Goal: Task Accomplishment & Management: Manage account settings

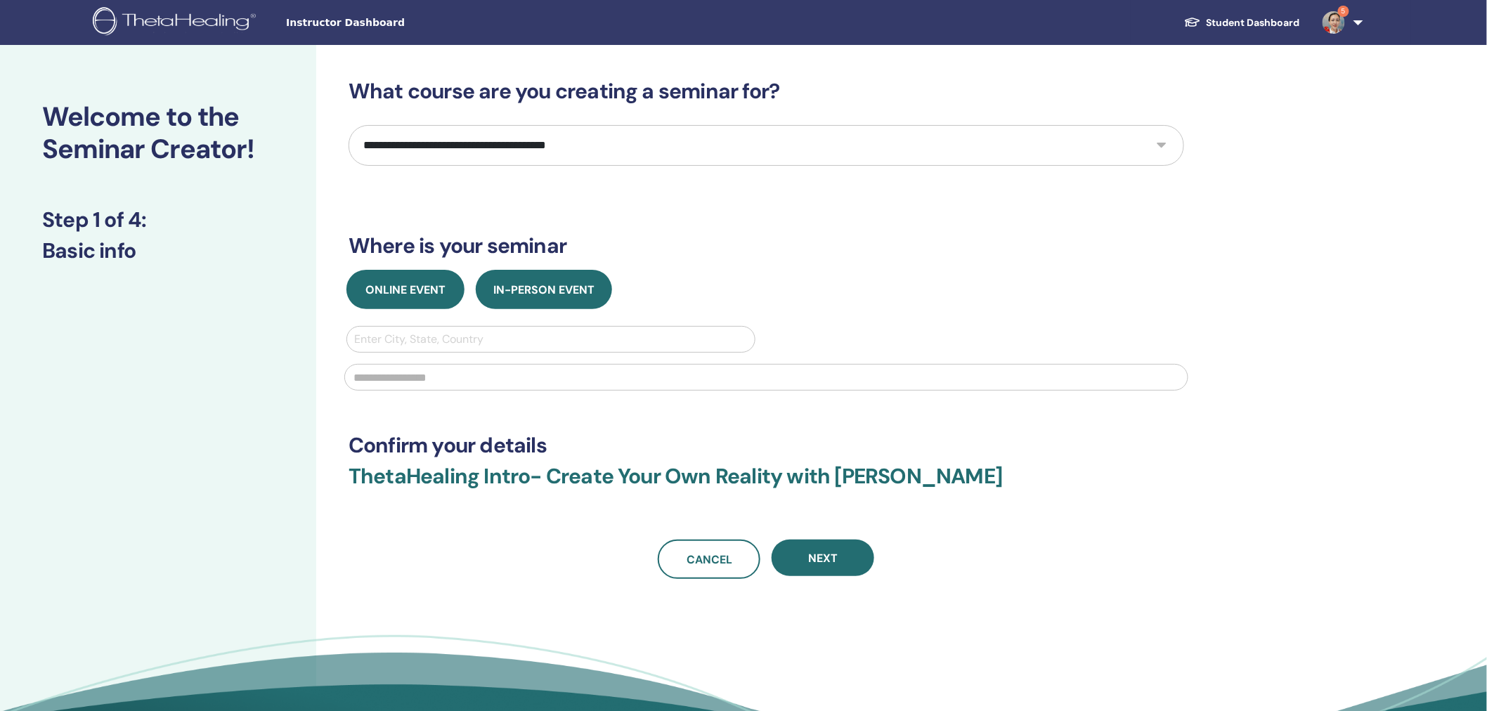
click at [384, 283] on span "Online Event" at bounding box center [405, 290] width 80 height 15
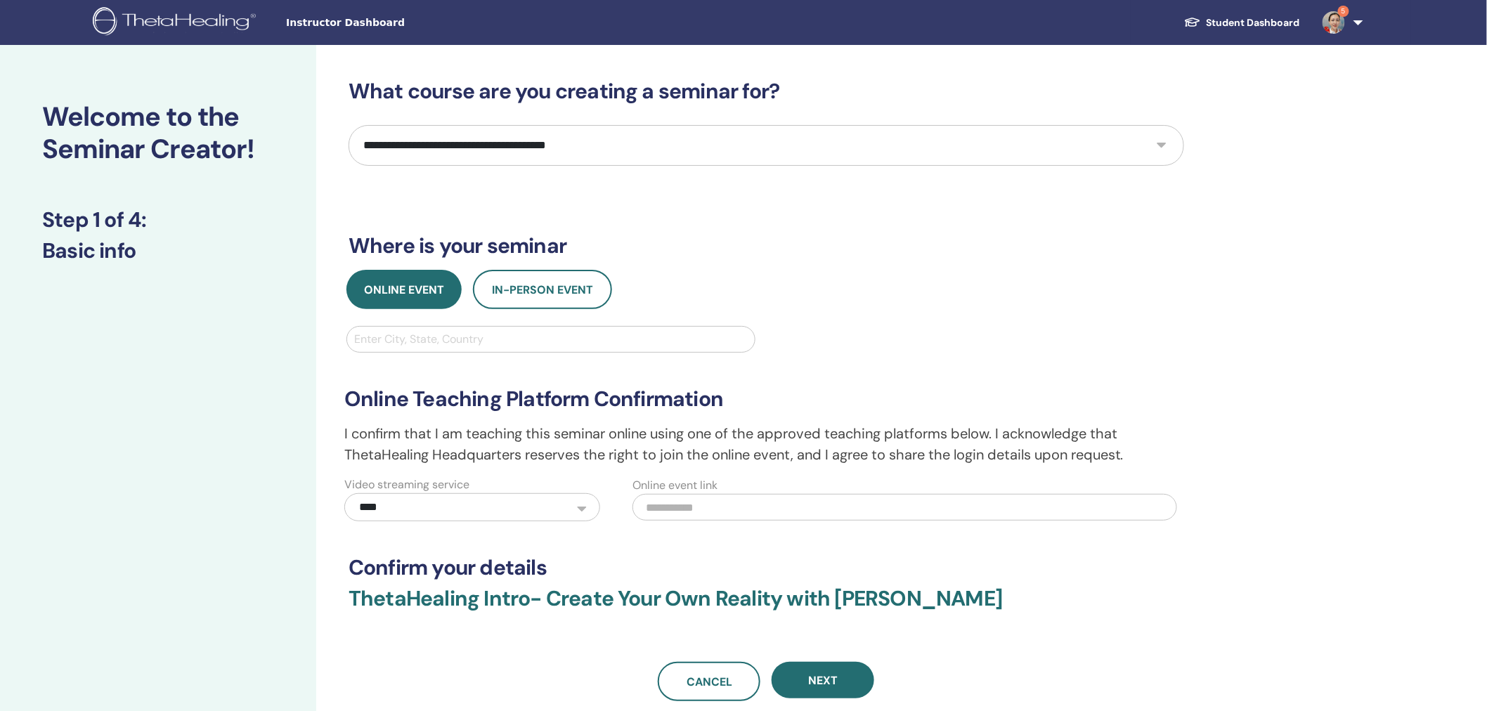
drag, startPoint x: 471, startPoint y: 131, endPoint x: 479, endPoint y: 145, distance: 16.7
click at [471, 131] on select "**********" at bounding box center [767, 145] width 836 height 41
click at [1297, 254] on div "**********" at bounding box center [812, 471] width 992 height 853
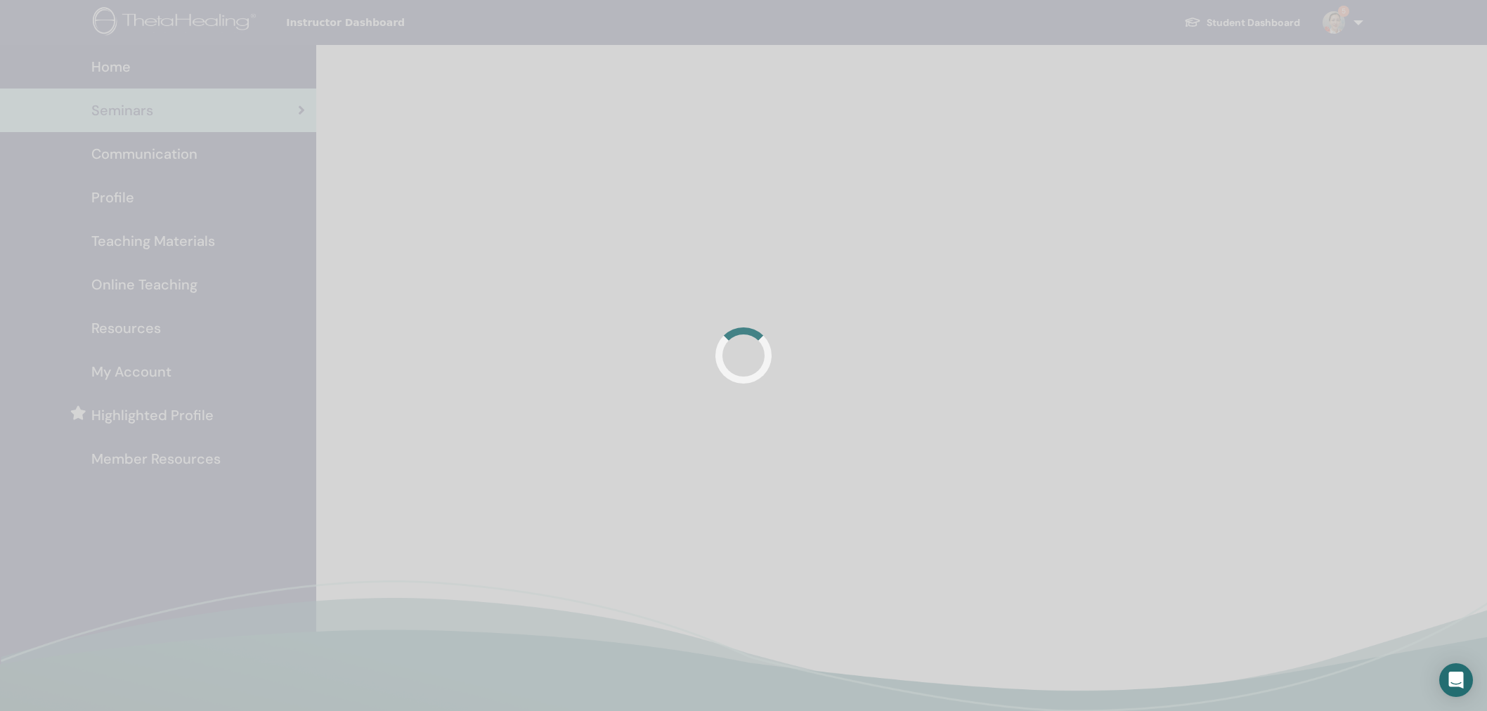
scroll to position [180, 0]
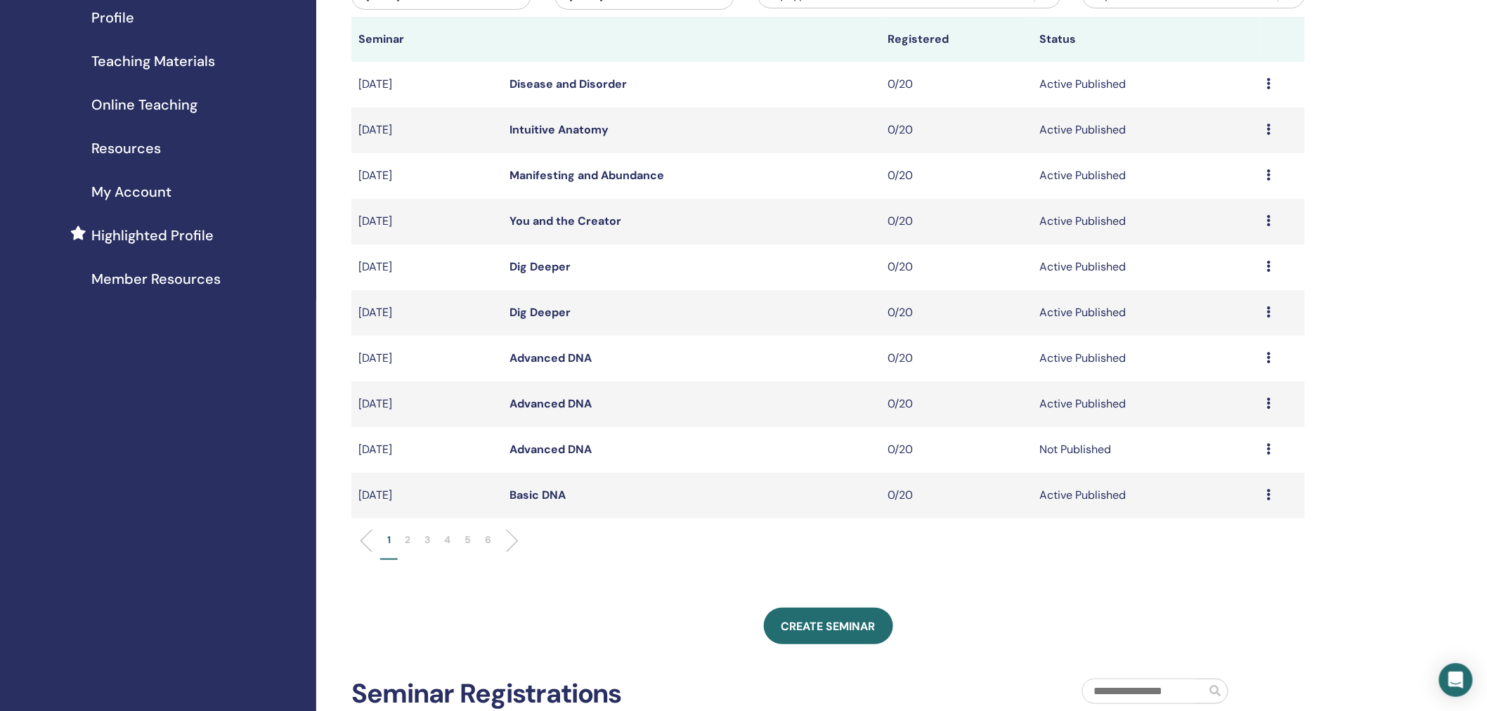
click at [406, 539] on p "2" at bounding box center [408, 540] width 6 height 15
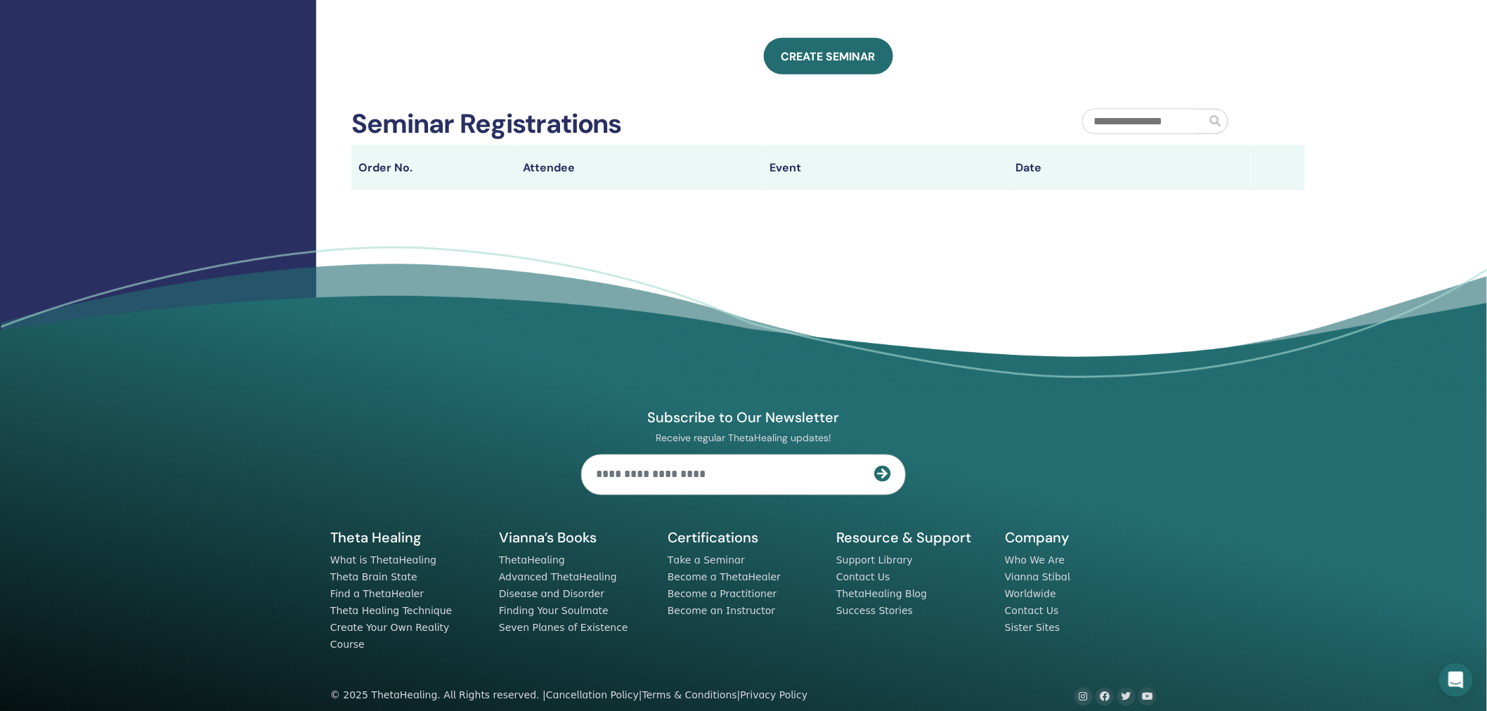
scroll to position [0, 0]
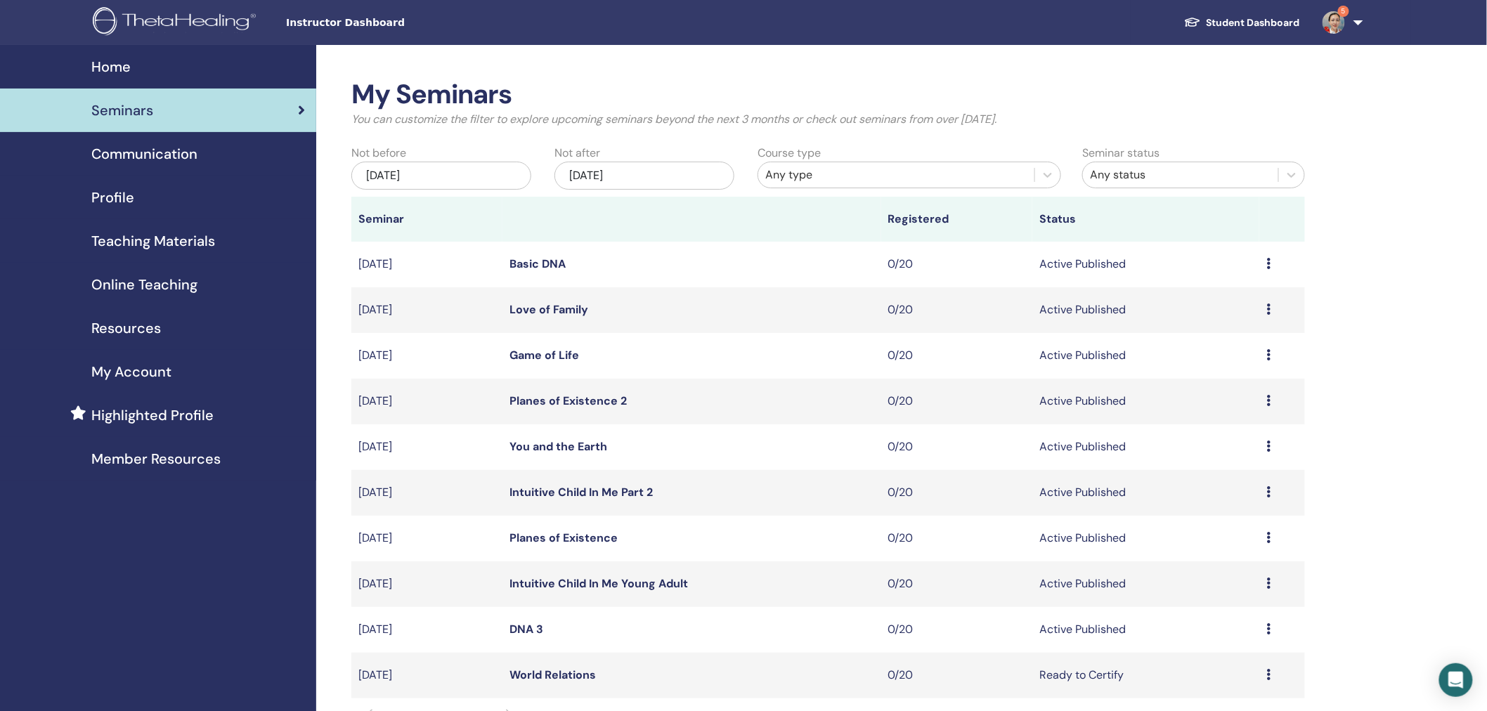
click at [301, 108] on icon at bounding box center [301, 110] width 7 height 14
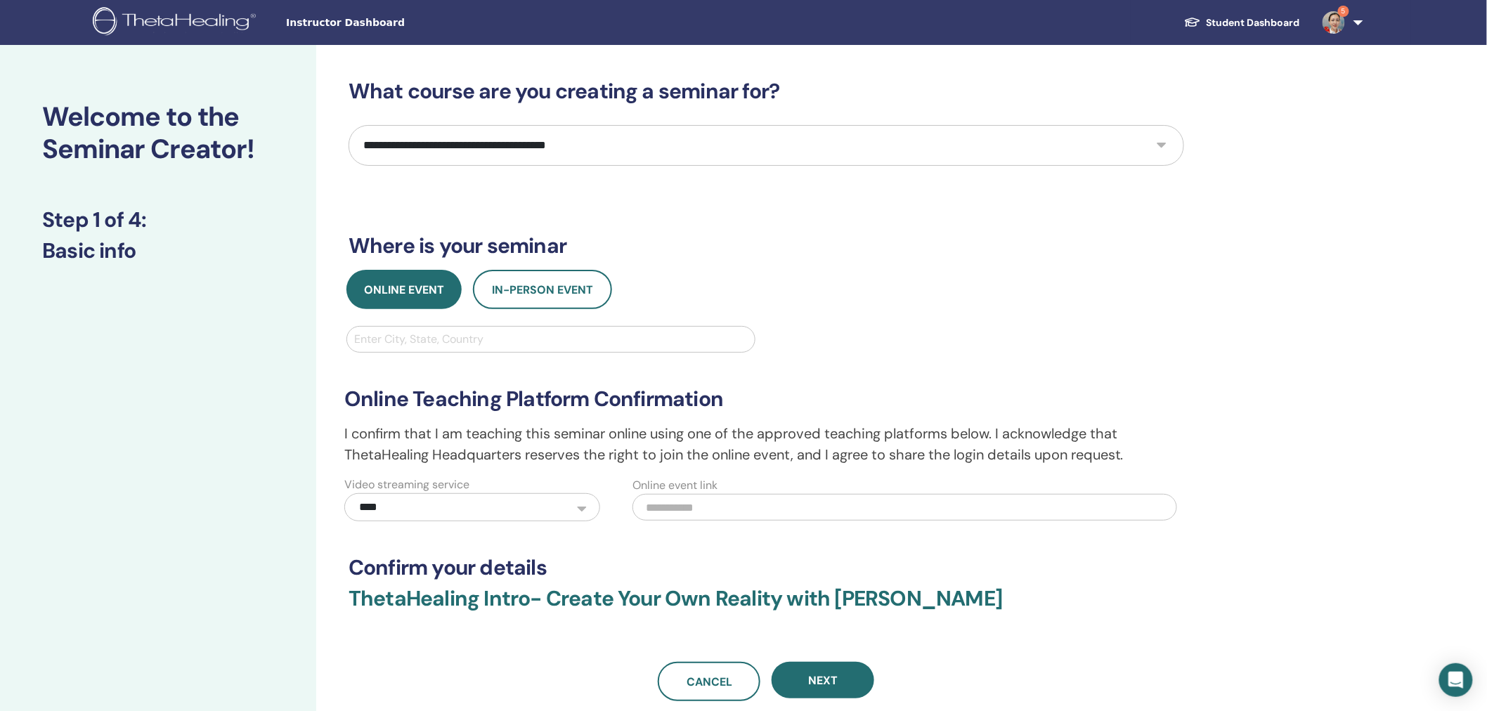
select select "*"
click at [349, 125] on select "**********" at bounding box center [767, 145] width 836 height 41
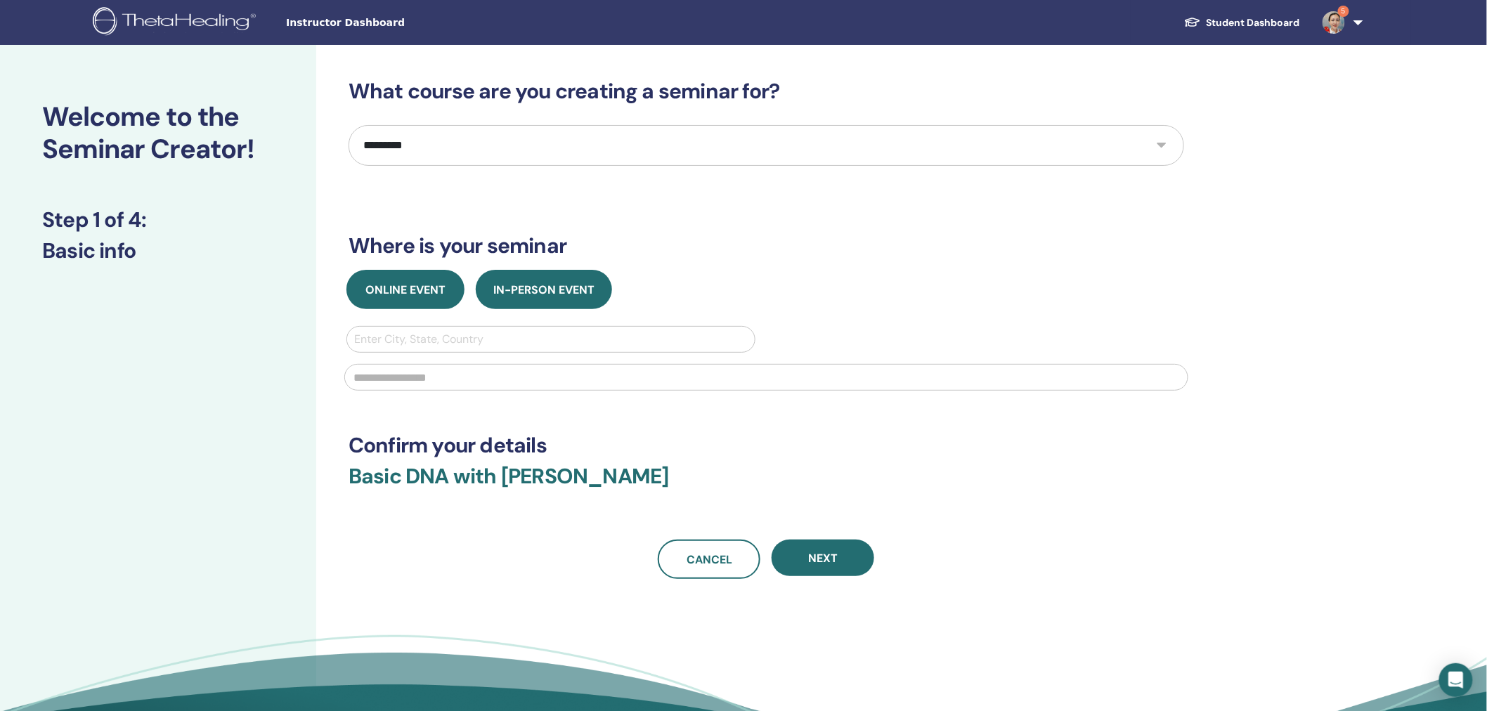
click at [387, 286] on span "Online Event" at bounding box center [405, 290] width 80 height 15
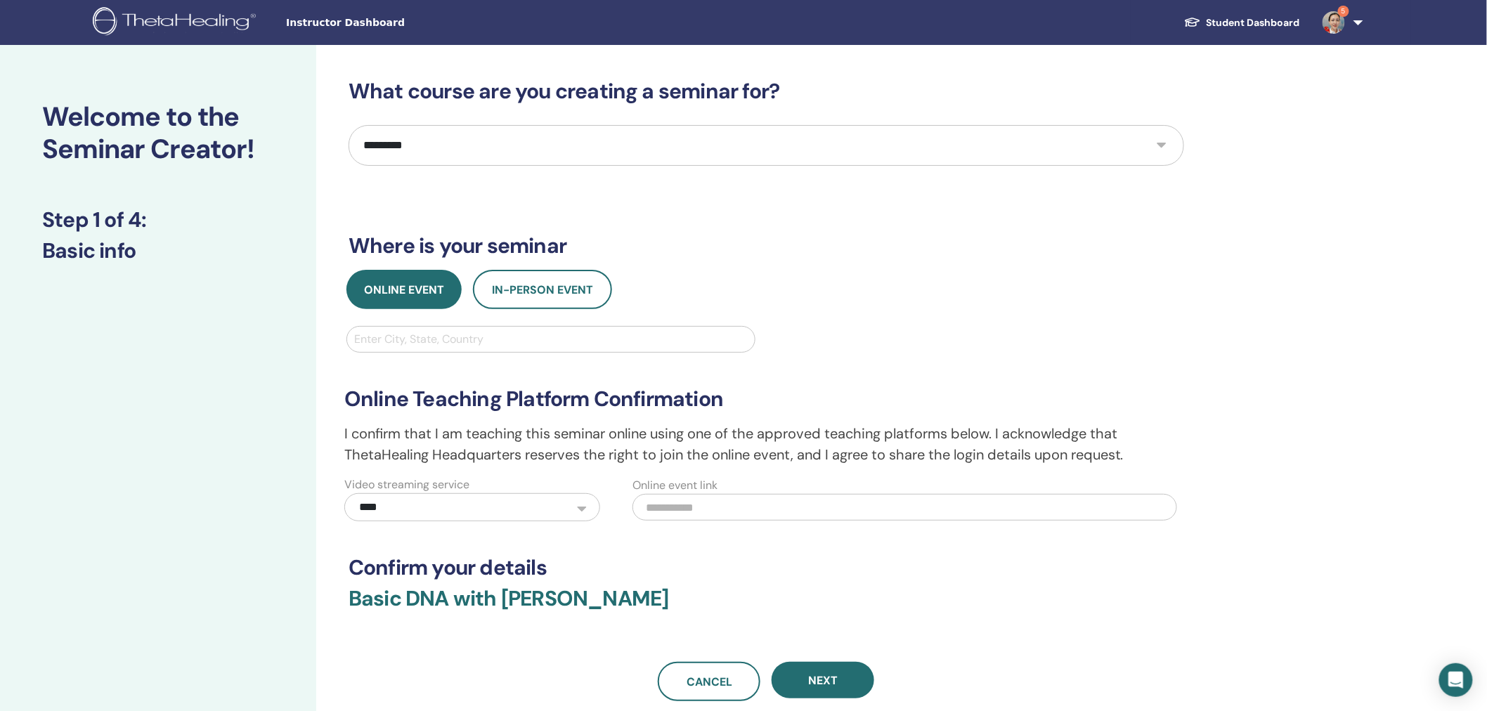
click at [403, 334] on div at bounding box center [551, 340] width 394 height 20
type input "*"
type input "********"
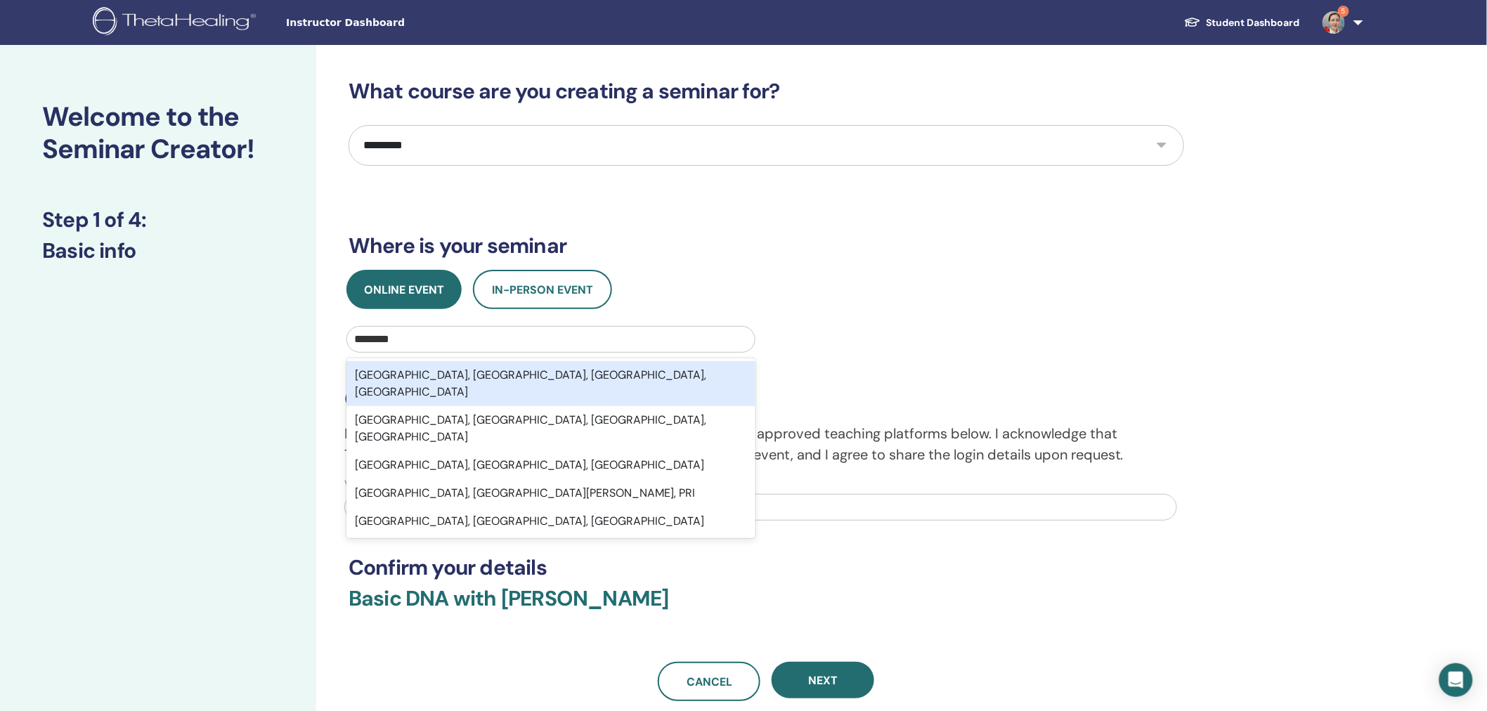
click at [439, 374] on div "Shanghai, Shanghai Municipality, Shanghai, CHN" at bounding box center [551, 383] width 409 height 45
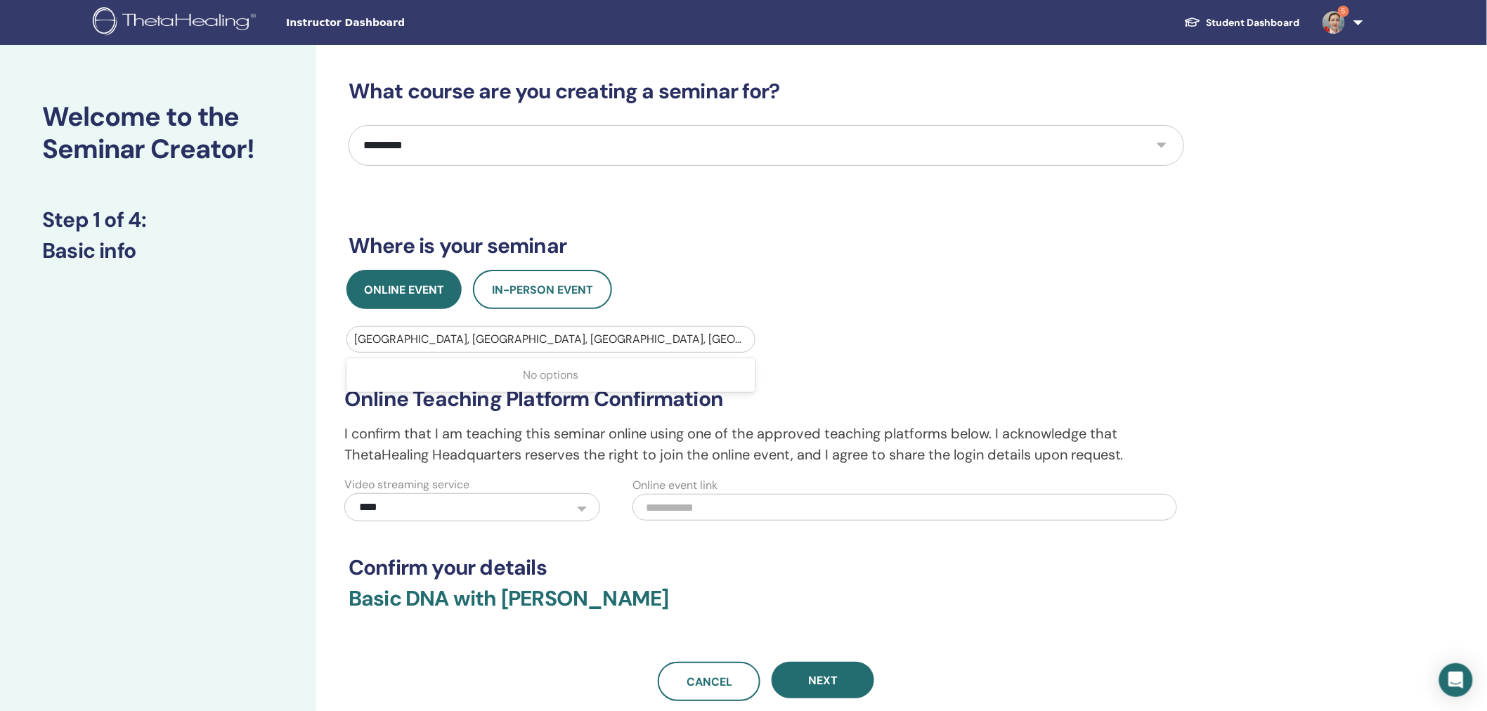
click at [633, 337] on div at bounding box center [551, 340] width 394 height 20
click at [453, 336] on div at bounding box center [551, 340] width 394 height 20
type input "**********"
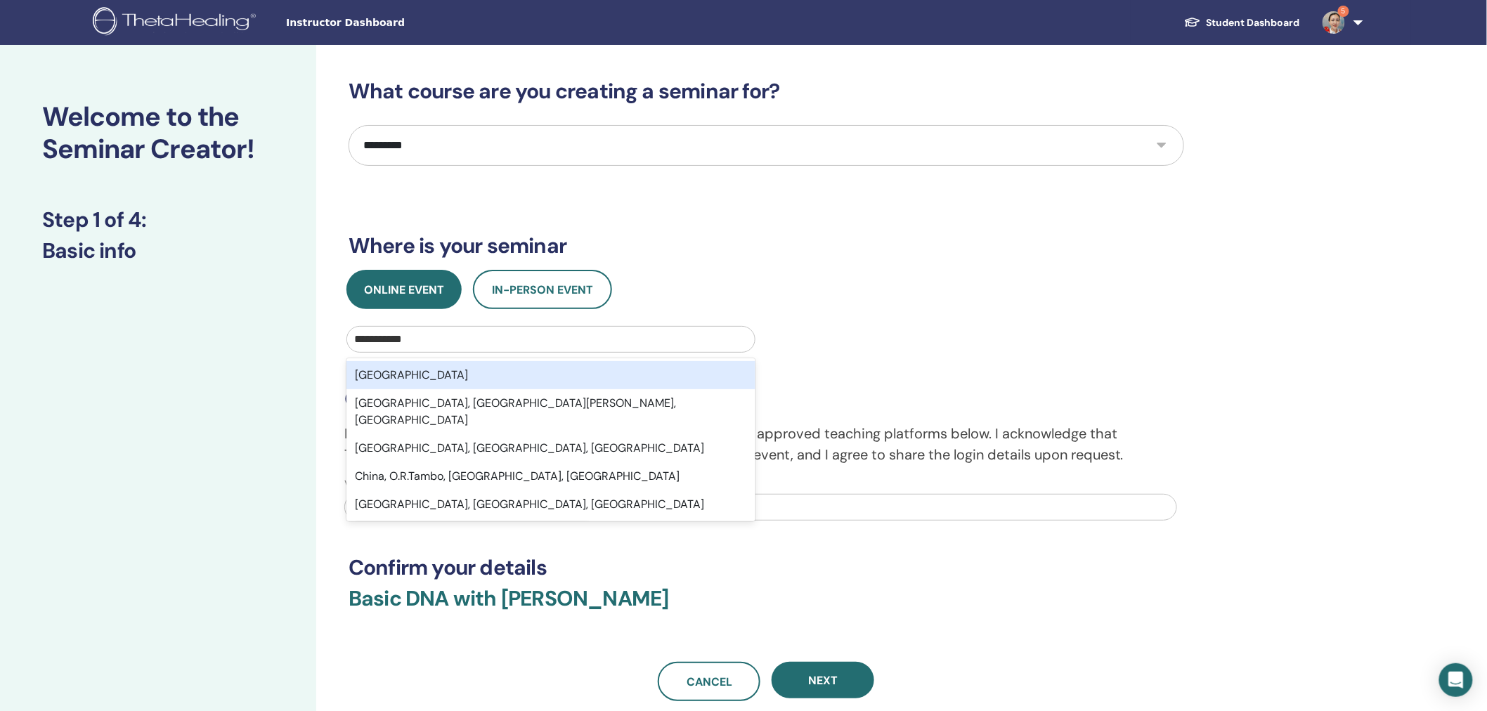
click at [378, 373] on div "China" at bounding box center [551, 375] width 409 height 28
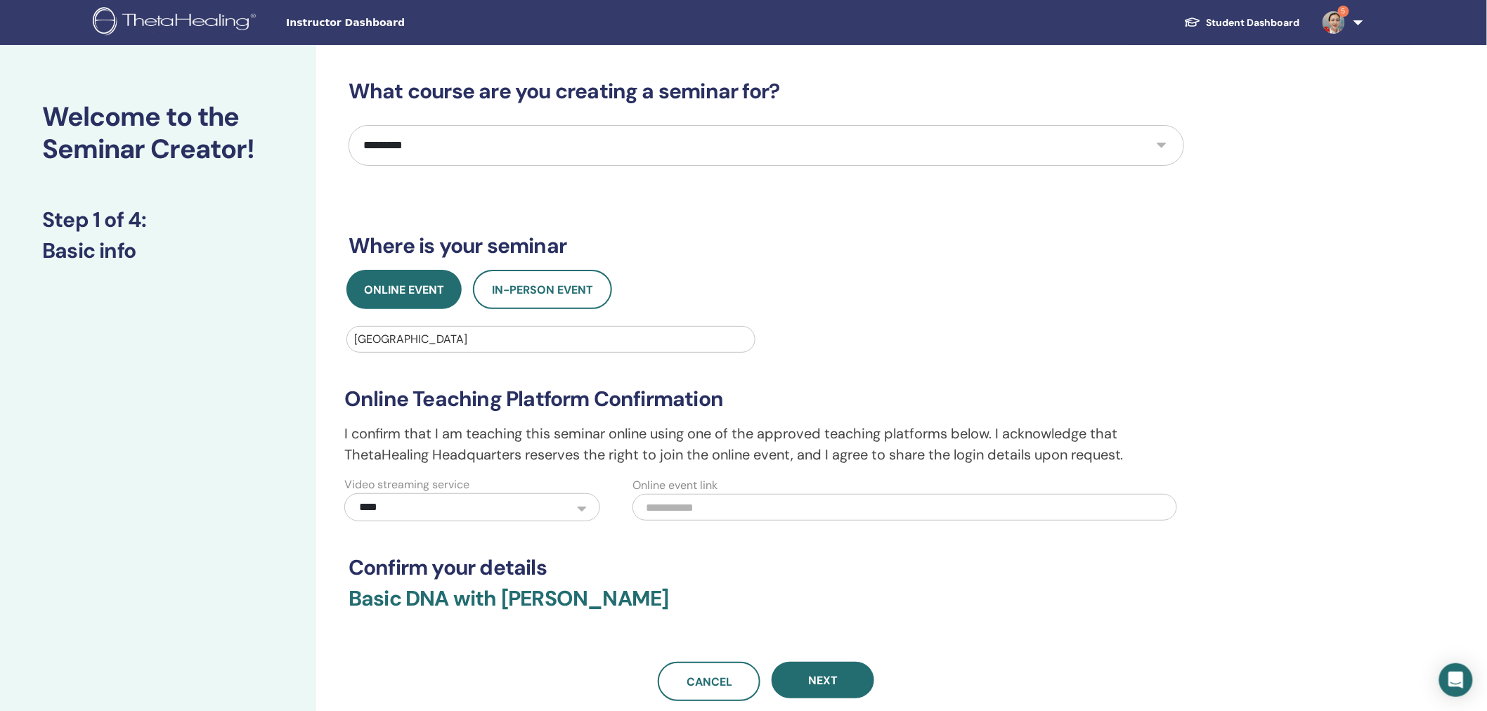
click at [966, 311] on div "**********" at bounding box center [766, 396] width 857 height 252
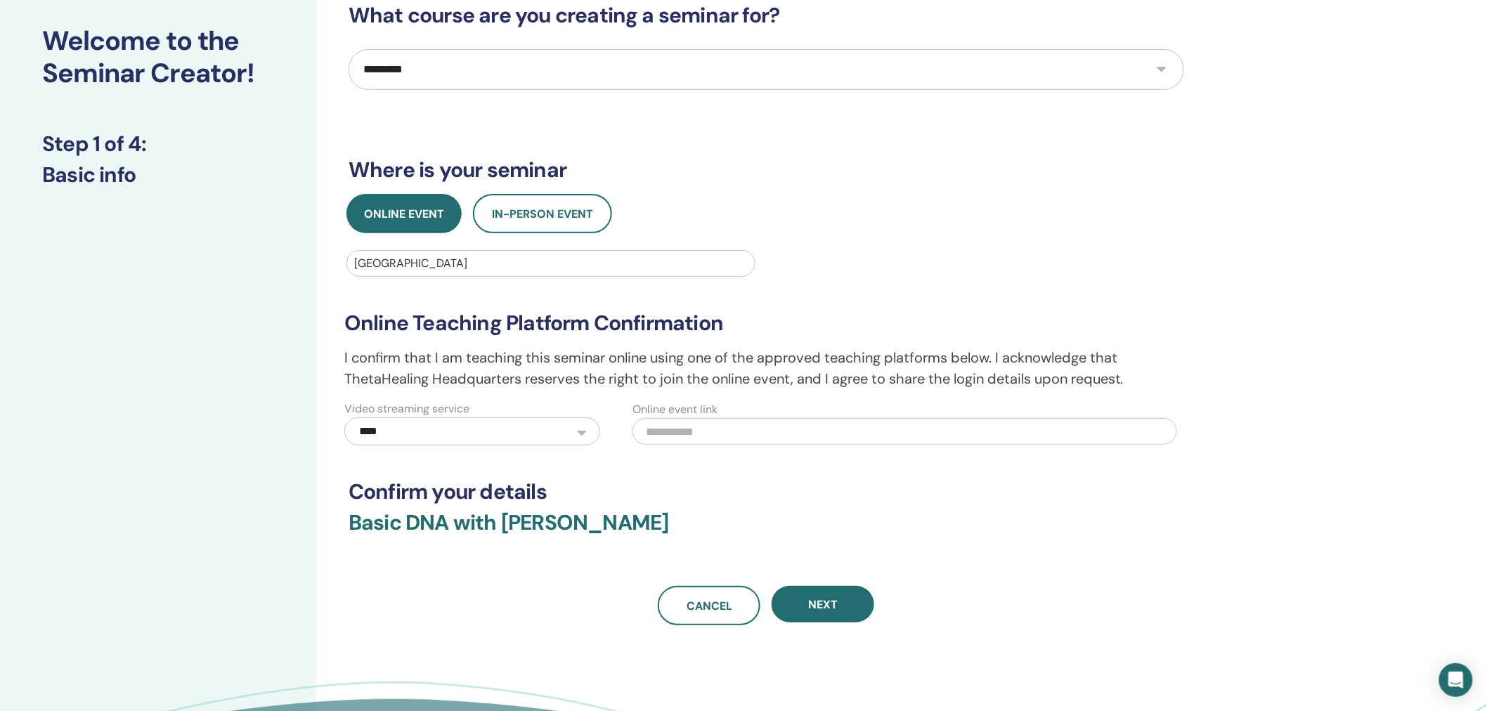
scroll to position [35, 0]
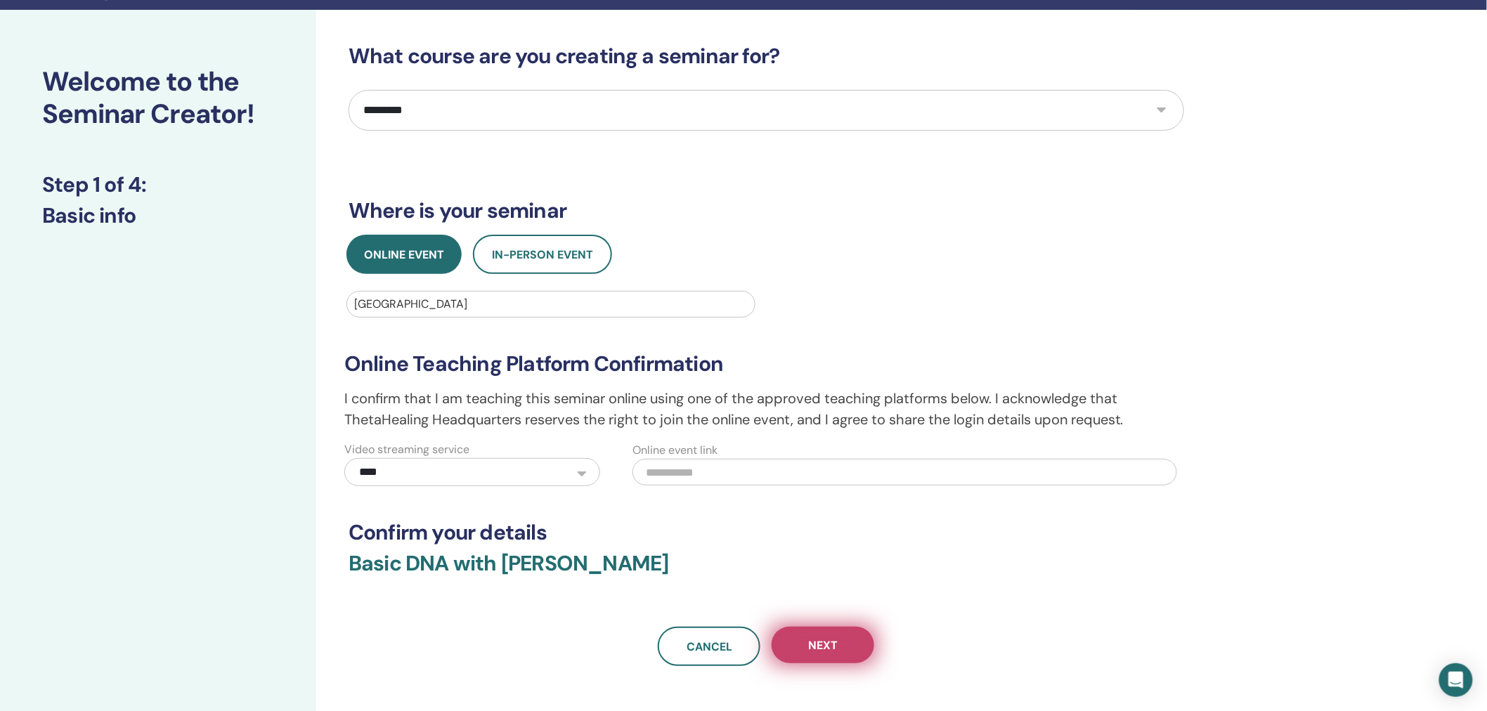
click at [831, 654] on button "Next" at bounding box center [823, 645] width 103 height 37
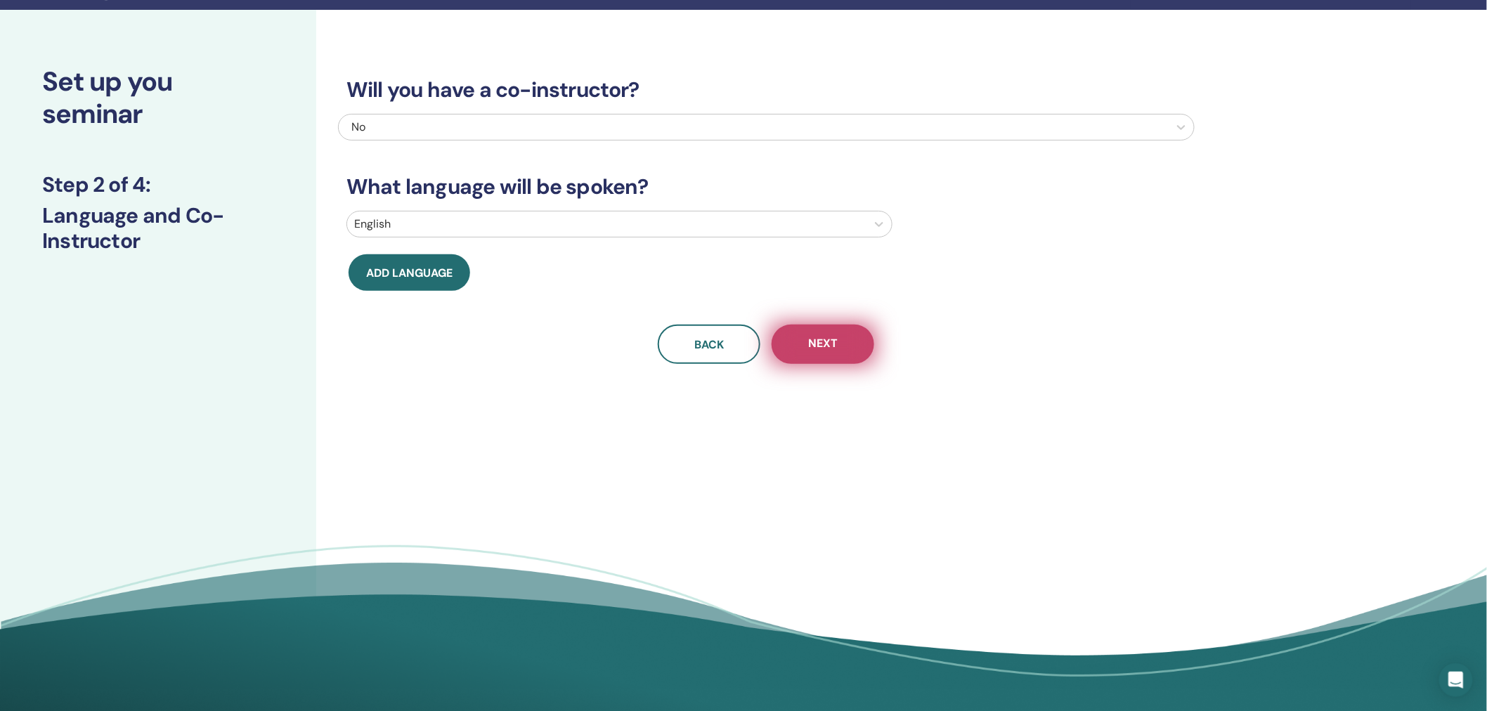
click at [858, 351] on button "Next" at bounding box center [823, 344] width 103 height 39
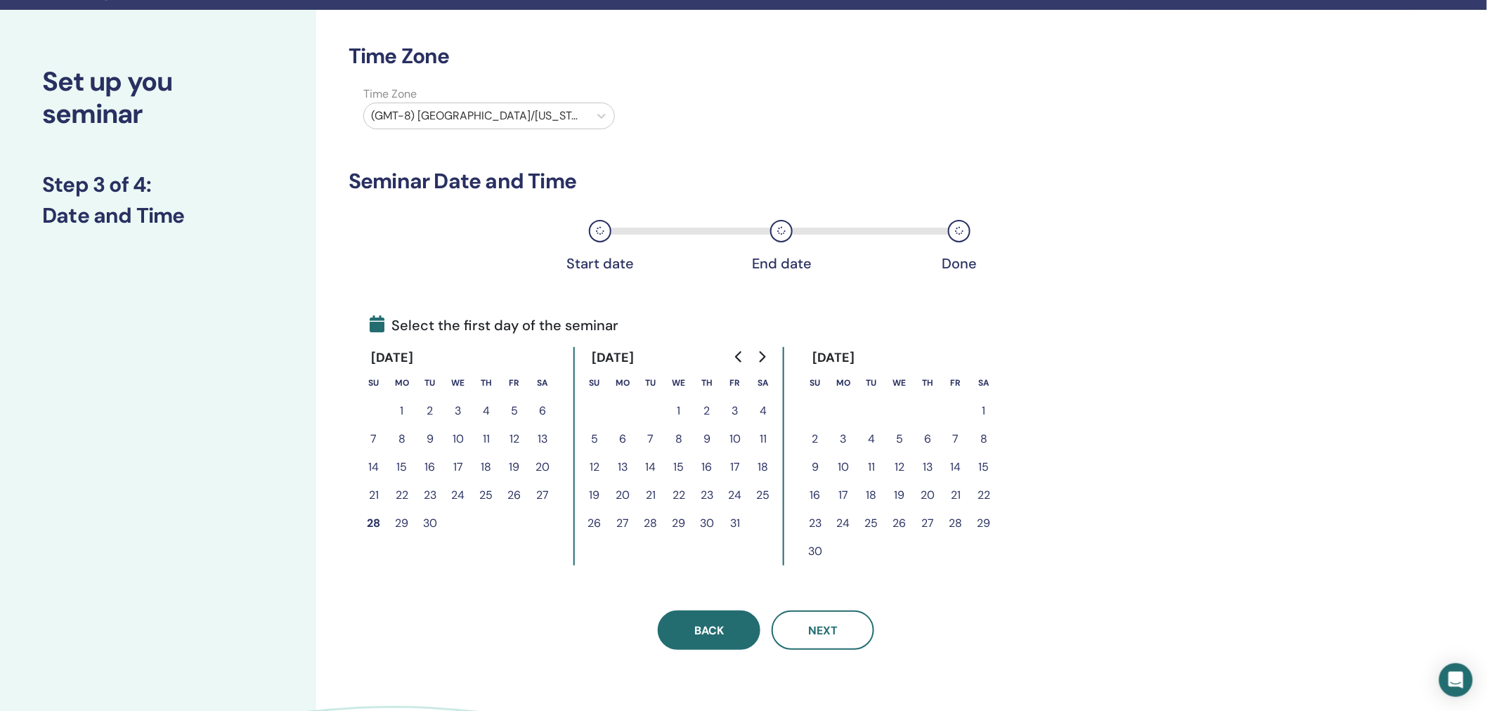
click at [682, 635] on button "Back" at bounding box center [709, 630] width 103 height 39
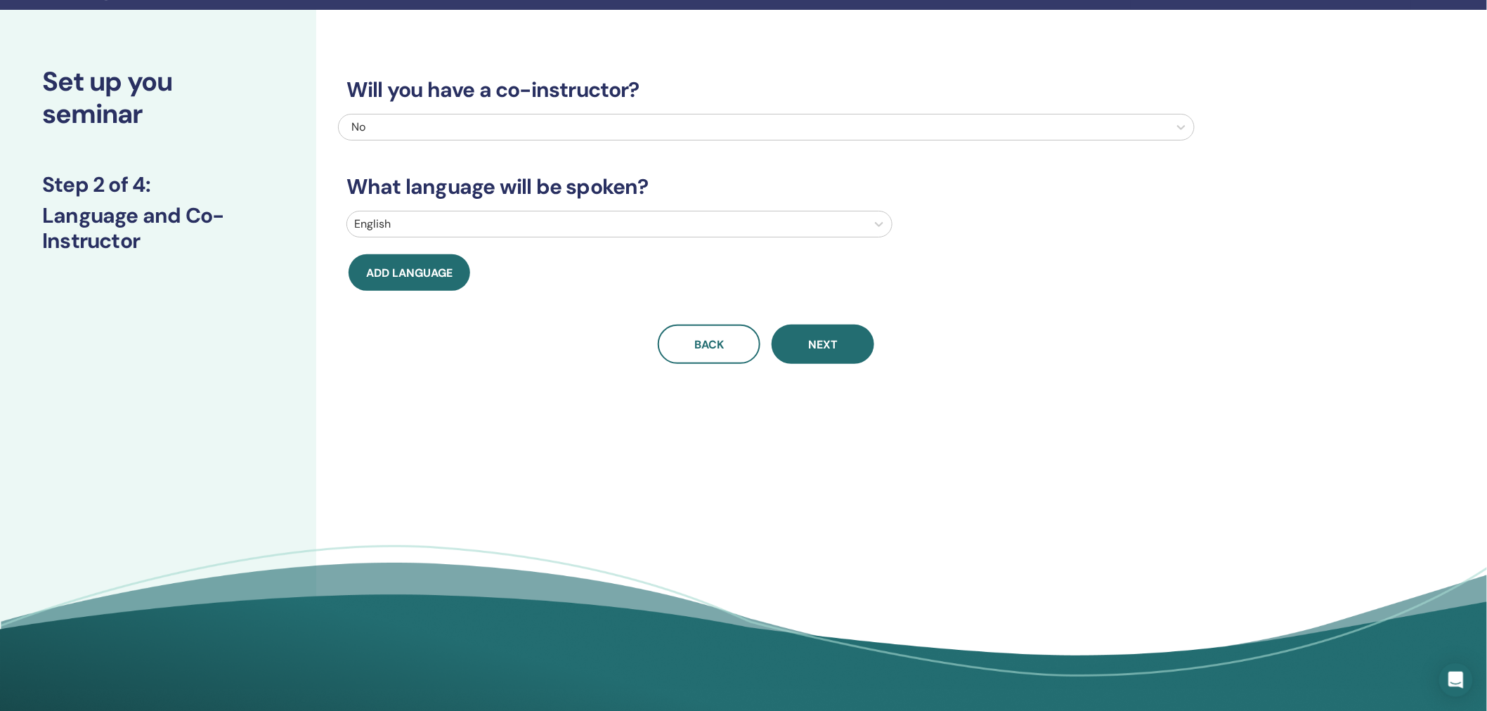
click at [480, 219] on div at bounding box center [606, 224] width 505 height 20
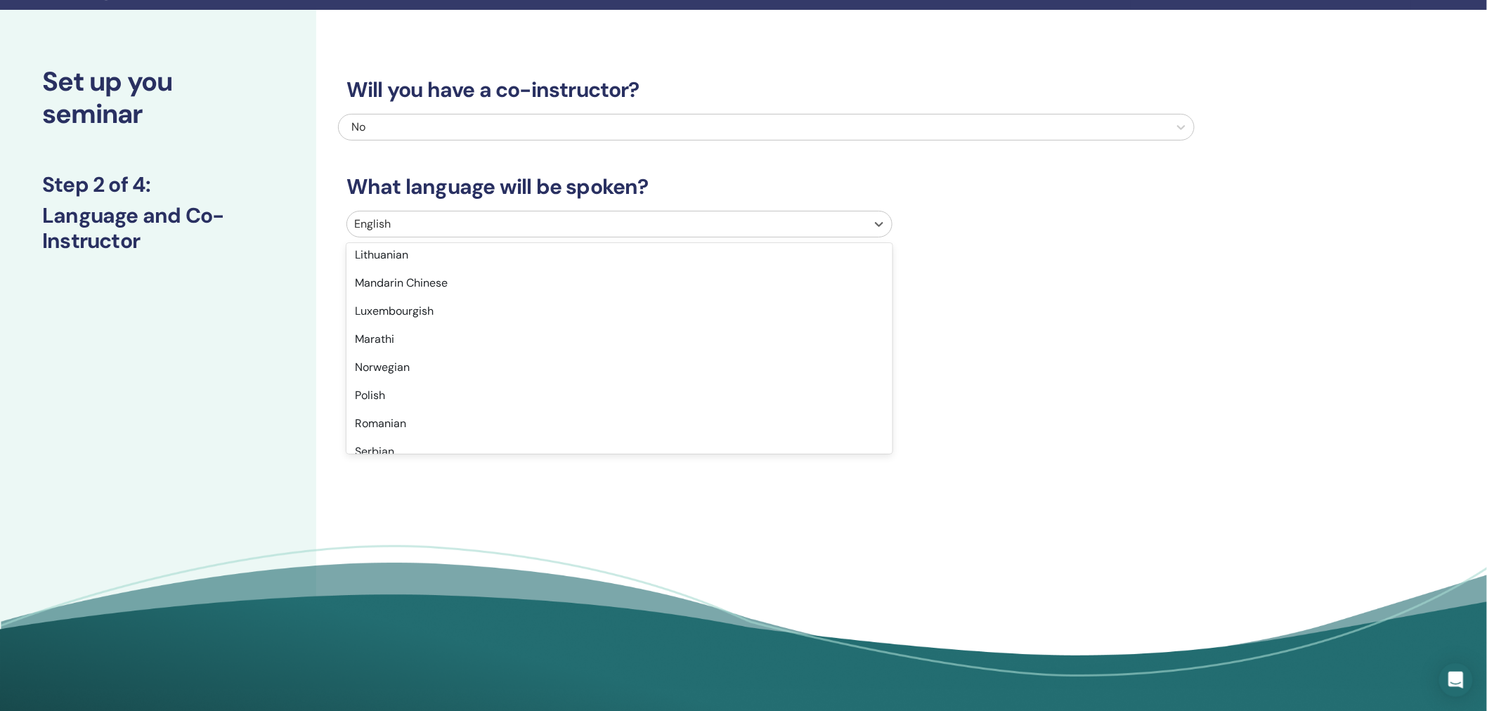
scroll to position [781, 0]
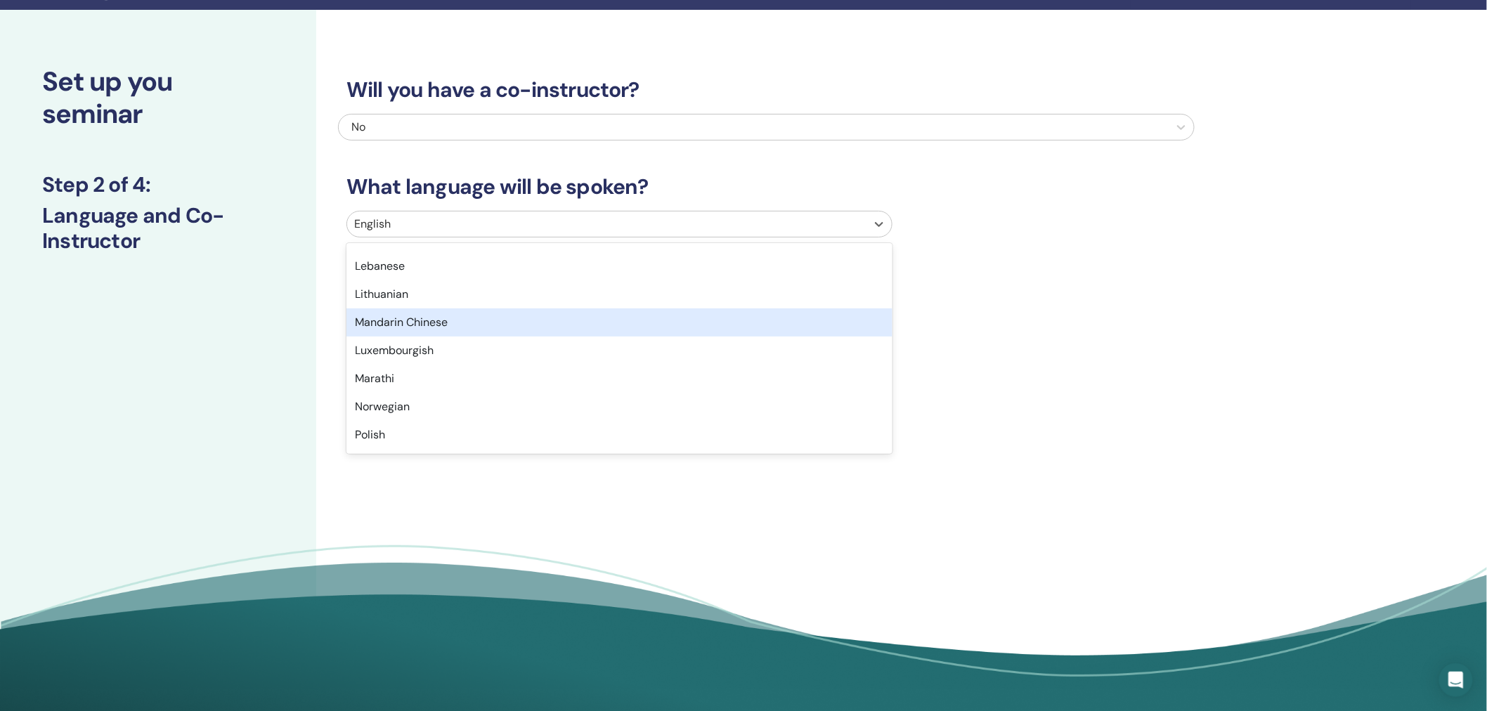
click at [823, 325] on div "Mandarin Chinese" at bounding box center [620, 323] width 546 height 28
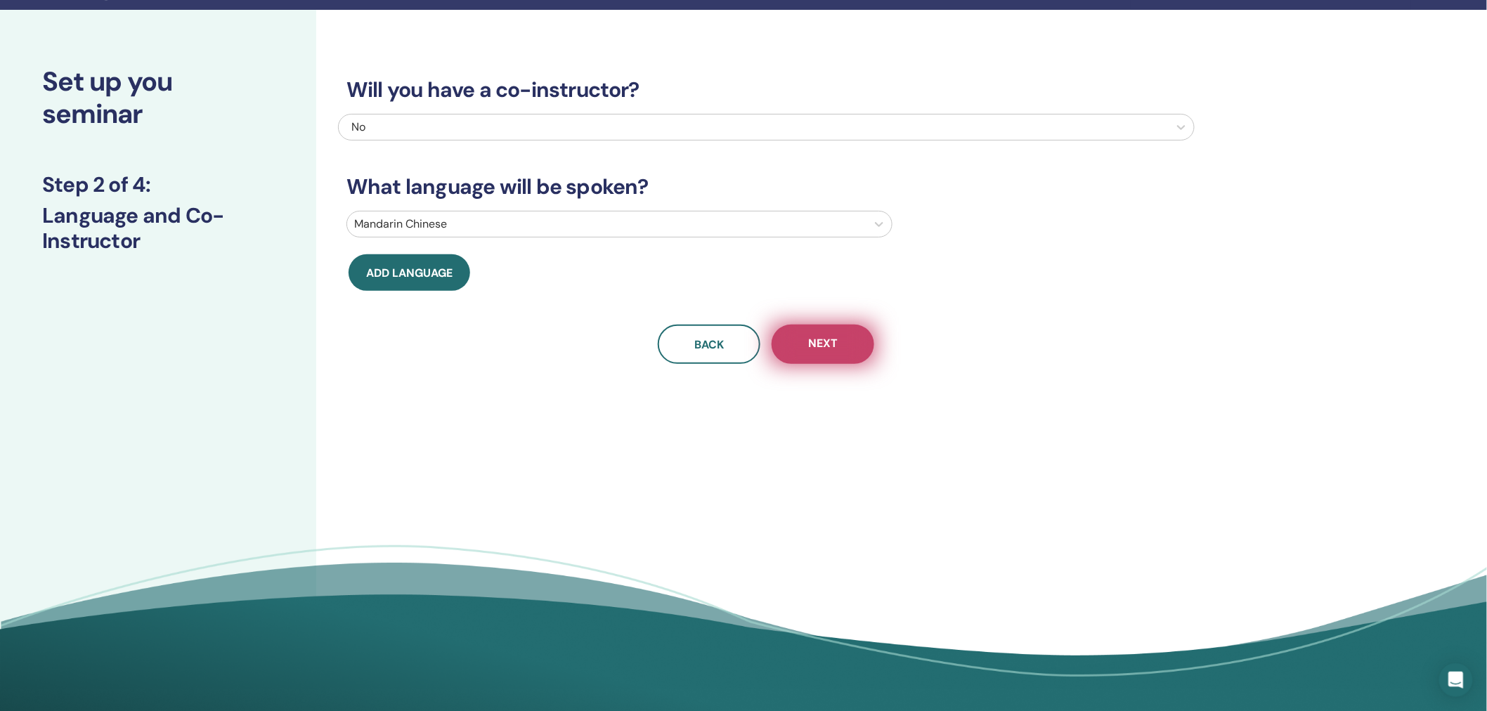
click at [841, 349] on button "Next" at bounding box center [823, 344] width 103 height 39
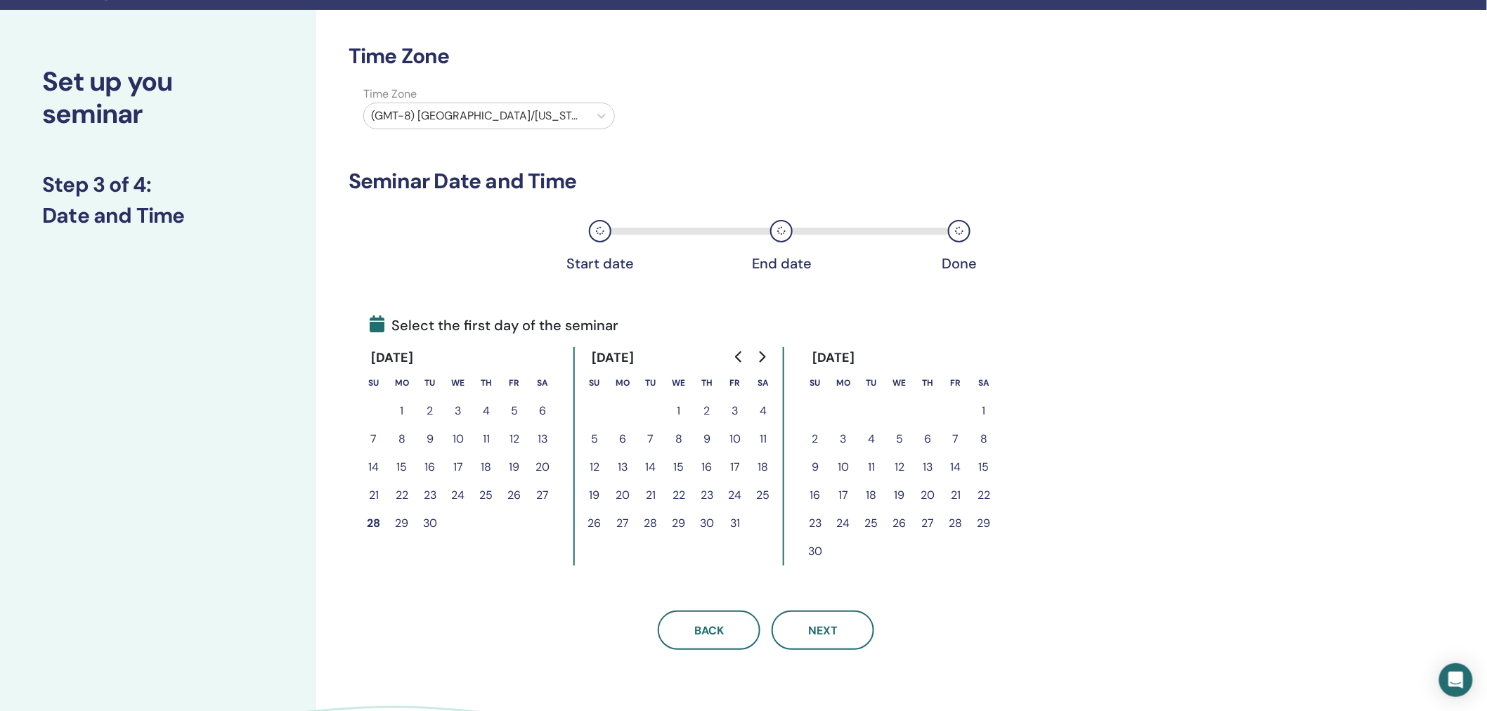
click at [682, 408] on button "1" at bounding box center [679, 411] width 28 height 28
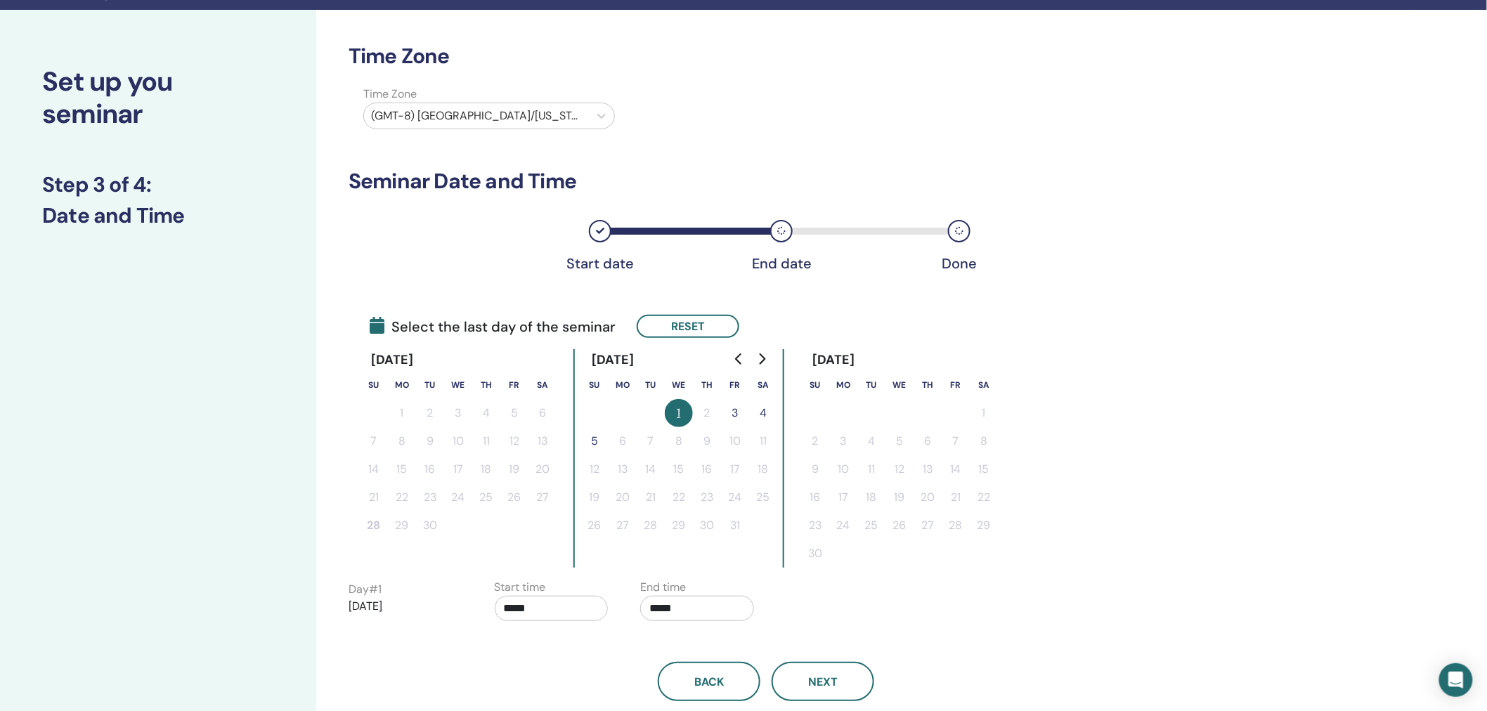
click at [732, 410] on button "3" at bounding box center [735, 413] width 28 height 28
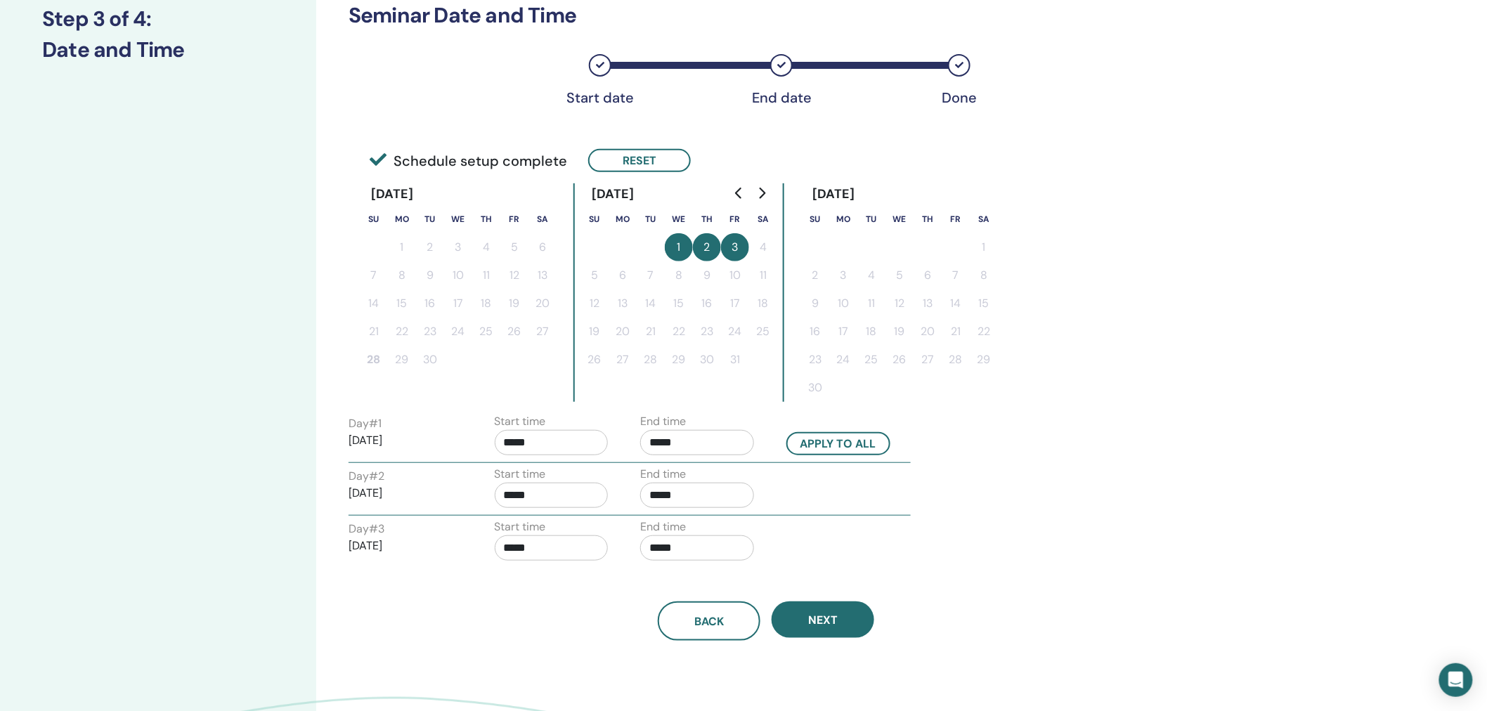
scroll to position [205, 0]
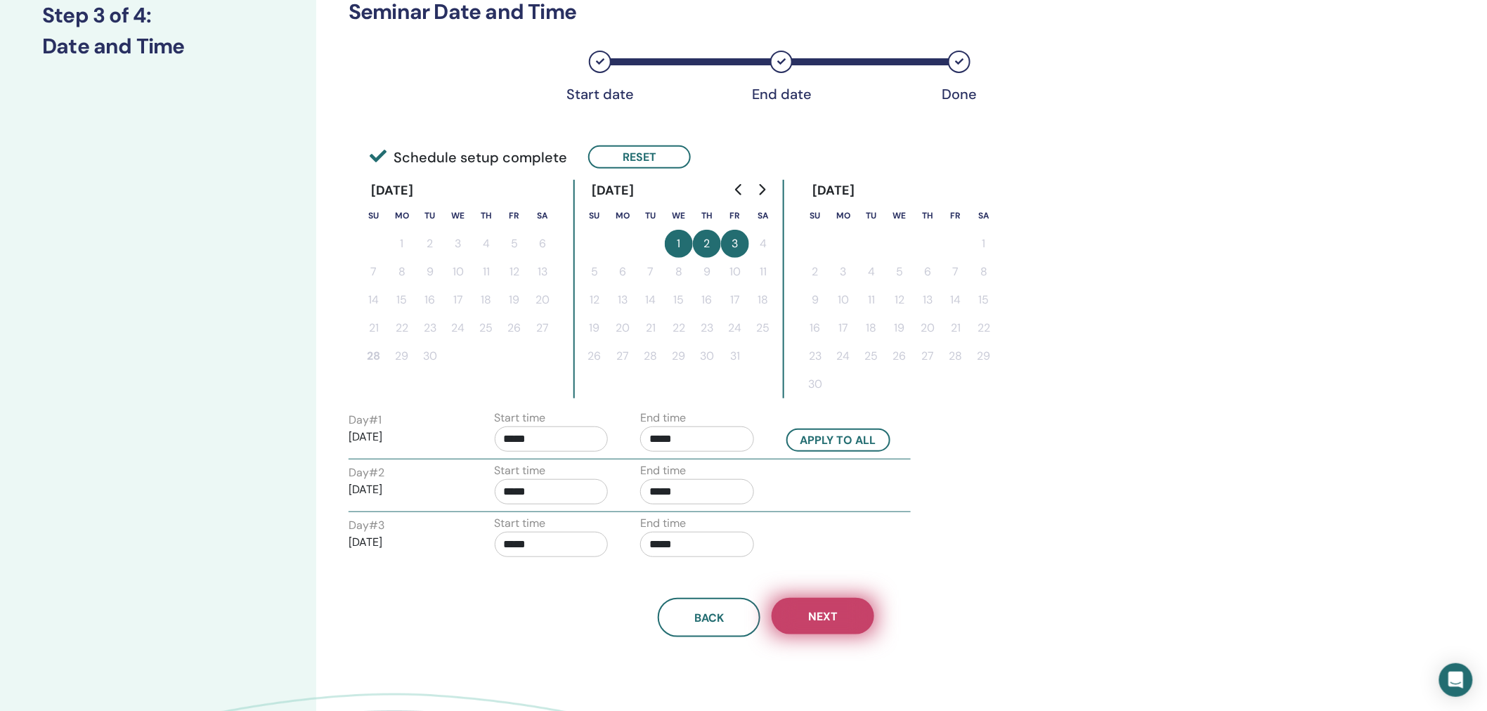
click at [820, 616] on span "Next" at bounding box center [823, 616] width 30 height 15
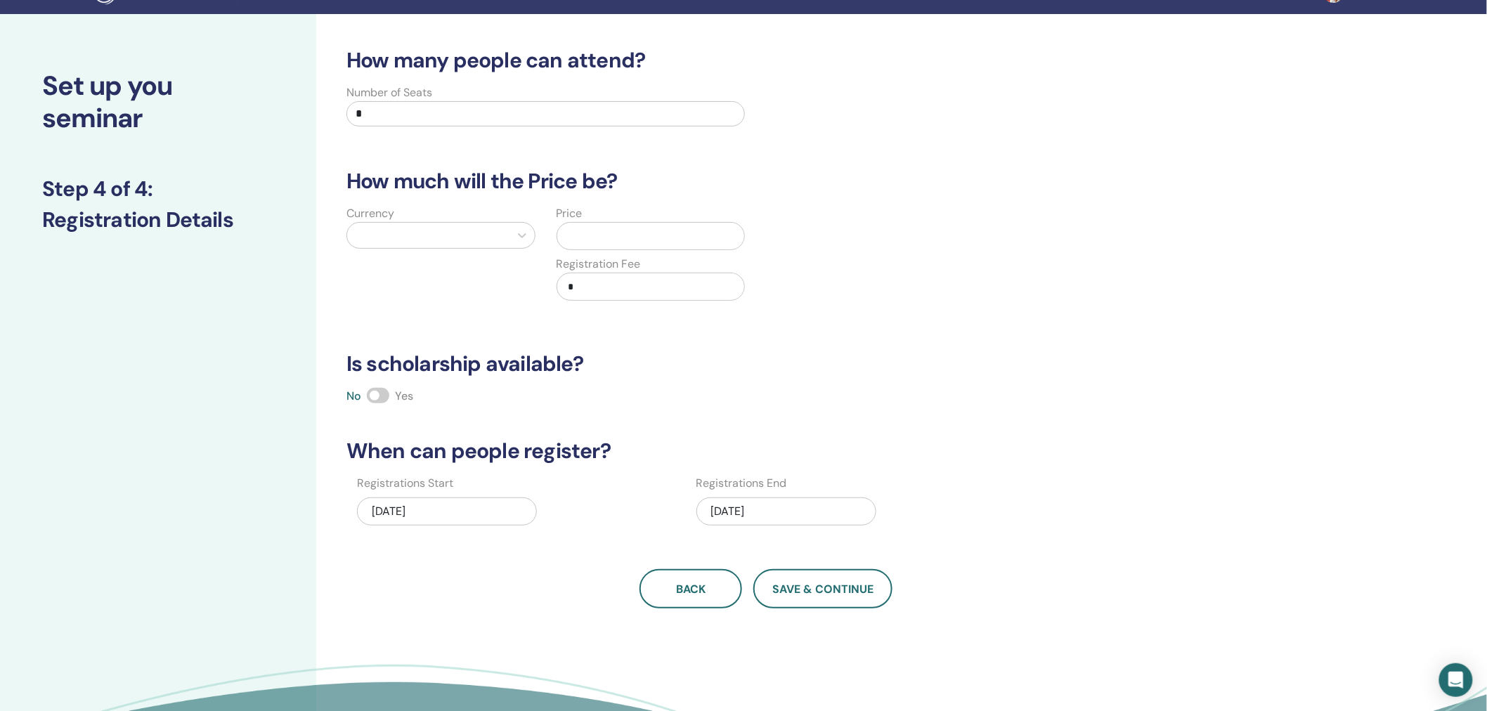
scroll to position [0, 0]
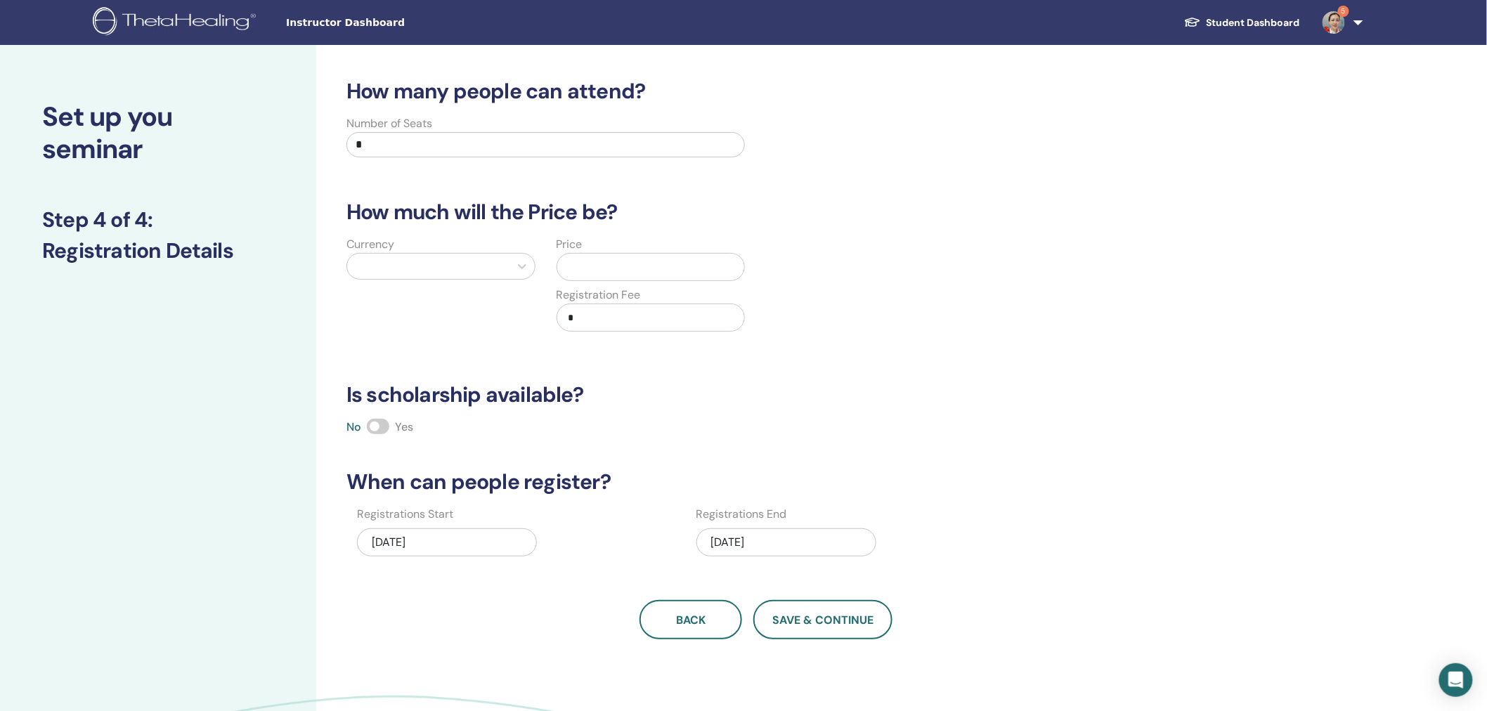
drag, startPoint x: 389, startPoint y: 148, endPoint x: 306, endPoint y: 149, distance: 82.9
click at [306, 149] on div "Set up you seminar Step 4 of 4 : Registration Details How many people can atten…" at bounding box center [743, 440] width 1487 height 791
type input "**"
click at [439, 267] on div at bounding box center [428, 267] width 148 height 20
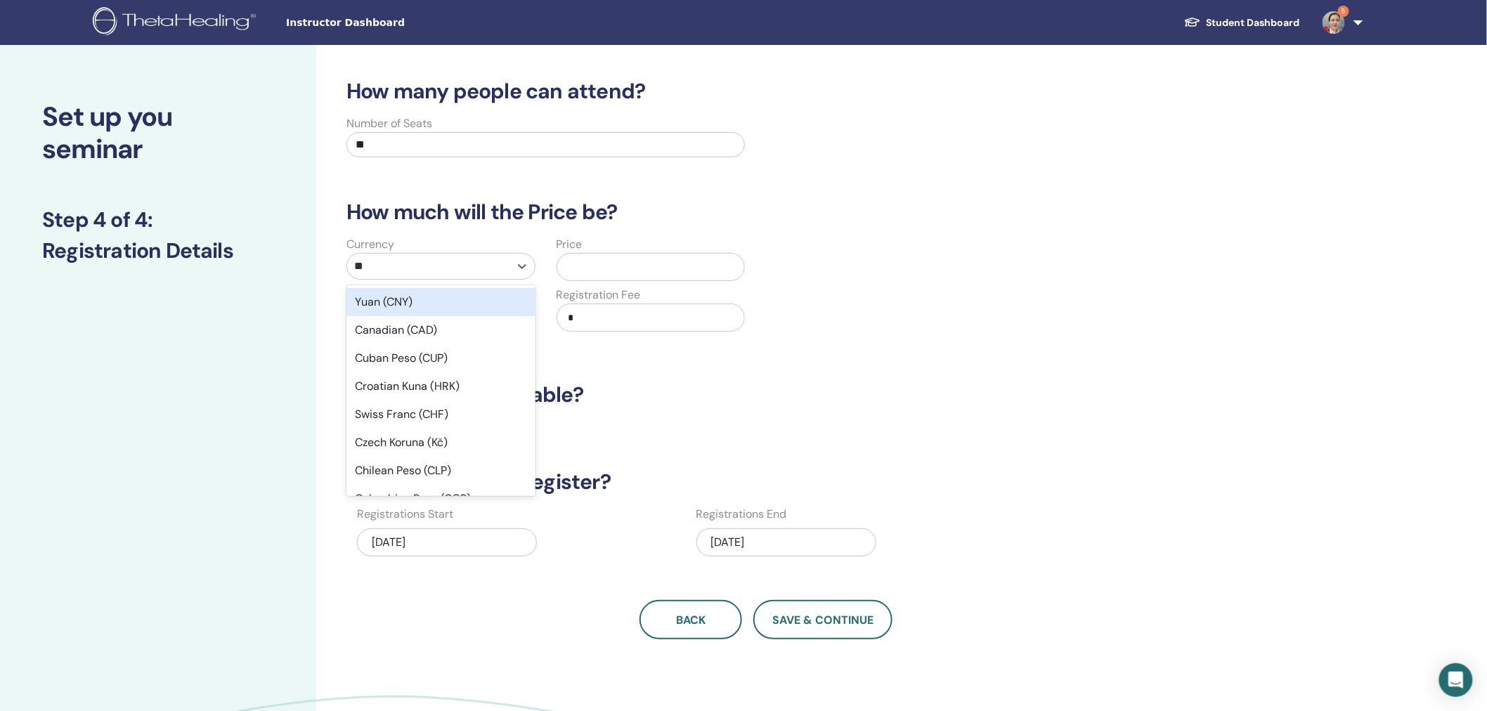
type input "***"
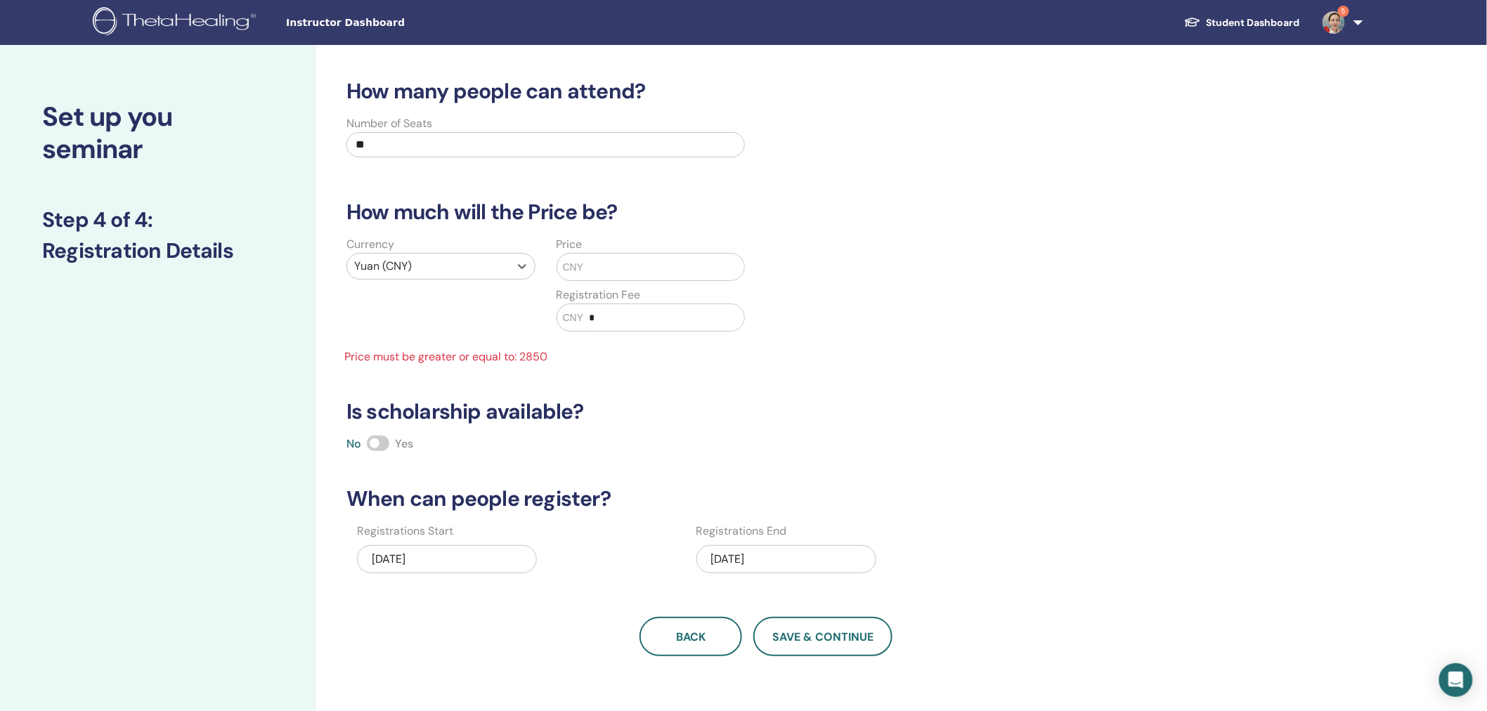
click at [655, 268] on input "text" at bounding box center [663, 267] width 161 height 27
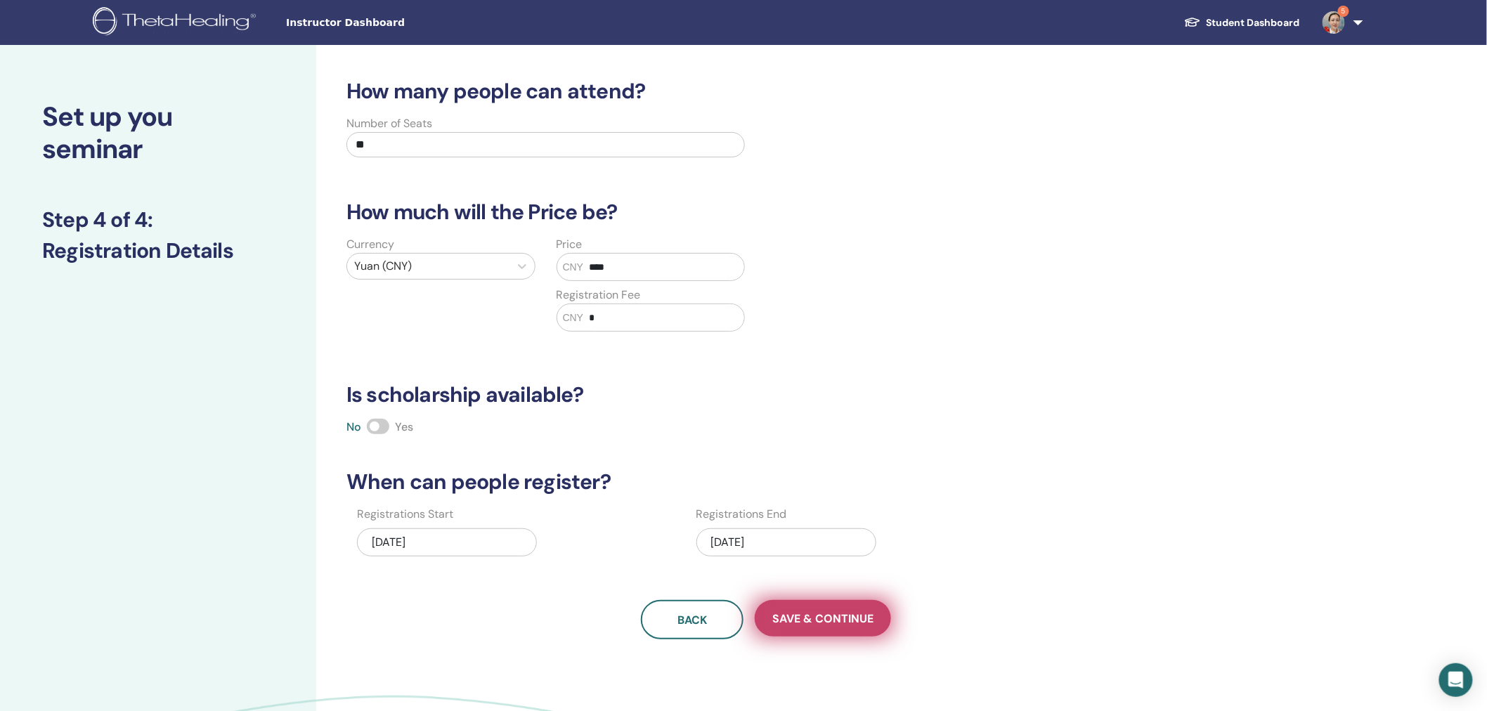
type input "****"
drag, startPoint x: 827, startPoint y: 614, endPoint x: 1048, endPoint y: 575, distance: 224.1
click at [827, 614] on span "Save & Continue" at bounding box center [822, 618] width 101 height 15
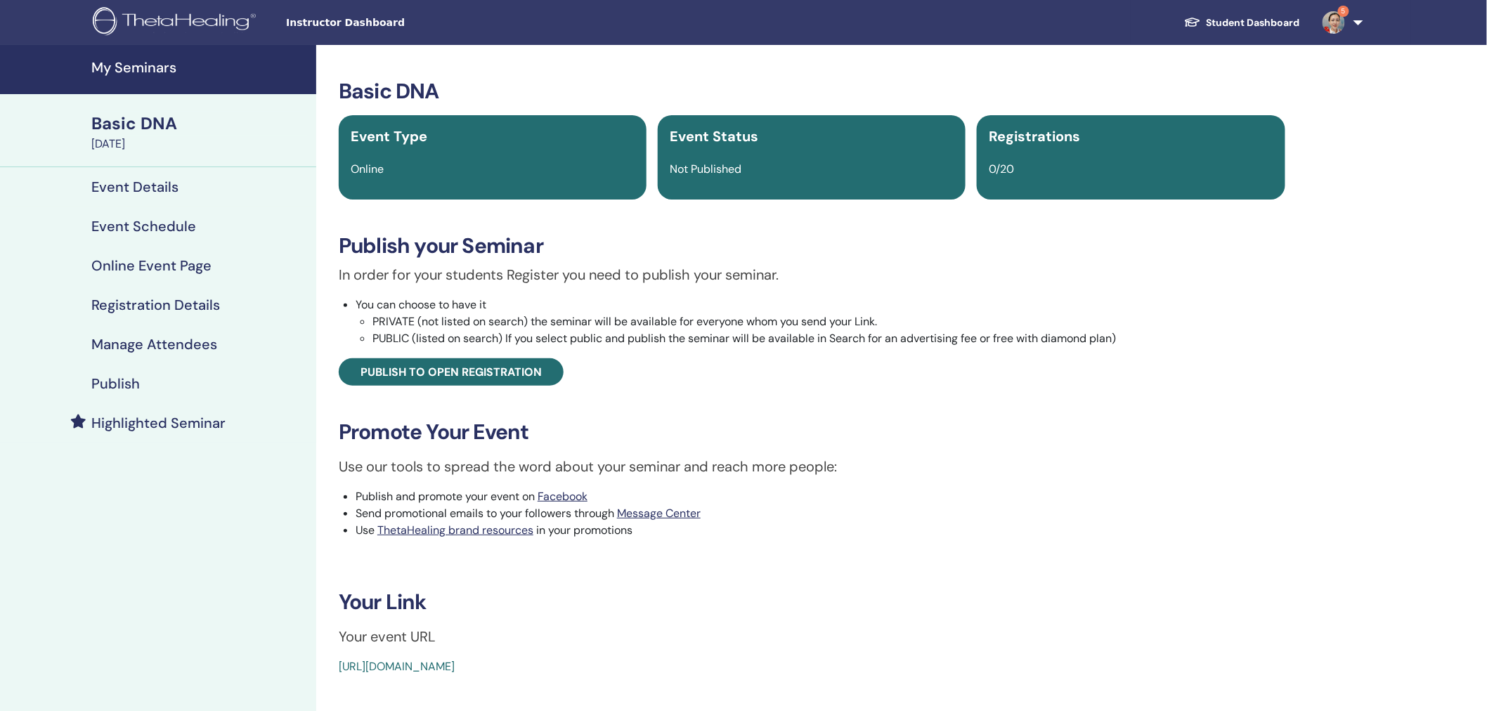
click at [176, 342] on h4 "Manage Attendees" at bounding box center [154, 344] width 126 height 17
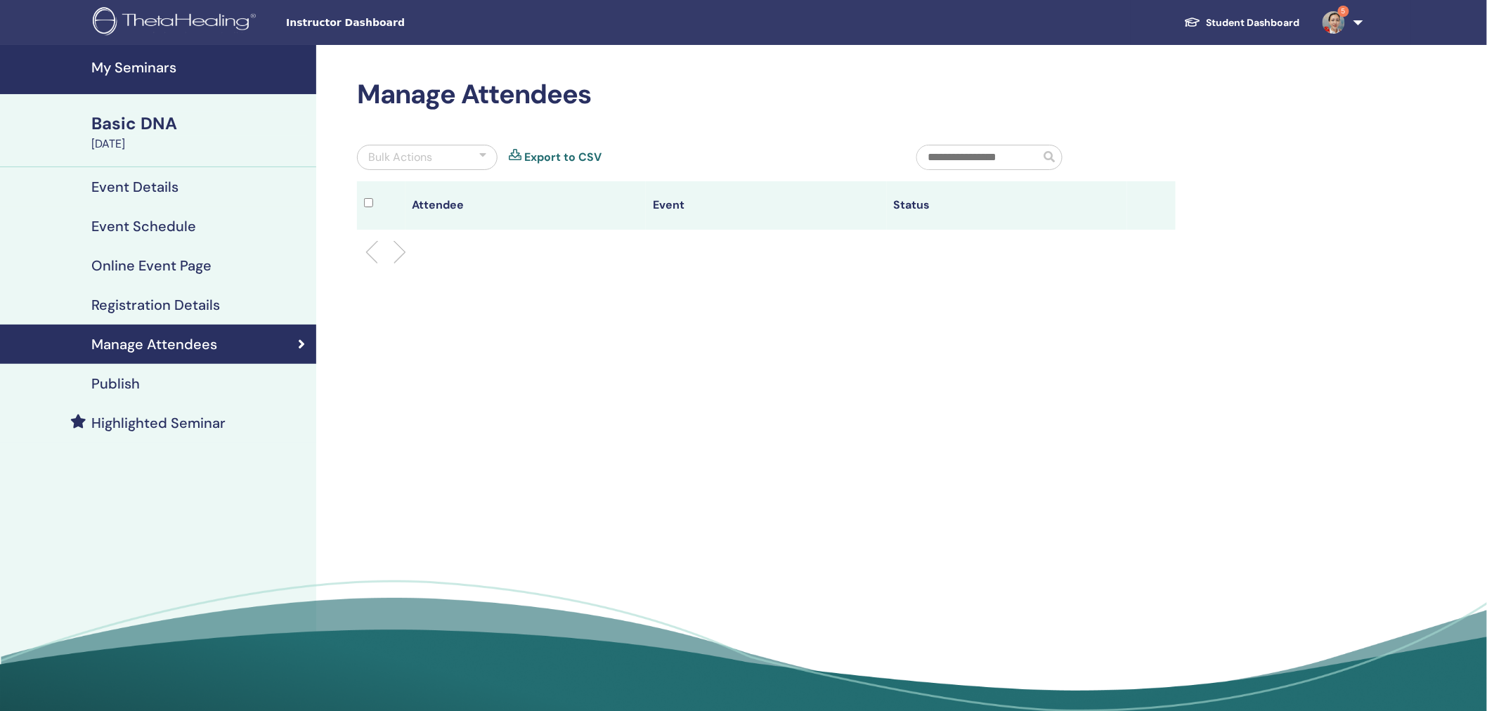
click at [158, 299] on h4 "Registration Details" at bounding box center [155, 305] width 129 height 17
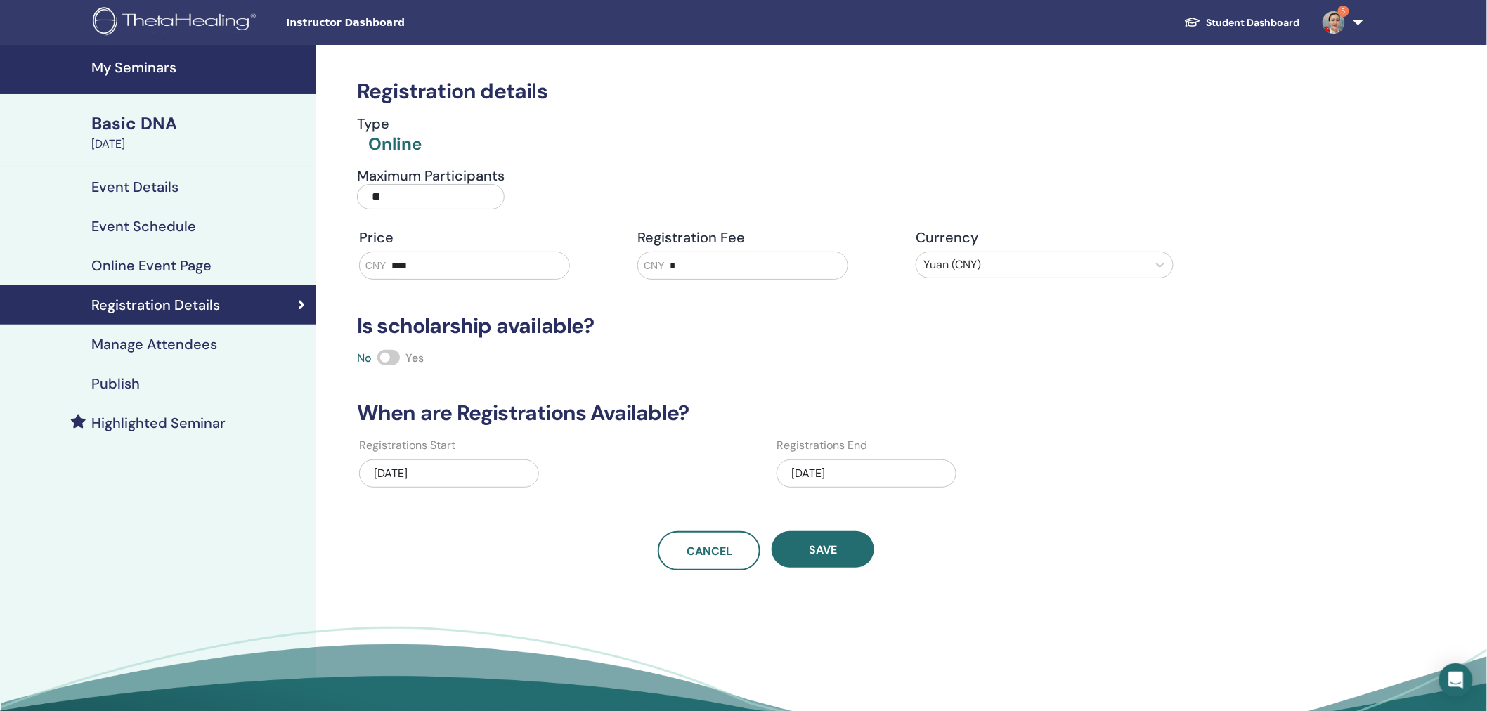
click at [110, 373] on link "Publish" at bounding box center [158, 383] width 316 height 39
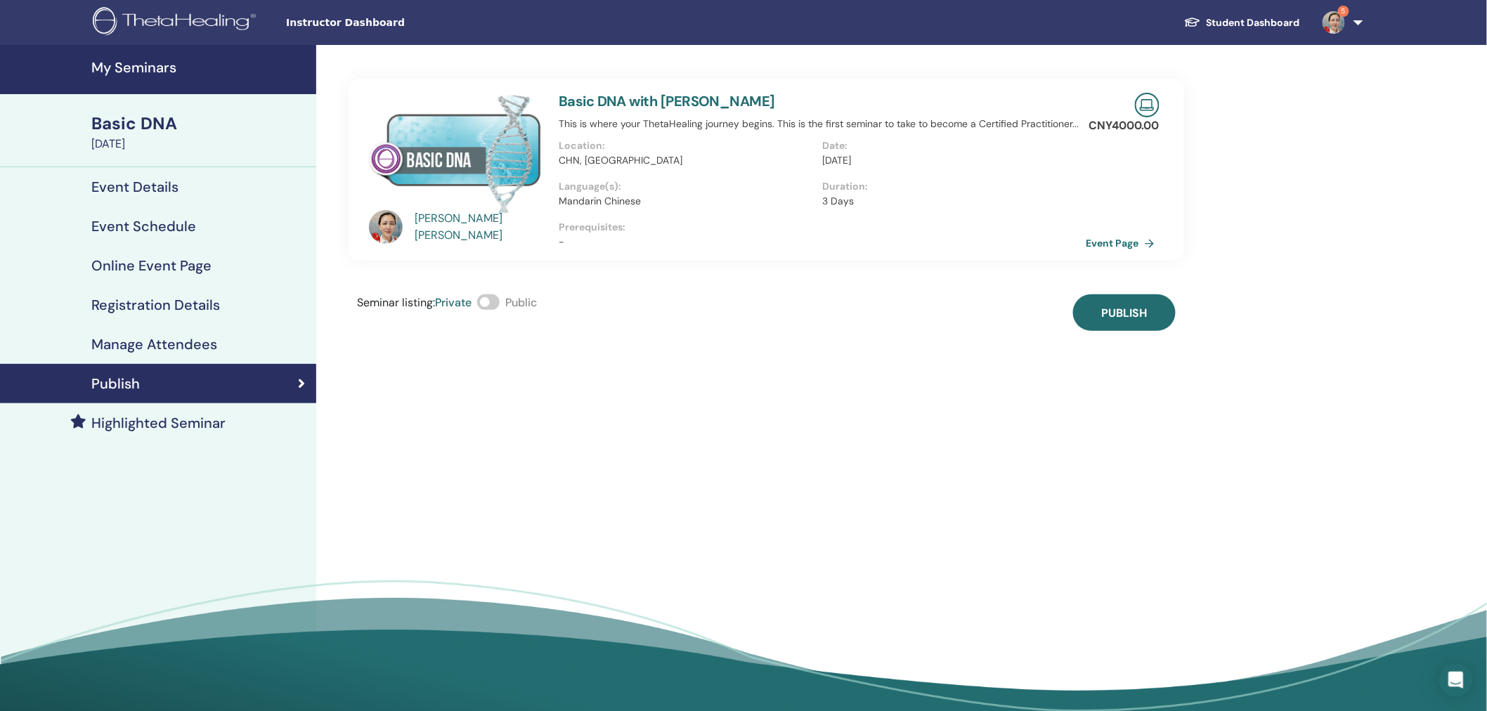
click at [496, 303] on span at bounding box center [488, 301] width 22 height 15
click at [1151, 314] on button "Publish" at bounding box center [1124, 312] width 103 height 37
click at [142, 67] on h4 "My Seminars" at bounding box center [199, 67] width 216 height 17
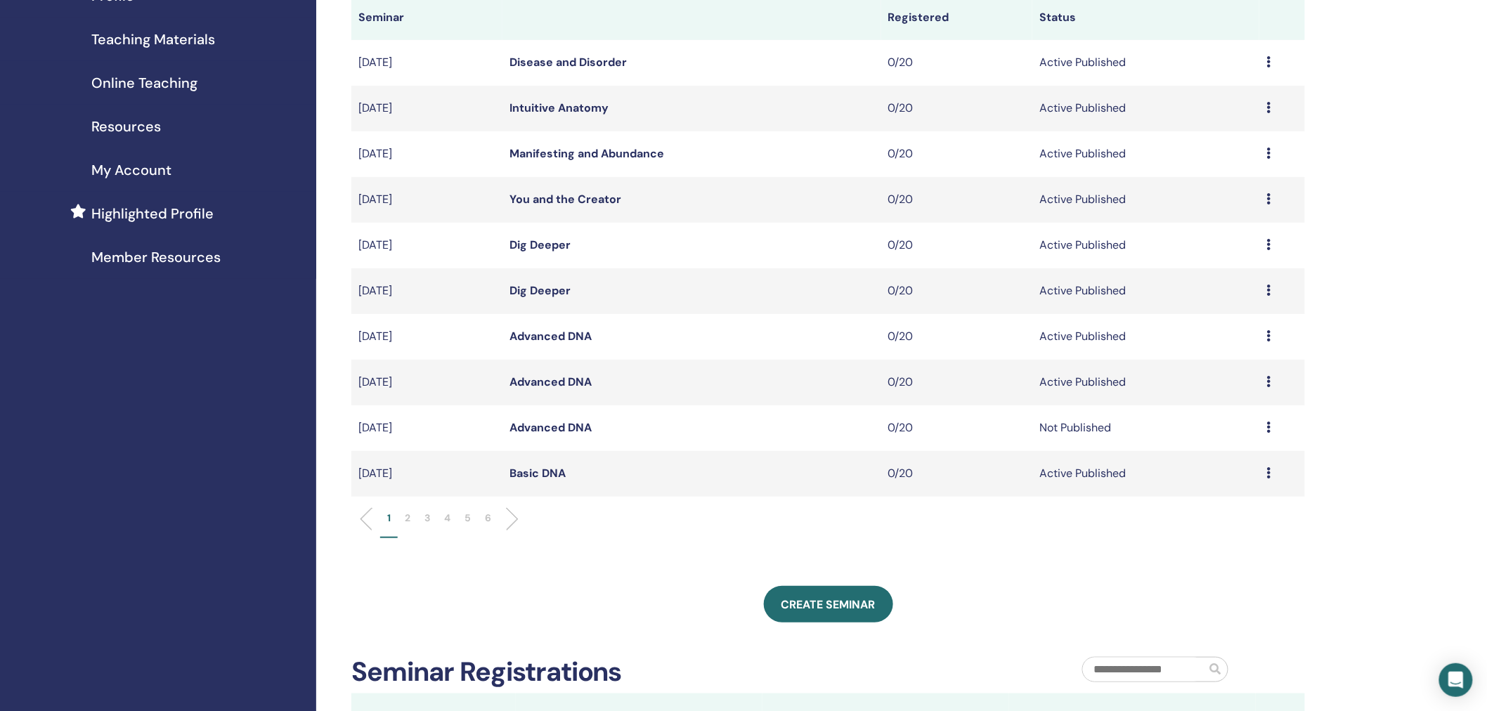
scroll to position [204, 0]
click at [853, 614] on link "Create seminar" at bounding box center [828, 602] width 129 height 37
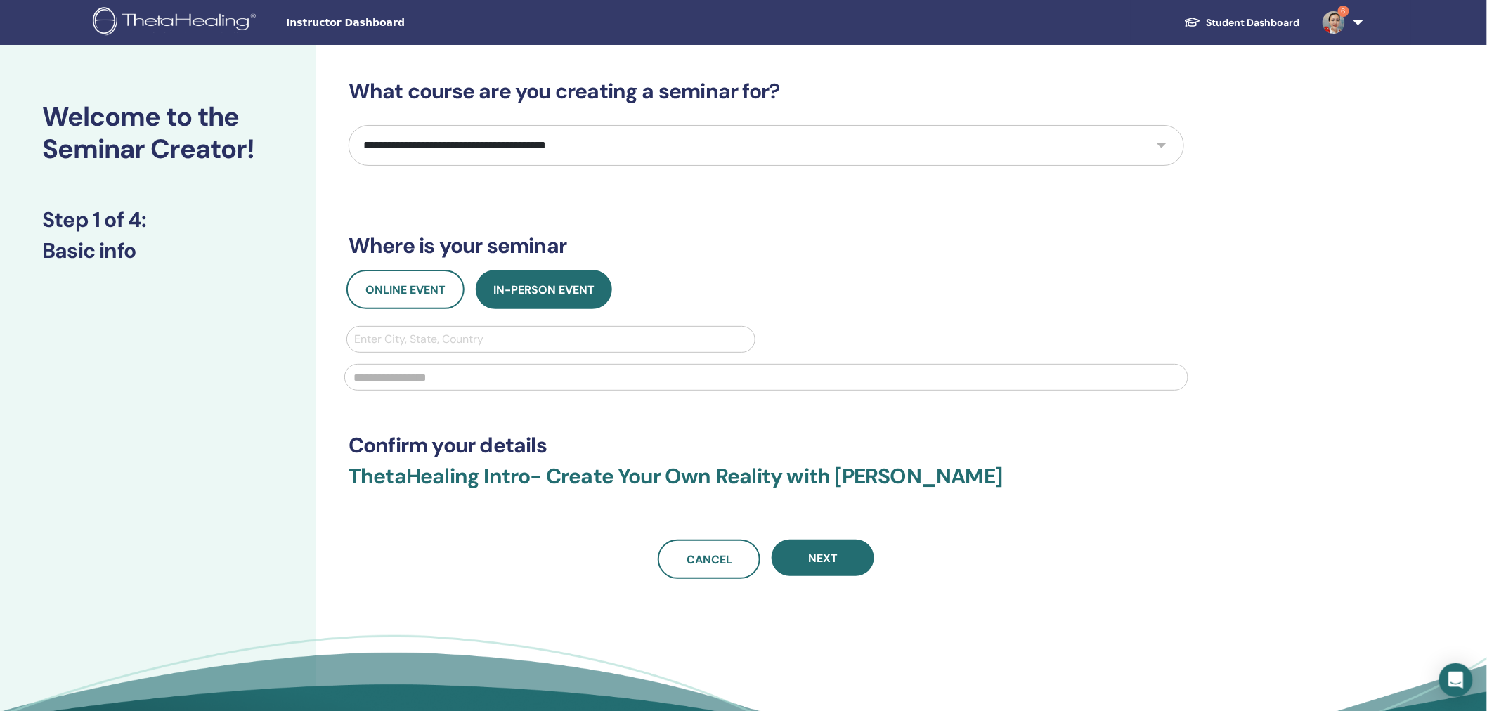
click at [443, 144] on select "**********" at bounding box center [767, 145] width 836 height 41
select select "*"
click at [349, 125] on select "**********" at bounding box center [767, 145] width 836 height 41
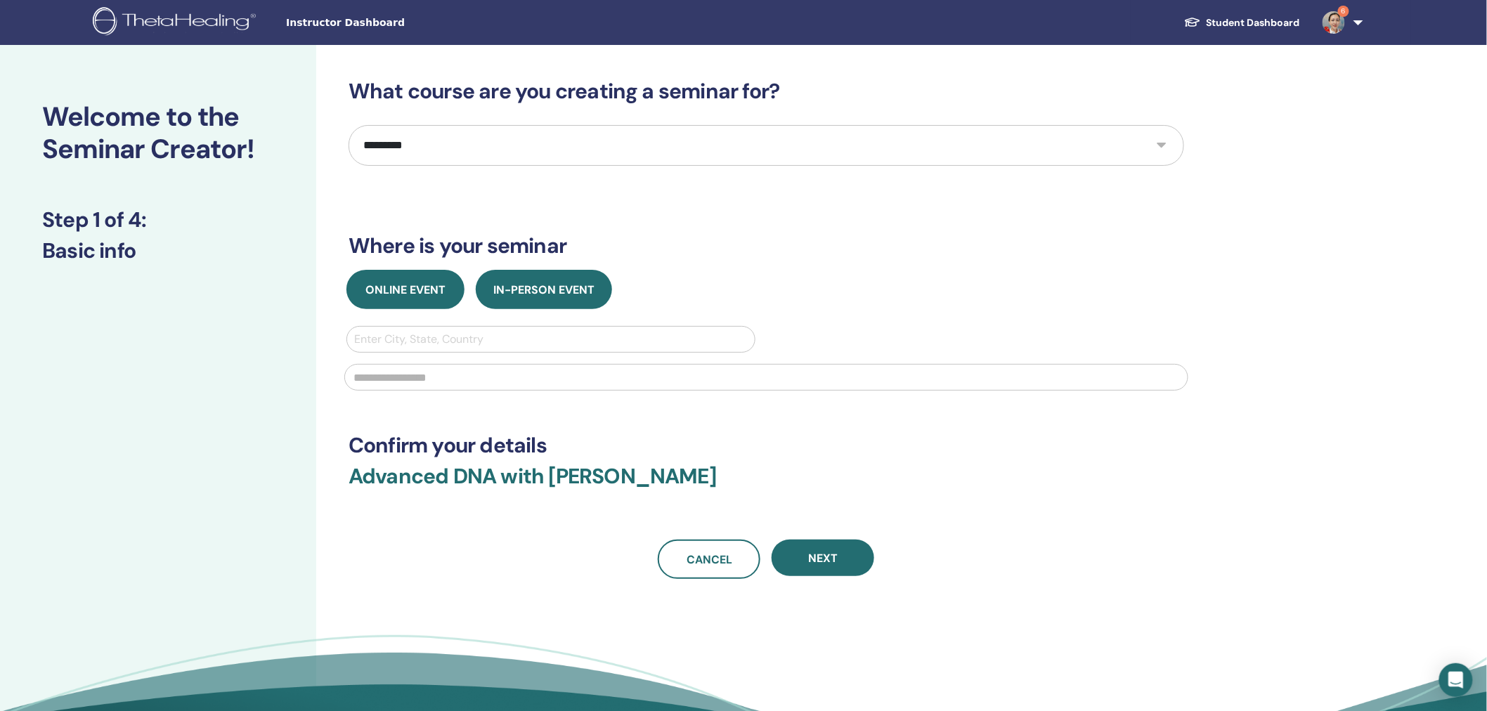
click at [413, 286] on span "Online Event" at bounding box center [405, 290] width 80 height 15
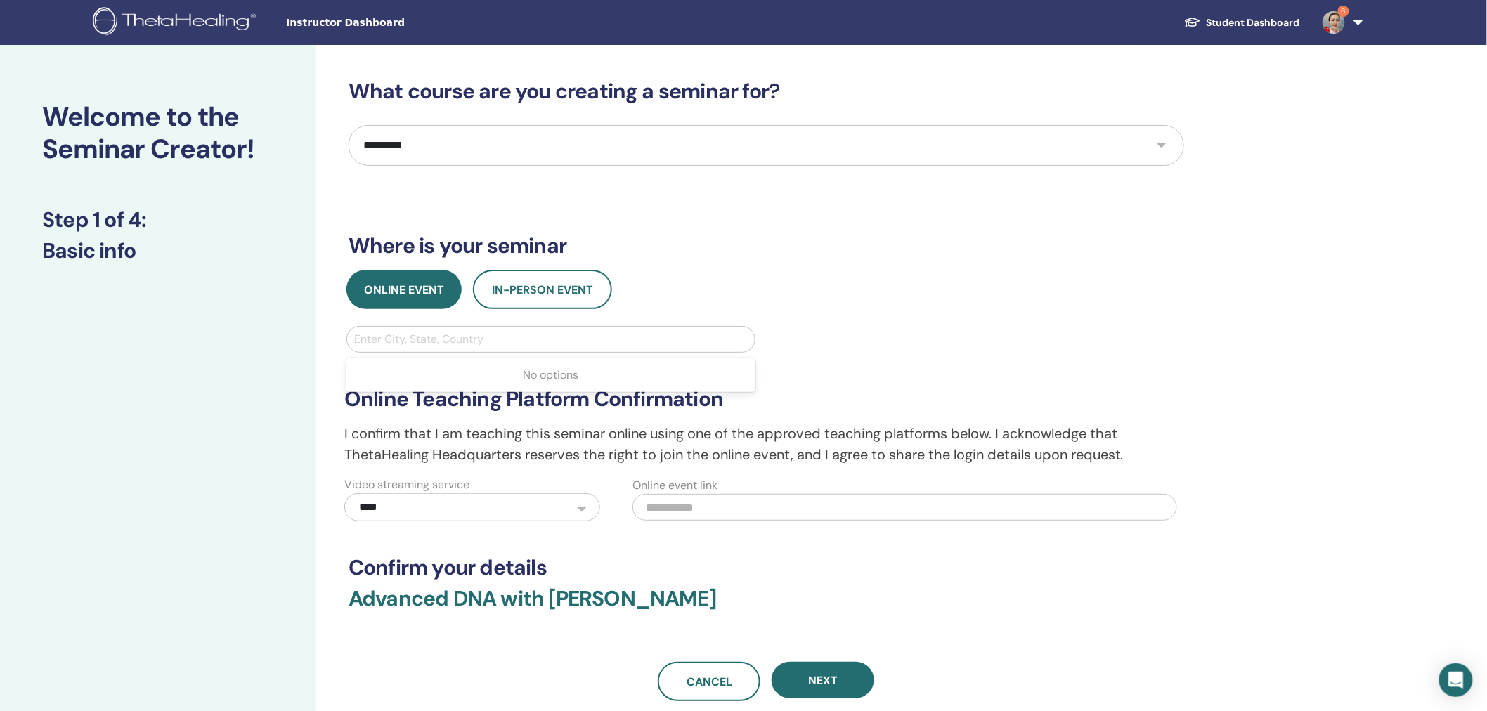
click at [464, 342] on div at bounding box center [551, 340] width 394 height 20
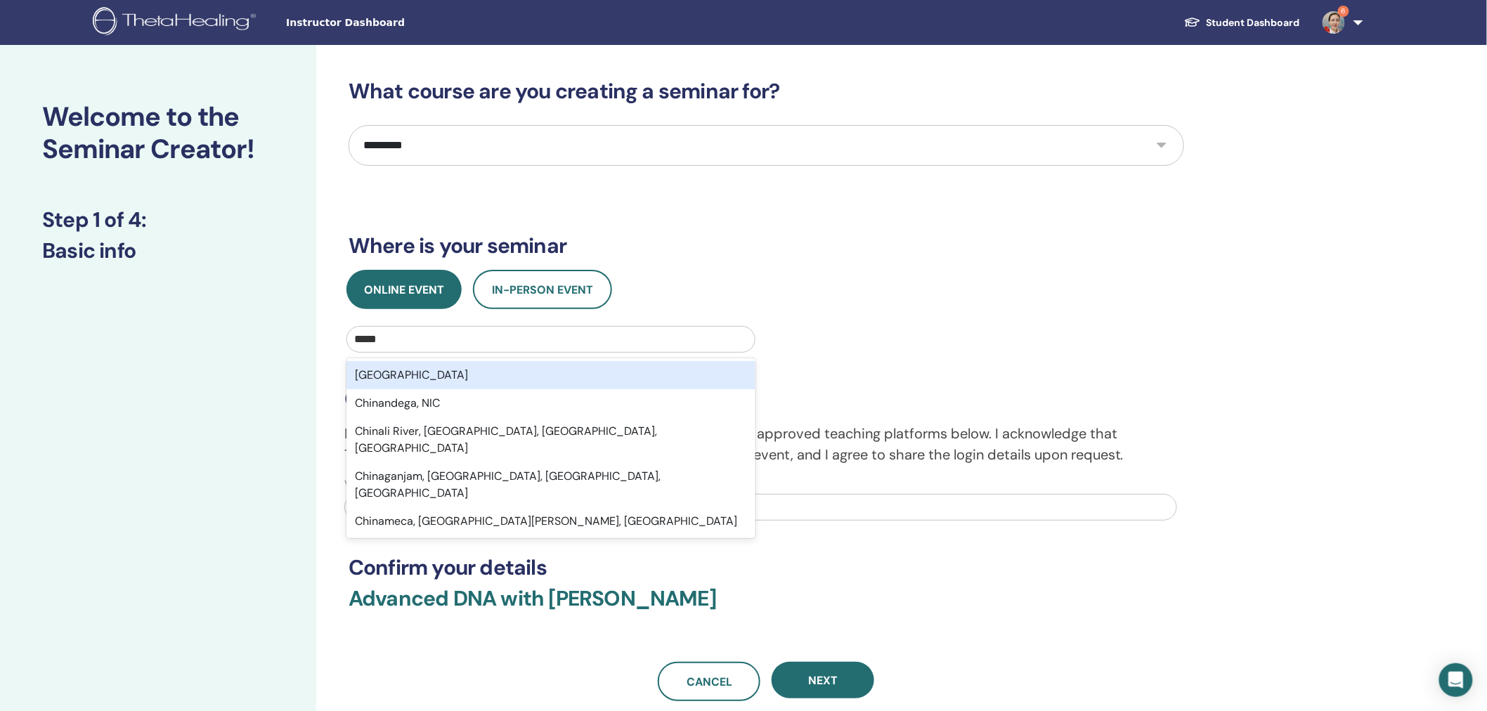
type input "******"
click at [490, 368] on div "[GEOGRAPHIC_DATA]" at bounding box center [551, 375] width 409 height 28
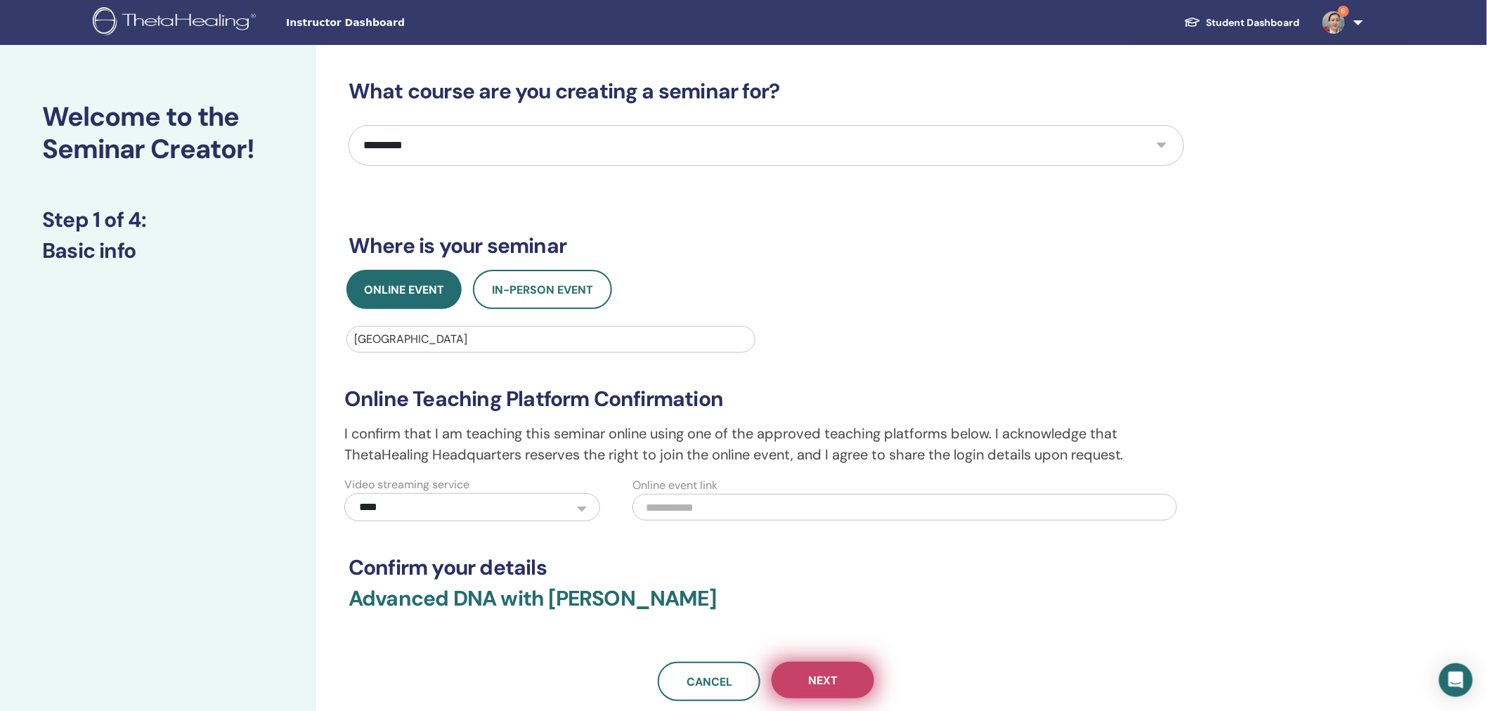
click at [856, 679] on button "Next" at bounding box center [823, 680] width 103 height 37
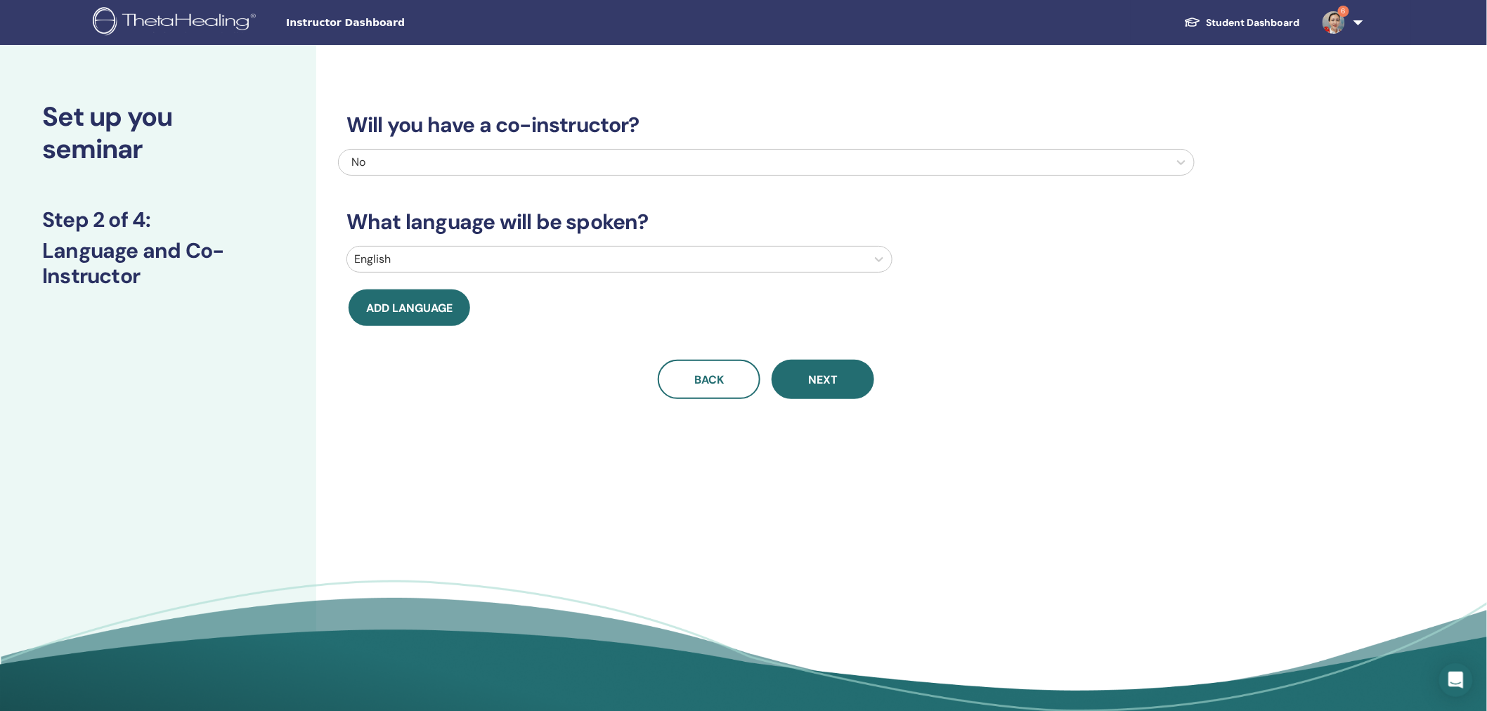
click at [396, 255] on div at bounding box center [606, 260] width 505 height 20
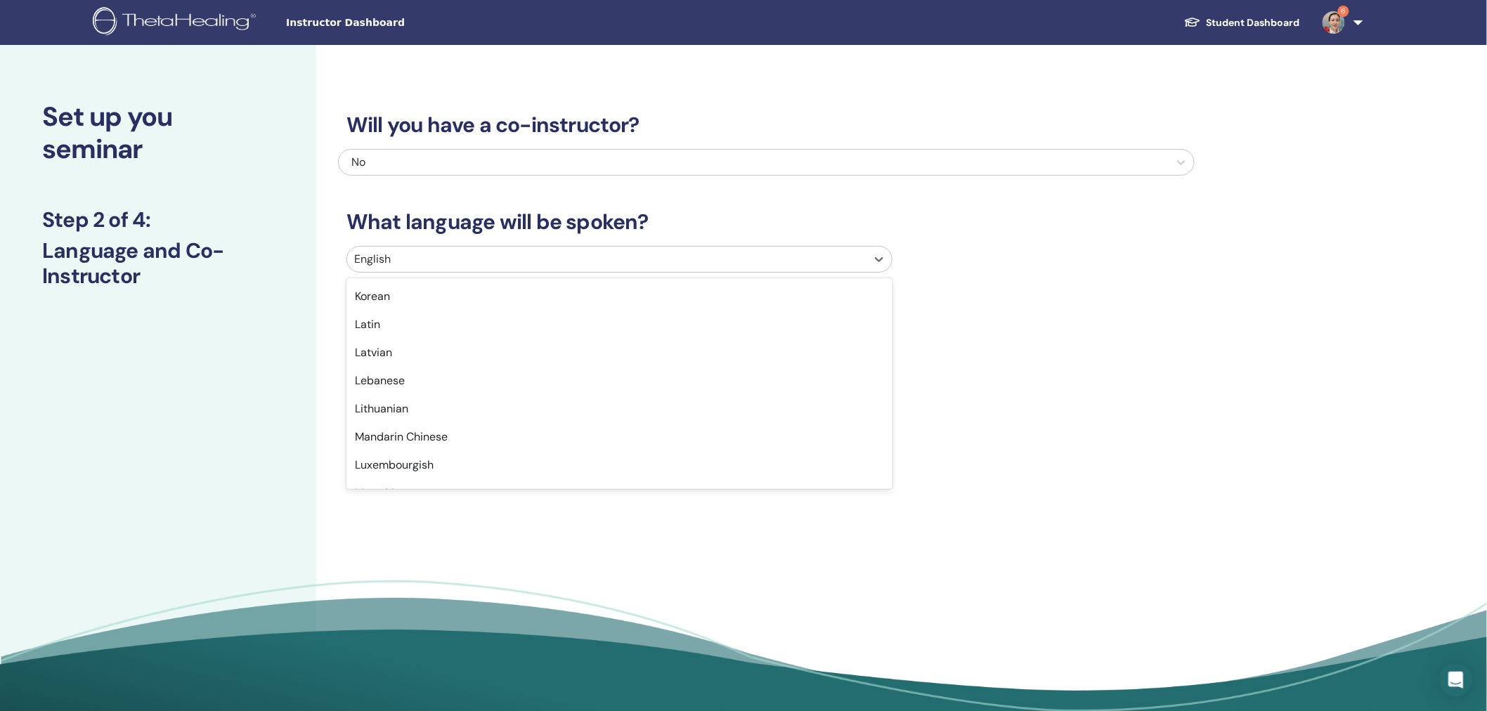
scroll to position [730, 0]
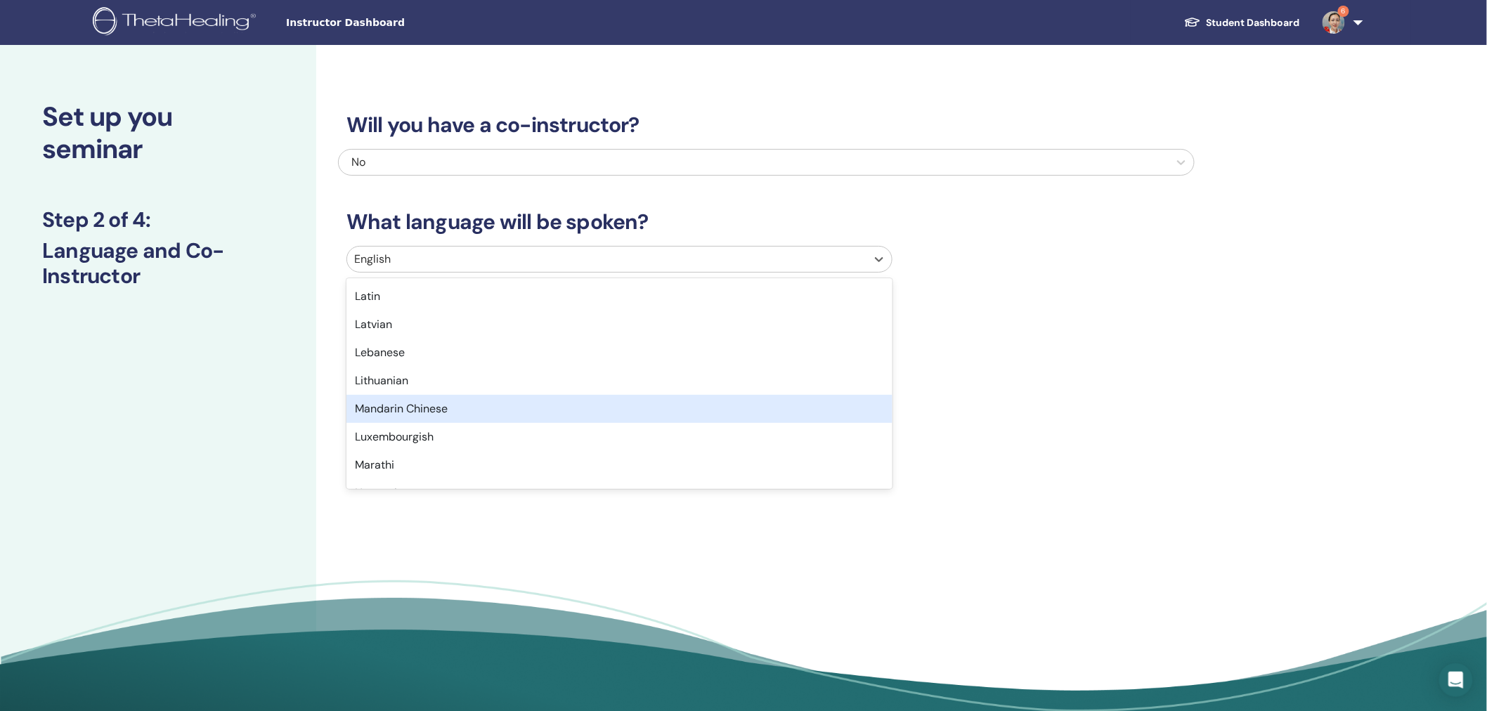
click at [782, 403] on div "Mandarin Chinese" at bounding box center [620, 409] width 546 height 28
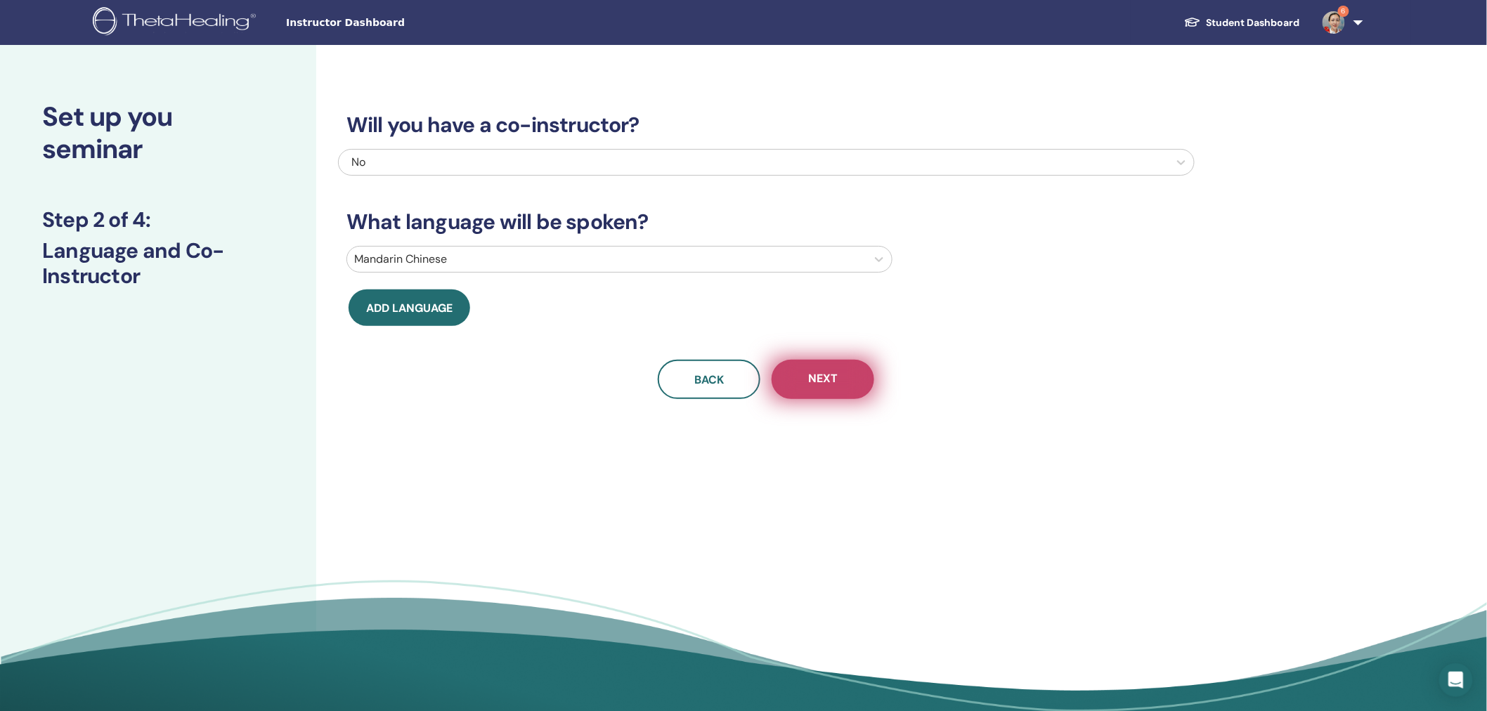
click at [817, 377] on span "Next" at bounding box center [823, 380] width 30 height 18
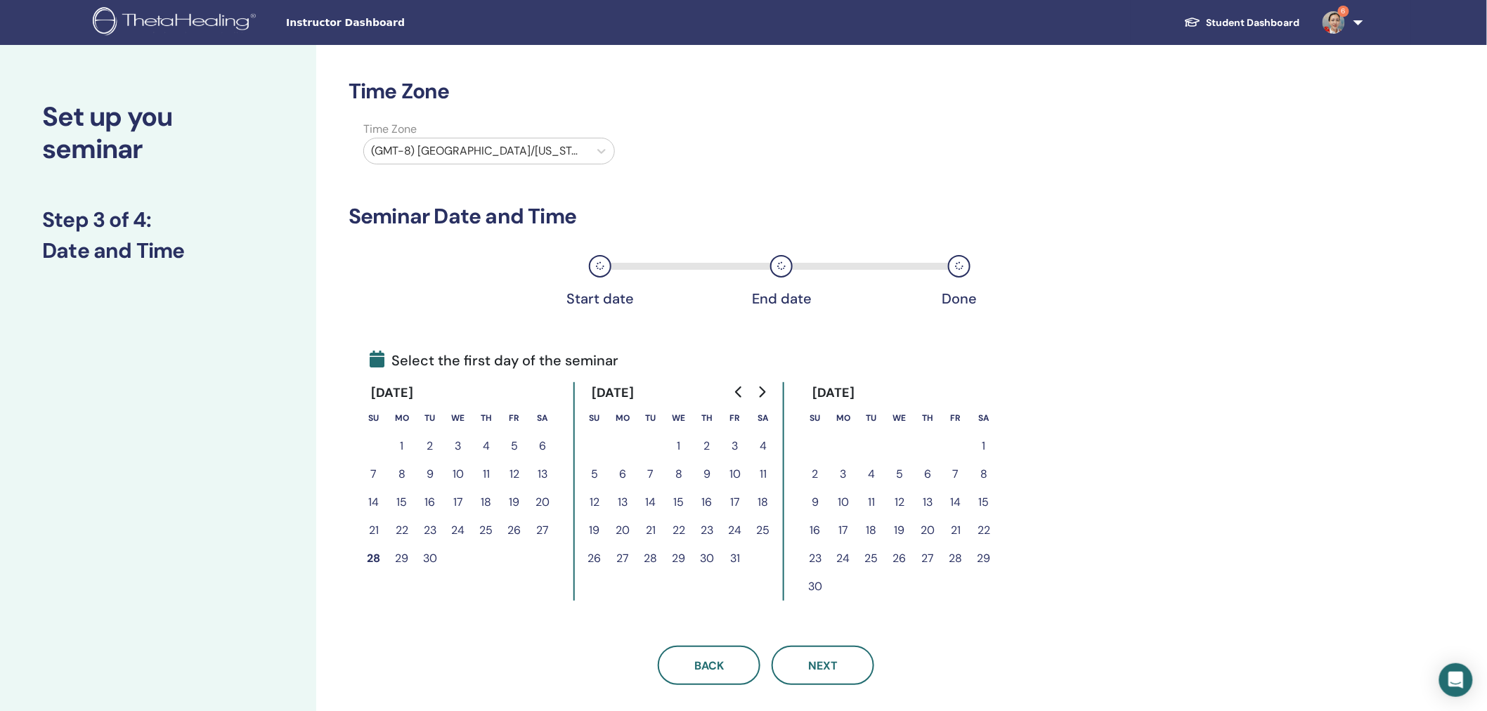
click at [469, 145] on div at bounding box center [476, 151] width 211 height 20
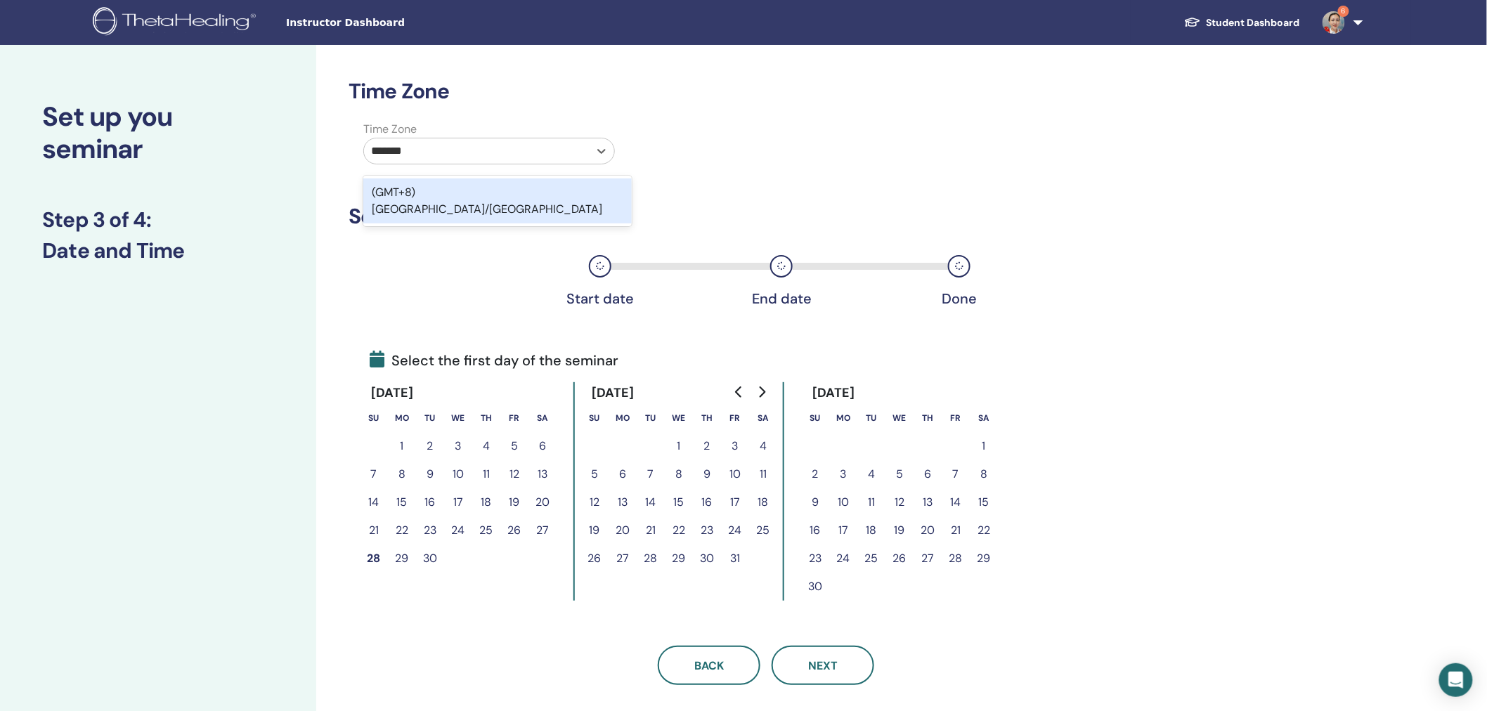
type input "********"
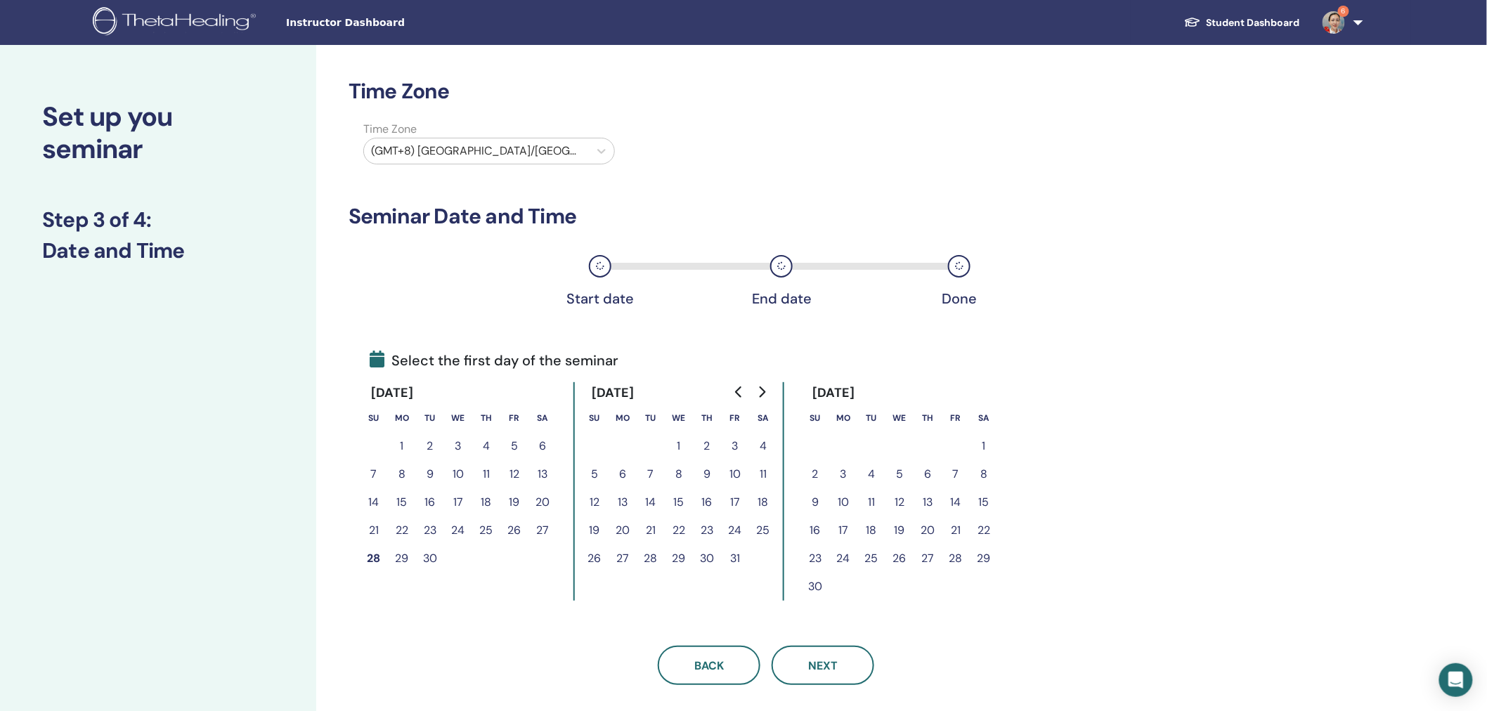
drag, startPoint x: 762, startPoint y: 445, endPoint x: 753, endPoint y: 448, distance: 9.1
click at [762, 445] on button "4" at bounding box center [763, 446] width 28 height 28
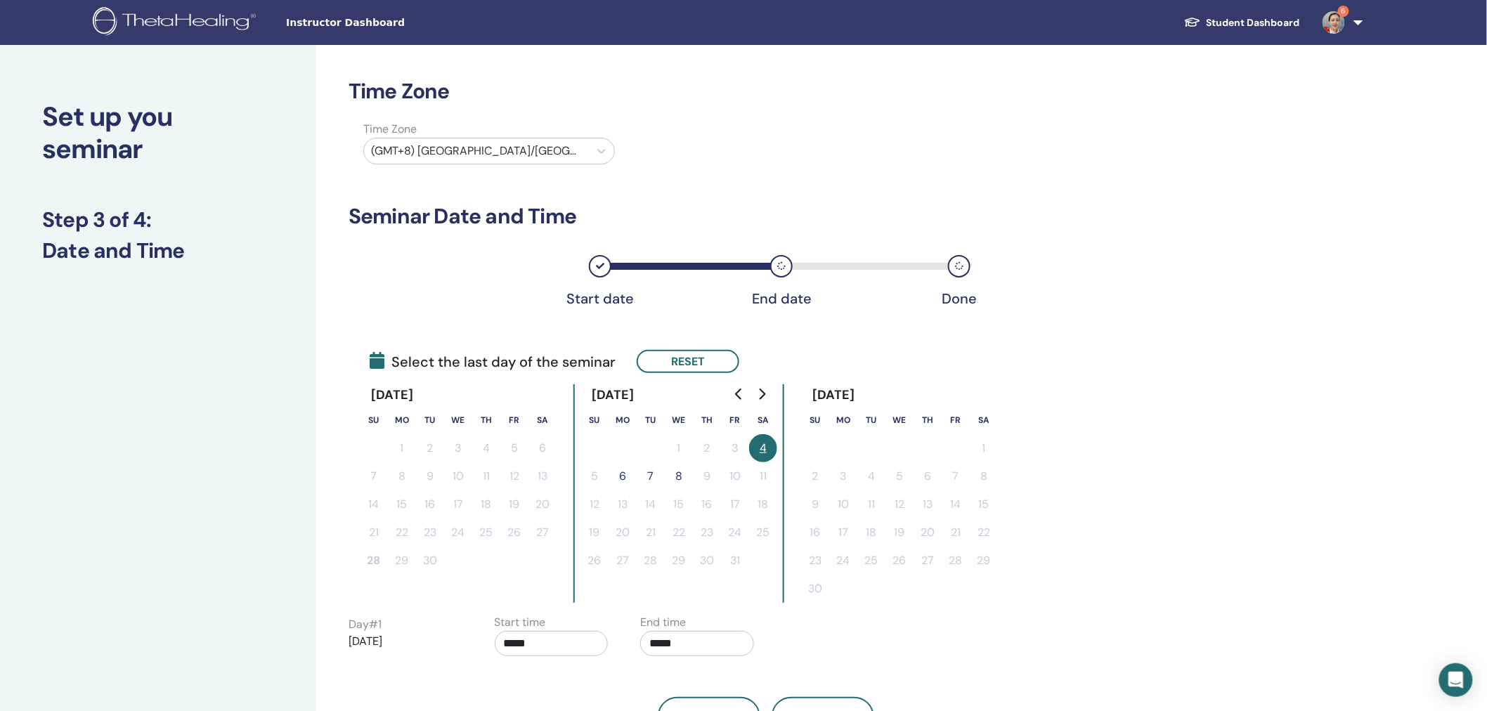
click at [623, 471] on button "6" at bounding box center [623, 476] width 28 height 28
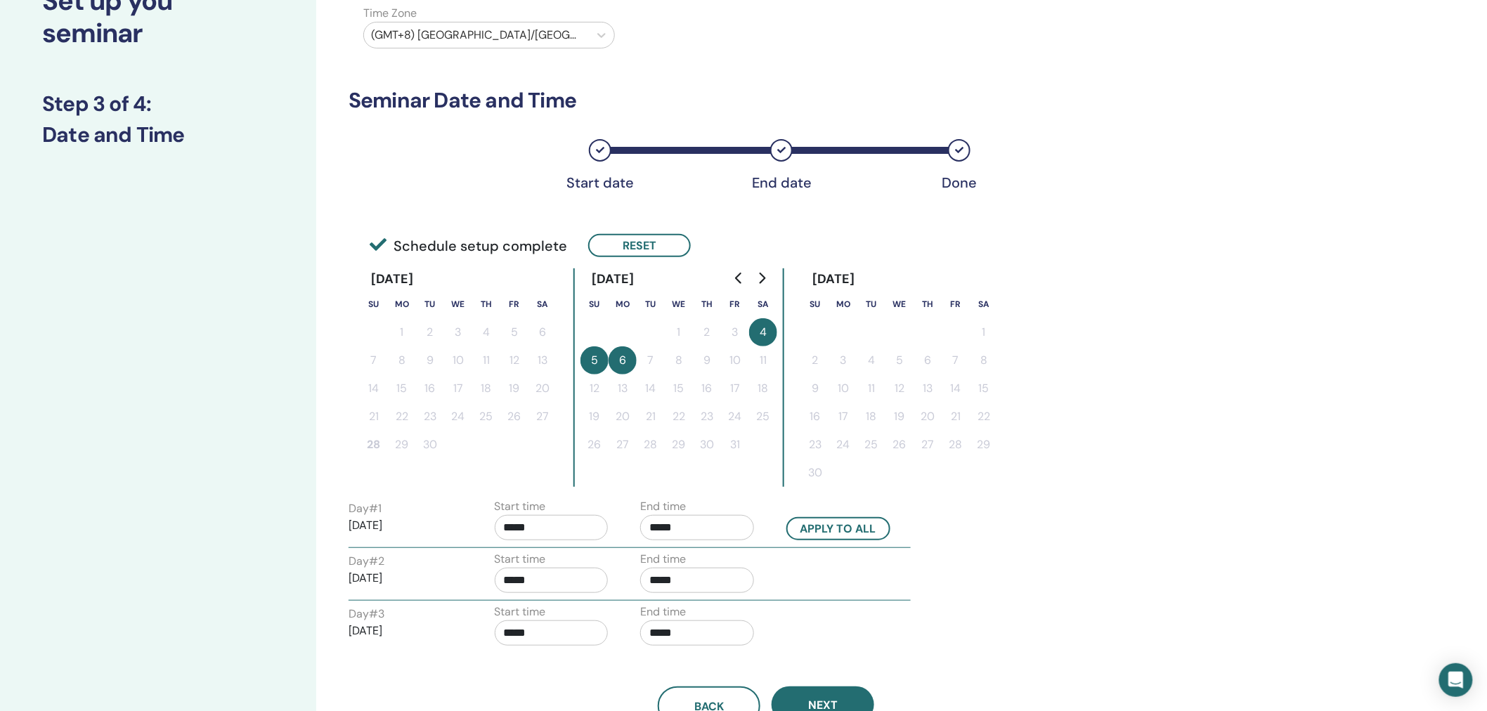
scroll to position [222, 0]
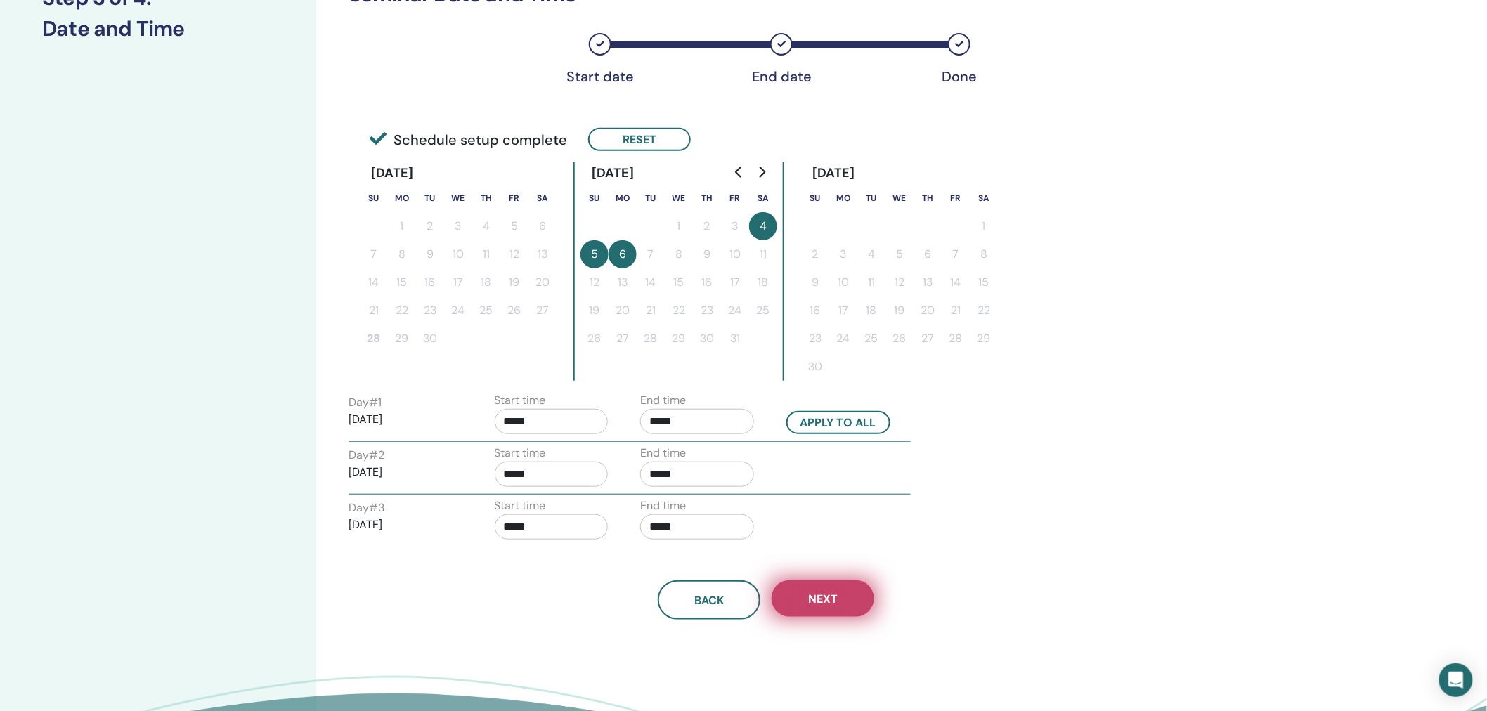
click at [820, 609] on button "Next" at bounding box center [823, 599] width 103 height 37
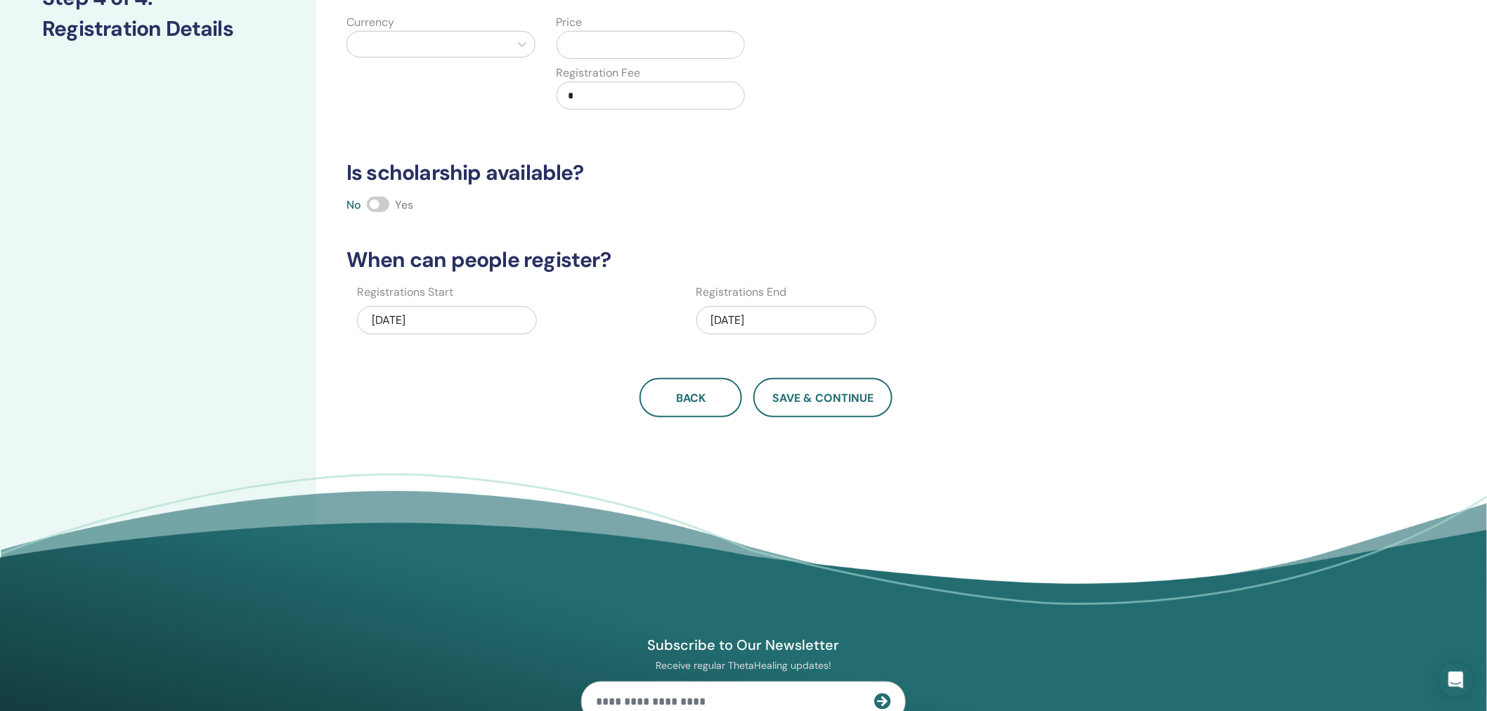
scroll to position [0, 0]
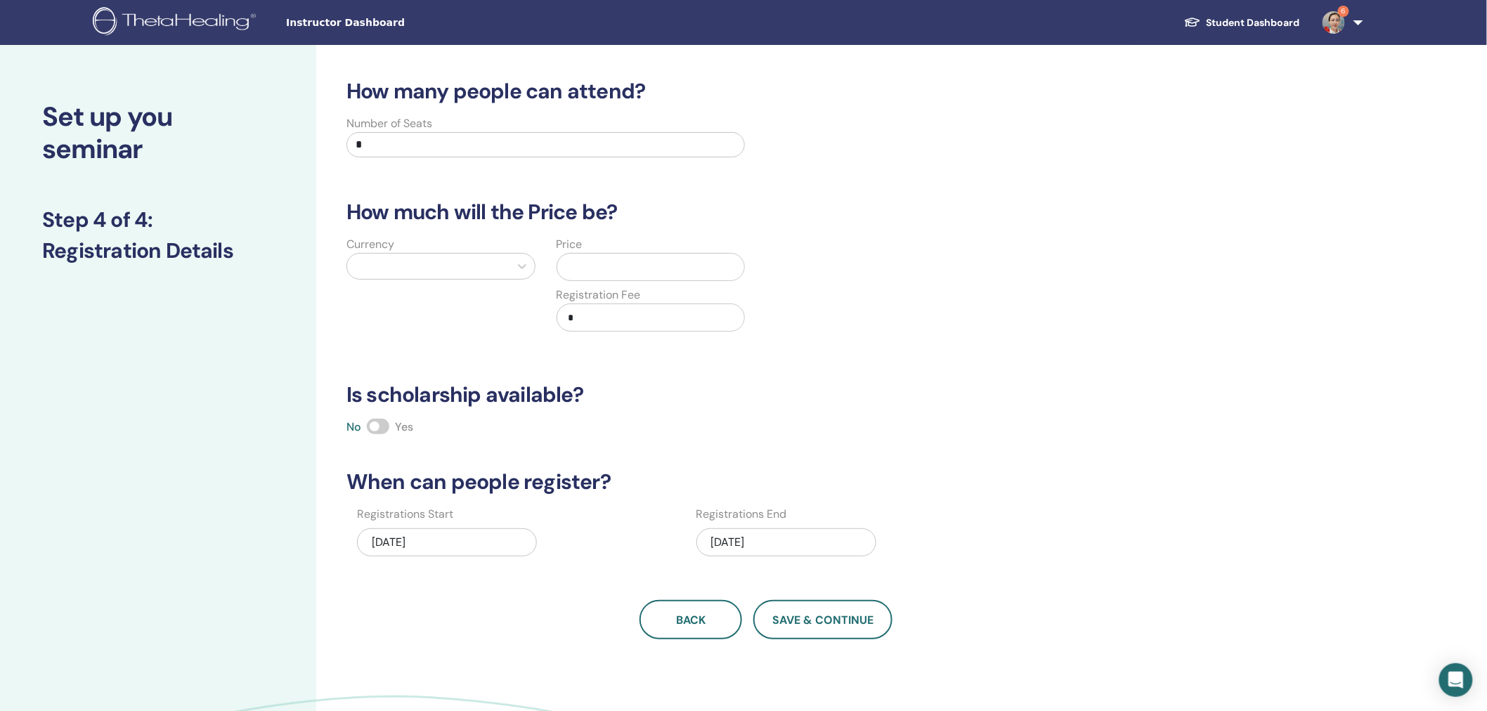
drag, startPoint x: 376, startPoint y: 138, endPoint x: 320, endPoint y: 148, distance: 56.4
click at [322, 148] on div "How many people can attend? Number of Seats * How much will the Price be? Curre…" at bounding box center [812, 440] width 992 height 791
type input "**"
click at [408, 262] on div at bounding box center [428, 267] width 148 height 20
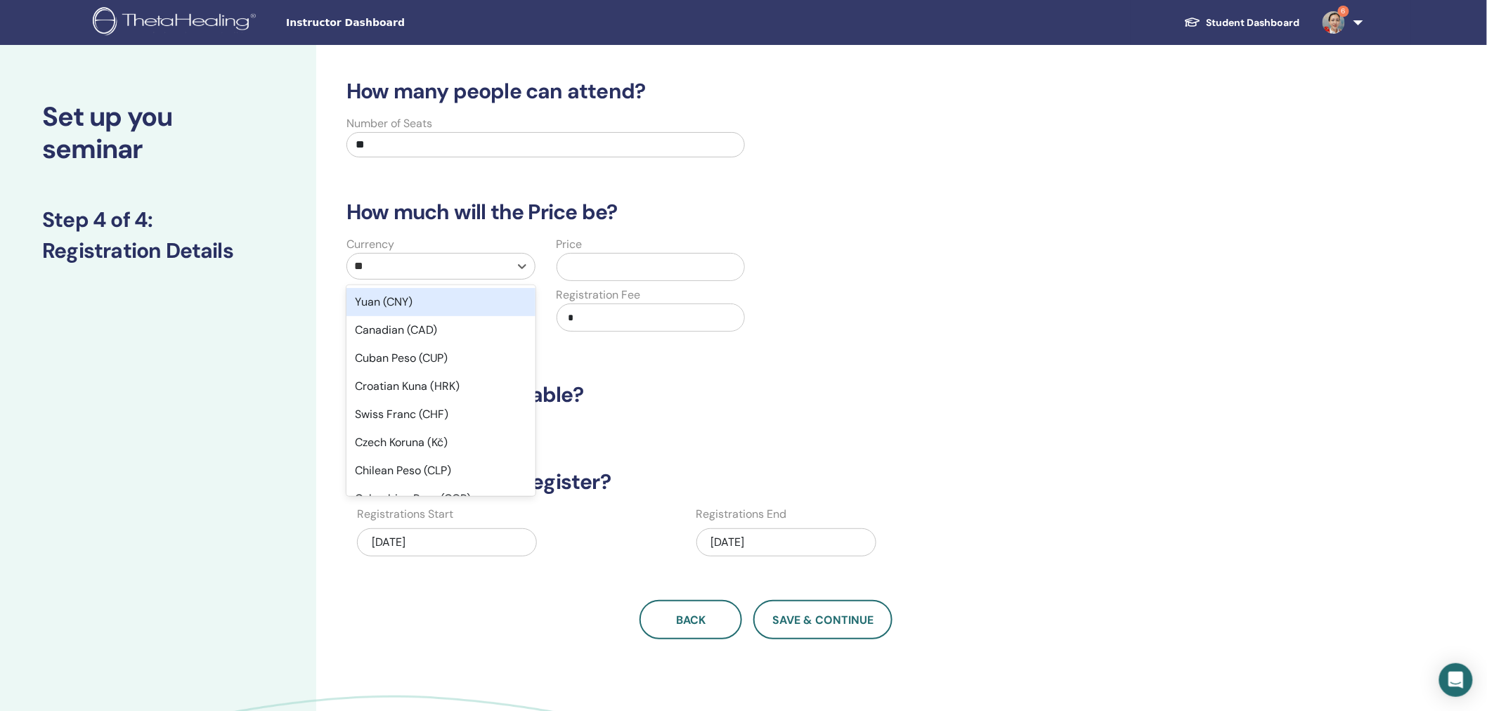
type input "***"
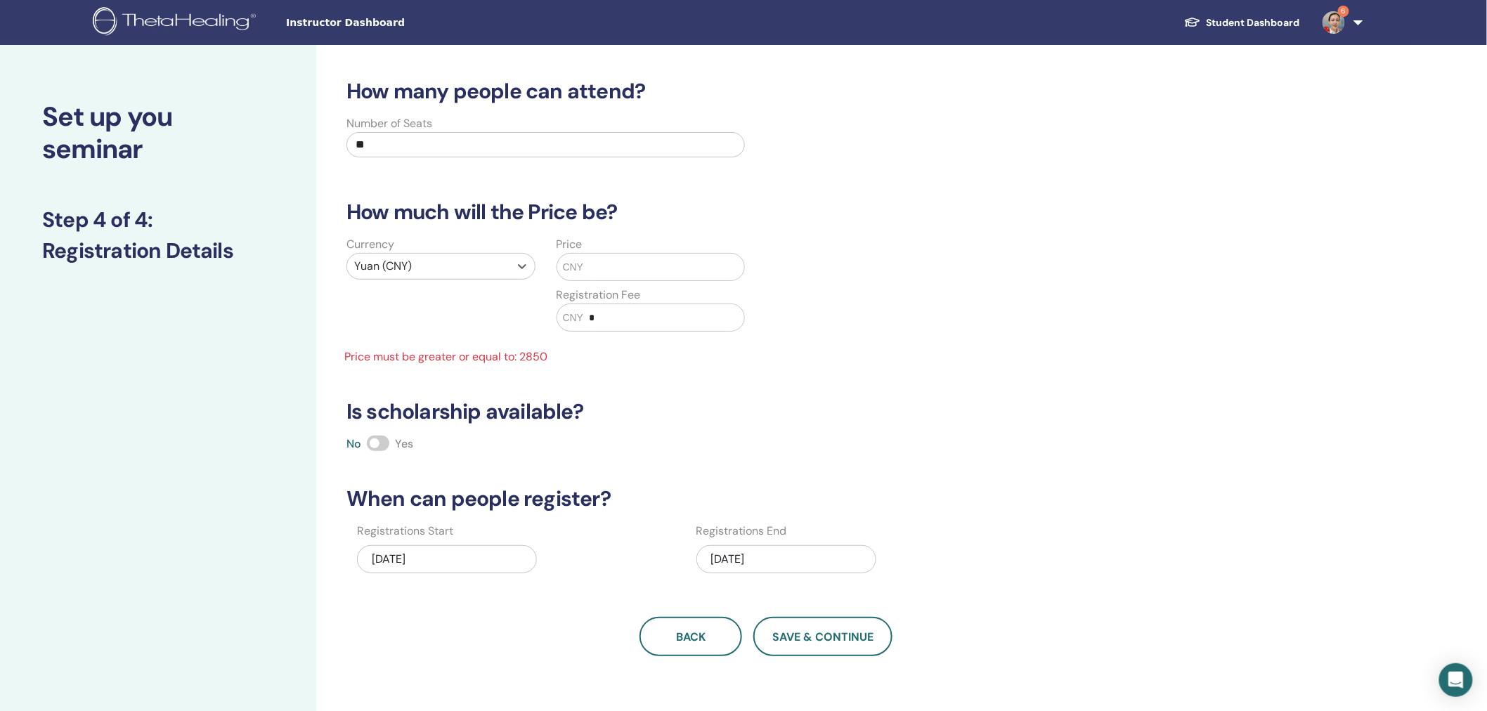
click at [606, 262] on input "text" at bounding box center [663, 267] width 161 height 27
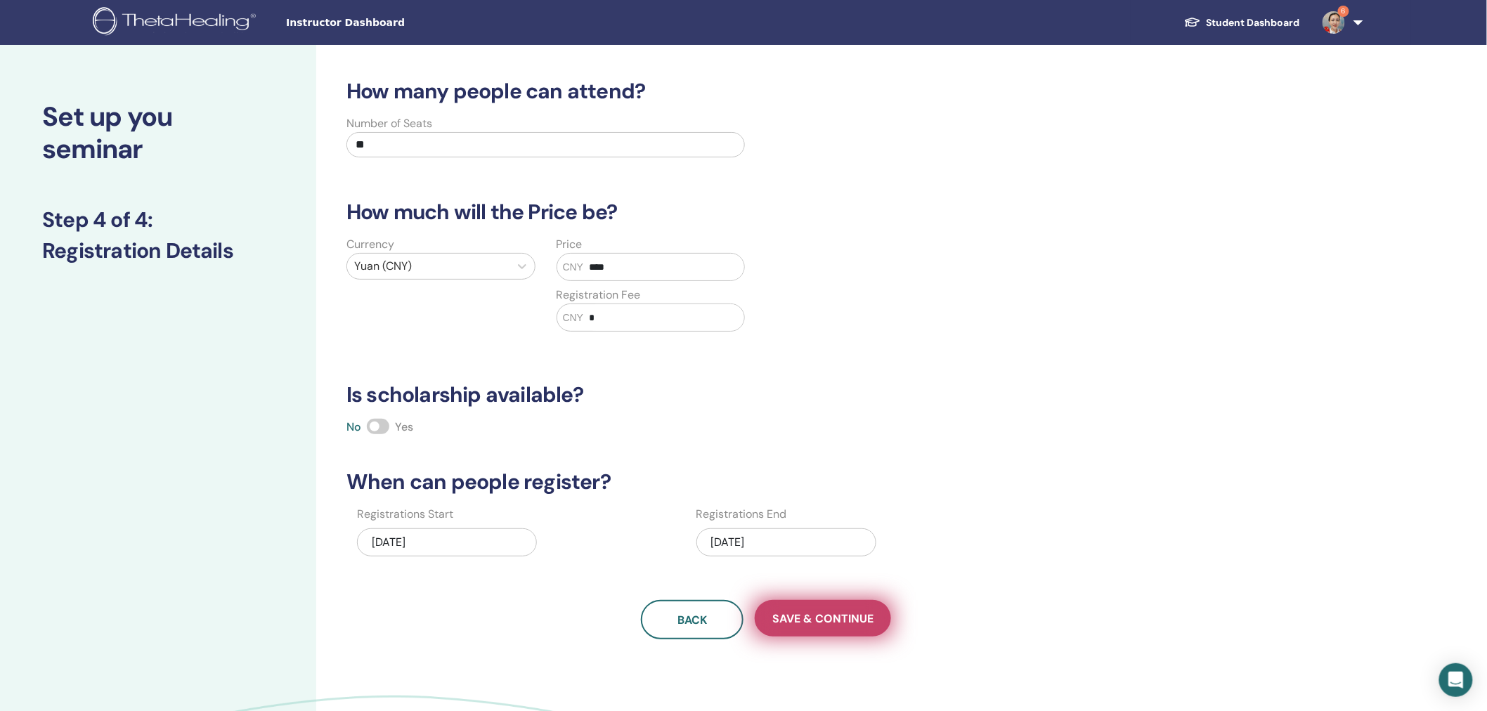
type input "****"
click at [861, 634] on button "Save & Continue" at bounding box center [823, 618] width 136 height 37
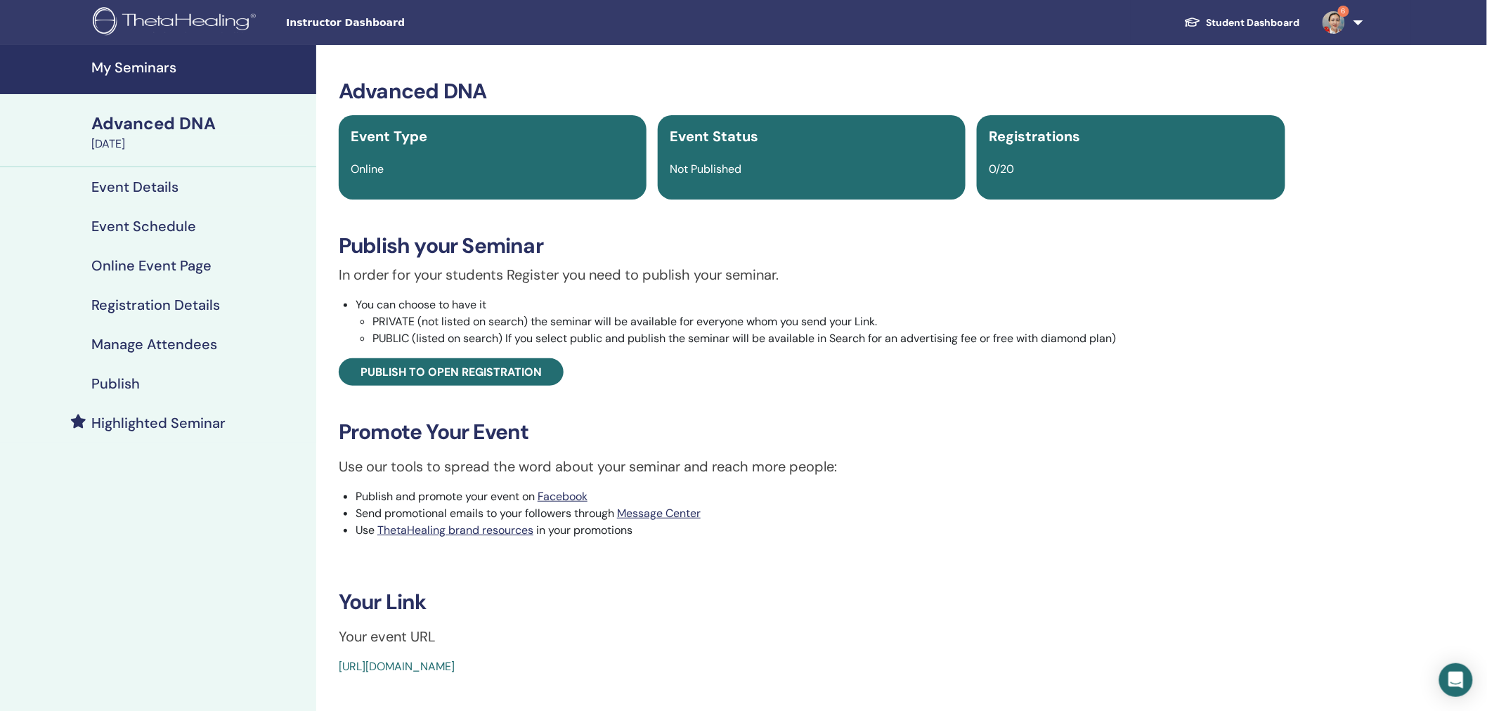
click at [127, 388] on h4 "Publish" at bounding box center [115, 383] width 48 height 17
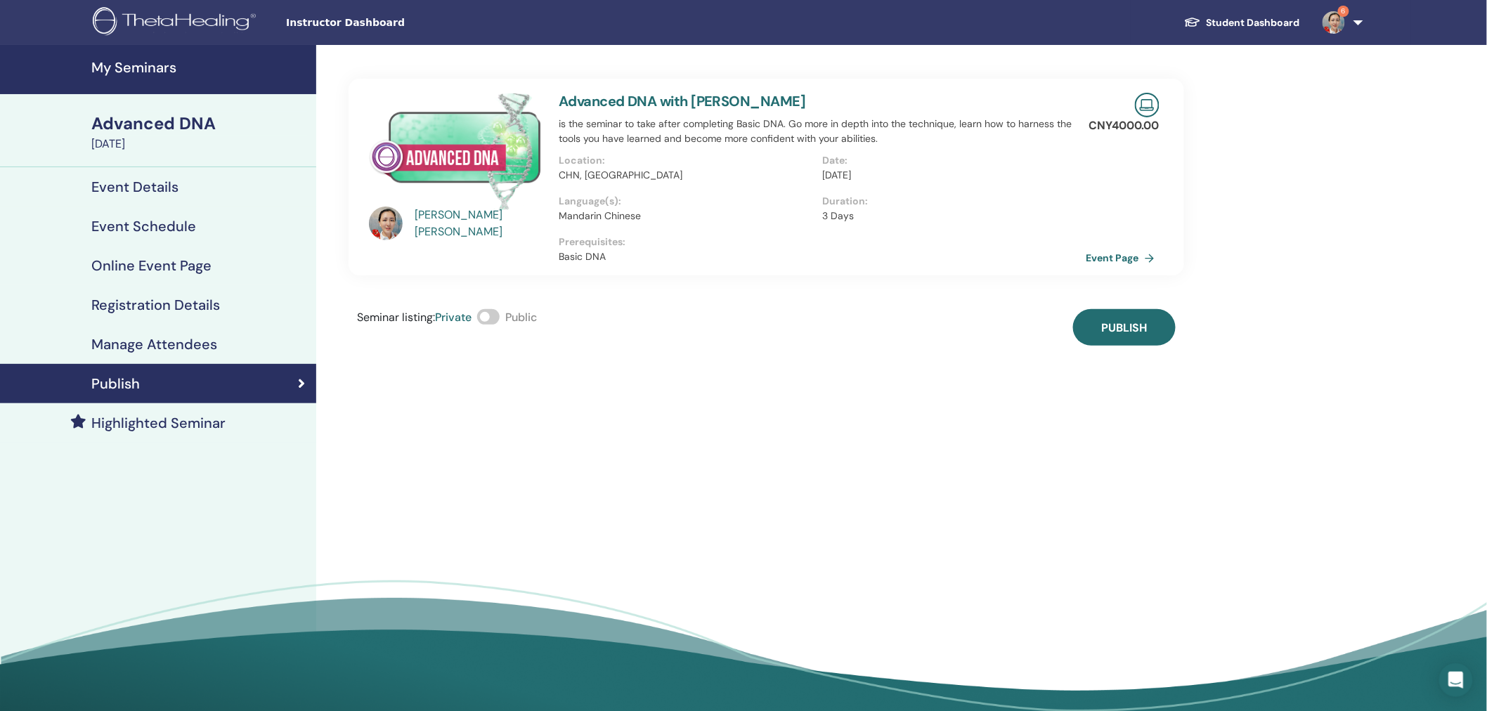
click at [496, 316] on span at bounding box center [488, 316] width 22 height 15
click at [1158, 326] on button "Publish" at bounding box center [1124, 327] width 103 height 37
click at [150, 67] on h4 "My Seminars" at bounding box center [199, 67] width 216 height 17
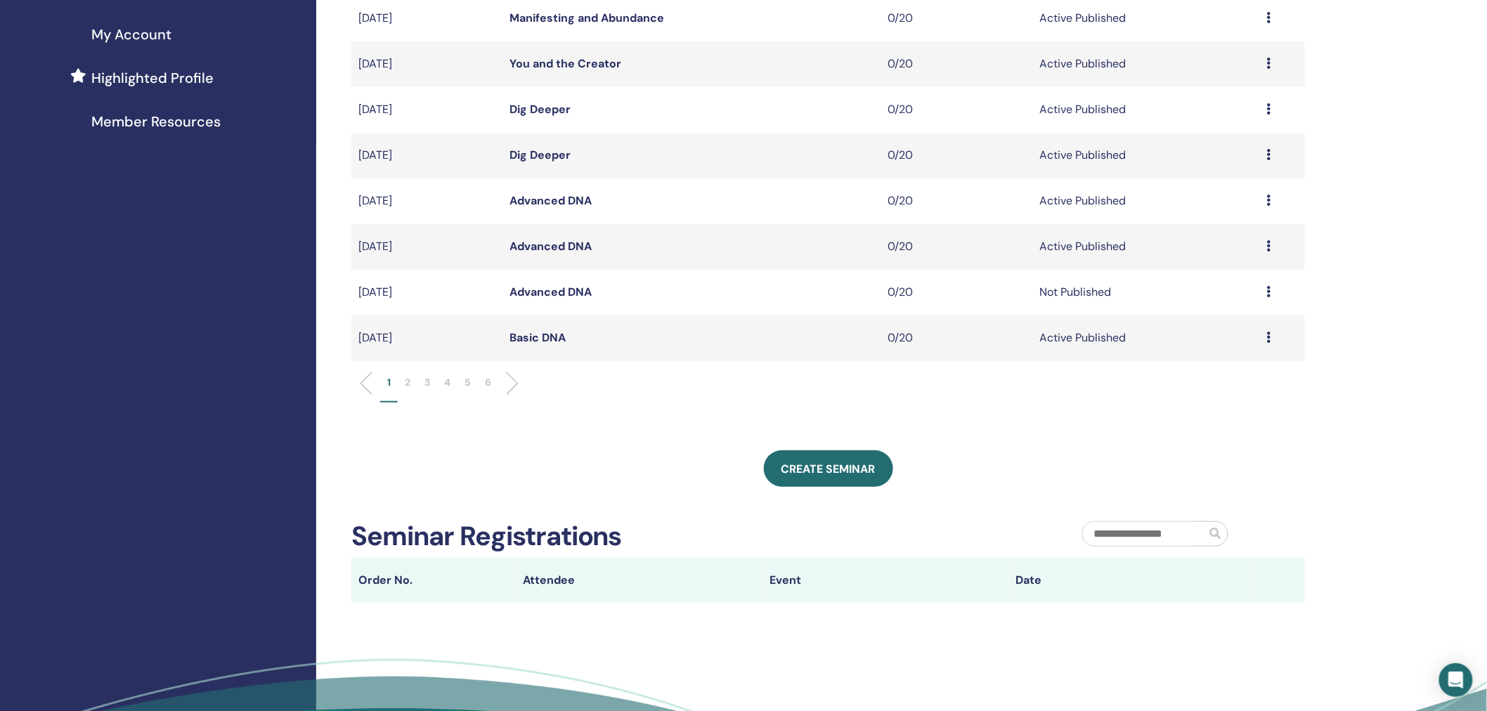
scroll to position [335, 0]
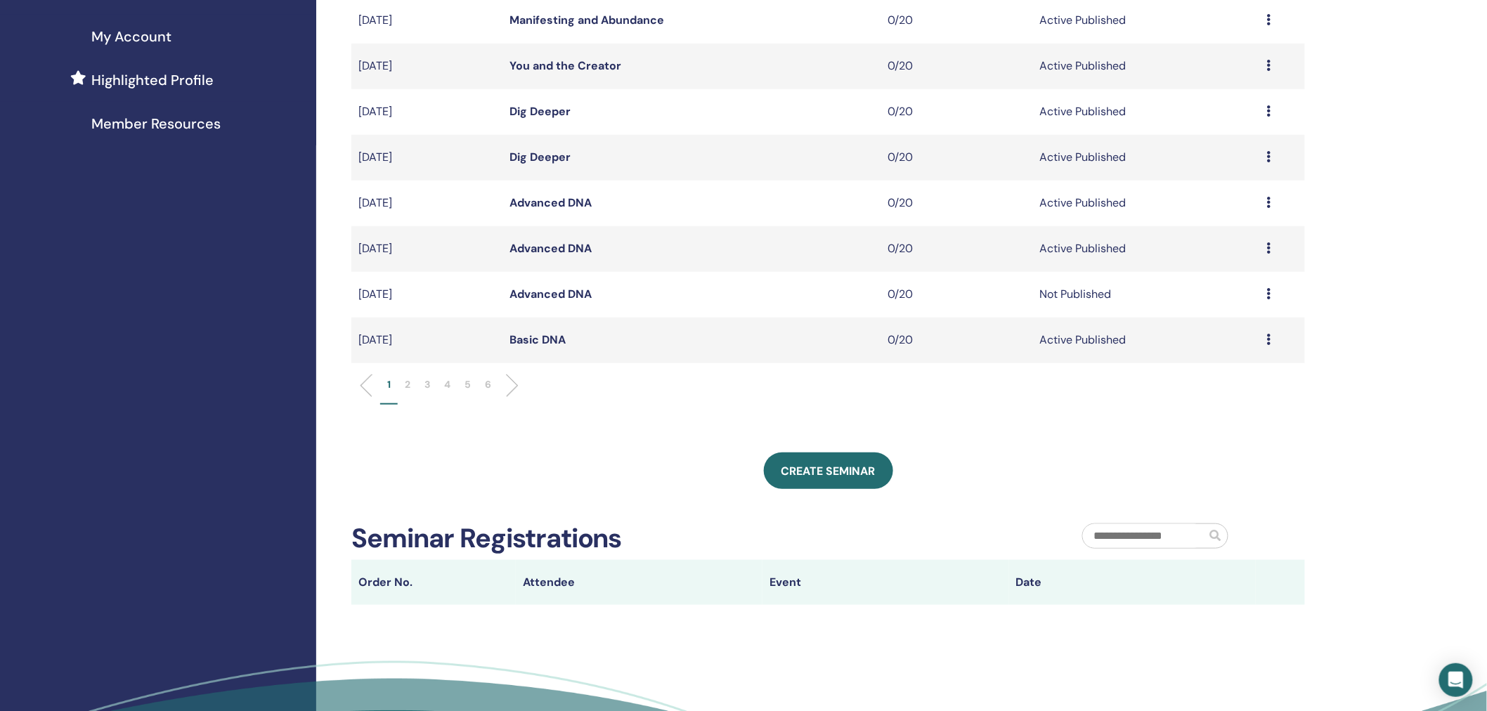
click at [1267, 292] on icon at bounding box center [1269, 293] width 4 height 11
click at [1205, 369] on p "Cancel" at bounding box center [1210, 368] width 53 height 17
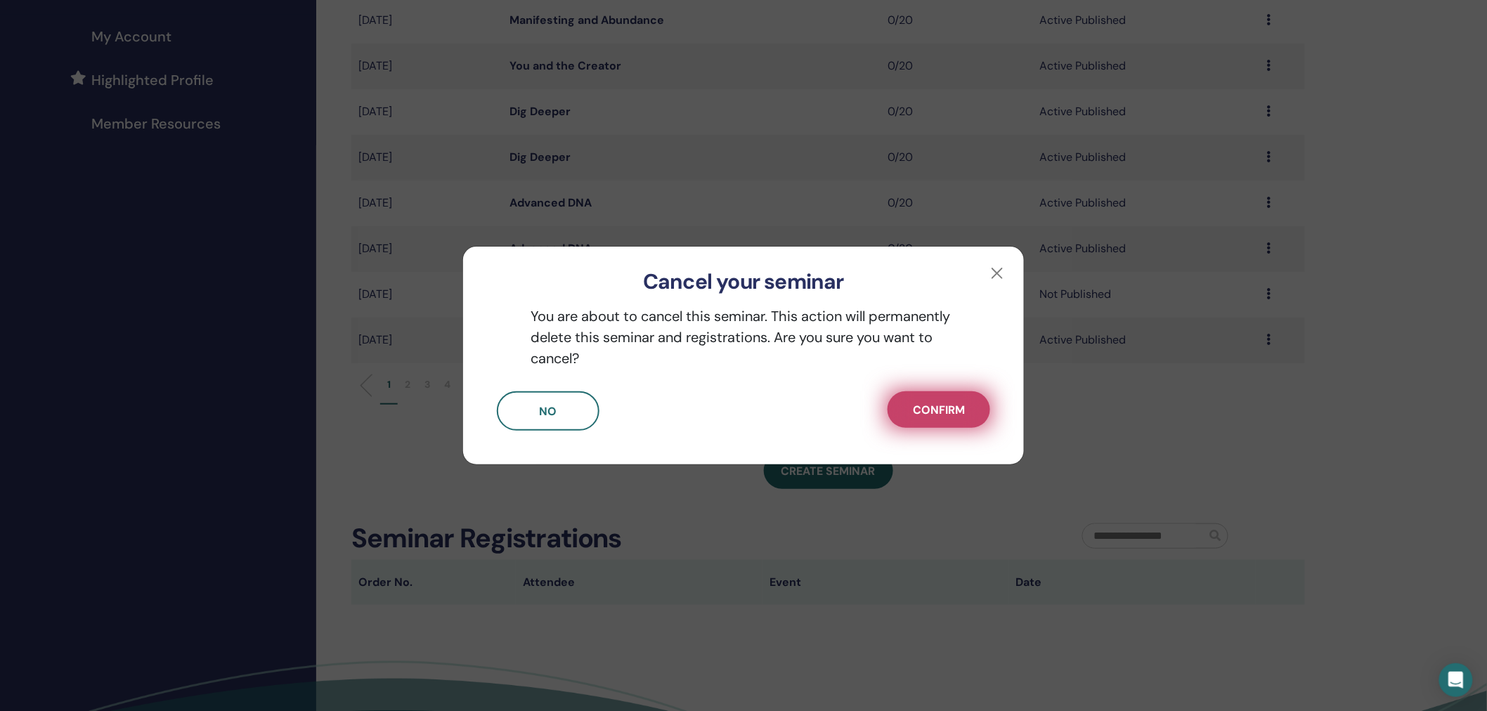
click at [954, 406] on span "Confirm" at bounding box center [939, 410] width 52 height 15
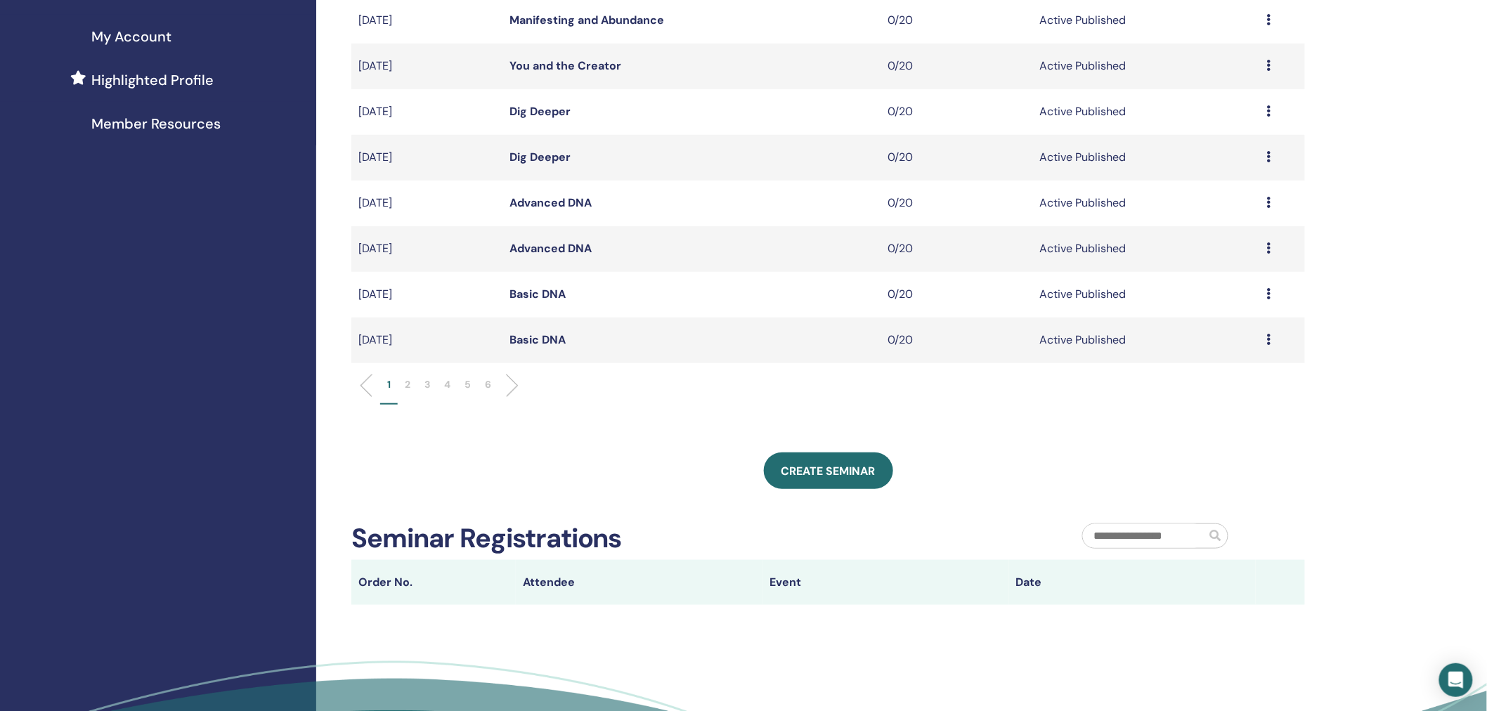
click at [406, 388] on p "2" at bounding box center [408, 384] width 6 height 15
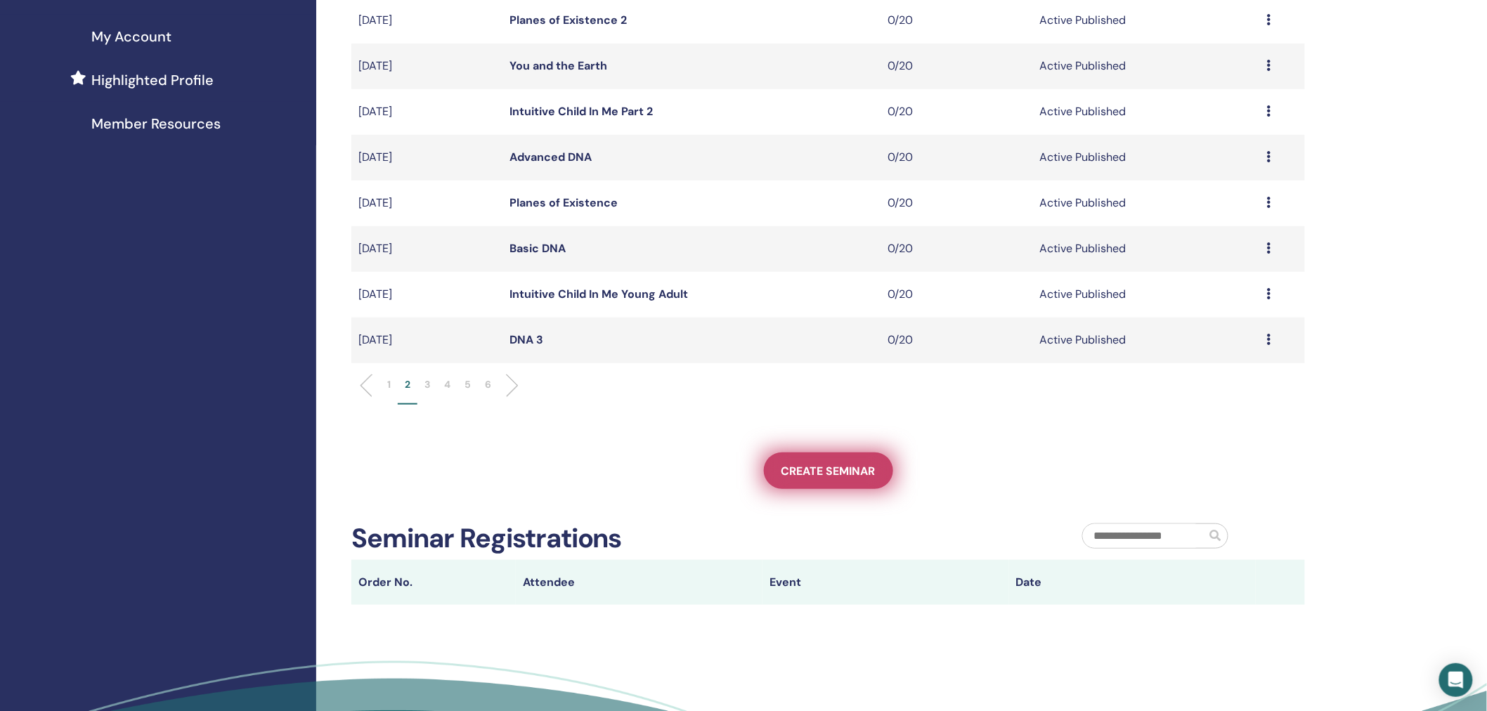
click at [840, 469] on span "Create seminar" at bounding box center [829, 471] width 94 height 15
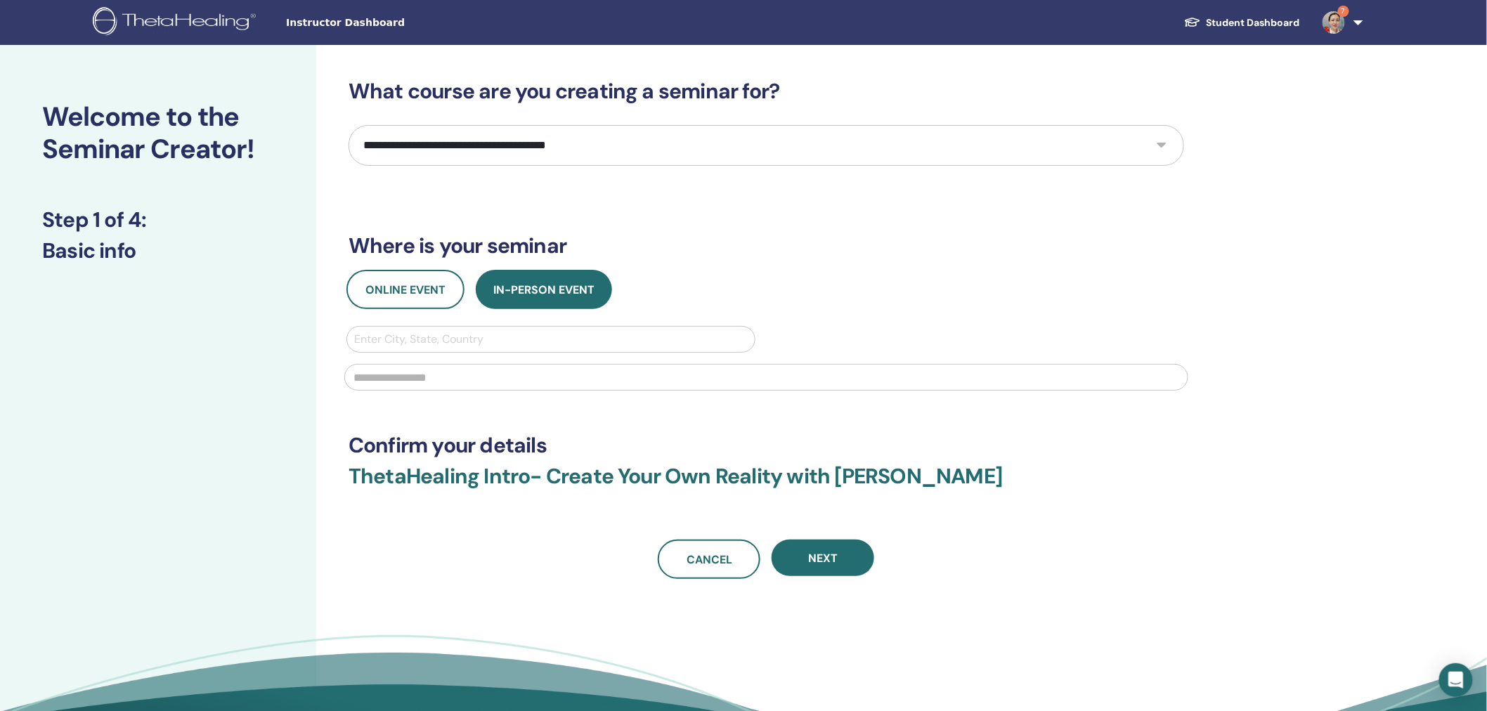
click at [467, 148] on select "**********" at bounding box center [767, 145] width 836 height 41
select select "**"
click at [349, 125] on select "**********" at bounding box center [767, 145] width 836 height 41
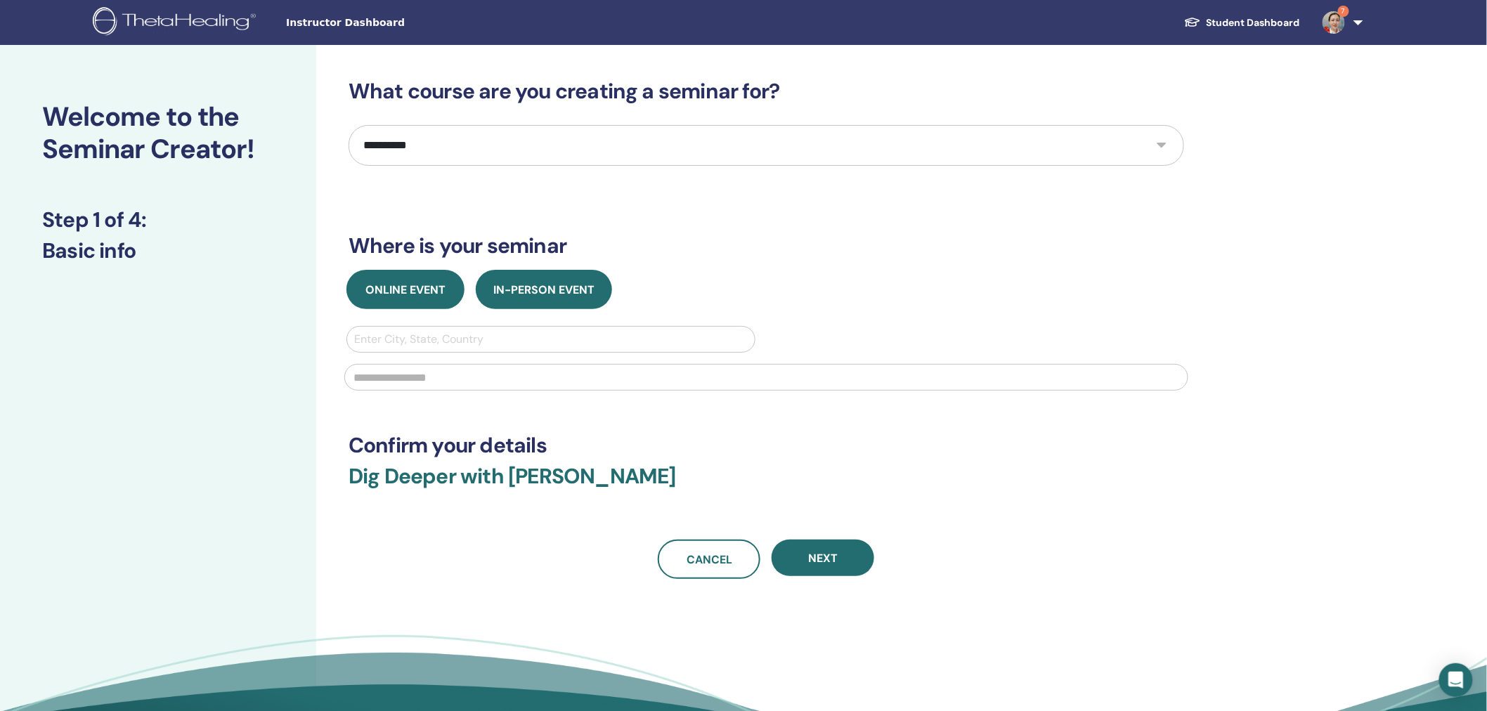
click at [403, 290] on span "Online Event" at bounding box center [405, 290] width 80 height 15
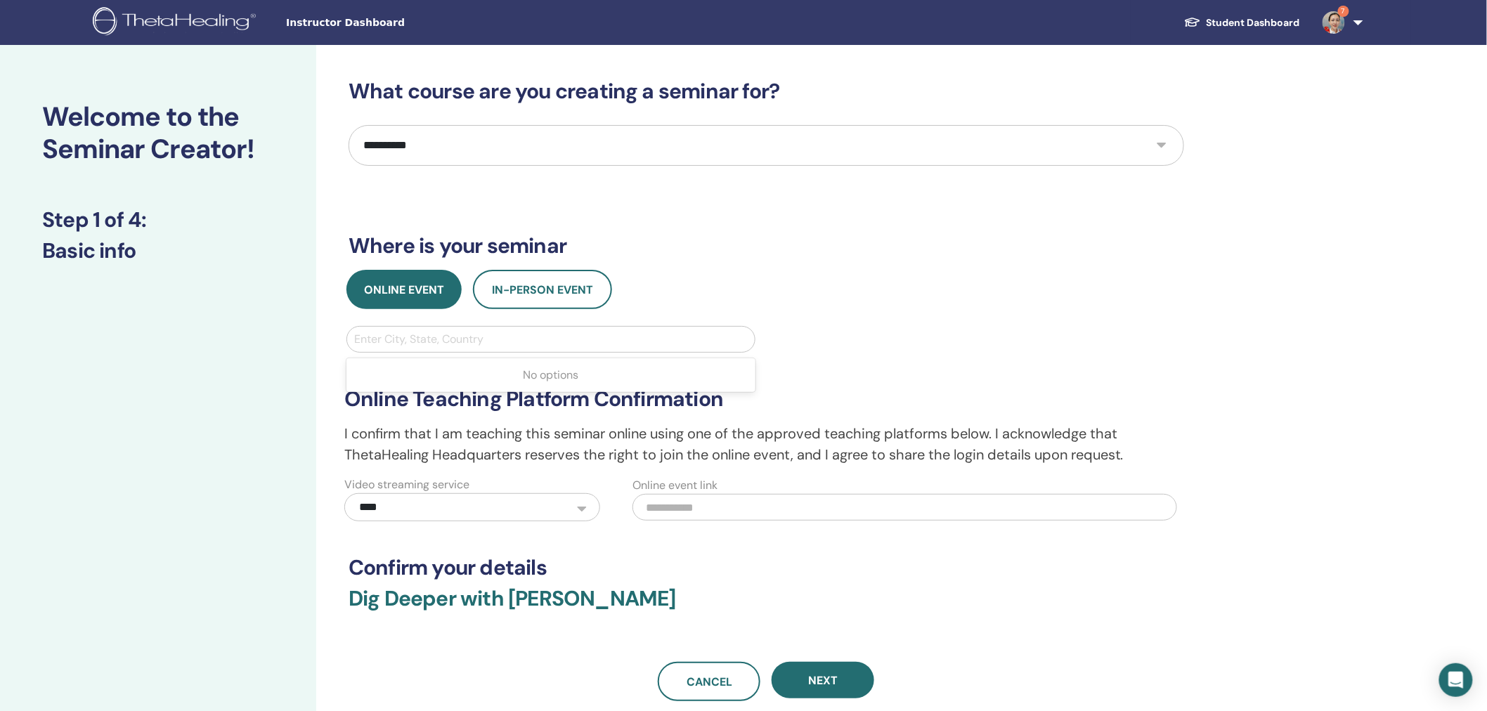
click at [445, 335] on div at bounding box center [551, 340] width 394 height 20
type input "*****"
click at [801, 685] on button "Next" at bounding box center [823, 680] width 103 height 37
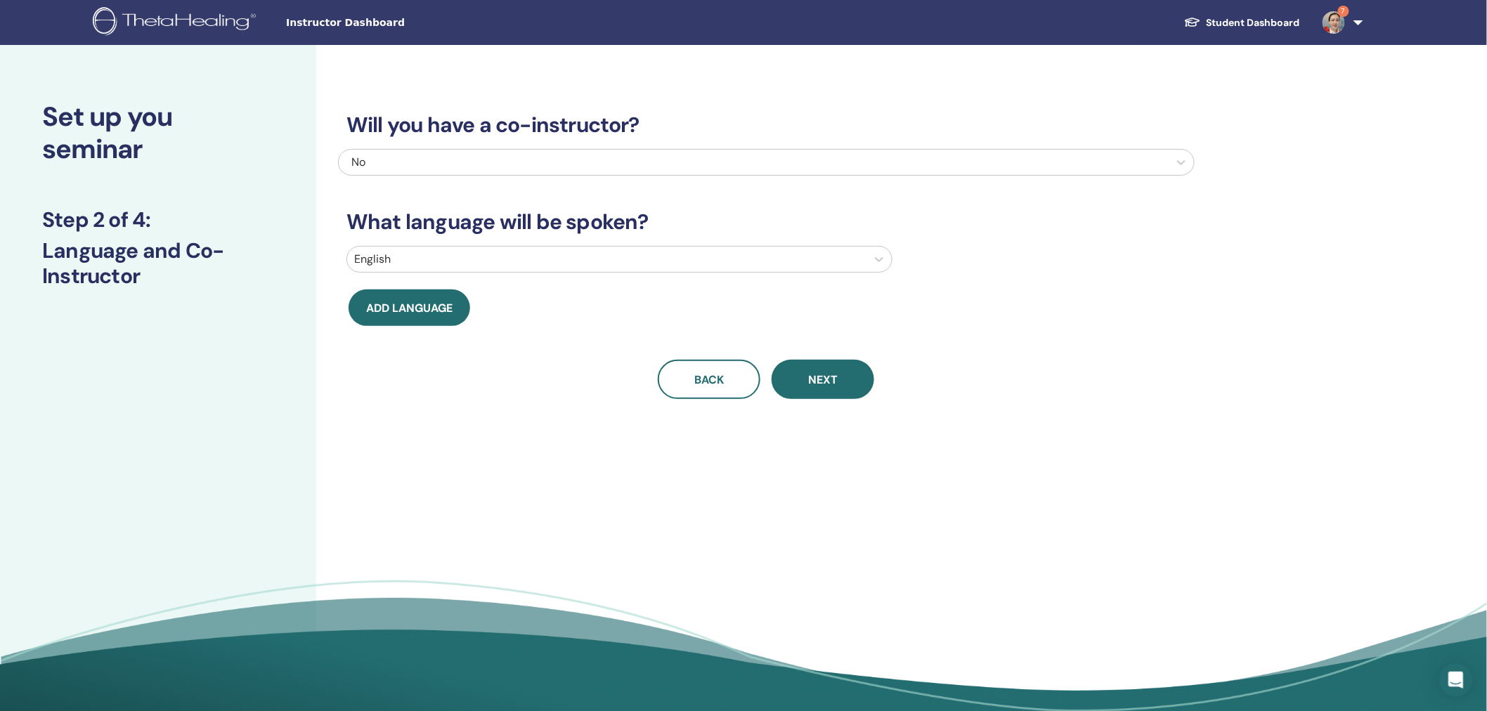
drag, startPoint x: 586, startPoint y: 250, endPoint x: 645, endPoint y: 250, distance: 59.0
click at [586, 250] on div at bounding box center [606, 260] width 505 height 20
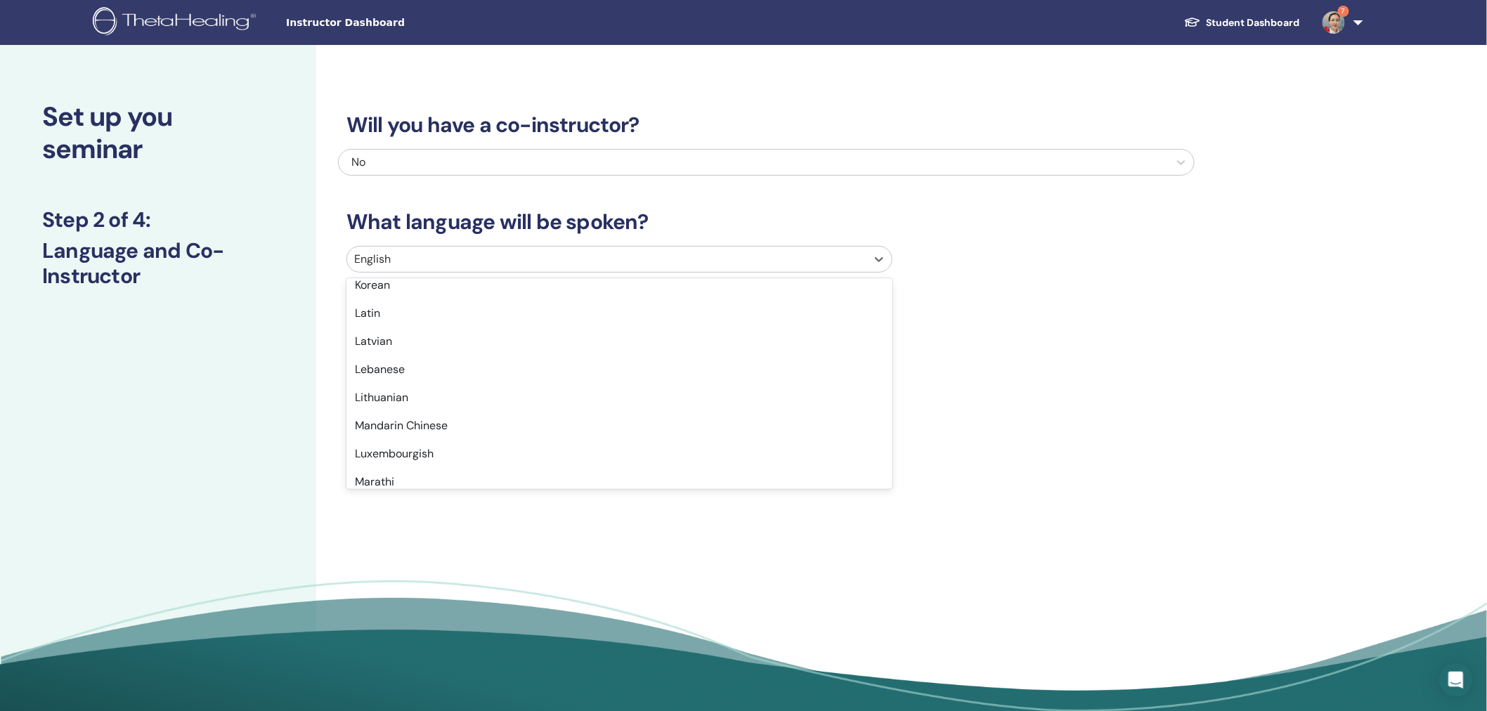
scroll to position [719, 0]
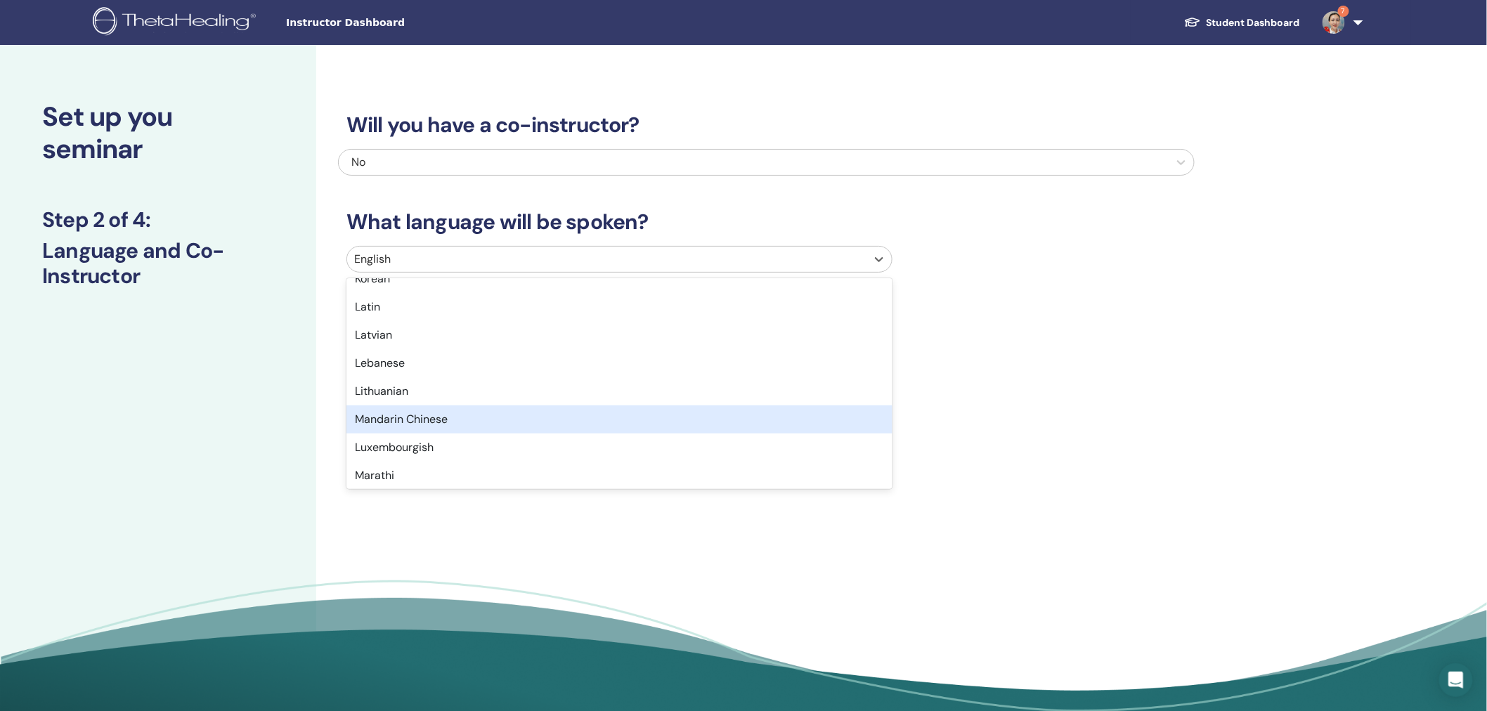
click at [801, 416] on div "Mandarin Chinese" at bounding box center [620, 420] width 546 height 28
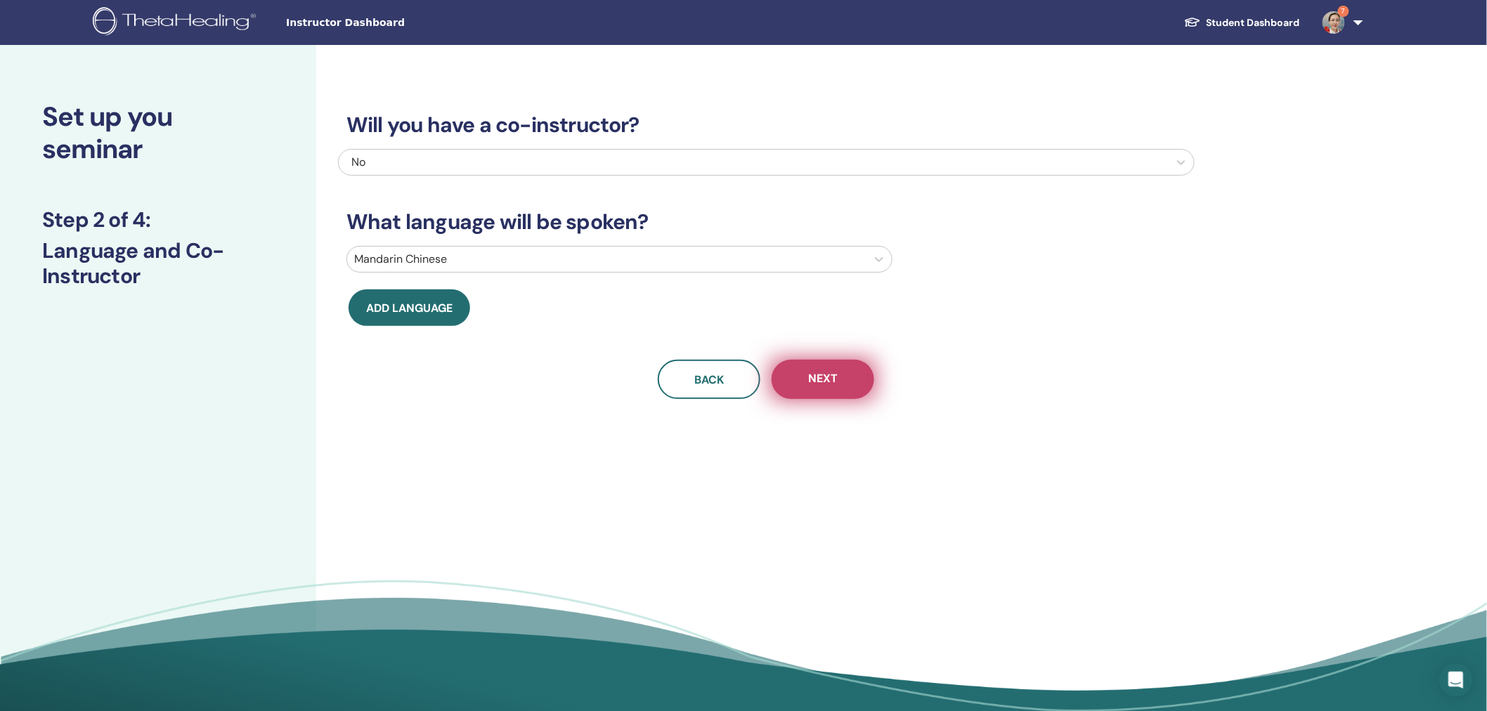
click at [817, 363] on button "Next" at bounding box center [823, 379] width 103 height 39
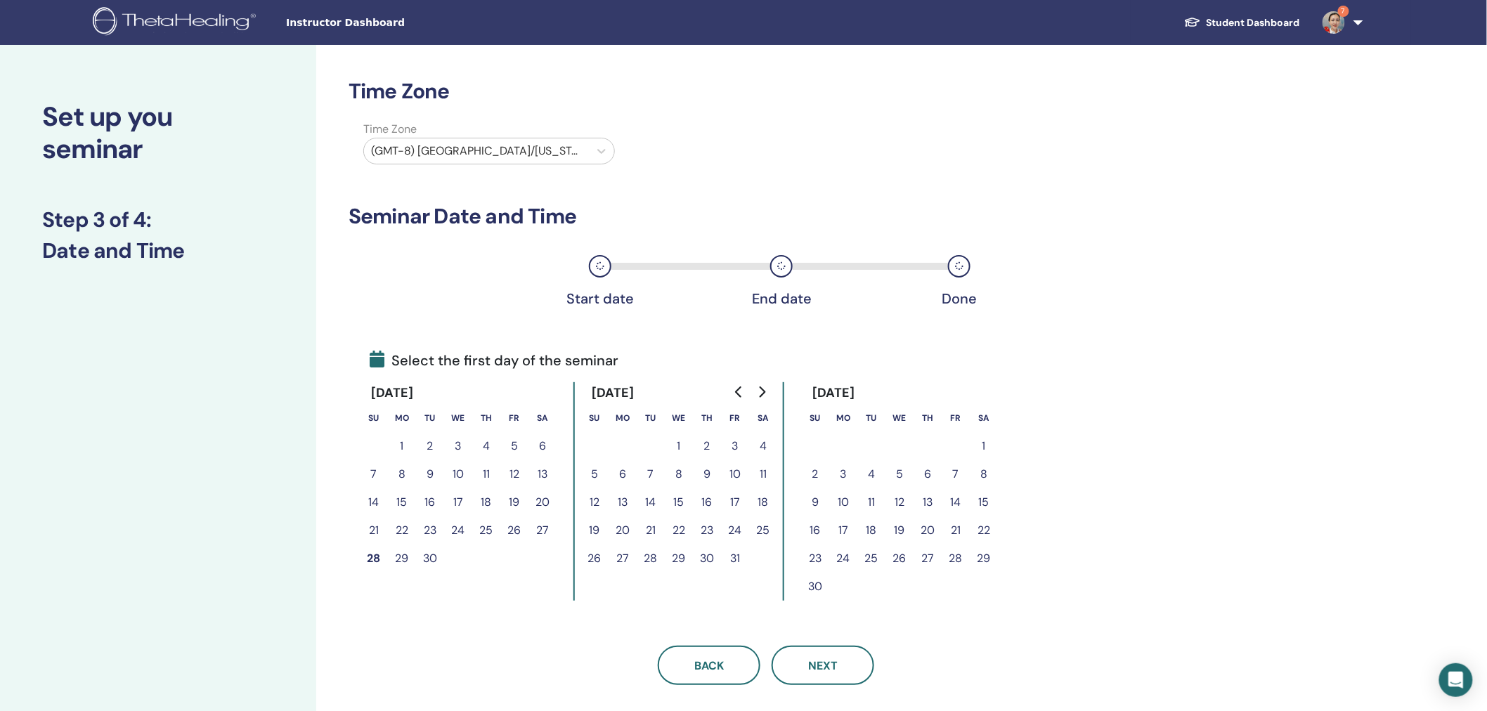
click at [651, 472] on button "7" at bounding box center [651, 474] width 28 height 28
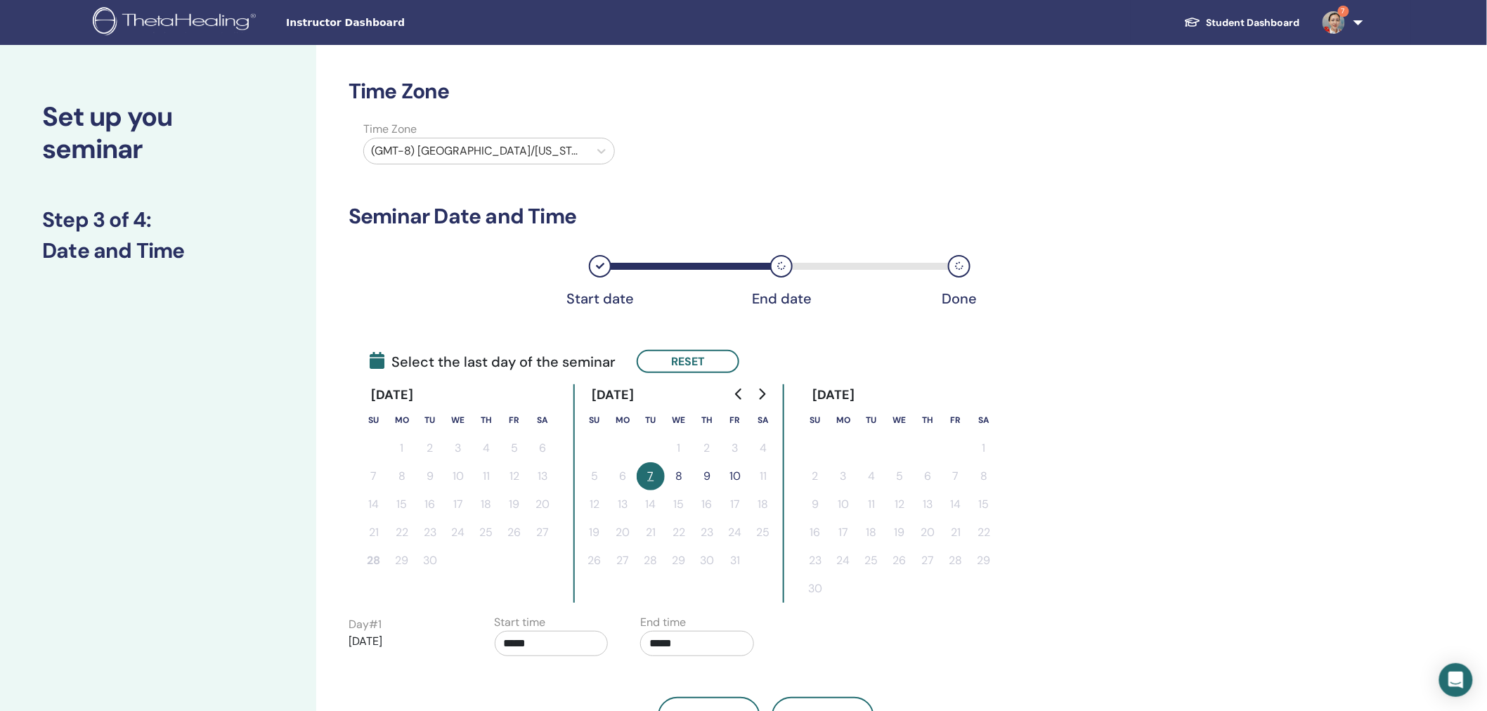
click at [673, 469] on button "8" at bounding box center [679, 476] width 28 height 28
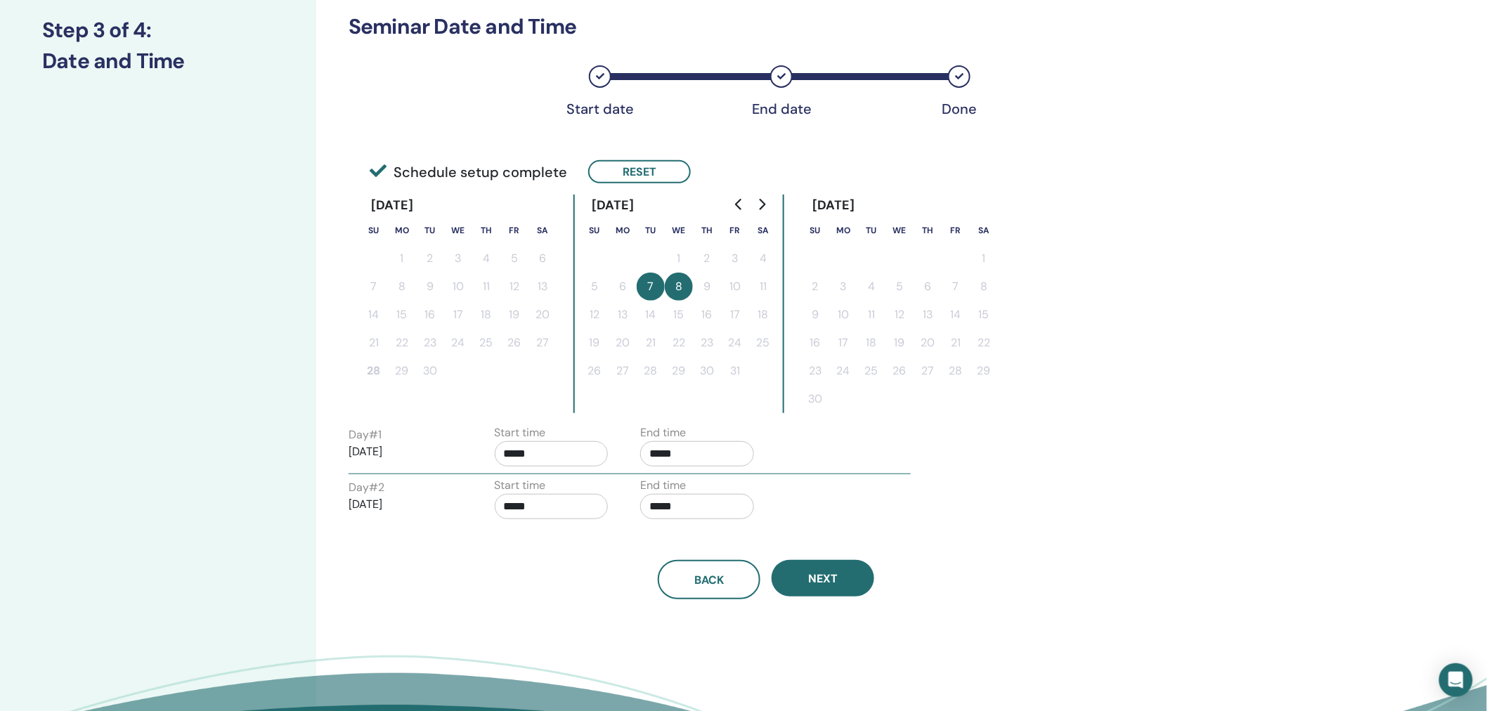
scroll to position [191, 0]
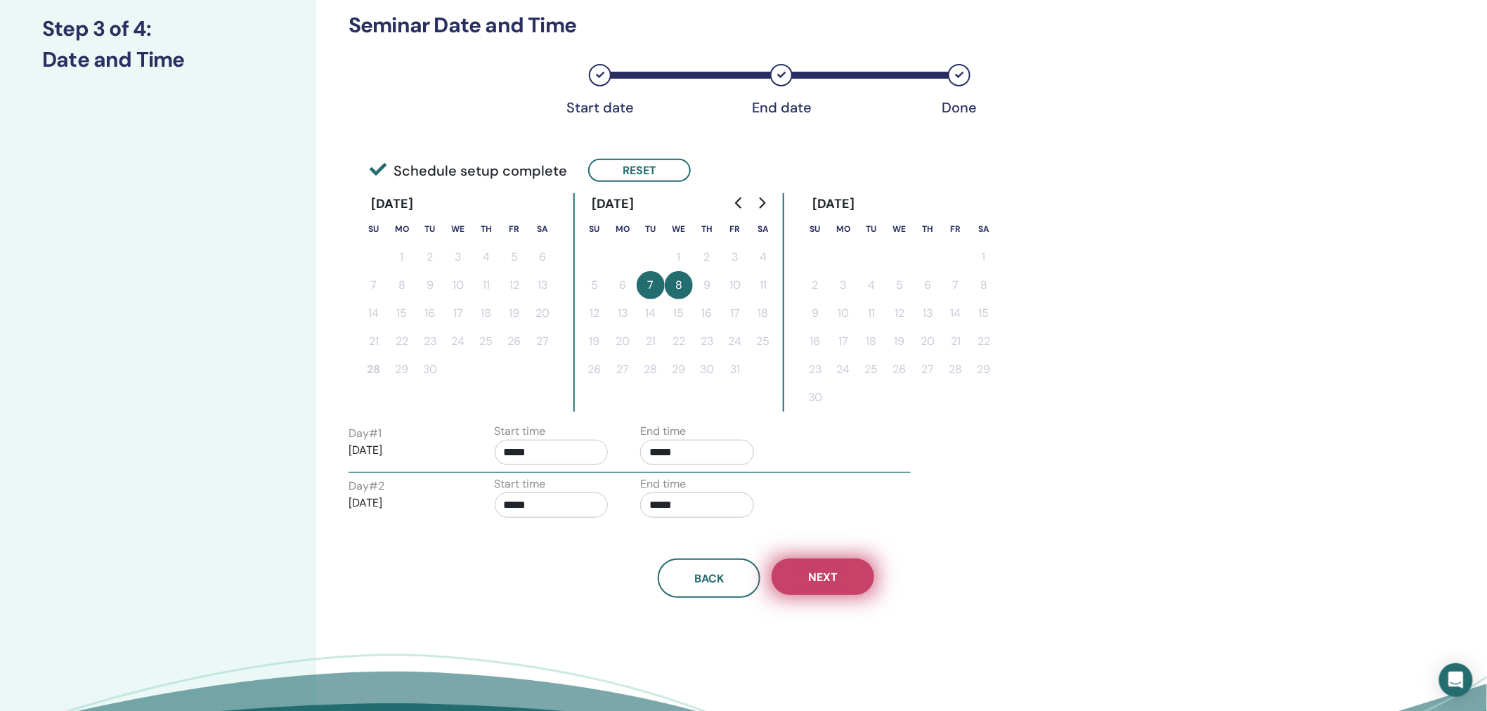
click at [798, 573] on button "Next" at bounding box center [823, 577] width 103 height 37
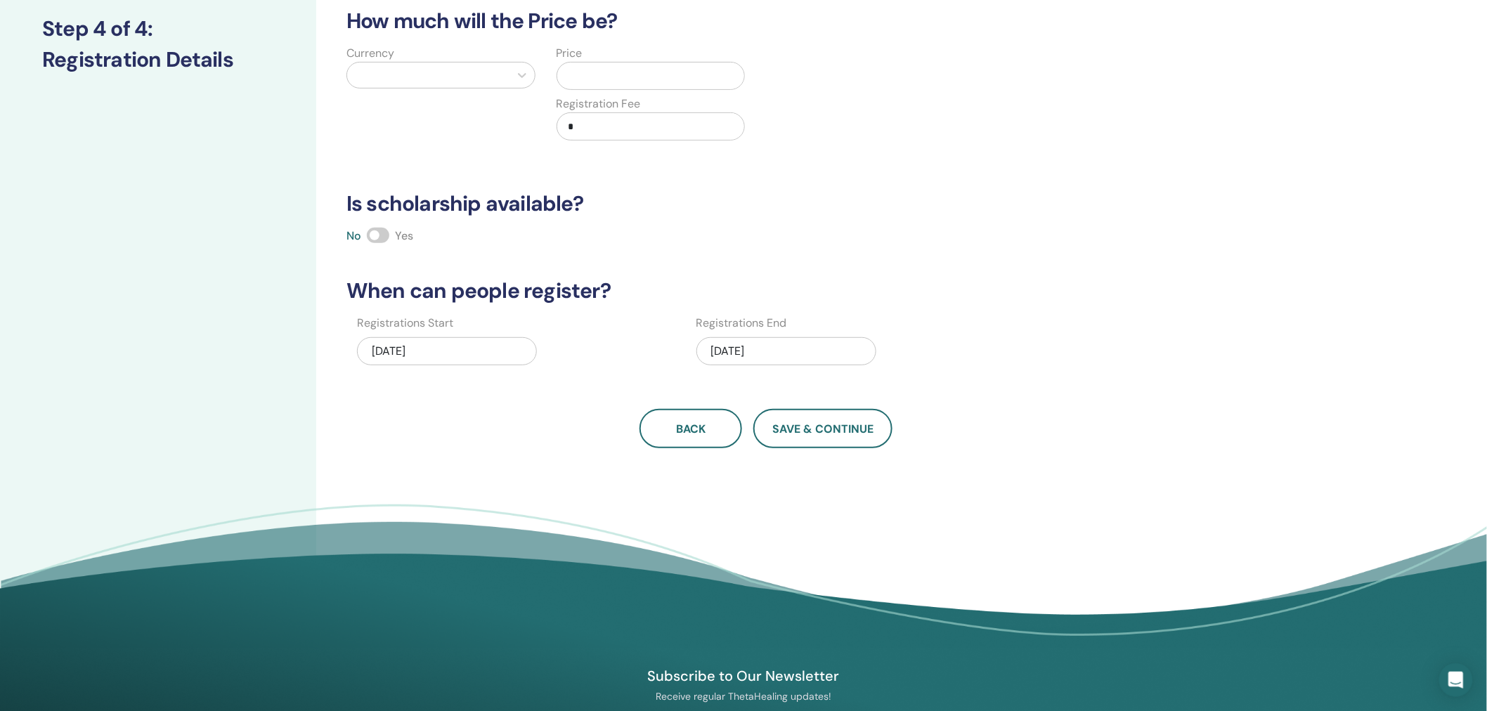
click at [377, 72] on div at bounding box center [428, 75] width 148 height 20
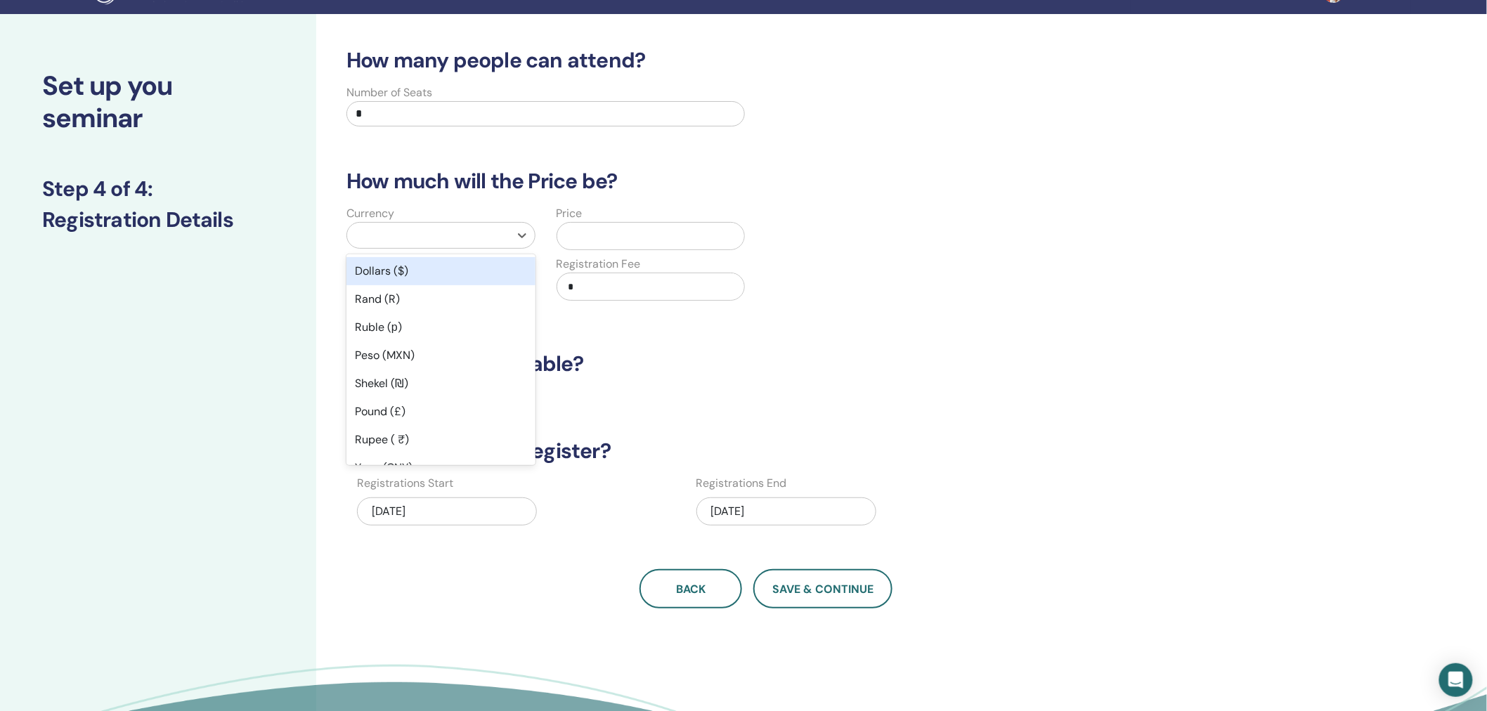
scroll to position [0, 0]
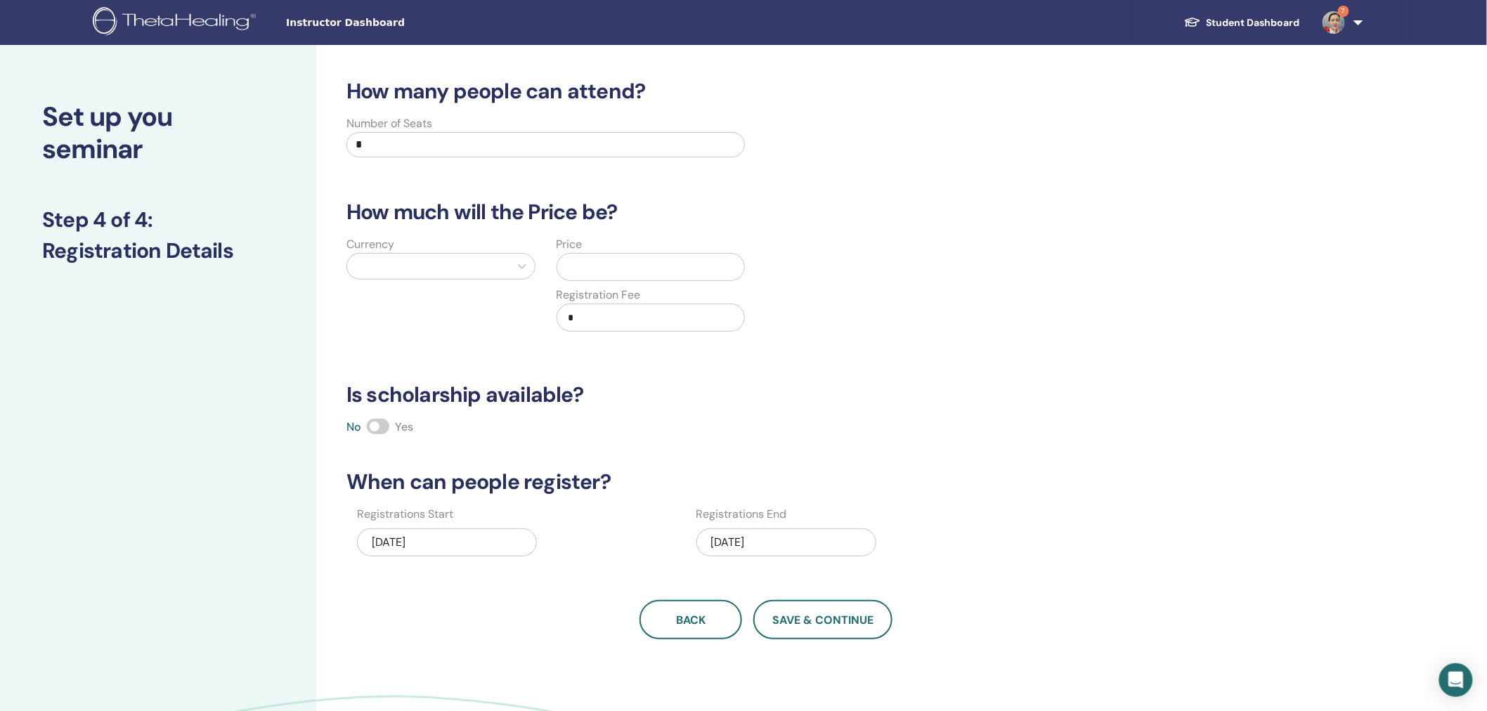
drag, startPoint x: 381, startPoint y: 143, endPoint x: 270, endPoint y: 145, distance: 111.1
click at [270, 145] on div "Set up you seminar Step 4 of 4 : Registration Details How many people can atten…" at bounding box center [743, 440] width 1487 height 791
type input "**"
click at [399, 271] on div at bounding box center [428, 267] width 148 height 20
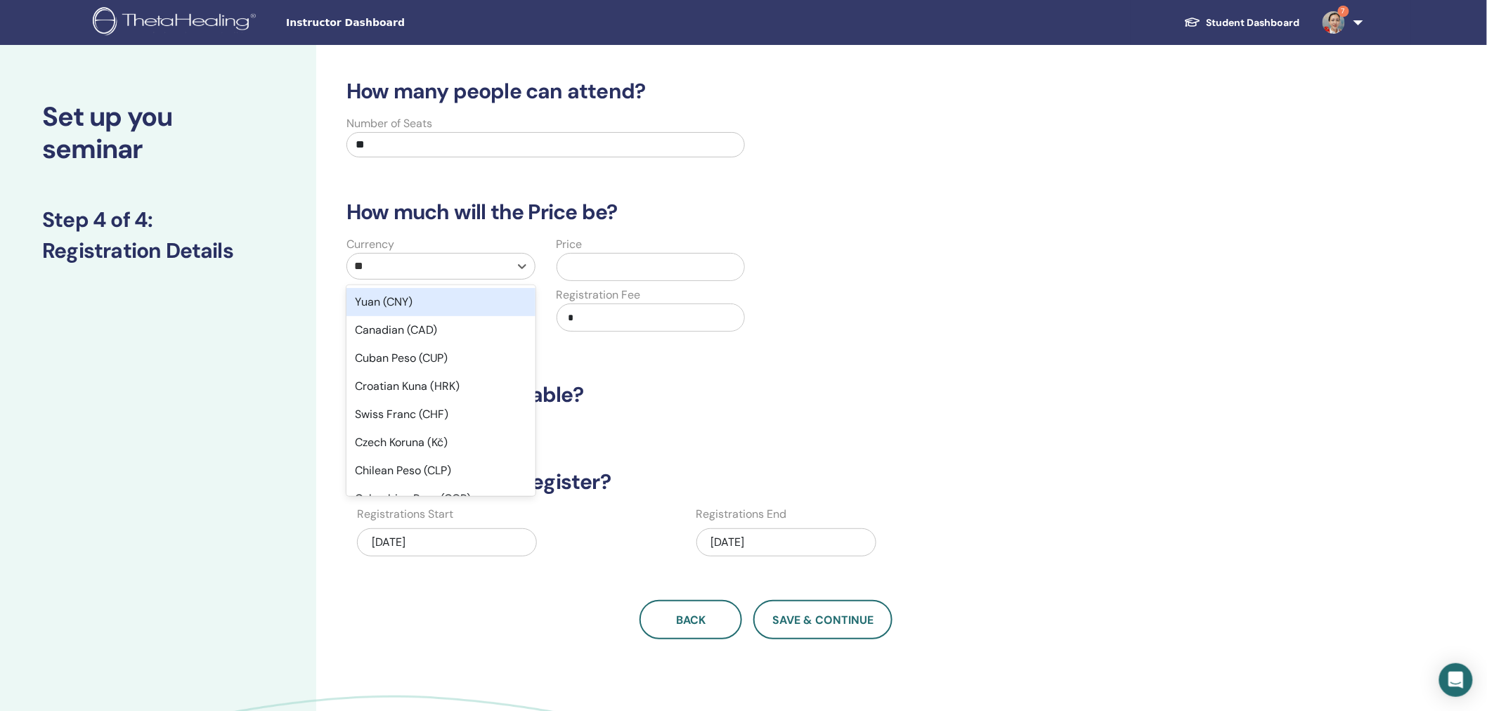
type input "***"
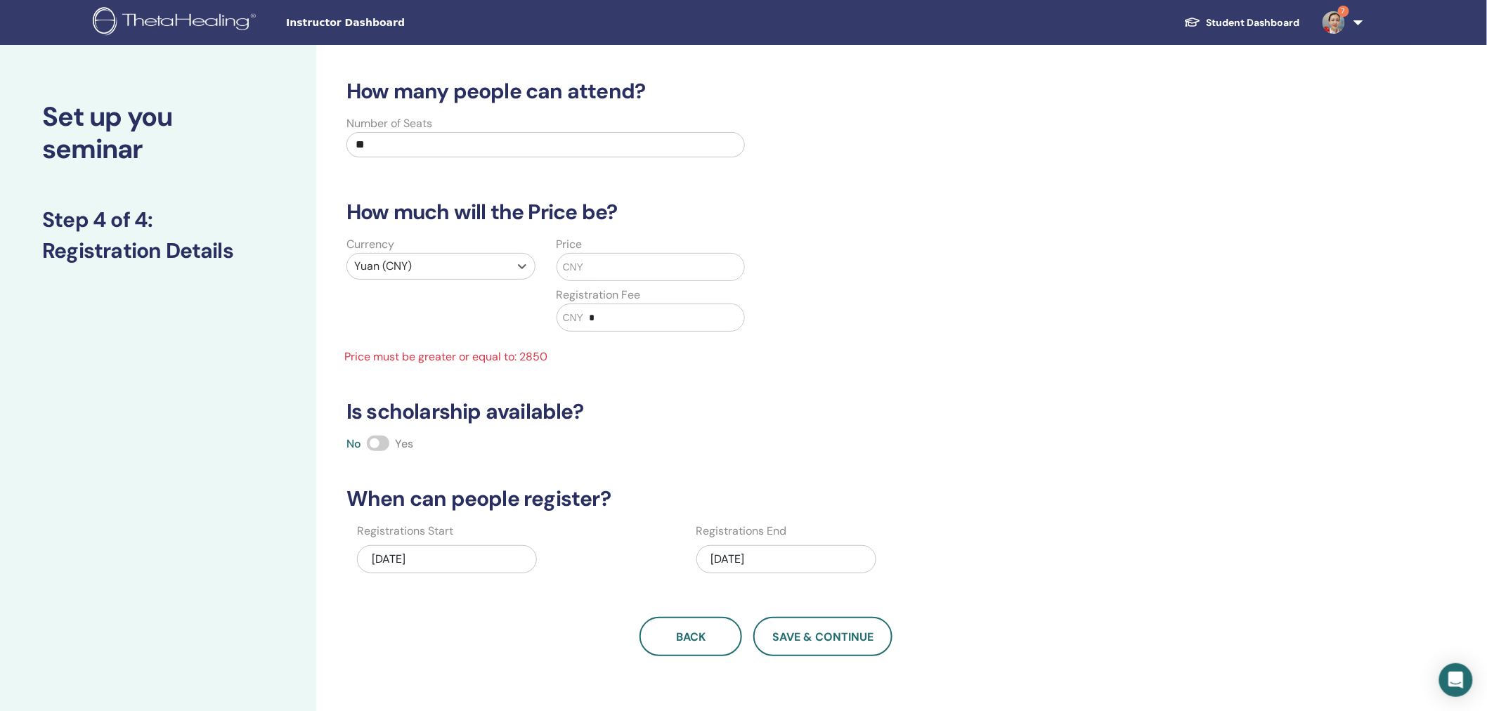
click at [601, 271] on input "text" at bounding box center [663, 267] width 161 height 27
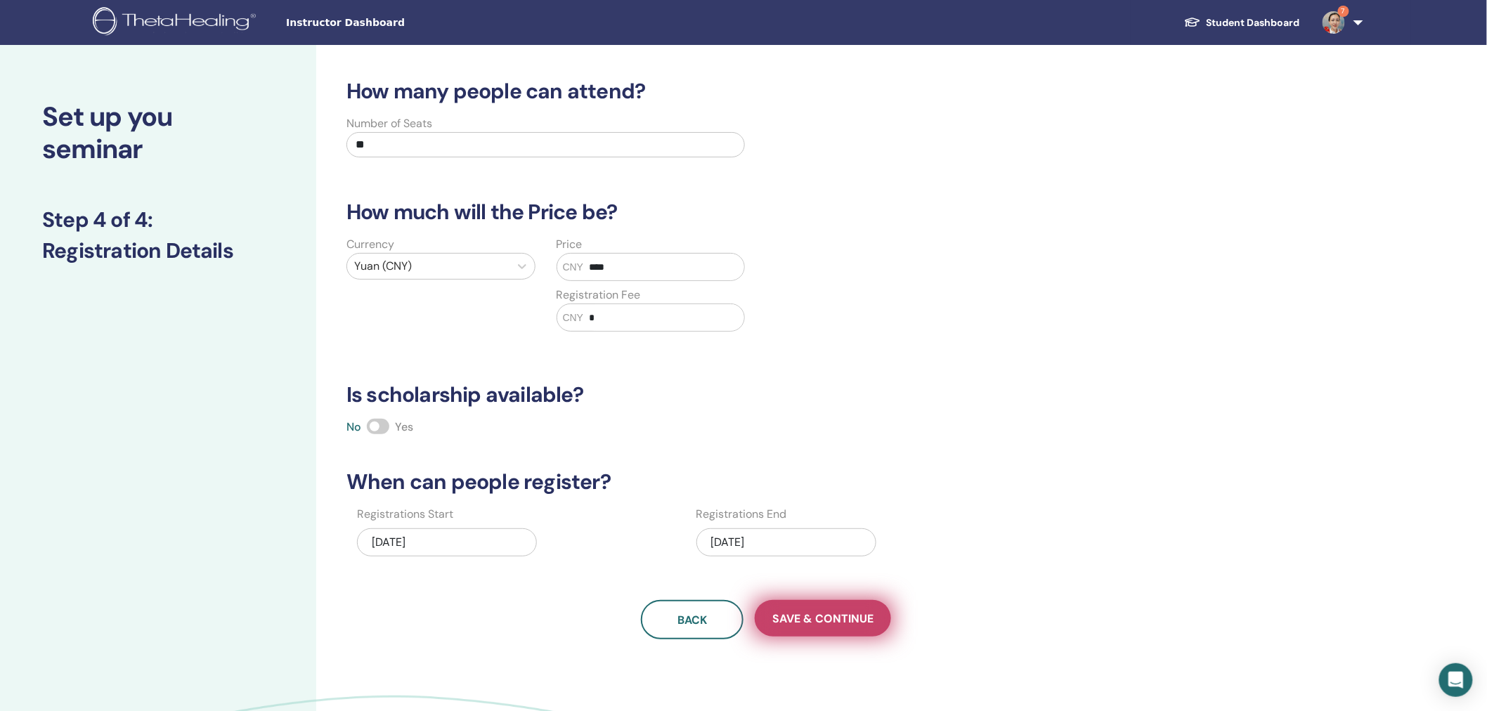
type input "****"
click at [847, 613] on span "Save & Continue" at bounding box center [822, 618] width 101 height 15
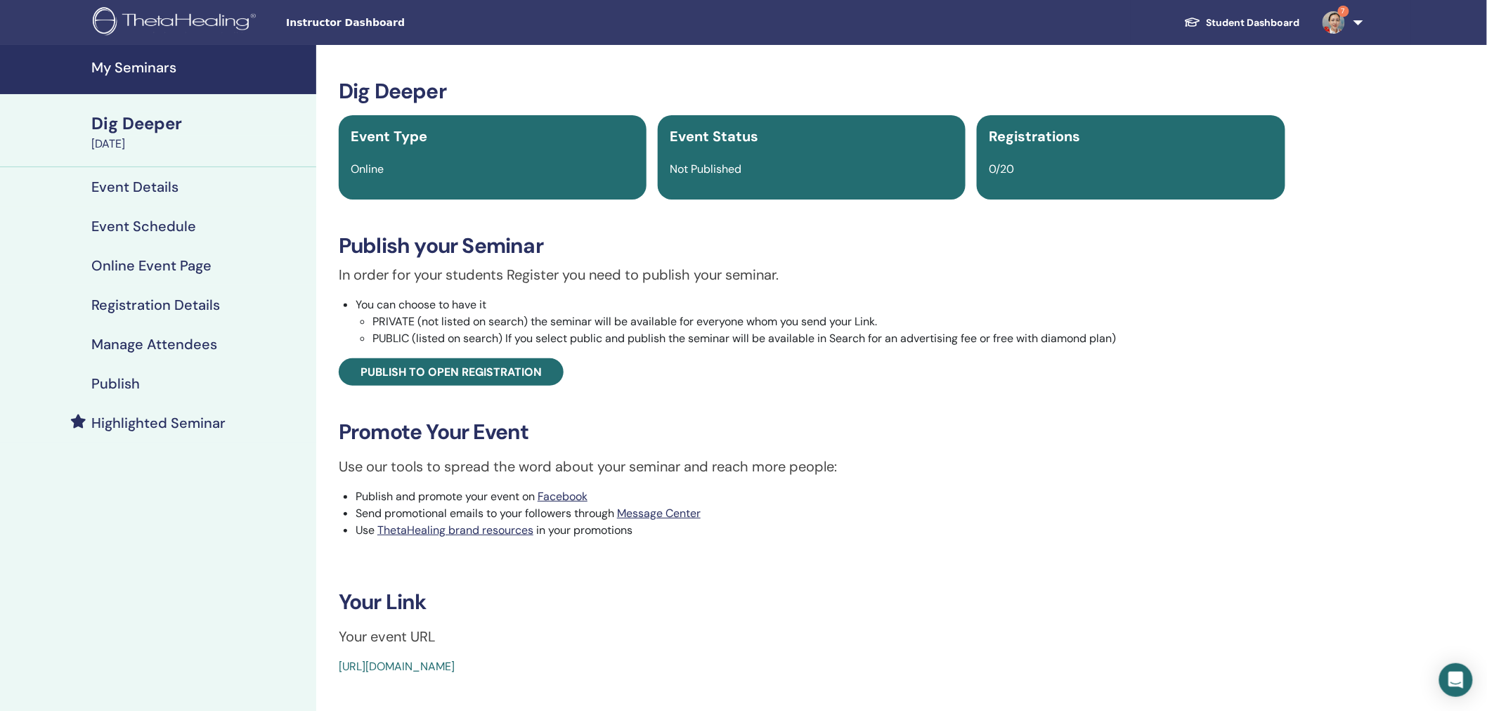
click at [135, 382] on h4 "Publish" at bounding box center [115, 383] width 48 height 17
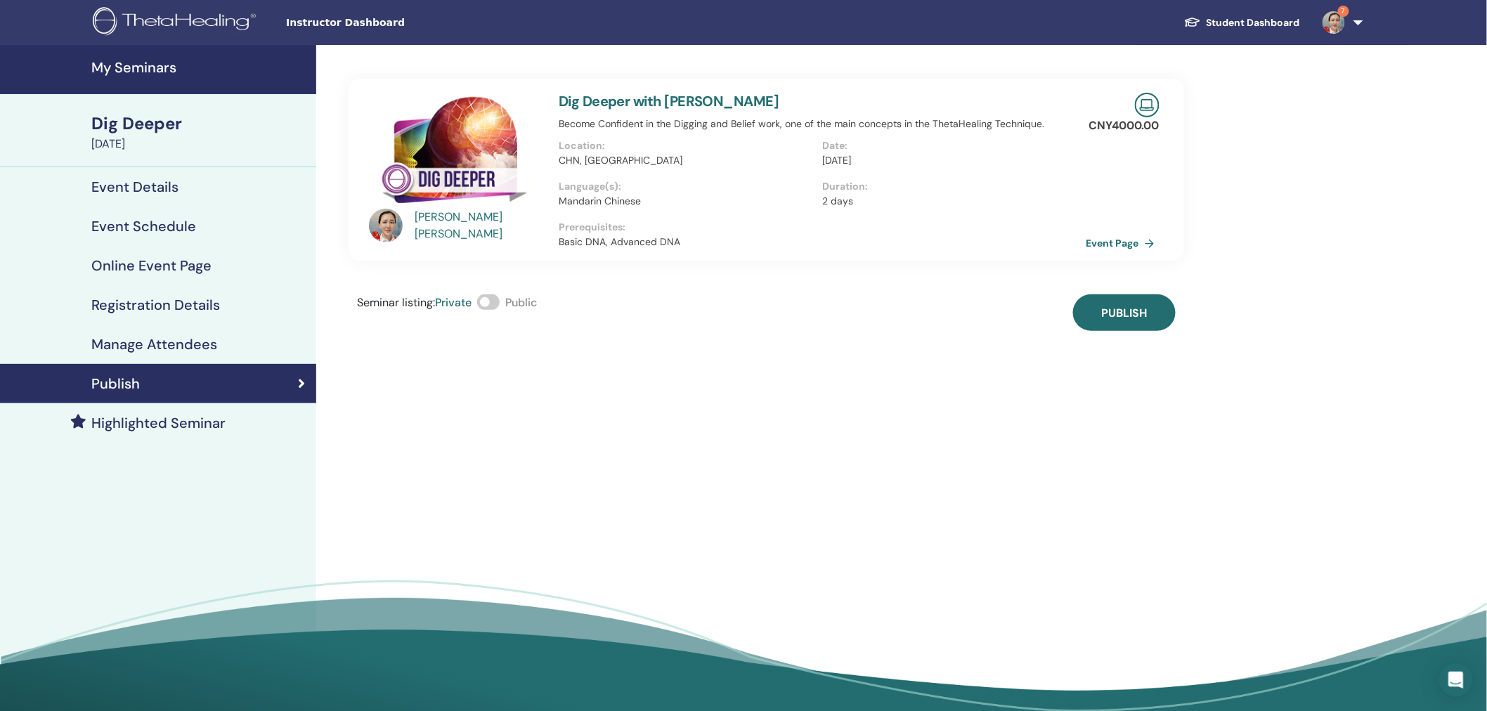
click at [496, 299] on span at bounding box center [488, 301] width 22 height 15
click at [1136, 325] on button "Publish" at bounding box center [1124, 312] width 103 height 37
click at [134, 57] on link "My Seminars" at bounding box center [158, 69] width 316 height 49
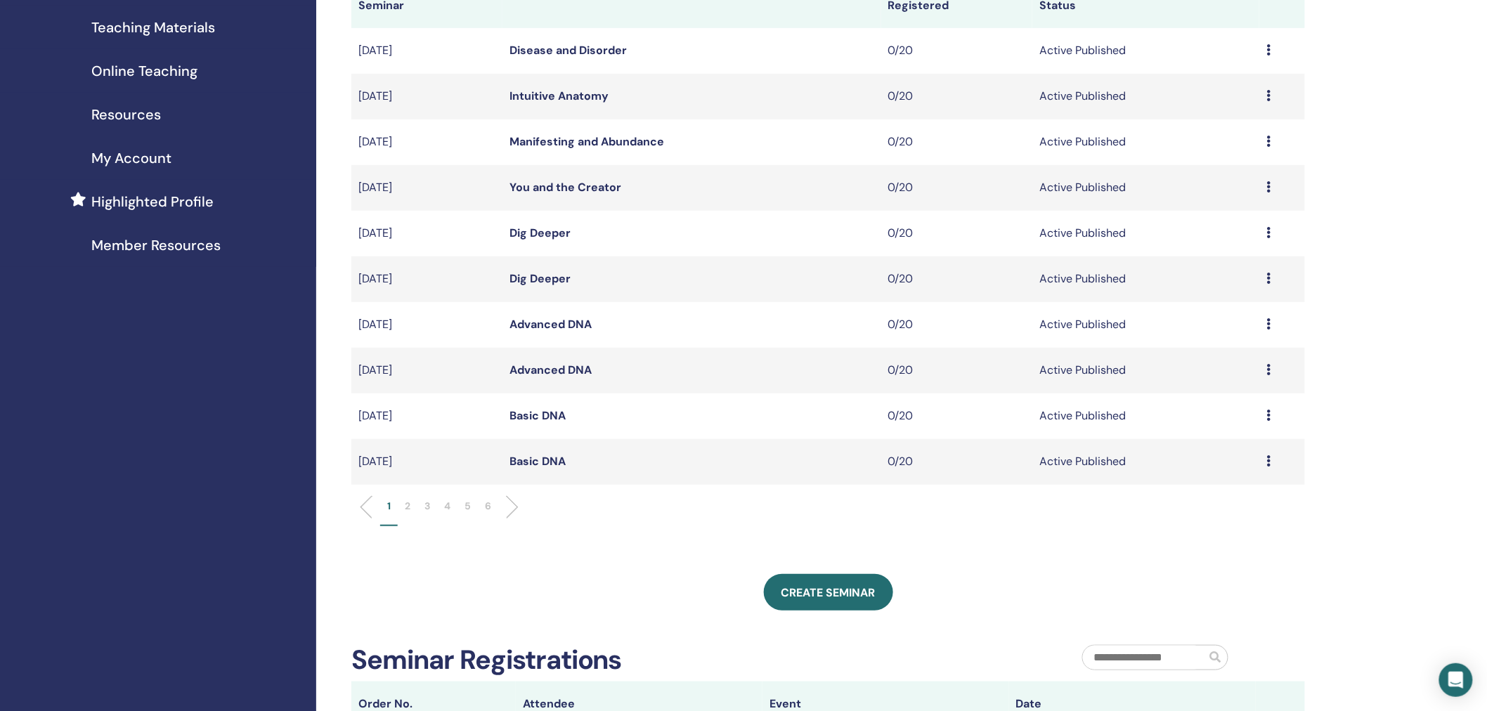
scroll to position [205, 0]
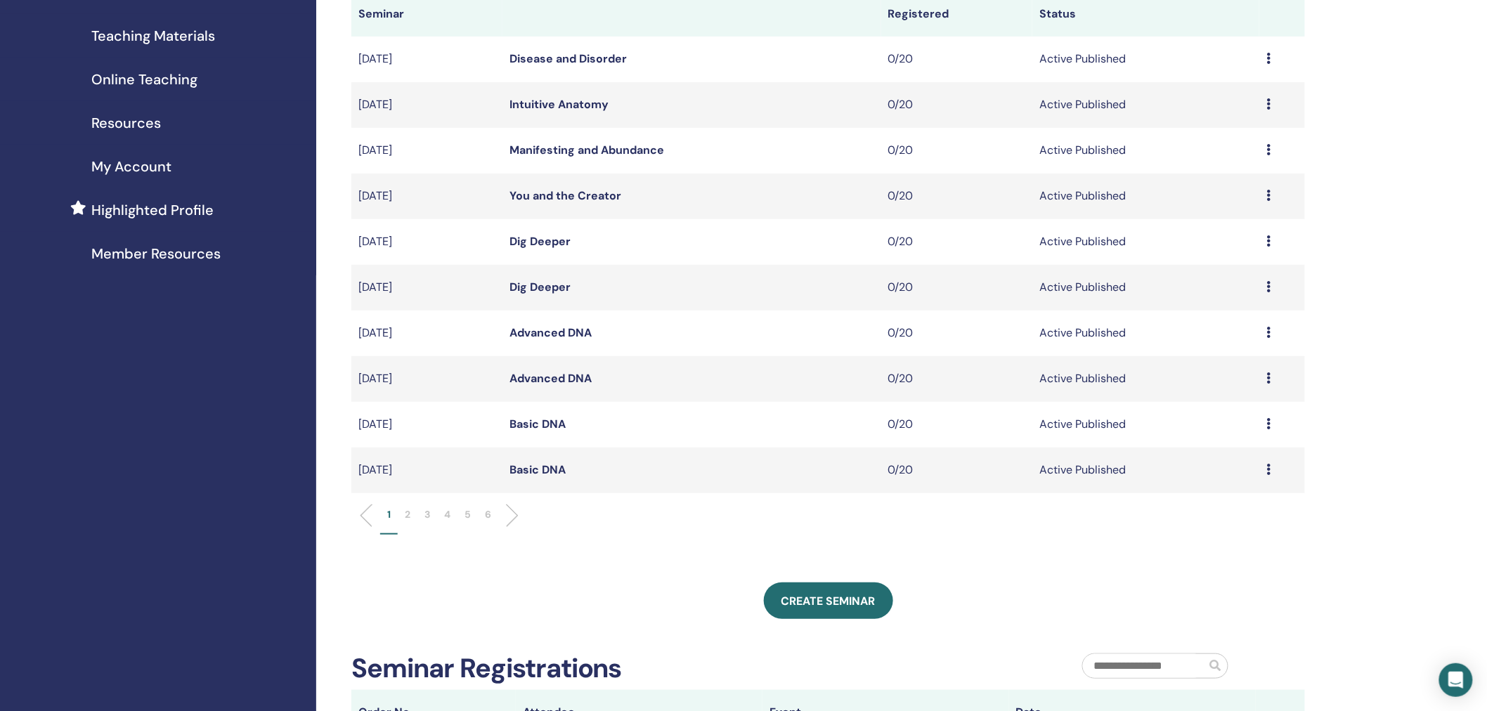
click at [425, 514] on p "3" at bounding box center [428, 514] width 6 height 15
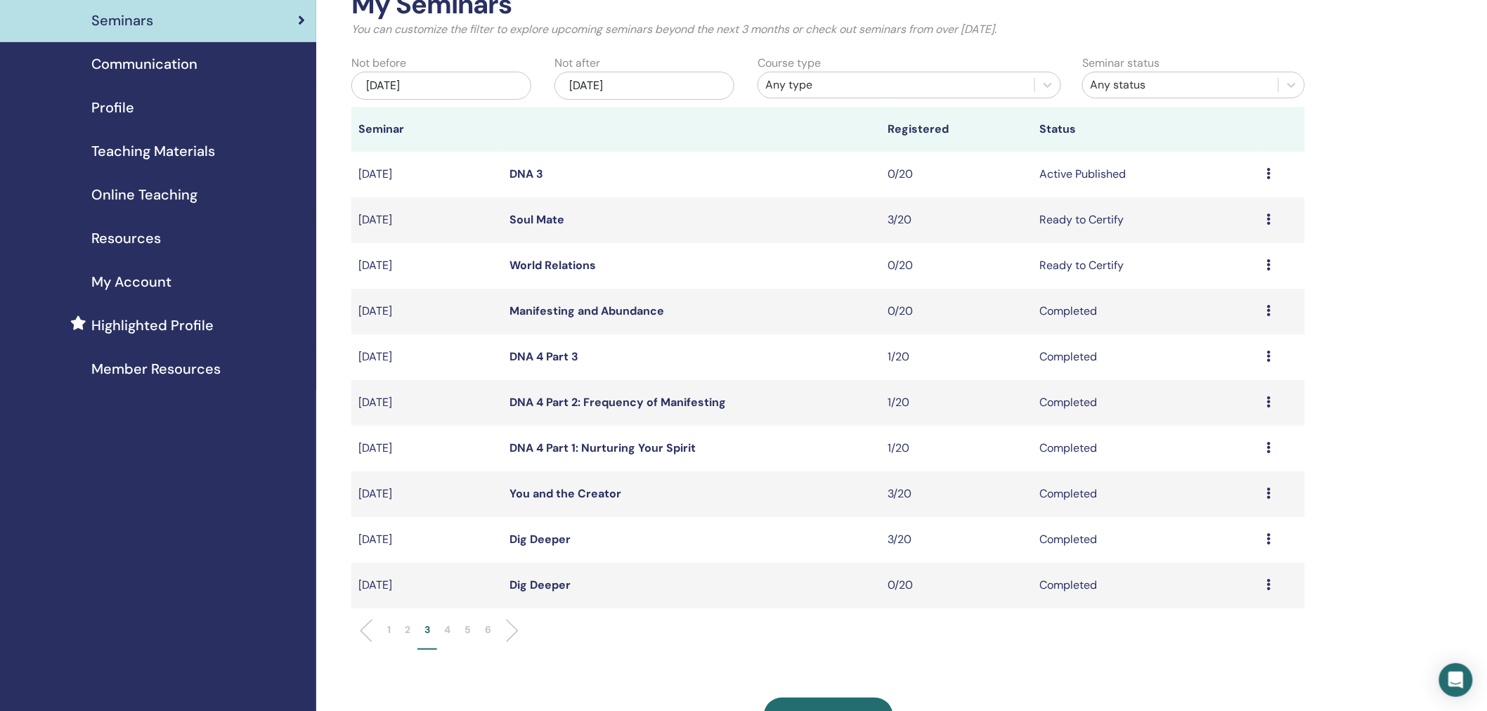
scroll to position [95, 0]
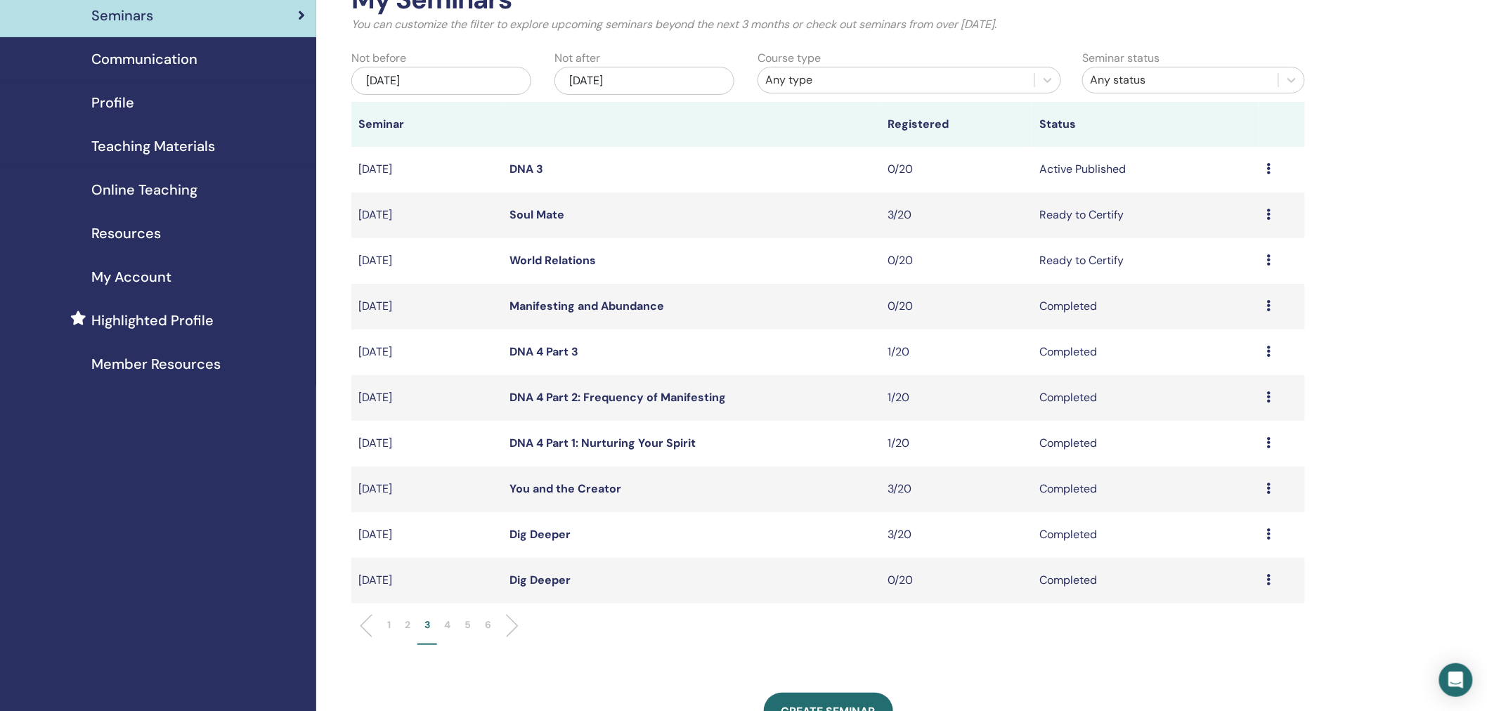
click at [448, 623] on p "4" at bounding box center [447, 625] width 6 height 15
click at [422, 624] on li "3" at bounding box center [427, 631] width 20 height 27
click at [412, 626] on li "2" at bounding box center [408, 631] width 20 height 27
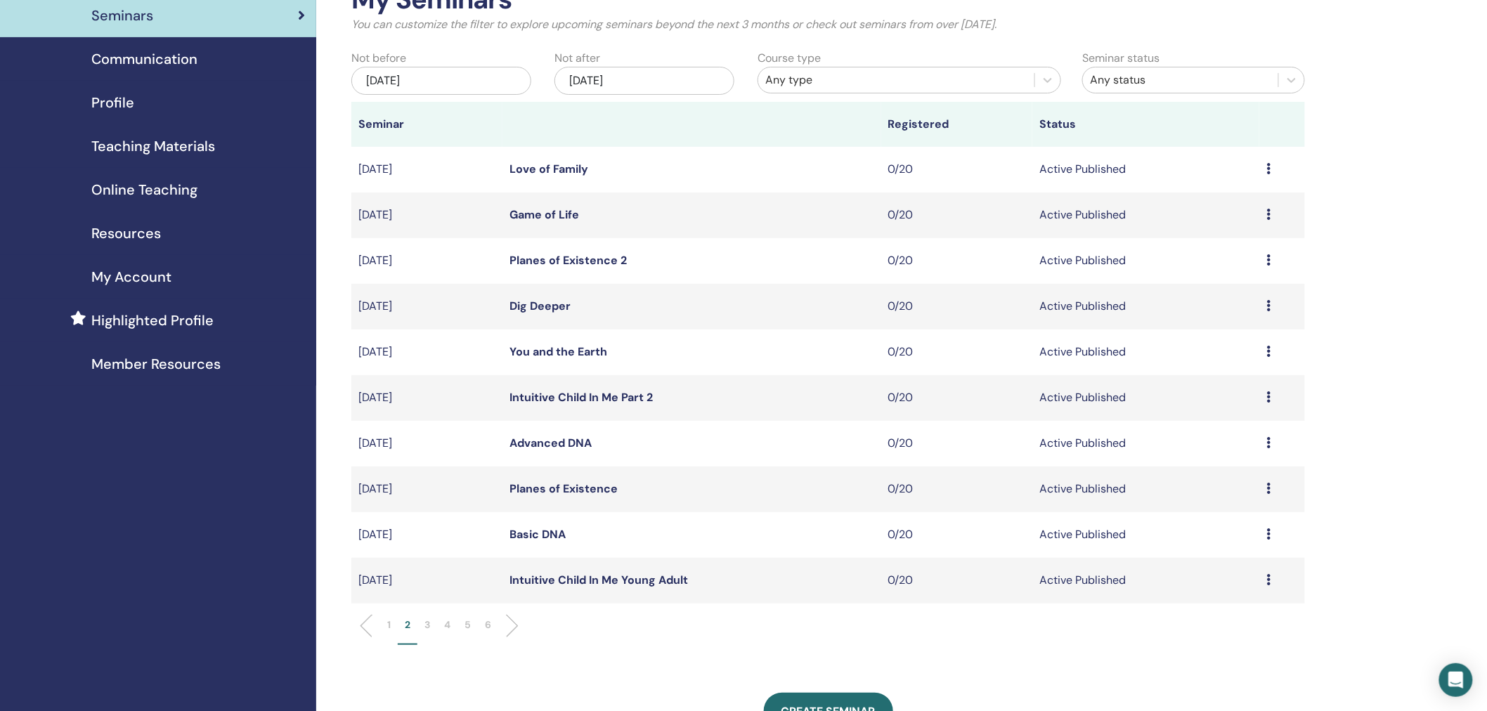
drag, startPoint x: 533, startPoint y: 538, endPoint x: 556, endPoint y: 536, distance: 23.4
click at [533, 538] on link "Basic DNA" at bounding box center [538, 534] width 56 height 15
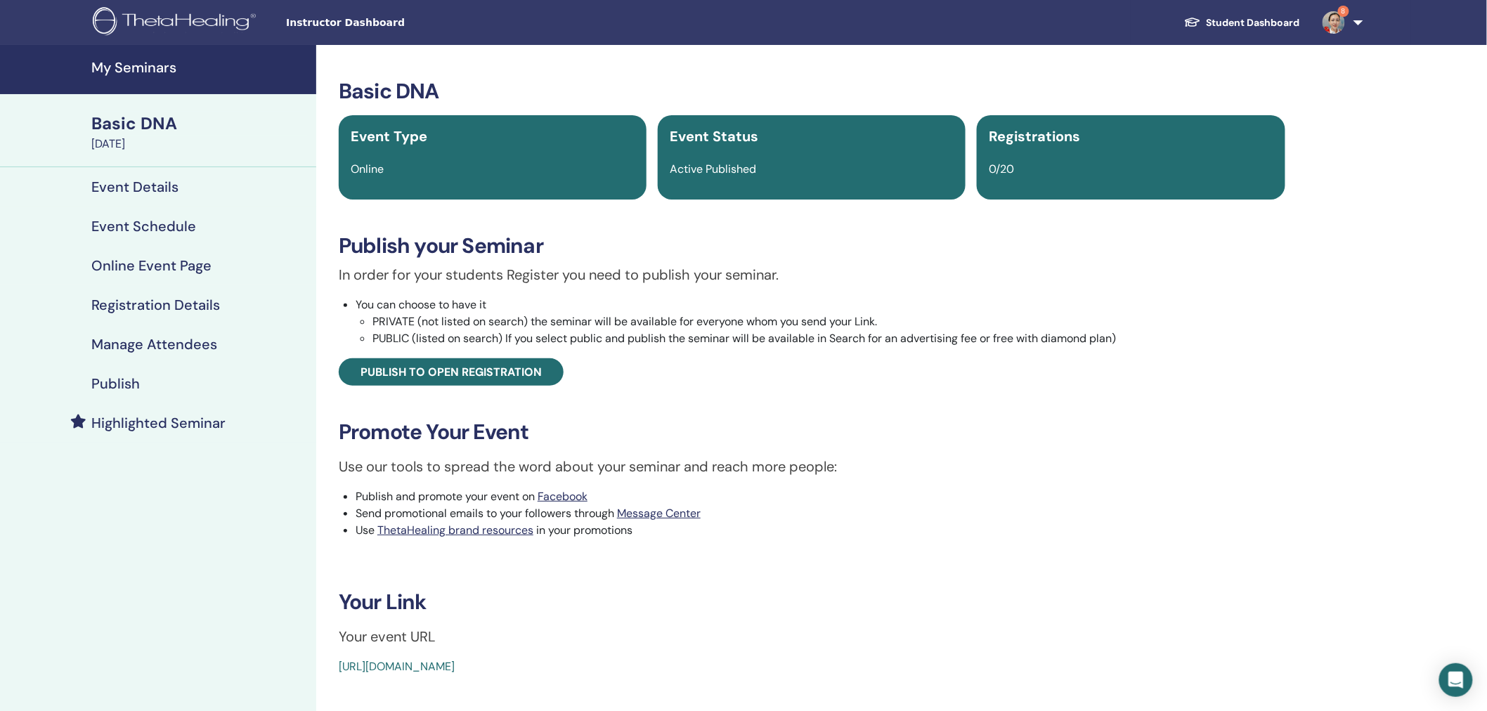
click at [166, 187] on h4 "Event Details" at bounding box center [134, 187] width 87 height 17
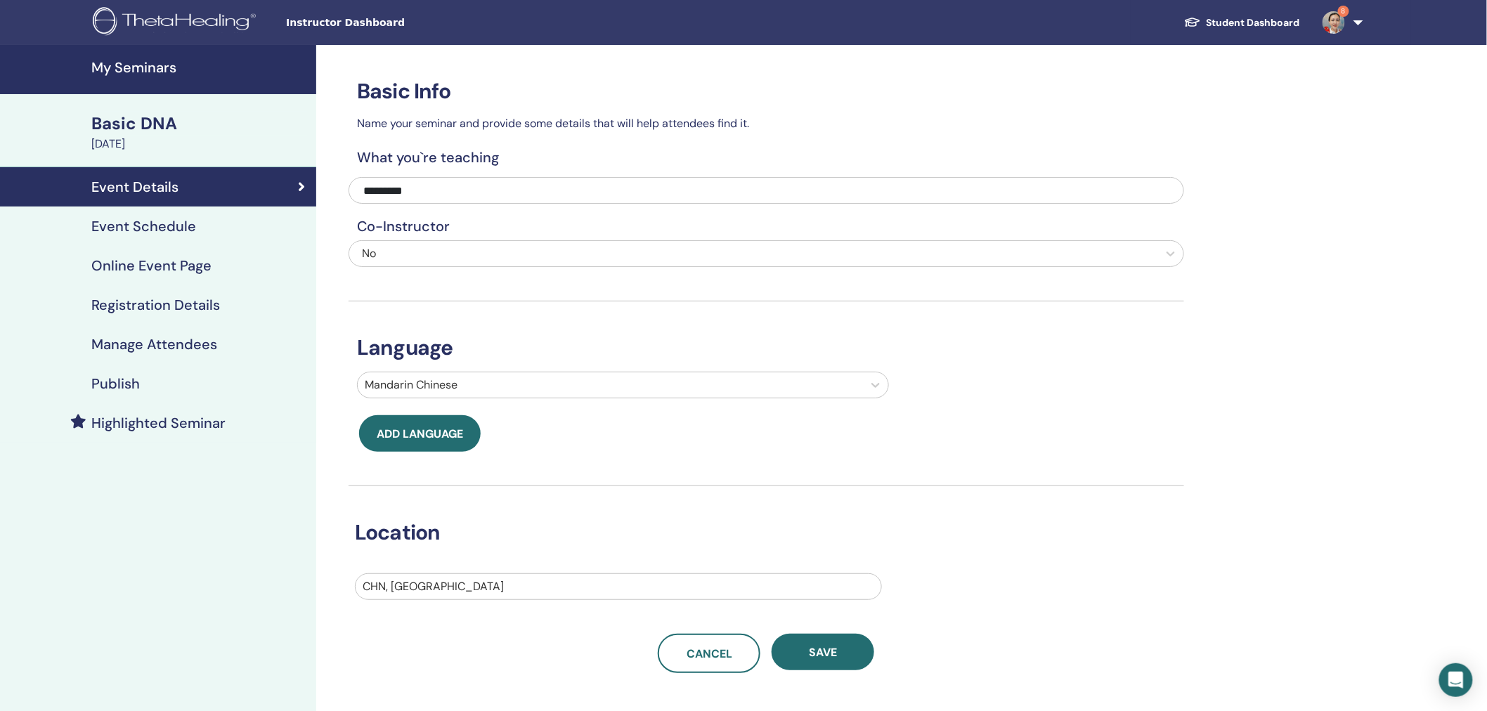
click at [103, 222] on h4 "Event Schedule" at bounding box center [143, 226] width 105 height 17
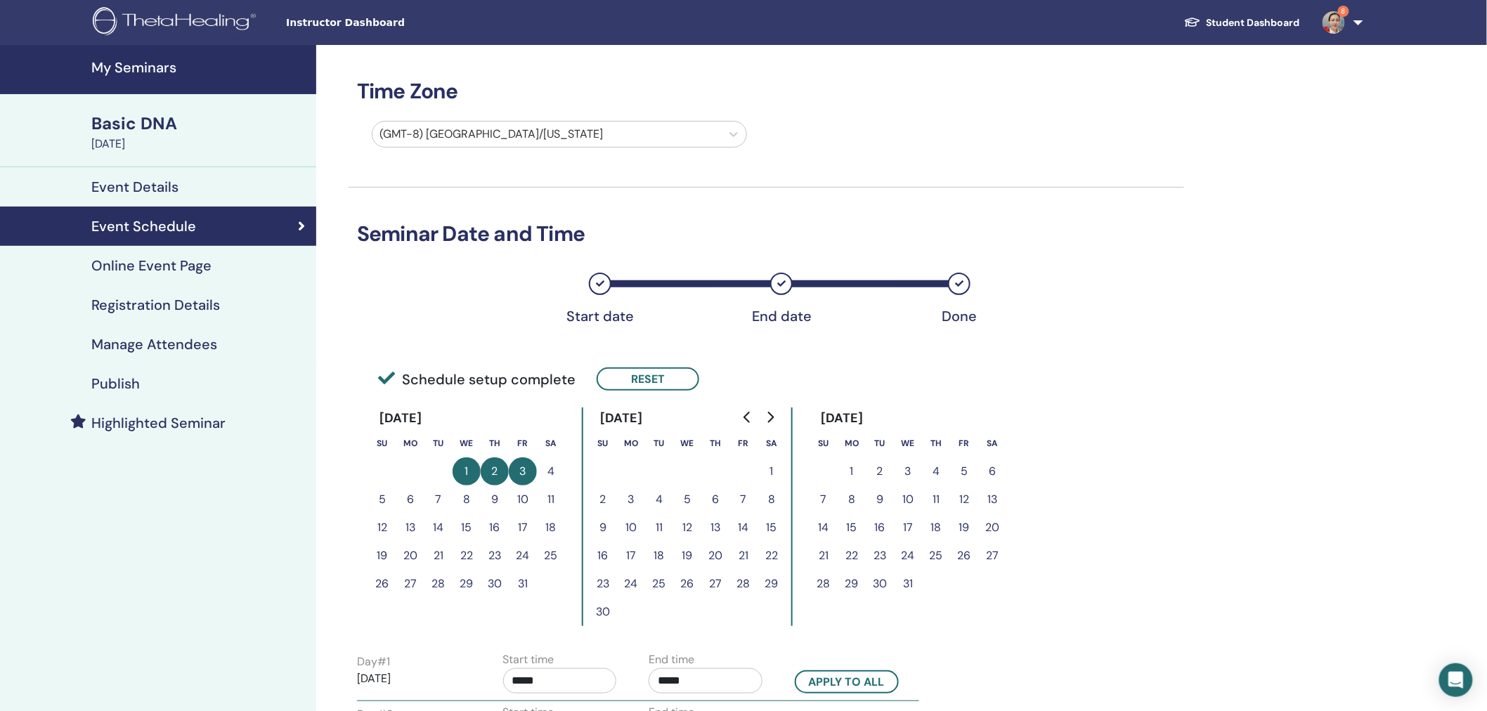
click at [623, 129] on div at bounding box center [547, 134] width 335 height 20
type input "********"
click at [445, 131] on div at bounding box center [547, 134] width 335 height 20
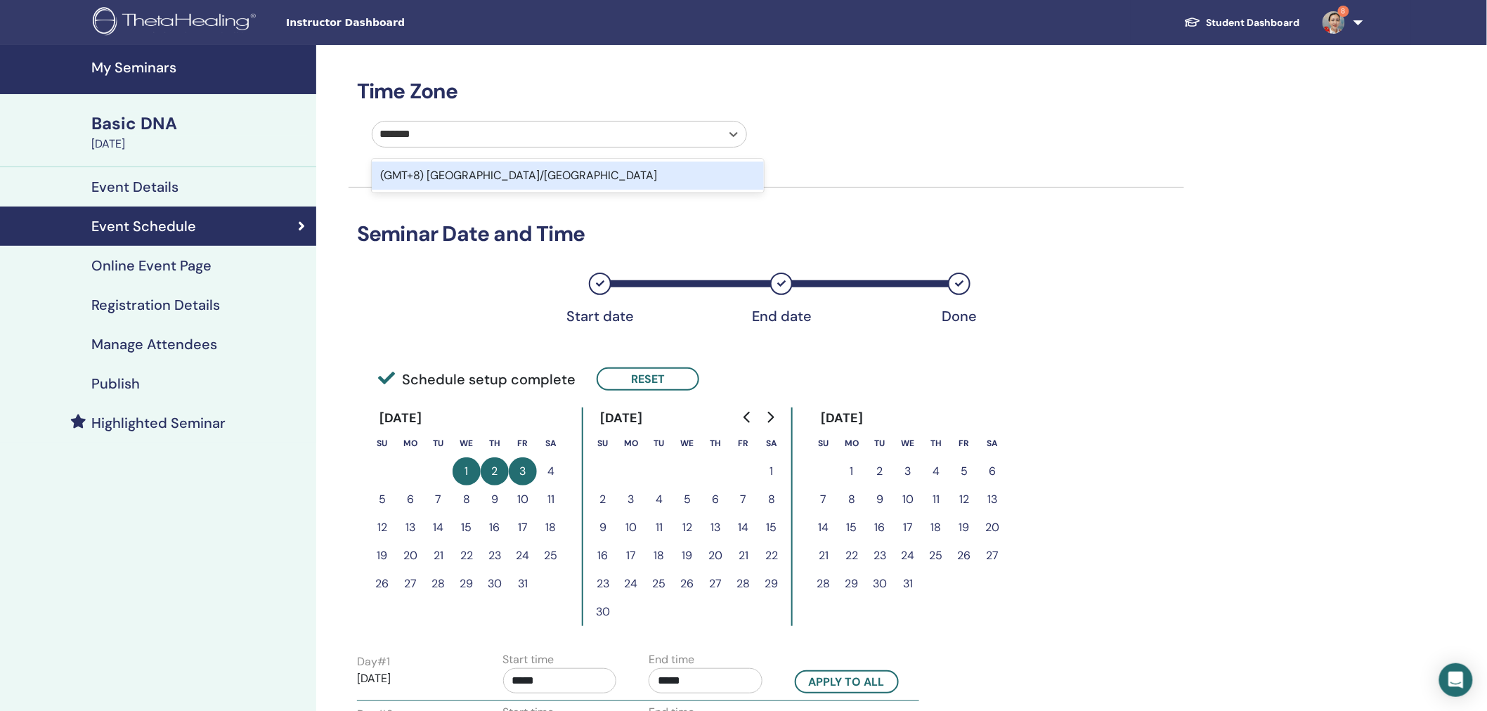
type input "********"
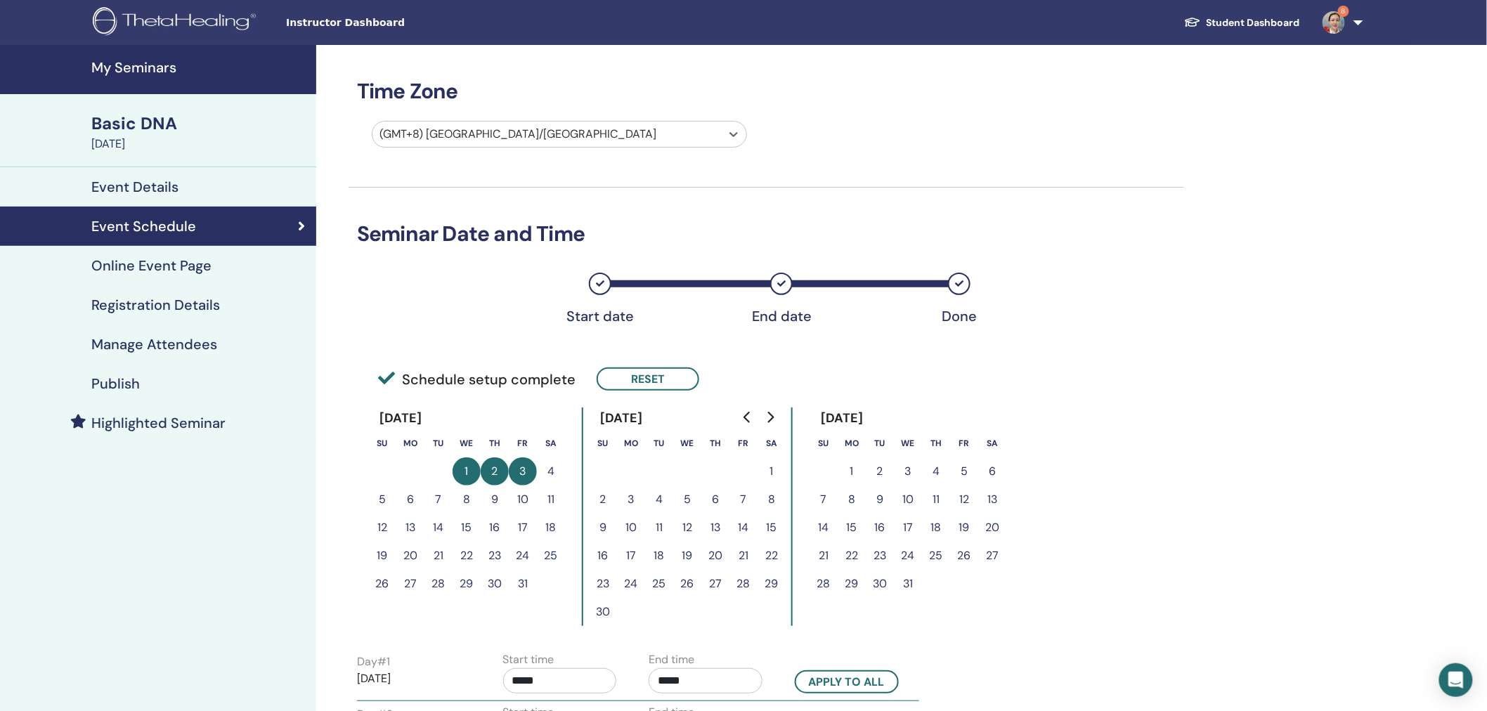
click at [1283, 267] on div "Time Zone option (GMT+8) Asia/Shanghai, selected. Select is focused ,type to re…" at bounding box center [812, 559] width 992 height 1028
click at [153, 269] on h4 "Online Event Page" at bounding box center [151, 265] width 120 height 17
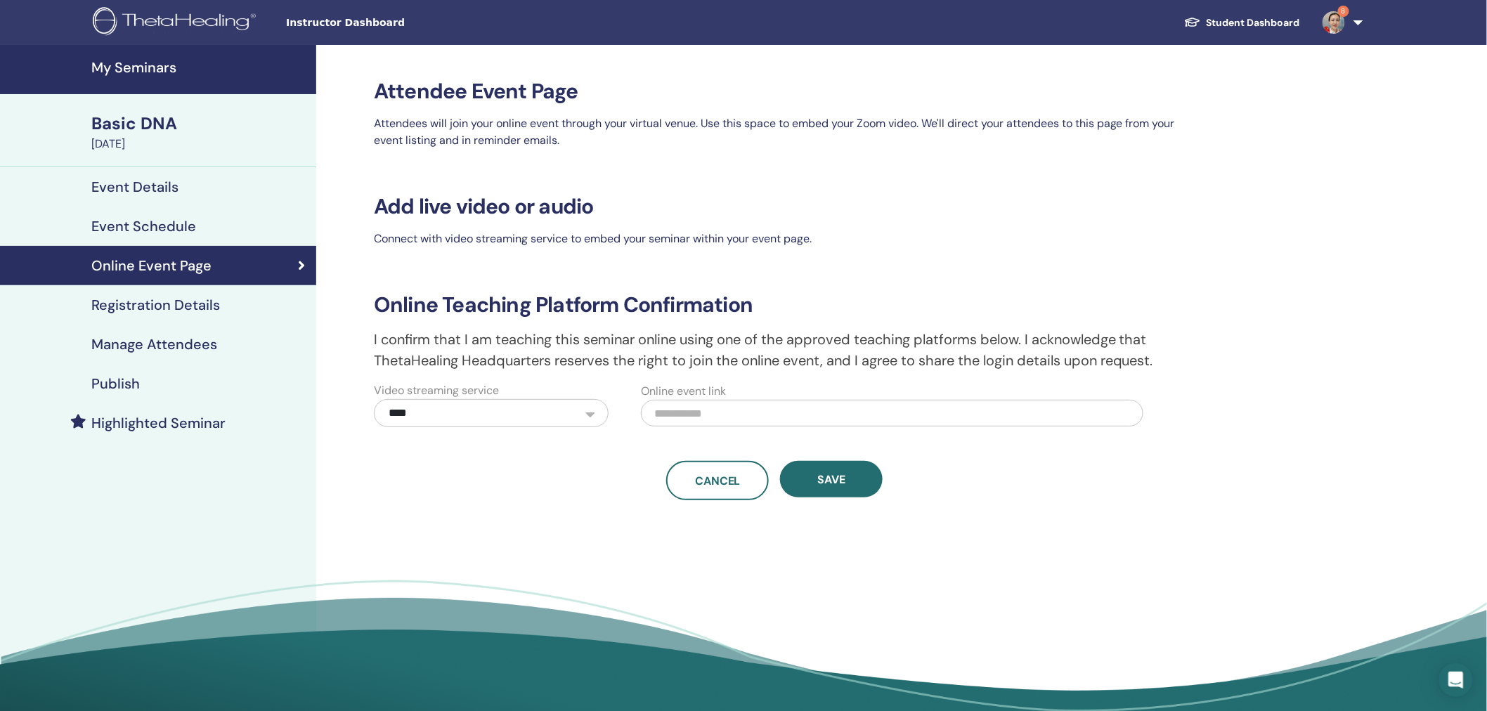
click at [169, 225] on h4 "Event Schedule" at bounding box center [143, 226] width 105 height 17
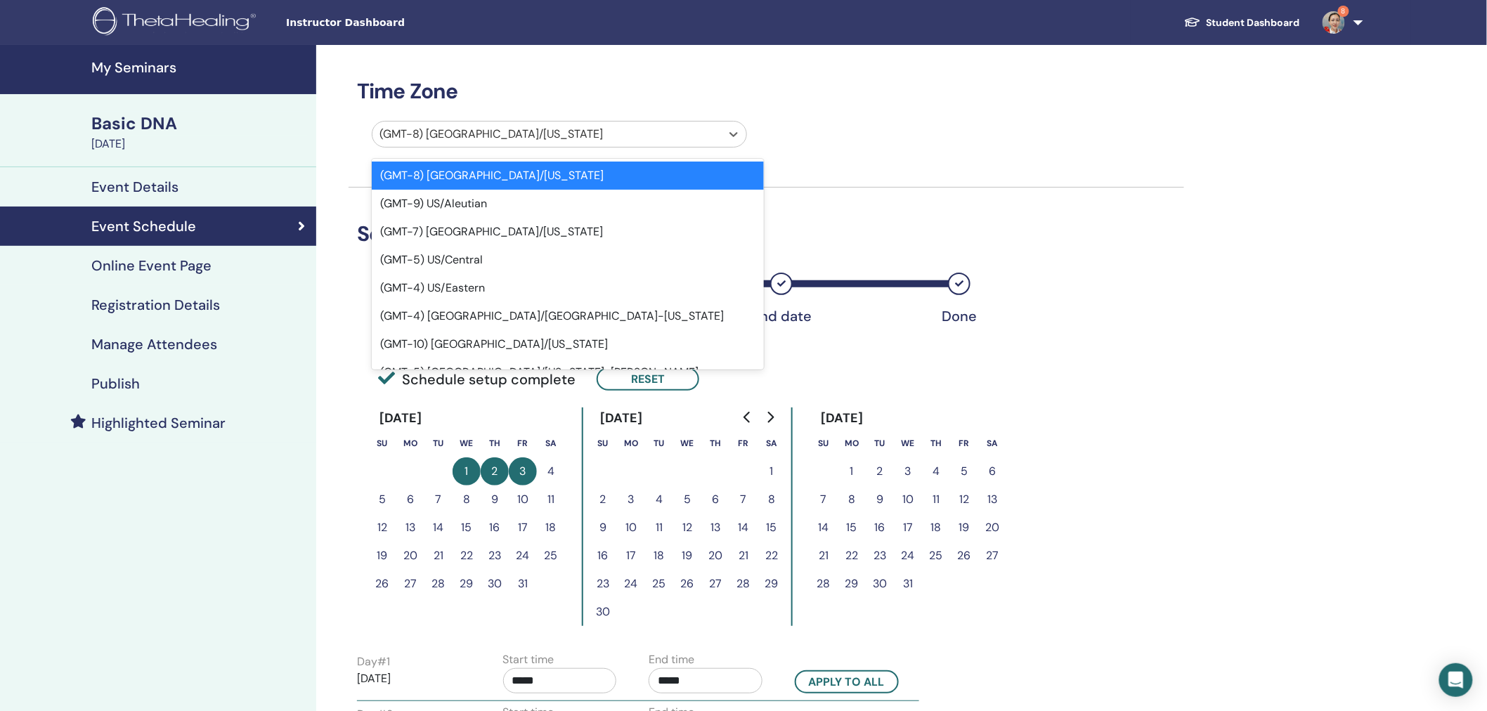
click at [478, 134] on div at bounding box center [547, 134] width 335 height 20
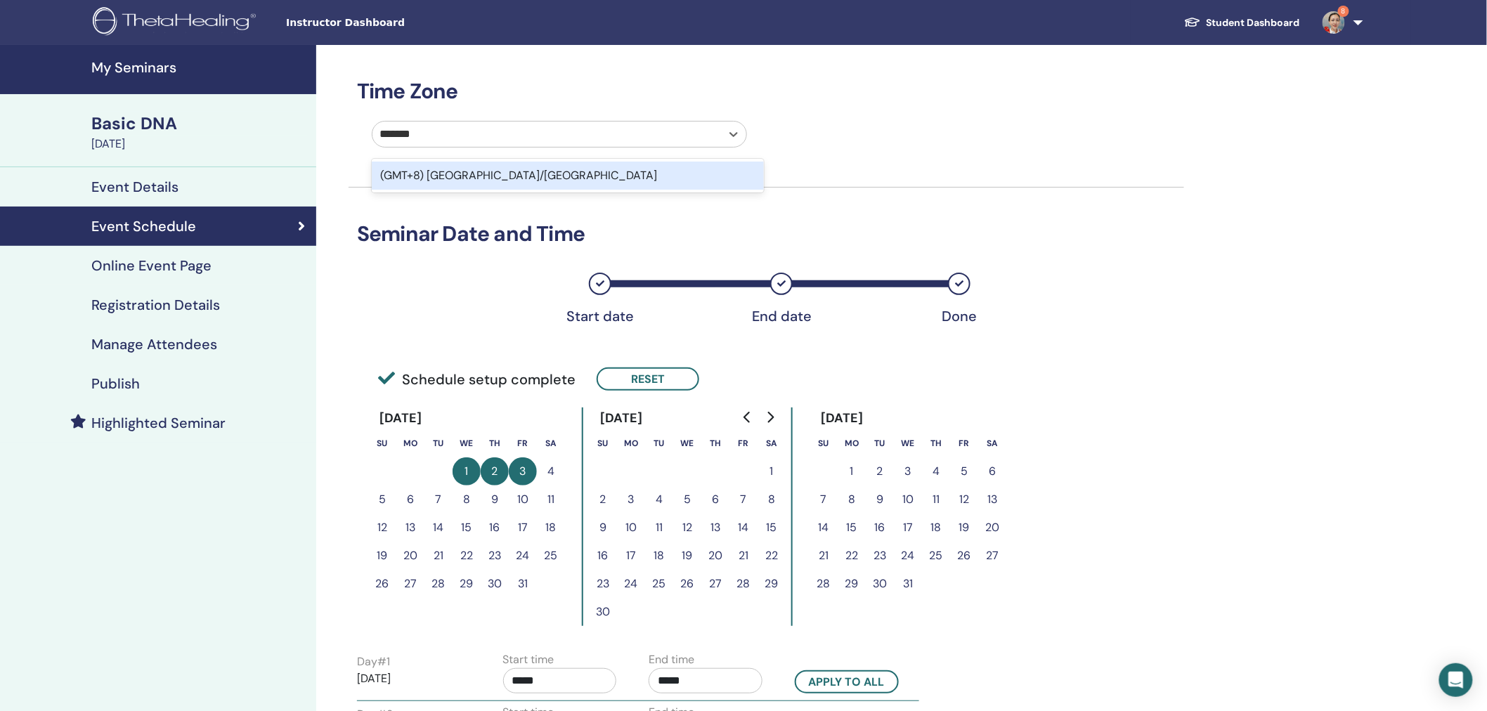
type input "********"
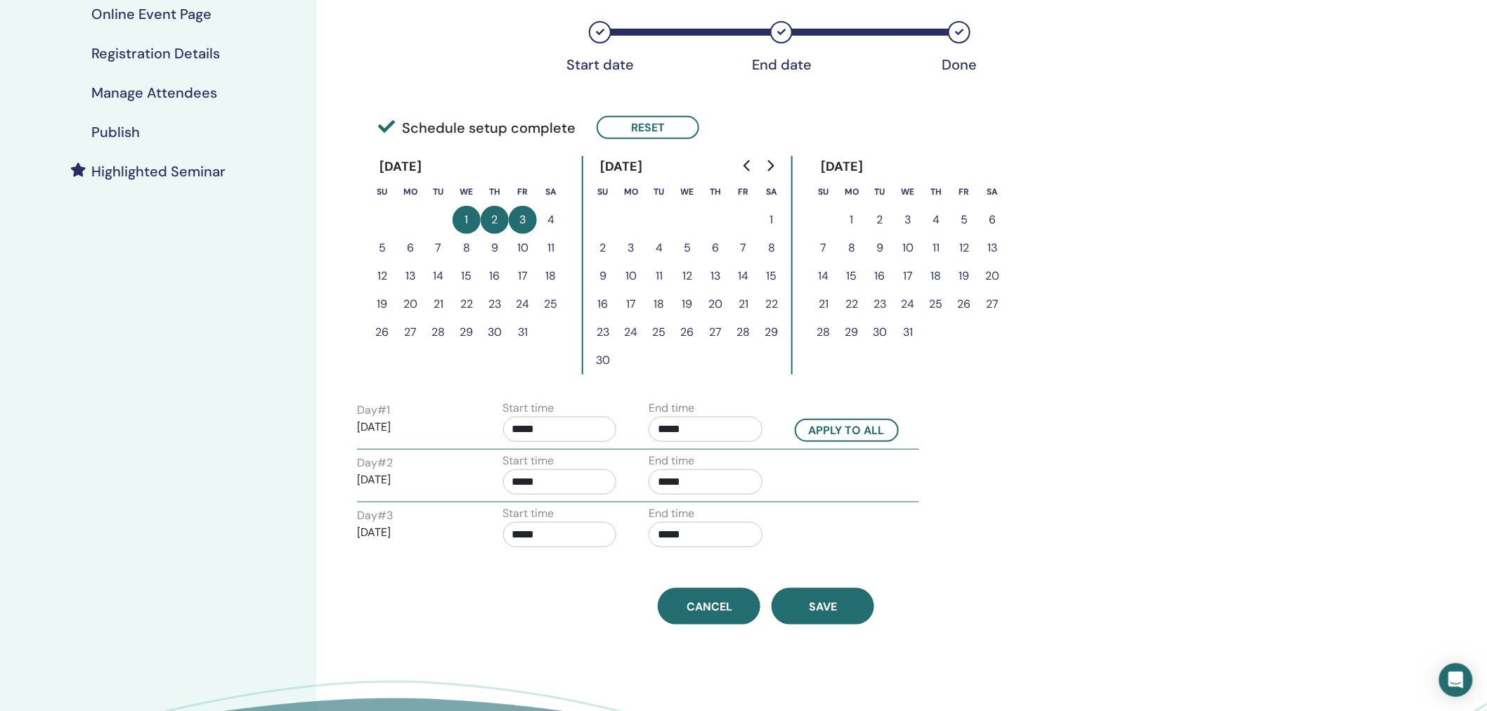
scroll to position [270, 0]
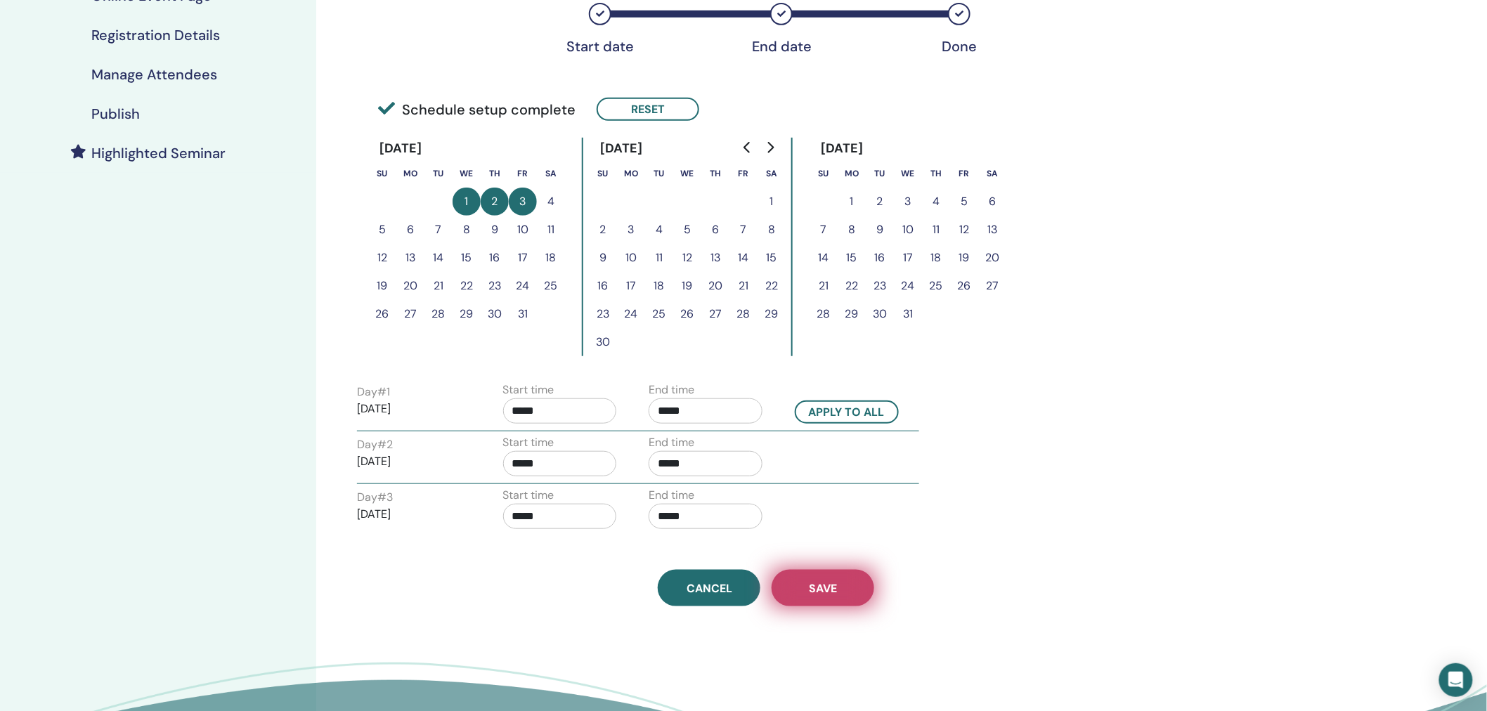
click at [836, 575] on button "Save" at bounding box center [823, 588] width 103 height 37
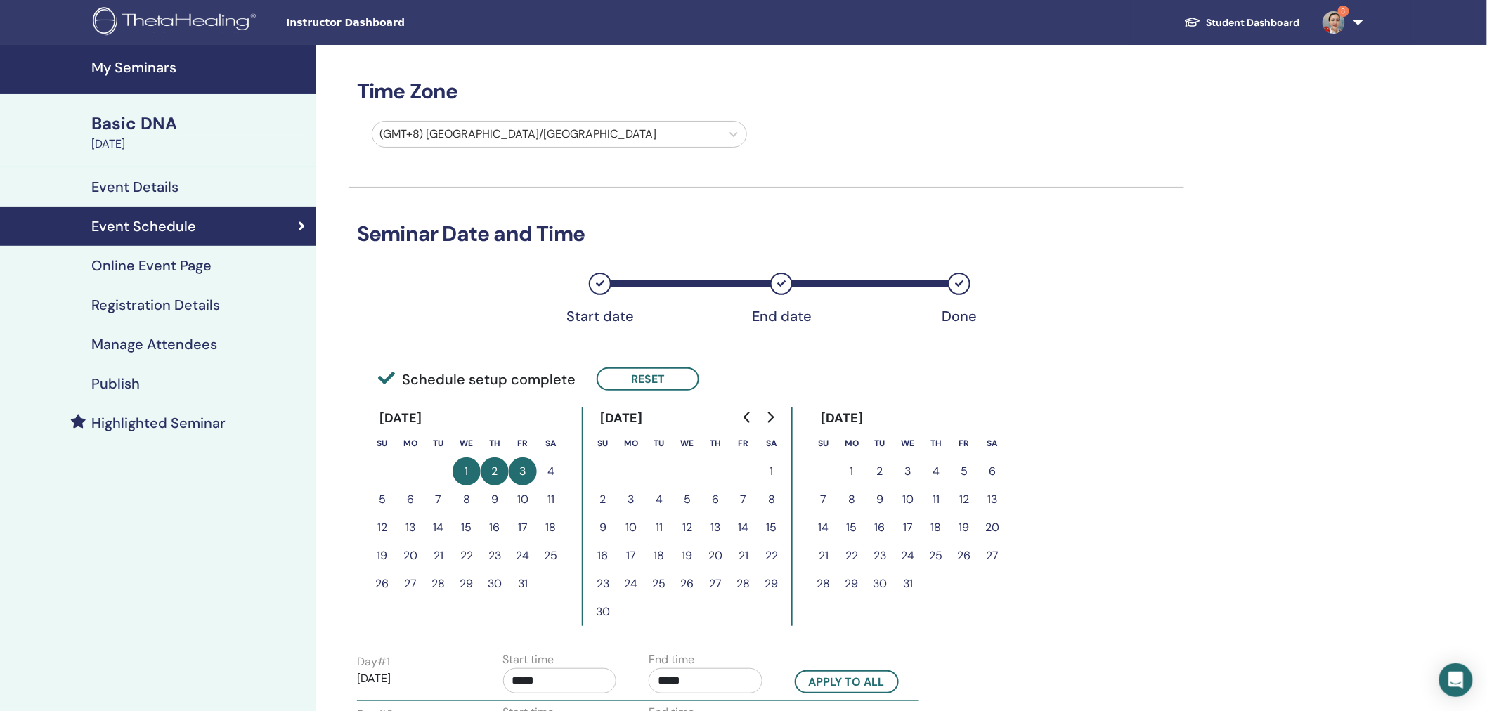
click at [169, 267] on h4 "Online Event Page" at bounding box center [151, 265] width 120 height 17
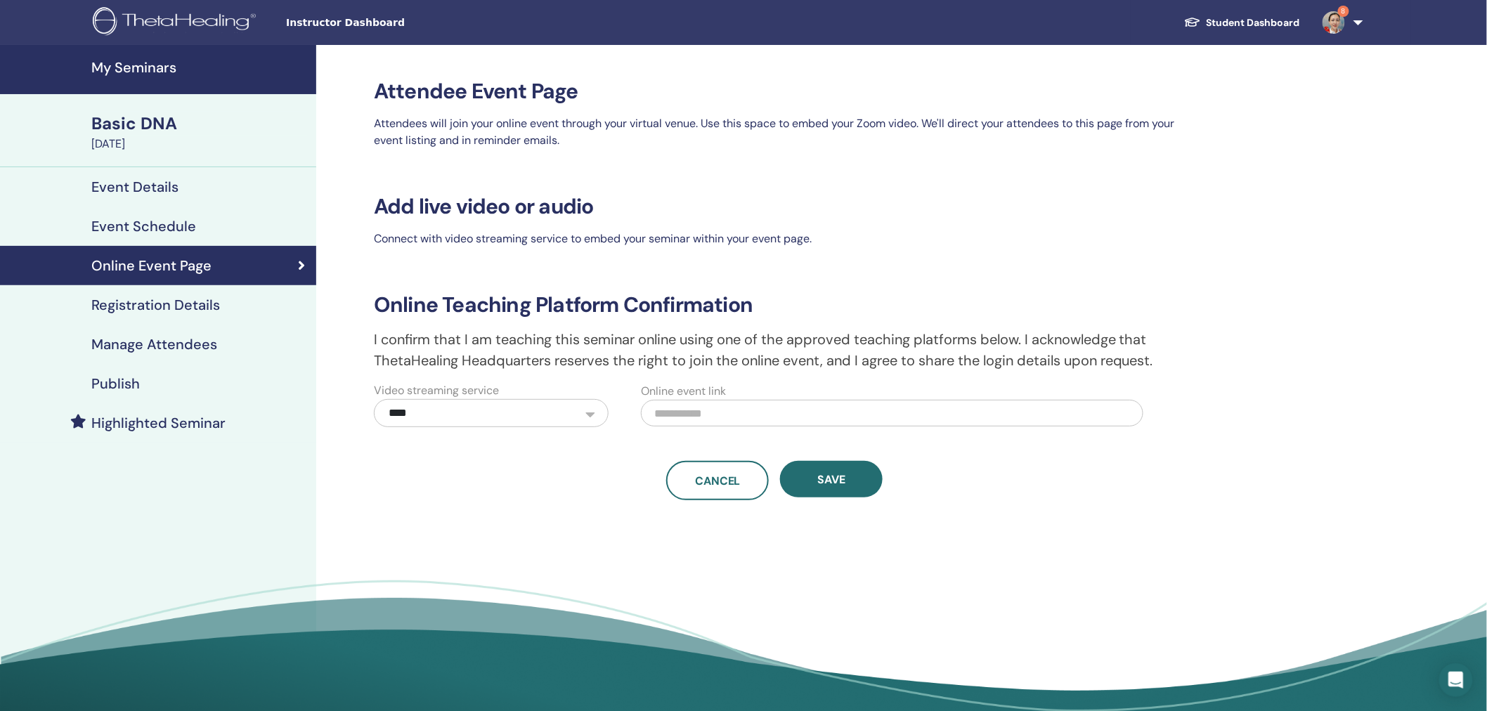
click at [166, 304] on h4 "Registration Details" at bounding box center [155, 305] width 129 height 17
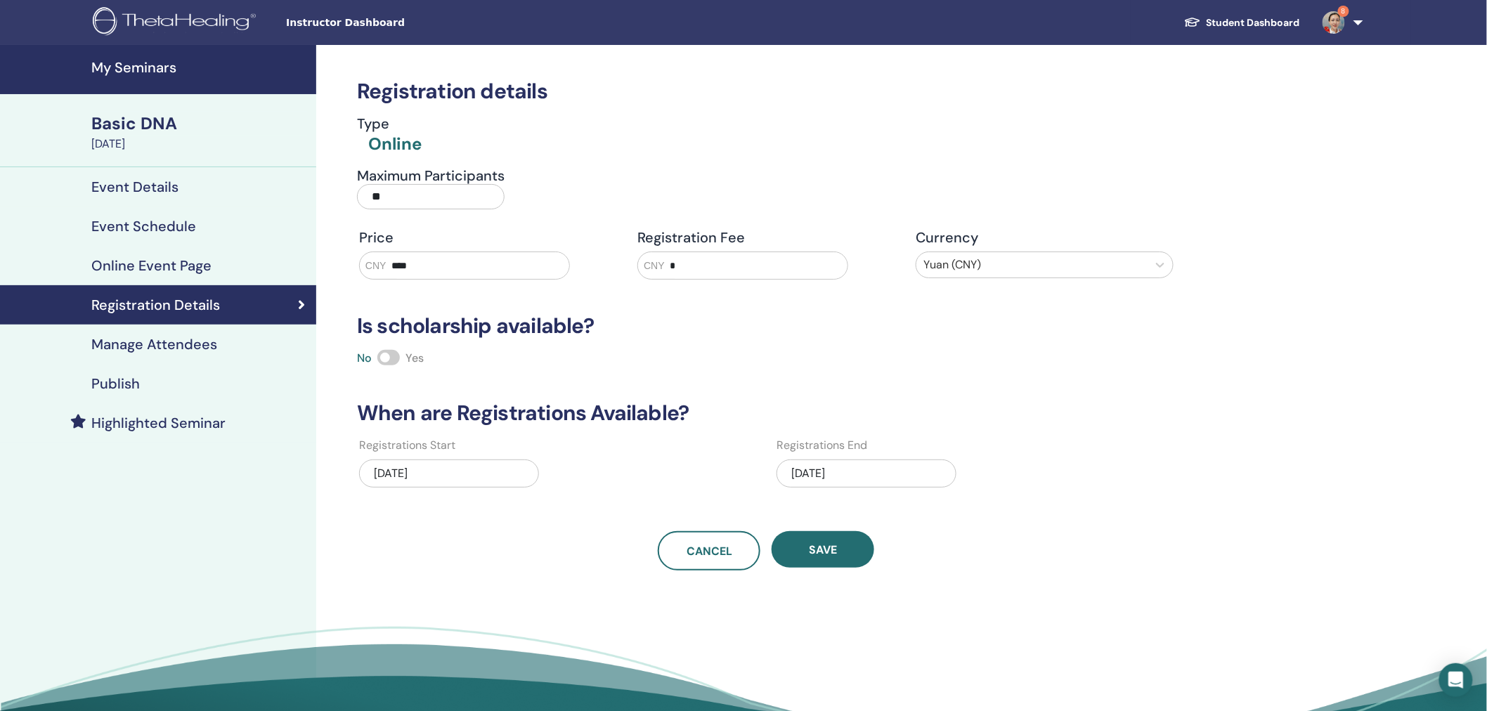
click at [138, 342] on h4 "Manage Attendees" at bounding box center [154, 344] width 126 height 17
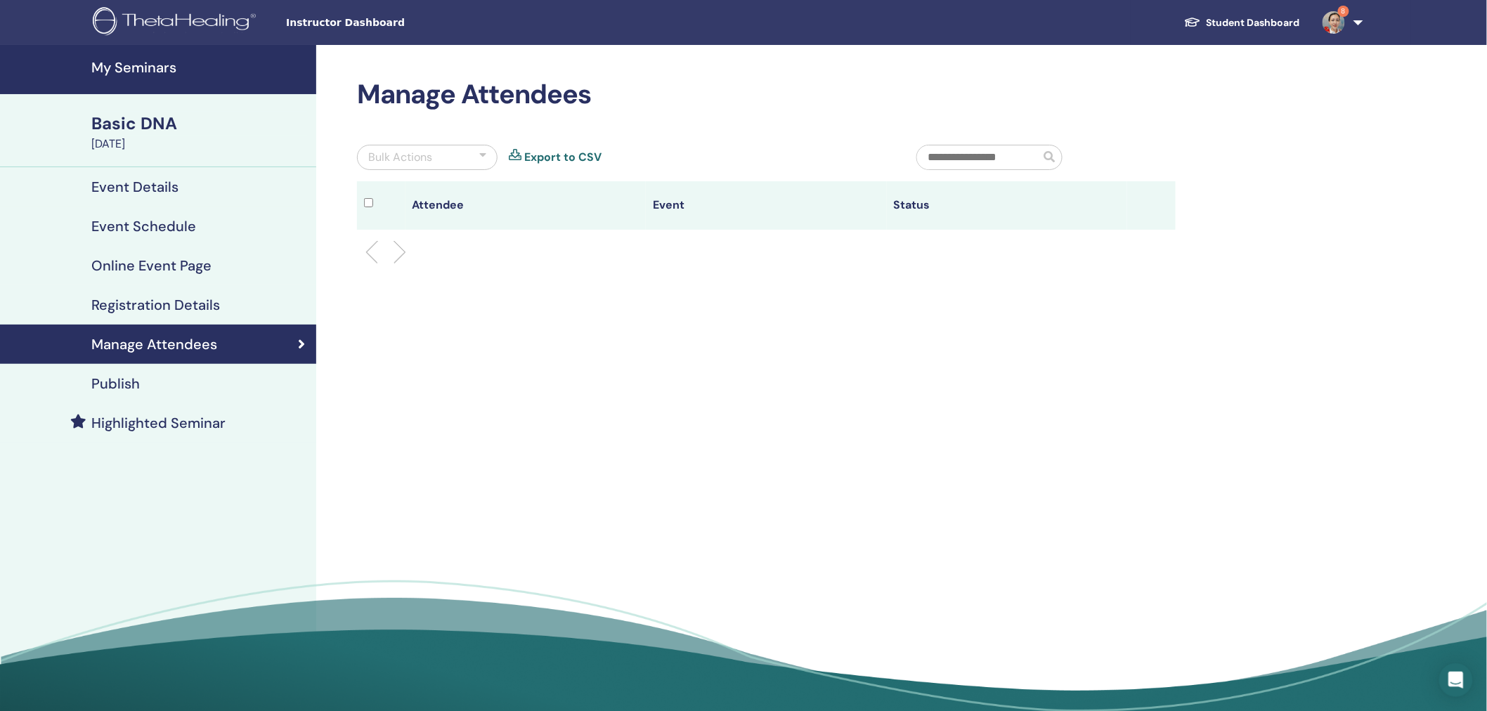
click at [125, 381] on h4 "Publish" at bounding box center [115, 383] width 48 height 17
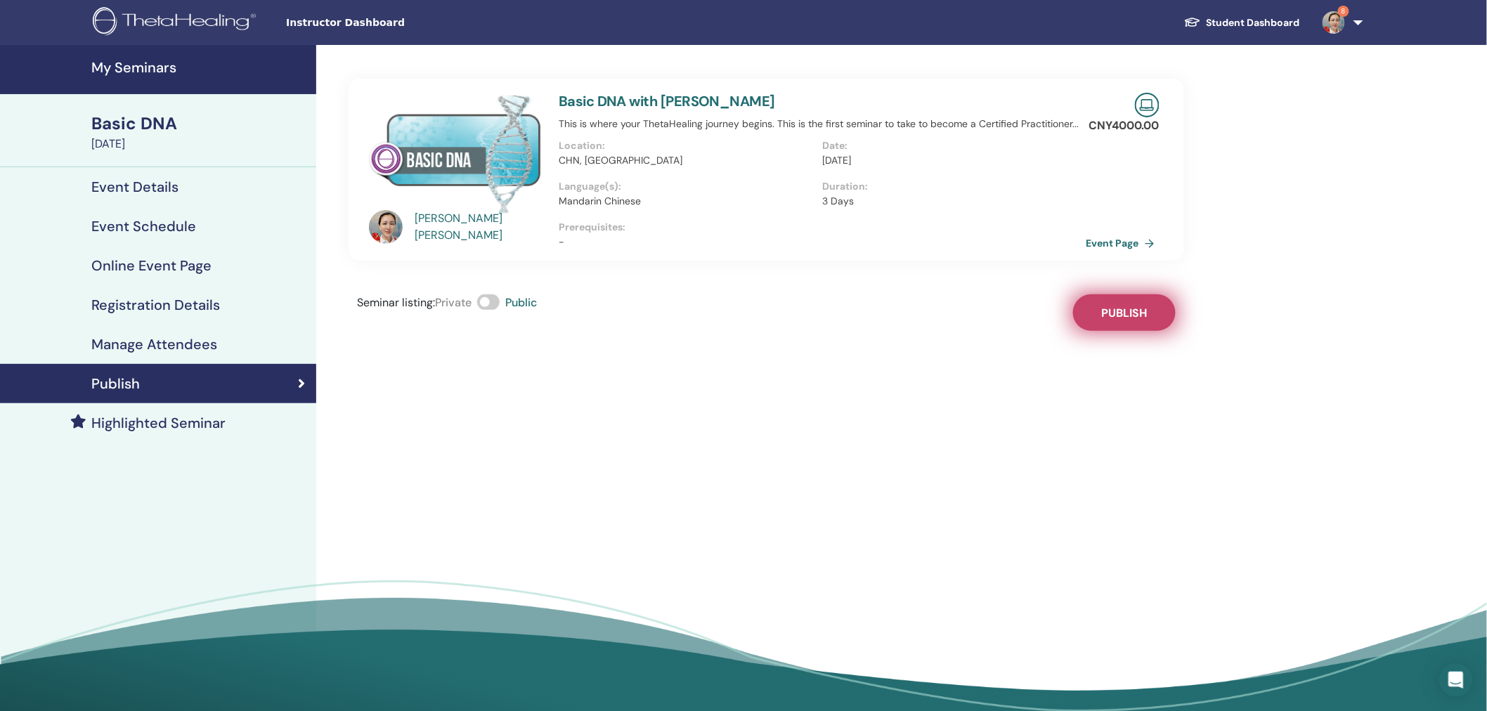
click at [1137, 306] on span "Publish" at bounding box center [1124, 313] width 46 height 15
click at [143, 130] on div "Basic DNA" at bounding box center [199, 124] width 216 height 24
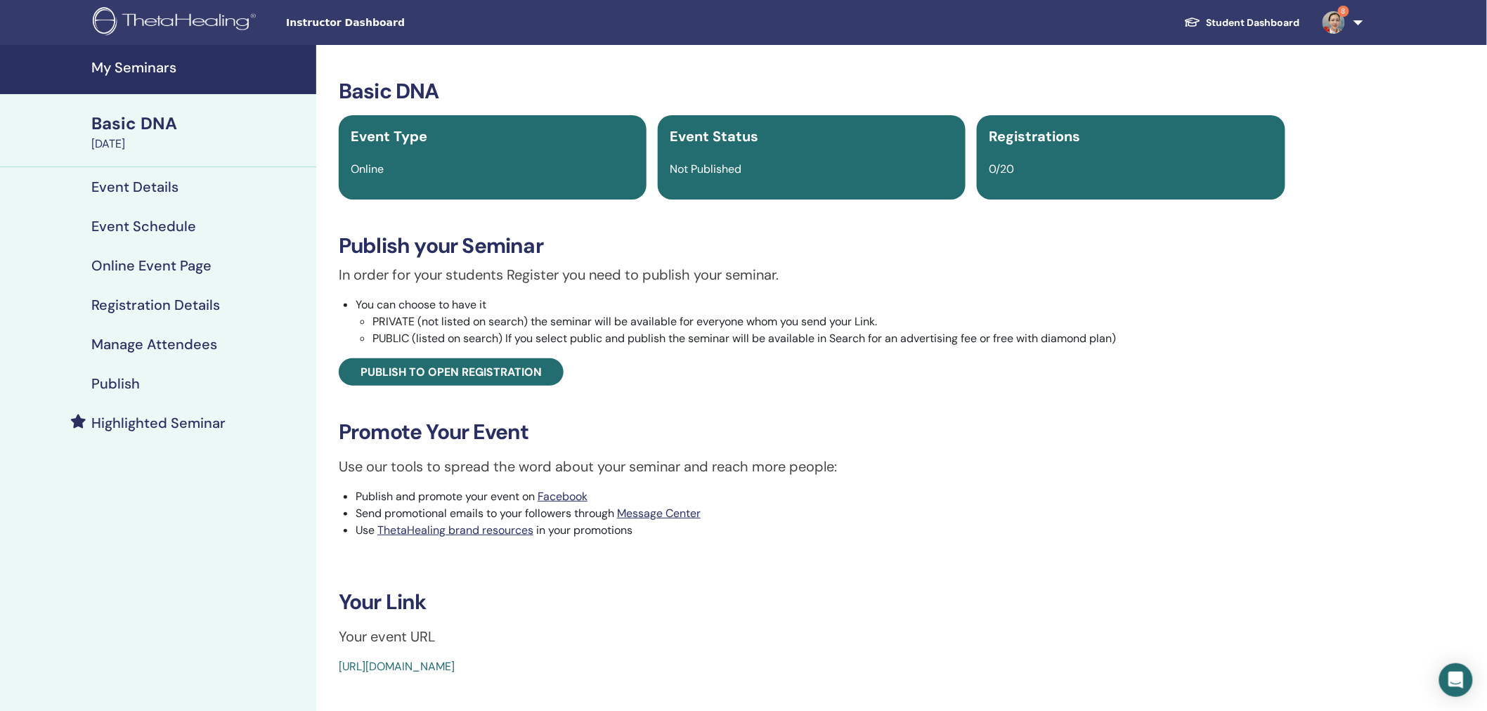
click at [1255, 14] on link "Student Dashboard" at bounding box center [1242, 23] width 138 height 26
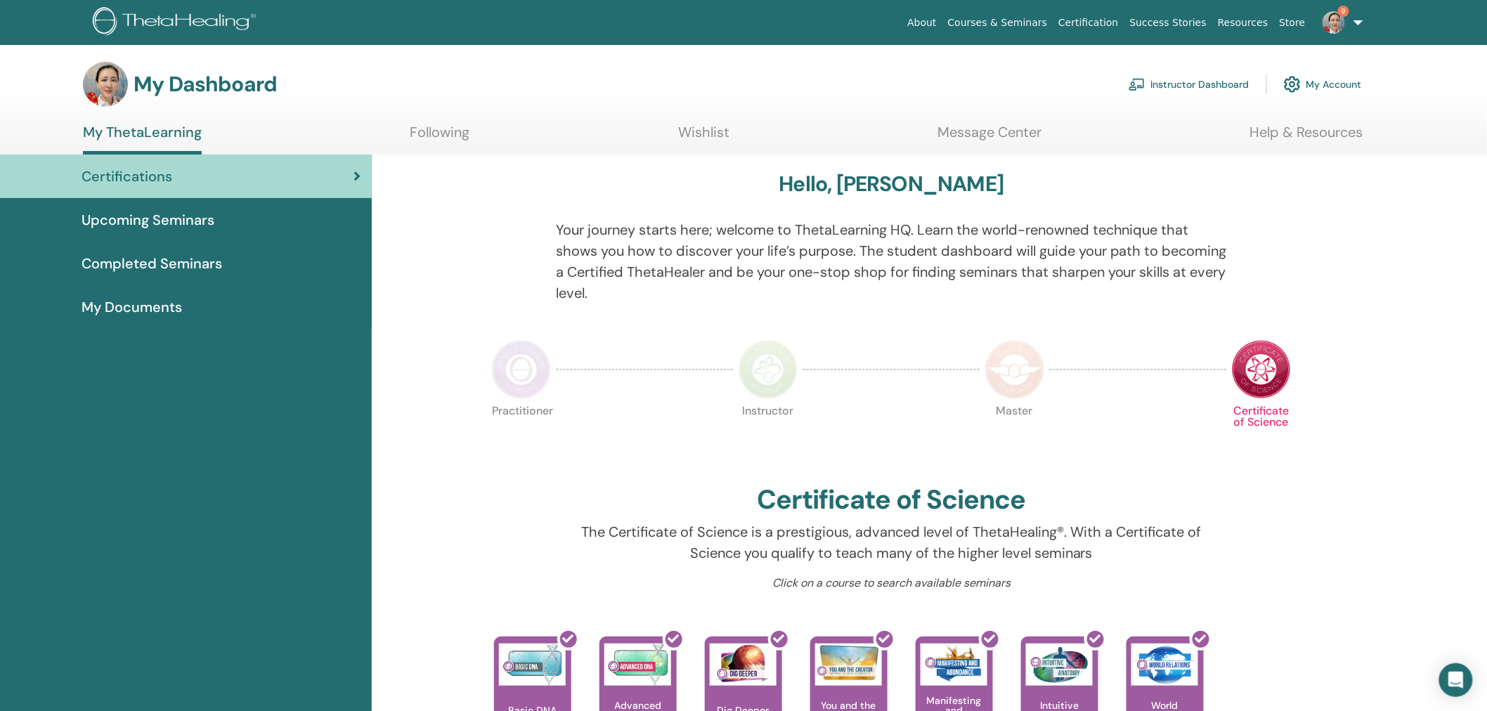
click at [1220, 72] on link "Instructor Dashboard" at bounding box center [1189, 84] width 121 height 31
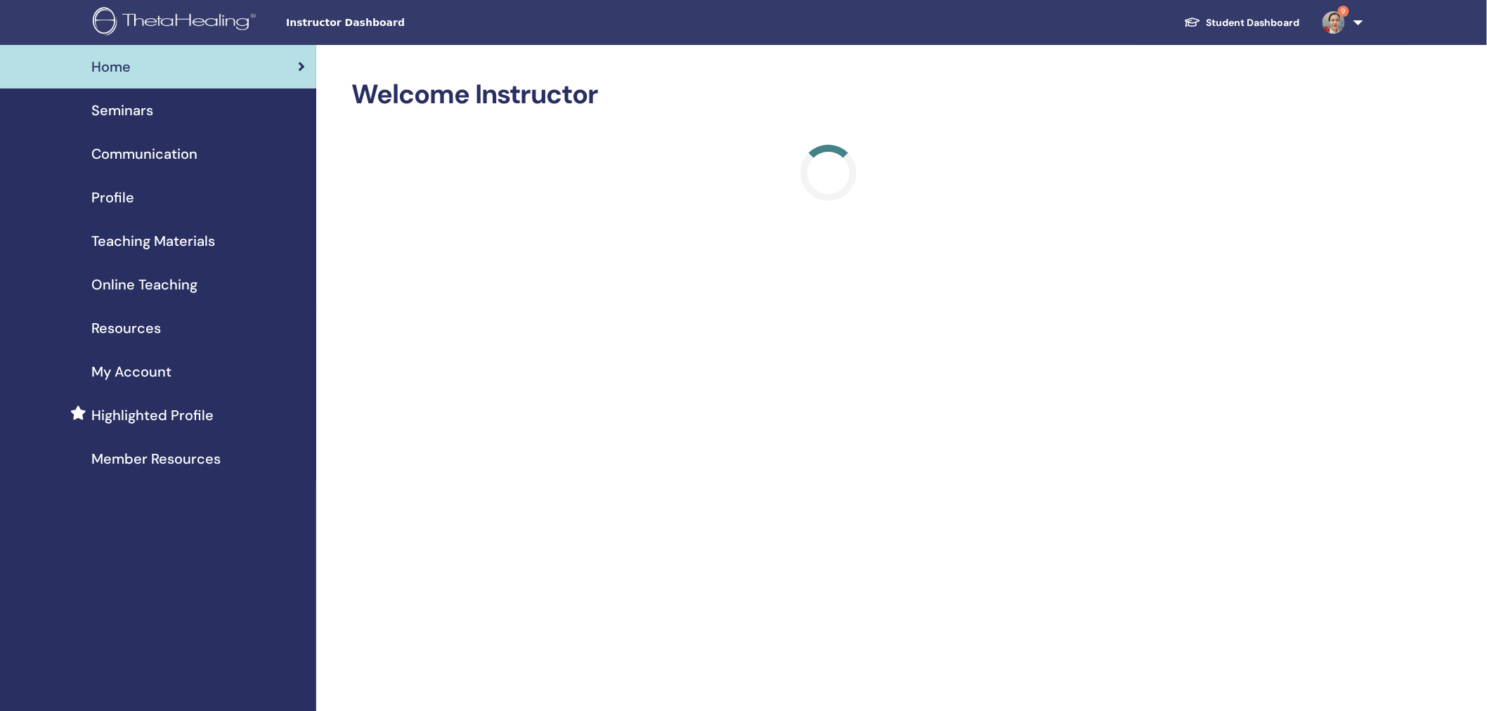
click at [128, 108] on span "Seminars" at bounding box center [122, 110] width 62 height 21
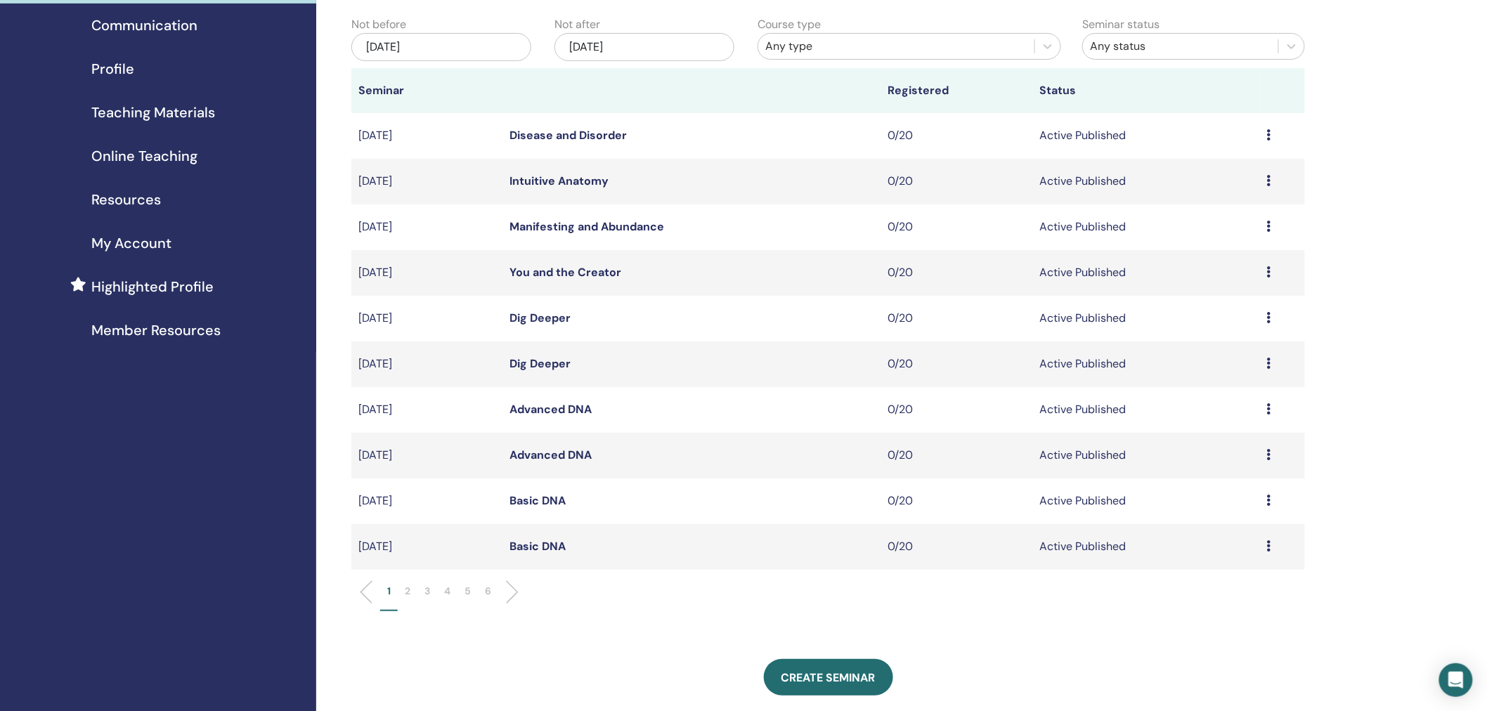
scroll to position [127, 0]
click at [408, 591] on p "2" at bounding box center [408, 592] width 6 height 15
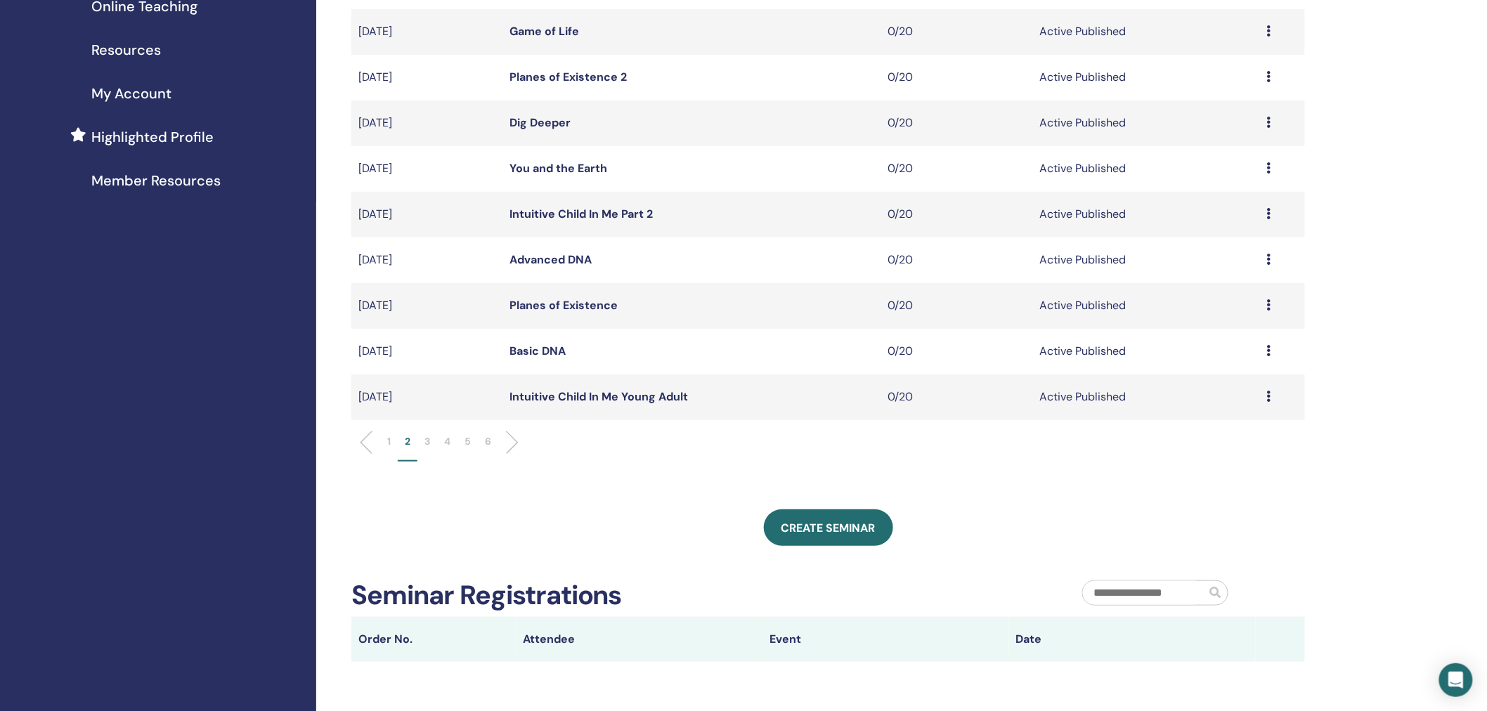
scroll to position [277, 0]
click at [843, 523] on span "Create seminar" at bounding box center [829, 529] width 94 height 15
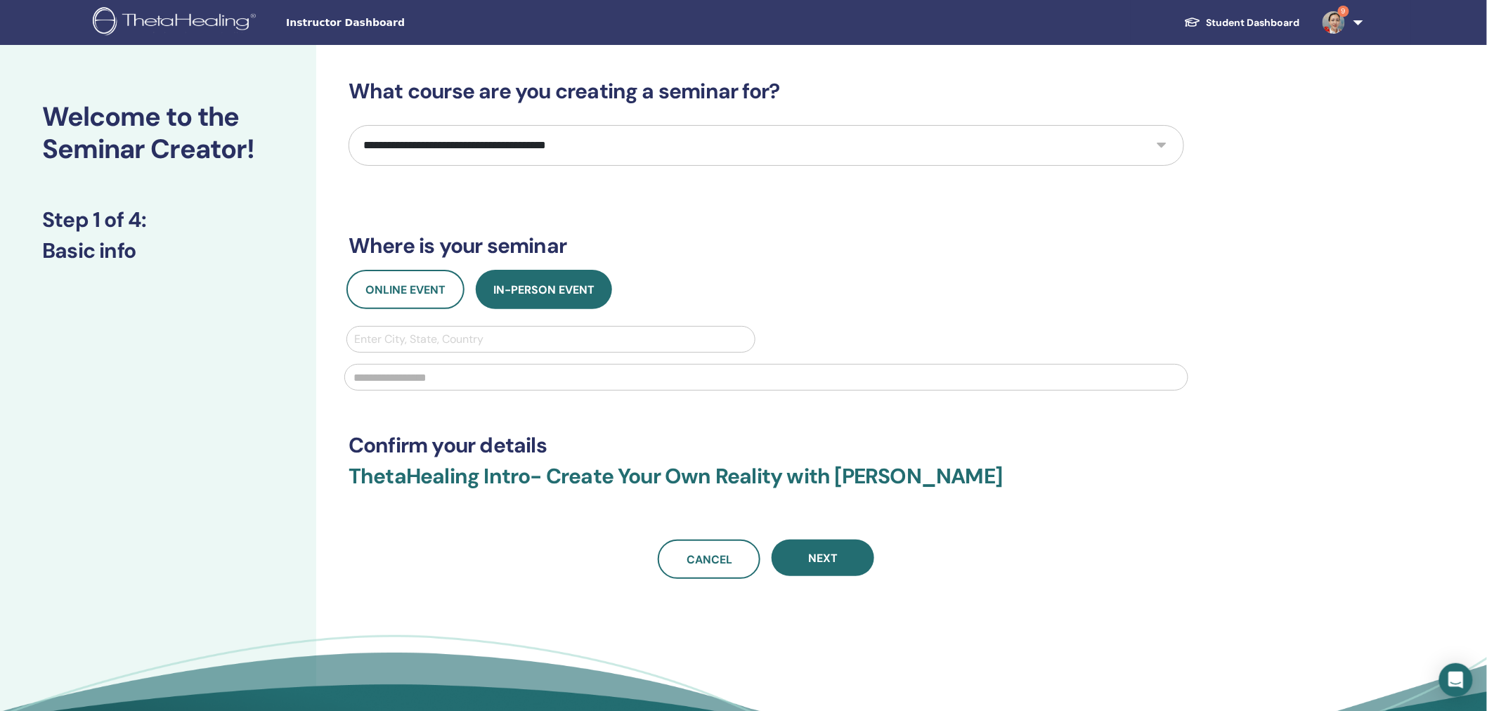
click at [448, 148] on select "**********" at bounding box center [767, 145] width 836 height 41
select select "****"
click at [349, 125] on select "**********" at bounding box center [767, 145] width 836 height 41
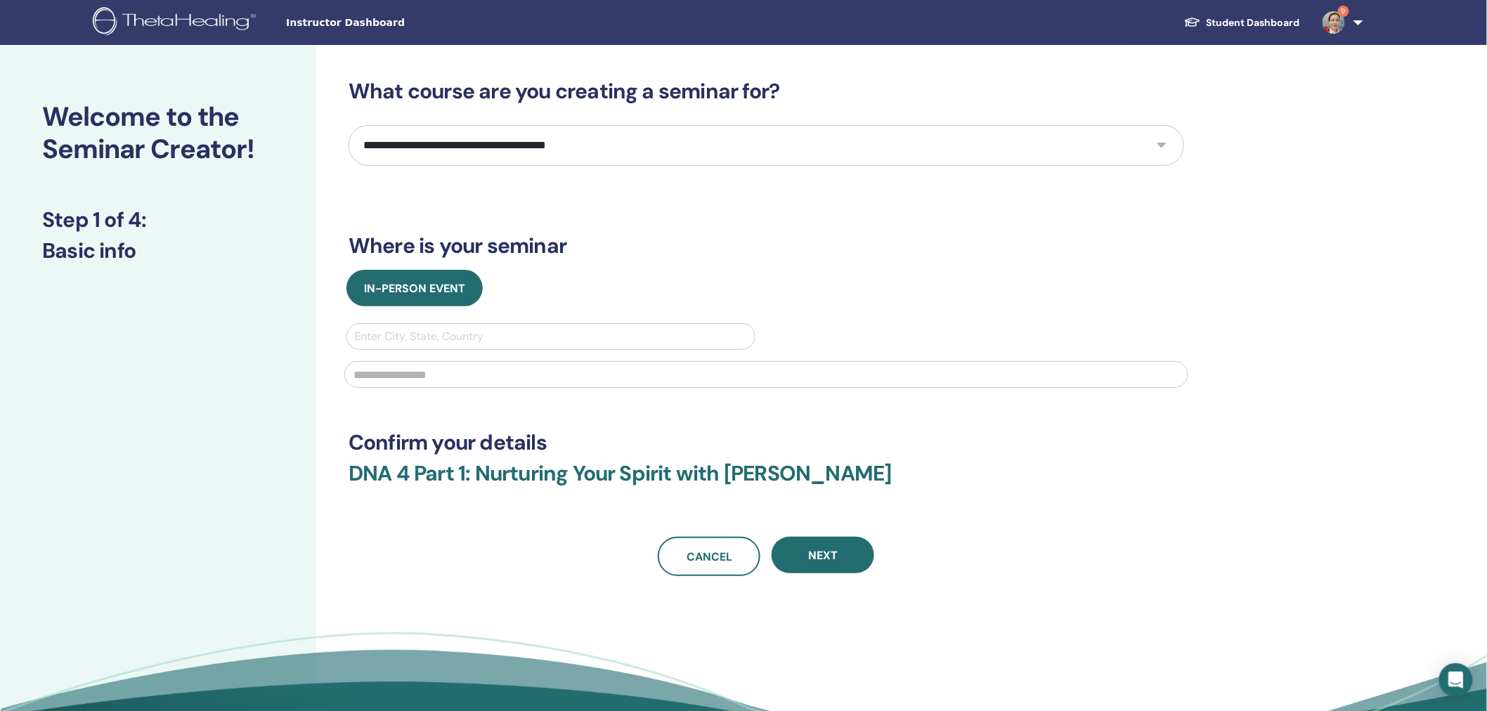
click at [445, 335] on div at bounding box center [551, 337] width 394 height 20
type input "********"
click at [462, 373] on input "text" at bounding box center [766, 374] width 844 height 27
type input "*****"
click at [1022, 472] on h3 "DNA 4 Part 1: Nurturing Your Spirit with Feng Jin" at bounding box center [767, 482] width 836 height 42
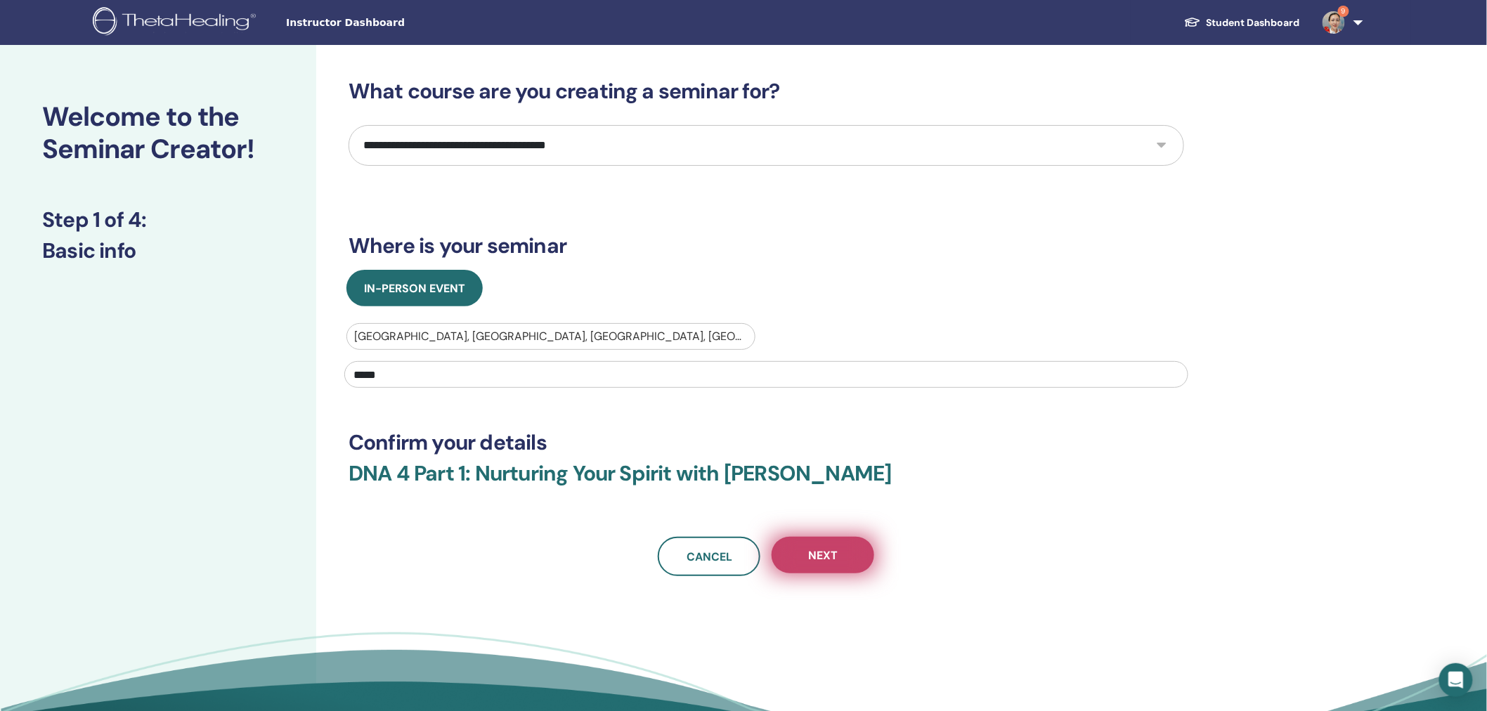
click at [817, 548] on span "Next" at bounding box center [823, 555] width 30 height 15
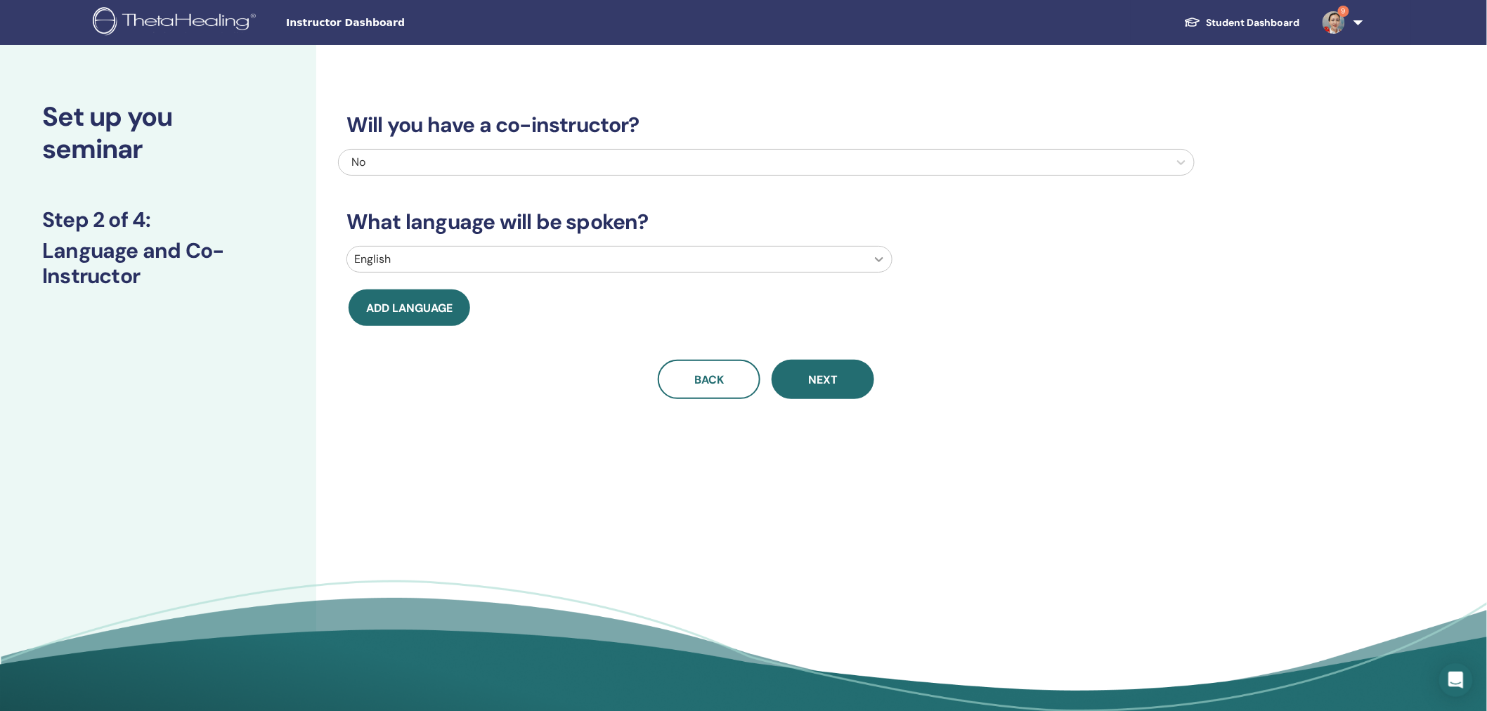
click at [886, 257] on div at bounding box center [879, 259] width 25 height 25
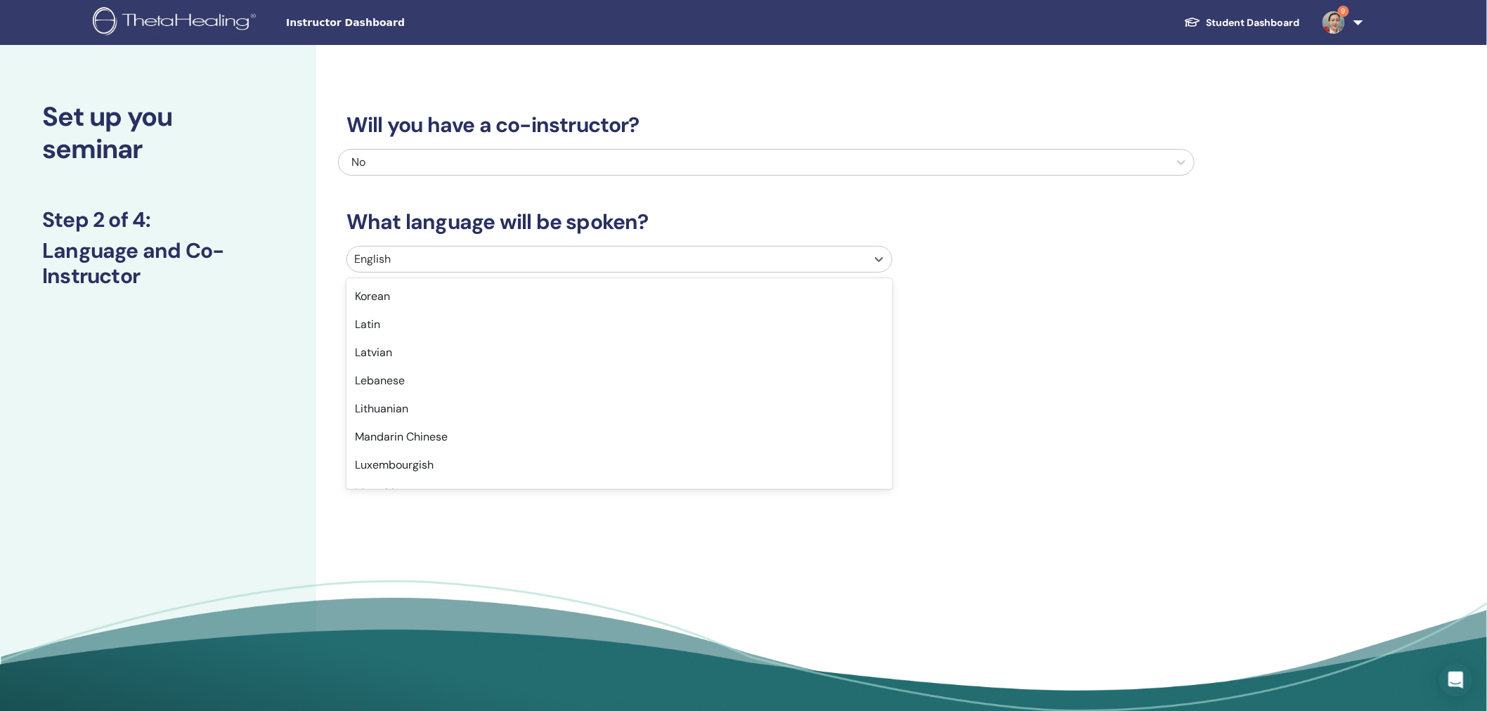
scroll to position [713, 0]
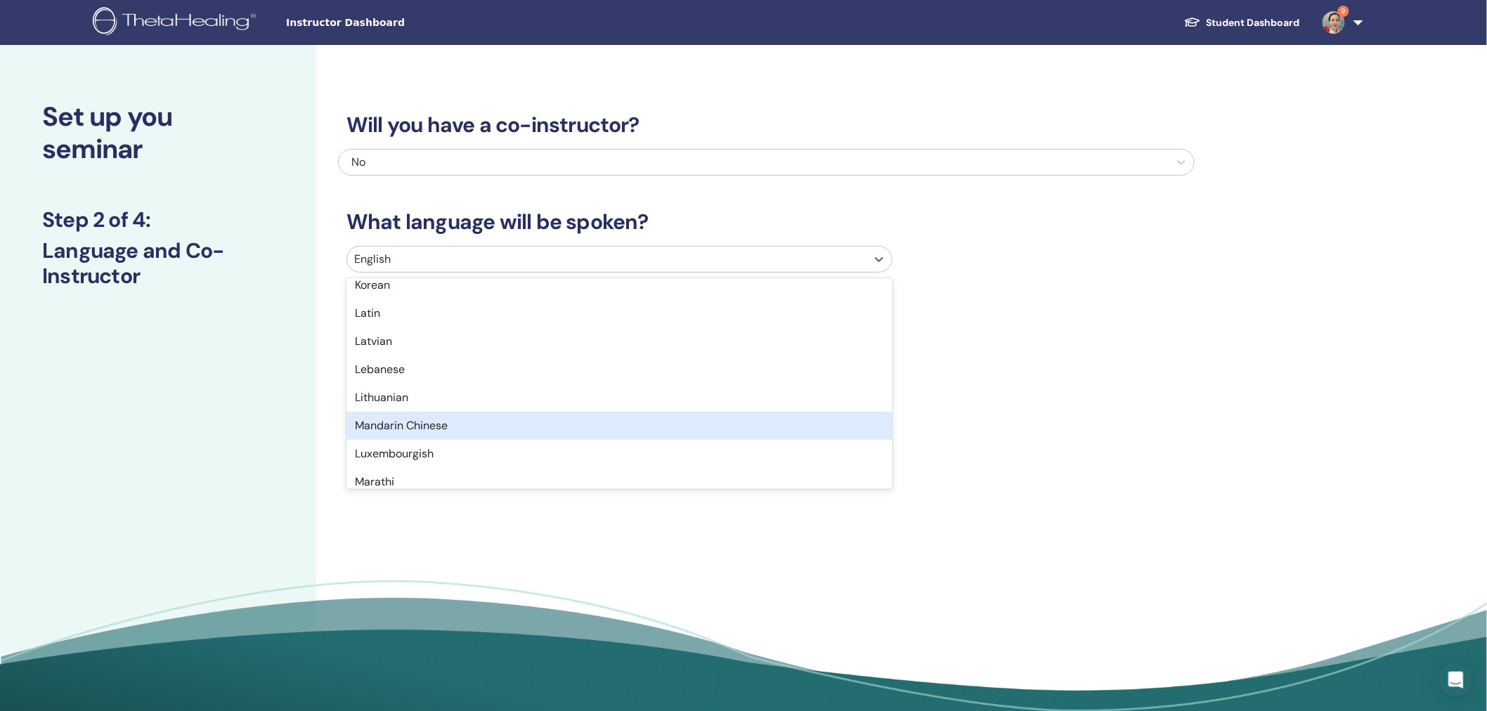
click at [821, 423] on div "Mandarin Chinese" at bounding box center [620, 426] width 546 height 28
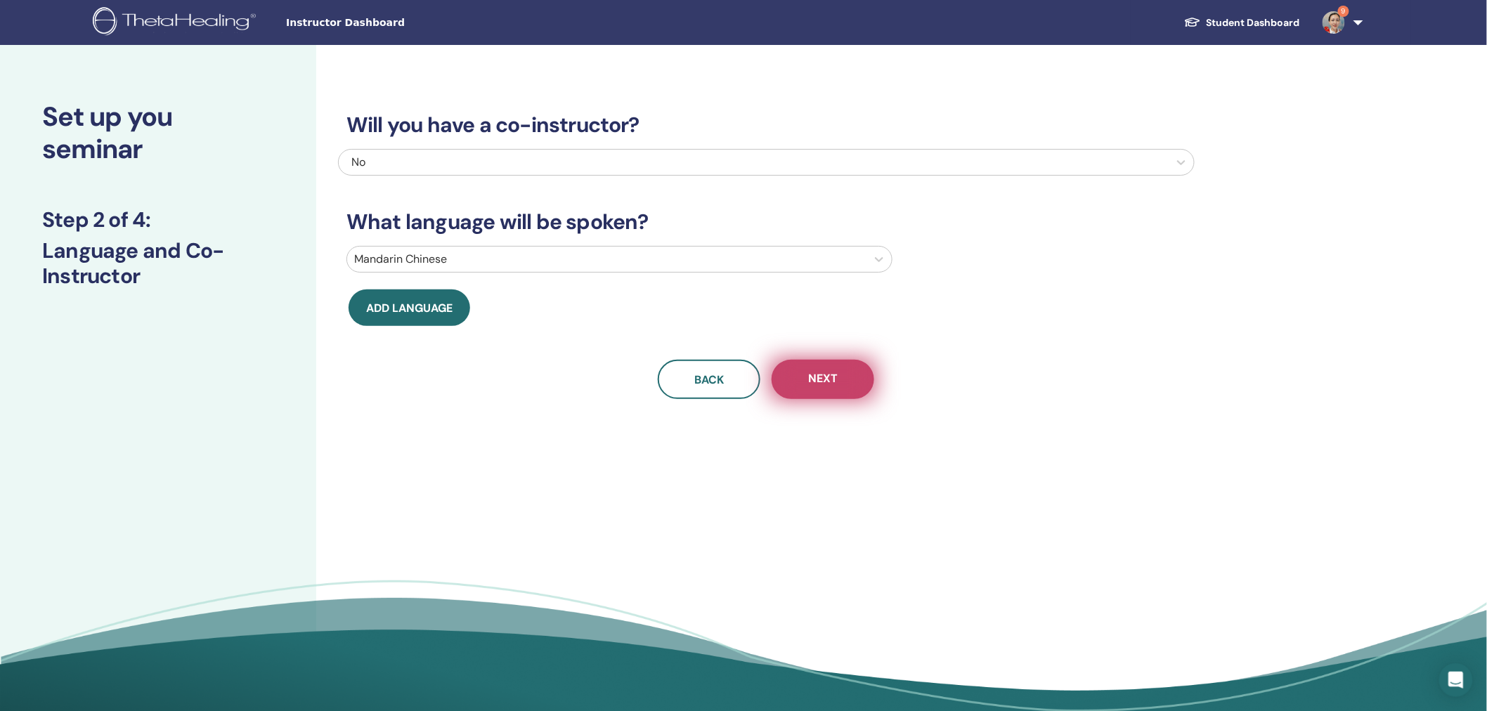
click at [834, 382] on span "Next" at bounding box center [823, 380] width 30 height 18
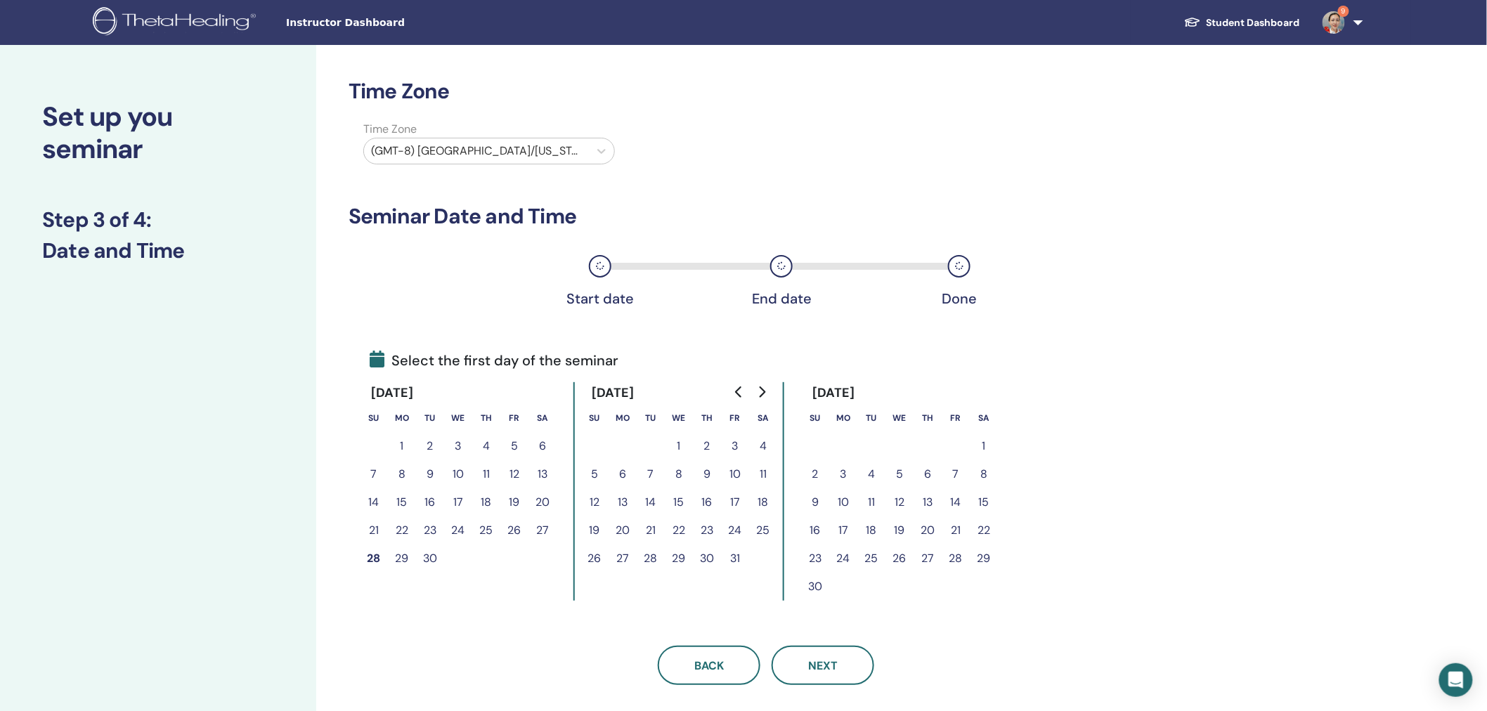
click at [474, 148] on div at bounding box center [476, 151] width 211 height 20
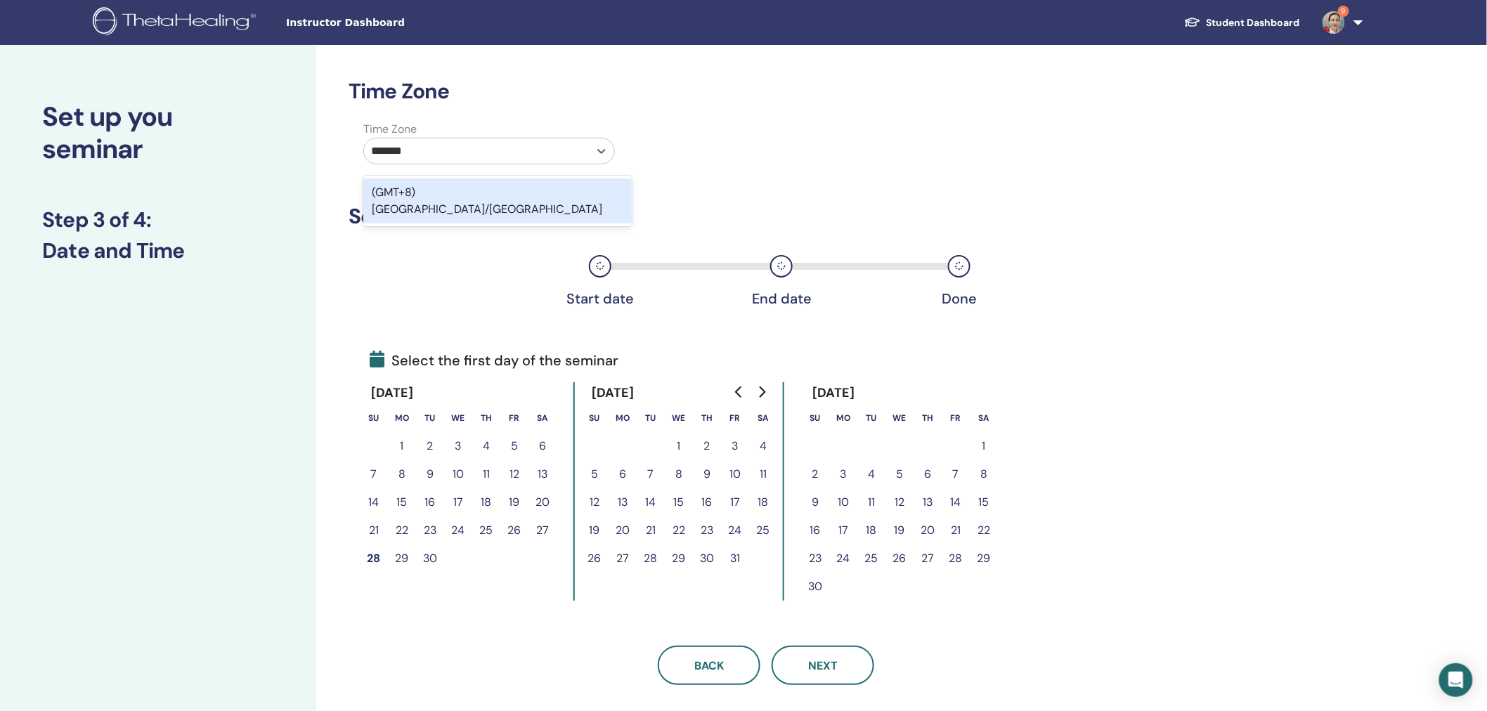
type input "********"
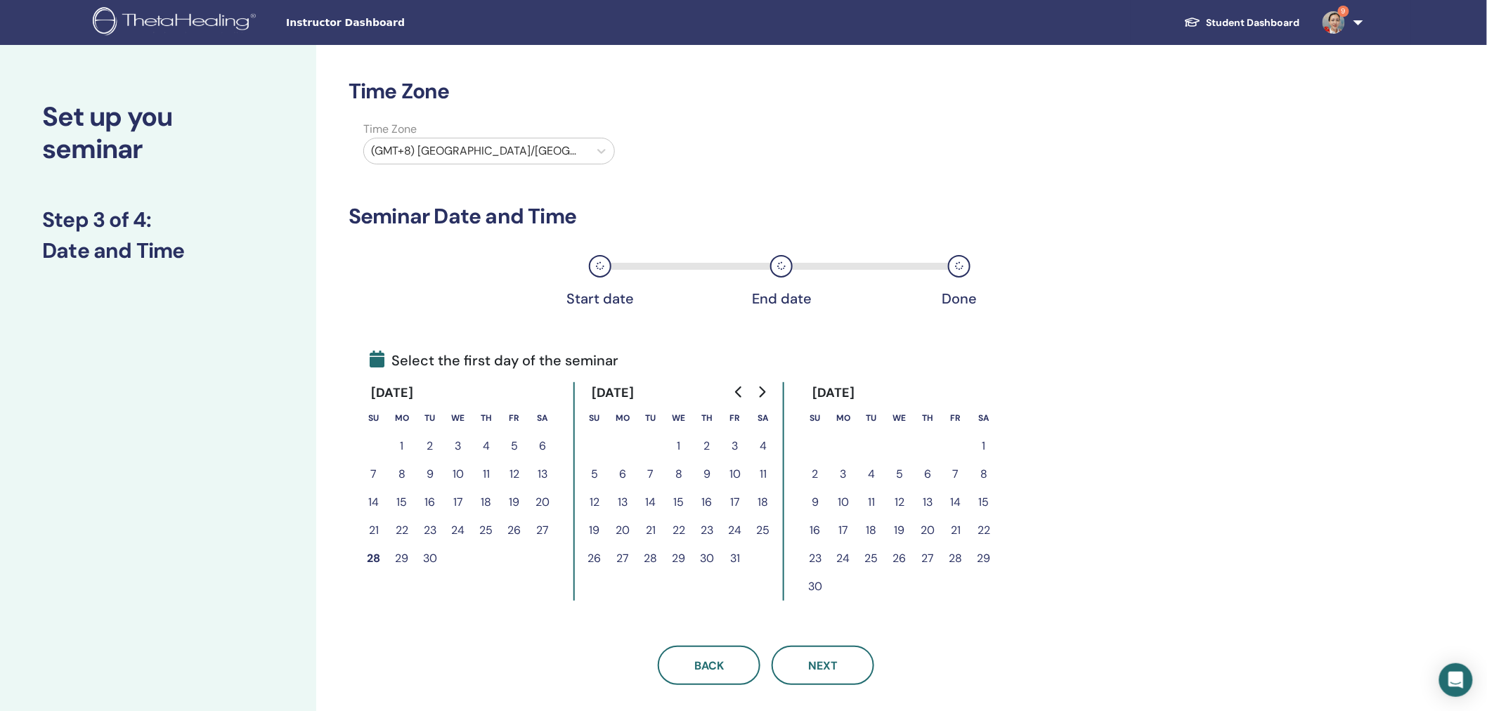
click at [679, 446] on button "1" at bounding box center [679, 446] width 28 height 28
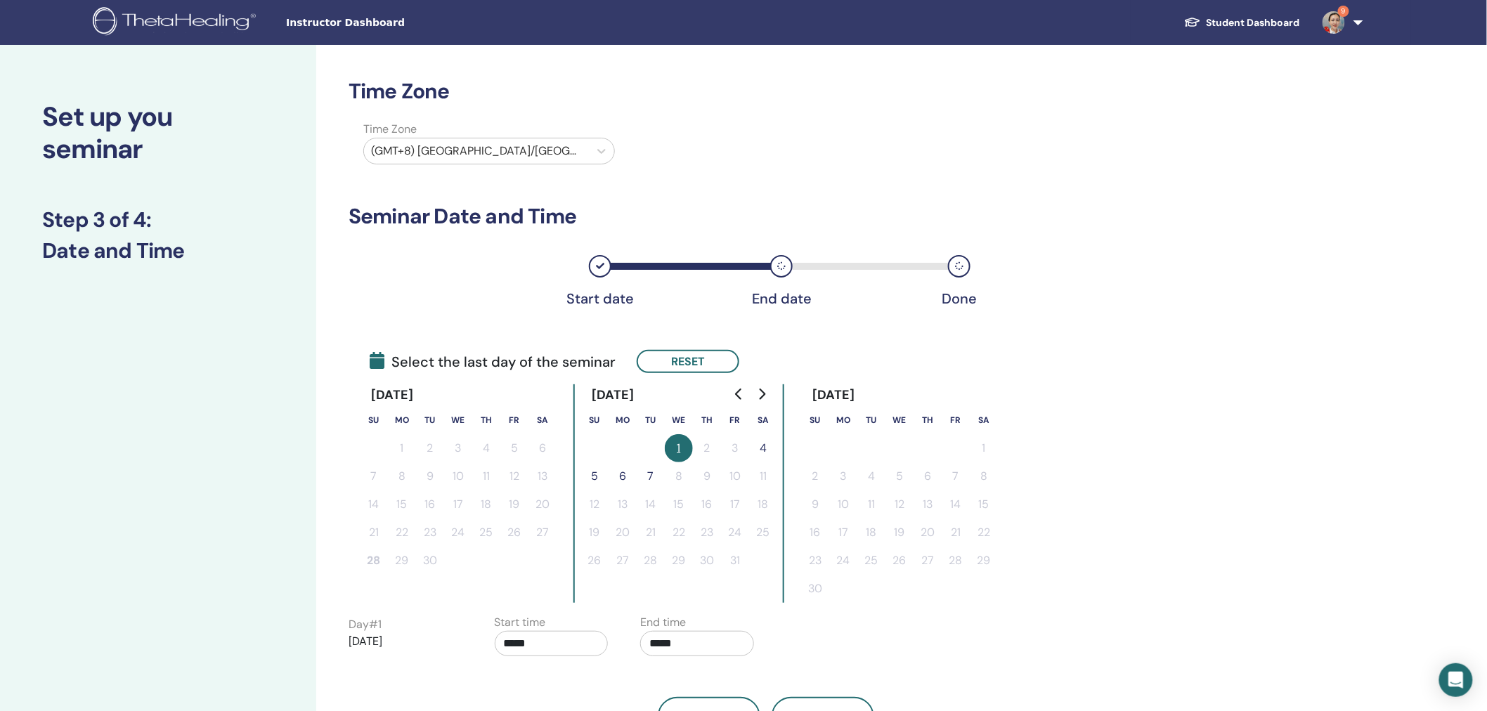
click at [764, 445] on button "4" at bounding box center [763, 448] width 28 height 28
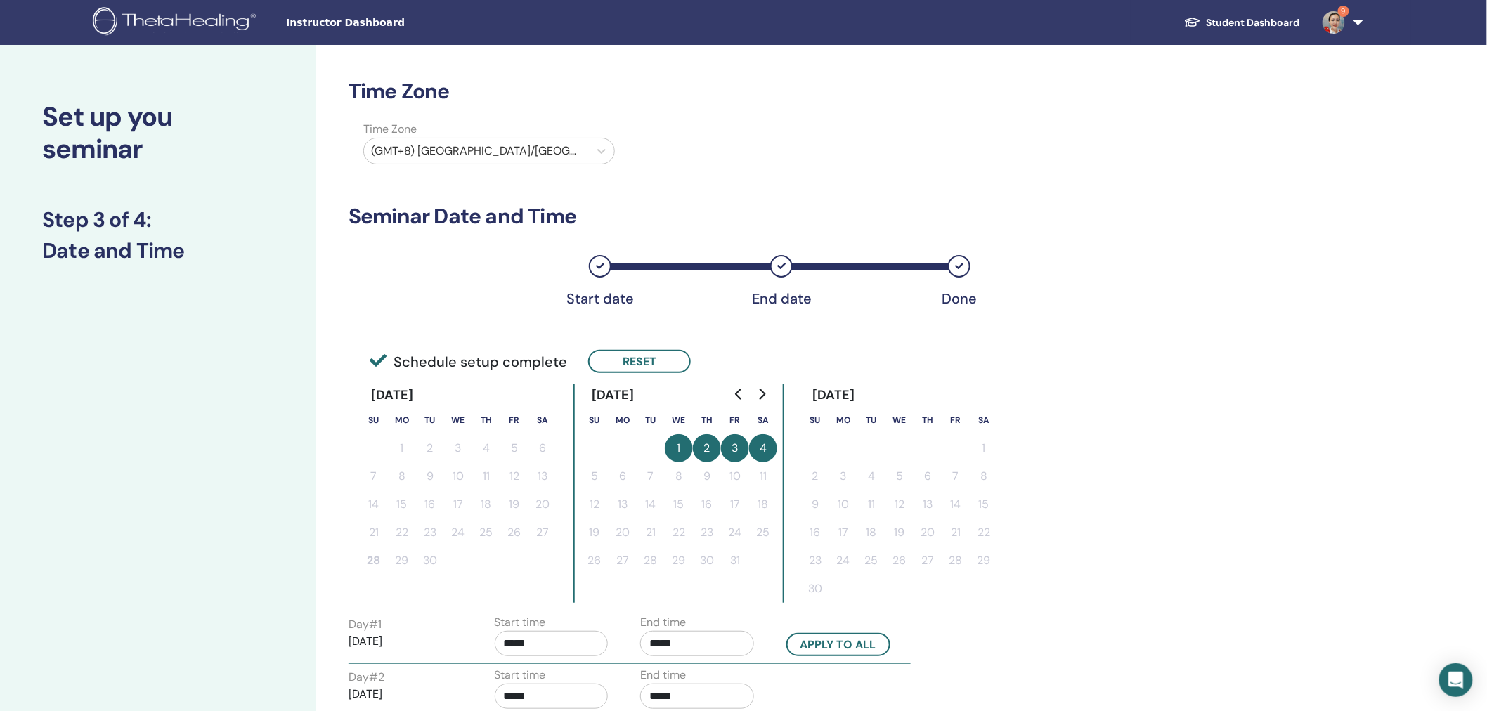
click at [1283, 420] on div "Time Zone Time Zone (GMT+8) Asia/Shanghai Seminar Date and Time Start date End …" at bounding box center [812, 568] width 992 height 1047
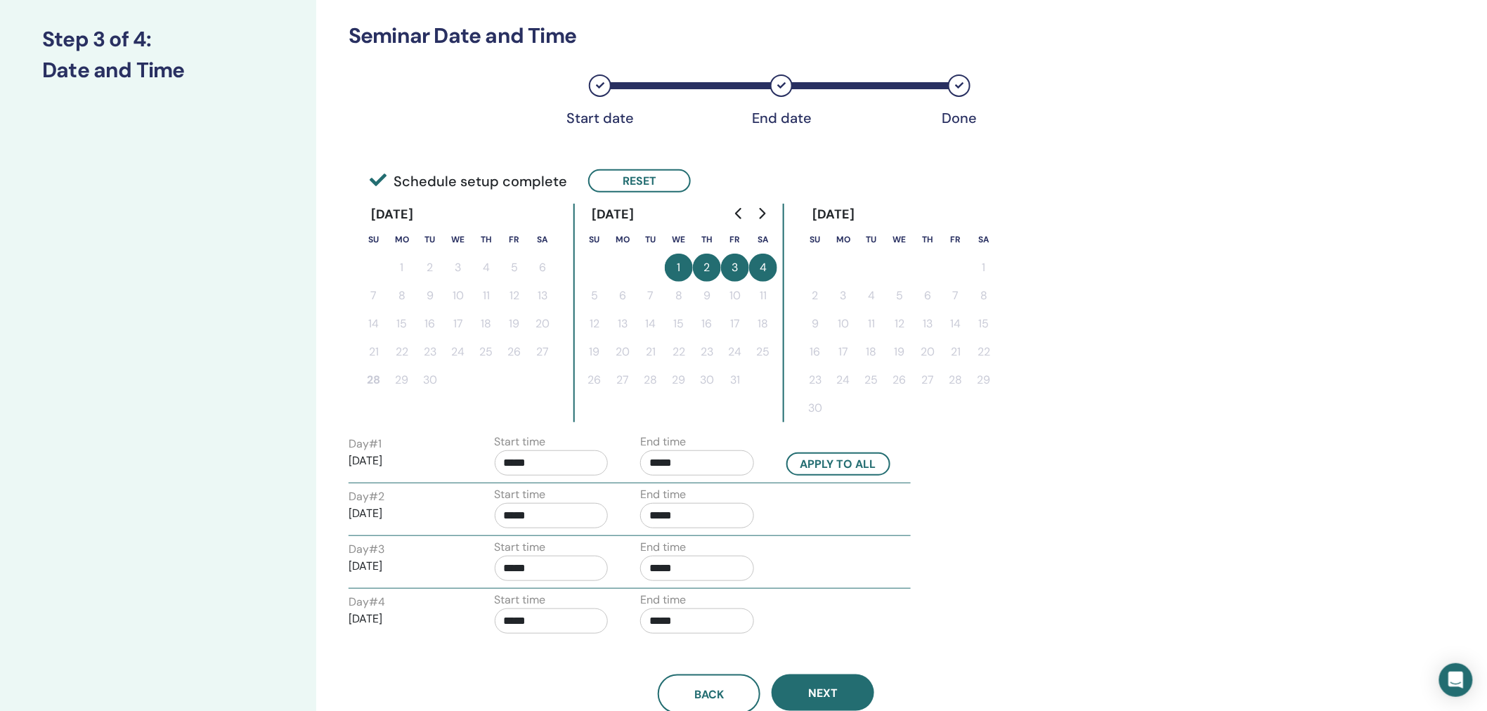
scroll to position [205, 0]
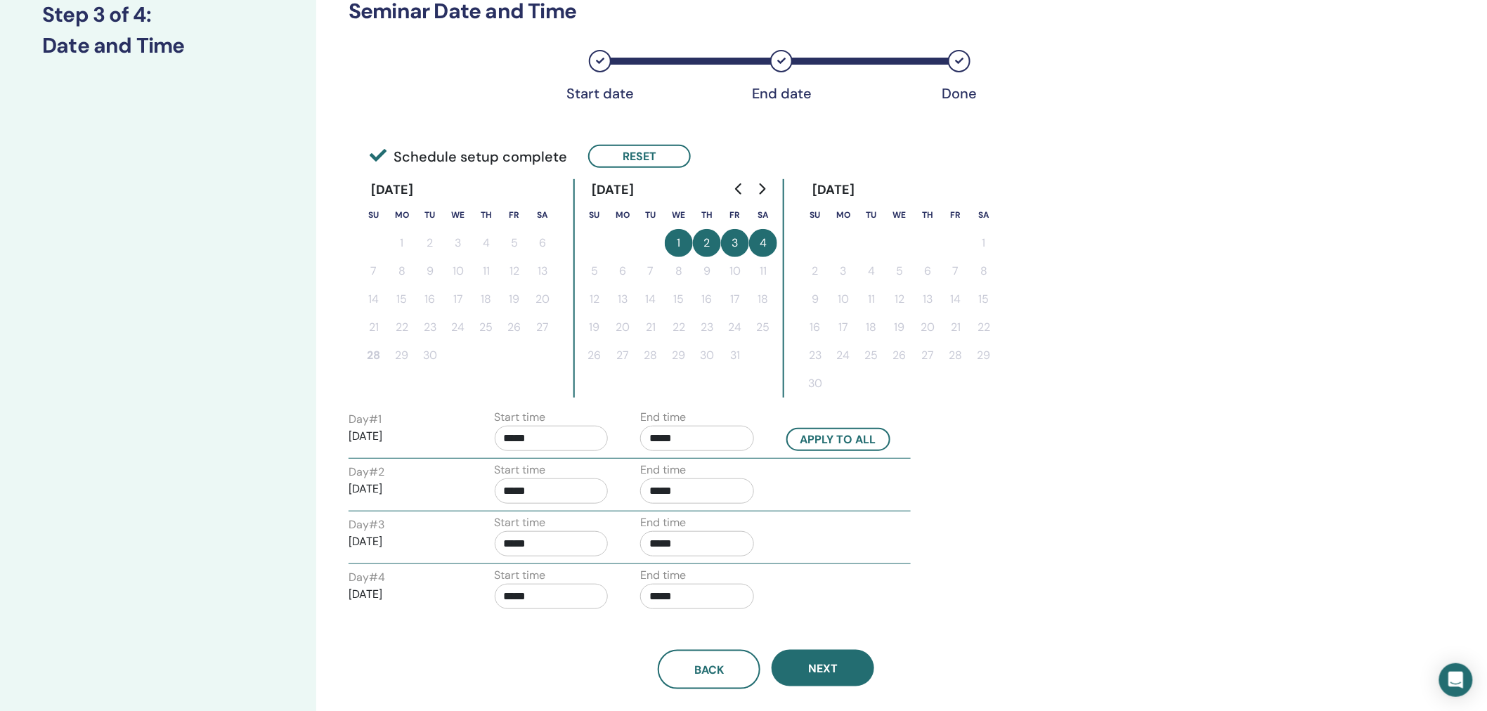
click at [541, 438] on input "*****" at bounding box center [552, 438] width 114 height 25
click at [571, 472] on span "▲" at bounding box center [566, 472] width 28 height 28
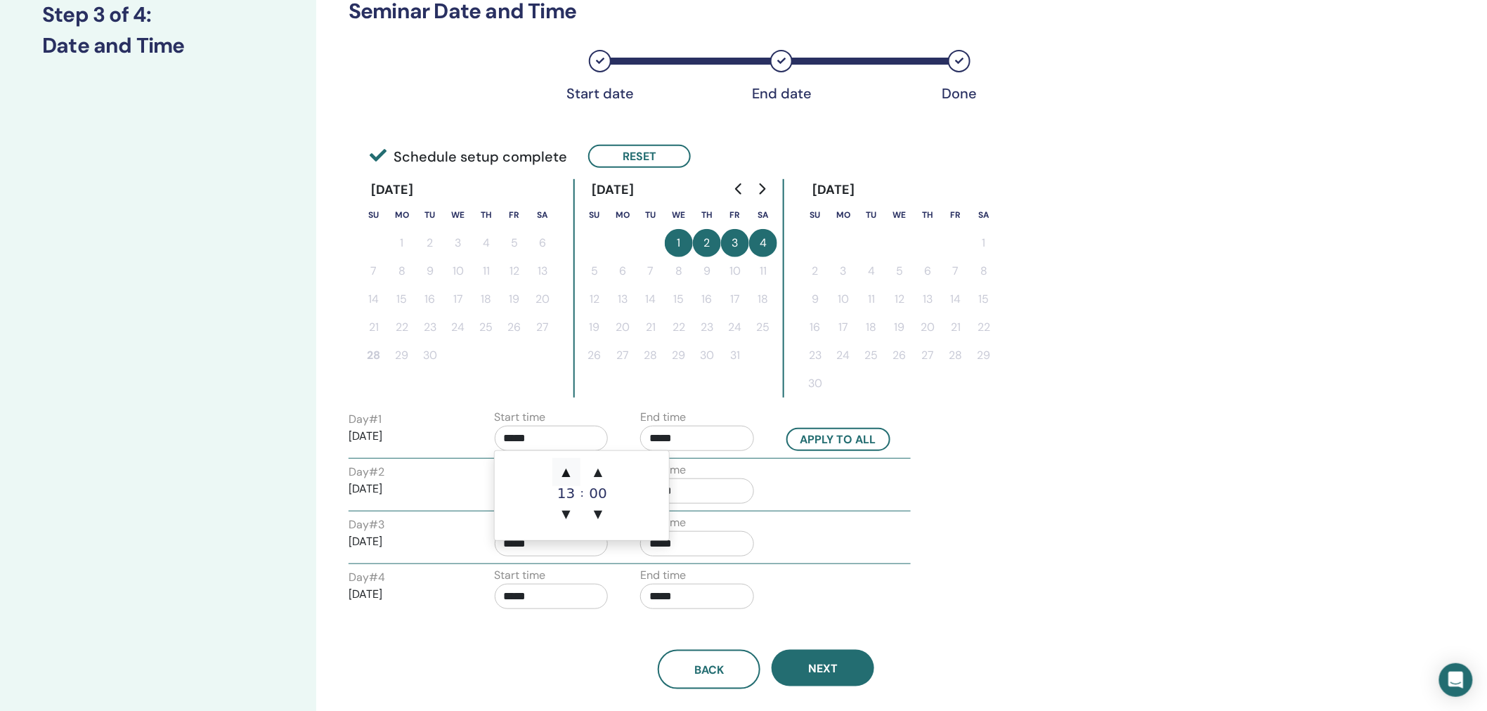
click at [572, 472] on span "▲" at bounding box center [566, 472] width 28 height 28
type input "*****"
click at [572, 472] on span "▲" at bounding box center [566, 472] width 28 height 28
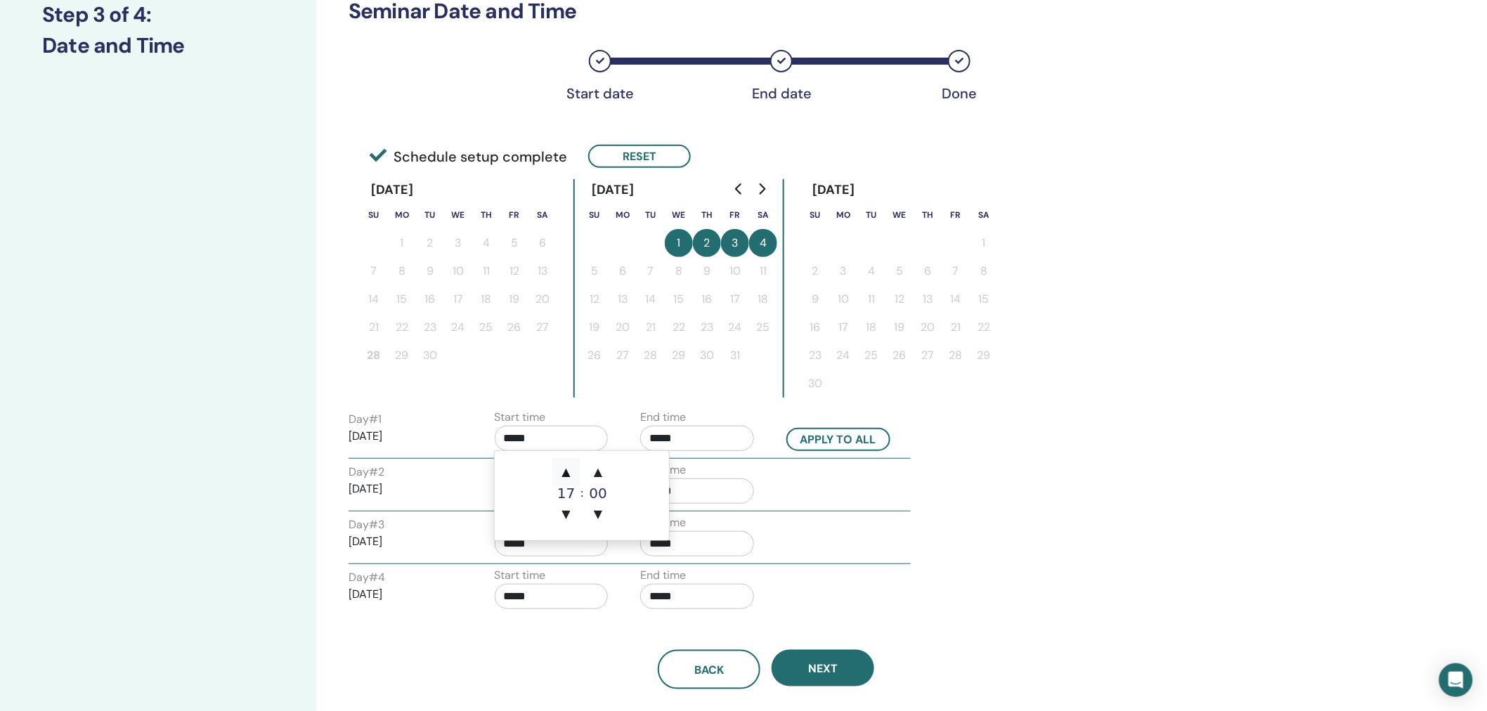
click at [572, 472] on span "▲" at bounding box center [566, 472] width 28 height 28
click at [1151, 436] on div "Day # 1 2025/10/01 Start time ***** End time ***** Apply to all Day # 2 2025/10…" at bounding box center [767, 512] width 836 height 207
click at [678, 433] on input "*****" at bounding box center [697, 438] width 114 height 25
click at [711, 468] on span "▲" at bounding box center [712, 472] width 28 height 28
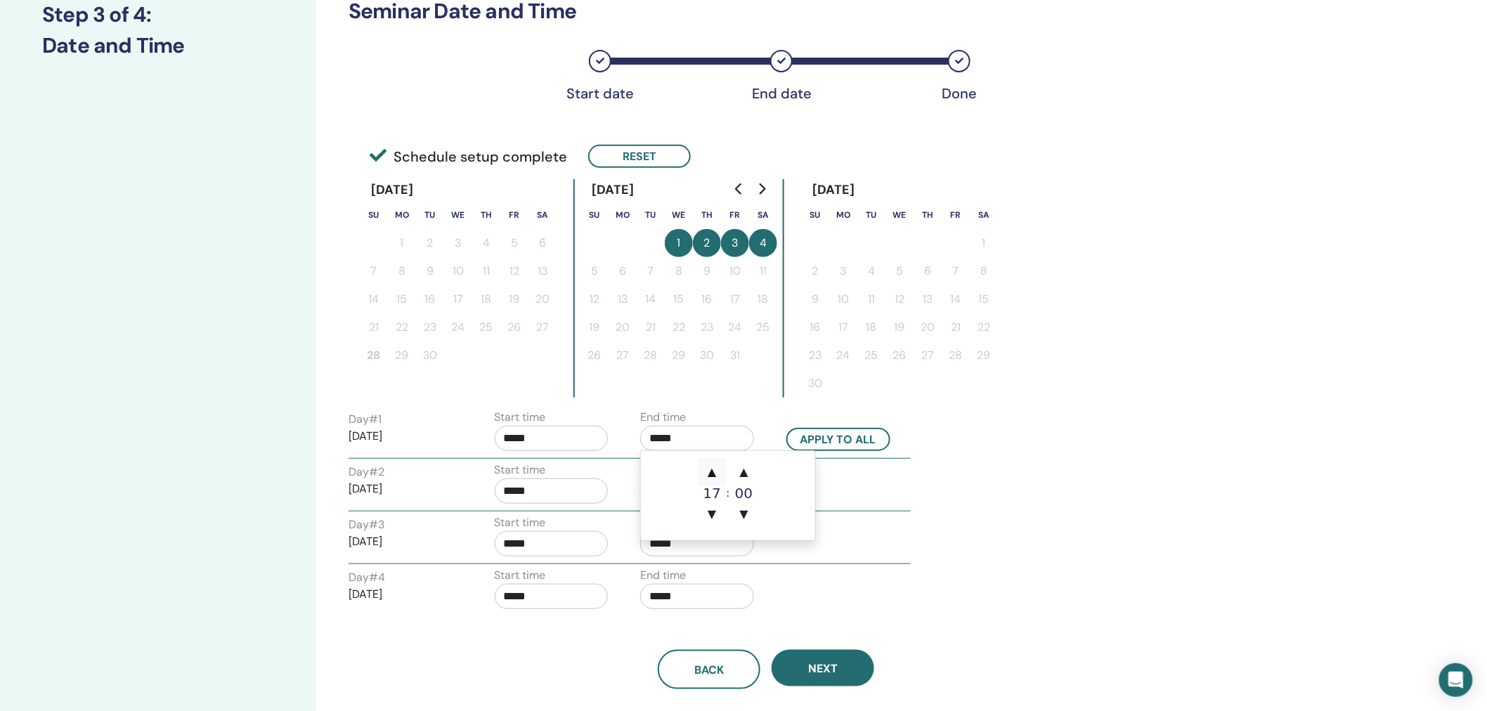
click at [711, 468] on span "▲" at bounding box center [712, 472] width 28 height 28
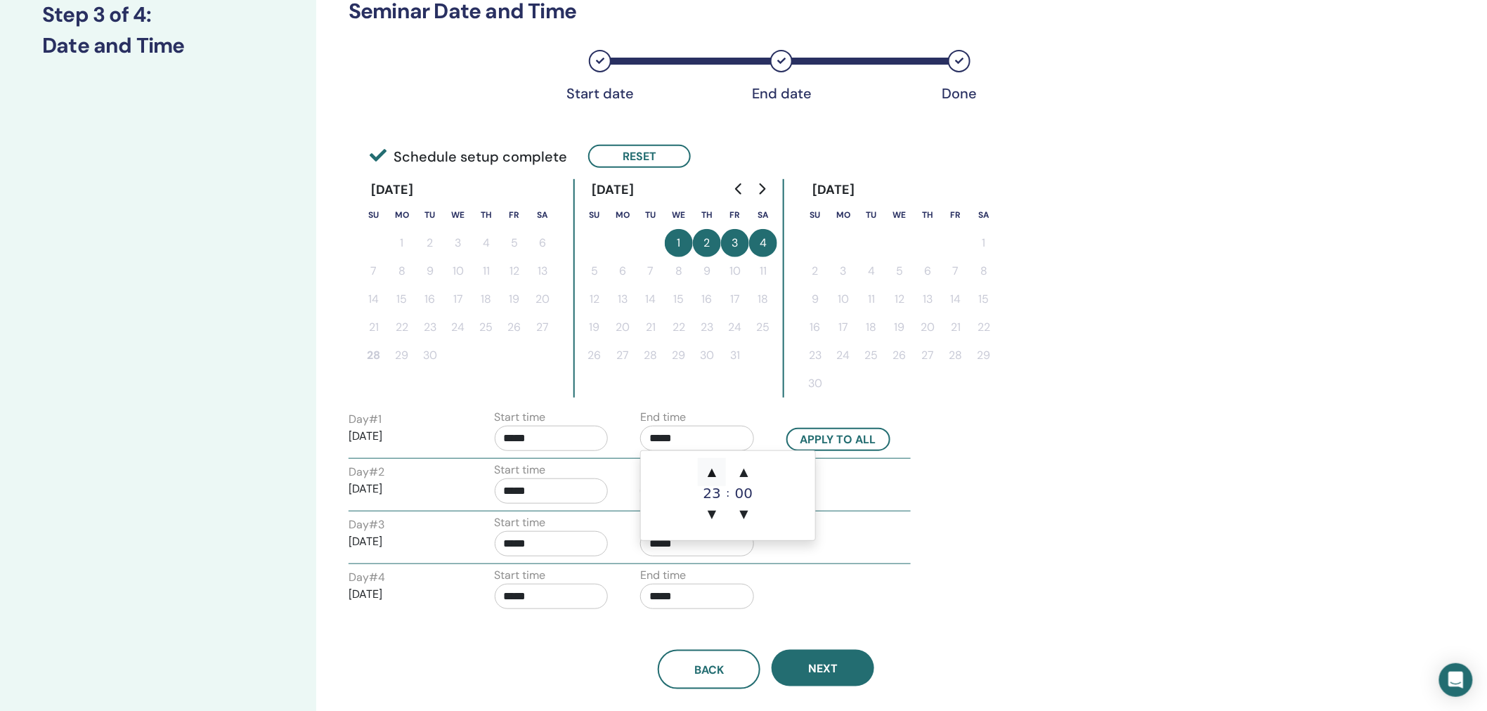
click at [711, 468] on span "▲" at bounding box center [712, 472] width 28 height 28
type input "*****"
click at [1133, 438] on div "Day # 1 2025/10/01 Start time ***** End time ***** Apply to all Day # 2 2025/10…" at bounding box center [767, 512] width 836 height 207
drag, startPoint x: 539, startPoint y: 436, endPoint x: 452, endPoint y: 443, distance: 87.4
click at [452, 443] on div "Day # 1 2025/10/01 Start time ***** End time ***** Apply to all" at bounding box center [629, 433] width 583 height 49
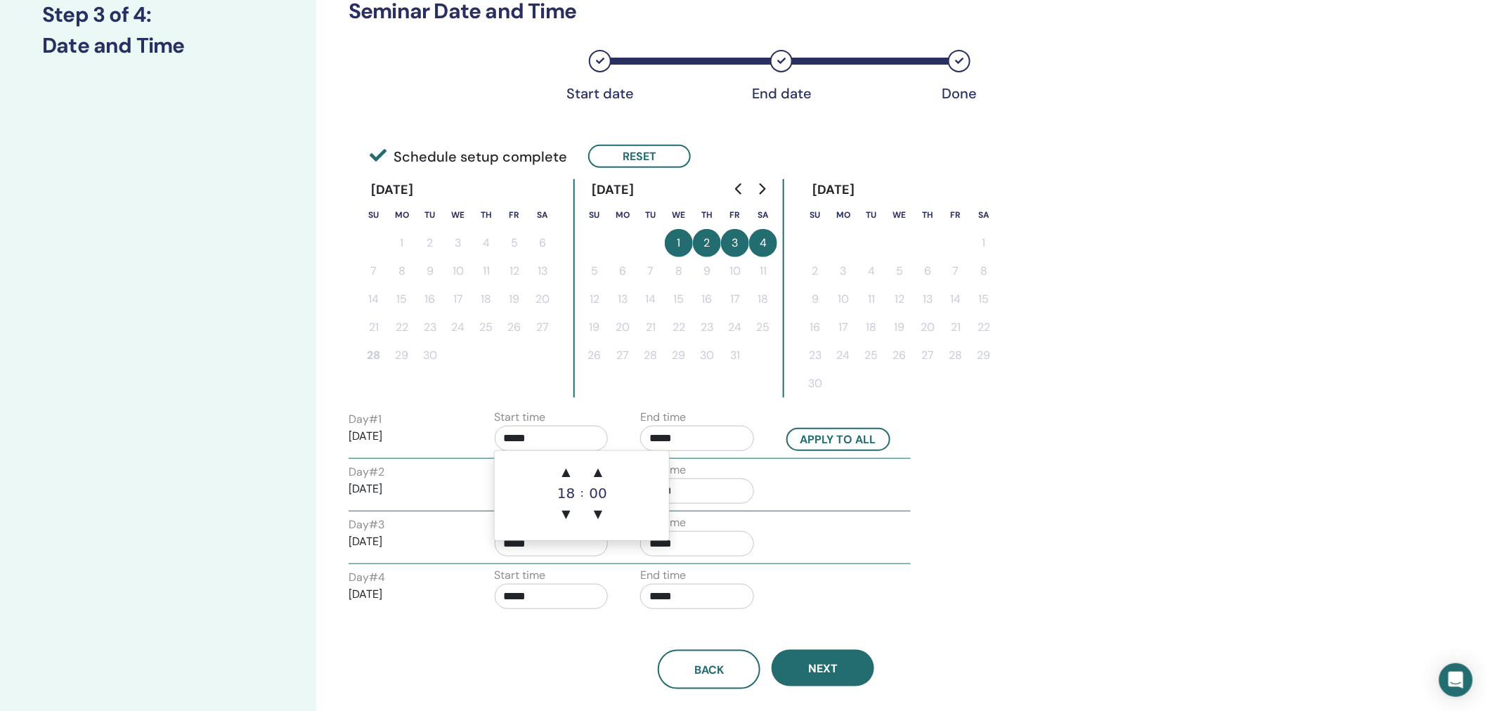
click at [536, 437] on input "*****" at bounding box center [552, 438] width 114 height 25
click at [566, 512] on span "▼" at bounding box center [566, 514] width 28 height 28
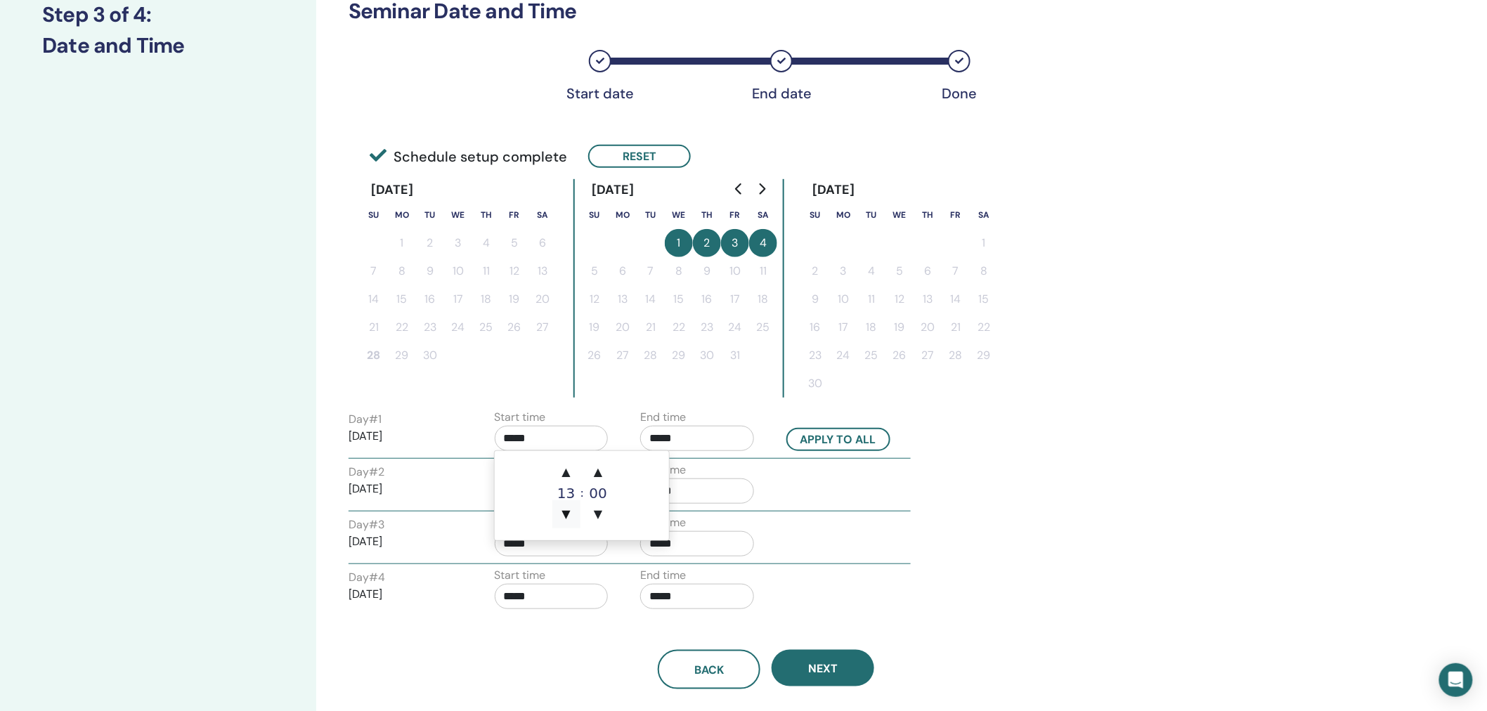
click at [566, 512] on span "▼" at bounding box center [566, 514] width 28 height 28
click at [566, 514] on span "▼" at bounding box center [566, 514] width 28 height 28
click at [565, 514] on span "▼" at bounding box center [566, 514] width 28 height 28
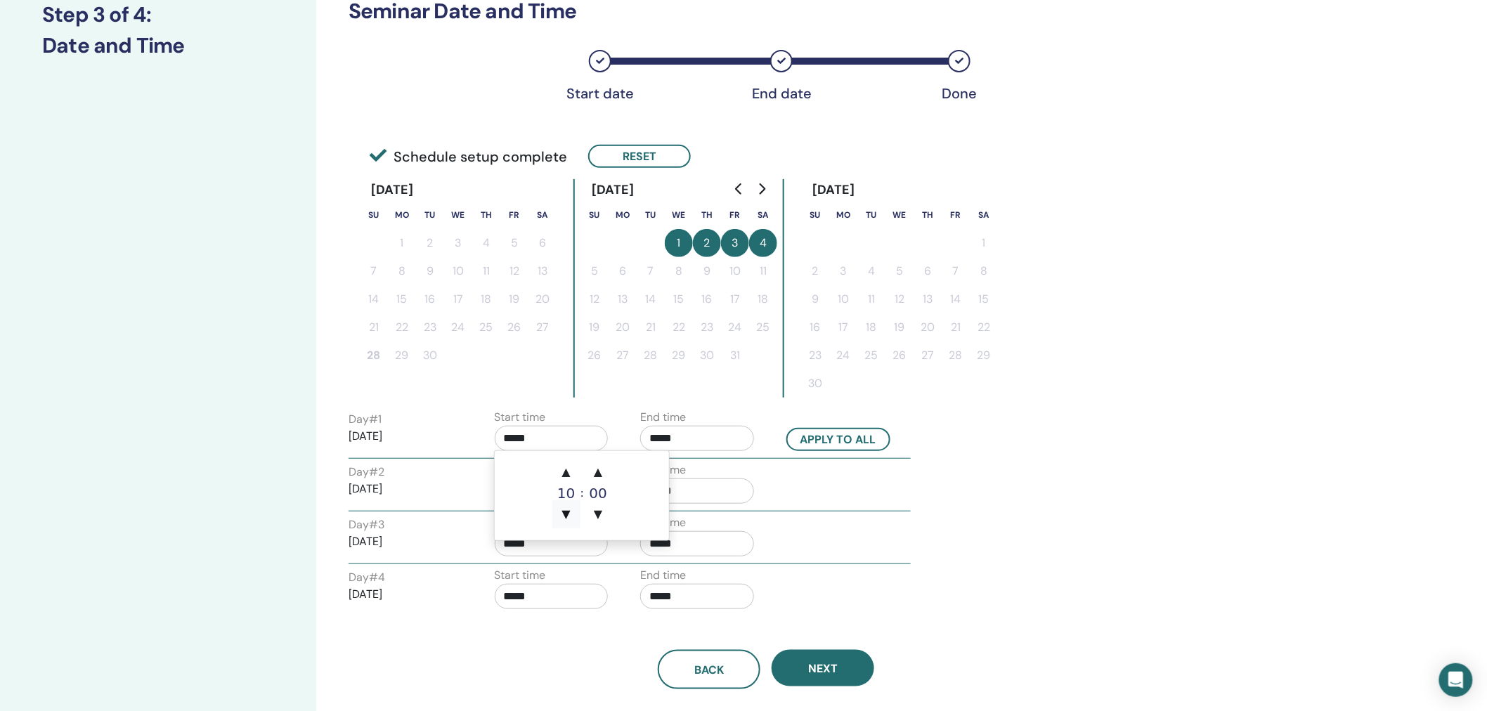
type input "*****"
click at [701, 439] on input "*****" at bounding box center [697, 438] width 114 height 25
click at [715, 510] on span "▼" at bounding box center [712, 514] width 28 height 28
click at [715, 511] on span "▼" at bounding box center [712, 514] width 28 height 28
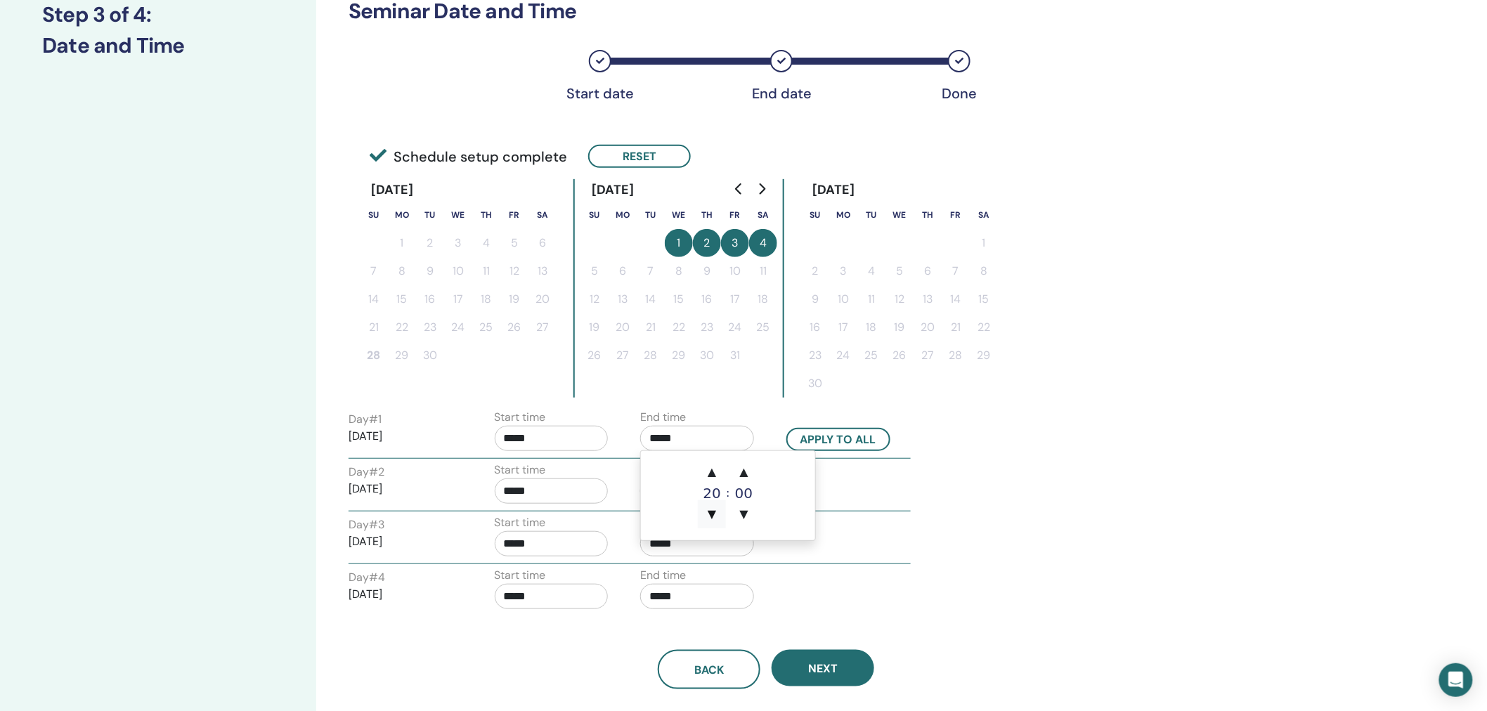
click at [715, 511] on span "▼" at bounding box center [712, 514] width 28 height 28
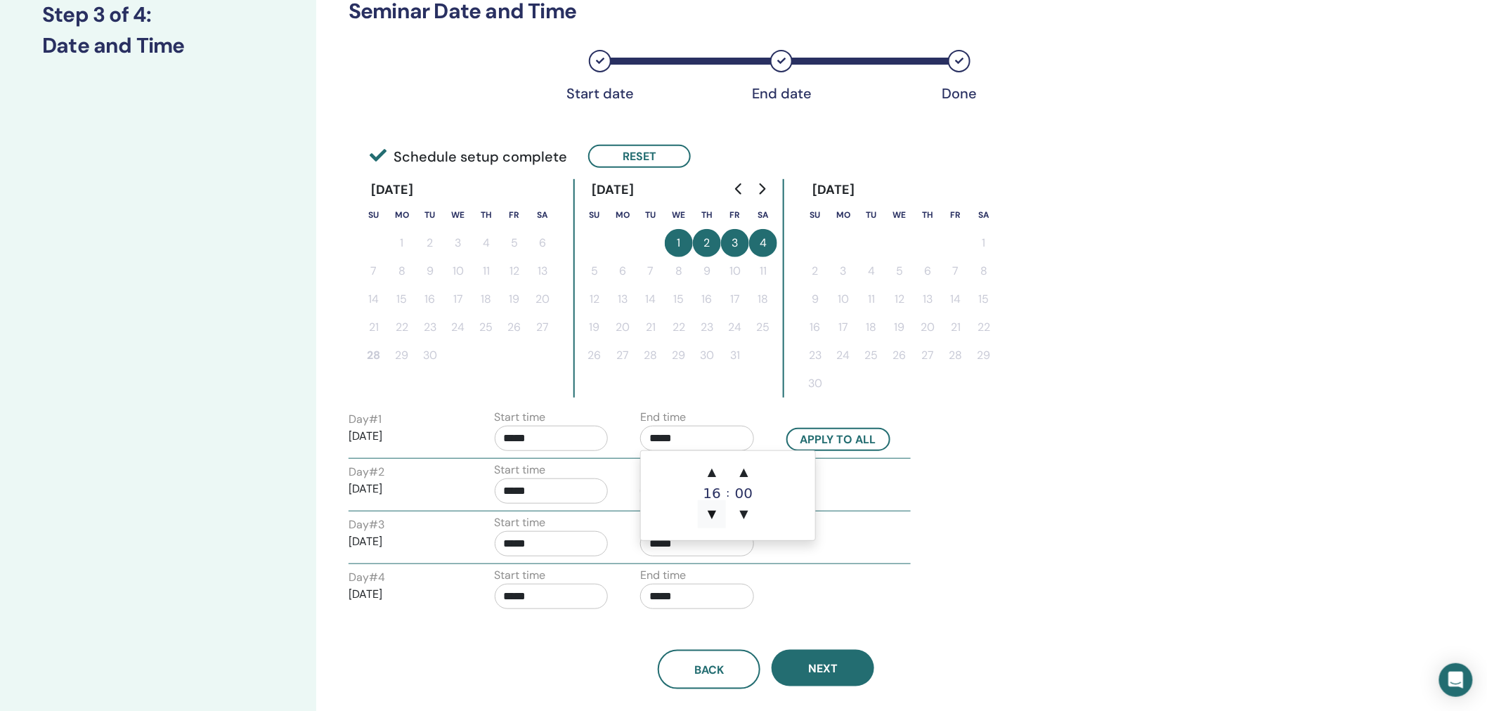
type input "*****"
click at [1063, 480] on div "Day # 1 2025/10/01 Start time ***** End time ***** Apply to all Day # 2 2025/10…" at bounding box center [767, 512] width 836 height 207
click at [862, 441] on button "Apply to all" at bounding box center [838, 439] width 104 height 23
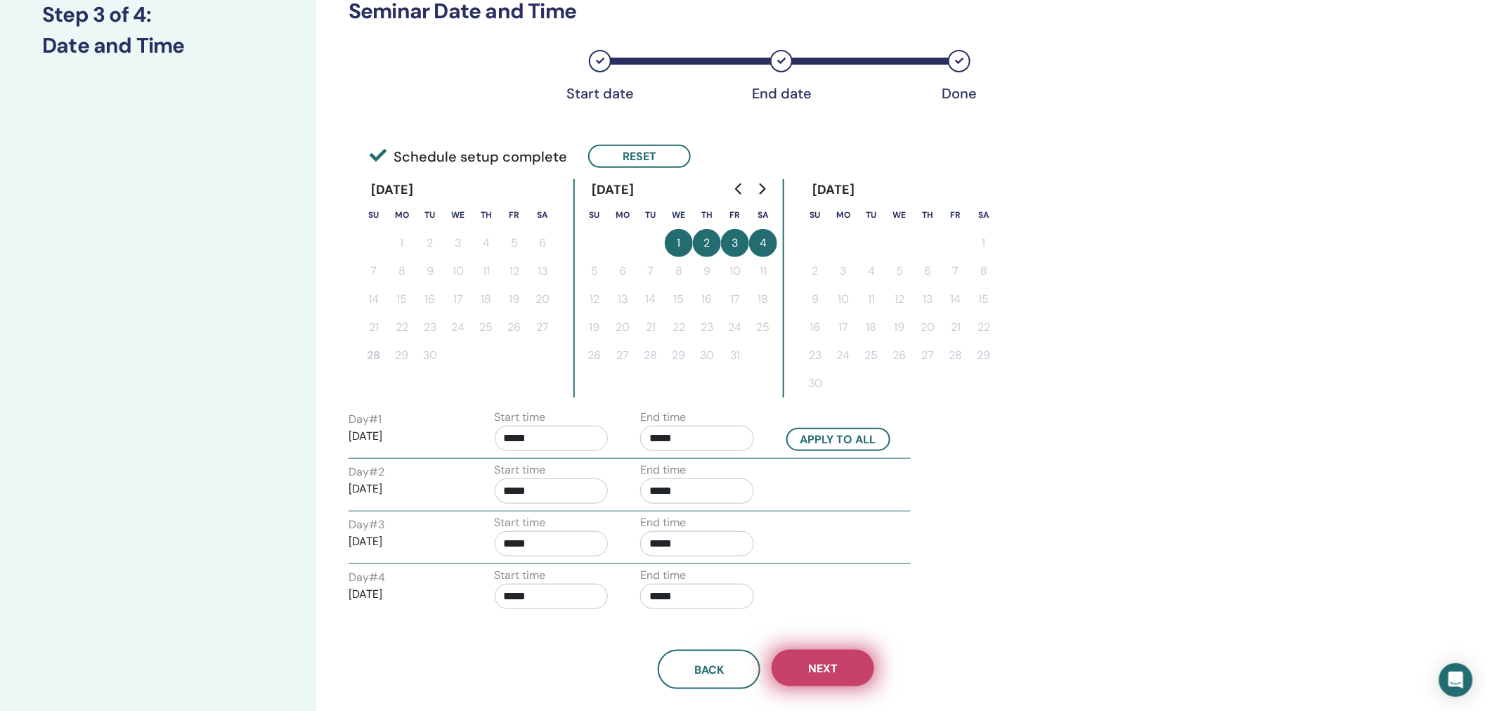
click at [831, 656] on button "Next" at bounding box center [823, 668] width 103 height 37
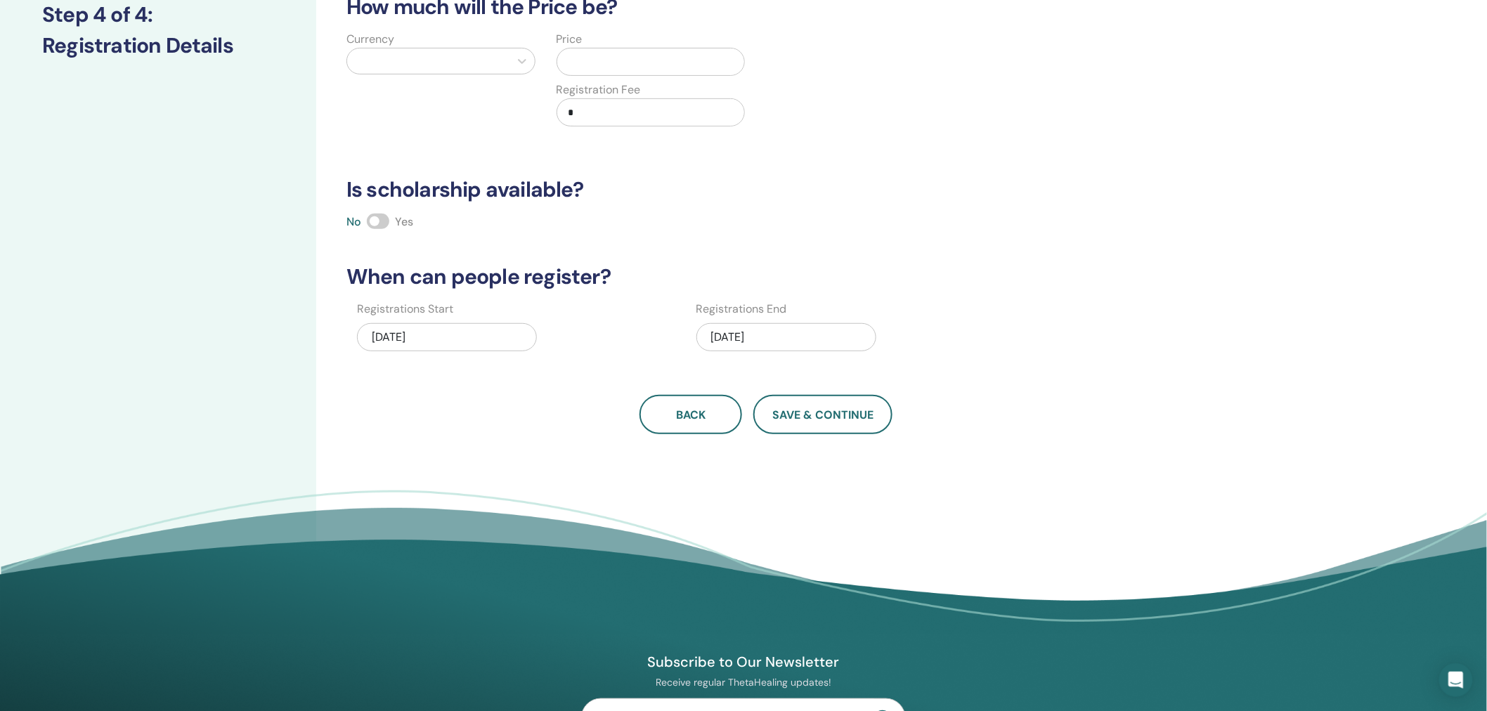
scroll to position [0, 0]
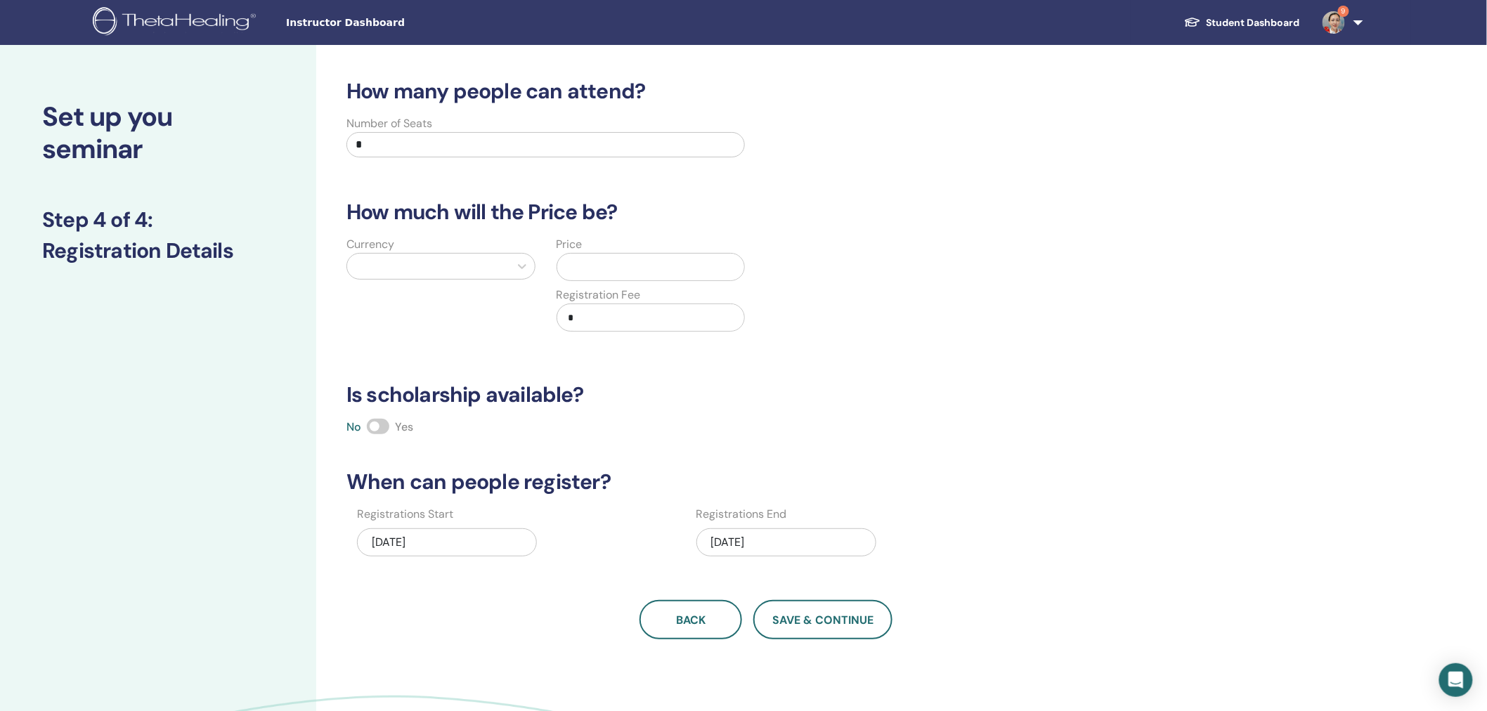
drag, startPoint x: 365, startPoint y: 146, endPoint x: 321, endPoint y: 145, distance: 44.3
click at [321, 145] on div "How many people can attend? Number of Seats * How much will the Price be? Curre…" at bounding box center [812, 440] width 992 height 791
type input "**"
click at [429, 272] on div at bounding box center [428, 267] width 148 height 20
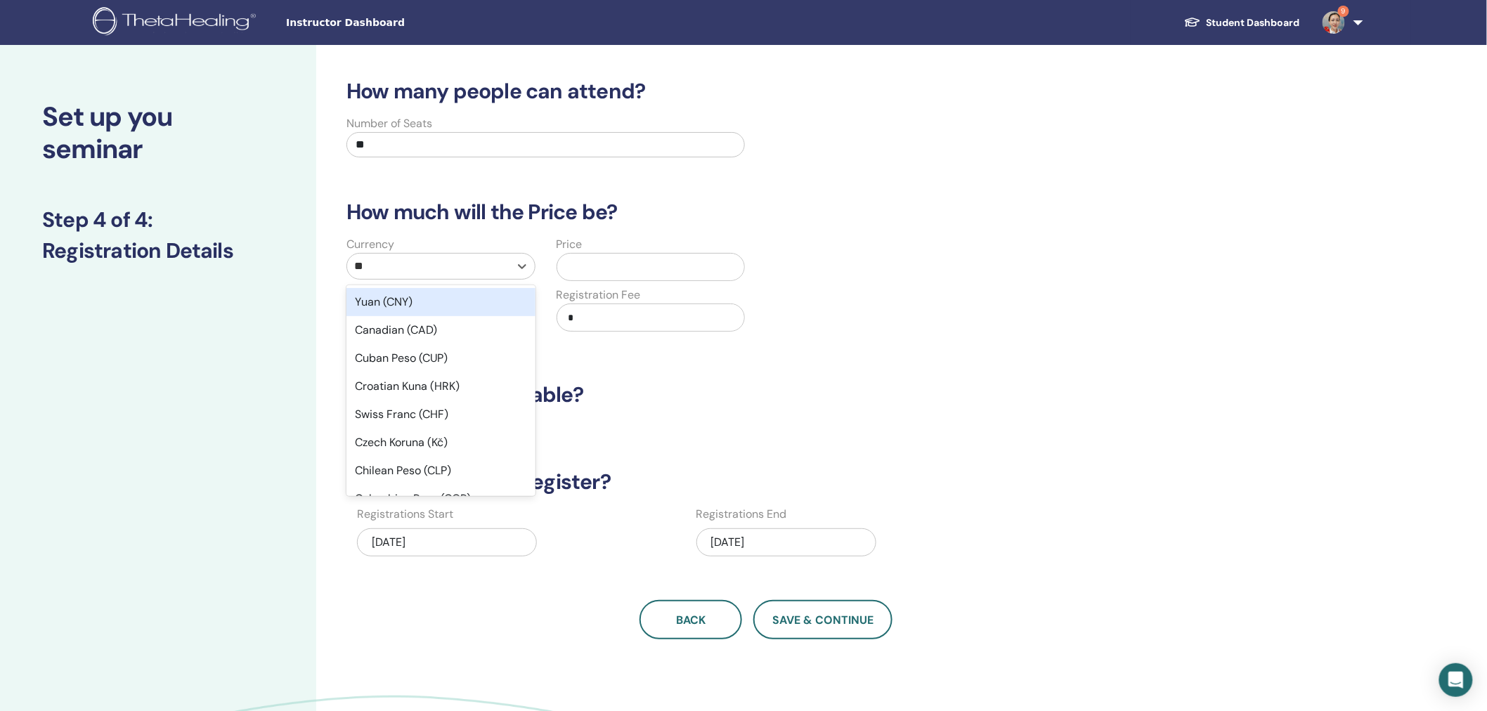
type input "***"
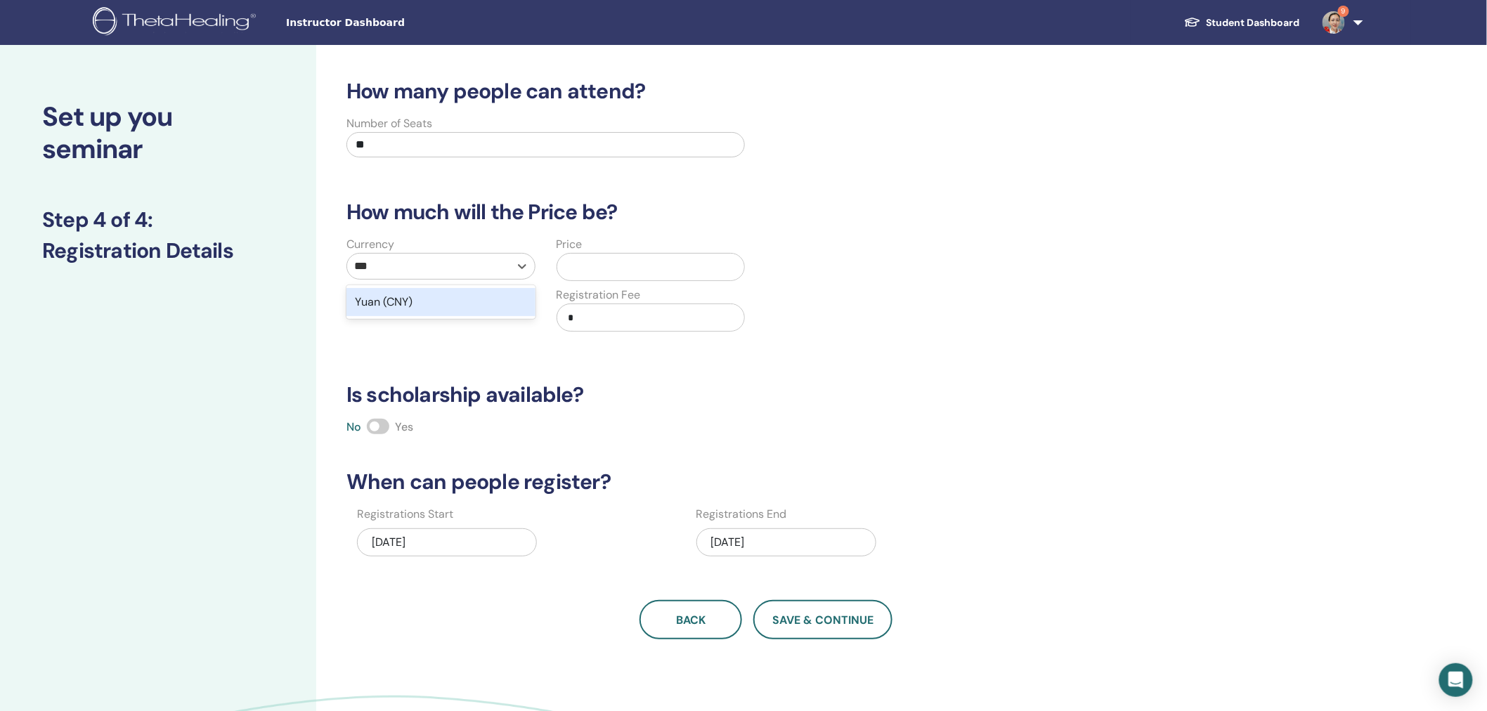
click at [439, 300] on div "Yuan (CNY)" at bounding box center [441, 302] width 189 height 28
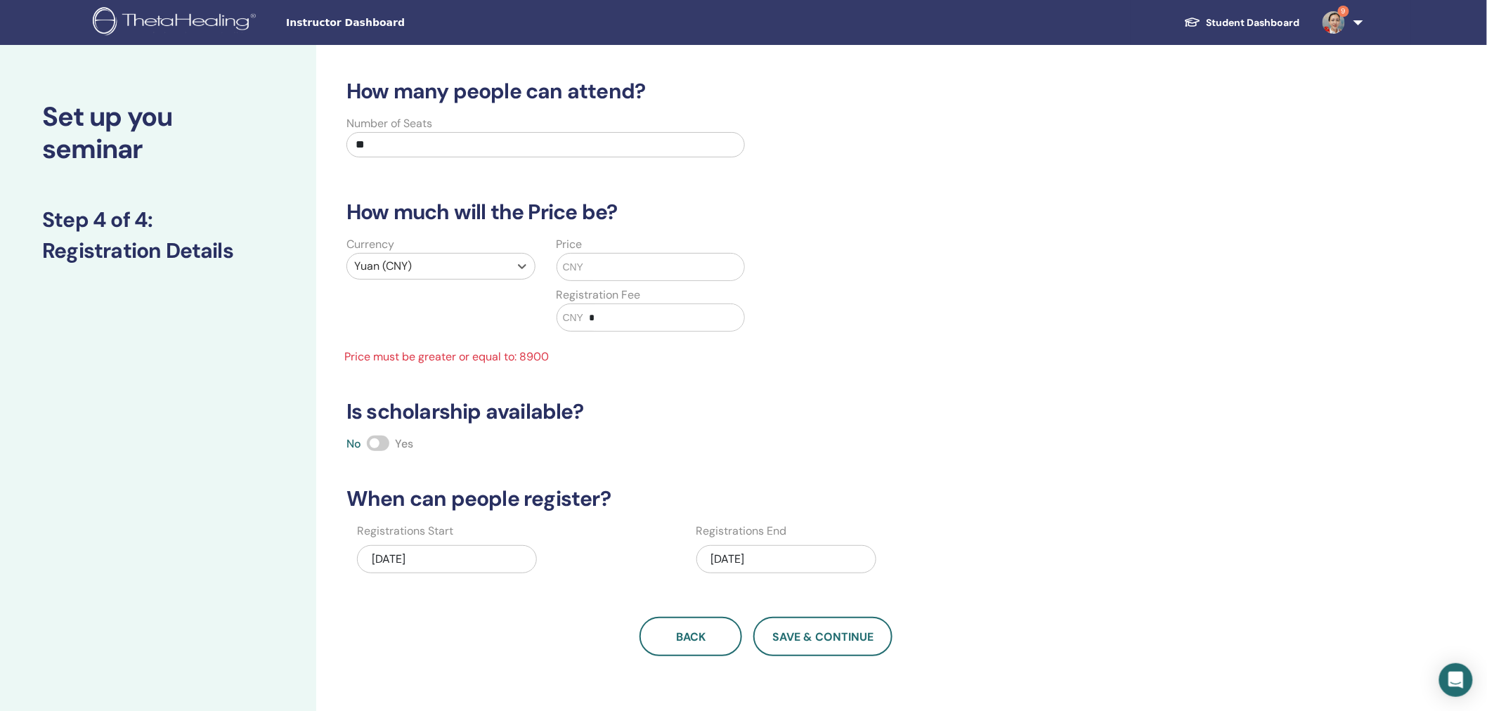
click at [607, 253] on div "CNY" at bounding box center [651, 267] width 189 height 28
click at [609, 271] on input "text" at bounding box center [663, 267] width 161 height 27
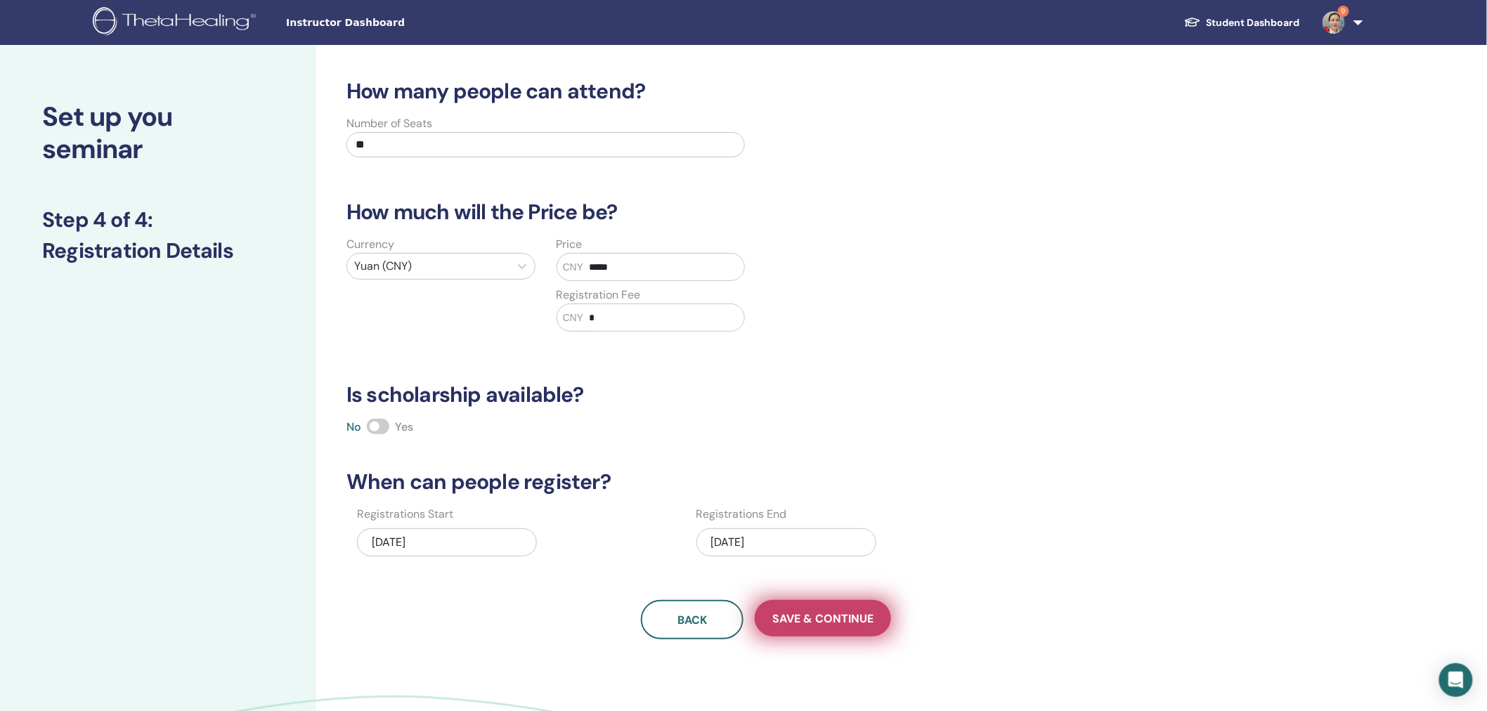
type input "*****"
drag, startPoint x: 827, startPoint y: 609, endPoint x: 856, endPoint y: 590, distance: 34.1
click at [827, 609] on button "Save & Continue" at bounding box center [823, 618] width 136 height 37
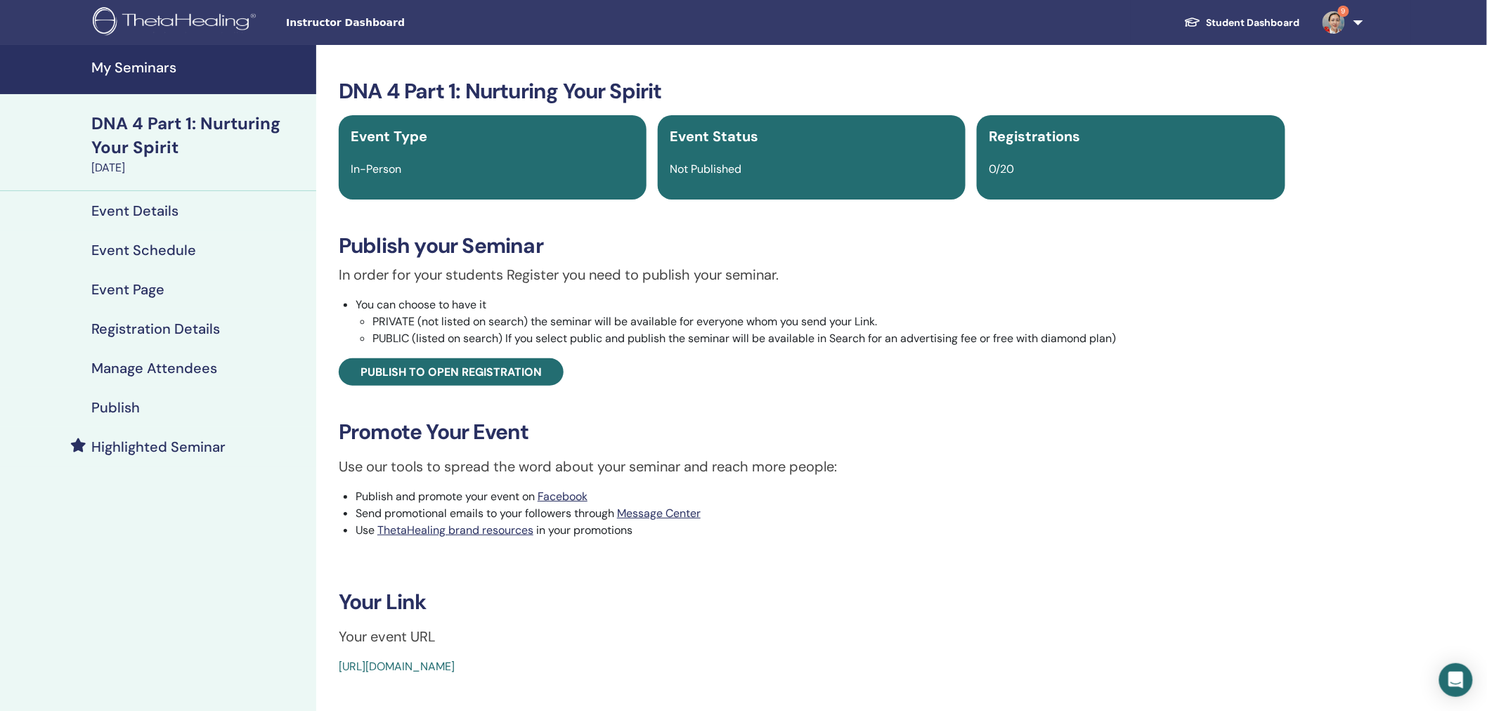
click at [134, 370] on h4 "Manage Attendees" at bounding box center [154, 368] width 126 height 17
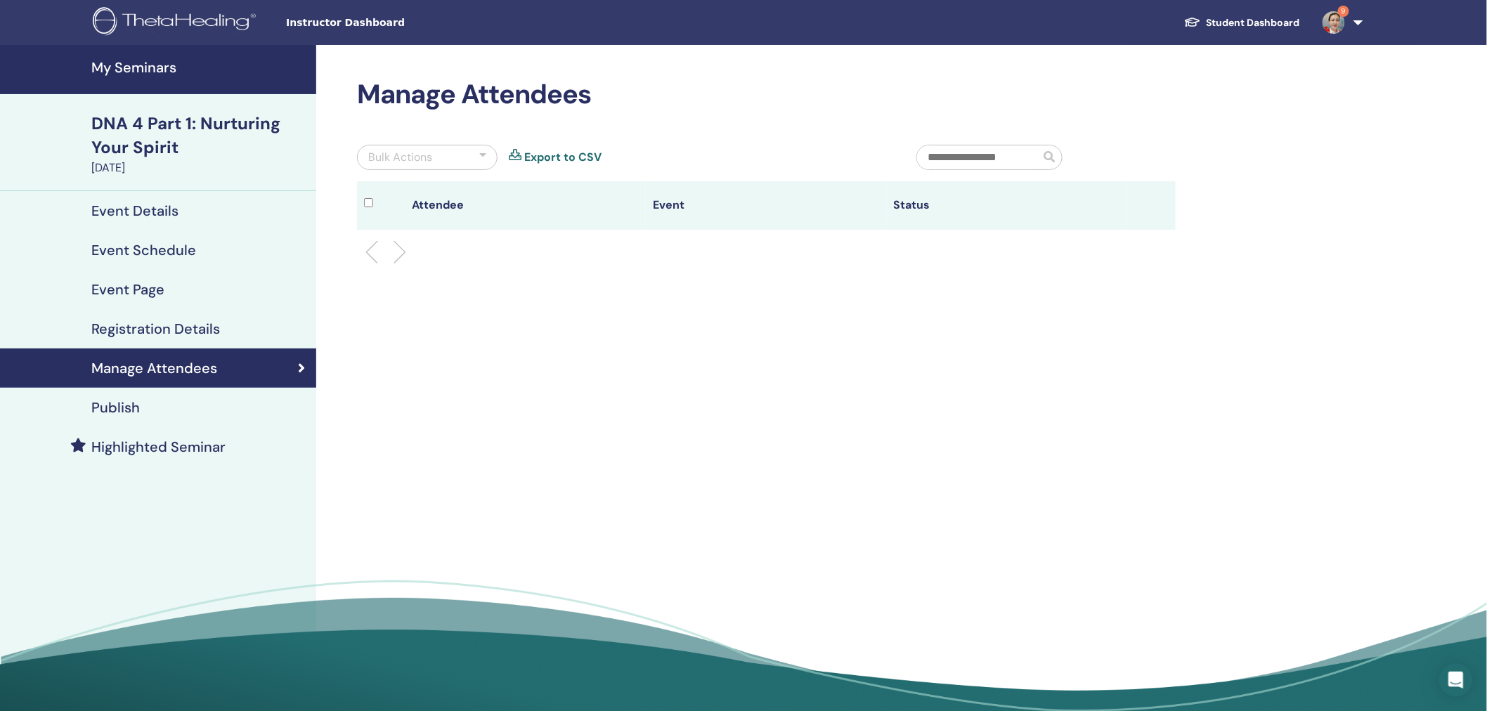
click at [170, 332] on h4 "Registration Details" at bounding box center [155, 328] width 129 height 17
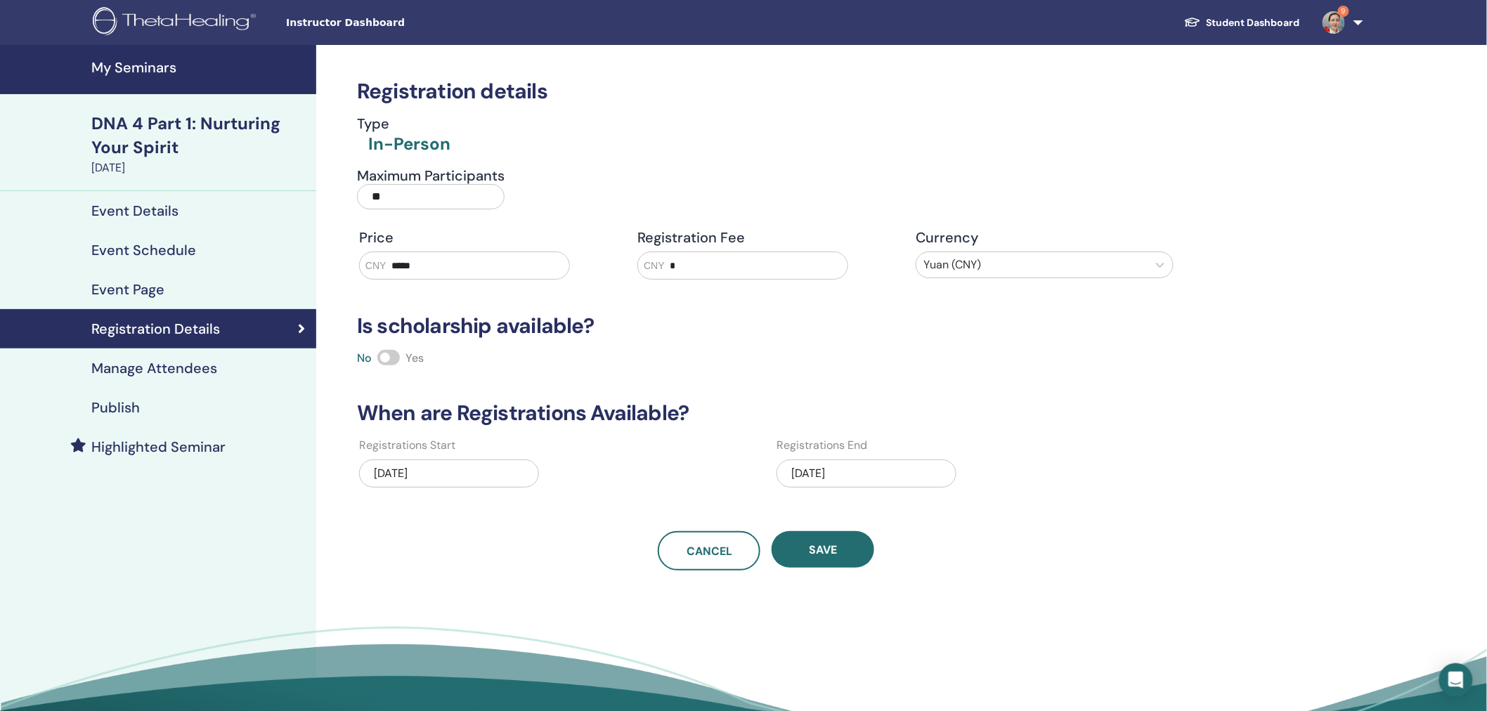
click at [105, 399] on h4 "Publish" at bounding box center [115, 407] width 48 height 17
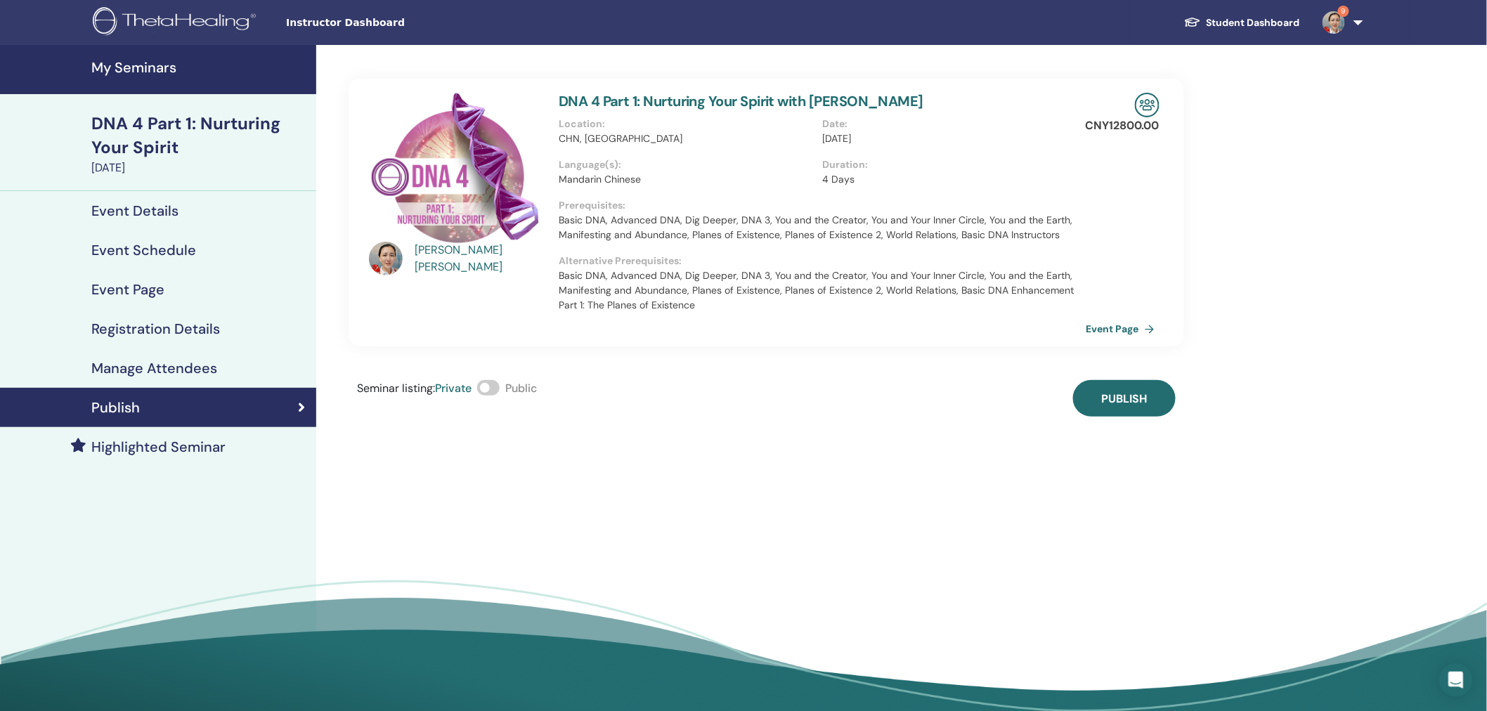
click at [497, 385] on span at bounding box center [488, 387] width 22 height 15
click at [1155, 398] on button "Publish" at bounding box center [1124, 398] width 103 height 37
click at [1134, 387] on button "Publish" at bounding box center [1124, 398] width 103 height 37
click at [1269, 240] on div "Feng Jin DNA 4 Part 1: Nurturing Your Spirit with Feng Jin Location : CHN, Shan…" at bounding box center [812, 383] width 992 height 676
click at [159, 67] on h4 "My Seminars" at bounding box center [199, 67] width 216 height 17
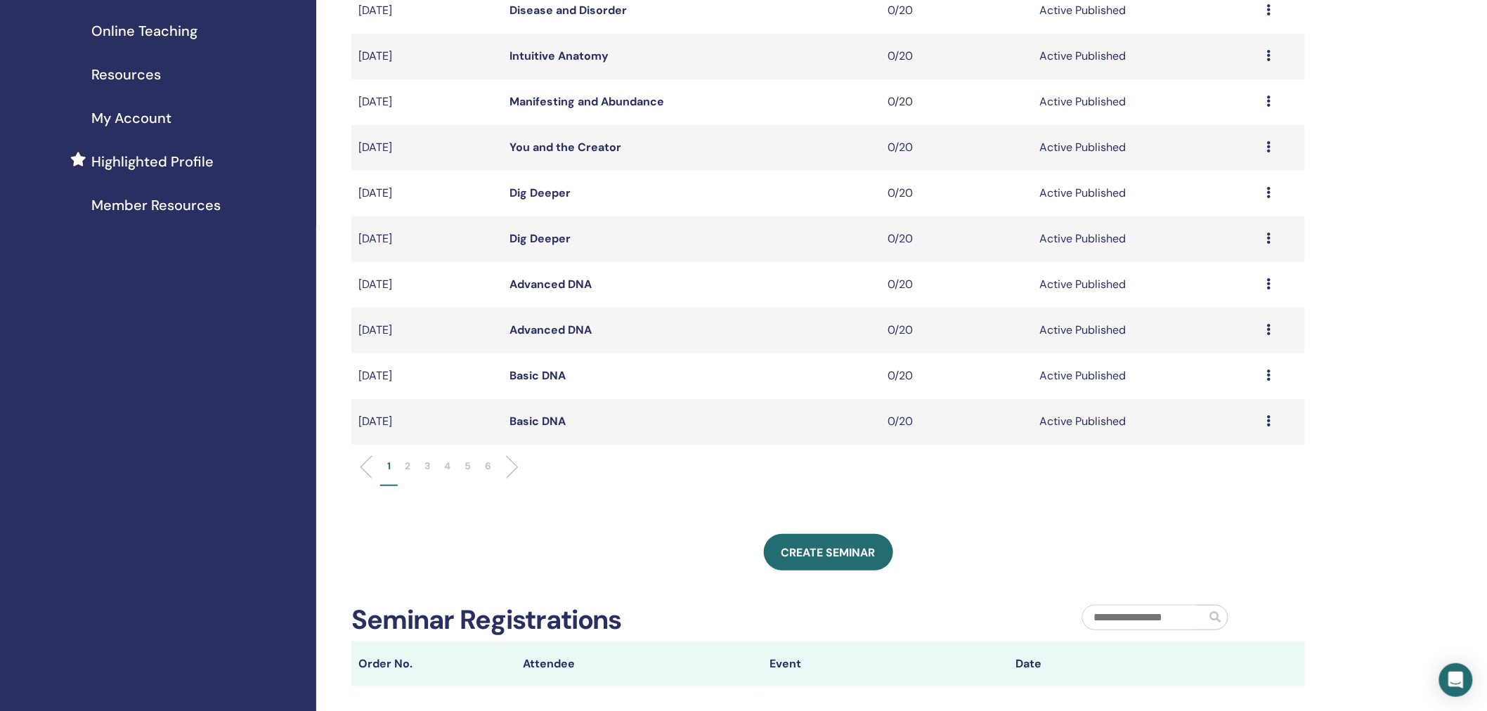
scroll to position [267, 0]
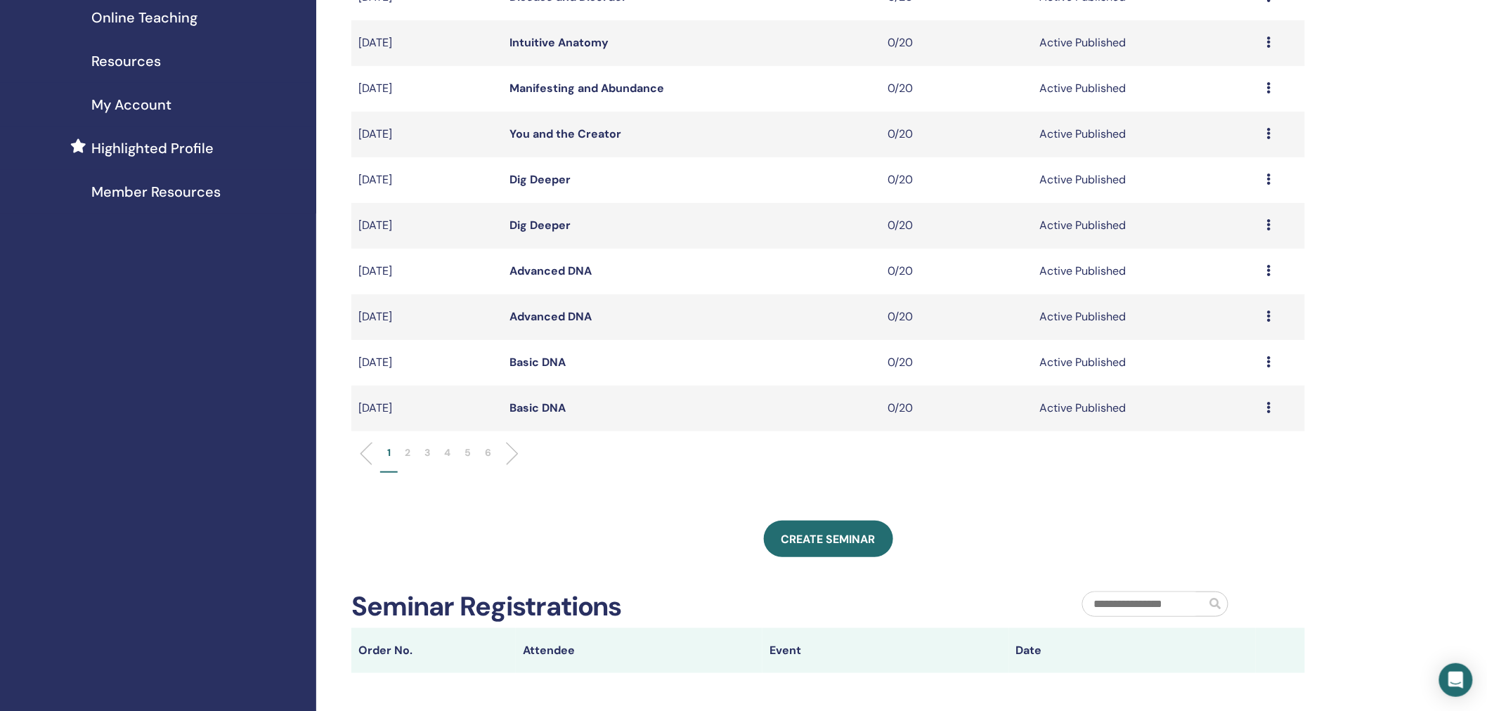
click at [425, 451] on p "3" at bounding box center [428, 453] width 6 height 15
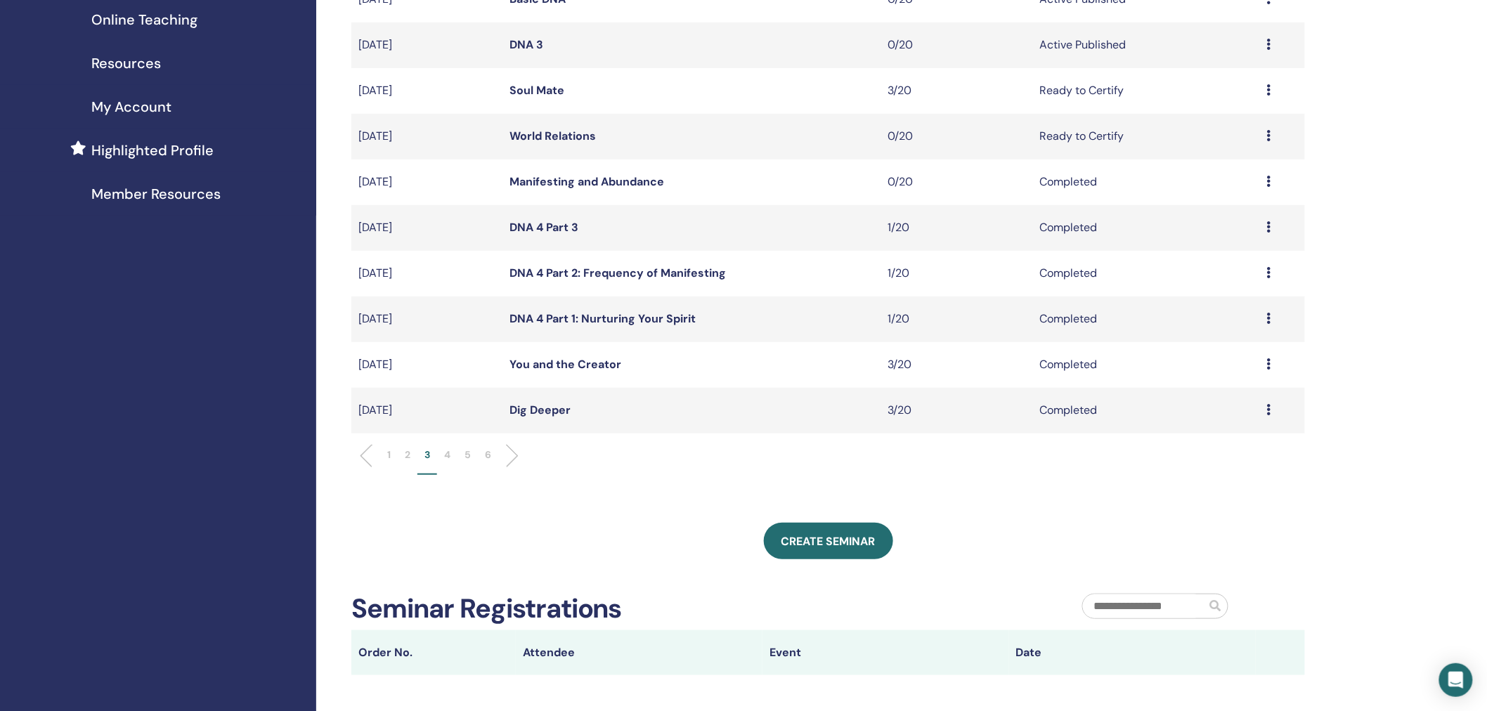
scroll to position [228, 0]
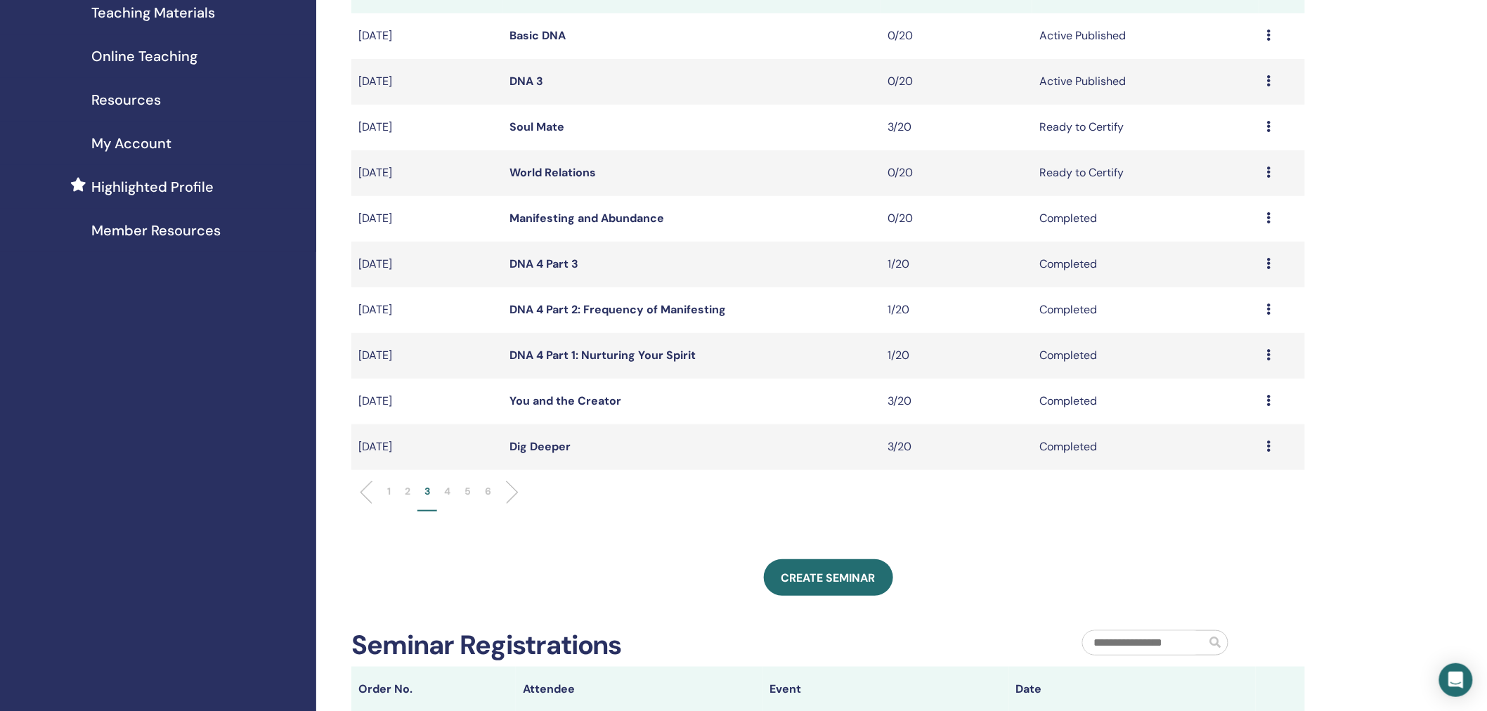
click at [410, 486] on li "2" at bounding box center [408, 497] width 20 height 27
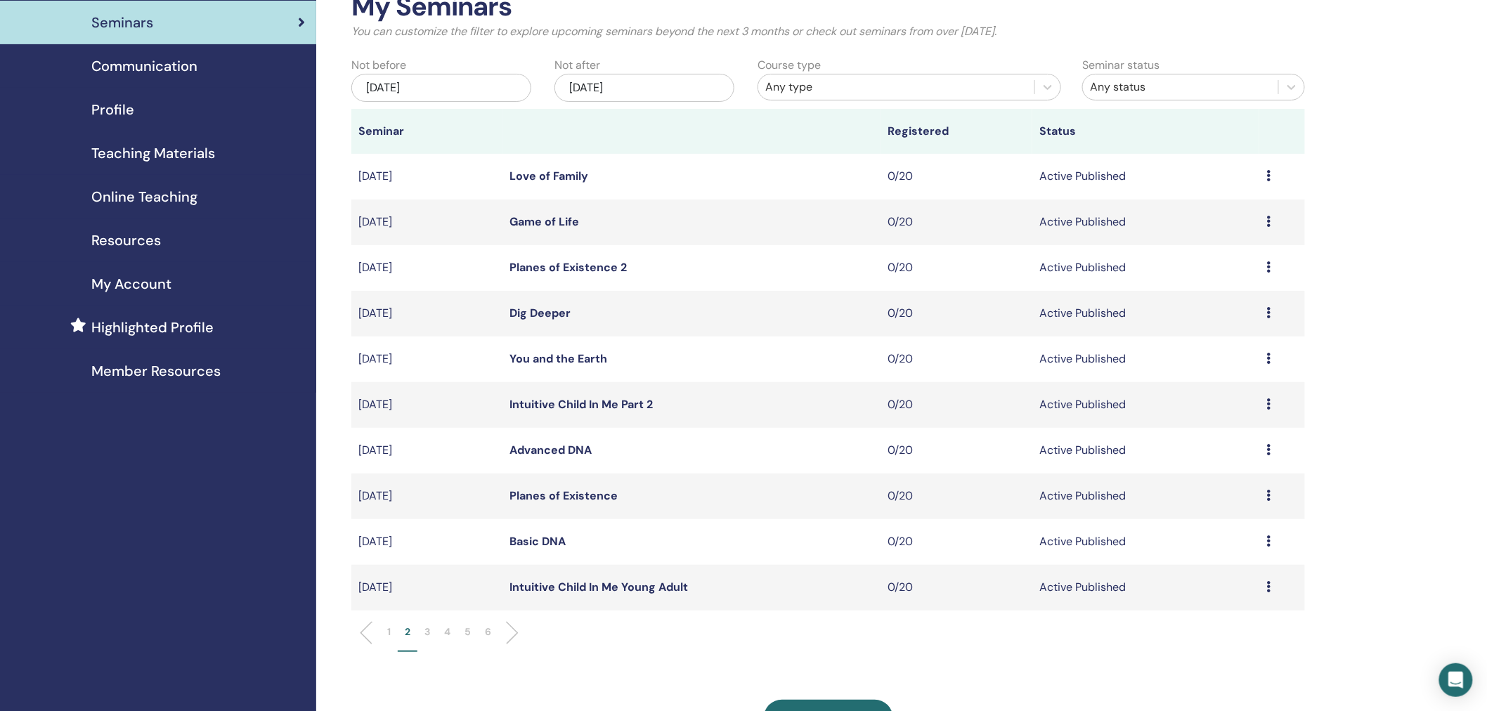
scroll to position [83, 0]
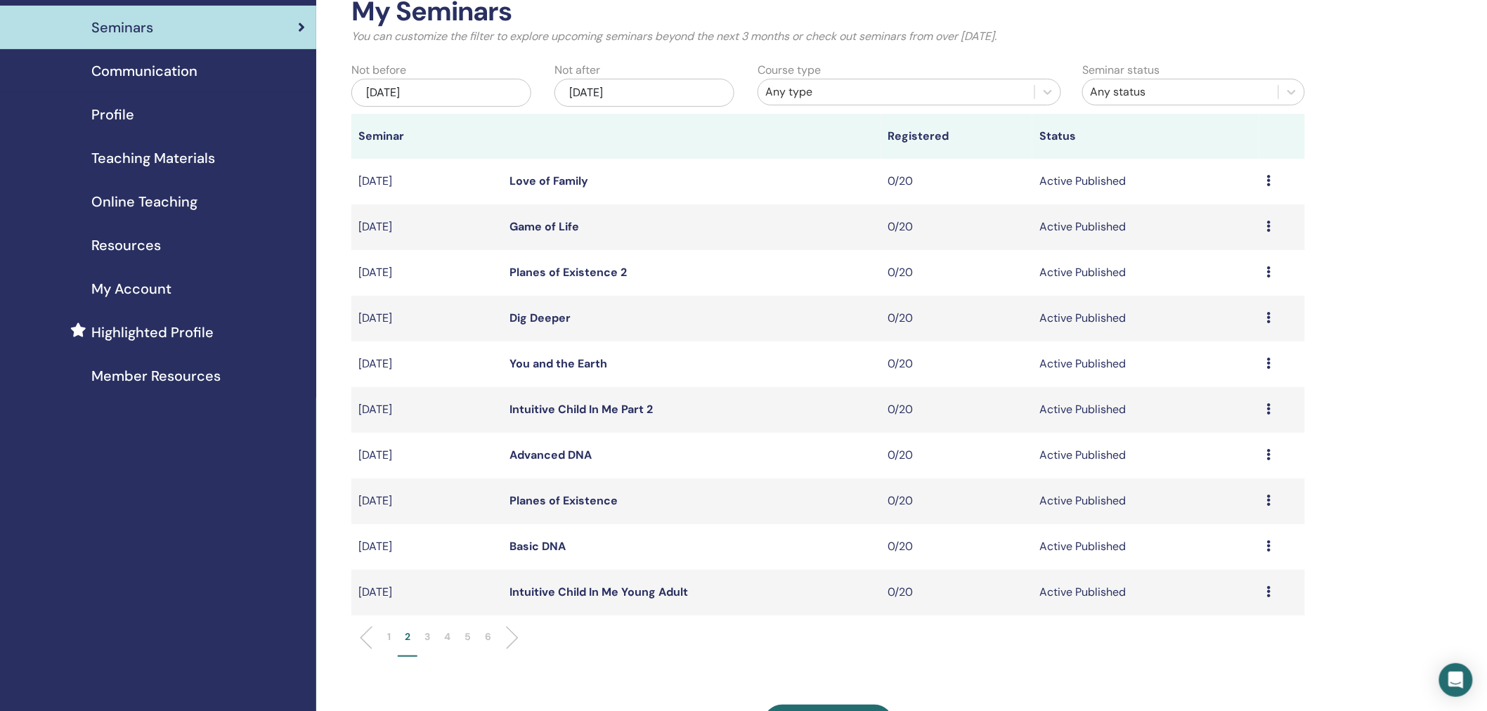
drag, startPoint x: 522, startPoint y: 550, endPoint x: 539, endPoint y: 547, distance: 17.2
click at [522, 550] on link "Basic DNA" at bounding box center [538, 546] width 56 height 15
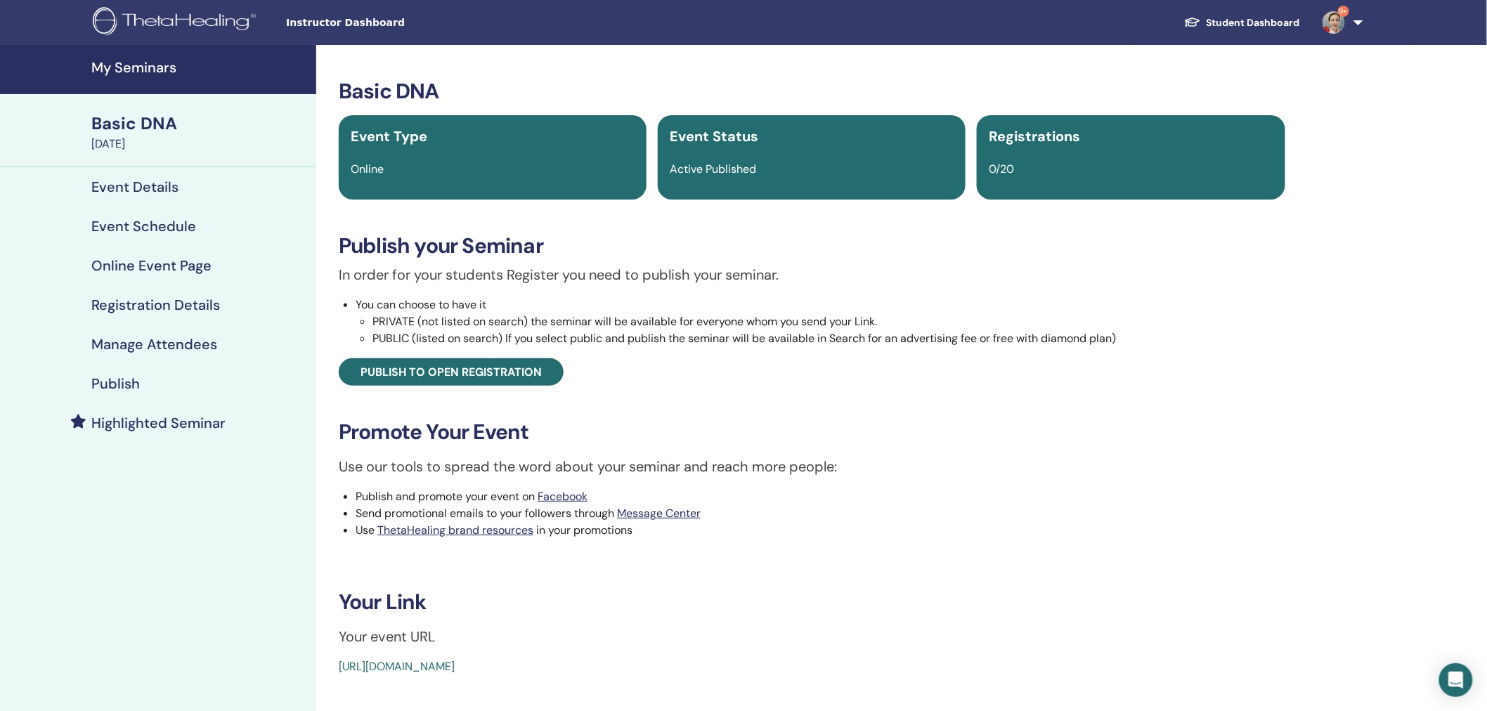
click at [124, 220] on h4 "Event Schedule" at bounding box center [143, 226] width 105 height 17
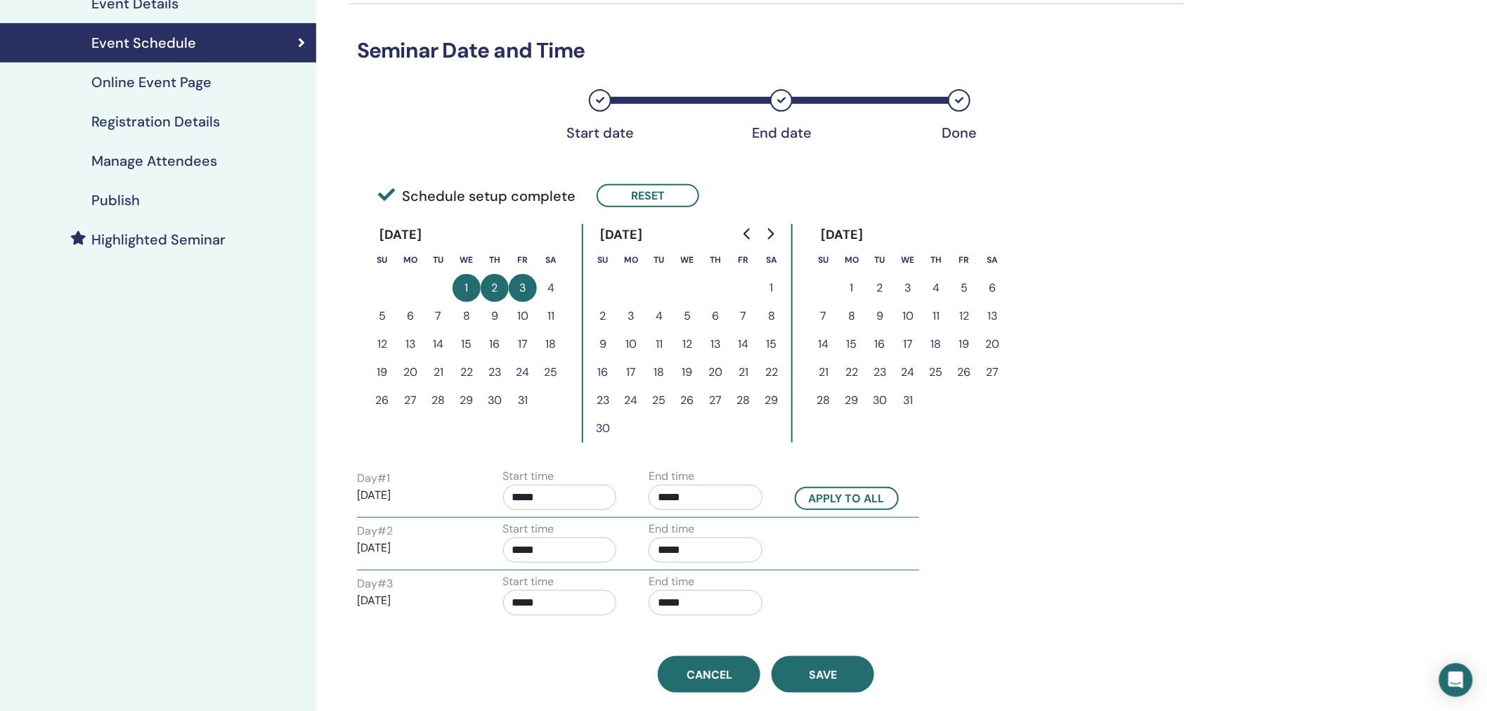
scroll to position [200, 0]
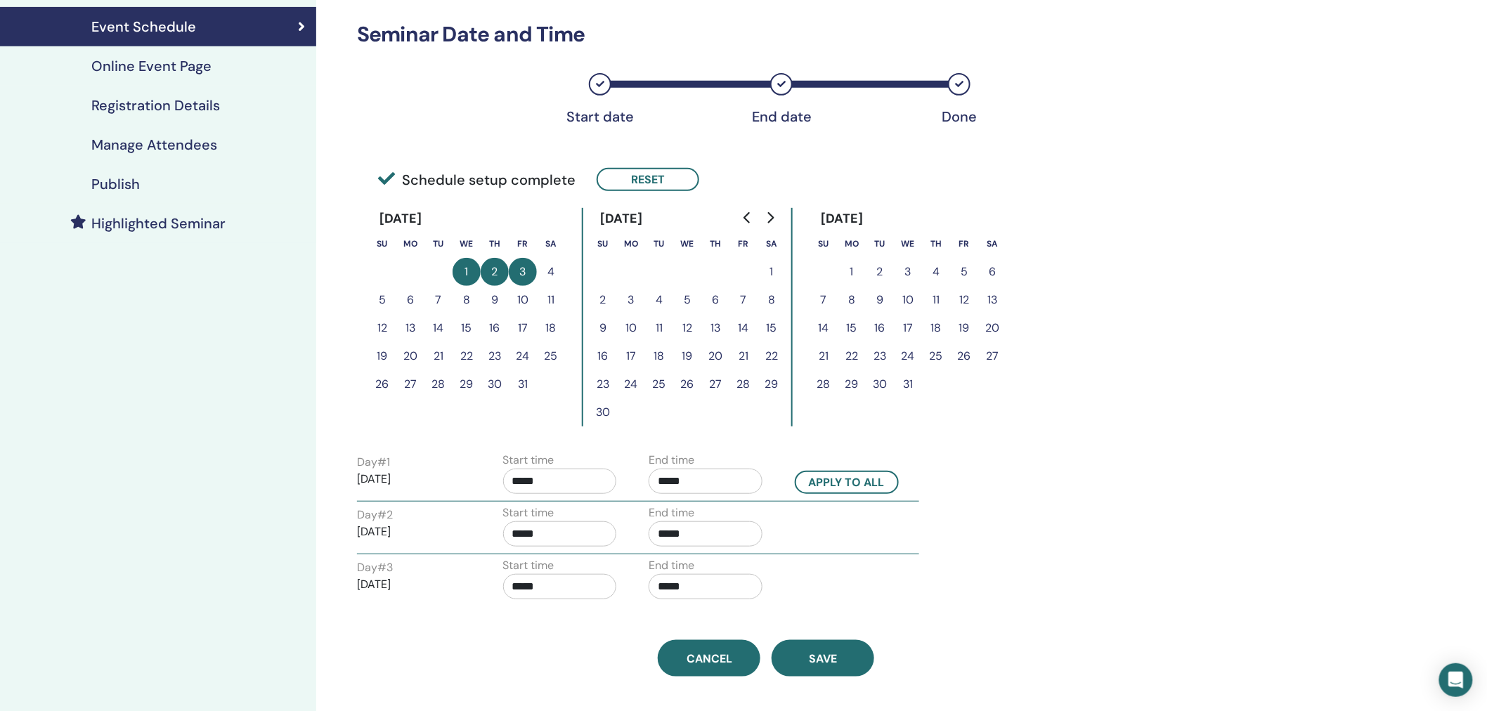
click at [531, 476] on input "*****" at bounding box center [560, 481] width 114 height 25
click at [572, 513] on span "▲" at bounding box center [575, 515] width 28 height 28
type input "*****"
click at [727, 485] on input "*****" at bounding box center [706, 481] width 114 height 25
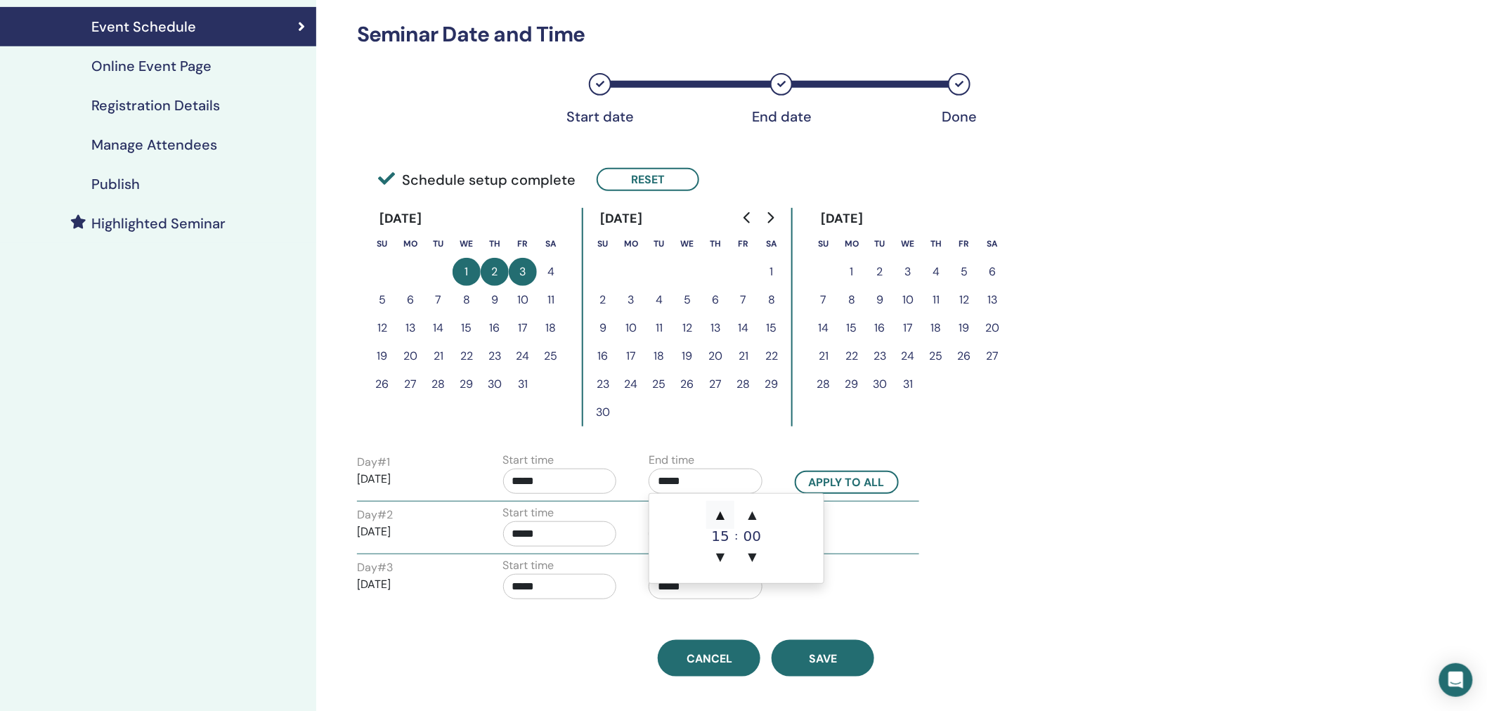
click at [721, 517] on span "▲" at bounding box center [720, 515] width 28 height 28
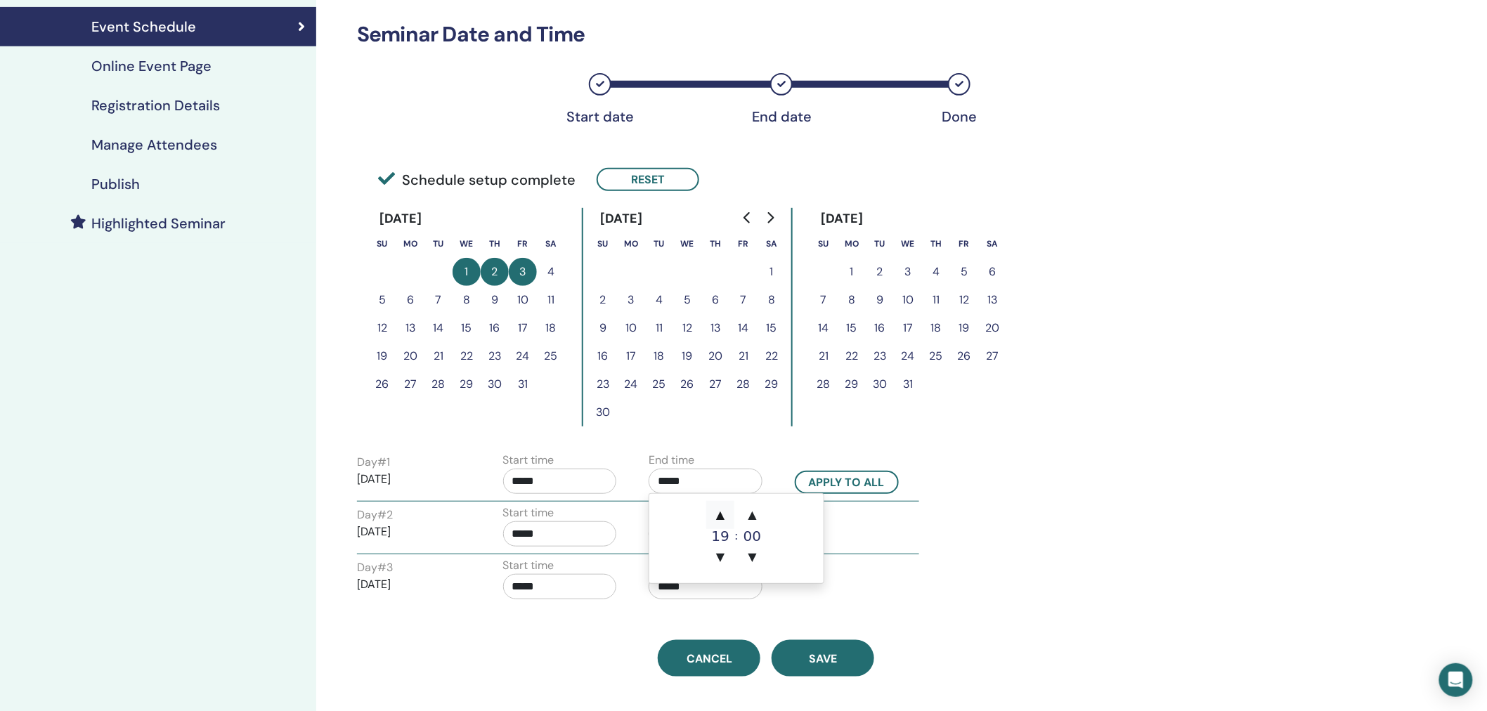
click at [721, 517] on span "▲" at bounding box center [720, 515] width 28 height 28
type input "*****"
click at [1035, 523] on div "Day # 1 [DATE] Start time ***** End time ***** Apply to all Day # 2 [DATE] Star…" at bounding box center [767, 527] width 836 height 157
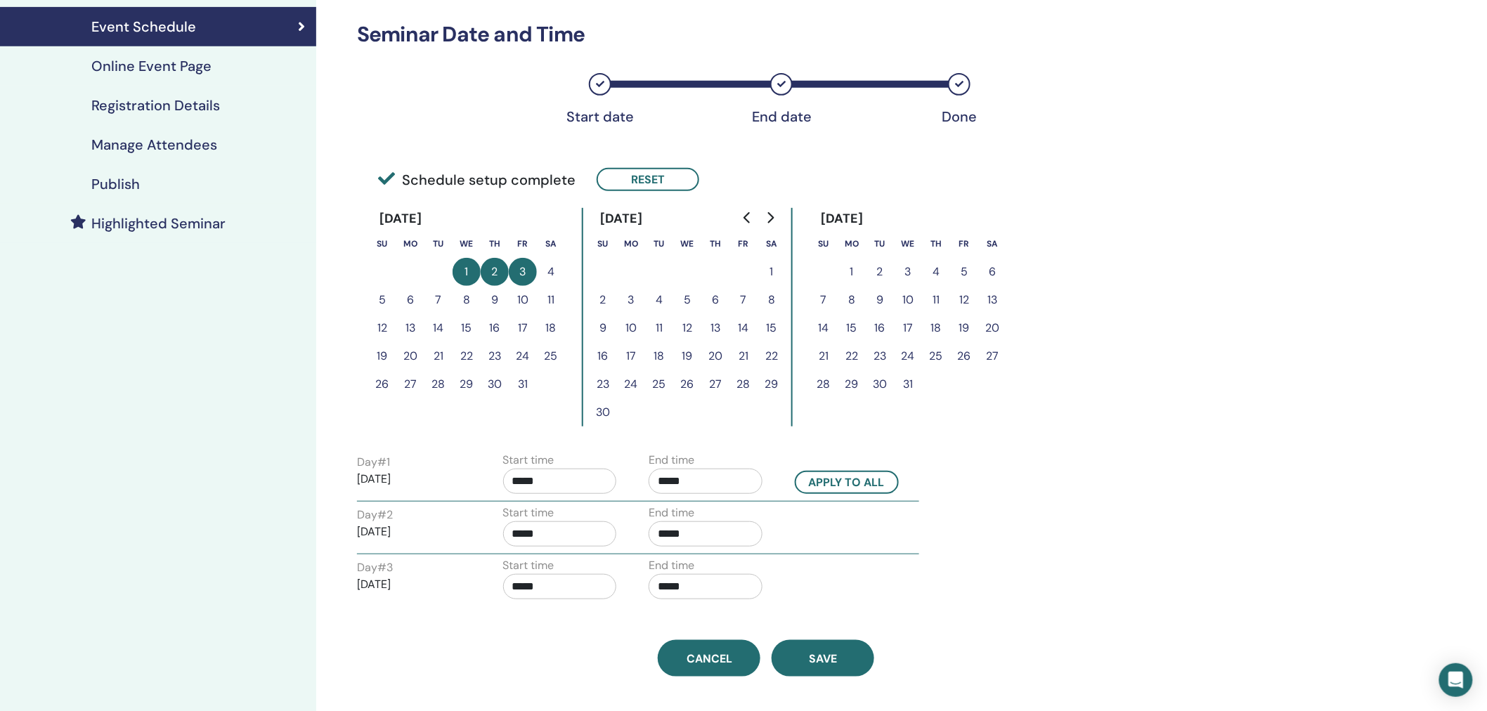
click at [532, 476] on input "*****" at bounding box center [560, 481] width 114 height 25
click at [572, 508] on span "▲" at bounding box center [575, 515] width 28 height 28
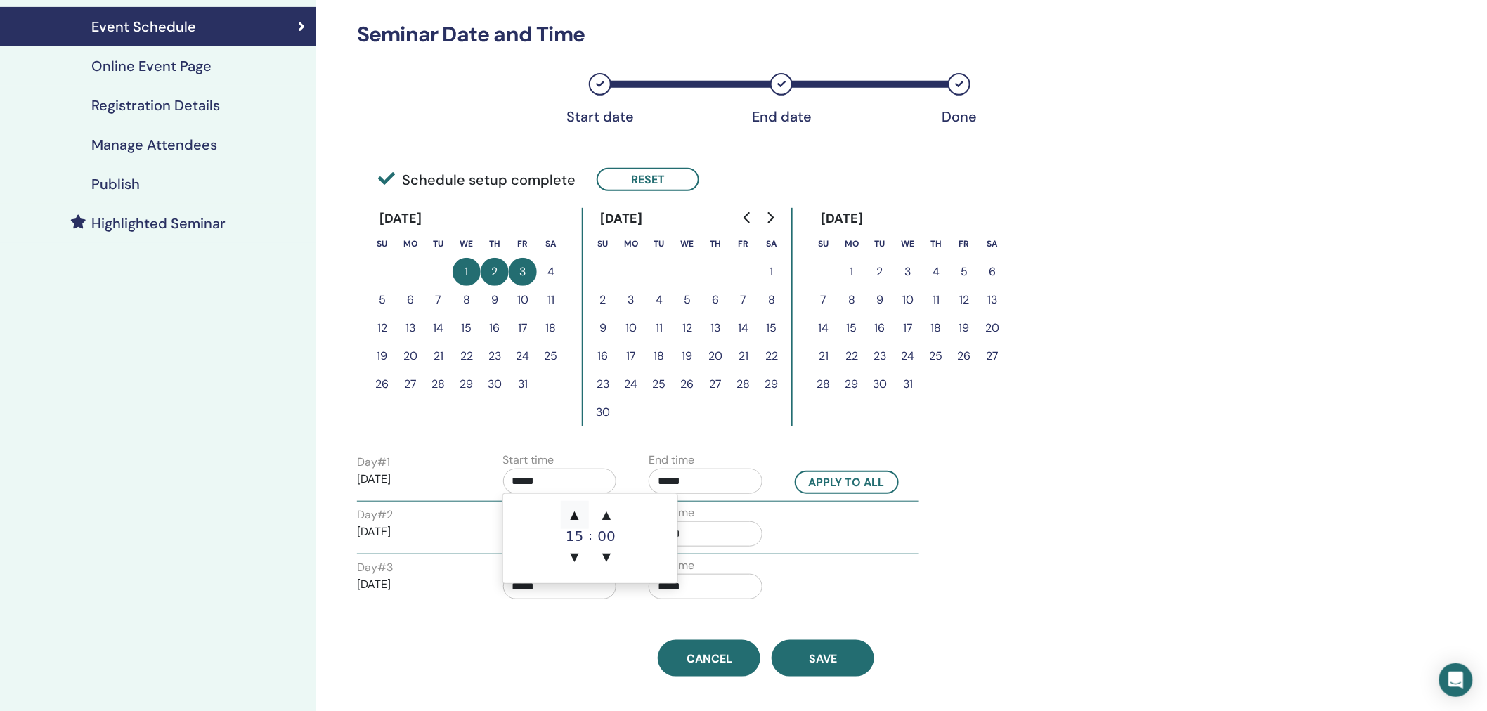
click at [572, 508] on span "▲" at bounding box center [575, 515] width 28 height 28
type input "*****"
click at [1049, 517] on div "Day # 1 [DATE] Start time ***** End time ***** Apply to all Day # 2 [DATE] Star…" at bounding box center [767, 527] width 836 height 157
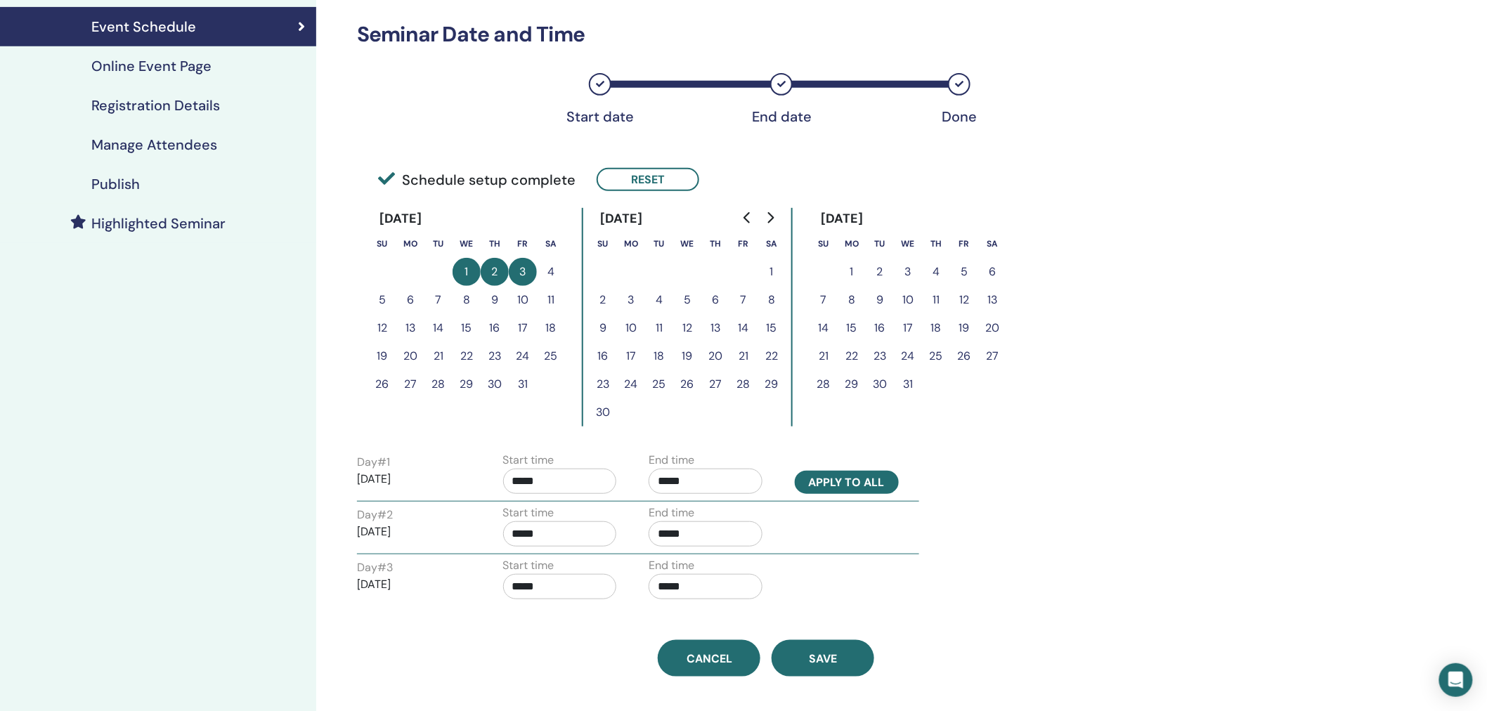
click at [854, 478] on button "Apply to all" at bounding box center [847, 482] width 104 height 23
type input "*****"
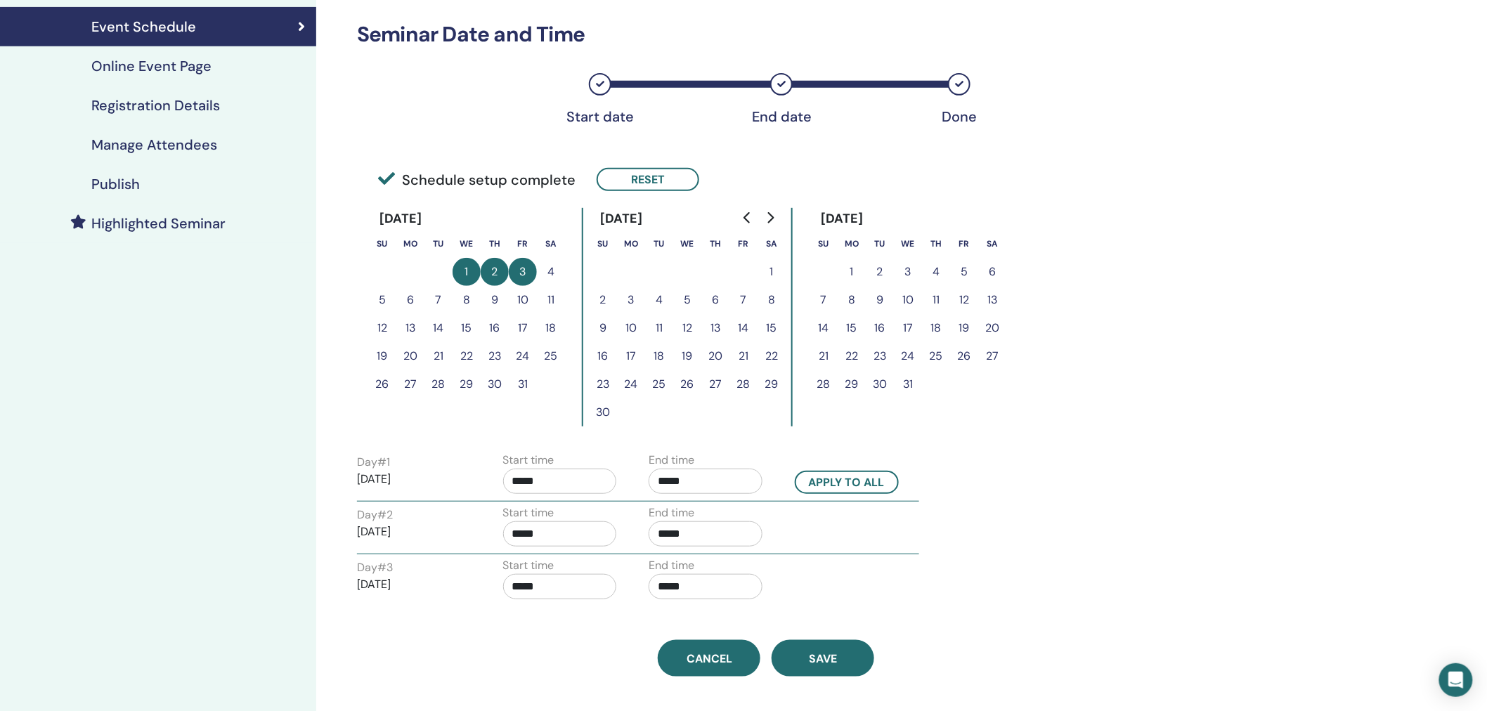
click at [1207, 485] on div "Time Zone (GMT+8) [GEOGRAPHIC_DATA]/[GEOGRAPHIC_DATA] Seminar Date and Time Sta…" at bounding box center [812, 359] width 992 height 1028
click at [844, 648] on button "Save" at bounding box center [823, 658] width 103 height 37
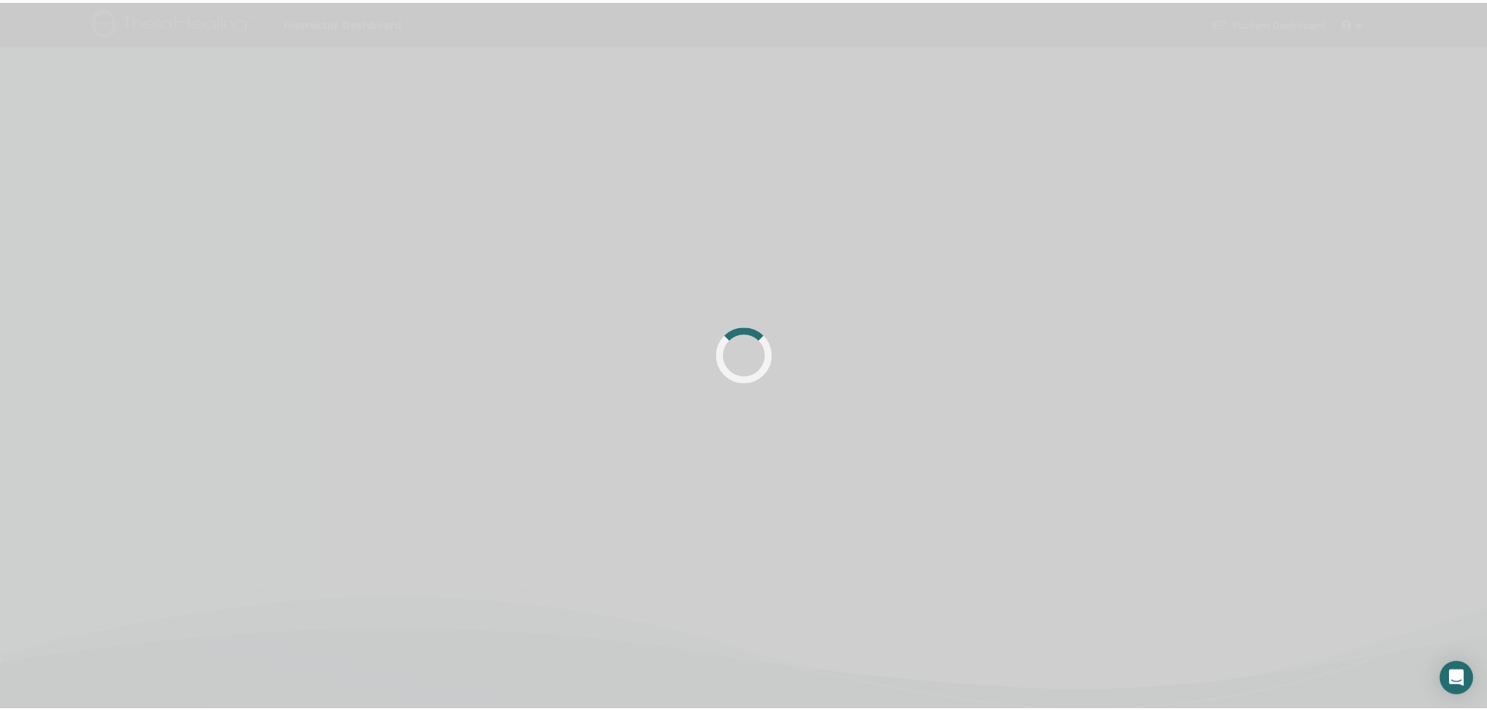
scroll to position [200, 0]
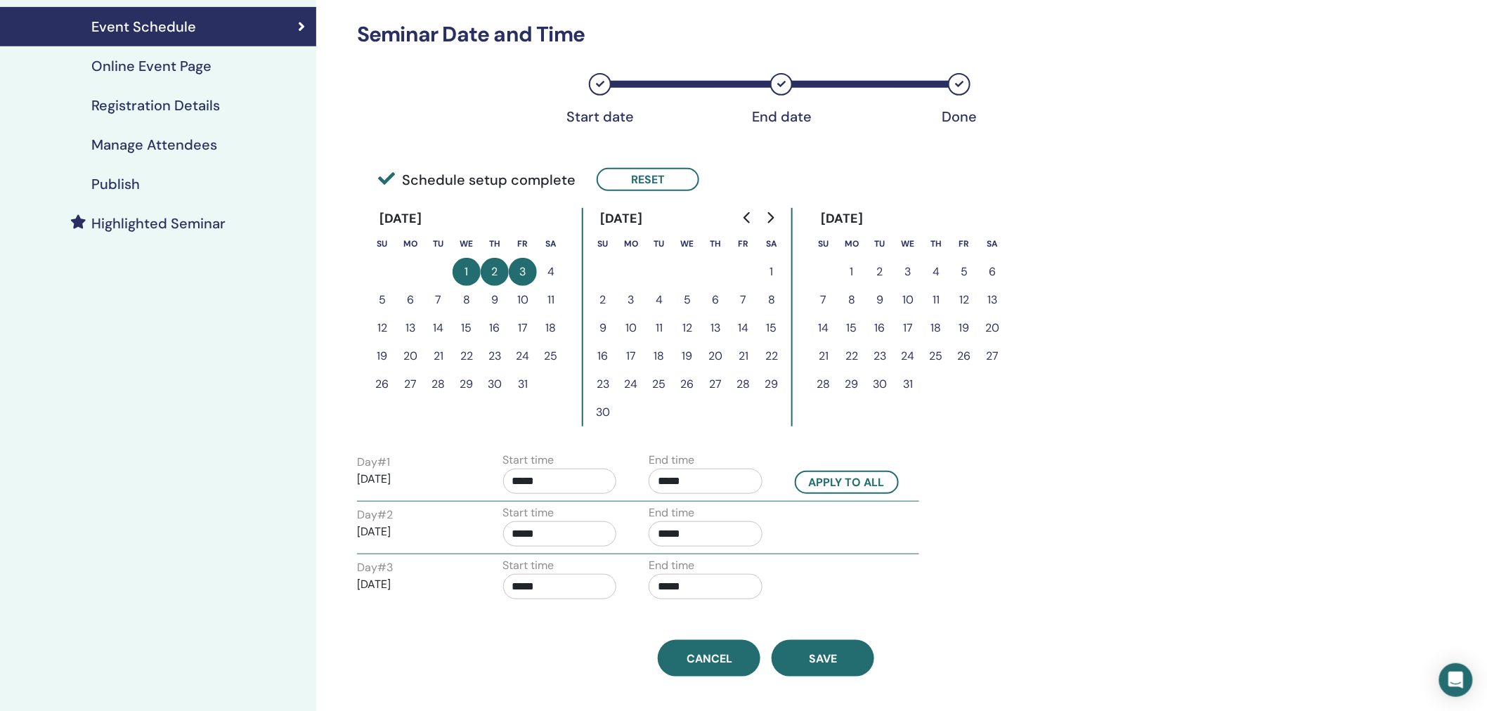
click at [107, 186] on h4 "Publish" at bounding box center [115, 184] width 48 height 17
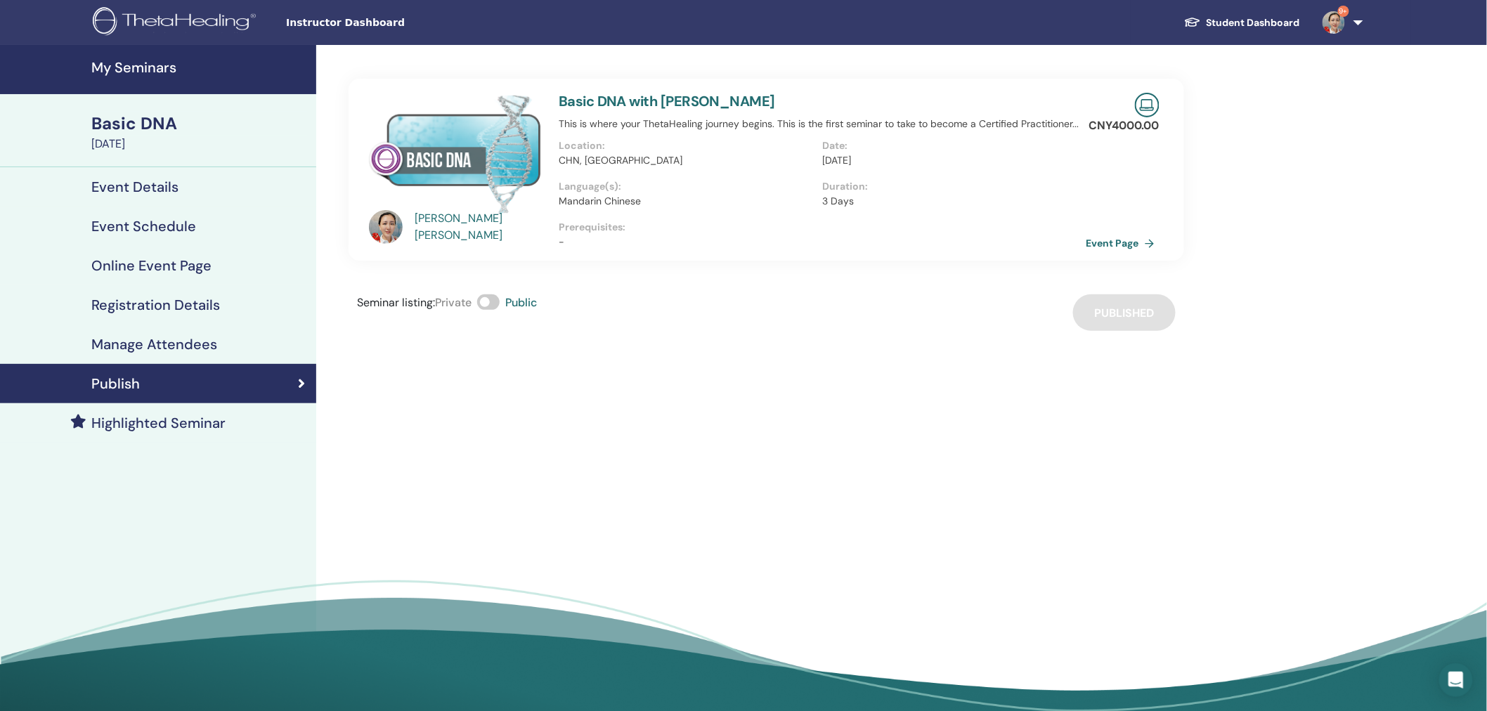
click at [153, 68] on h4 "My Seminars" at bounding box center [199, 67] width 216 height 17
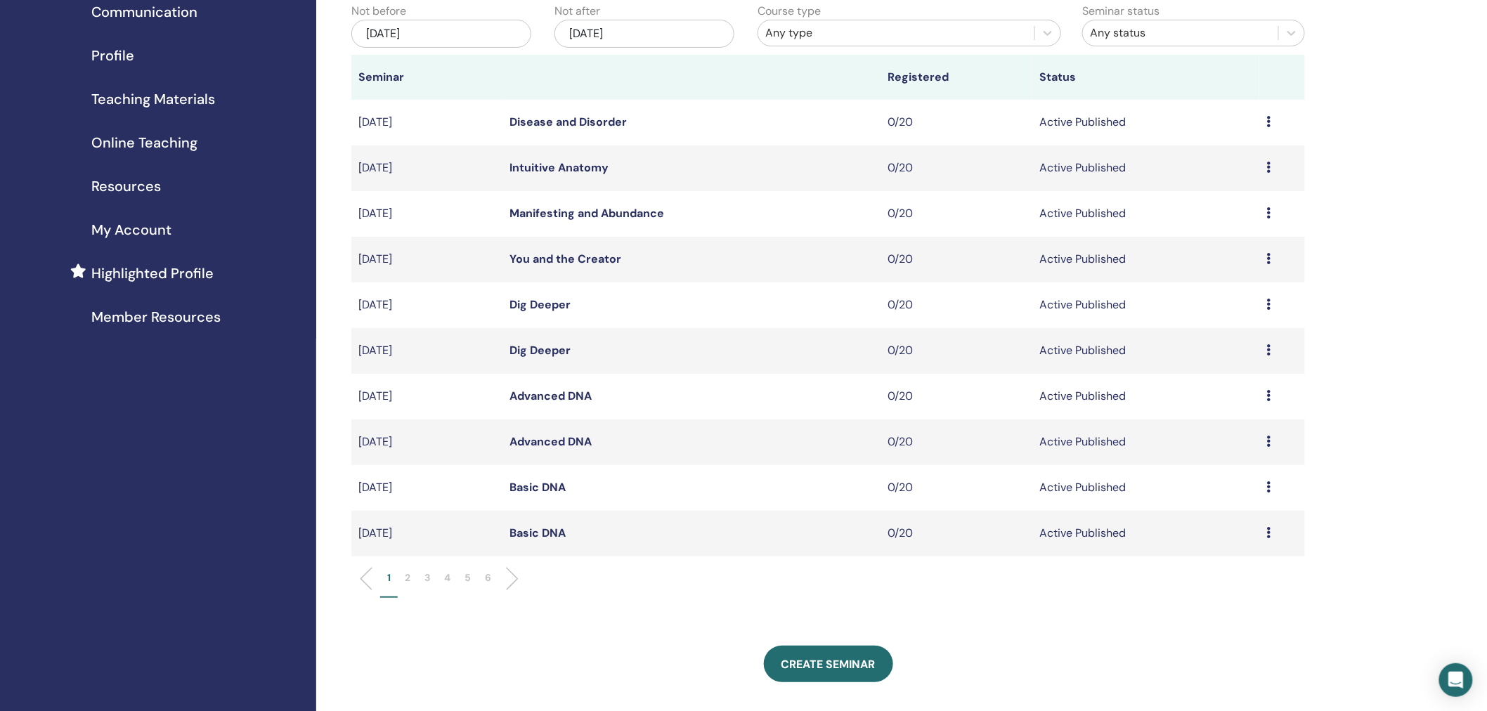
scroll to position [164, 0]
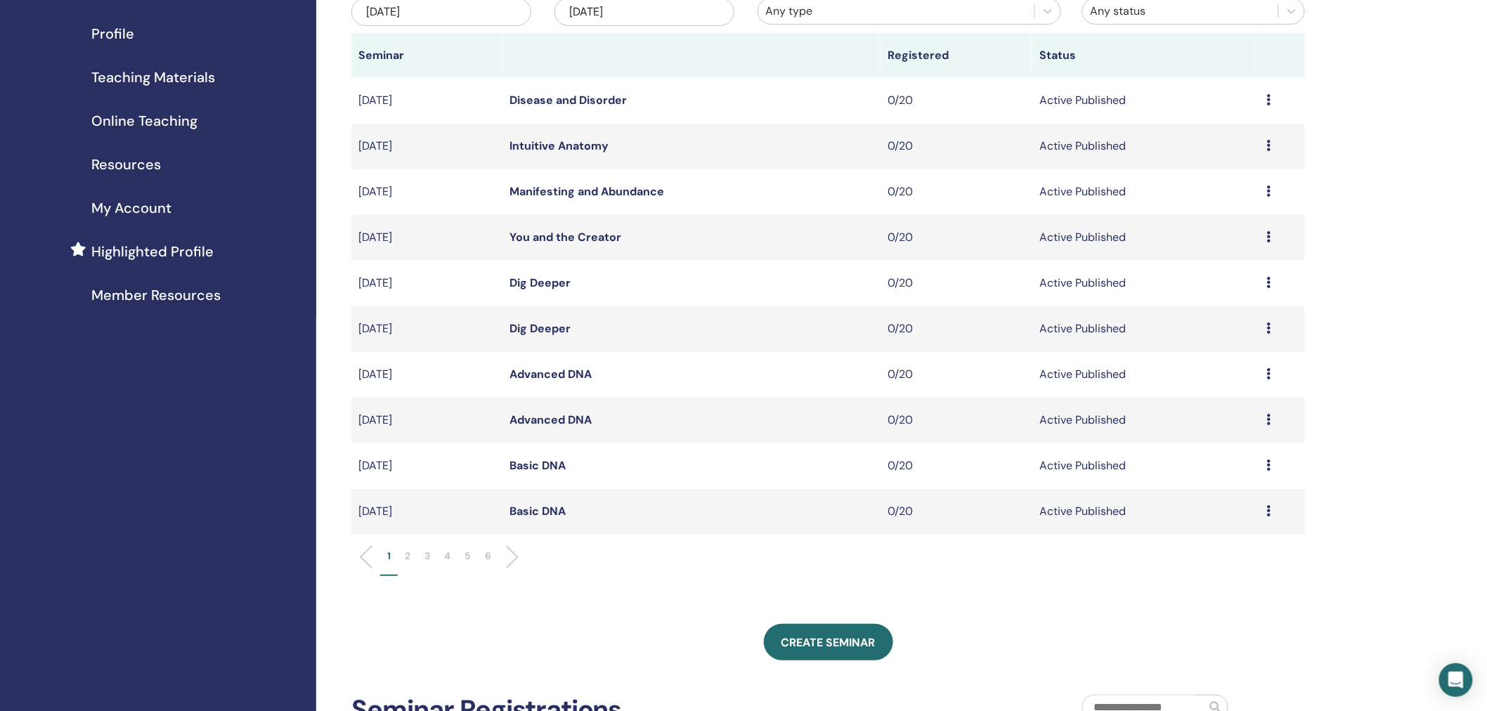
click at [406, 557] on p "2" at bounding box center [408, 556] width 6 height 15
click at [539, 374] on link "Advanced DNA" at bounding box center [551, 374] width 82 height 15
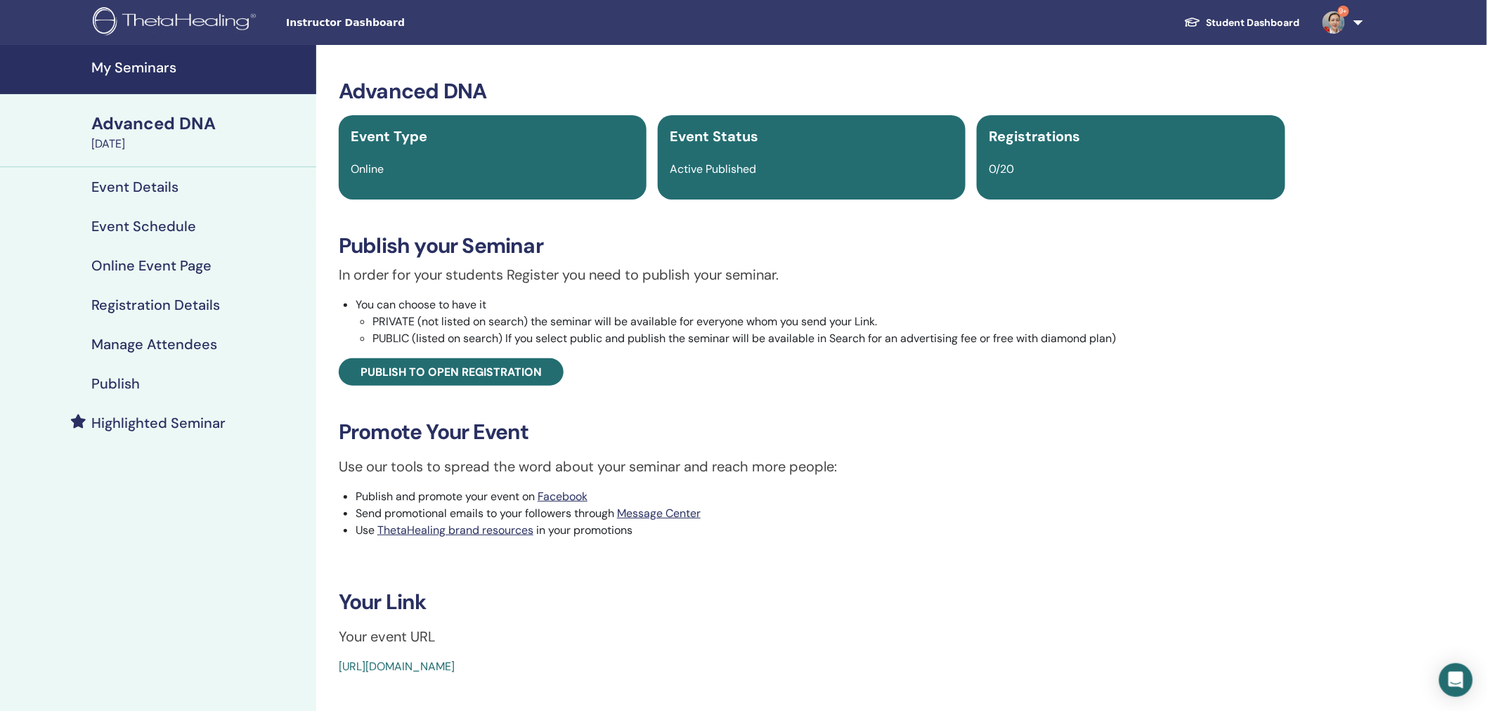
click at [134, 224] on h4 "Event Schedule" at bounding box center [143, 226] width 105 height 17
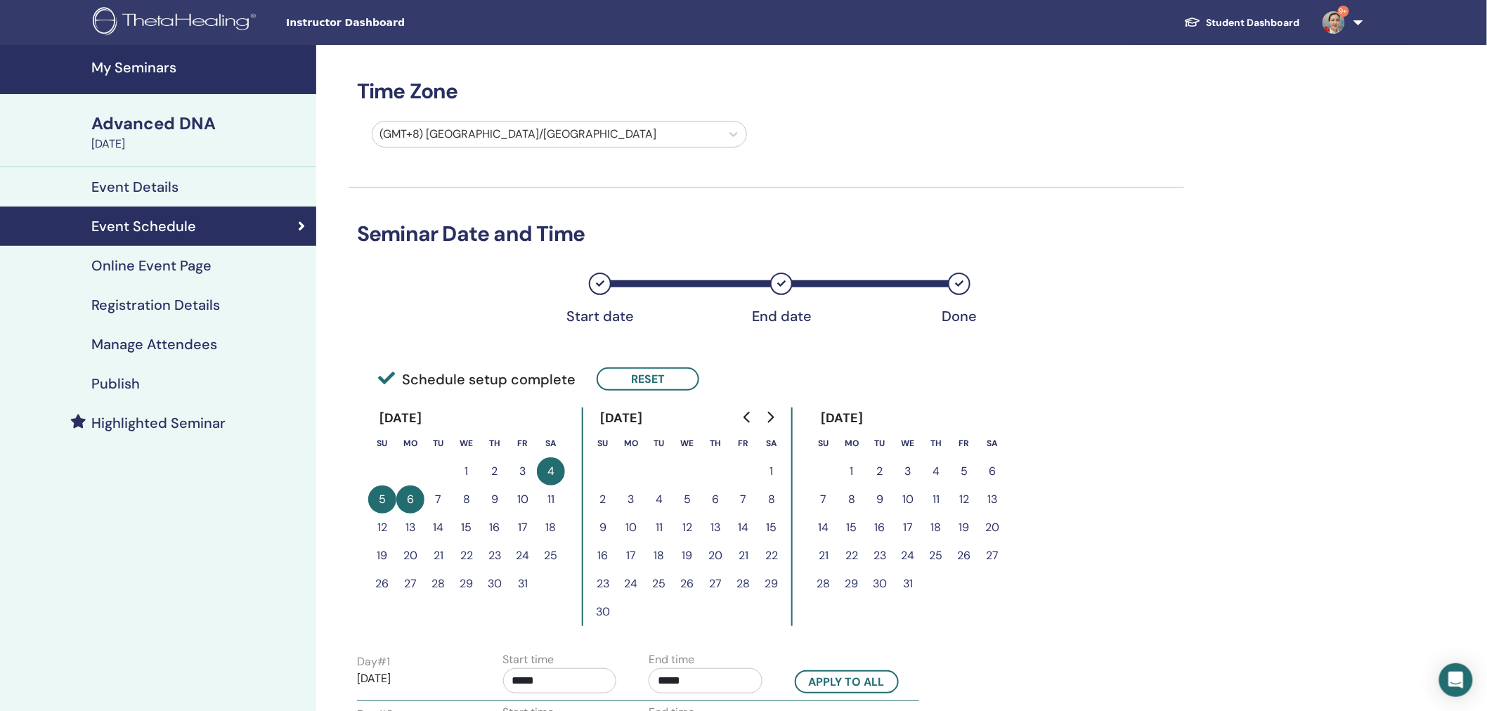
drag, startPoint x: 1486, startPoint y: 316, endPoint x: 1486, endPoint y: 333, distance: 16.9
click at [1486, 333] on div "My Seminars Advanced DNA [DATE] Event Details Event Schedule Online Event Page …" at bounding box center [743, 559] width 1487 height 1028
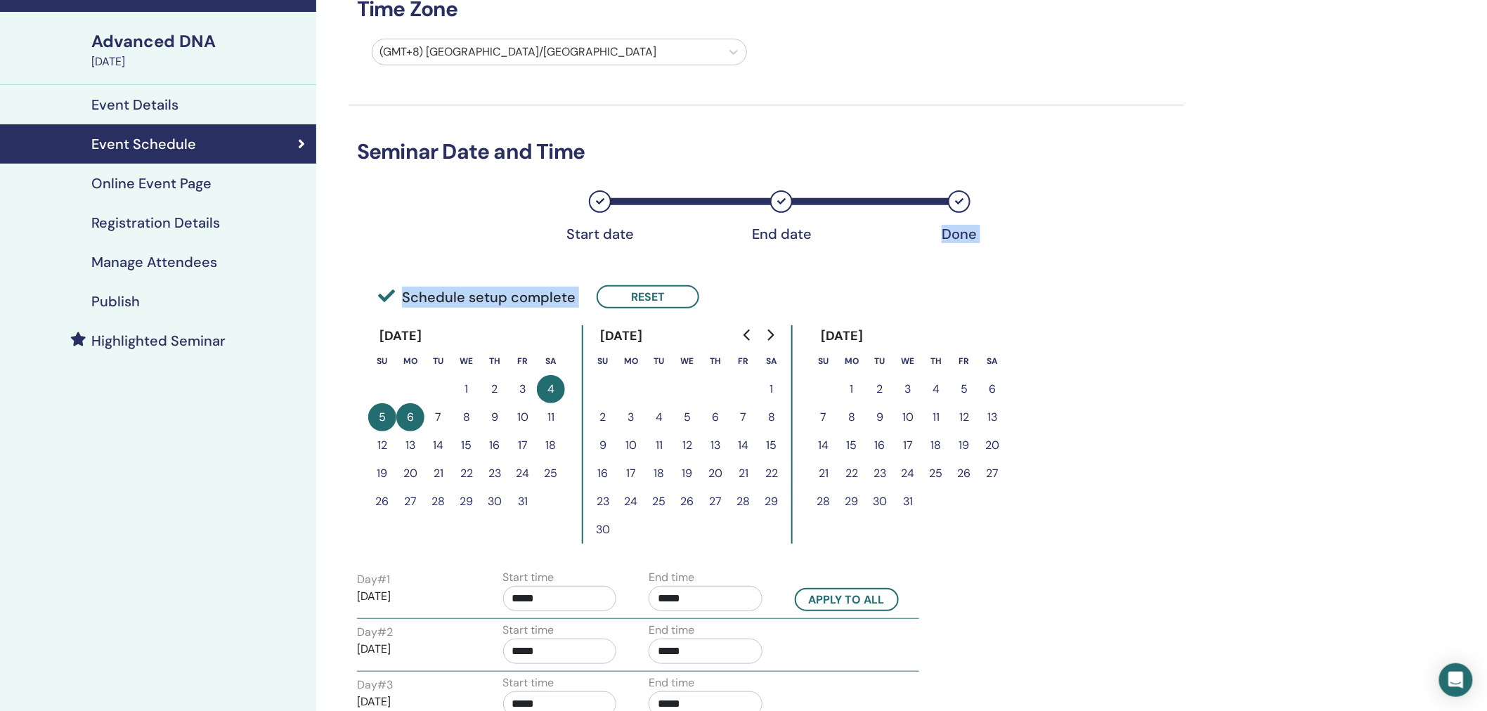
scroll to position [88, 0]
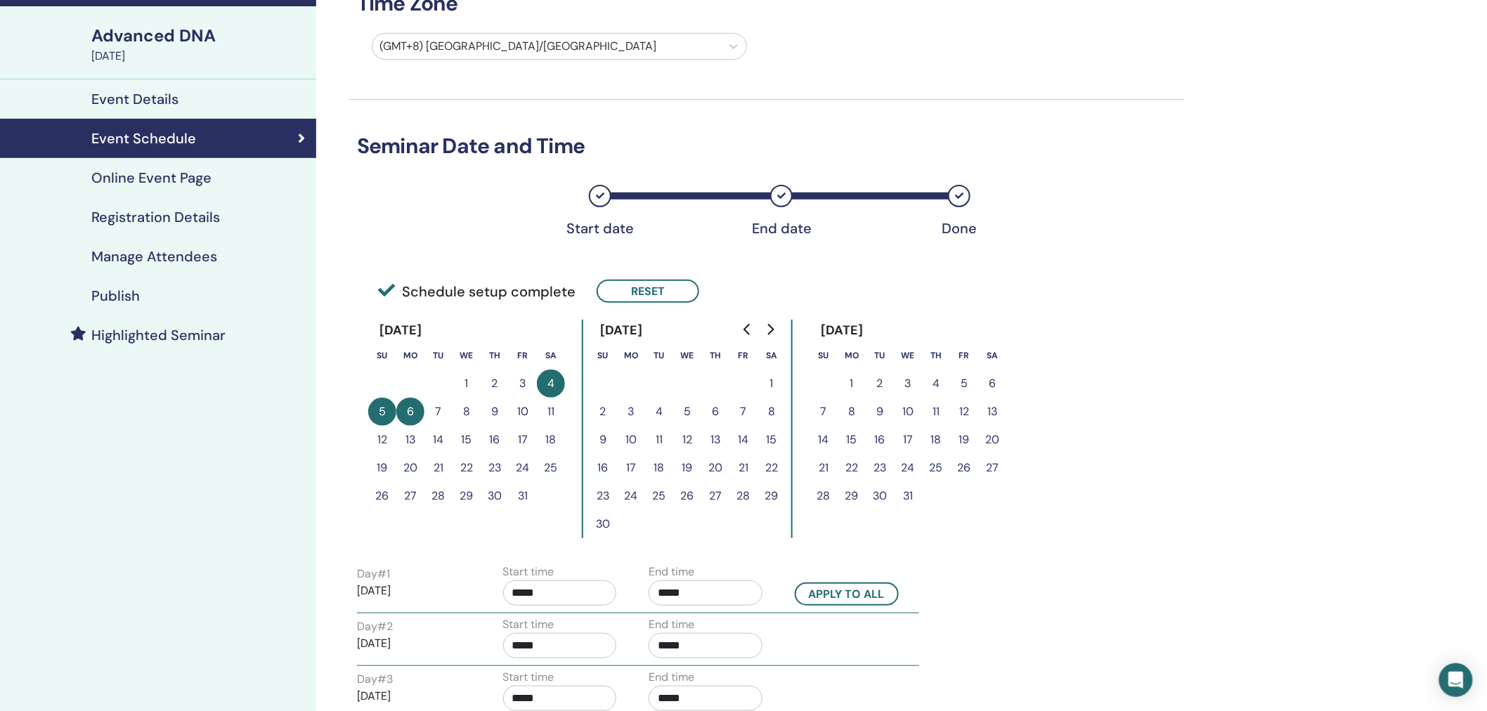
click at [1295, 408] on div "Time Zone (GMT+8) [GEOGRAPHIC_DATA]/[GEOGRAPHIC_DATA] Seminar Date and Time Sta…" at bounding box center [812, 471] width 992 height 1028
click at [692, 588] on input "*****" at bounding box center [706, 593] width 114 height 25
click at [724, 628] on span "▲" at bounding box center [720, 627] width 28 height 28
click at [723, 628] on span "▲" at bounding box center [720, 627] width 28 height 28
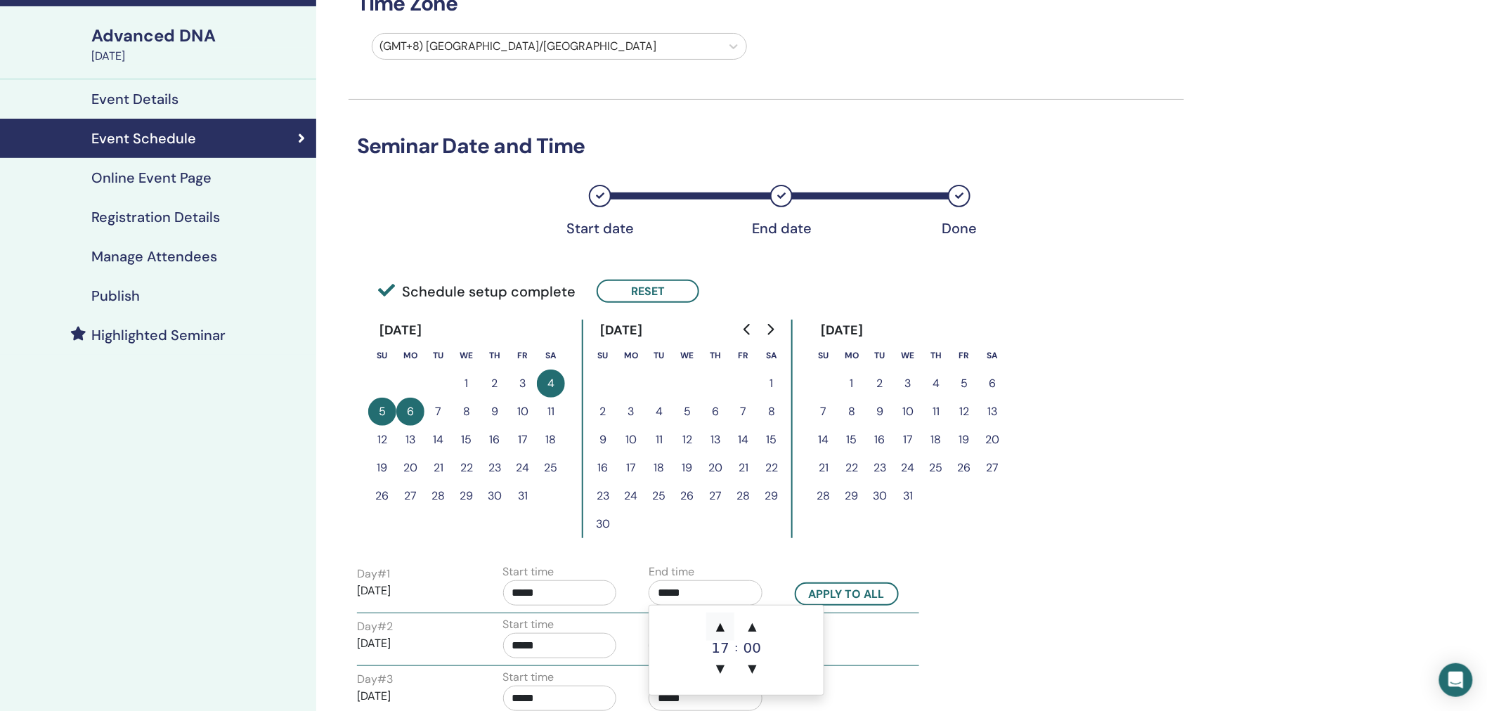
click at [723, 628] on span "▲" at bounding box center [720, 627] width 28 height 28
click at [726, 628] on span "▲" at bounding box center [720, 627] width 28 height 28
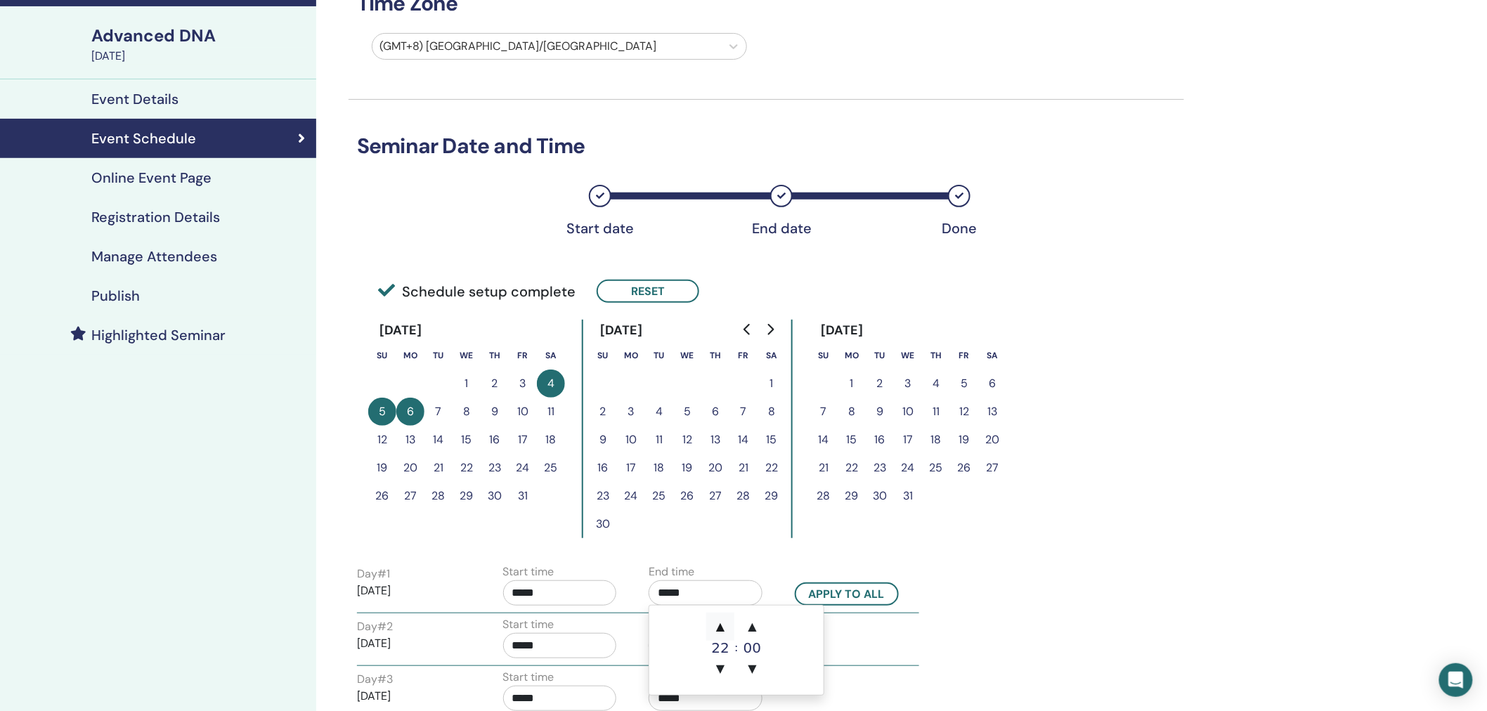
type input "*****"
click at [1113, 585] on div "Day # 1 [DATE] Start time ***** End time ***** Apply to all Day # 2 [DATE] Star…" at bounding box center [767, 639] width 836 height 157
drag, startPoint x: 559, startPoint y: 589, endPoint x: 594, endPoint y: 589, distance: 34.4
click at [559, 589] on input "*****" at bounding box center [560, 593] width 114 height 25
click at [578, 622] on span "▲" at bounding box center [575, 627] width 28 height 28
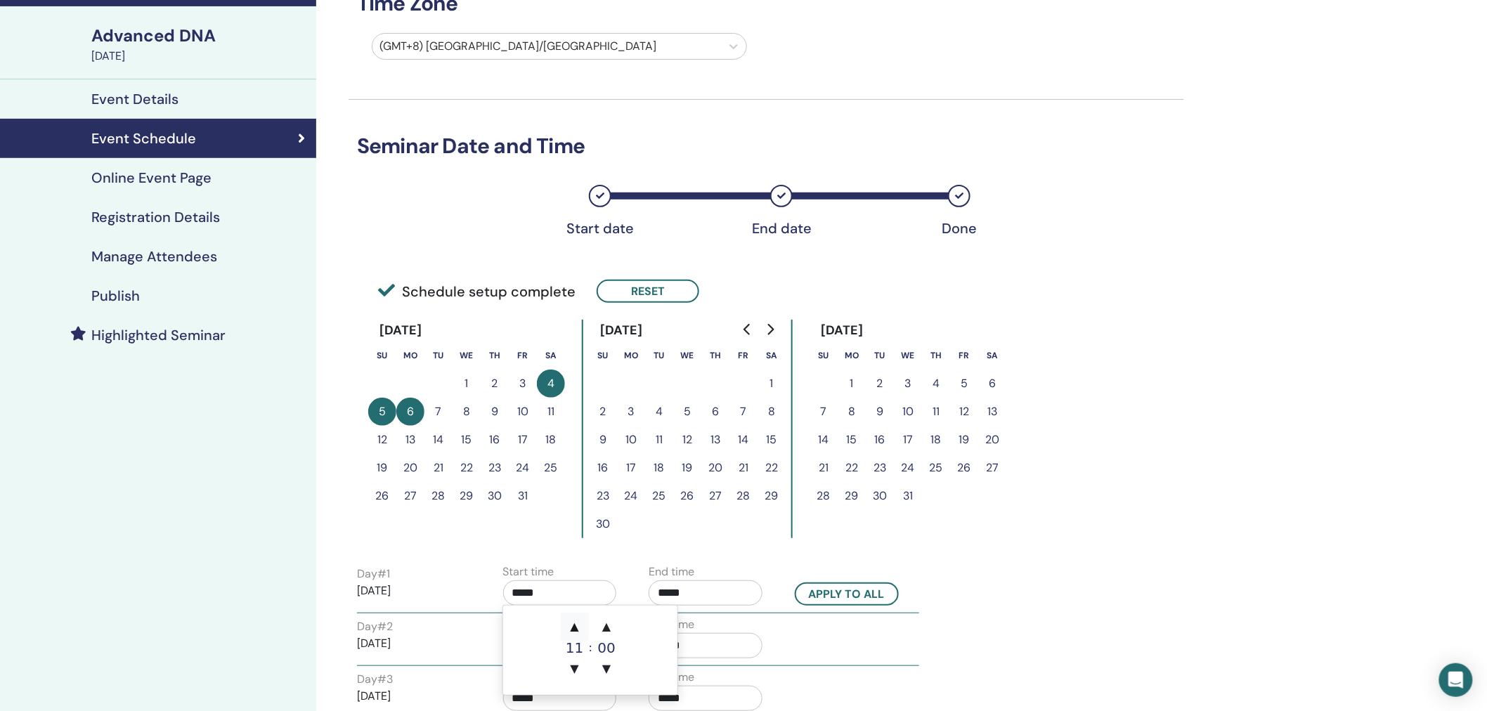
click at [580, 622] on span "▲" at bounding box center [575, 627] width 28 height 28
click at [580, 623] on span "▲" at bounding box center [575, 627] width 28 height 28
click at [581, 623] on span "▲" at bounding box center [575, 627] width 28 height 28
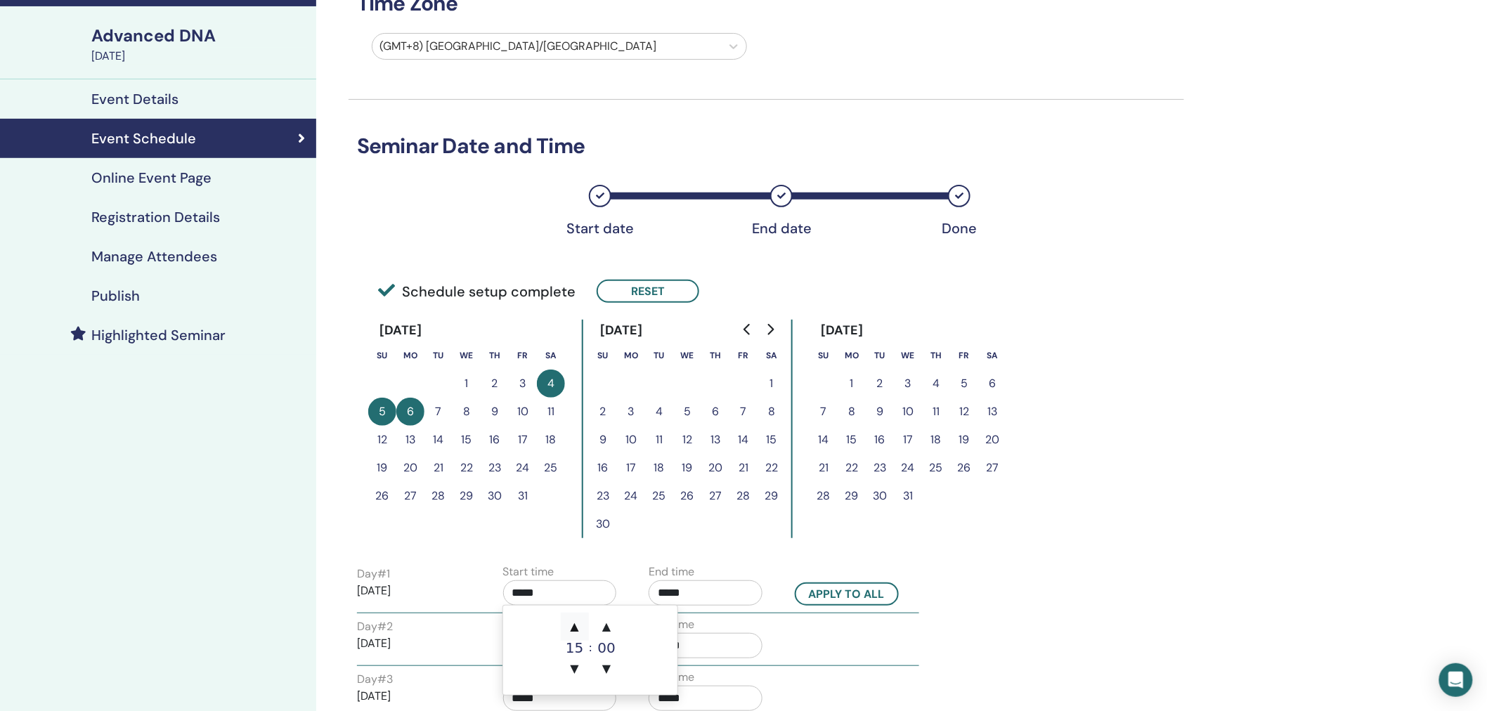
click at [581, 623] on span "▲" at bounding box center [575, 627] width 28 height 28
type input "*****"
click at [1088, 588] on div "Day # 1 [DATE] Start time ***** End time ***** Apply to all Day # 2 [DATE] Star…" at bounding box center [767, 639] width 836 height 157
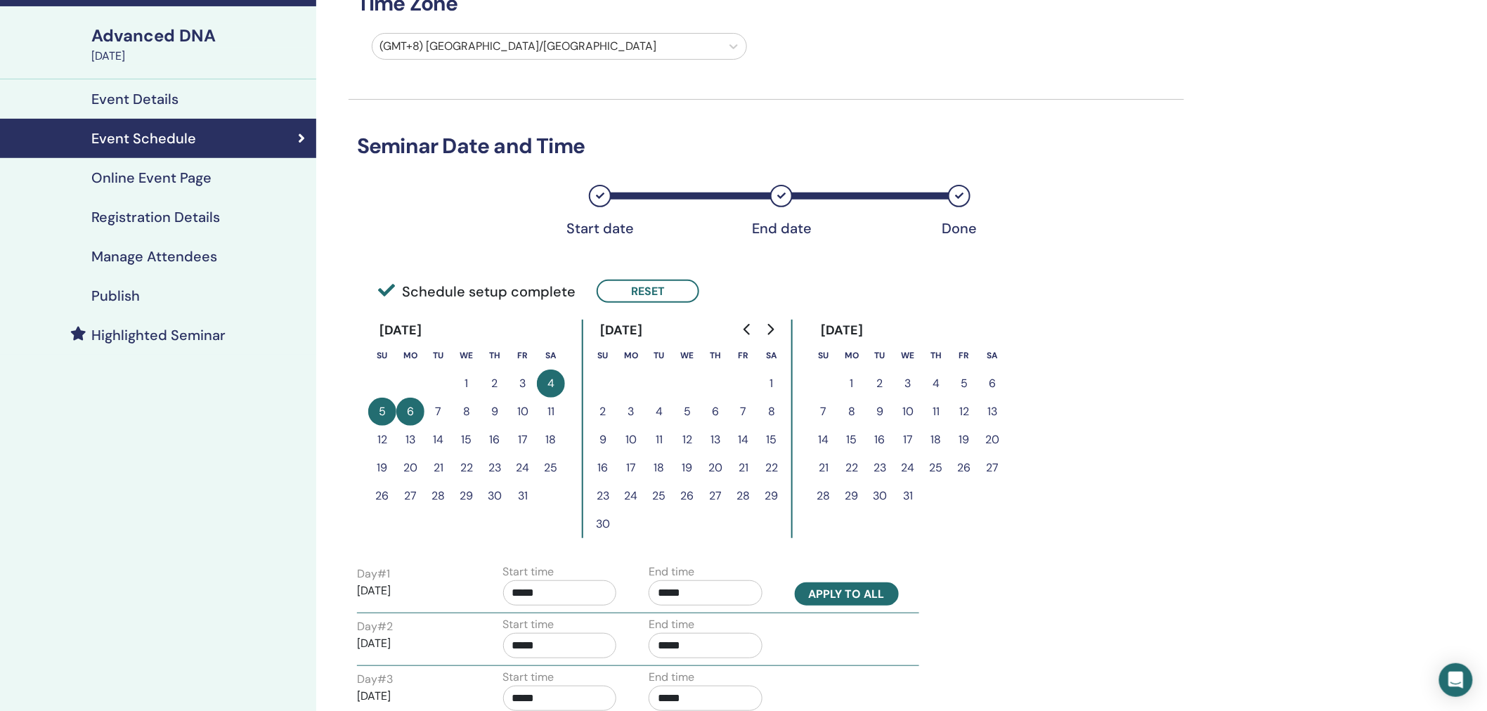
click at [851, 592] on button "Apply to all" at bounding box center [847, 594] width 104 height 23
type input "*****"
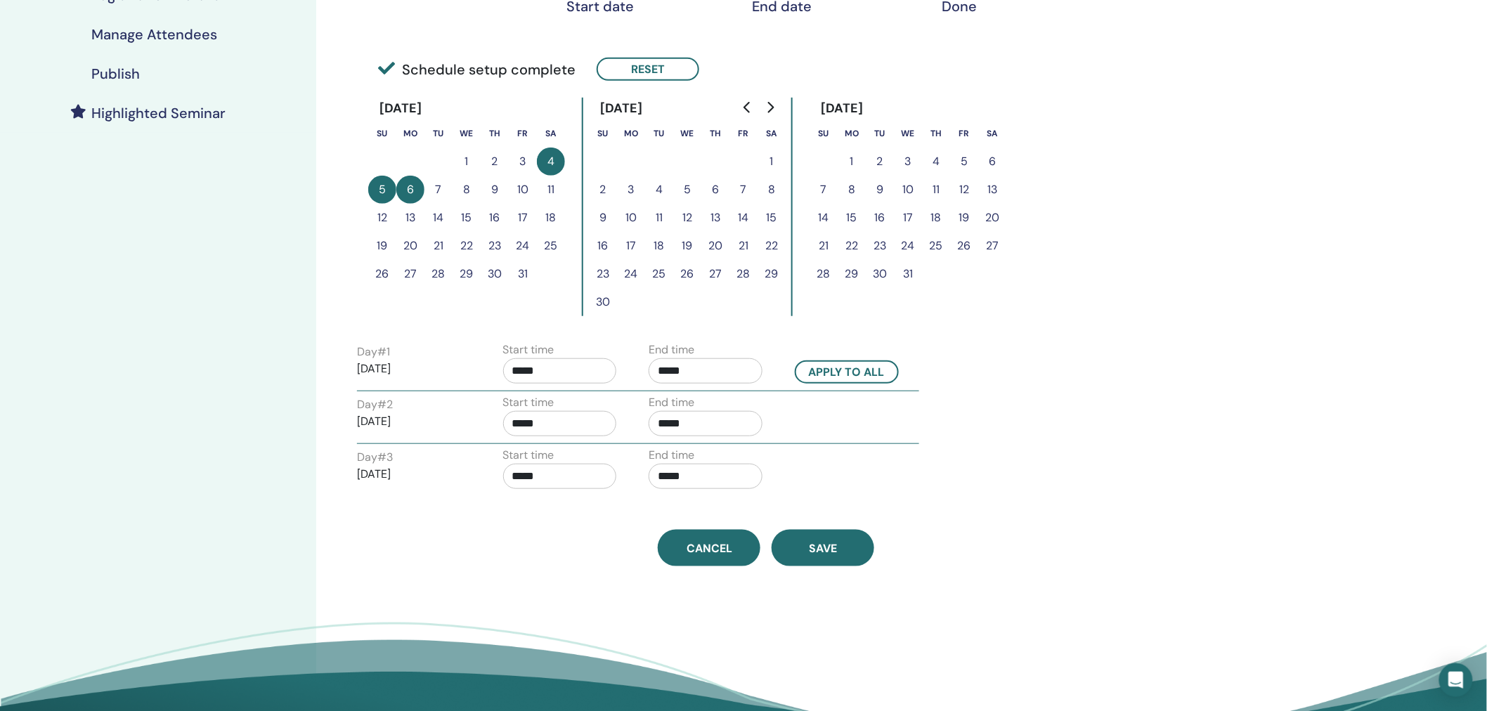
scroll to position [313, 0]
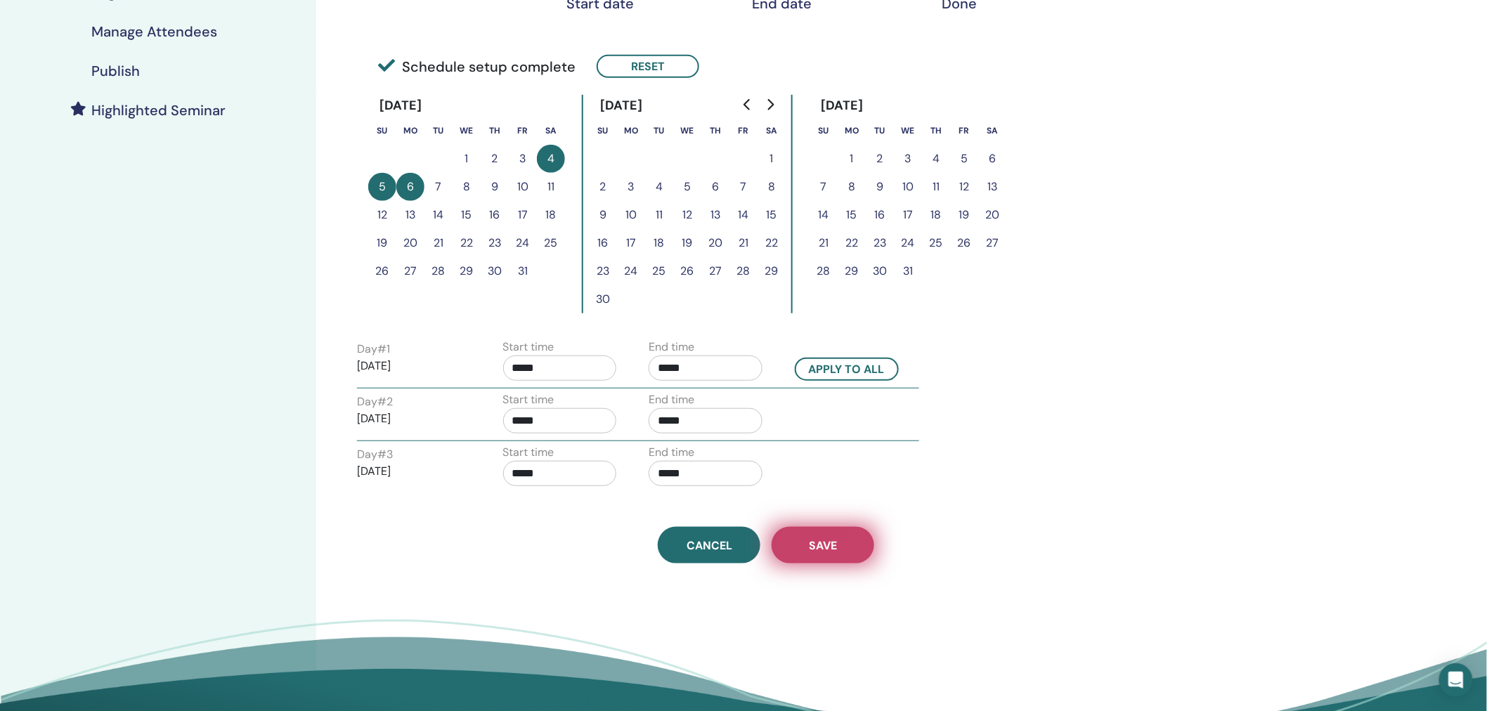
click at [839, 538] on button "Save" at bounding box center [823, 545] width 103 height 37
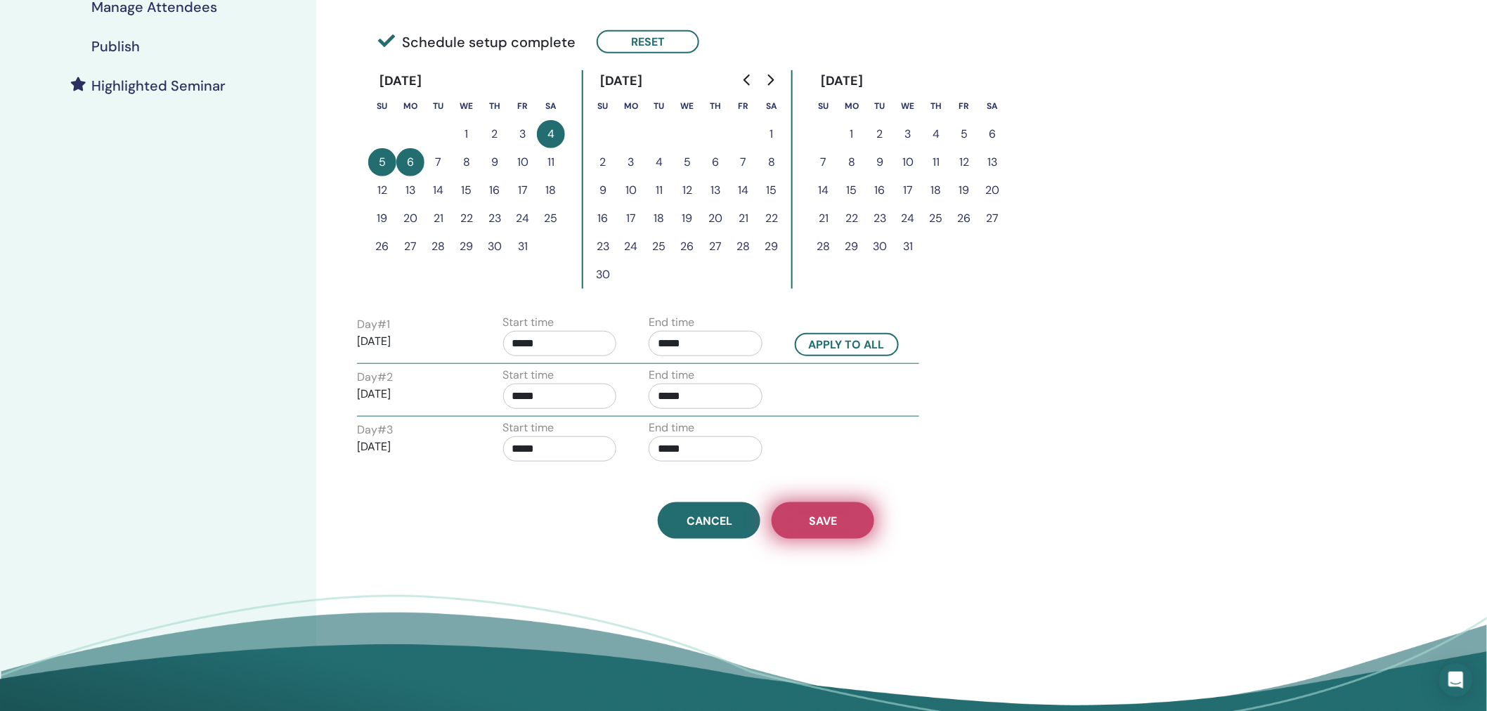
click at [828, 523] on span "Save" at bounding box center [823, 521] width 28 height 15
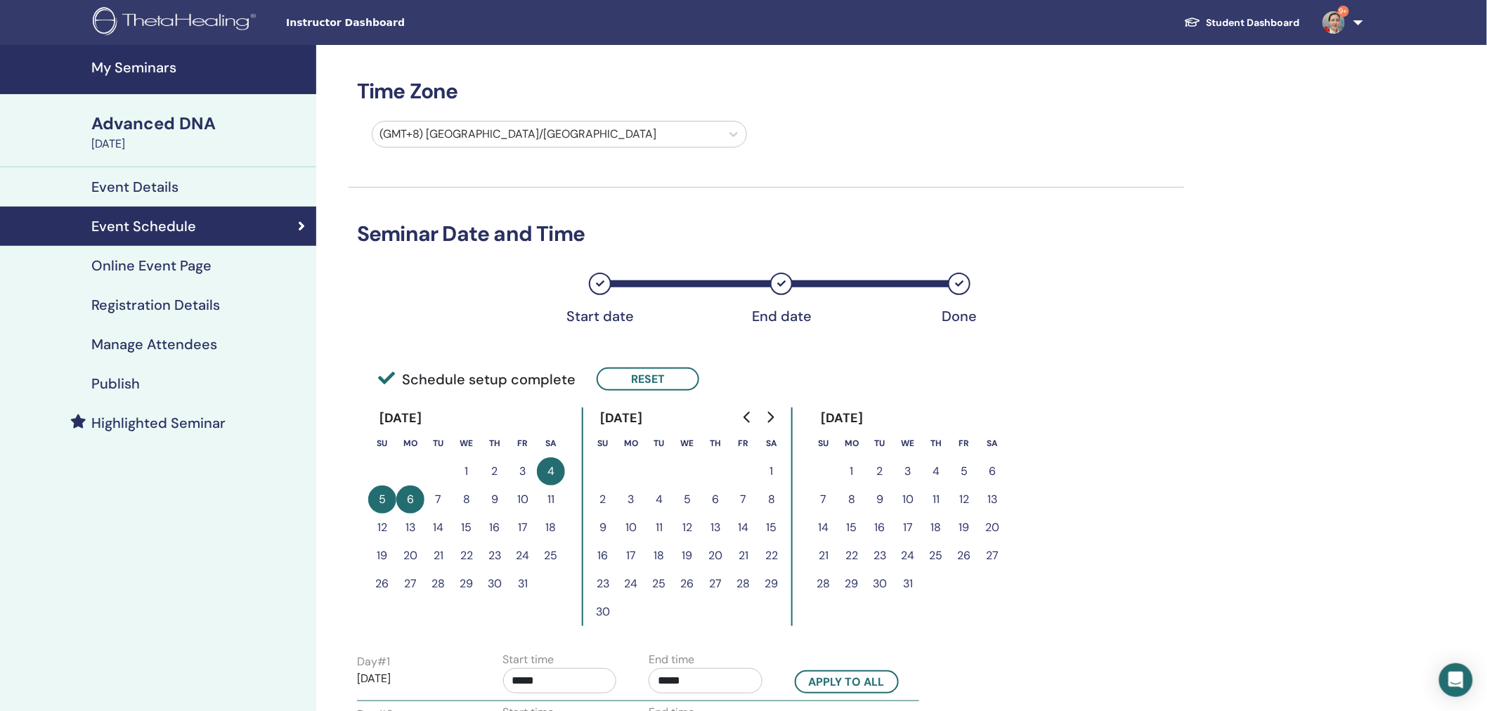
click at [104, 377] on h4 "Publish" at bounding box center [115, 383] width 48 height 17
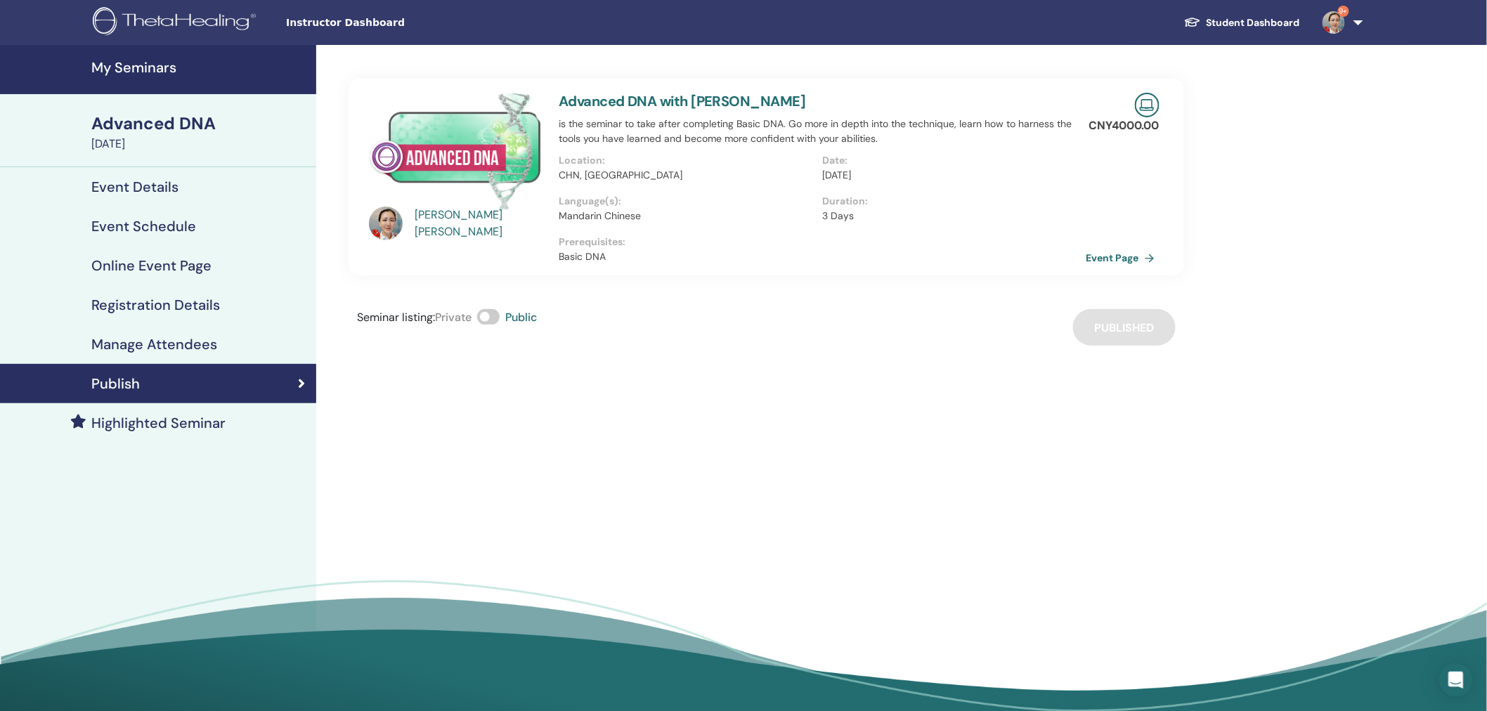
click at [157, 66] on h4 "My Seminars" at bounding box center [199, 67] width 216 height 17
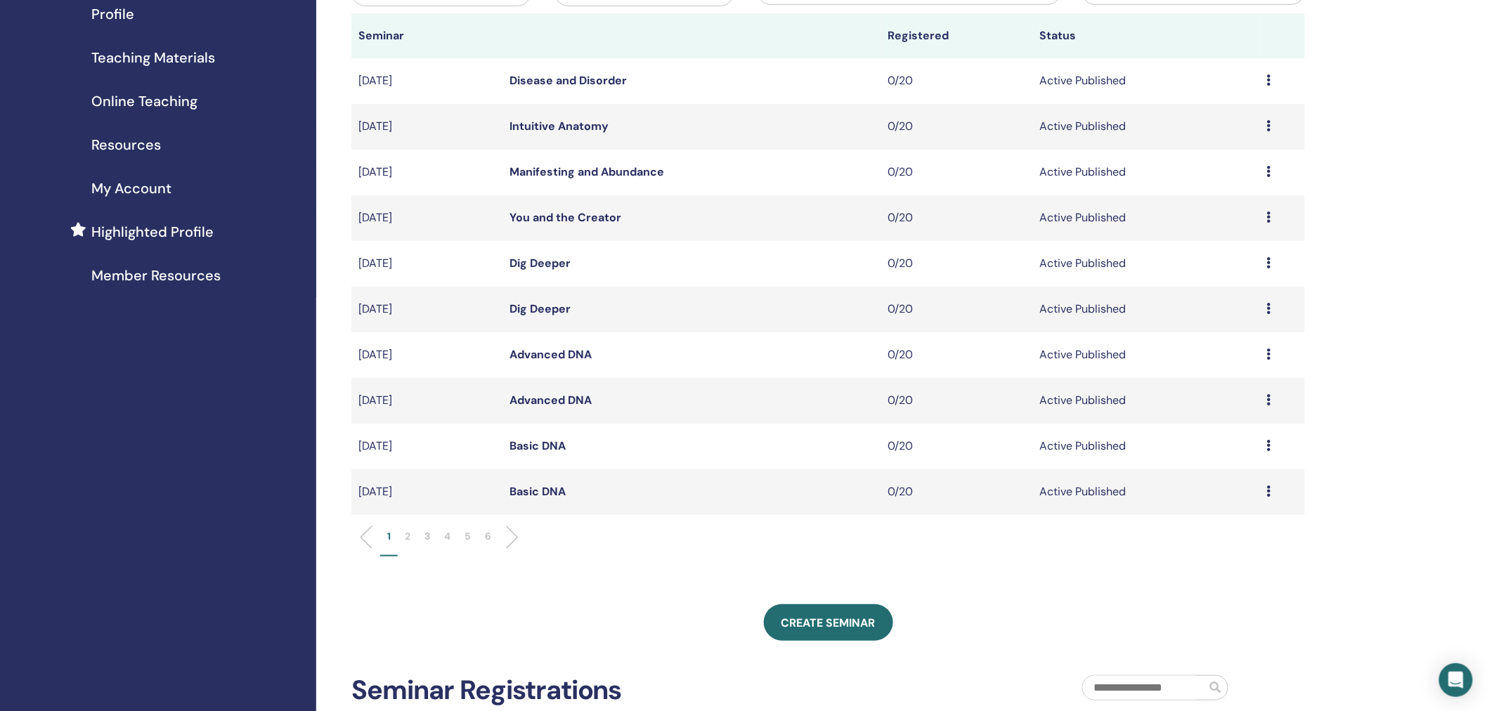
scroll to position [187, 0]
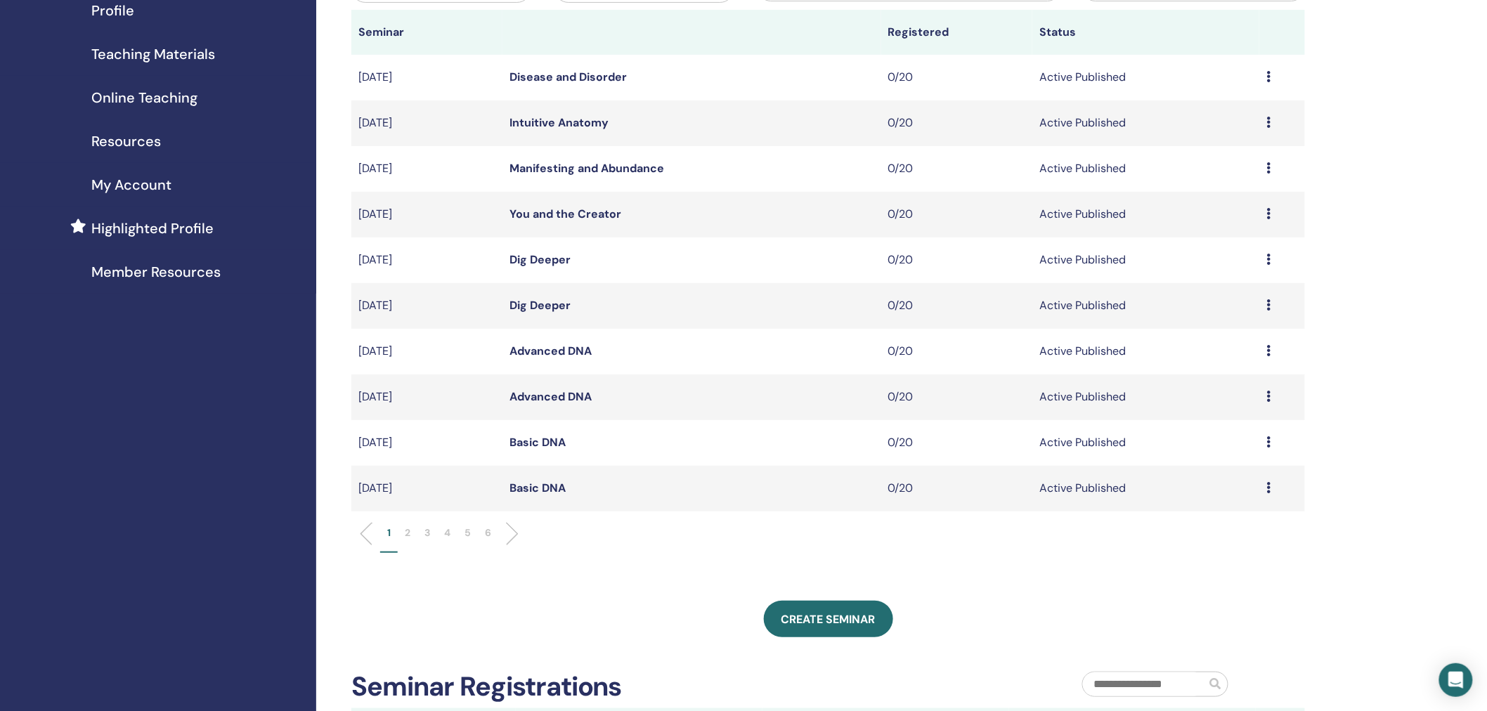
click at [401, 534] on li "2" at bounding box center [408, 539] width 20 height 27
click at [553, 218] on link "Dig Deeper" at bounding box center [540, 214] width 61 height 15
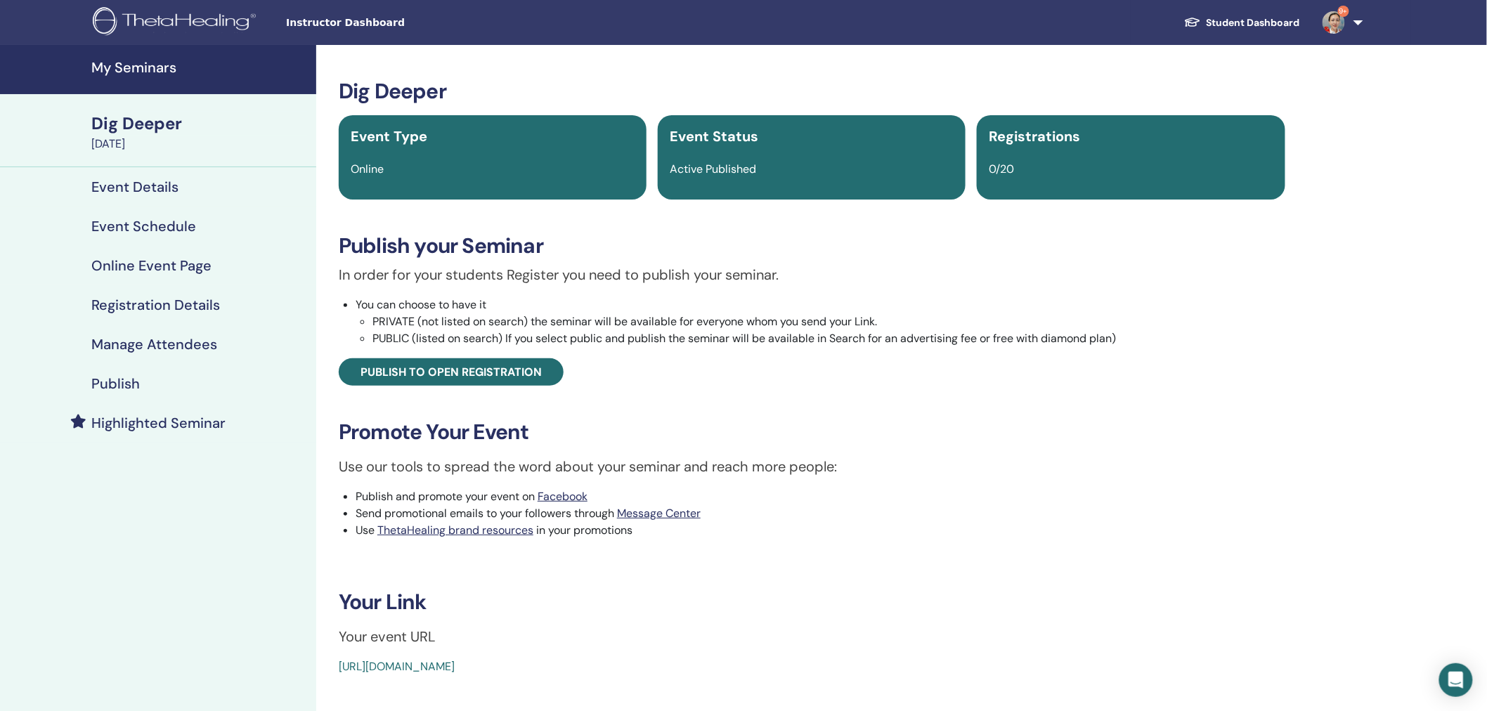
click at [145, 225] on h4 "Event Schedule" at bounding box center [143, 226] width 105 height 17
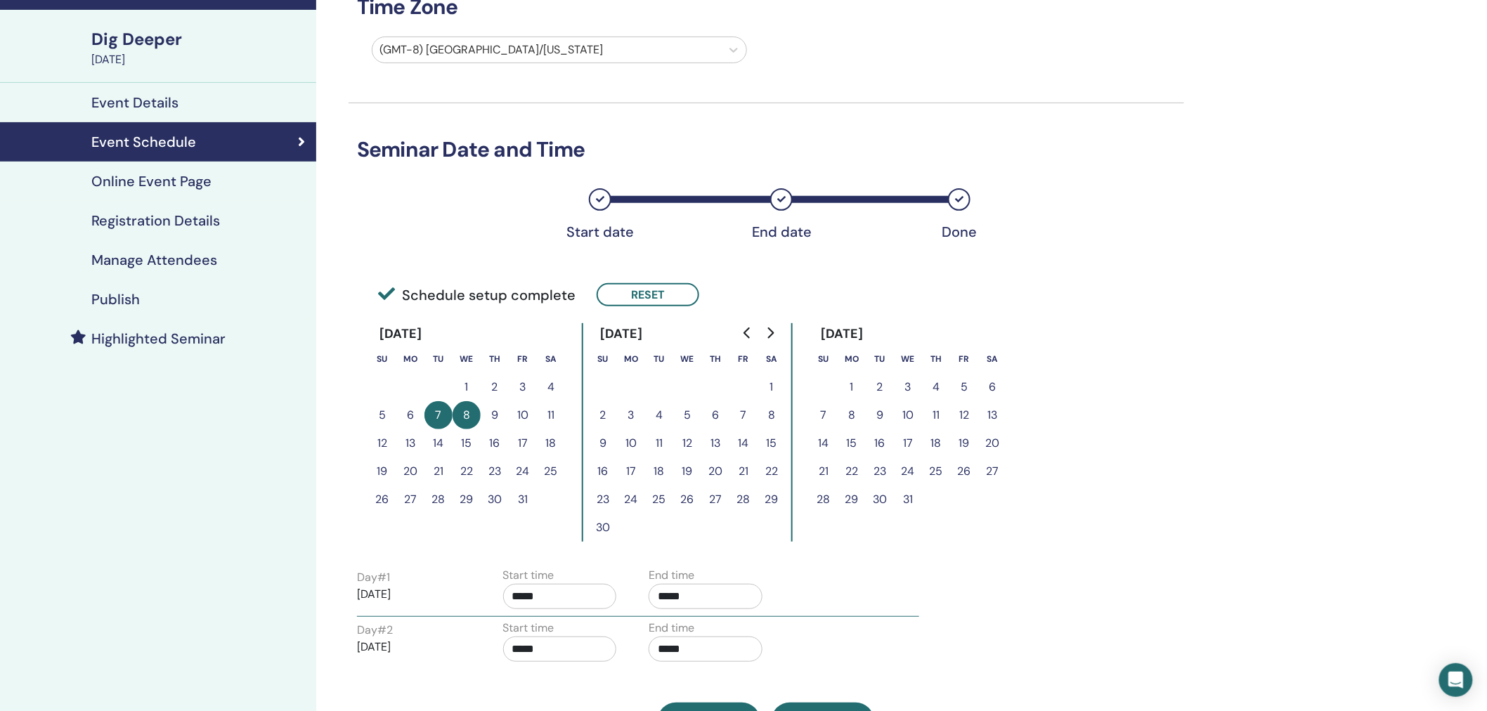
scroll to position [92, 0]
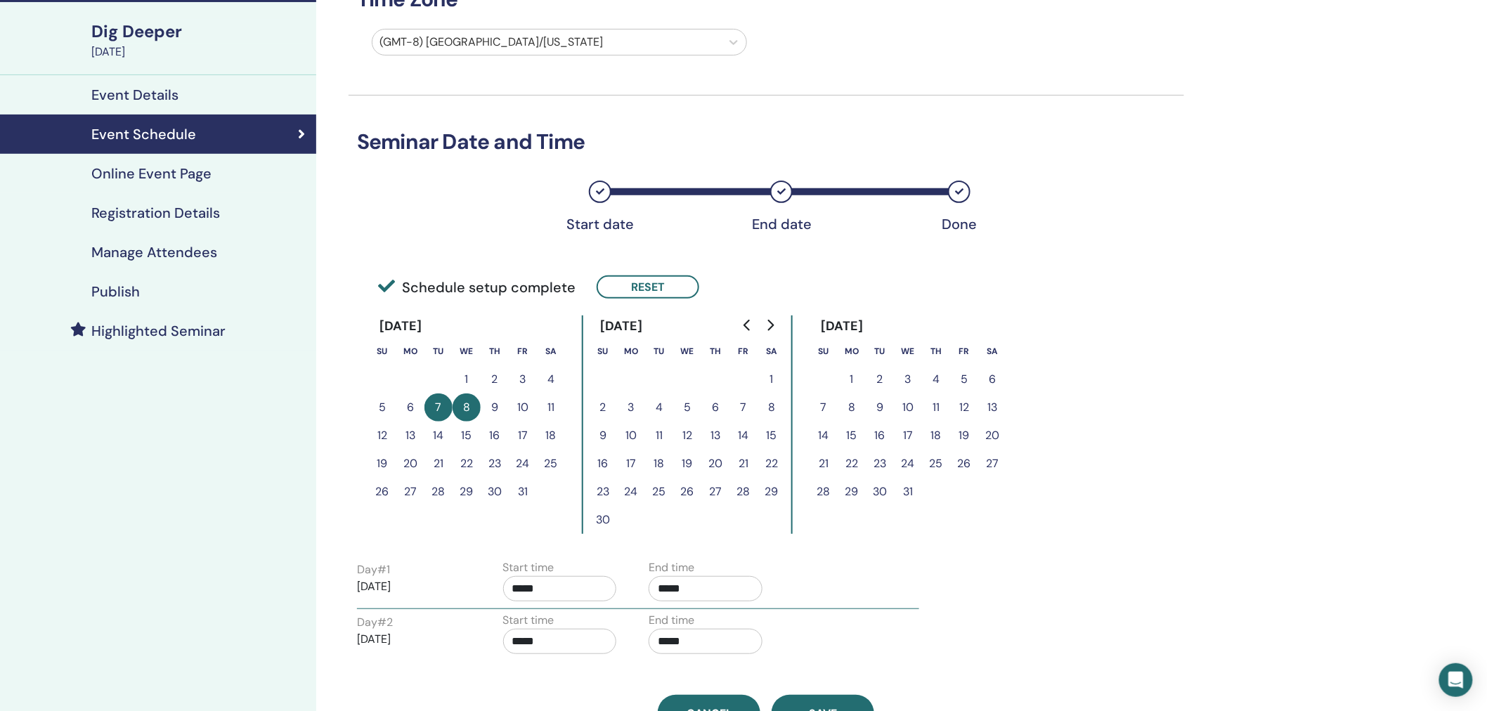
click at [697, 576] on input "*****" at bounding box center [706, 588] width 114 height 25
click at [725, 618] on span "▲" at bounding box center [720, 623] width 28 height 28
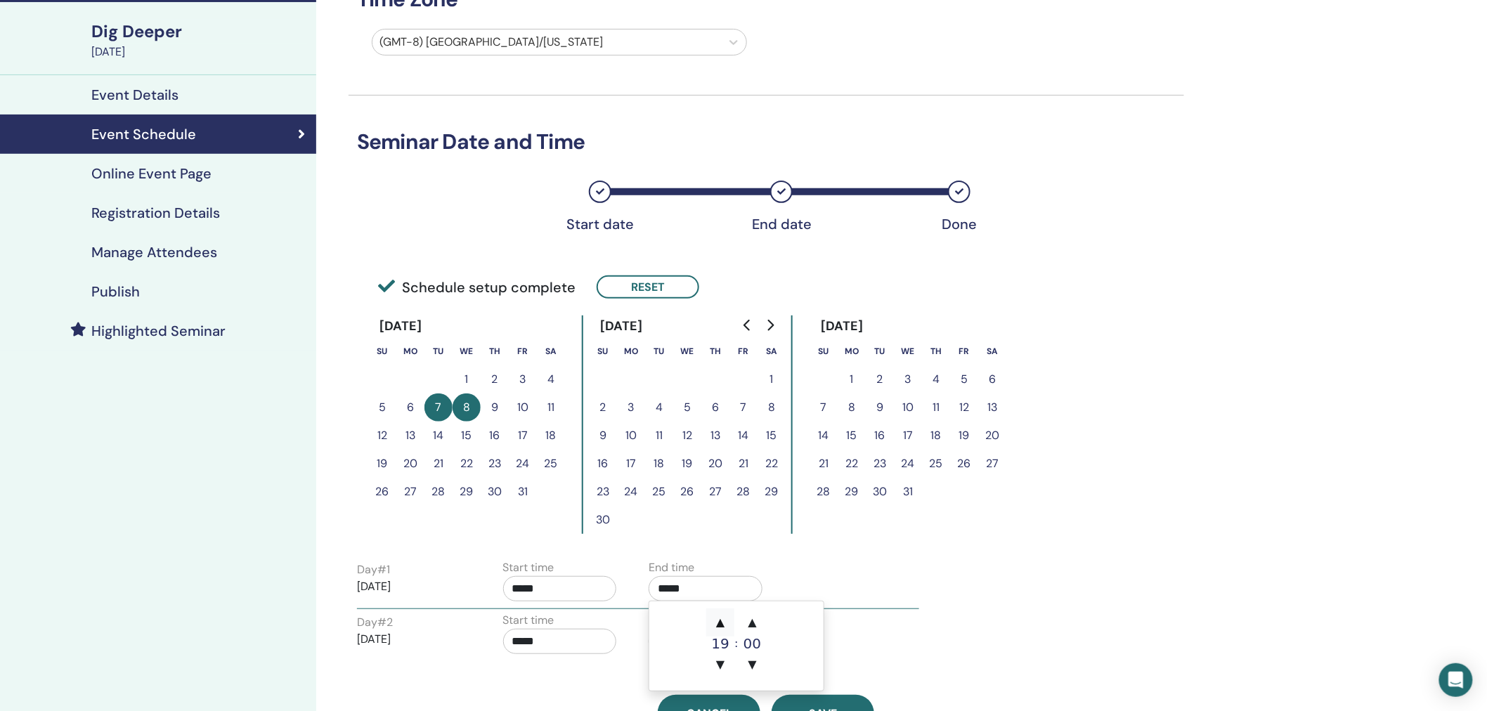
click at [725, 618] on span "▲" at bounding box center [720, 623] width 28 height 28
click at [725, 619] on span "▲" at bounding box center [720, 623] width 28 height 28
click at [725, 620] on span "▲" at bounding box center [720, 623] width 28 height 28
type input "*****"
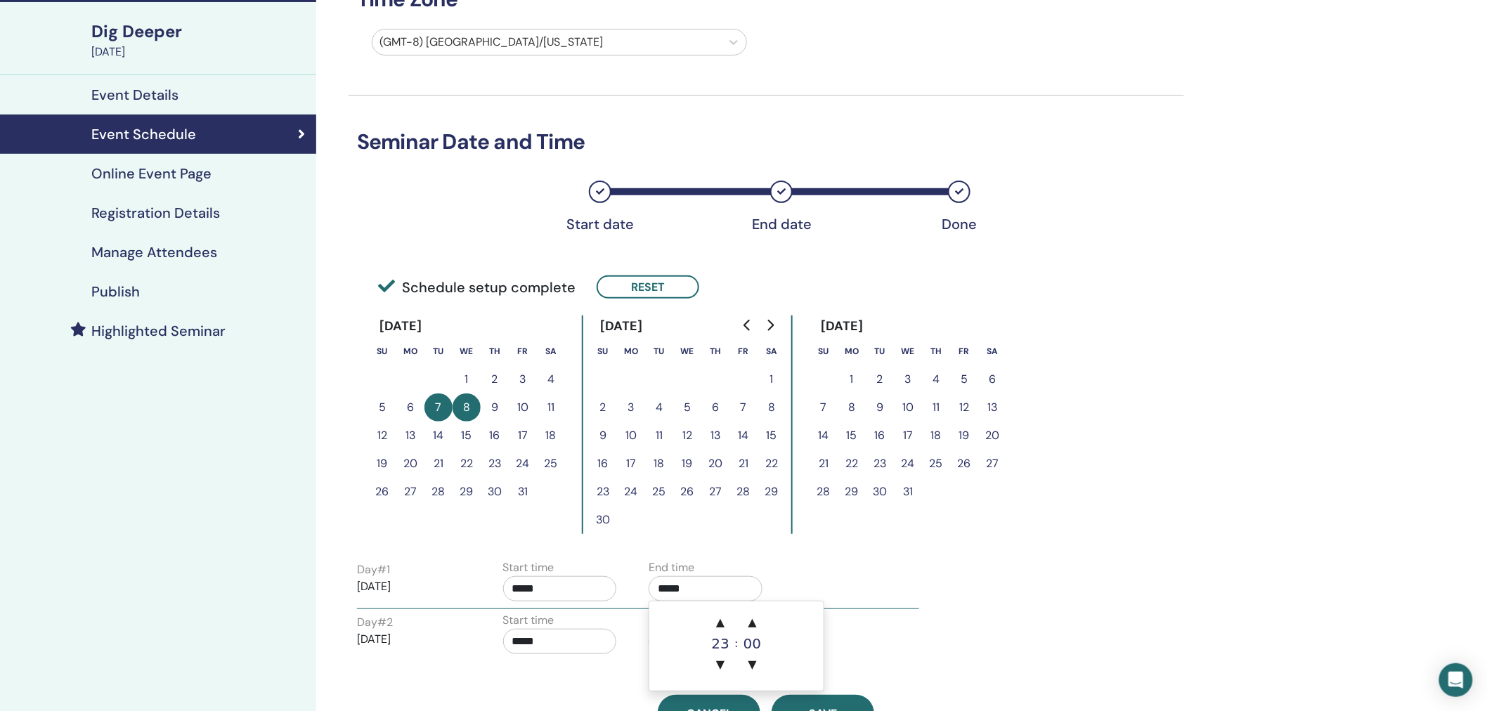
click at [1021, 543] on div "Time Zone (GMT-8) US/Alaska Seminar Date and Time Start date End date Done Sche…" at bounding box center [767, 342] width 836 height 779
click at [691, 630] on input "*****" at bounding box center [706, 641] width 114 height 25
click at [720, 550] on span "▲" at bounding box center [720, 552] width 28 height 28
click at [721, 550] on span "▲" at bounding box center [720, 552] width 28 height 28
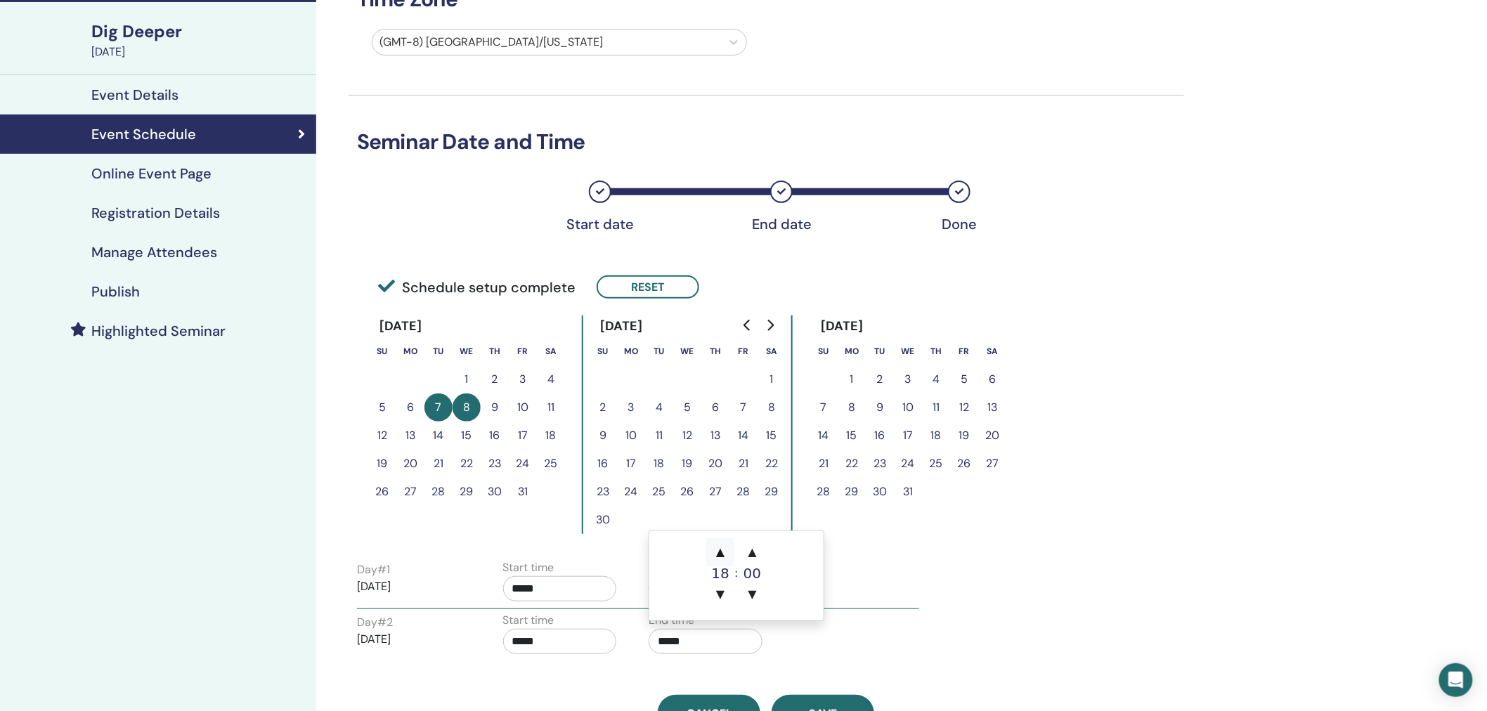
click at [722, 550] on span "▲" at bounding box center [720, 552] width 28 height 28
click at [722, 552] on span "▲" at bounding box center [720, 552] width 28 height 28
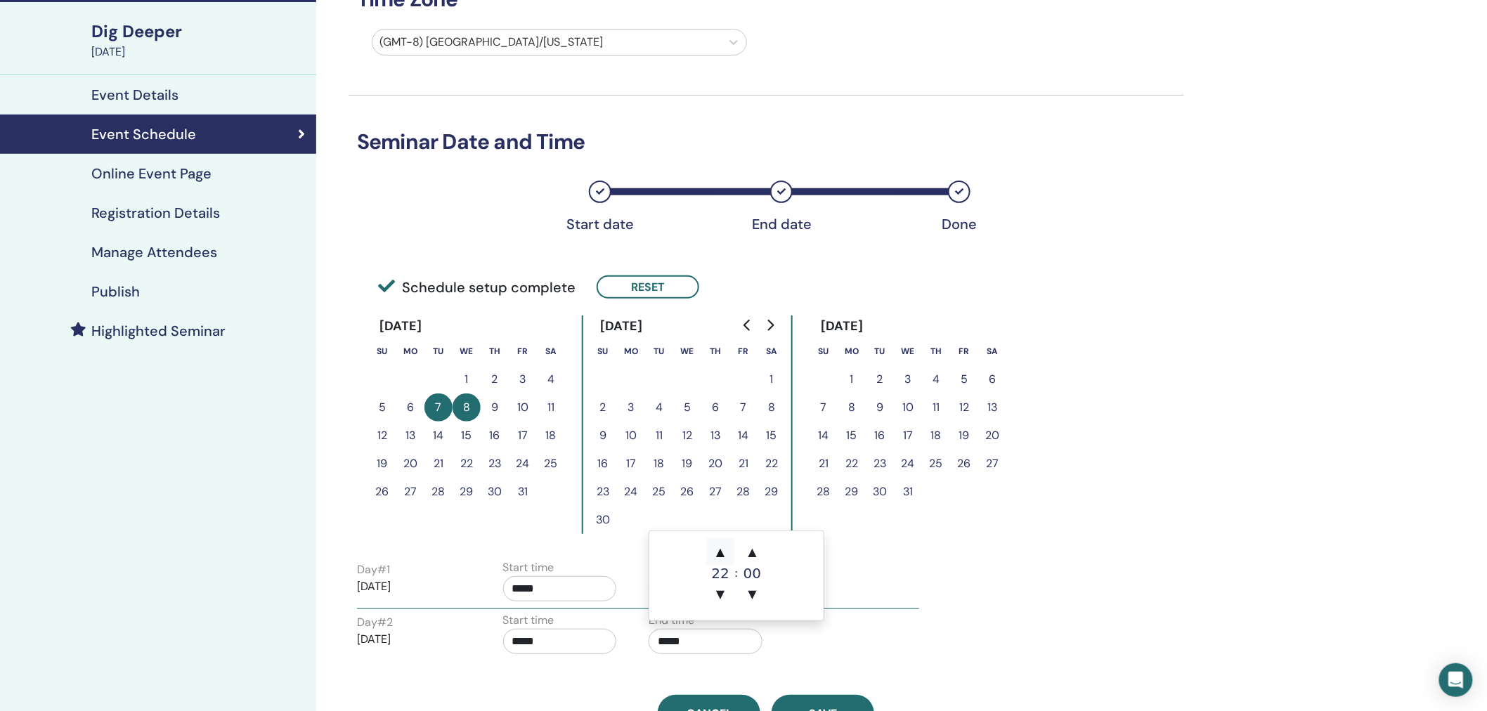
type input "*****"
drag, startPoint x: 1207, startPoint y: 568, endPoint x: 979, endPoint y: 574, distance: 228.5
click at [1204, 569] on div "Time Zone (GMT-8) US/Alaska Seminar Date and Time Start date End date Done Sche…" at bounding box center [812, 441] width 992 height 976
click at [566, 588] on input "*****" at bounding box center [560, 588] width 114 height 25
click at [576, 621] on span "▲" at bounding box center [575, 623] width 28 height 28
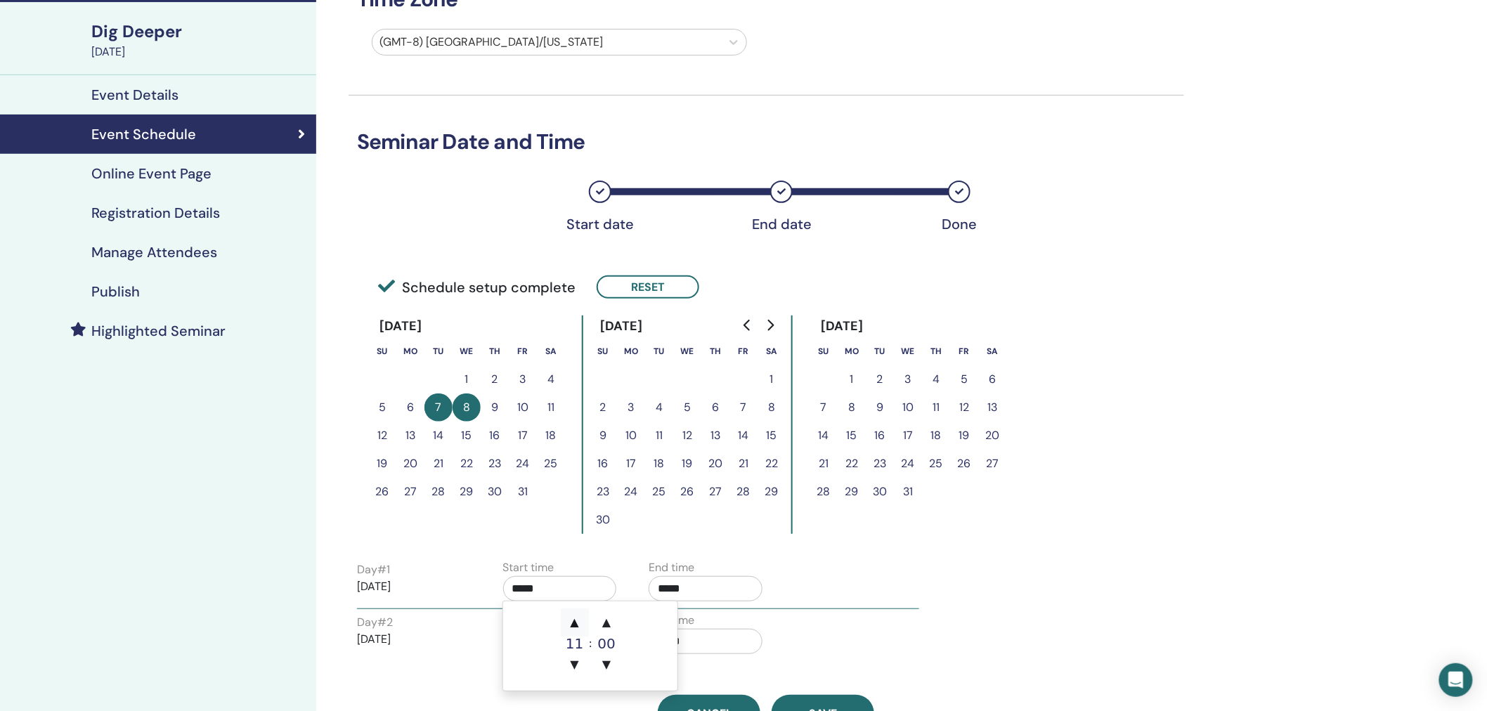
click at [576, 621] on span "▲" at bounding box center [575, 623] width 28 height 28
click at [576, 620] on span "▲" at bounding box center [575, 623] width 28 height 28
click at [577, 620] on span "▲" at bounding box center [575, 623] width 28 height 28
click at [577, 619] on span "▲" at bounding box center [575, 623] width 28 height 28
click at [578, 619] on span "▲" at bounding box center [575, 623] width 28 height 28
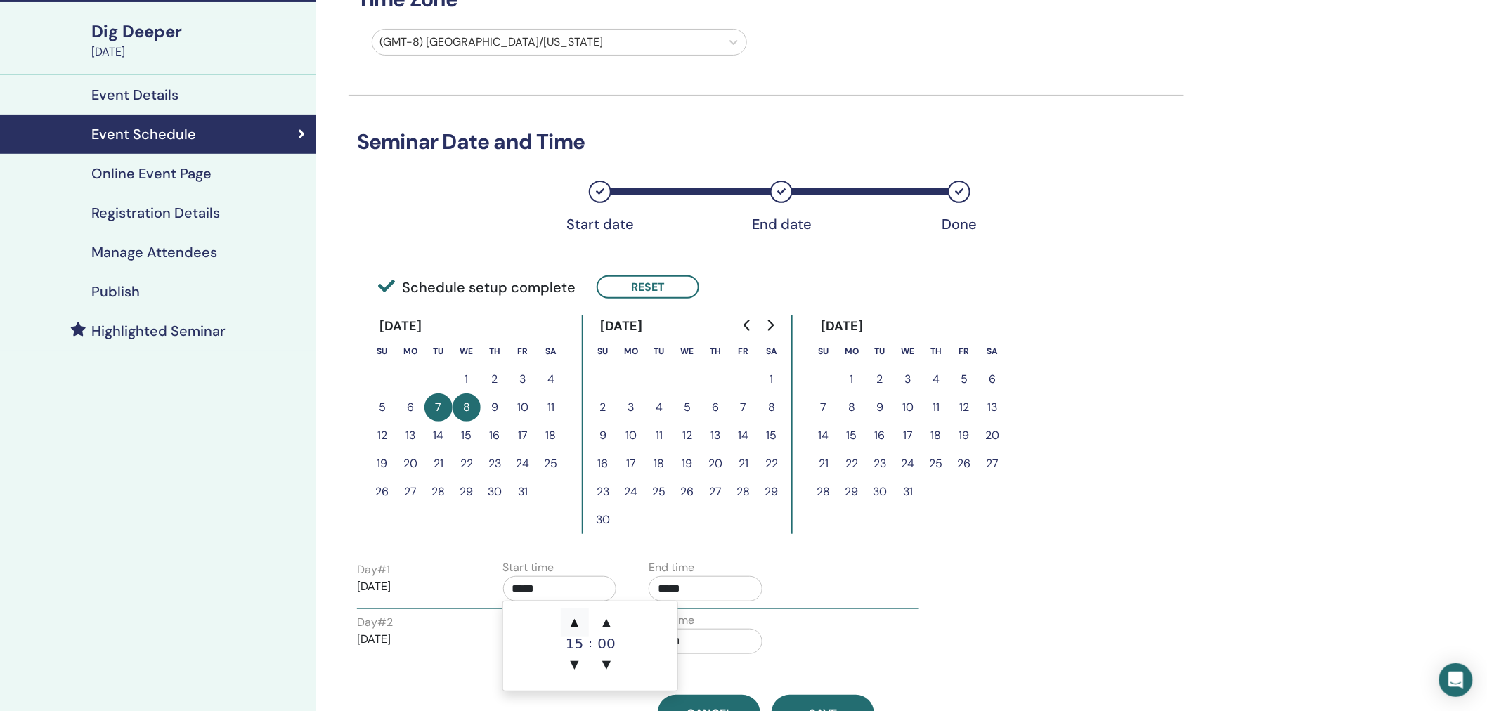
click at [578, 619] on span "▲" at bounding box center [575, 623] width 28 height 28
type input "*****"
click at [1179, 557] on div "Day # 1 2025/10/07 Start time ***** End time ***** Day # 2 2025/10/08 Start tim…" at bounding box center [767, 609] width 836 height 105
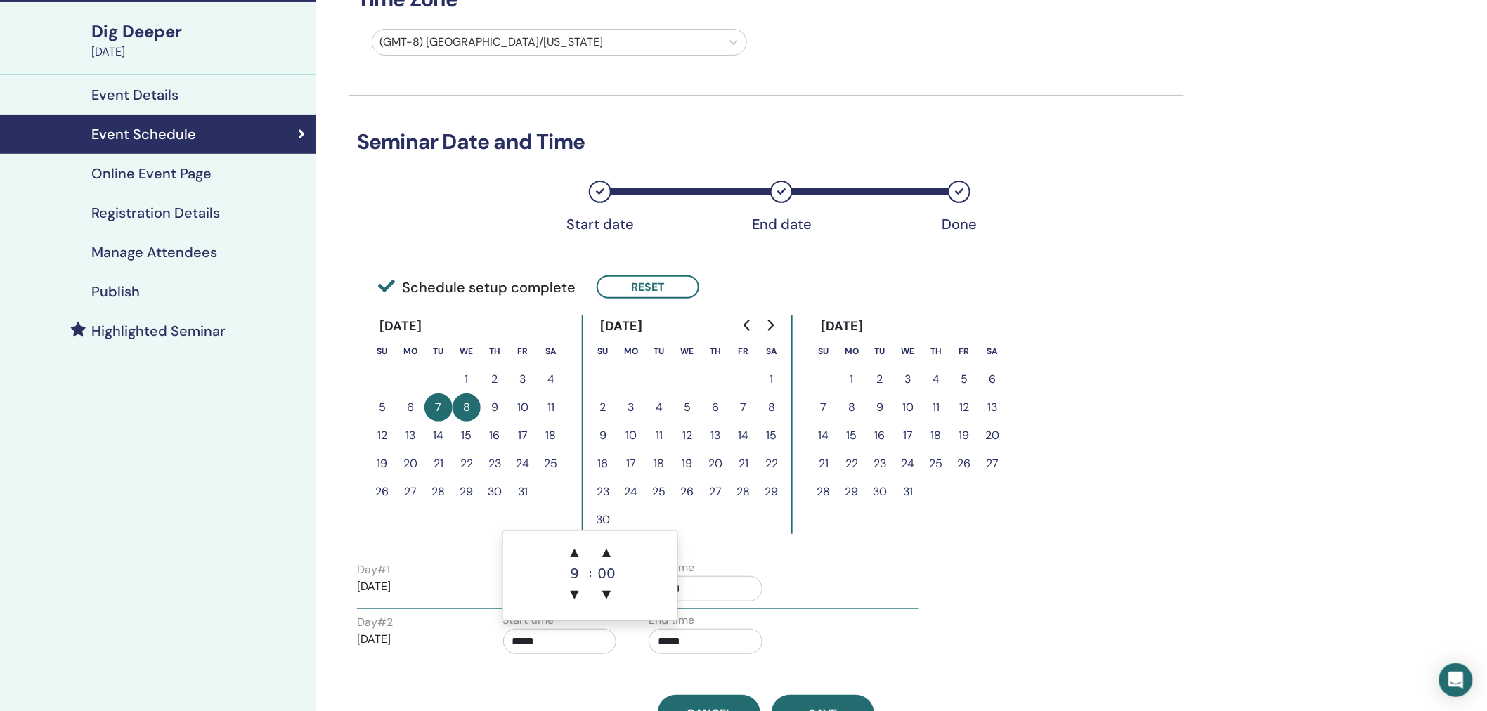
drag, startPoint x: 574, startPoint y: 635, endPoint x: 618, endPoint y: 621, distance: 46.9
click at [574, 635] on input "*****" at bounding box center [560, 641] width 114 height 25
click at [574, 551] on span "▲" at bounding box center [575, 552] width 28 height 28
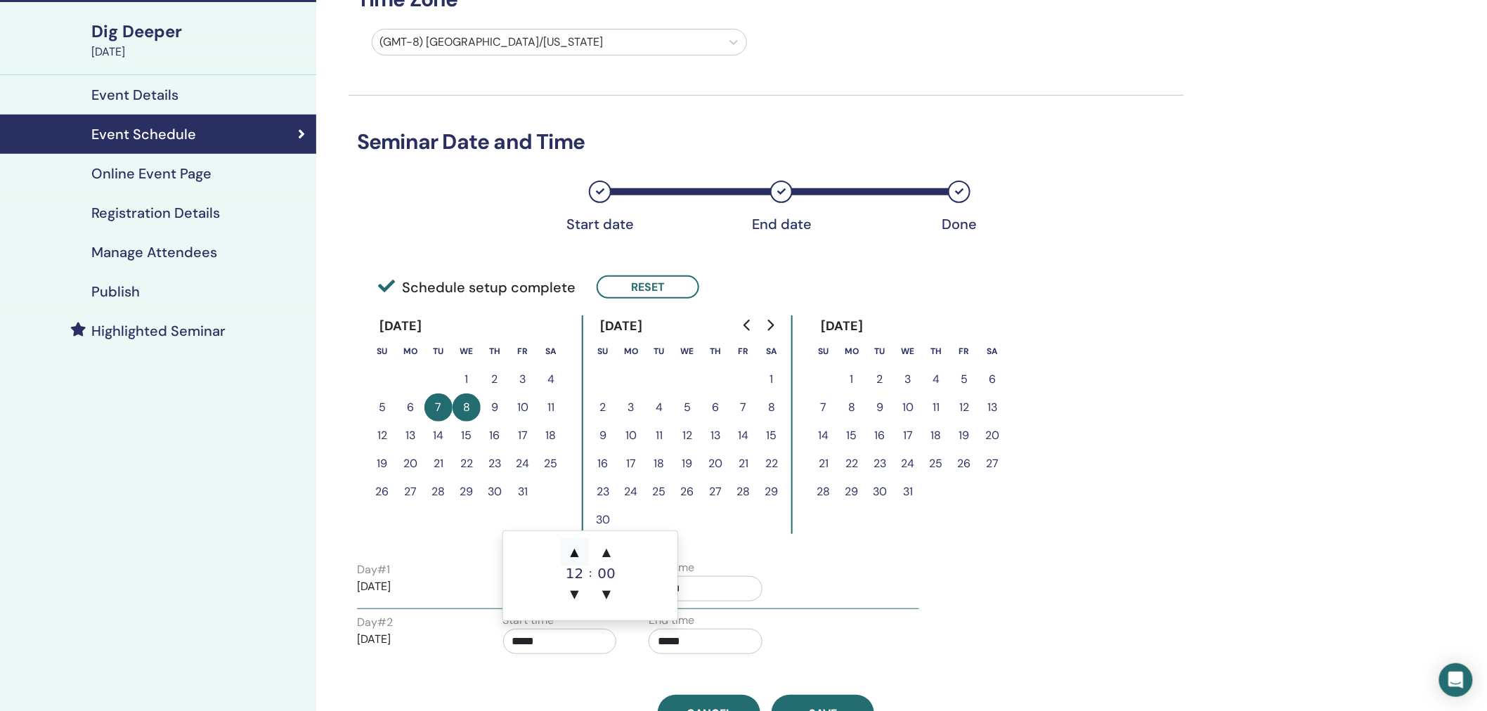
click at [574, 551] on span "▲" at bounding box center [575, 552] width 28 height 28
click at [574, 552] on span "▲" at bounding box center [575, 552] width 28 height 28
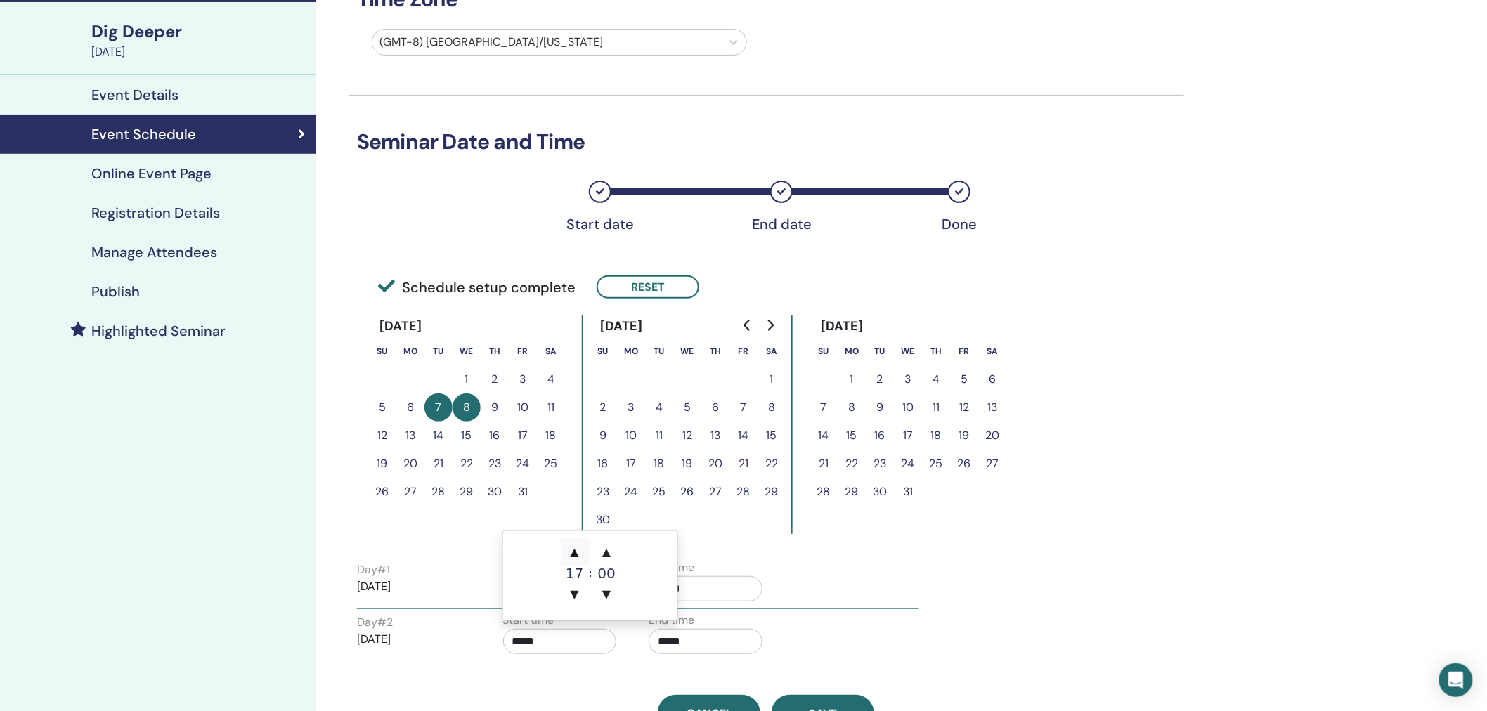
click at [574, 552] on span "▲" at bounding box center [575, 552] width 28 height 28
type input "*****"
click at [1169, 565] on div "Day # 1 2025/10/07 Start time ***** End time ***** Day # 2 2025/10/08 Start tim…" at bounding box center [767, 609] width 836 height 105
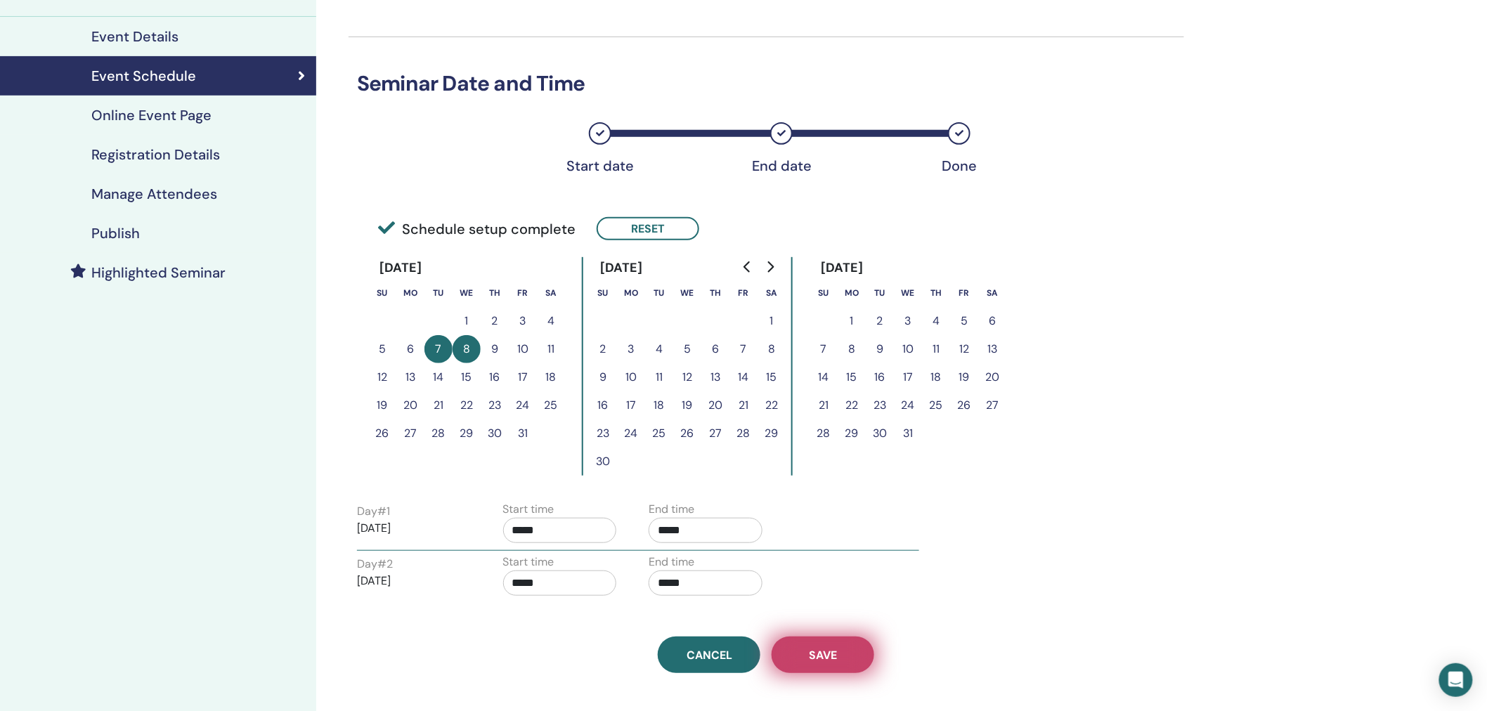
click at [841, 654] on button "Save" at bounding box center [823, 655] width 103 height 37
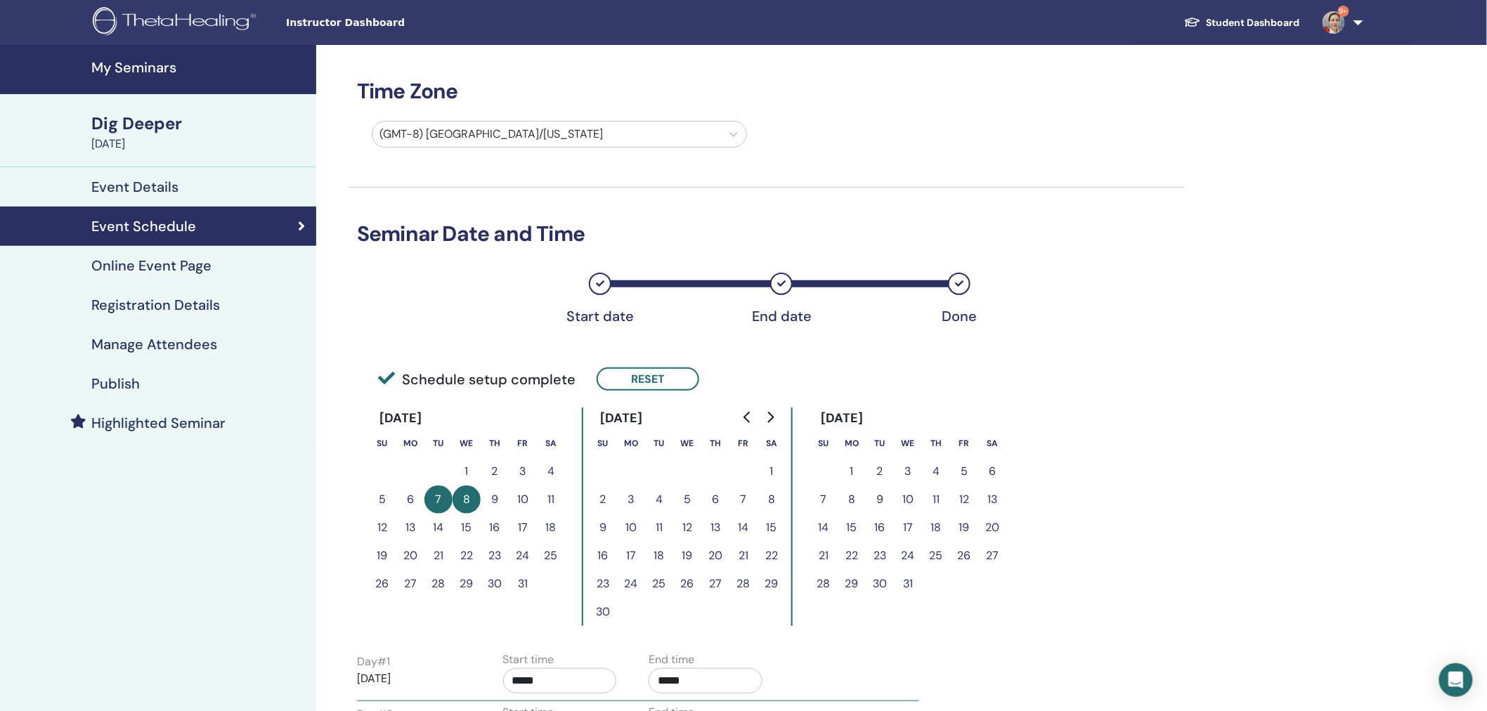
click at [88, 382] on div "Publish" at bounding box center [158, 383] width 294 height 17
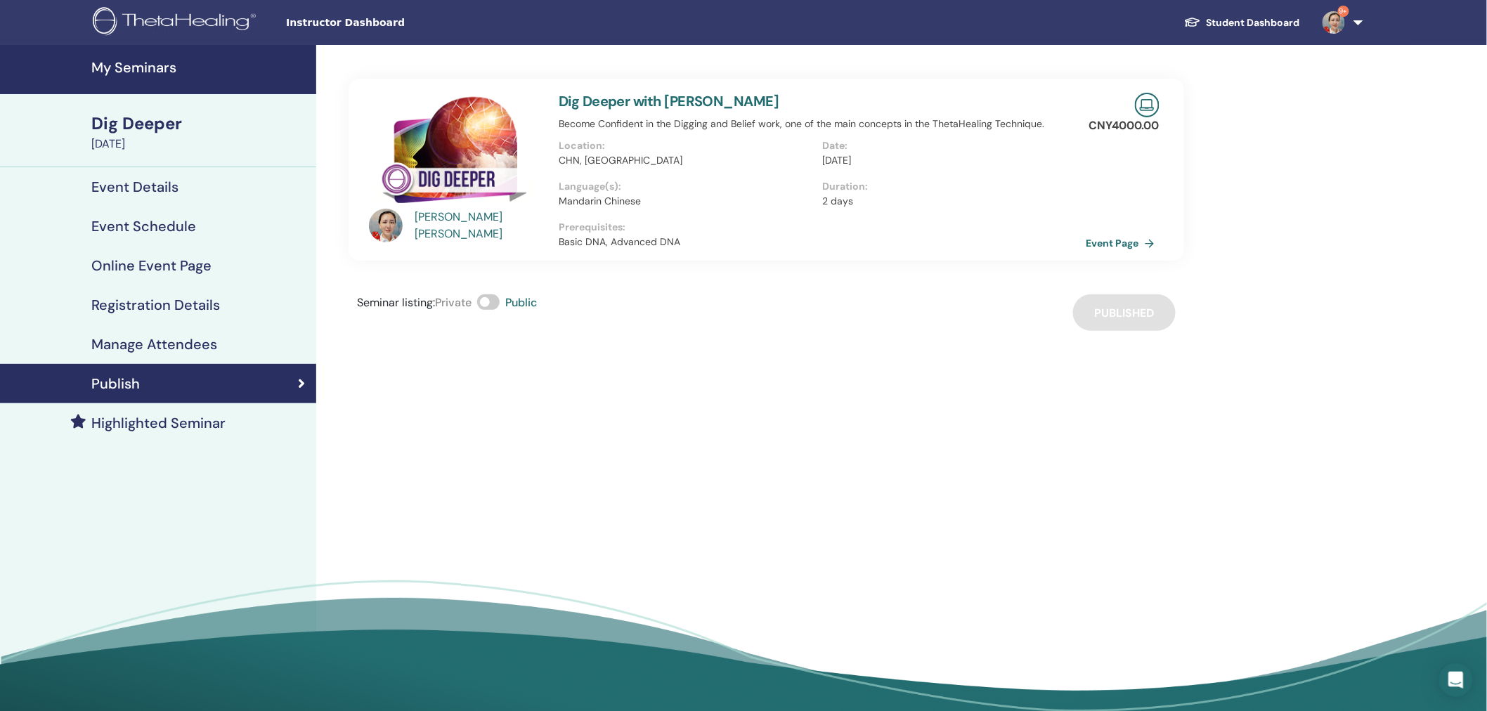
click at [141, 65] on h4 "My Seminars" at bounding box center [199, 67] width 216 height 17
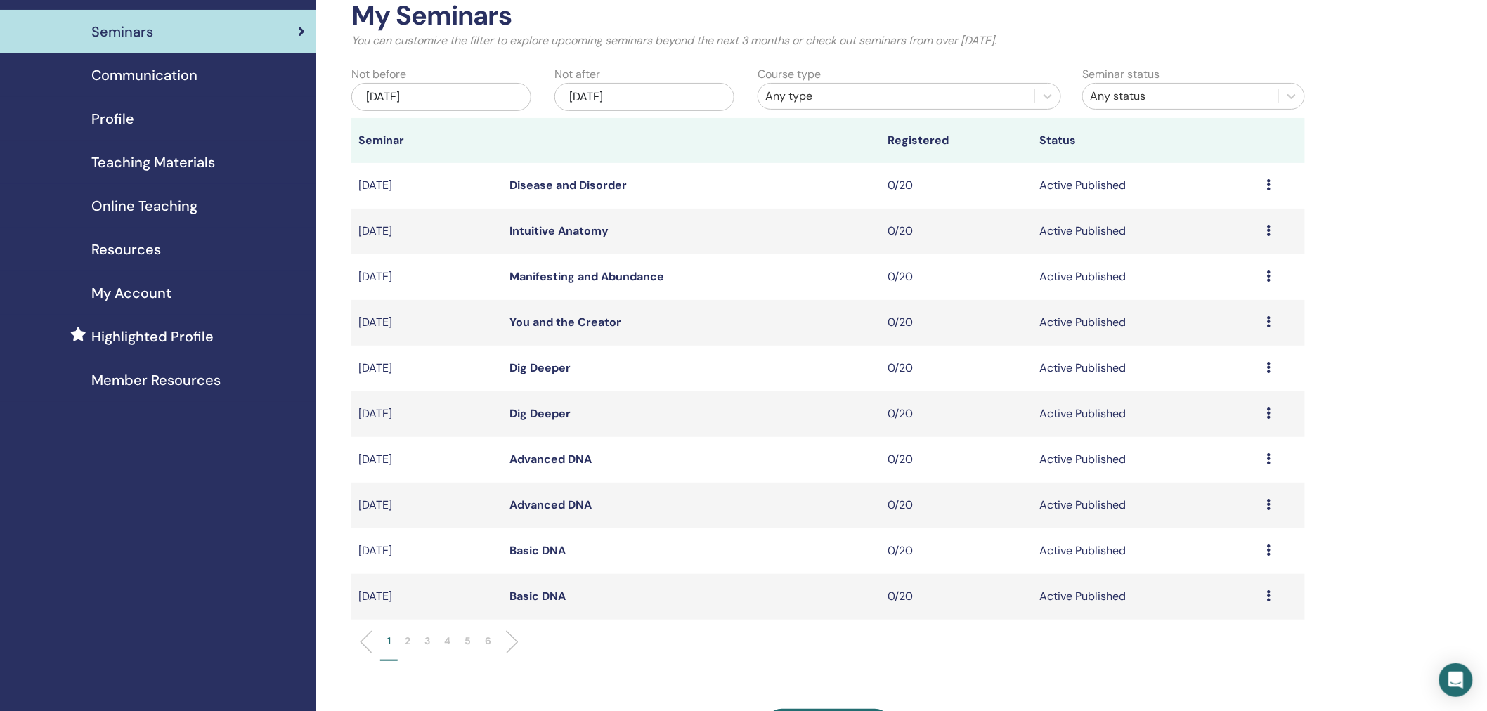
scroll to position [85, 0]
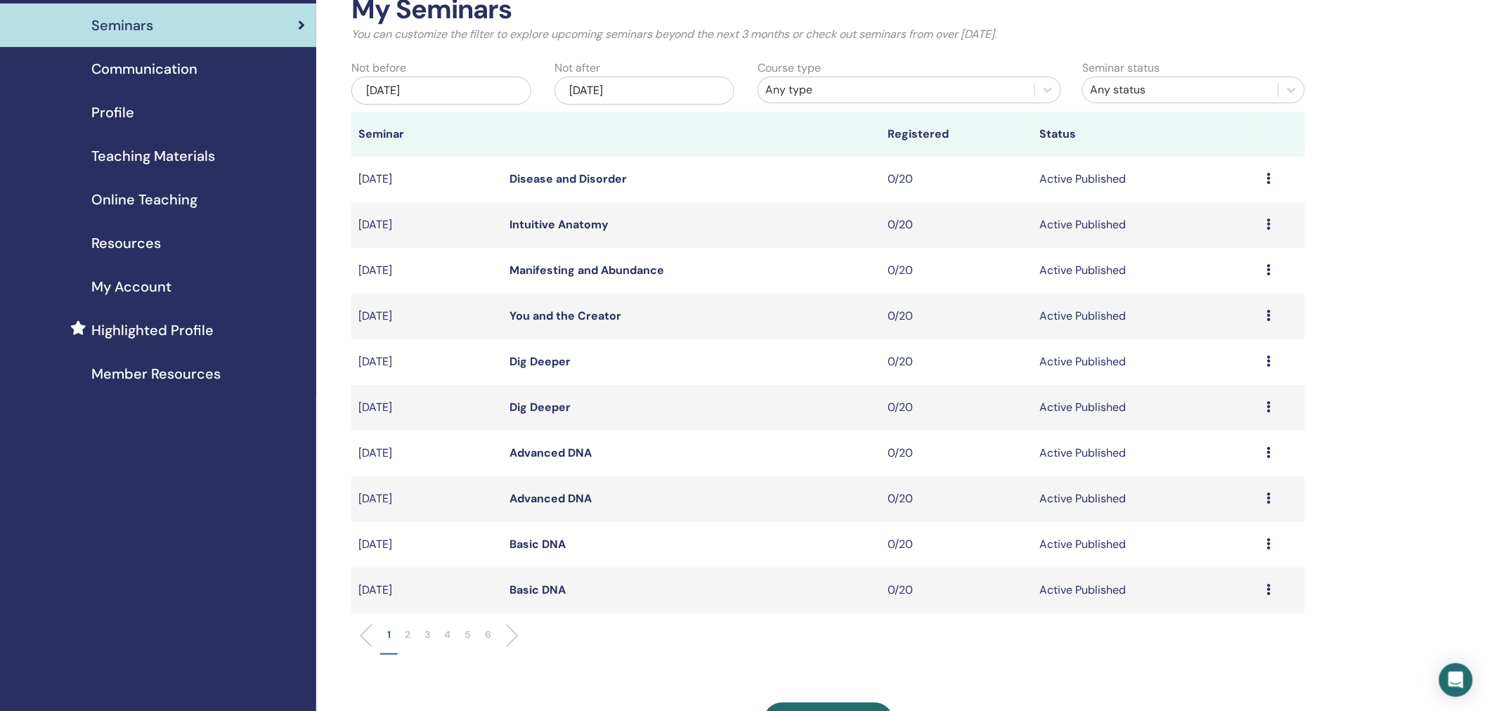
click at [403, 631] on li "2" at bounding box center [408, 641] width 20 height 27
click at [557, 227] on link "Game of Life" at bounding box center [545, 224] width 70 height 15
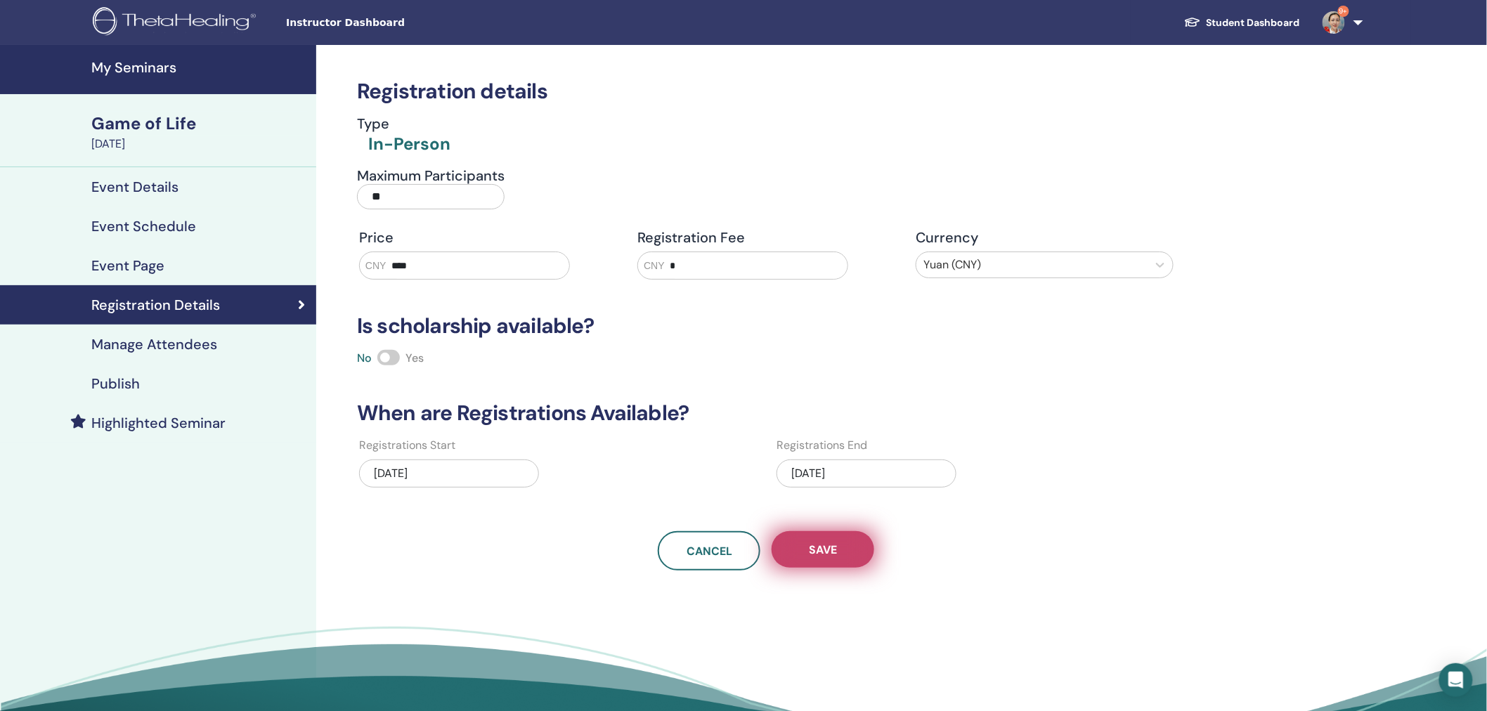
type input "****"
click at [841, 548] on button "Save" at bounding box center [823, 549] width 103 height 37
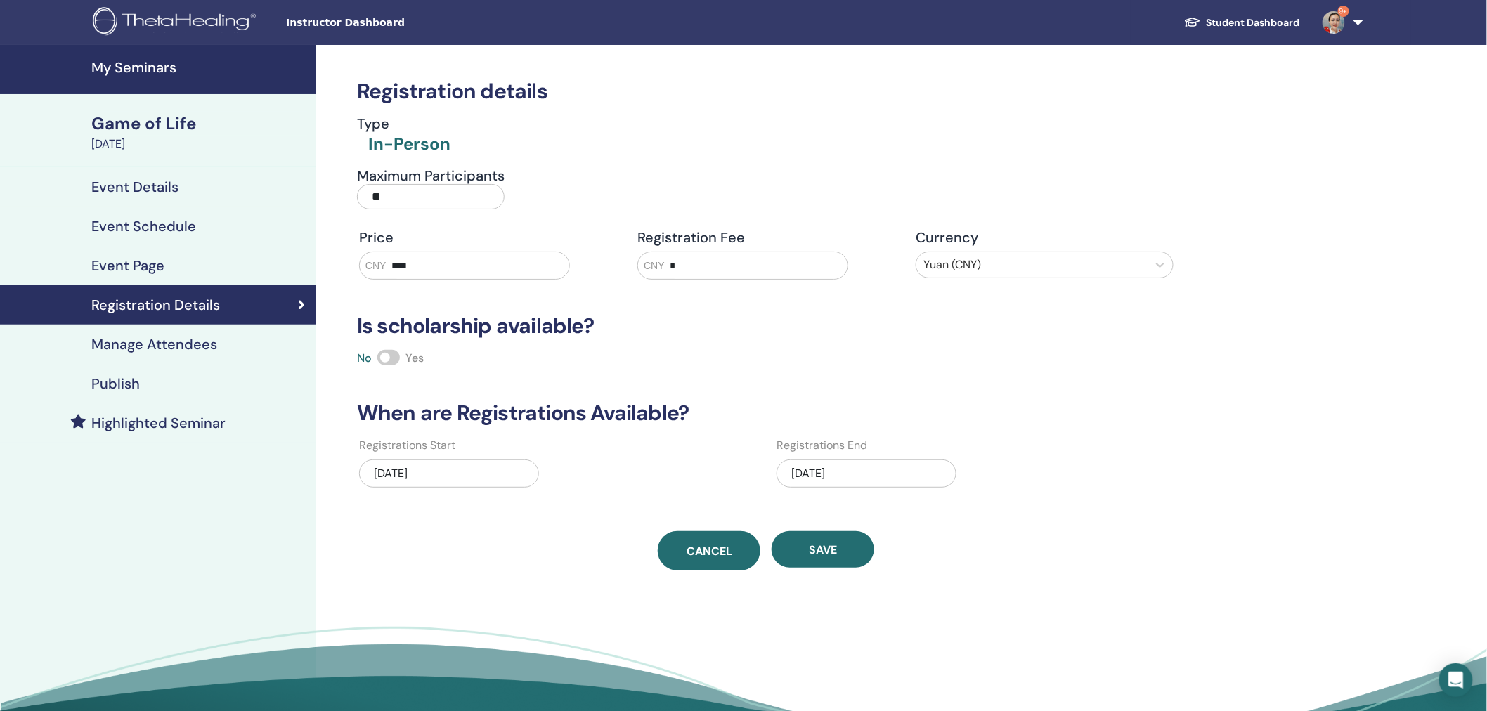
click at [706, 538] on link "Cancel" at bounding box center [709, 550] width 103 height 39
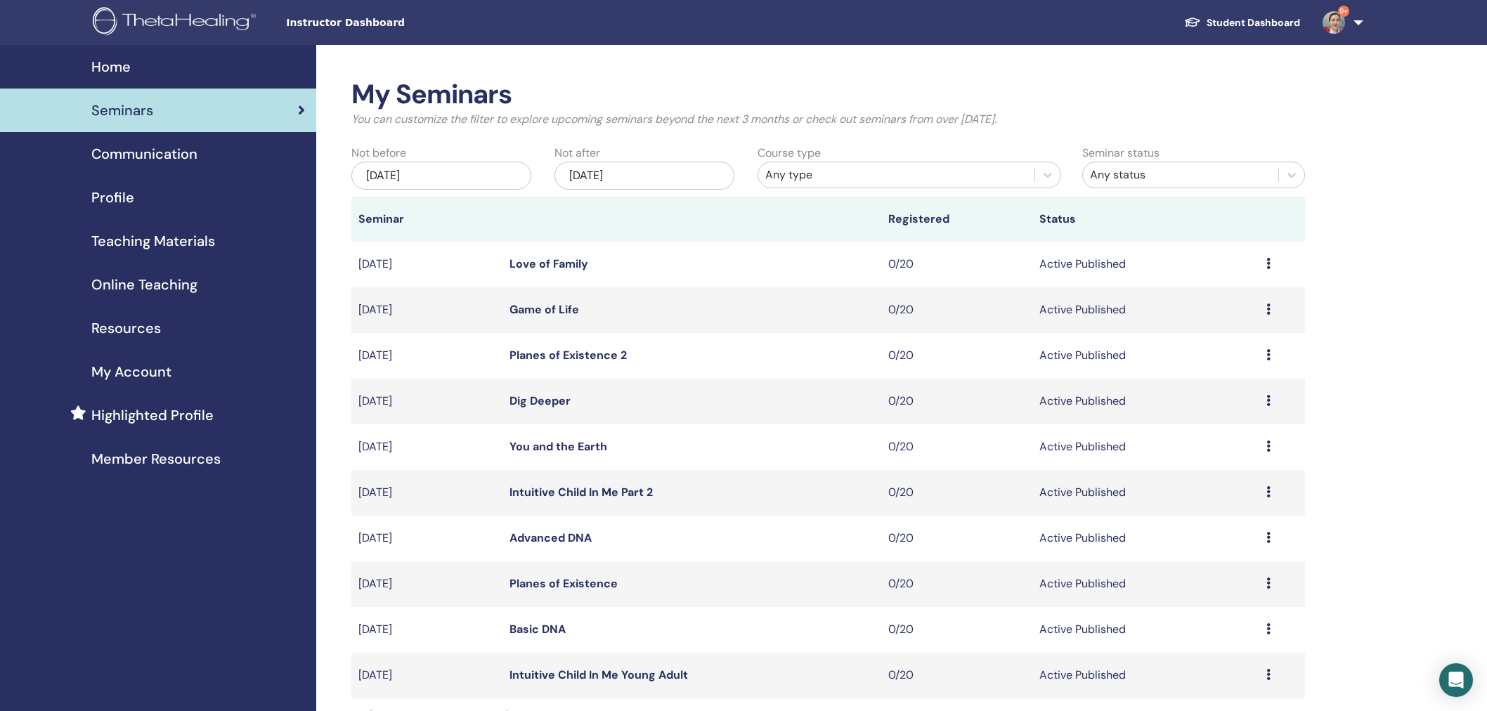
scroll to position [85, 0]
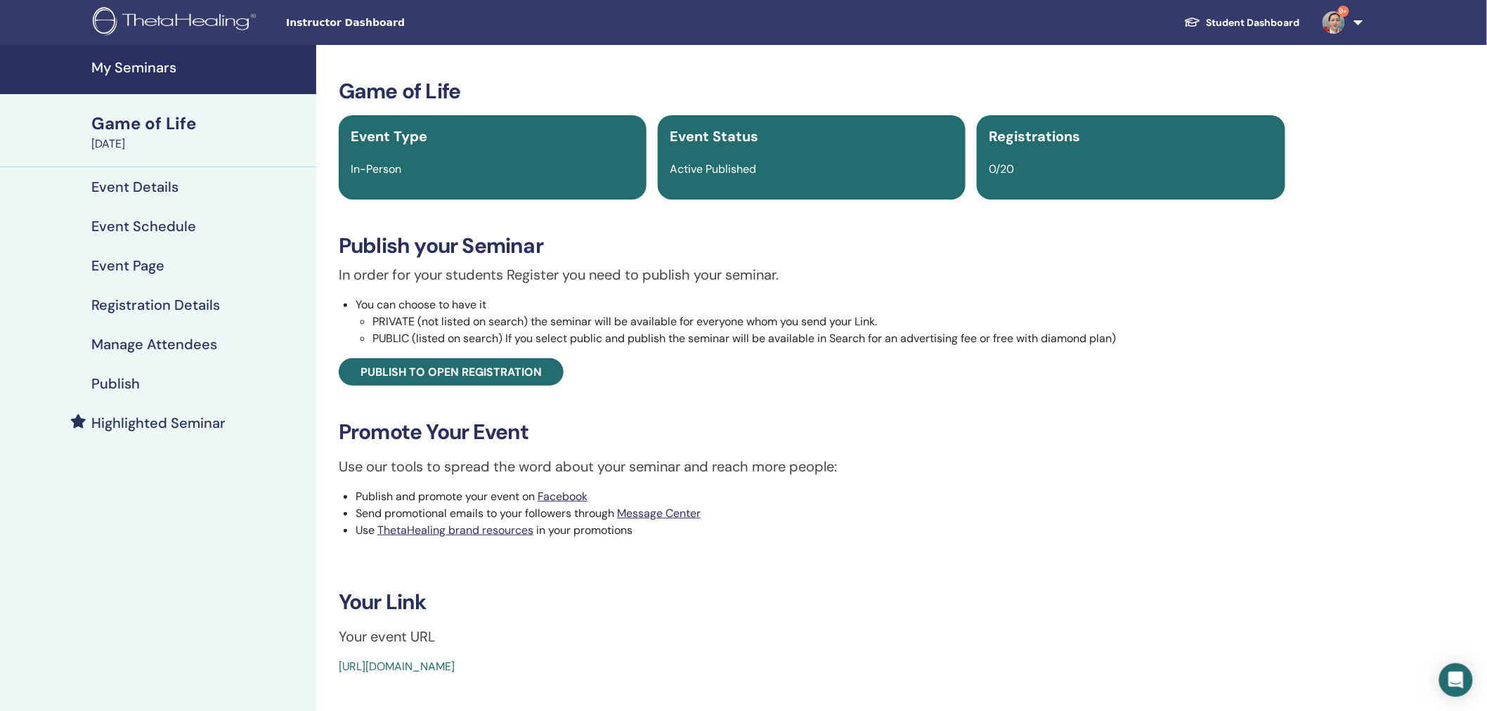
click at [165, 310] on h4 "Registration Details" at bounding box center [155, 305] width 129 height 17
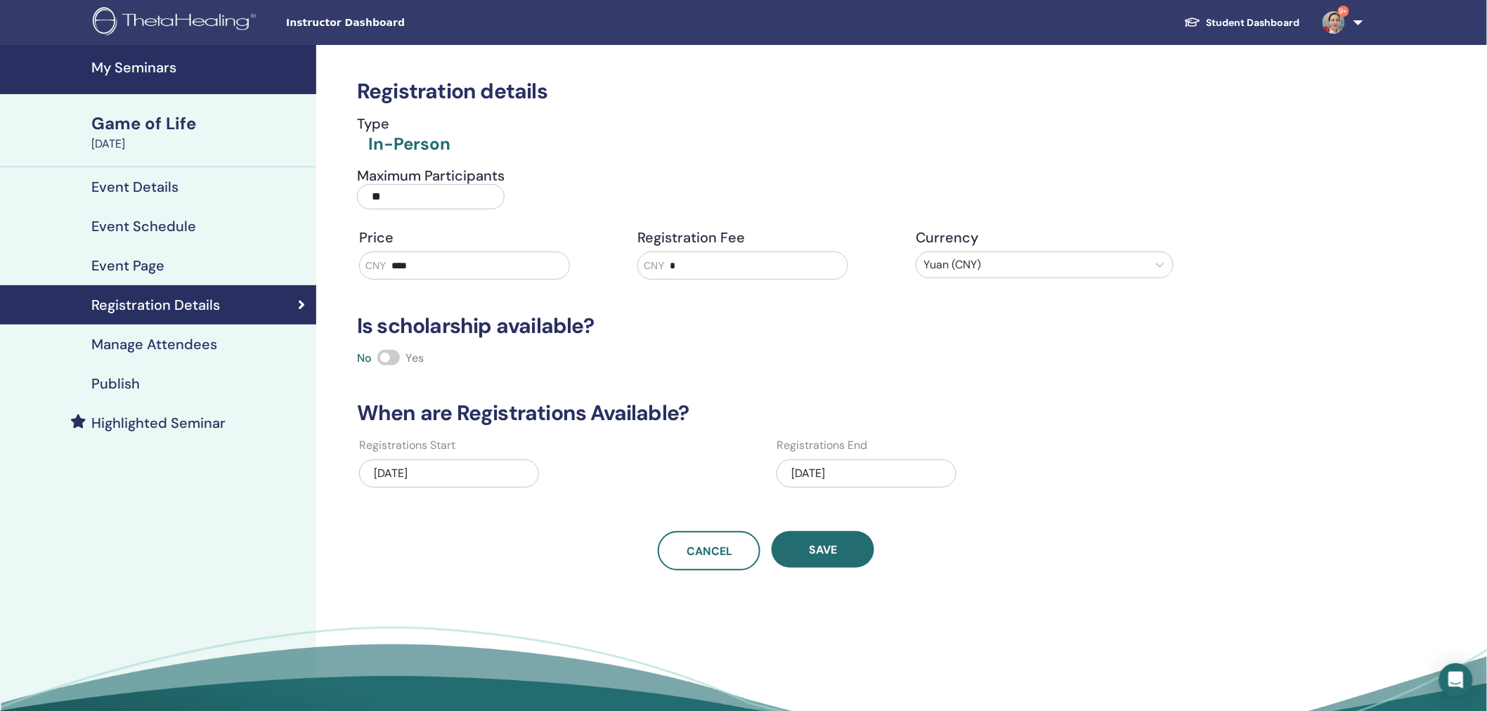
click at [144, 66] on h4 "My Seminars" at bounding box center [199, 67] width 216 height 17
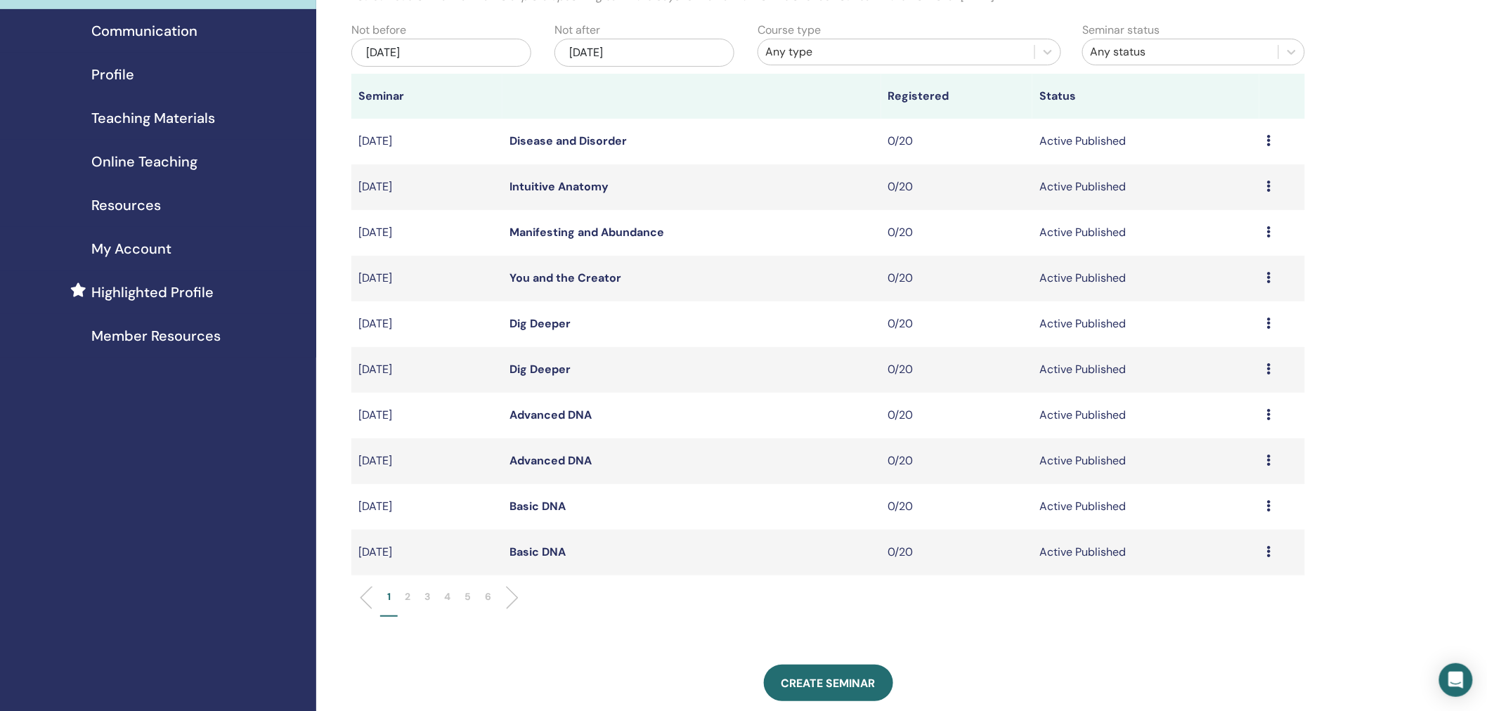
scroll to position [145, 0]
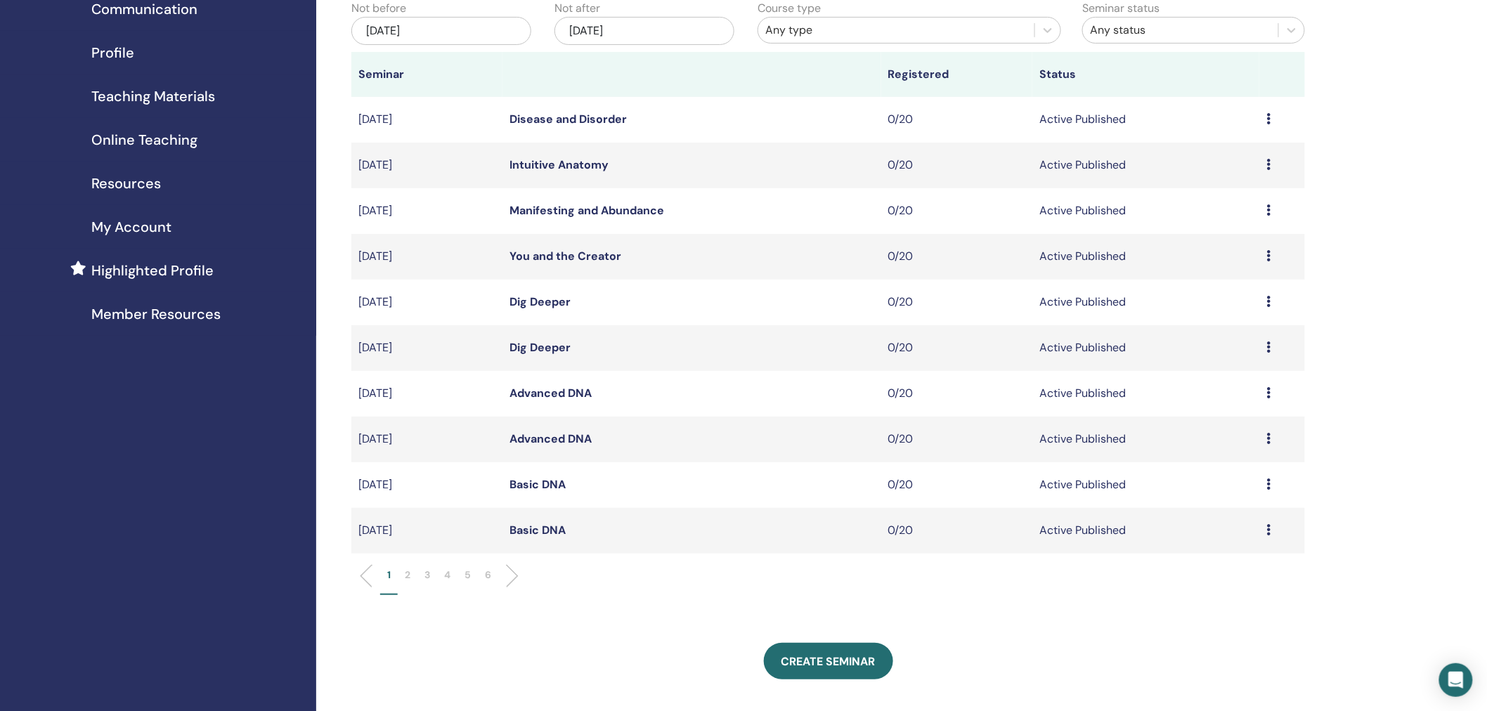
click at [412, 578] on li "2" at bounding box center [408, 581] width 20 height 27
click at [559, 122] on link "Love of Family" at bounding box center [549, 119] width 79 height 15
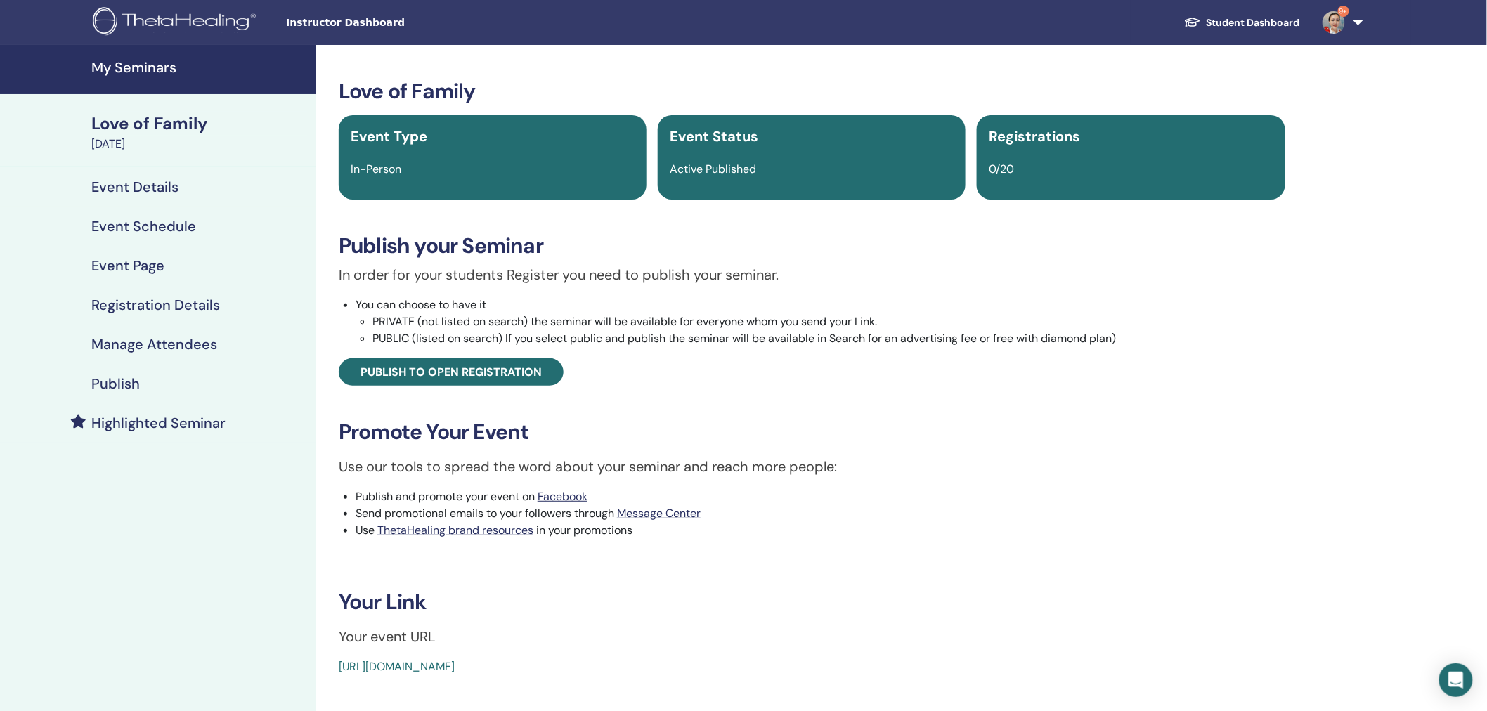
click at [148, 308] on h4 "Registration Details" at bounding box center [155, 305] width 129 height 17
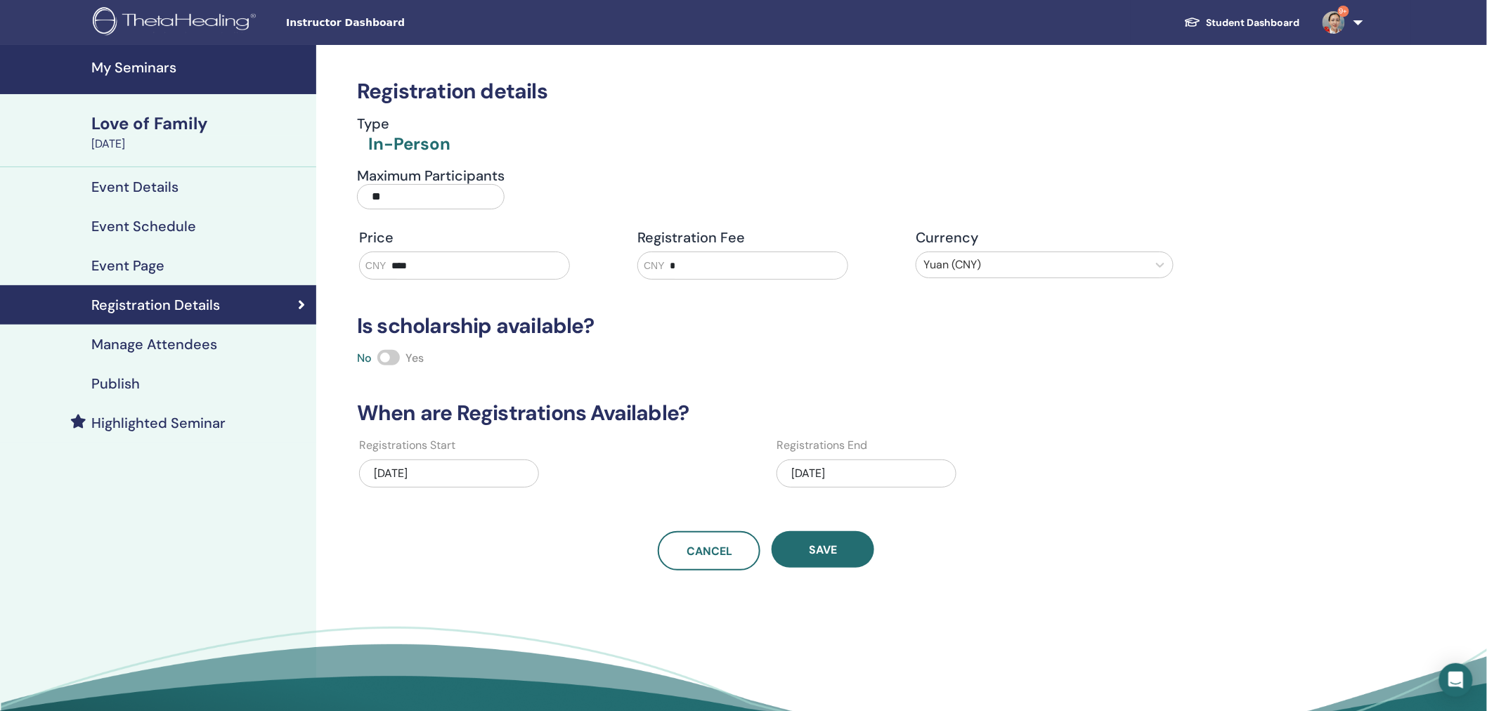
drag, startPoint x: 374, startPoint y: 270, endPoint x: 262, endPoint y: 268, distance: 111.8
click at [263, 268] on div "My Seminars Love of Family [DATE] Event Details Event Schedule Event Page Regis…" at bounding box center [743, 406] width 1487 height 723
type input "****"
click at [831, 559] on button "Save" at bounding box center [823, 549] width 103 height 37
click at [713, 555] on span "Cancel" at bounding box center [710, 551] width 46 height 15
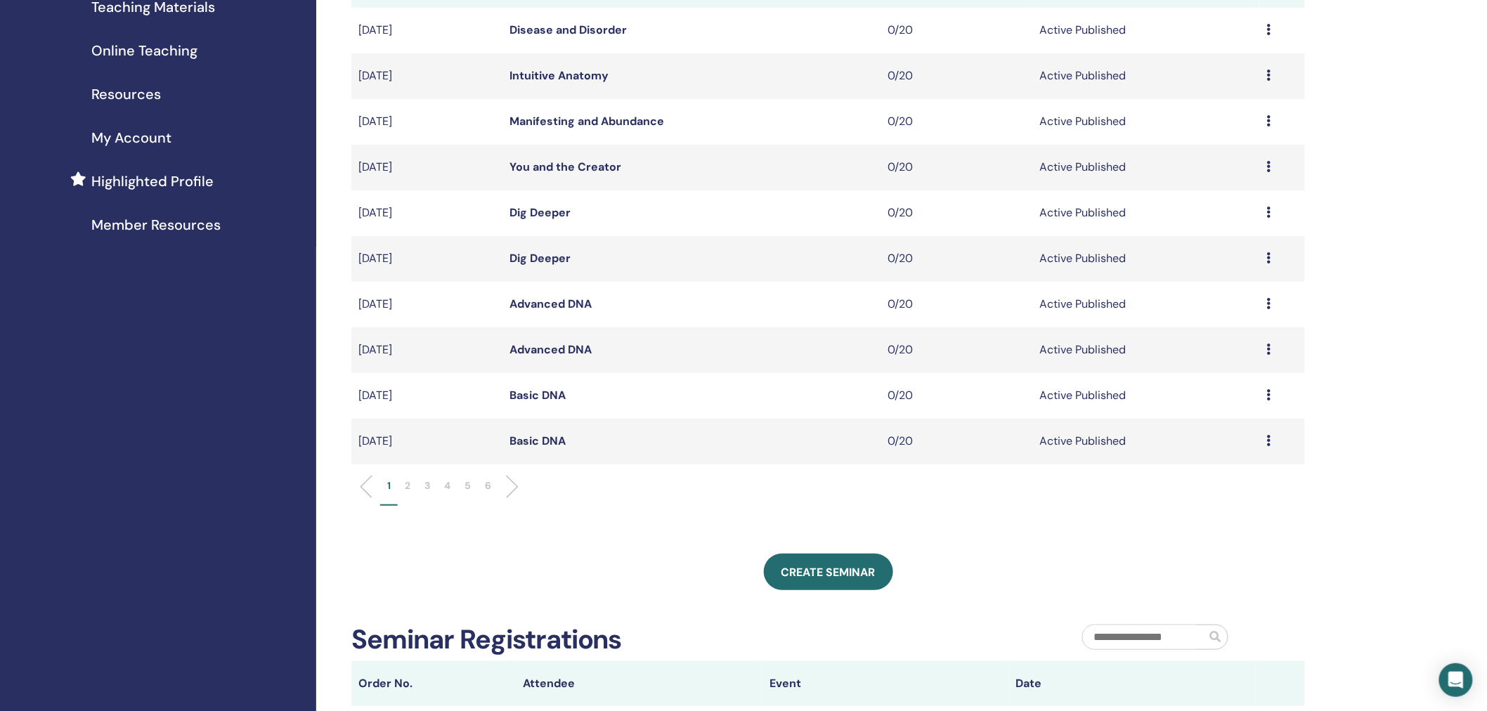
scroll to position [235, 0]
click at [408, 488] on p "2" at bounding box center [408, 484] width 6 height 15
click at [566, 23] on link "Love of Family" at bounding box center [549, 28] width 79 height 15
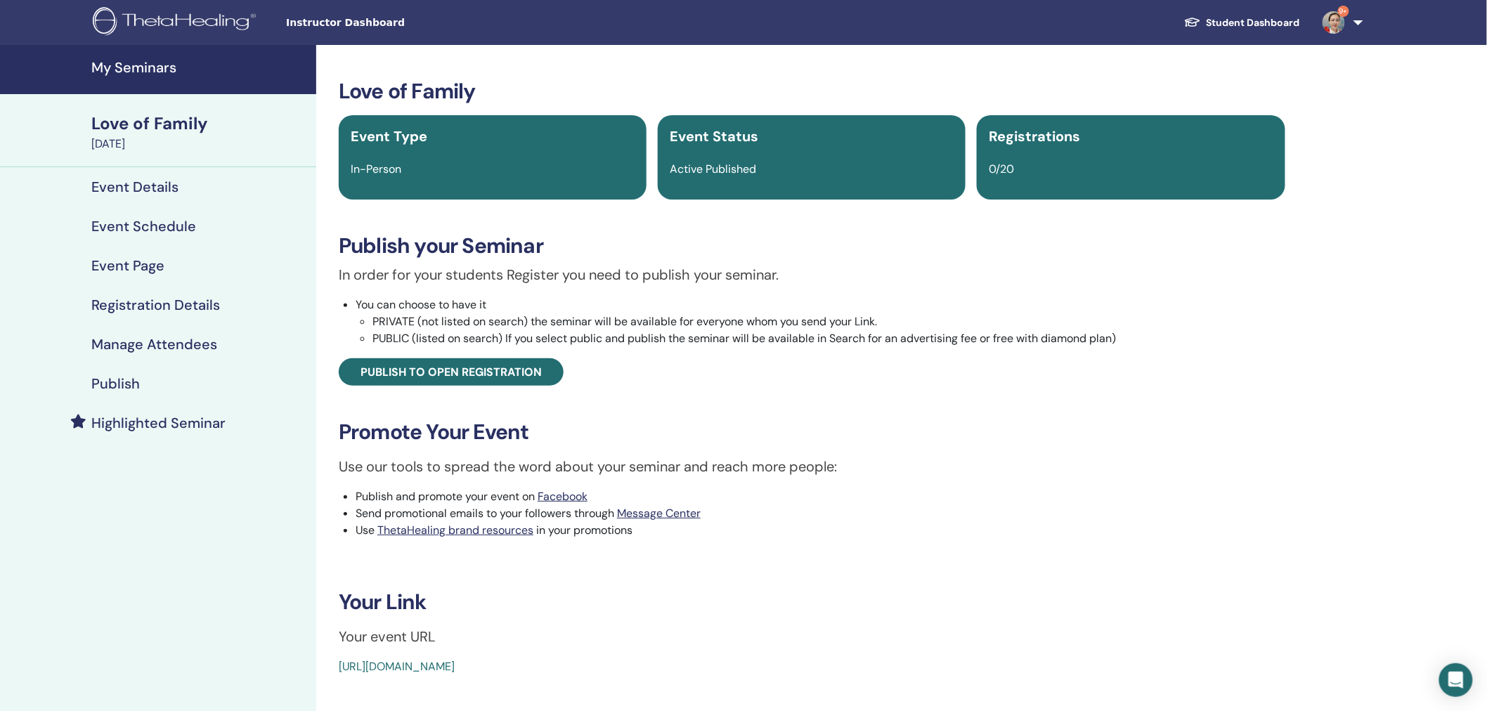
click at [115, 380] on h4 "Publish" at bounding box center [115, 383] width 48 height 17
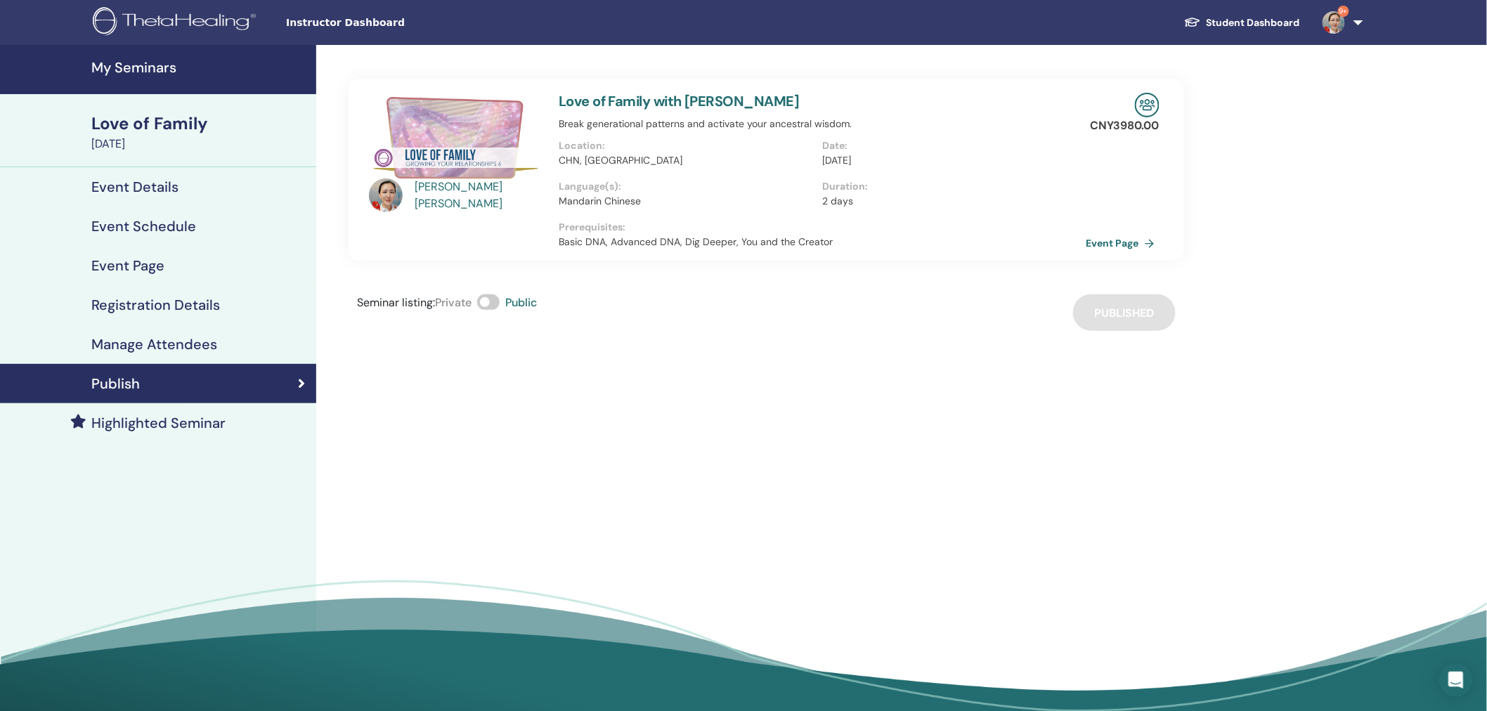
click at [139, 68] on h4 "My Seminars" at bounding box center [199, 67] width 216 height 17
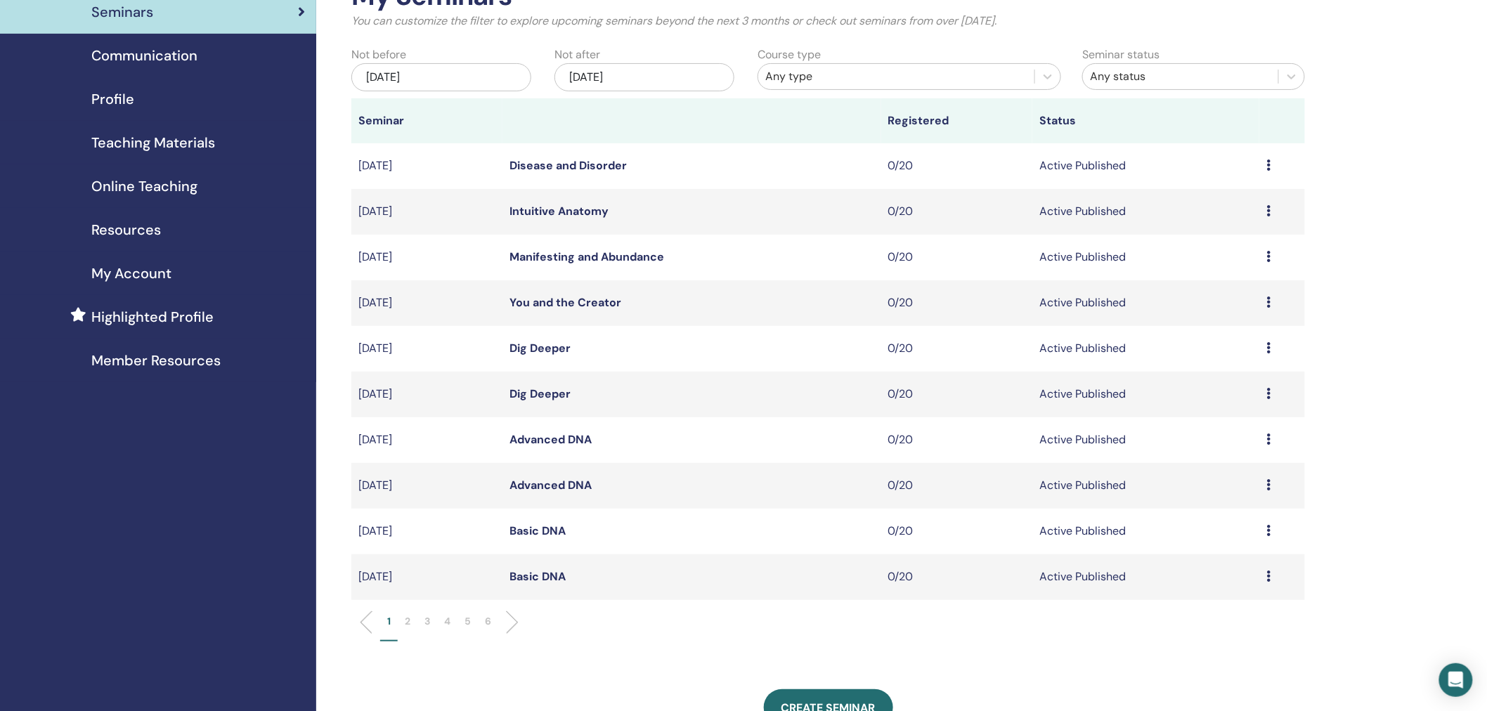
scroll to position [141, 0]
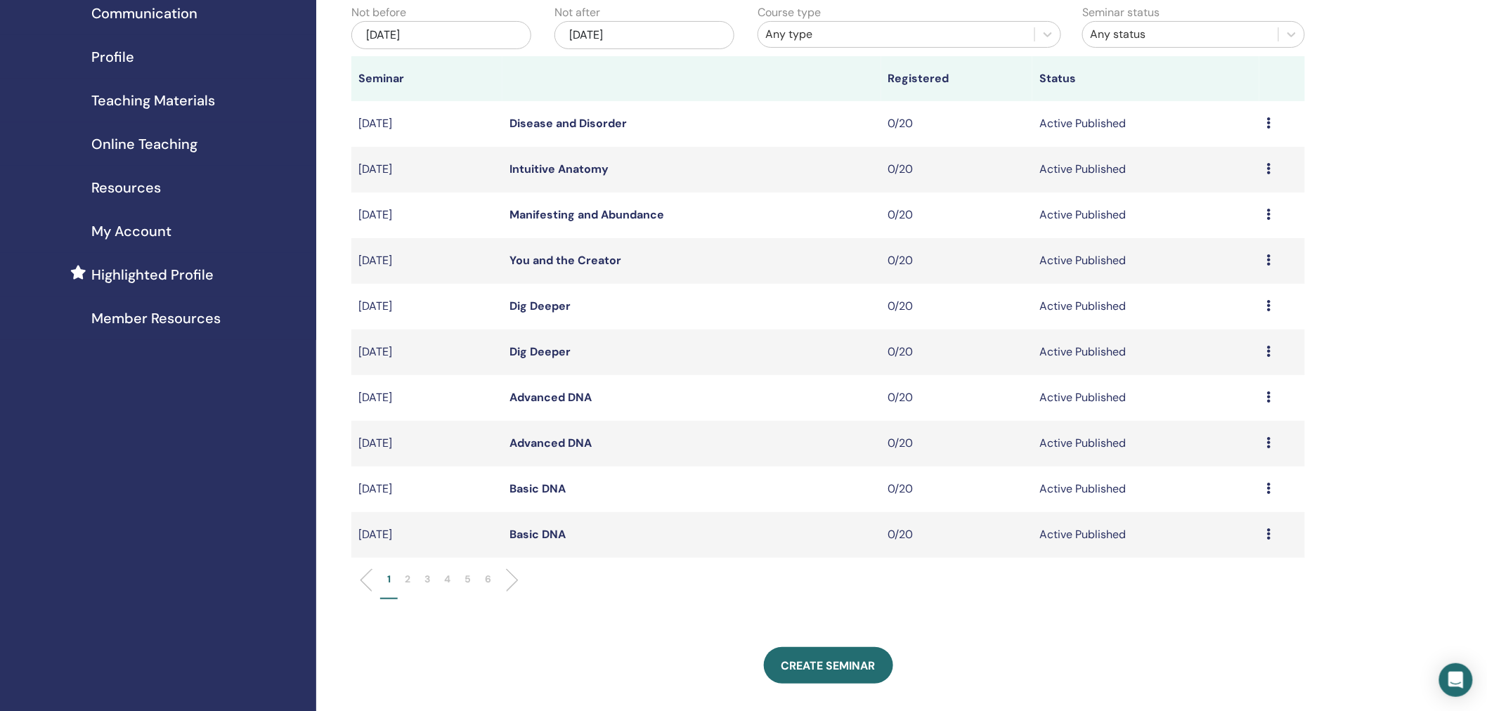
click at [410, 581] on p "2" at bounding box center [408, 579] width 6 height 15
click at [390, 579] on li "1" at bounding box center [389, 585] width 18 height 27
click at [536, 536] on link "Basic DNA" at bounding box center [538, 534] width 56 height 15
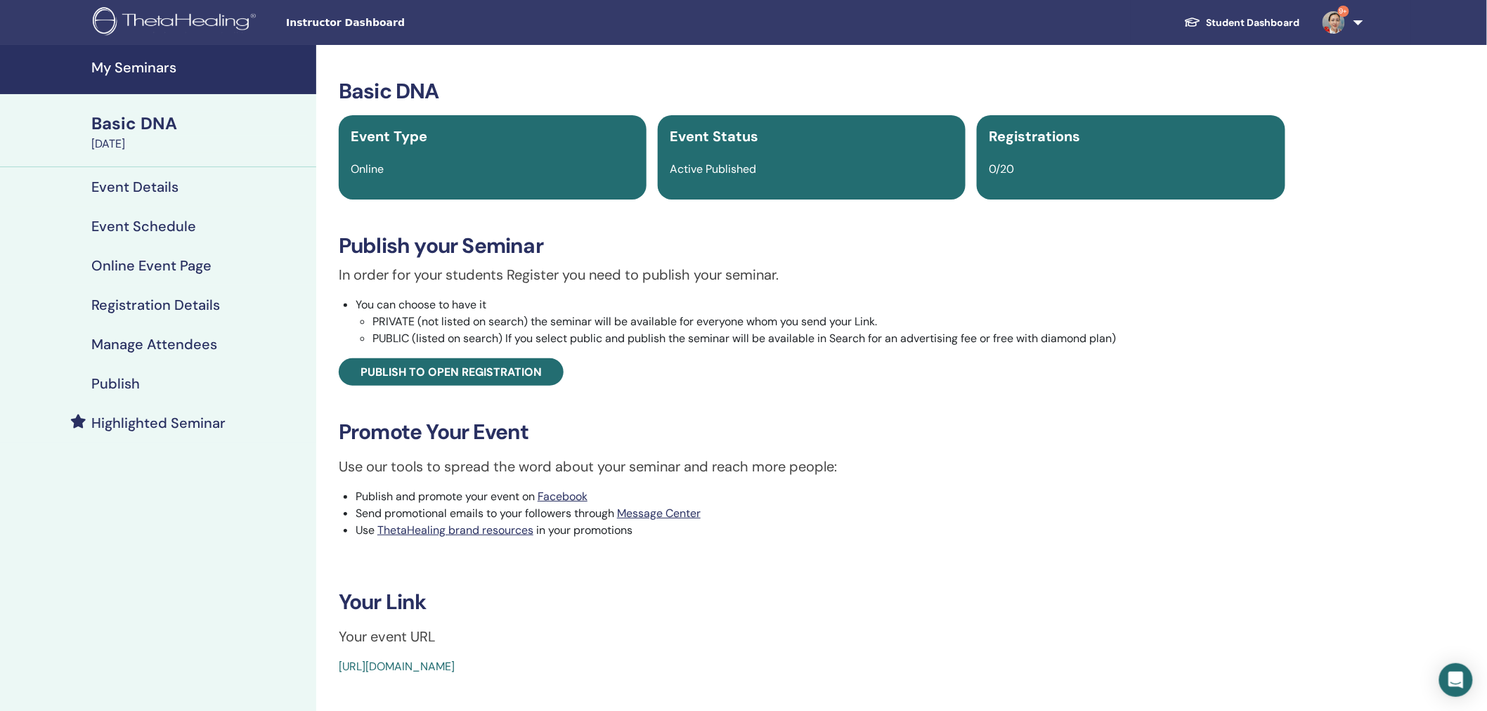
click at [162, 257] on h4 "Online Event Page" at bounding box center [151, 265] width 120 height 17
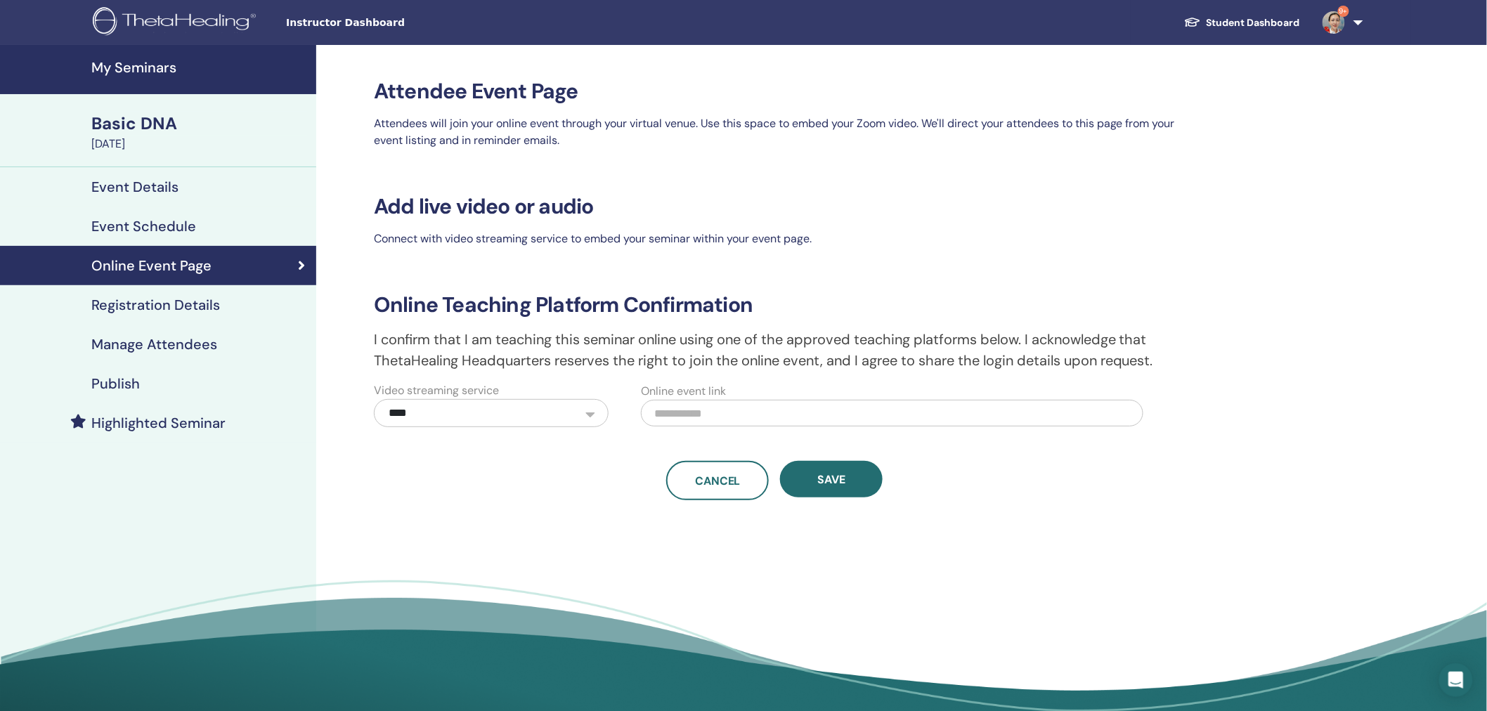
click at [122, 302] on h4 "Registration Details" at bounding box center [155, 305] width 129 height 17
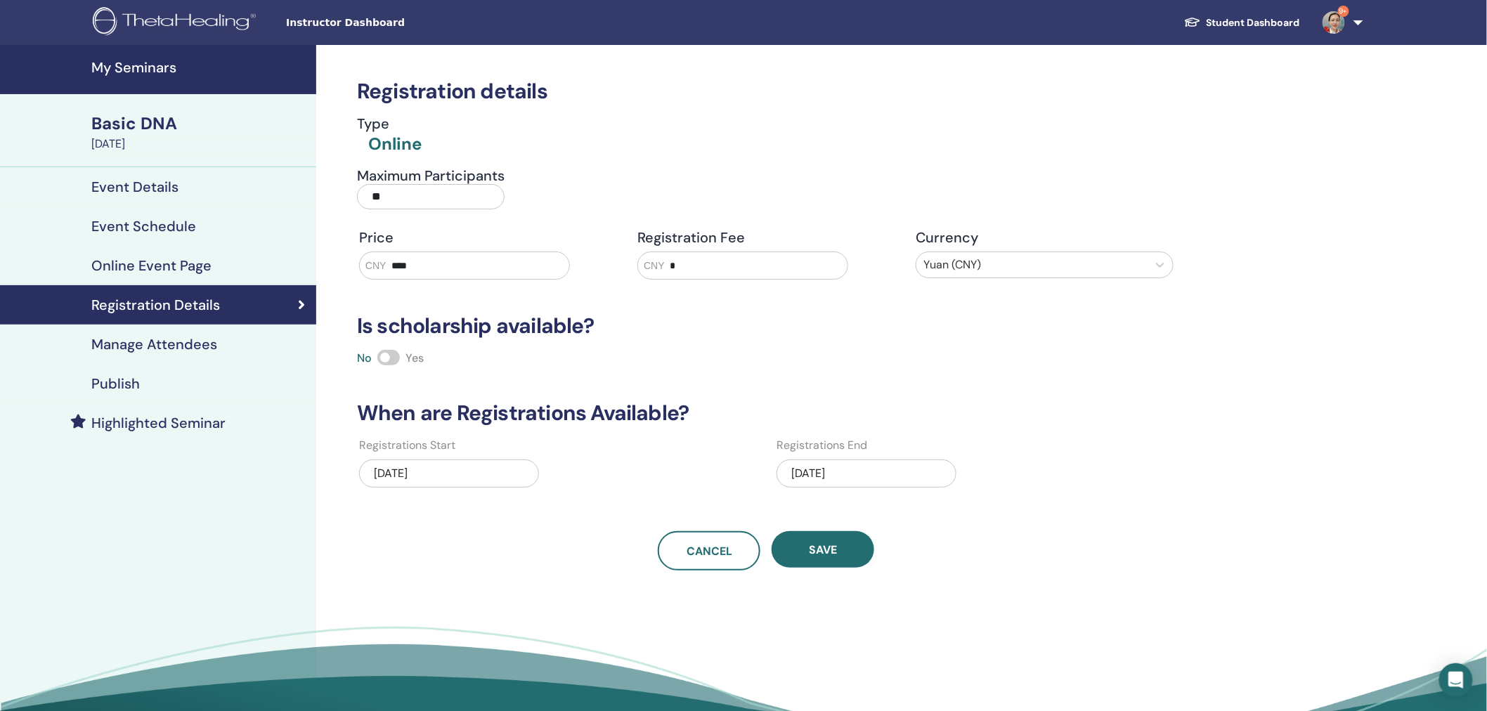
drag, startPoint x: 425, startPoint y: 269, endPoint x: 301, endPoint y: 272, distance: 124.4
click at [301, 272] on div "My Seminars Basic DNA November 01, 2025 Event Details Event Schedule Online Eve…" at bounding box center [743, 406] width 1487 height 723
type input "****"
click at [835, 557] on span "Save" at bounding box center [823, 550] width 28 height 15
click at [125, 389] on h4 "Publish" at bounding box center [115, 383] width 48 height 17
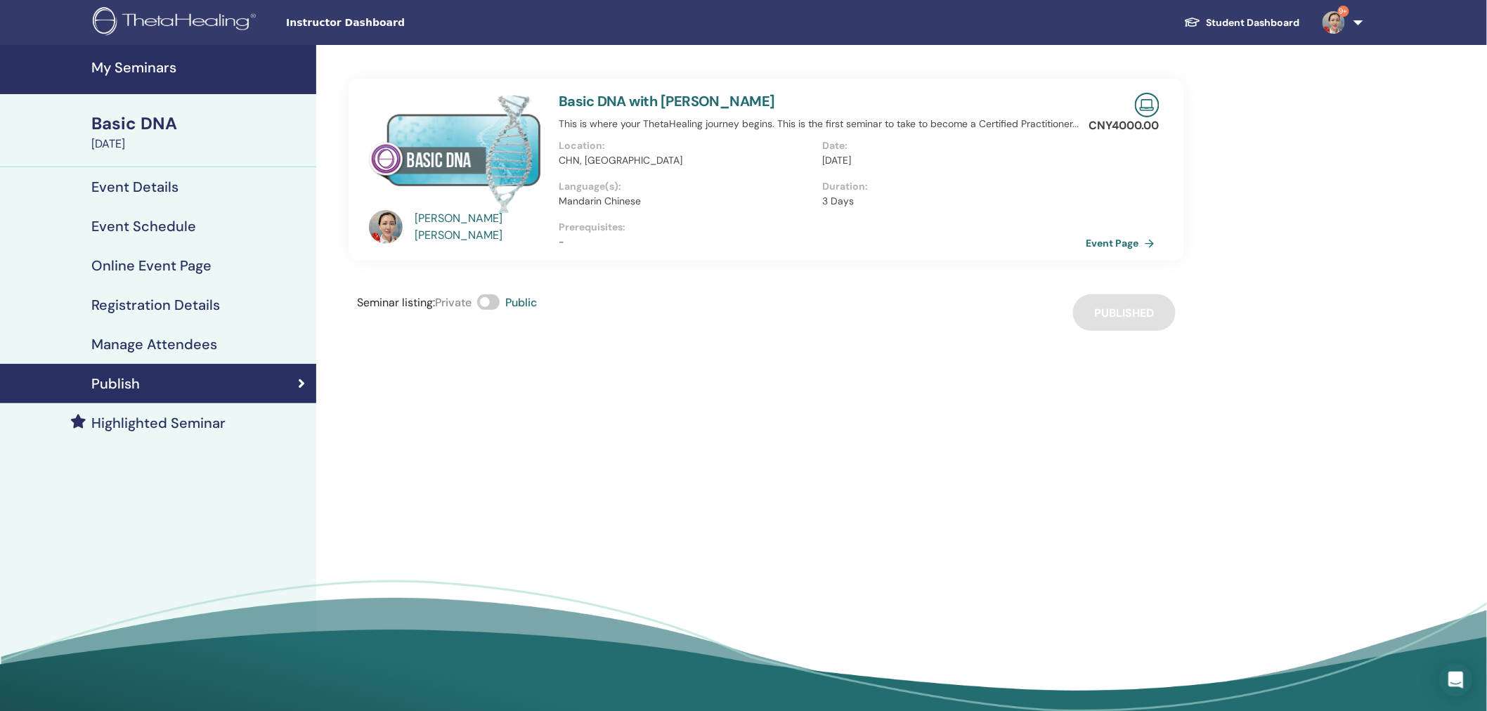
click at [141, 68] on h4 "My Seminars" at bounding box center [199, 67] width 216 height 17
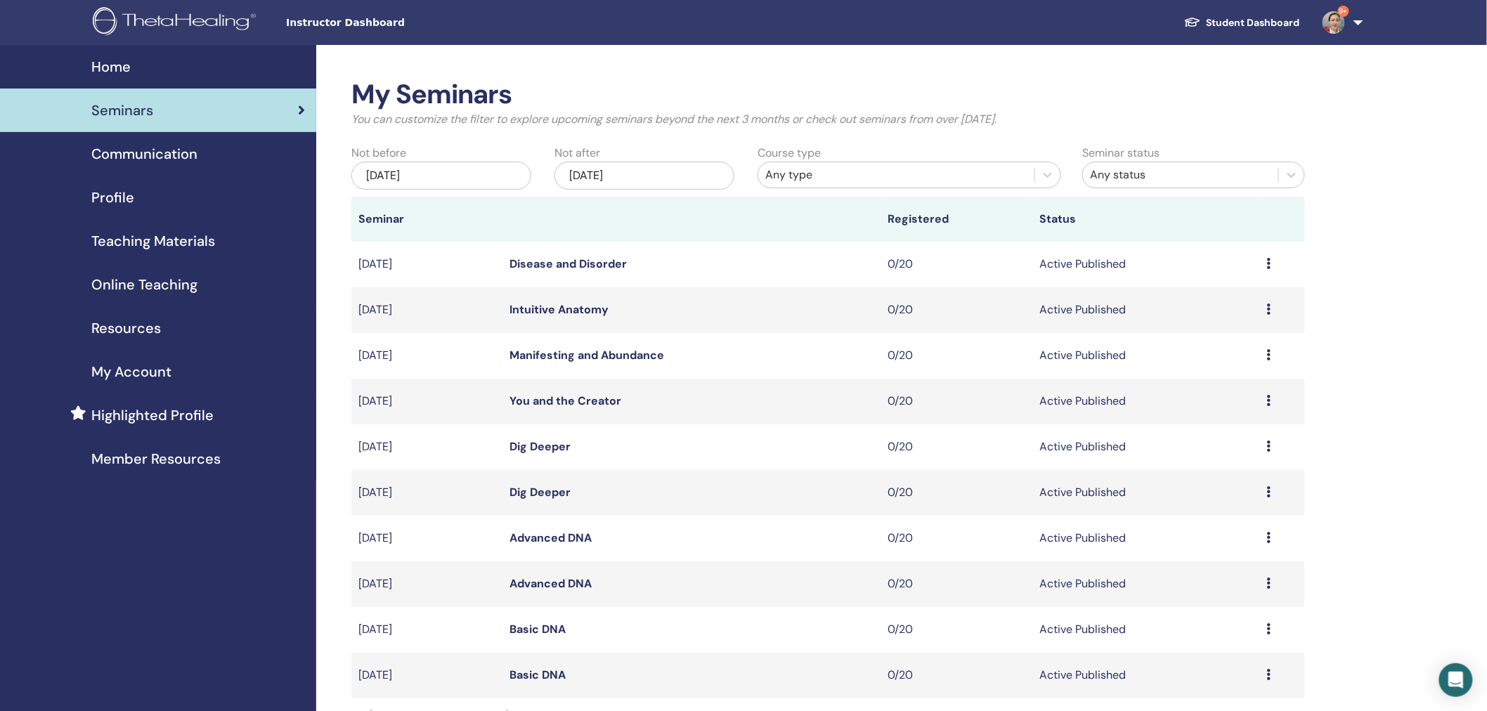
click at [530, 631] on link "Basic DNA" at bounding box center [538, 629] width 56 height 15
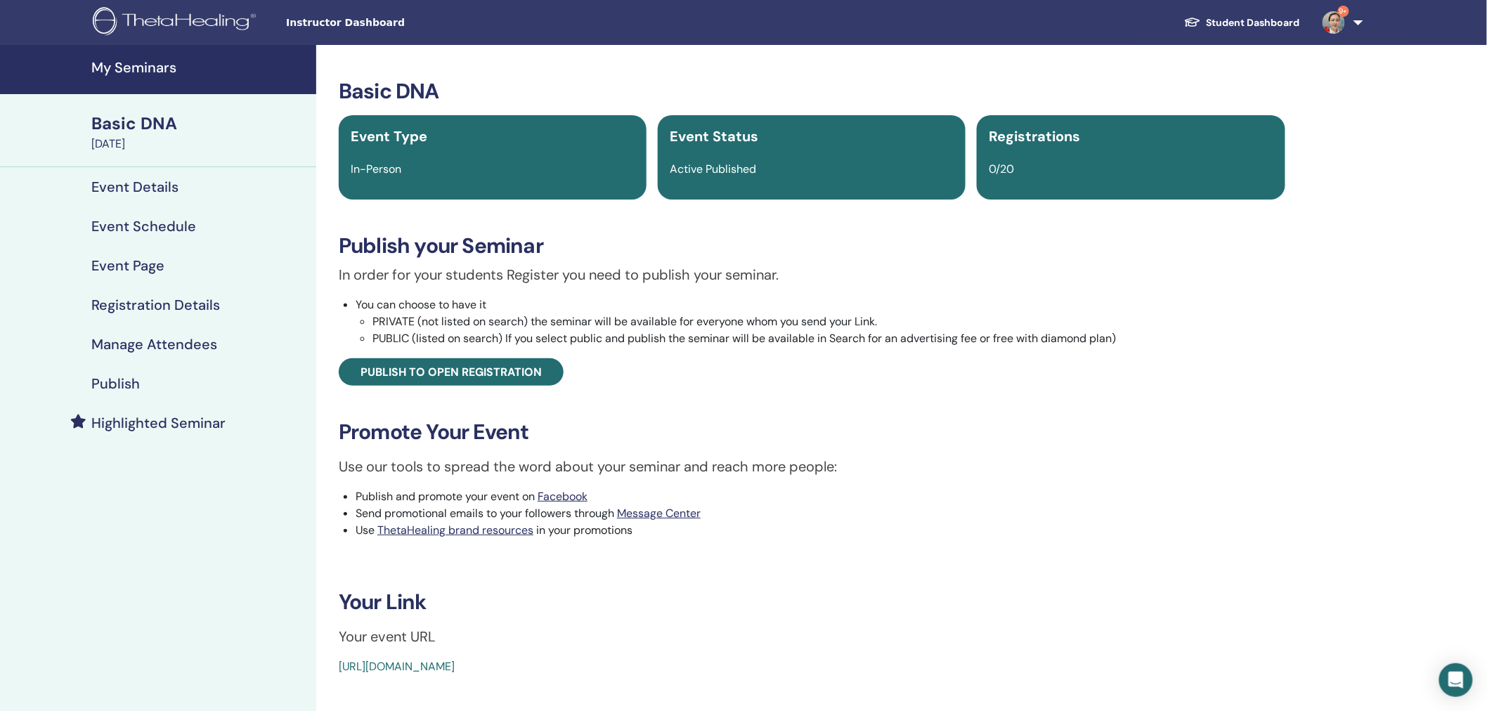
click at [150, 221] on h4 "Event Schedule" at bounding box center [143, 226] width 105 height 17
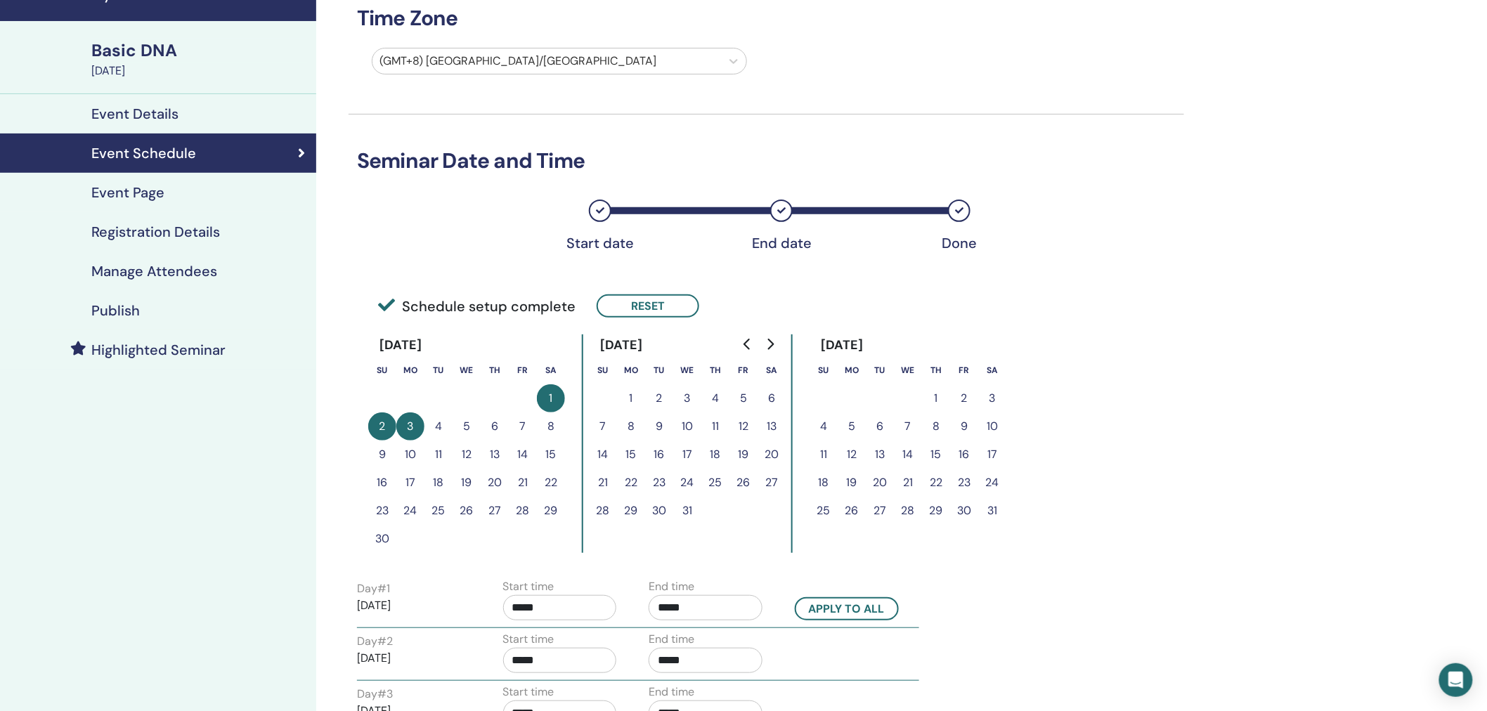
scroll to position [78, 0]
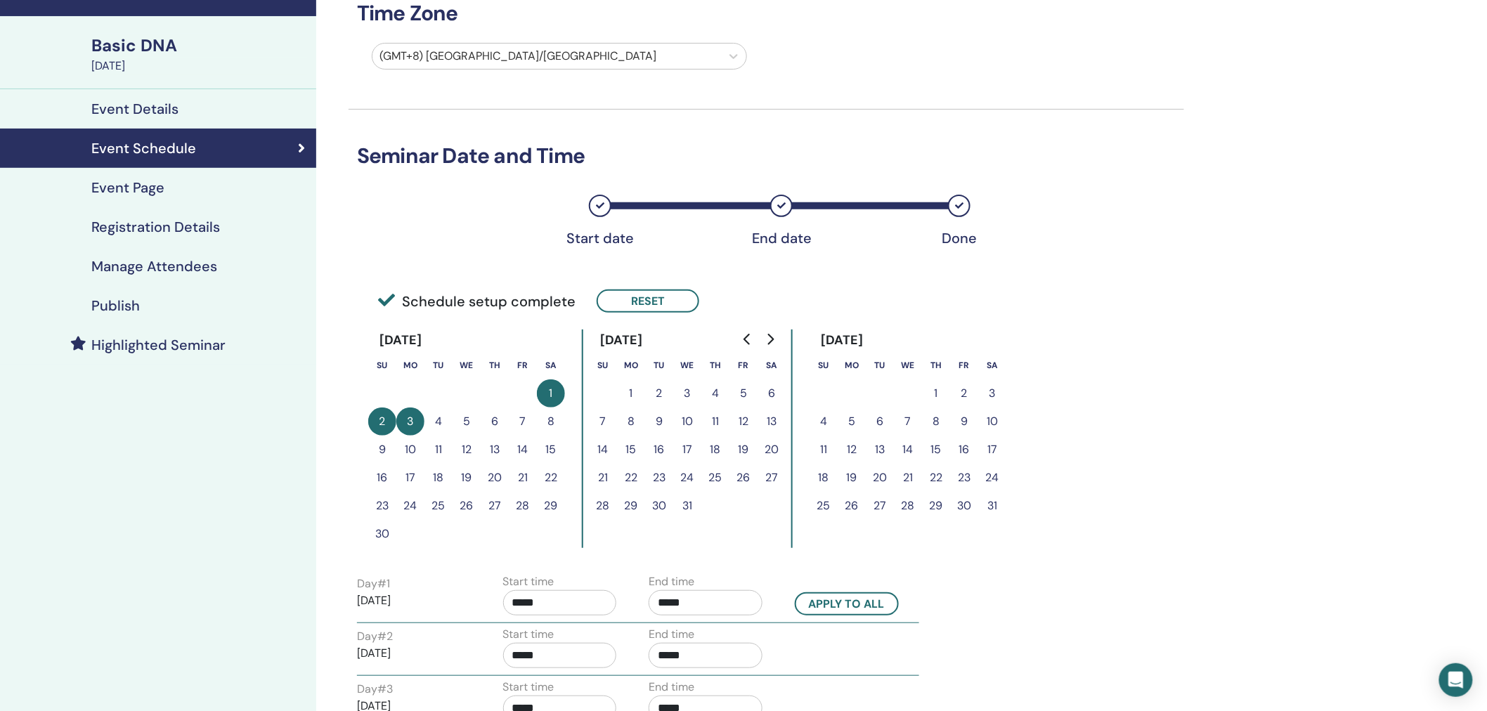
click at [163, 264] on h4 "Manage Attendees" at bounding box center [154, 266] width 126 height 17
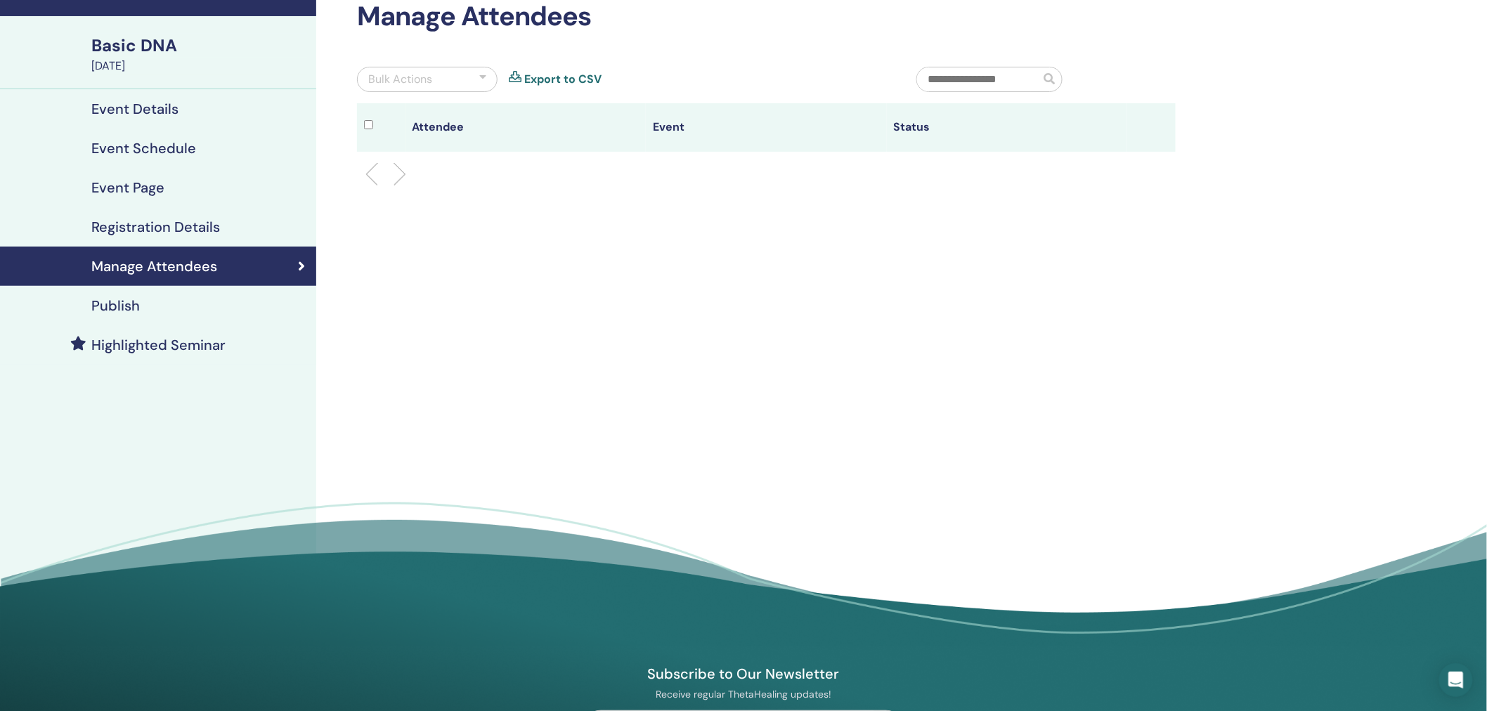
click at [169, 230] on h4 "Registration Details" at bounding box center [155, 227] width 129 height 17
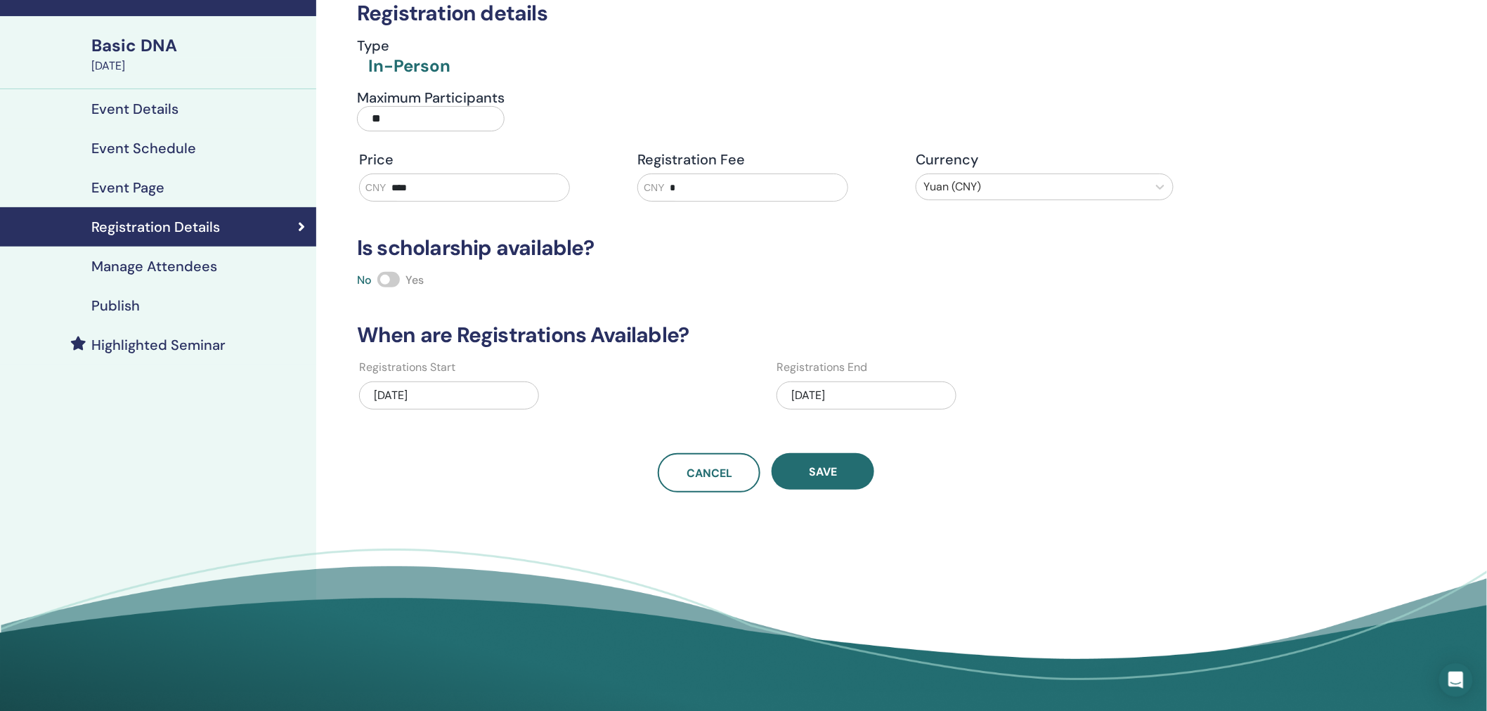
drag, startPoint x: 436, startPoint y: 186, endPoint x: 318, endPoint y: 190, distance: 118.2
click at [318, 190] on div "Registration details Type In-Person Maximum Participants ** Price CNY **** Regi…" at bounding box center [812, 328] width 992 height 723
type input "****"
click at [836, 464] on button "Save" at bounding box center [823, 471] width 103 height 37
click at [111, 304] on h4 "Publish" at bounding box center [115, 305] width 48 height 17
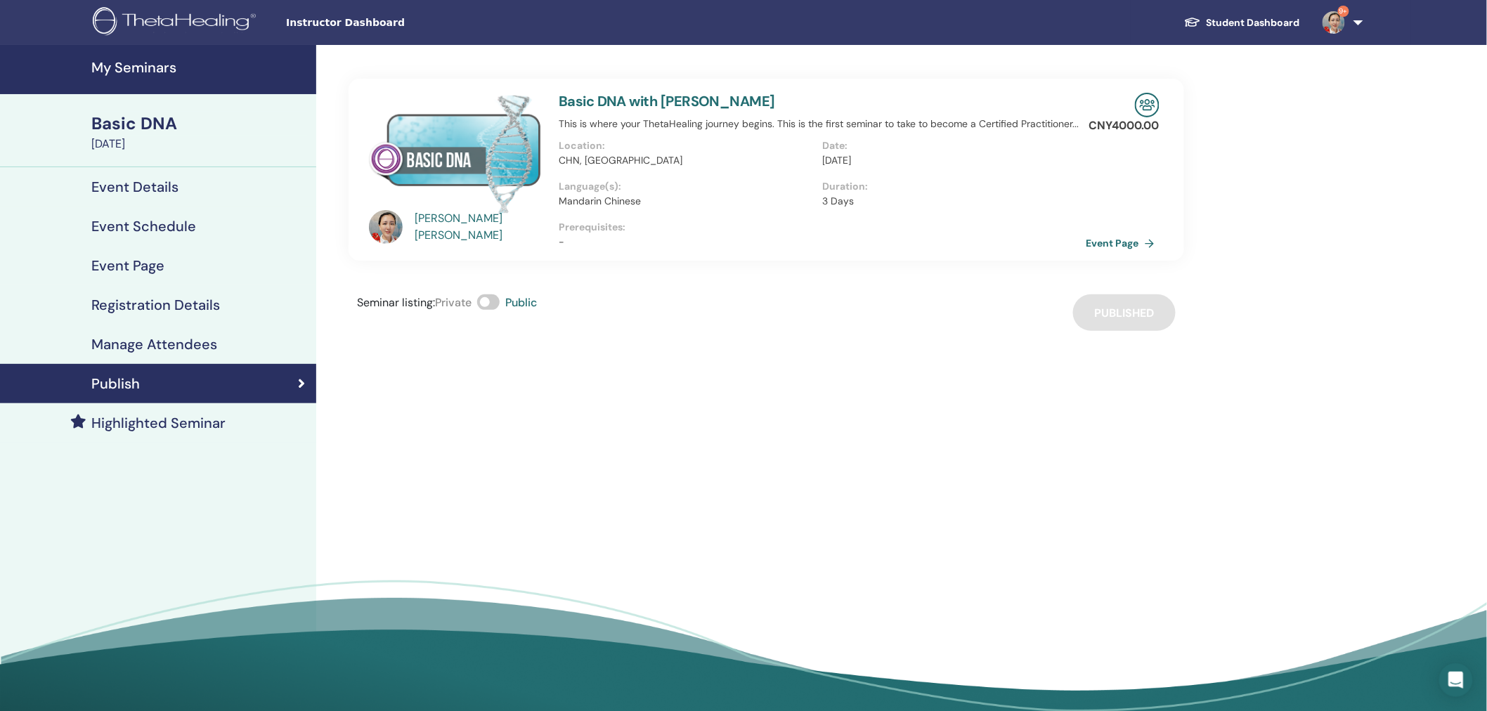
click at [160, 67] on h4 "My Seminars" at bounding box center [199, 67] width 216 height 17
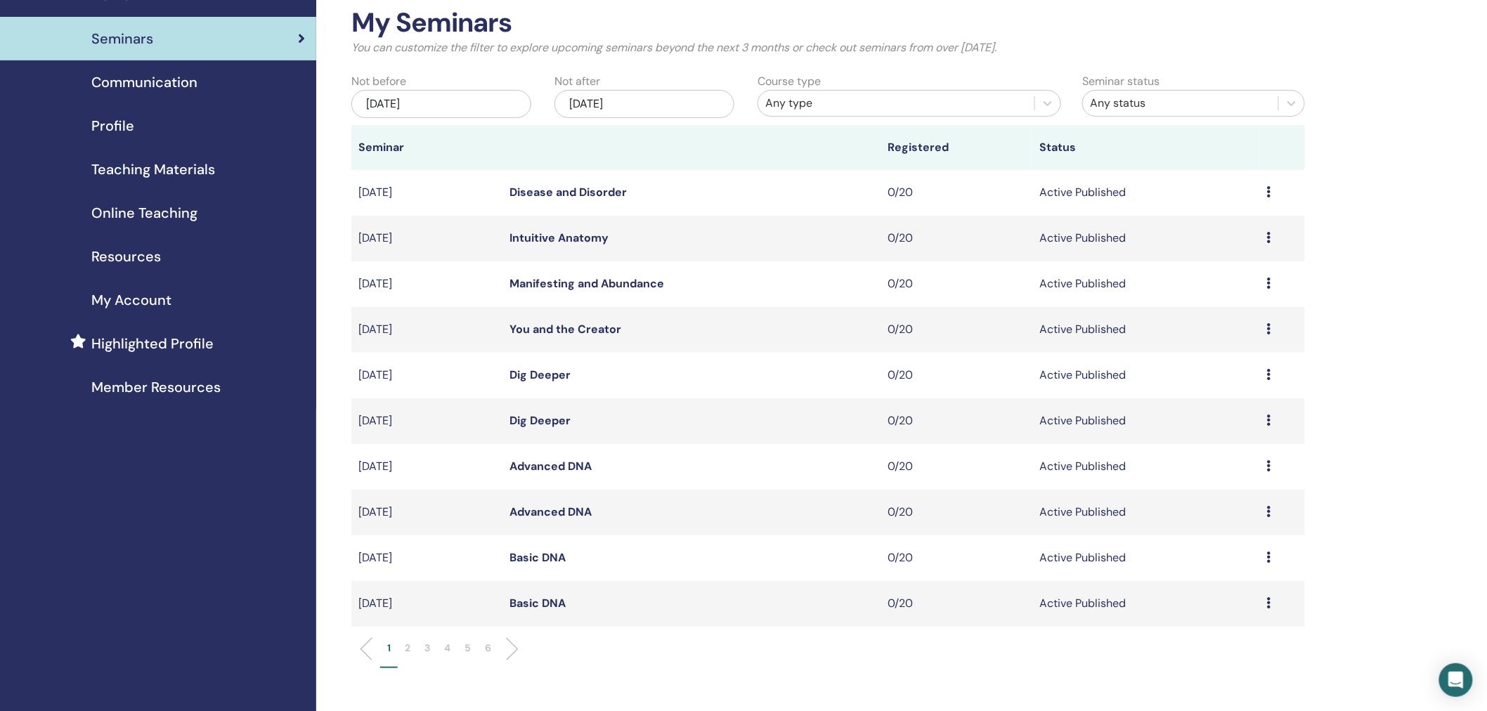
scroll to position [110, 0]
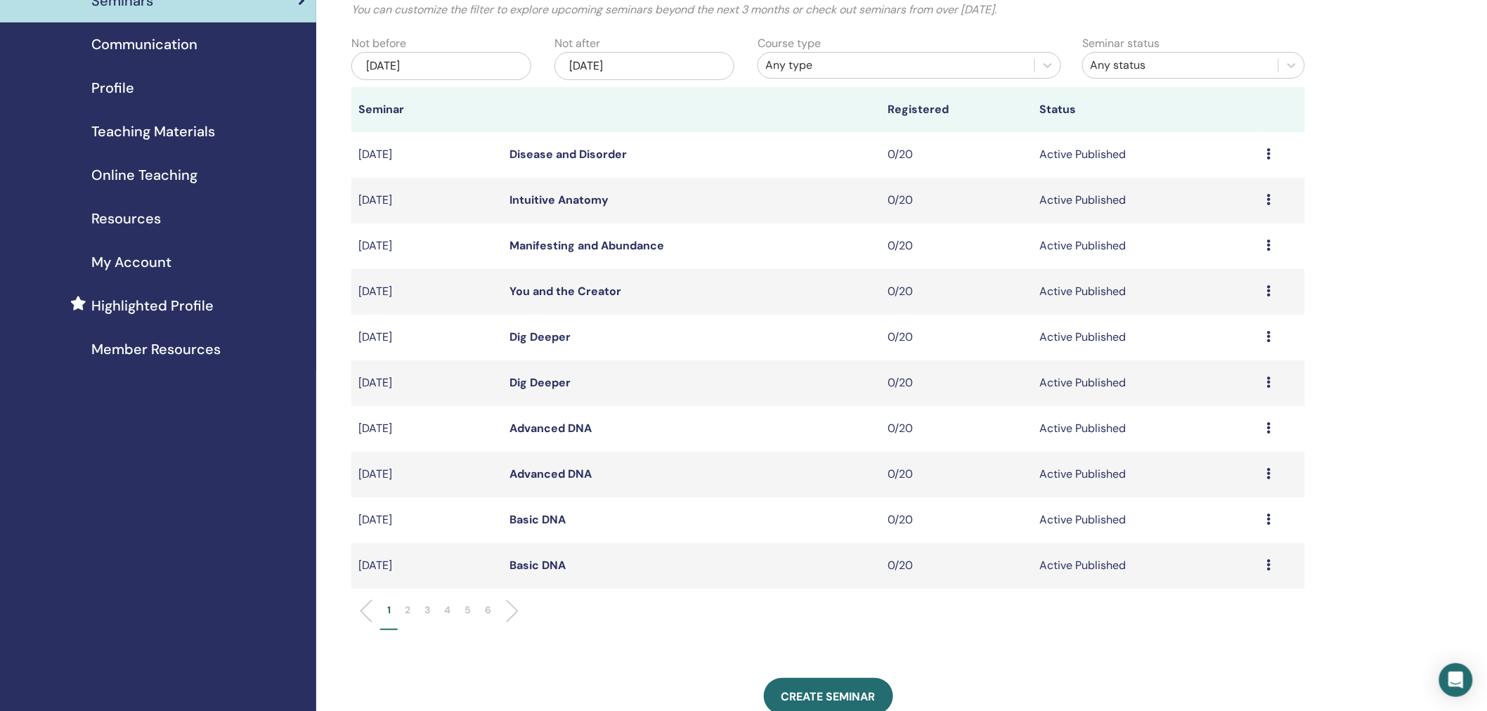
click at [536, 474] on link "Advanced DNA" at bounding box center [551, 474] width 82 height 15
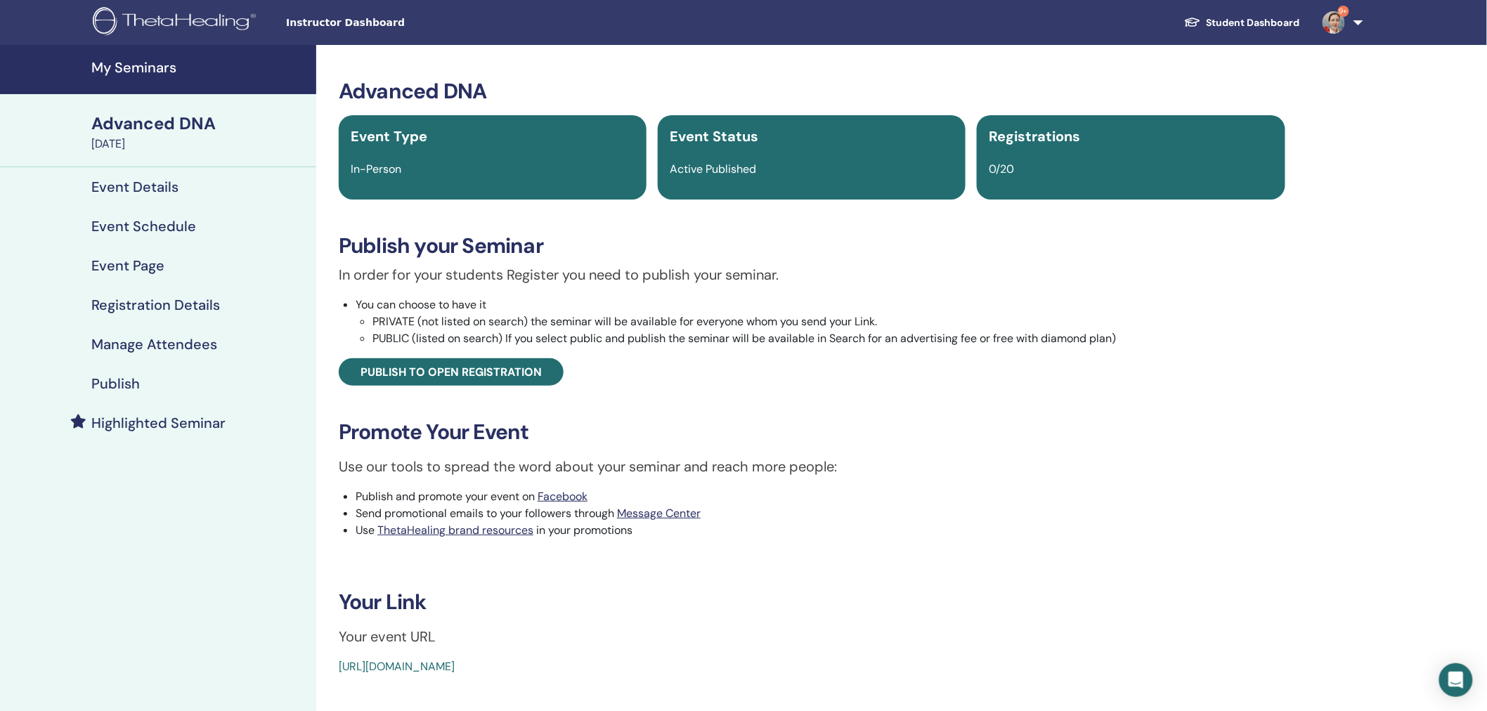
click at [136, 67] on h4 "My Seminars" at bounding box center [199, 67] width 216 height 17
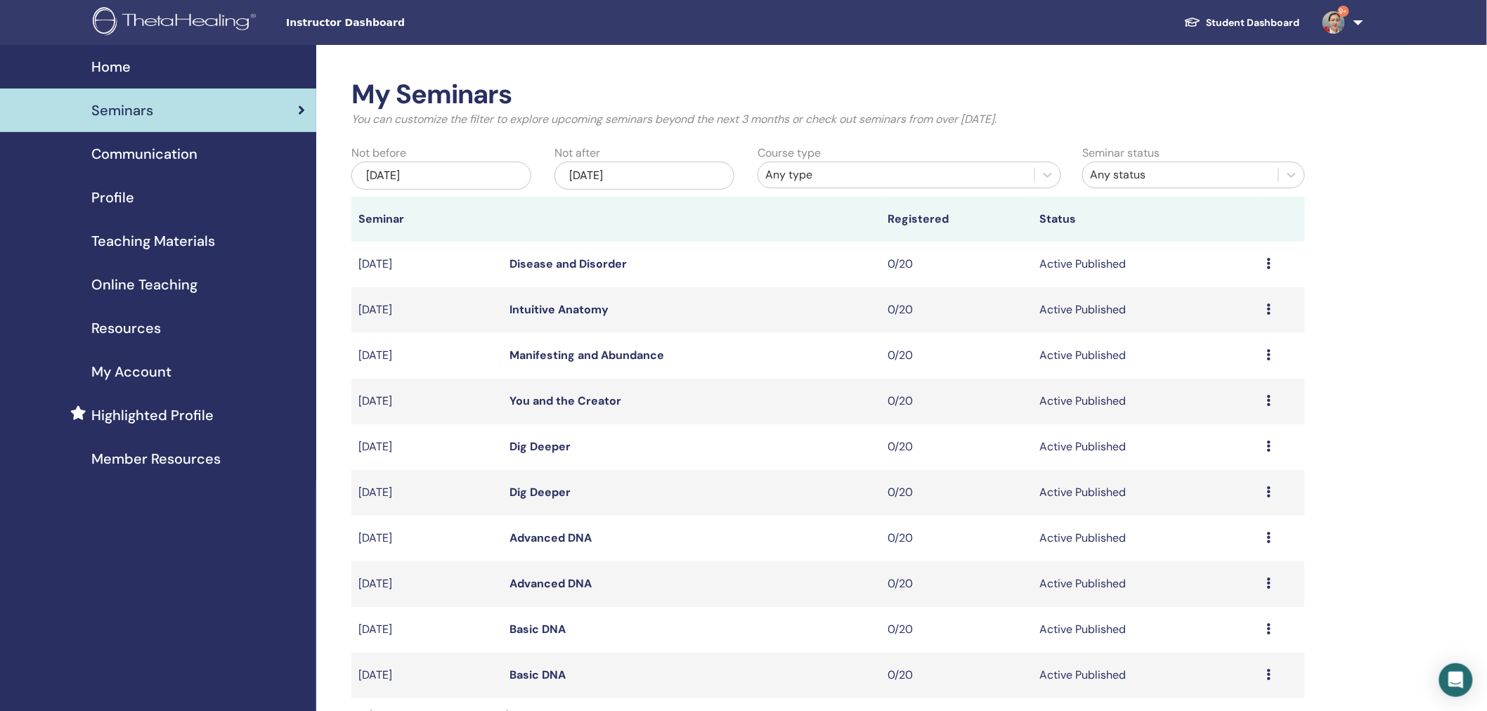
click at [552, 536] on link "Advanced DNA" at bounding box center [551, 538] width 82 height 15
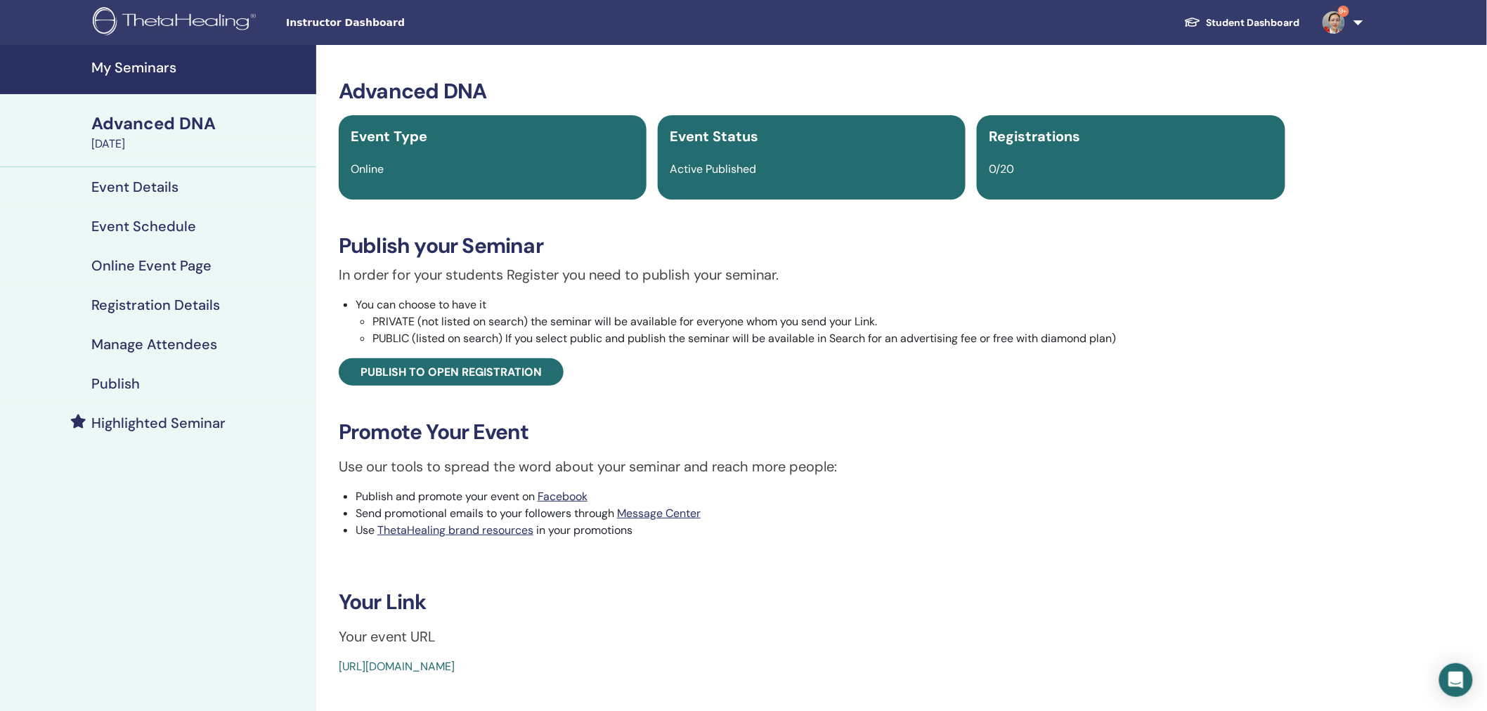
click at [159, 304] on h4 "Registration Details" at bounding box center [155, 305] width 129 height 17
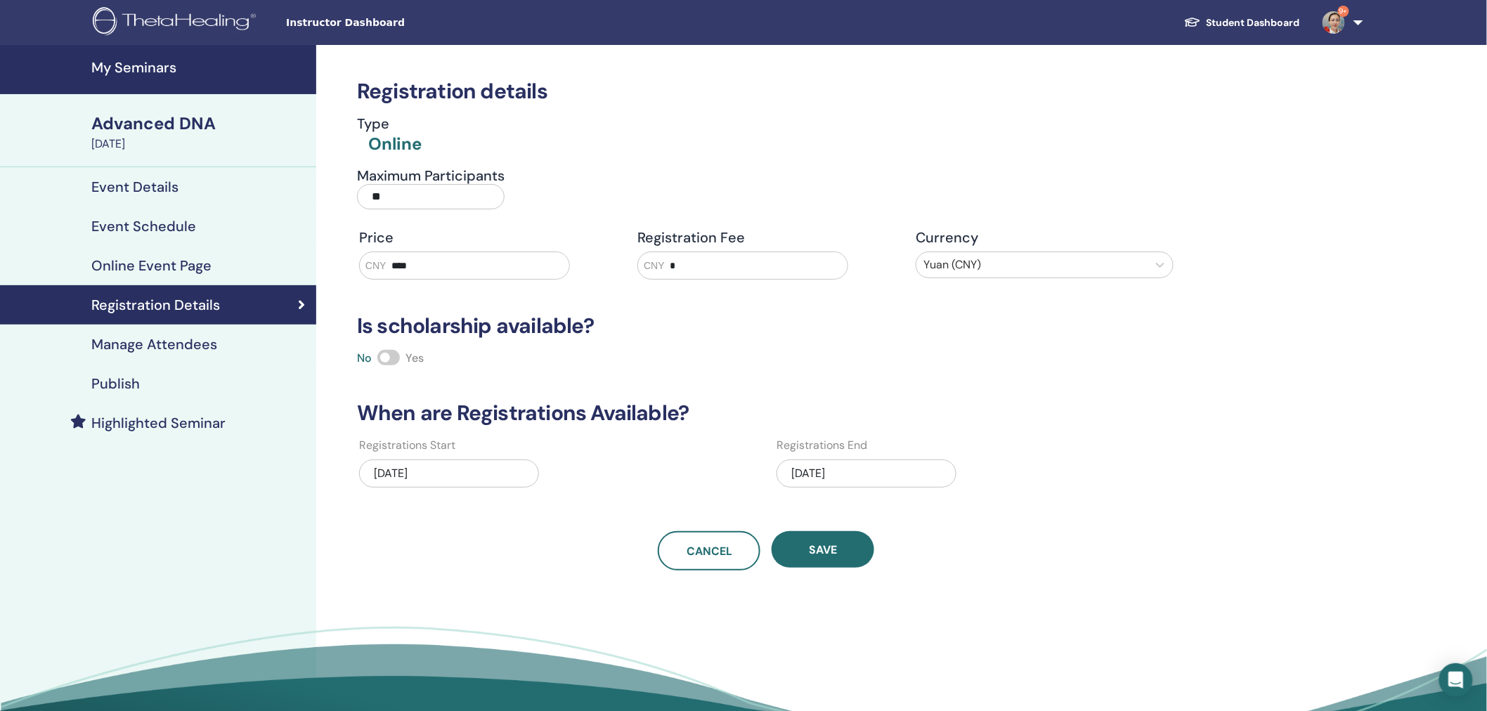
drag, startPoint x: 436, startPoint y: 267, endPoint x: 274, endPoint y: 270, distance: 162.4
click at [278, 271] on div "My Seminars Advanced DNA November 04, 2025 Event Details Event Schedule Online …" at bounding box center [743, 406] width 1487 height 723
type input "****"
click at [824, 559] on button "Save" at bounding box center [823, 549] width 103 height 37
click at [846, 559] on button "Save" at bounding box center [823, 549] width 103 height 37
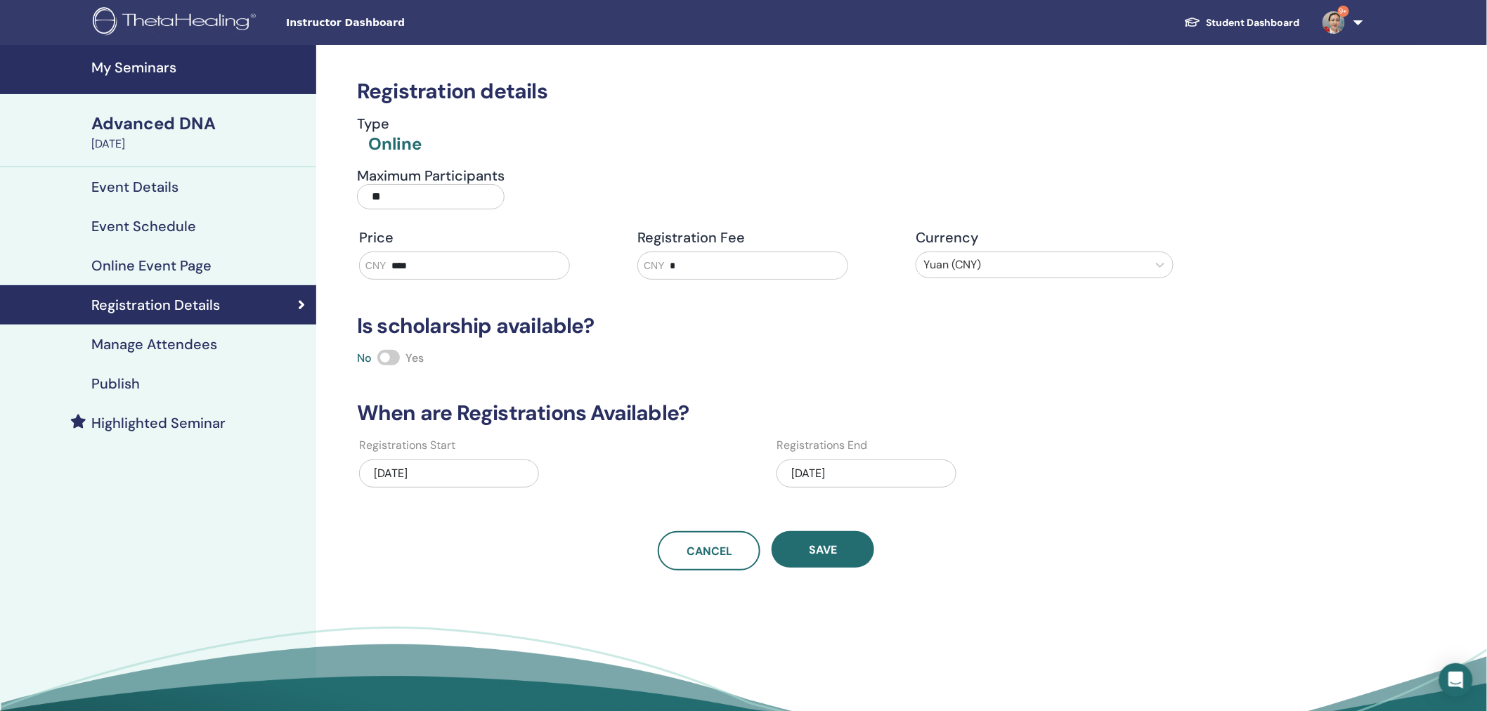
click at [107, 380] on h4 "Publish" at bounding box center [115, 383] width 48 height 17
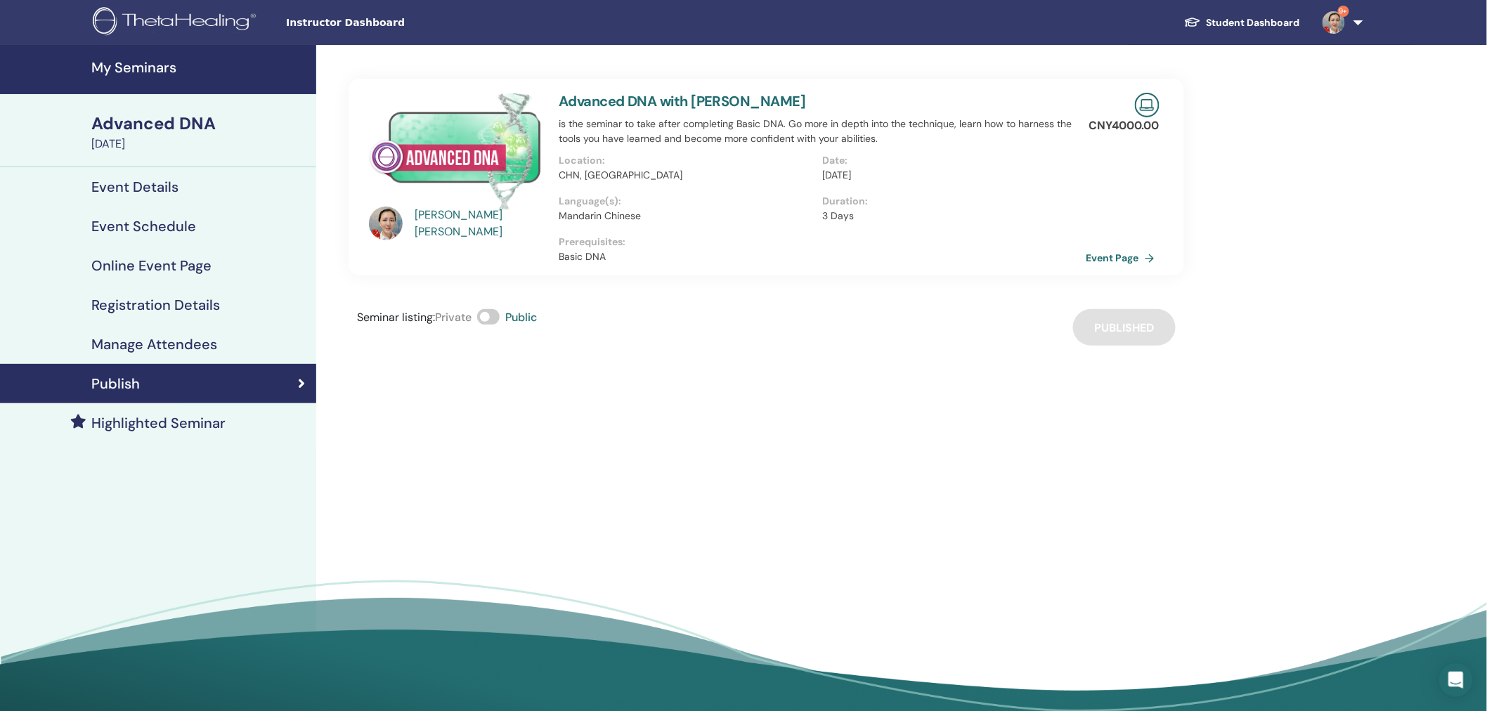
click at [162, 64] on h4 "My Seminars" at bounding box center [199, 67] width 216 height 17
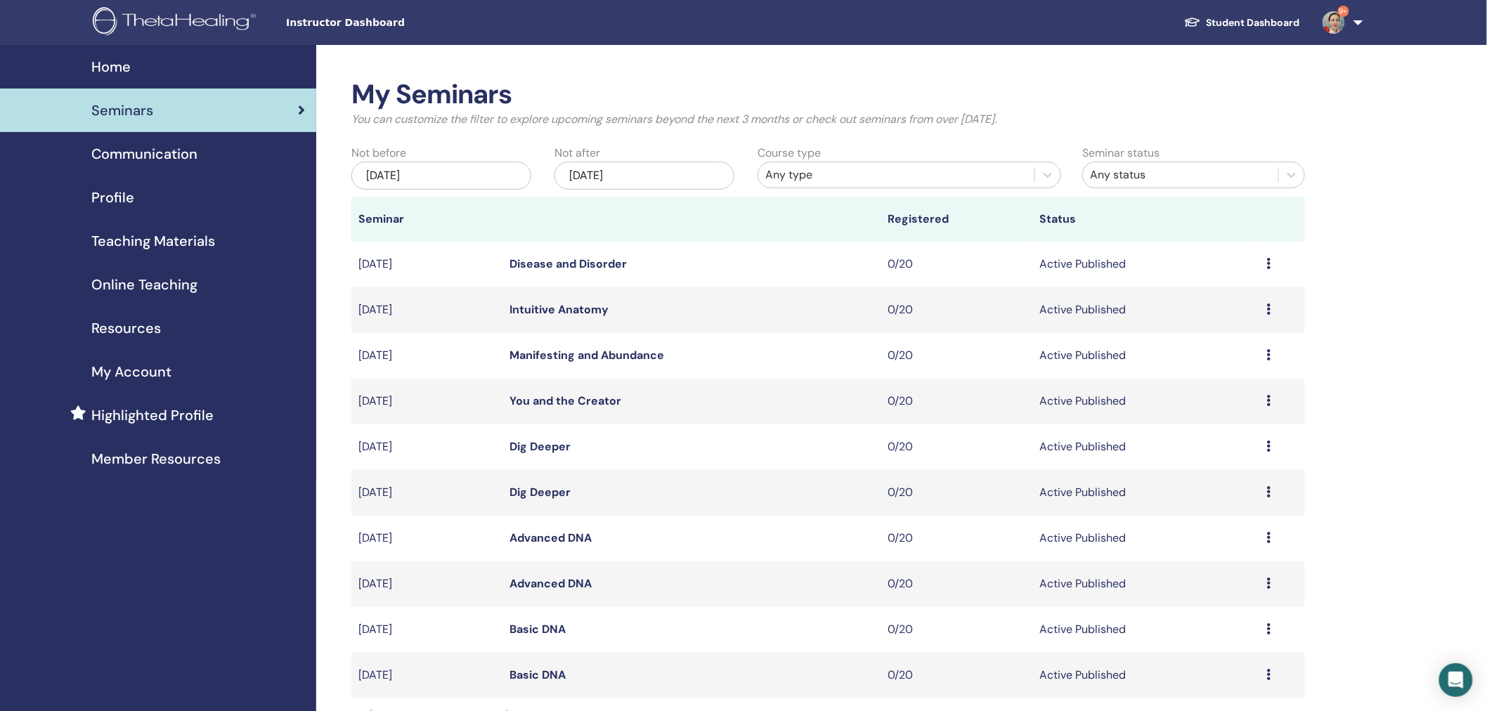
scroll to position [93, 0]
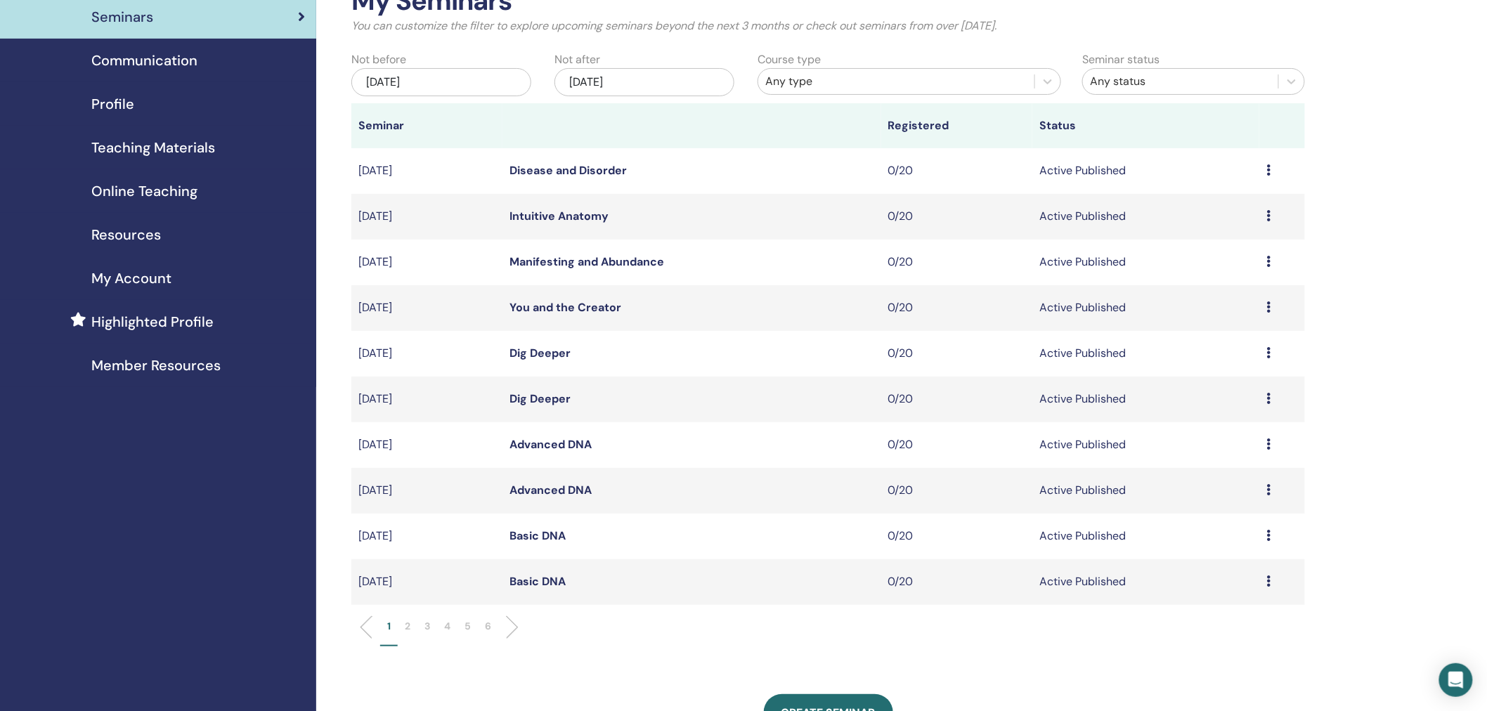
click at [557, 493] on link "Advanced DNA" at bounding box center [551, 490] width 82 height 15
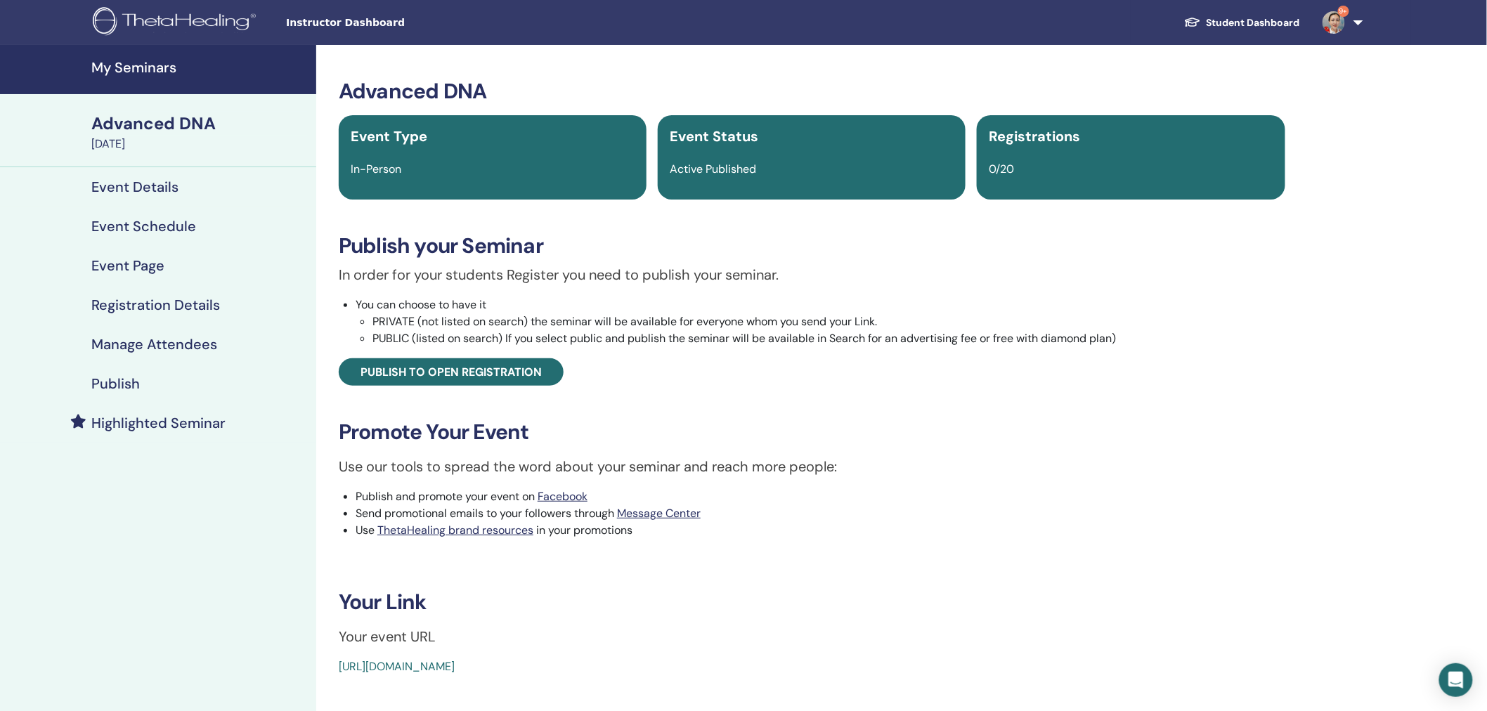
click at [138, 308] on h4 "Registration Details" at bounding box center [155, 305] width 129 height 17
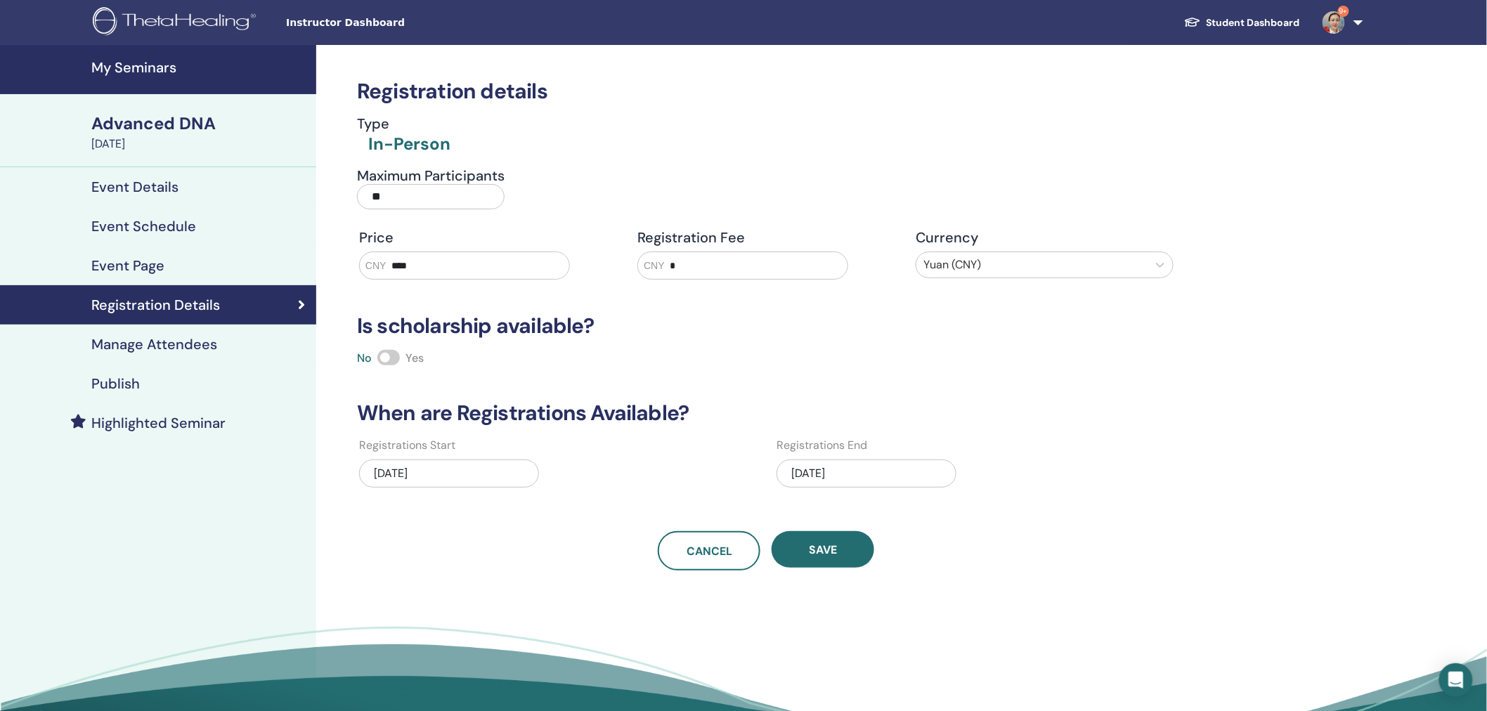
drag, startPoint x: 458, startPoint y: 271, endPoint x: 250, endPoint y: 258, distance: 209.2
click at [328, 266] on div "Registration details Type In-Person Maximum Participants ** Price CNY **** Regi…" at bounding box center [812, 406] width 992 height 723
type input "****"
click at [827, 549] on span "Save" at bounding box center [823, 550] width 28 height 15
click at [840, 547] on button "Save" at bounding box center [823, 549] width 103 height 37
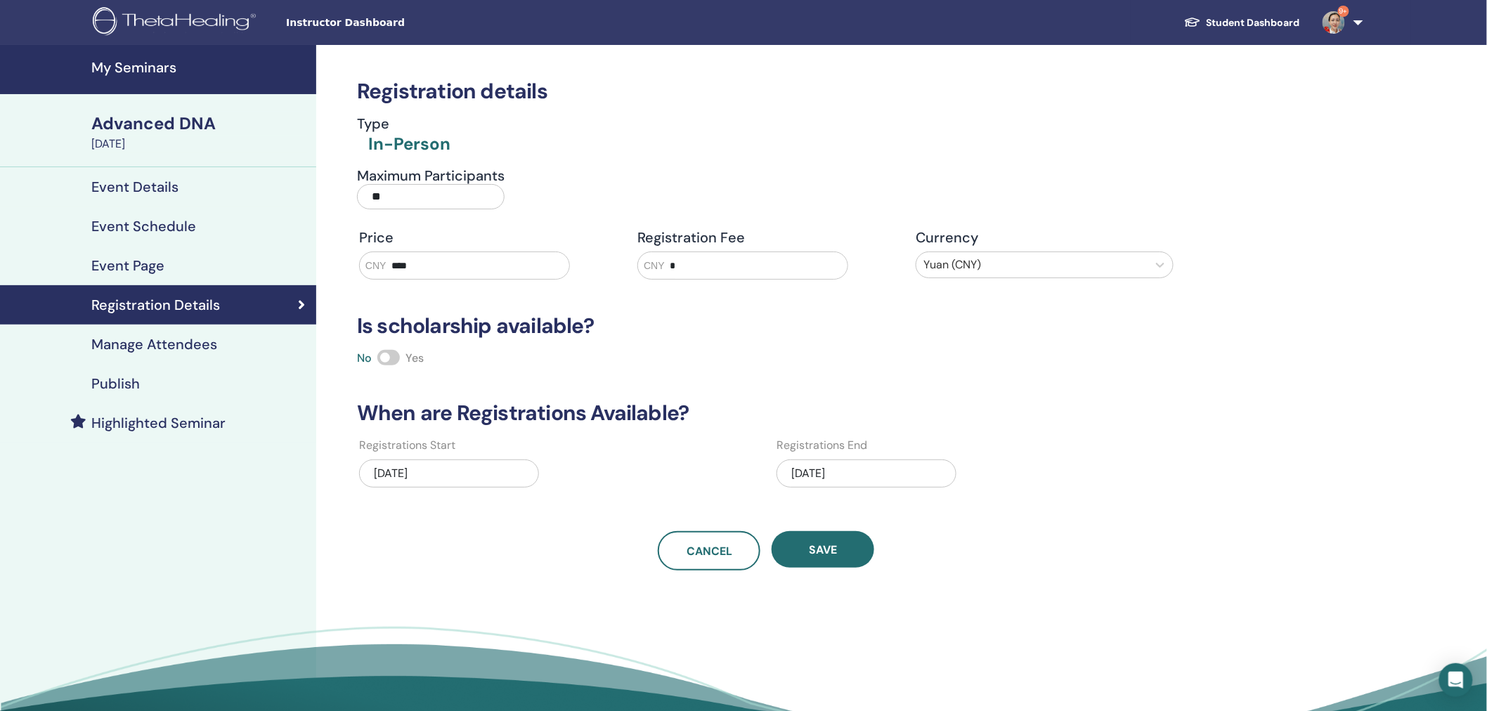
click at [152, 180] on h4 "Event Details" at bounding box center [134, 187] width 87 height 17
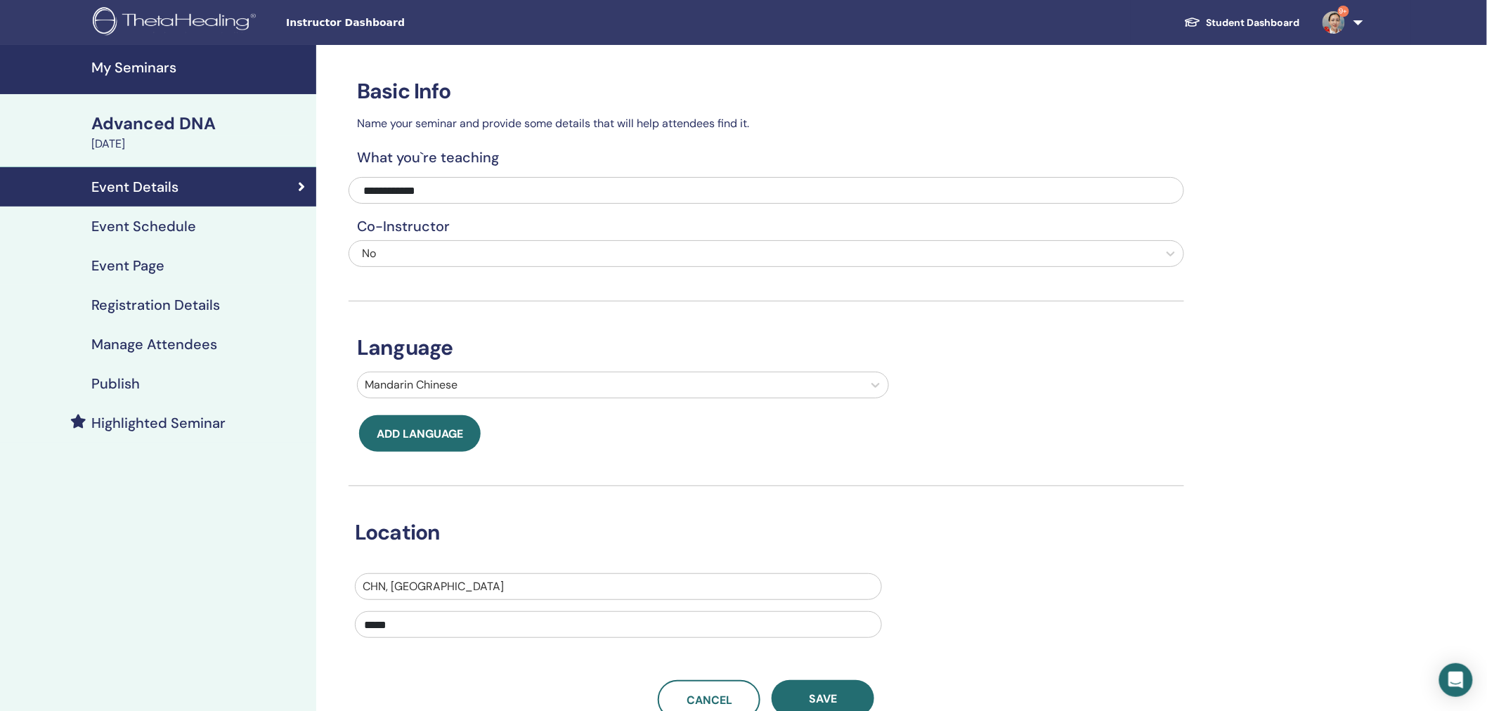
click at [146, 129] on div "Advanced DNA" at bounding box center [199, 124] width 216 height 24
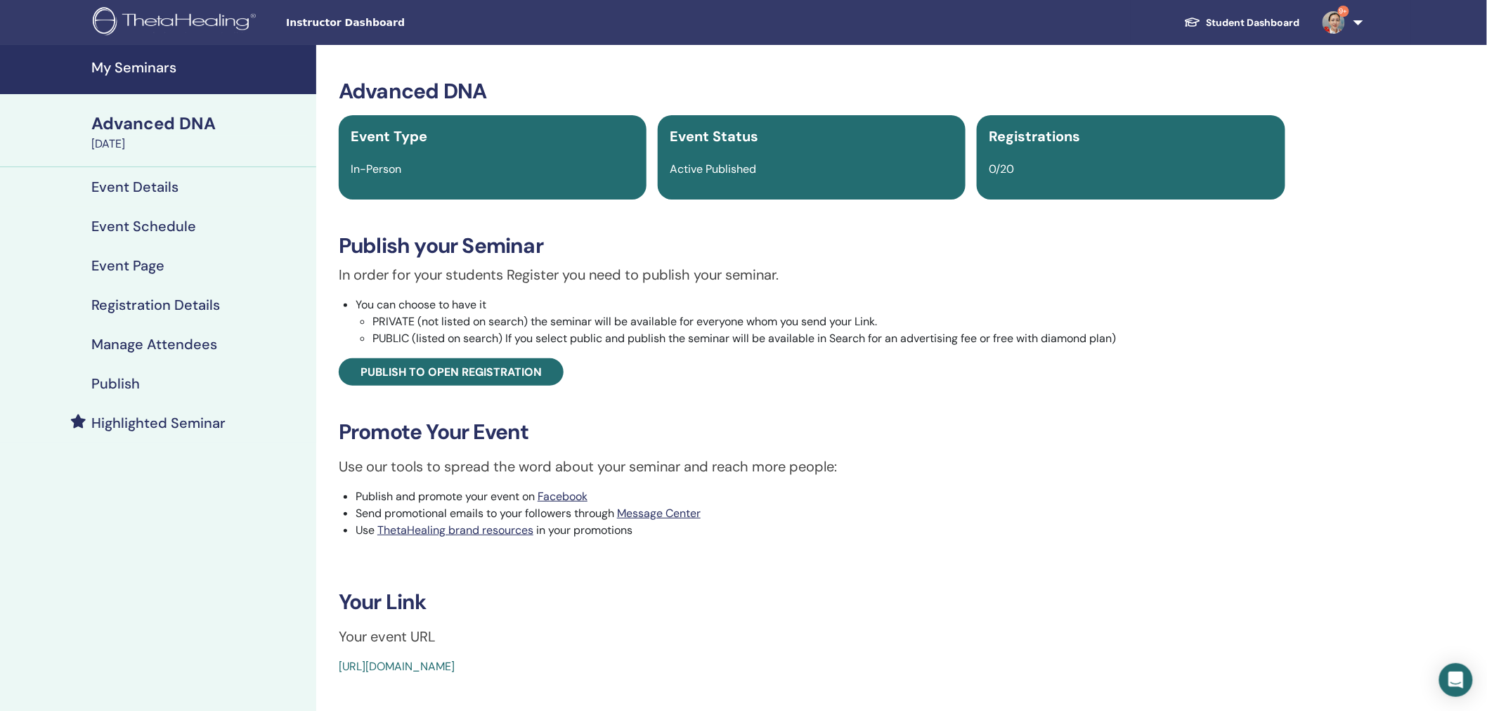
click at [138, 63] on h4 "My Seminars" at bounding box center [199, 67] width 216 height 17
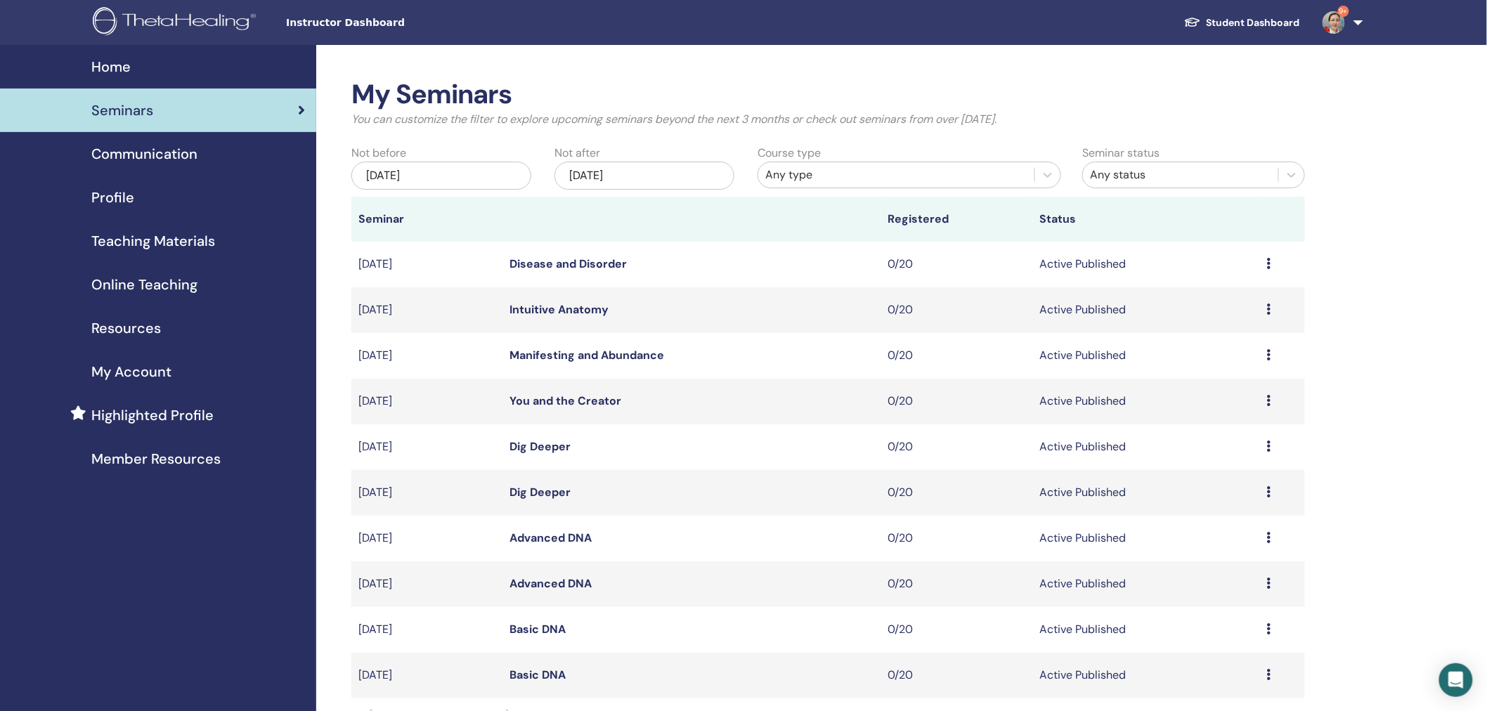
click at [533, 495] on link "Dig Deeper" at bounding box center [540, 492] width 61 height 15
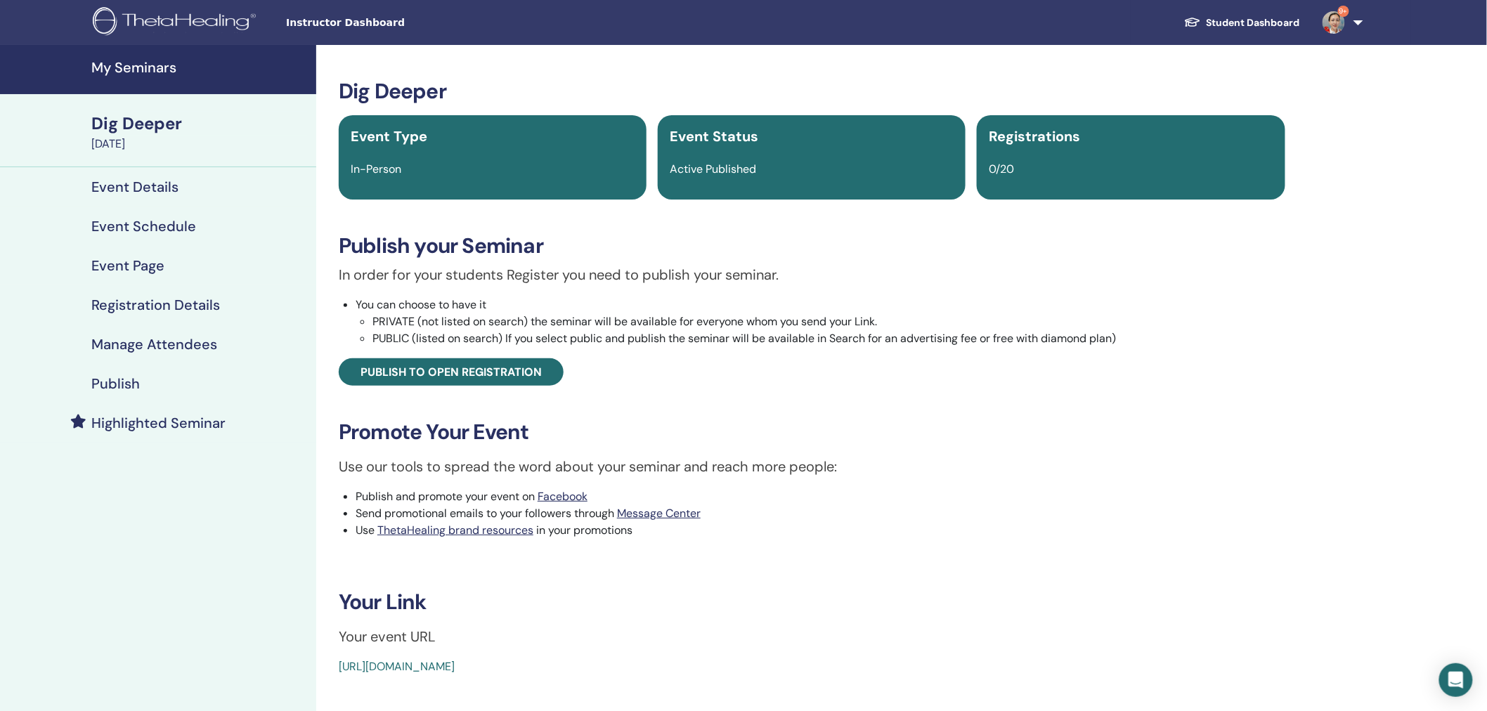
click at [185, 304] on h4 "Registration Details" at bounding box center [155, 305] width 129 height 17
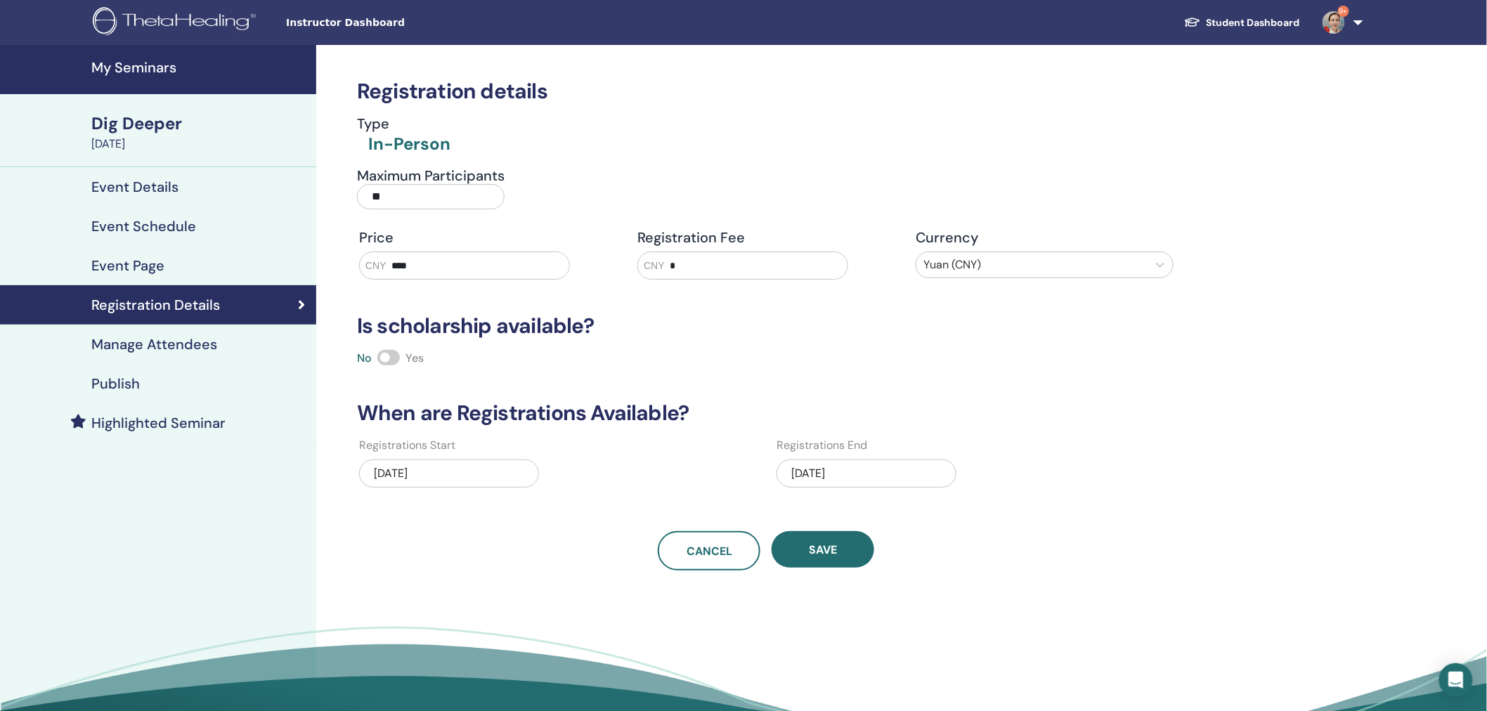
drag, startPoint x: 450, startPoint y: 259, endPoint x: 216, endPoint y: 255, distance: 233.4
click at [231, 256] on div "My Seminars Dig Deeper November 07, 2025 Event Details Event Schedule Event Pag…" at bounding box center [743, 406] width 1487 height 723
type input "****"
click at [836, 550] on span "Save" at bounding box center [823, 550] width 28 height 15
click at [820, 552] on span "Save" at bounding box center [823, 550] width 28 height 15
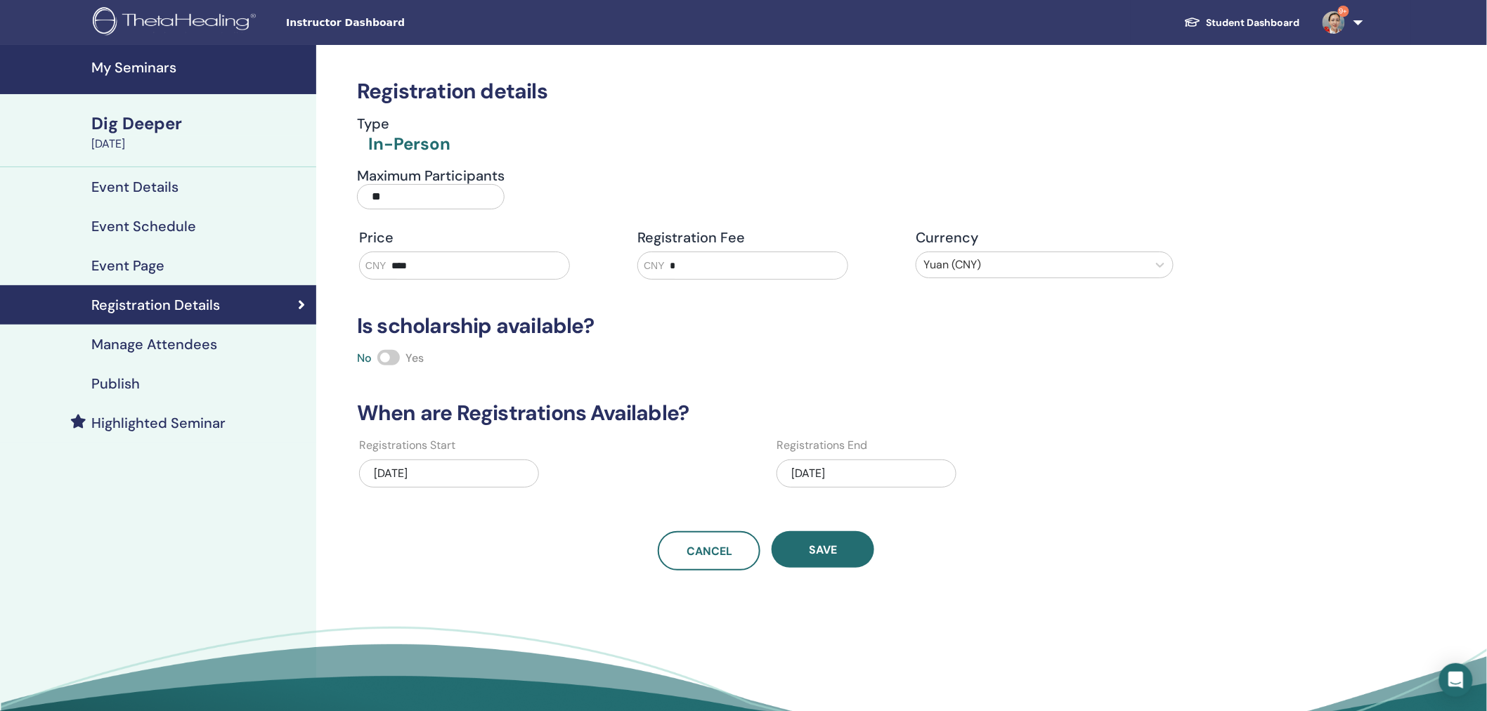
click at [128, 380] on h4 "Publish" at bounding box center [115, 383] width 48 height 17
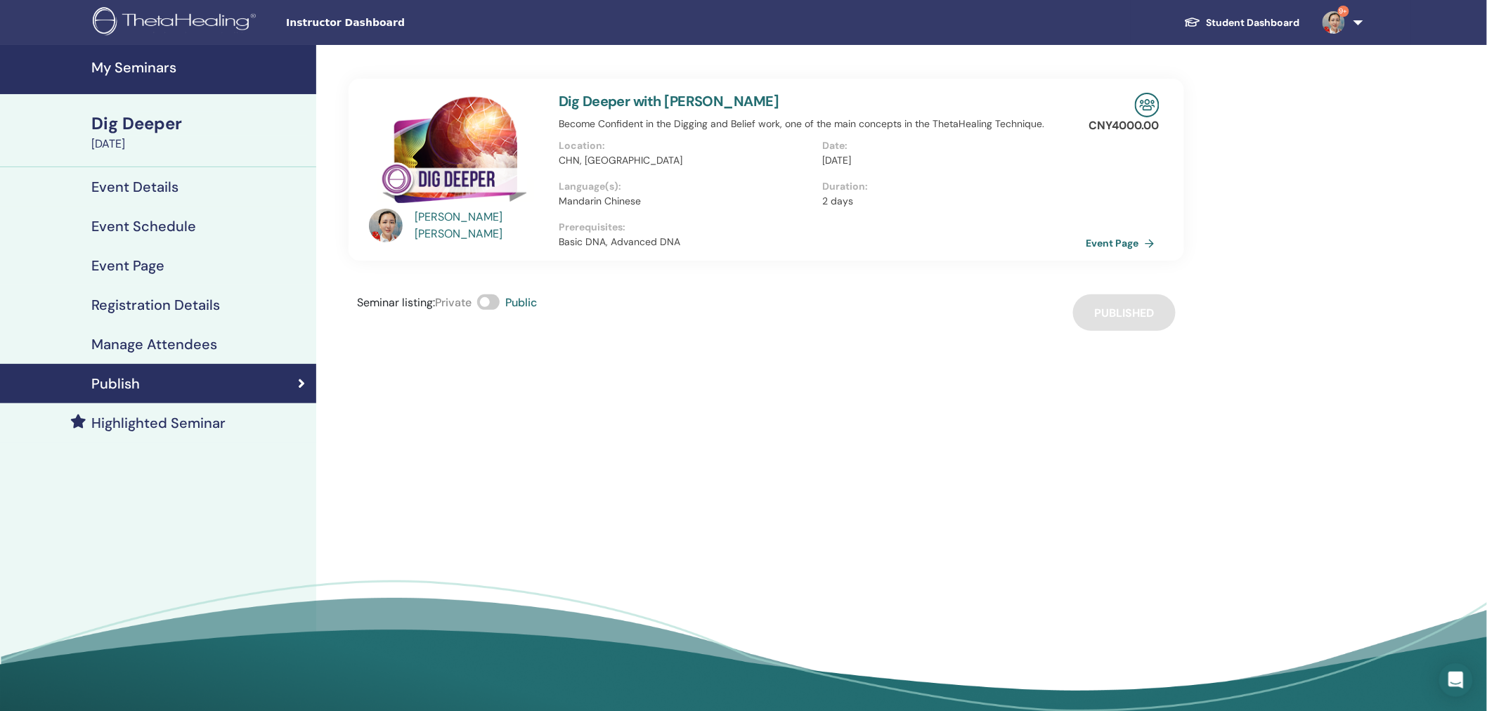
click at [142, 62] on h4 "My Seminars" at bounding box center [199, 67] width 216 height 17
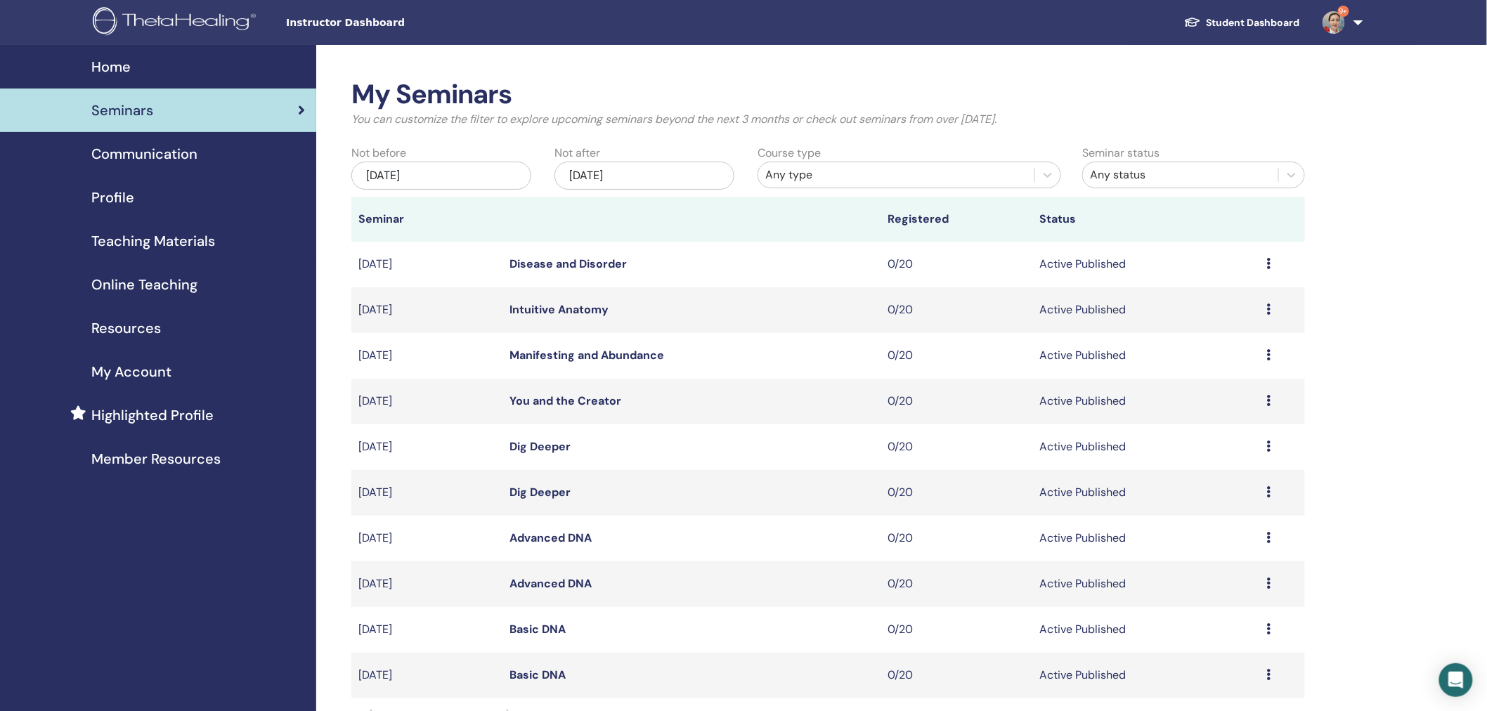
click at [527, 451] on link "Dig Deeper" at bounding box center [540, 446] width 61 height 15
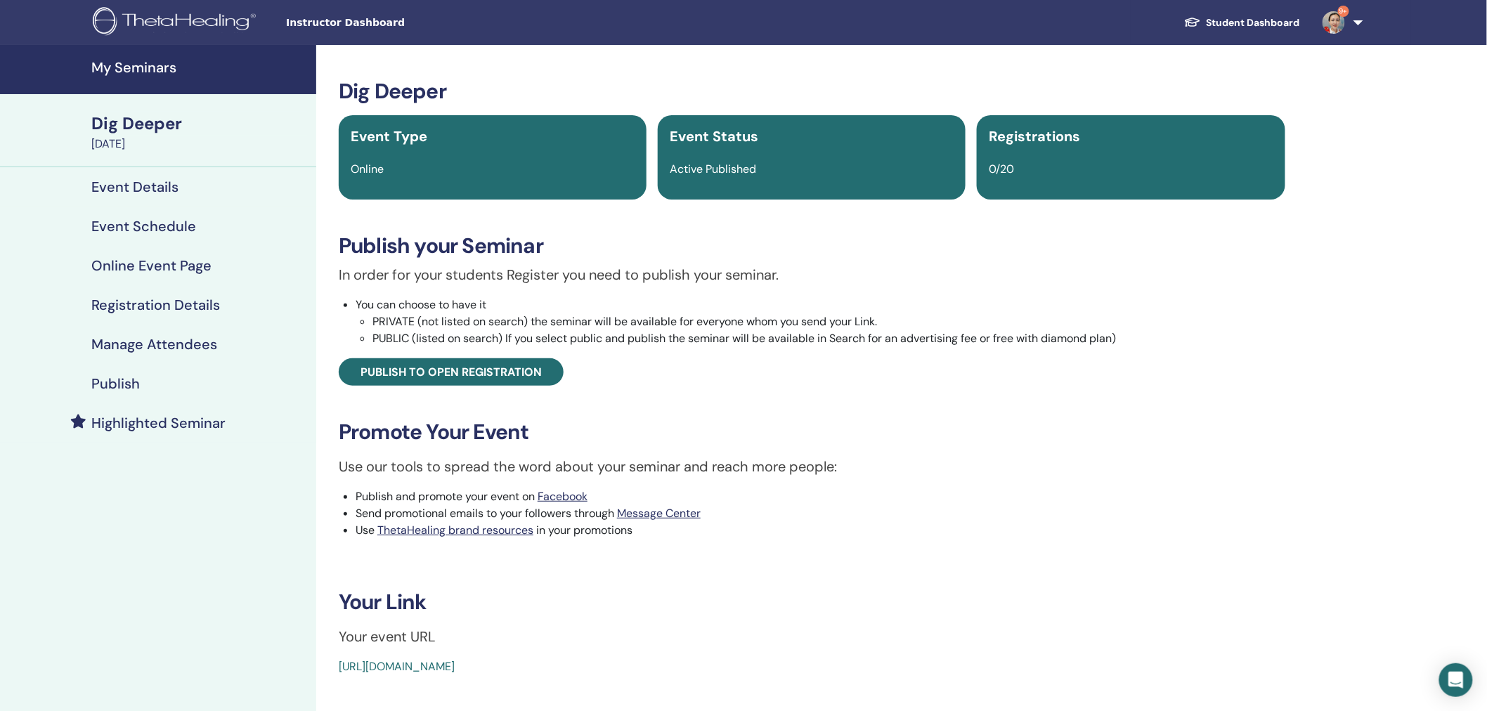
click at [179, 298] on h4 "Registration Details" at bounding box center [155, 305] width 129 height 17
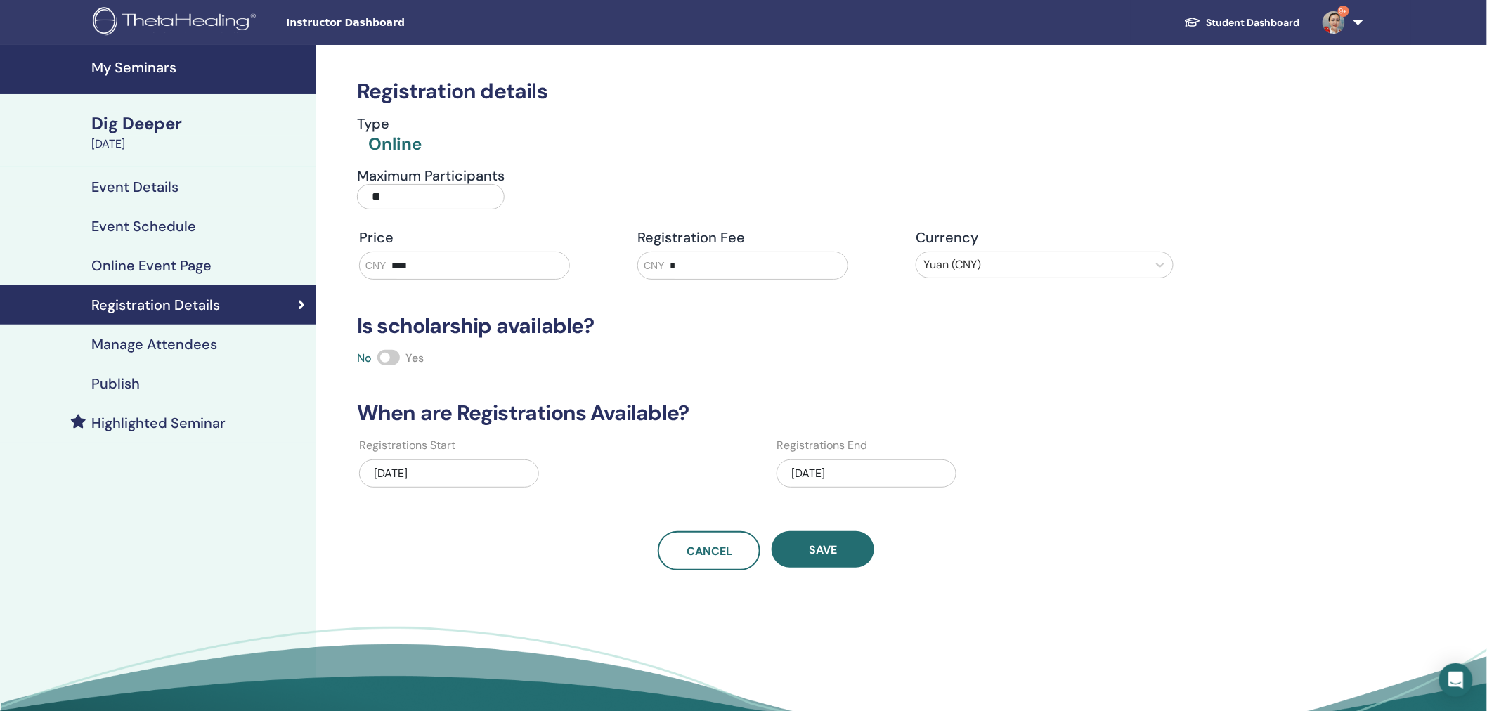
drag, startPoint x: 423, startPoint y: 265, endPoint x: 294, endPoint y: 259, distance: 129.5
click at [312, 261] on div "My Seminars Dig Deeper November 07, 2025 Event Details Event Schedule Online Ev…" at bounding box center [743, 406] width 1487 height 723
type input "****"
click at [858, 547] on button "Save" at bounding box center [823, 549] width 103 height 37
click at [831, 550] on span "Save" at bounding box center [823, 550] width 28 height 15
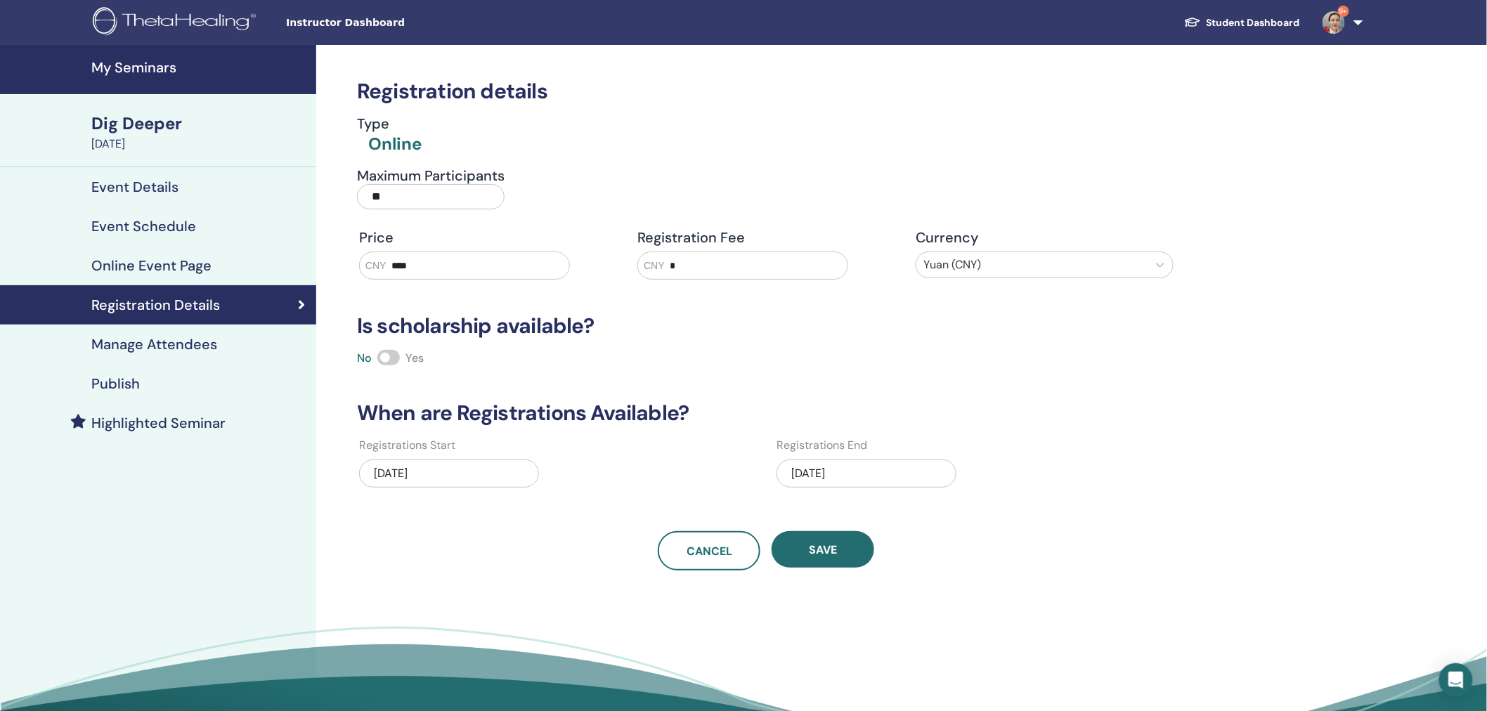
click at [139, 344] on h4 "Manage Attendees" at bounding box center [154, 344] width 126 height 17
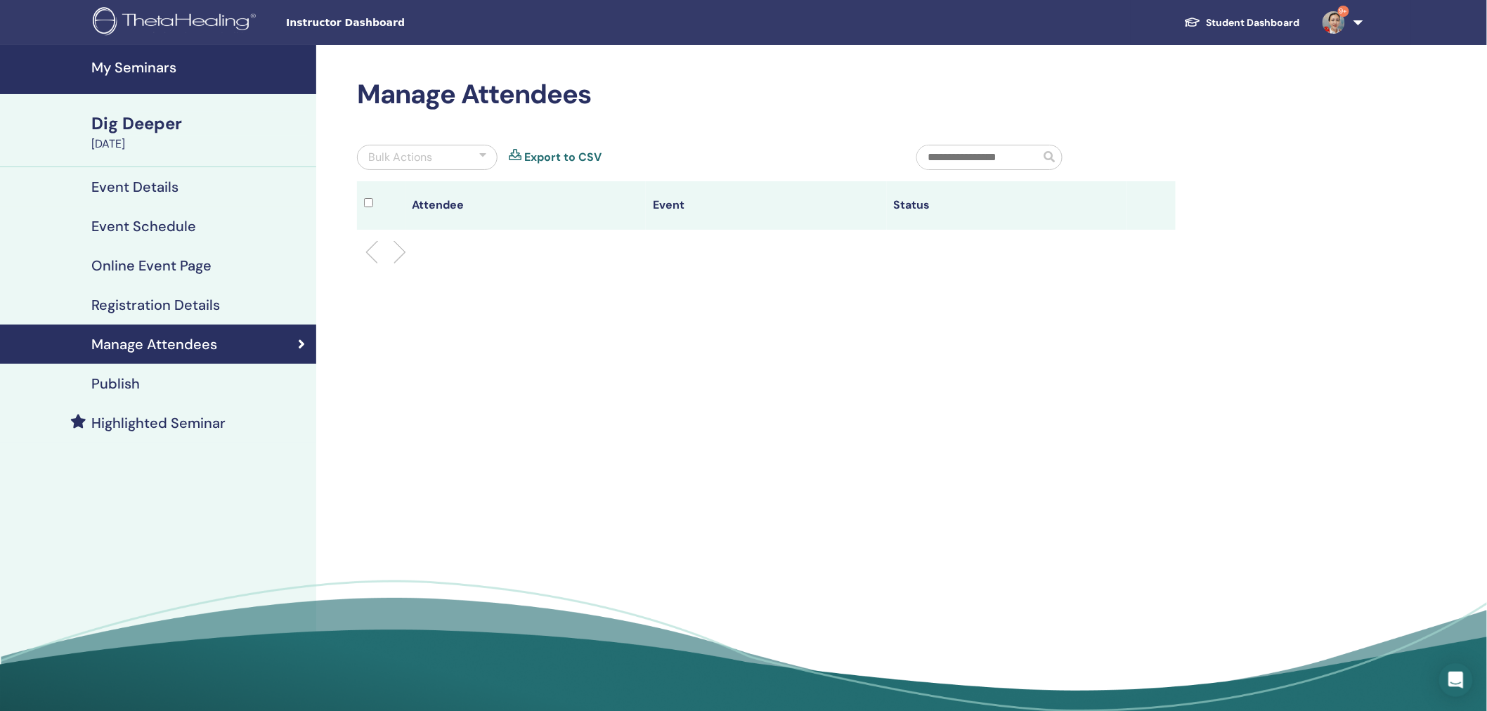
drag, startPoint x: 176, startPoint y: 361, endPoint x: 167, endPoint y: 369, distance: 12.0
click at [176, 361] on link "Manage Attendees" at bounding box center [158, 344] width 316 height 39
click at [141, 371] on link "Publish" at bounding box center [158, 383] width 316 height 39
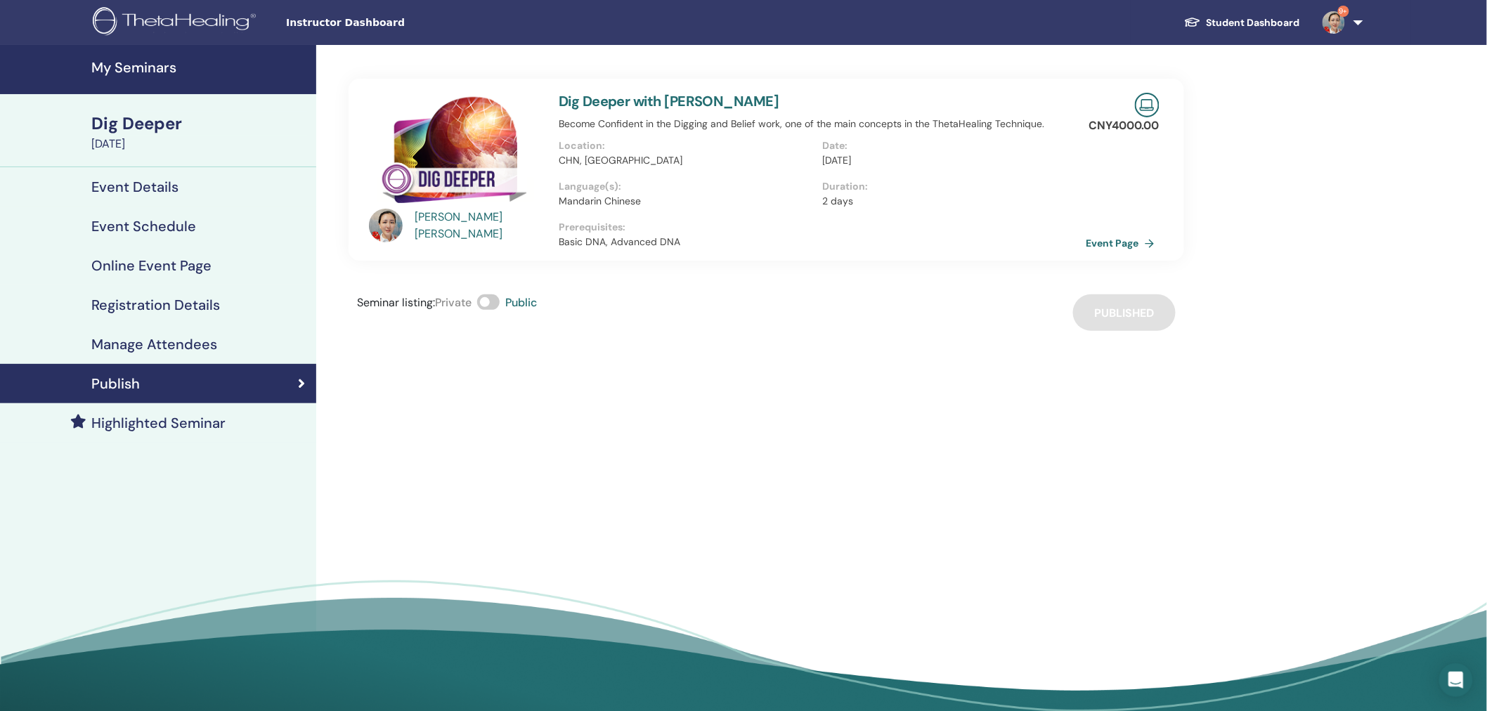
click at [158, 70] on h4 "My Seminars" at bounding box center [199, 67] width 216 height 17
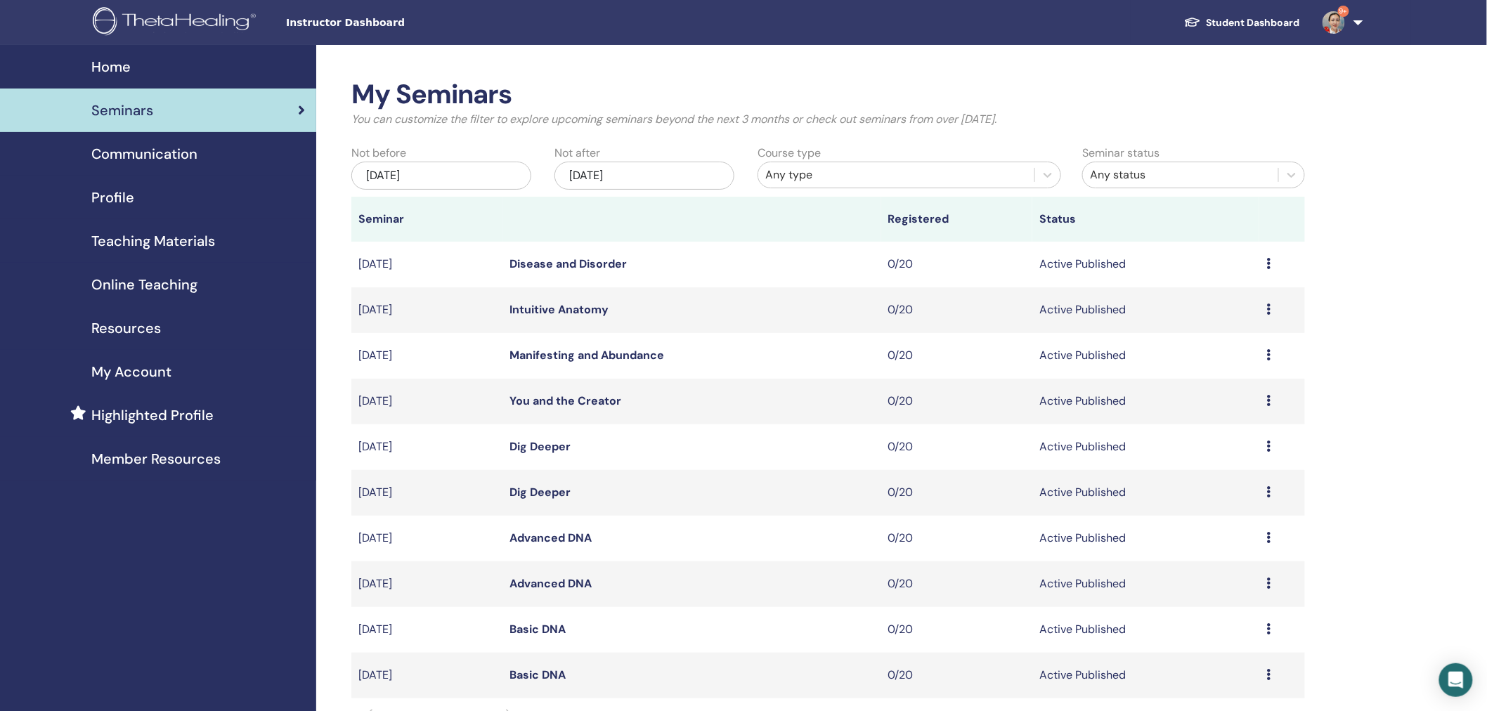
click at [550, 396] on link "You and the Creator" at bounding box center [566, 401] width 112 height 15
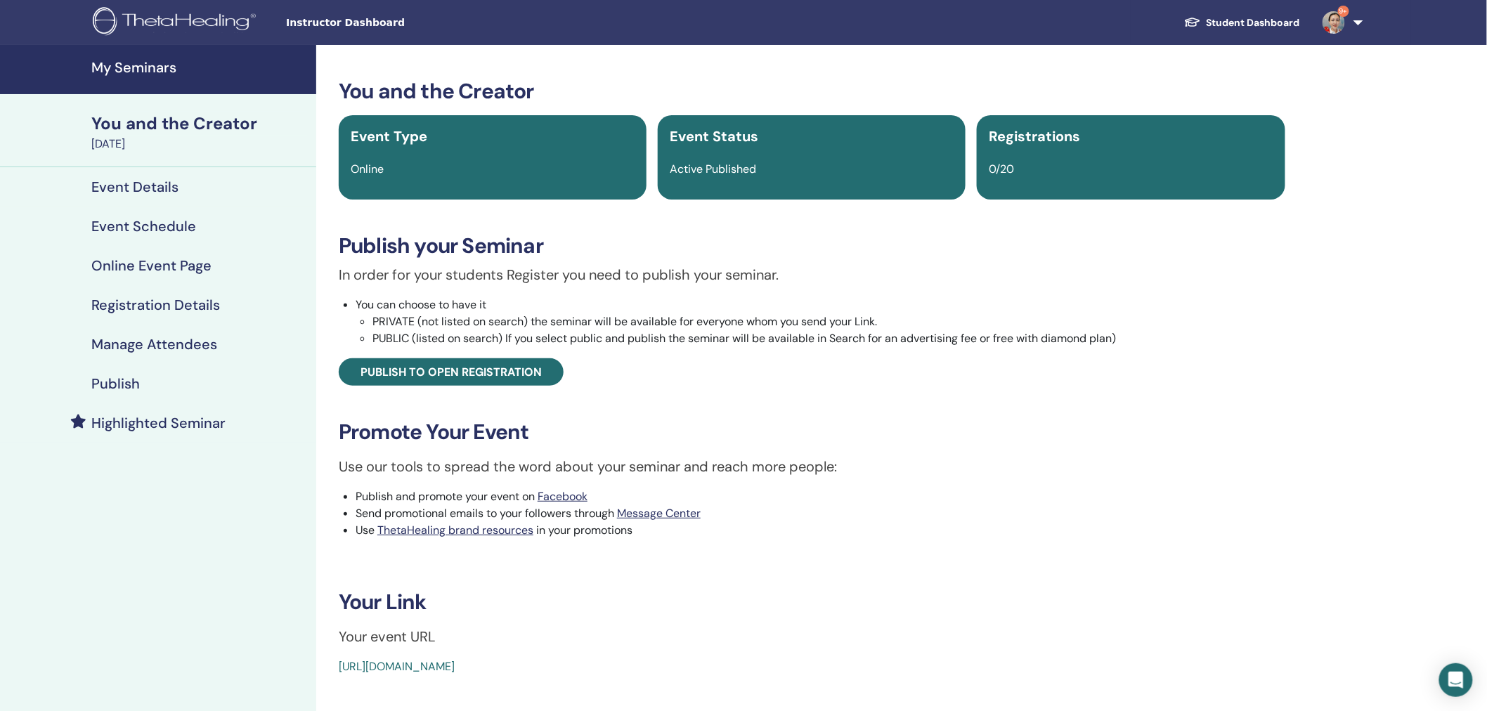
click at [160, 341] on h4 "Manage Attendees" at bounding box center [154, 344] width 126 height 17
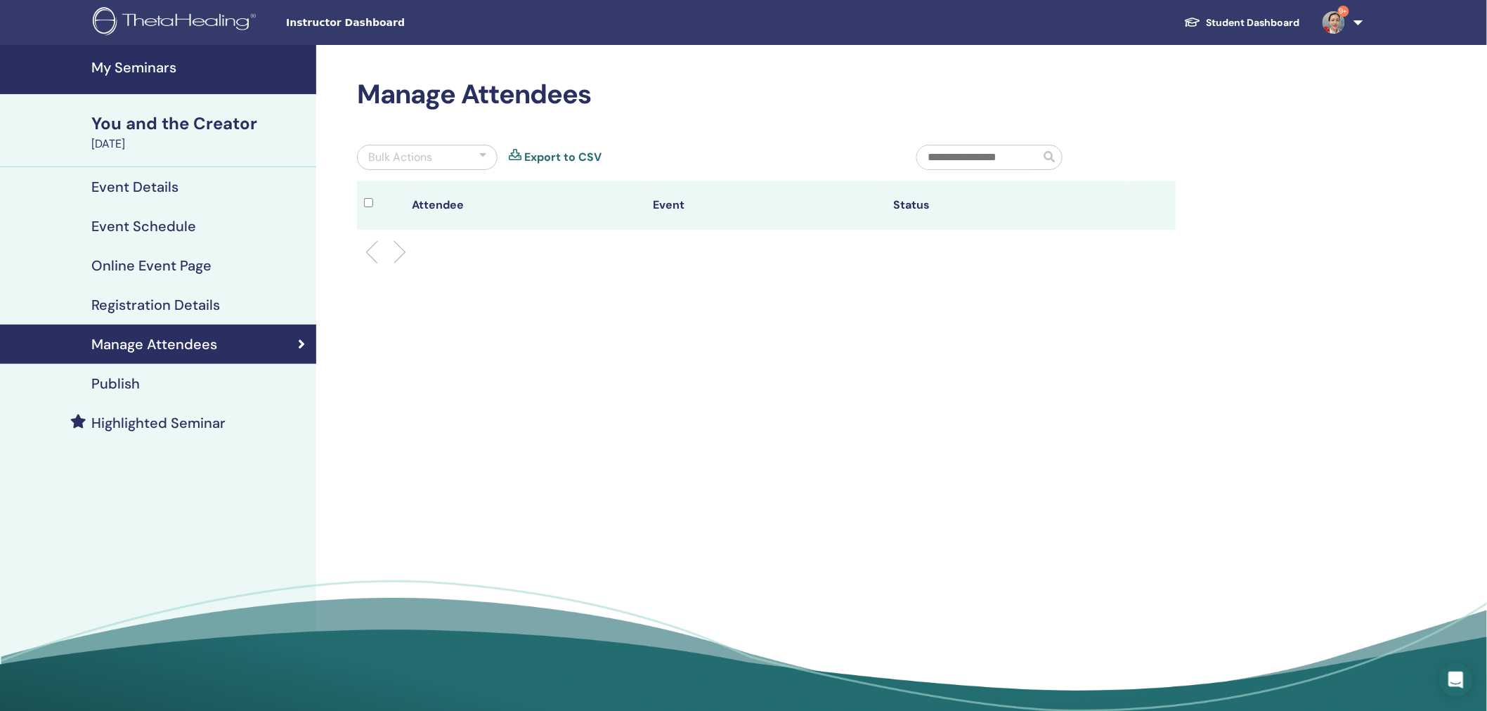
click at [195, 308] on h4 "Registration Details" at bounding box center [155, 305] width 129 height 17
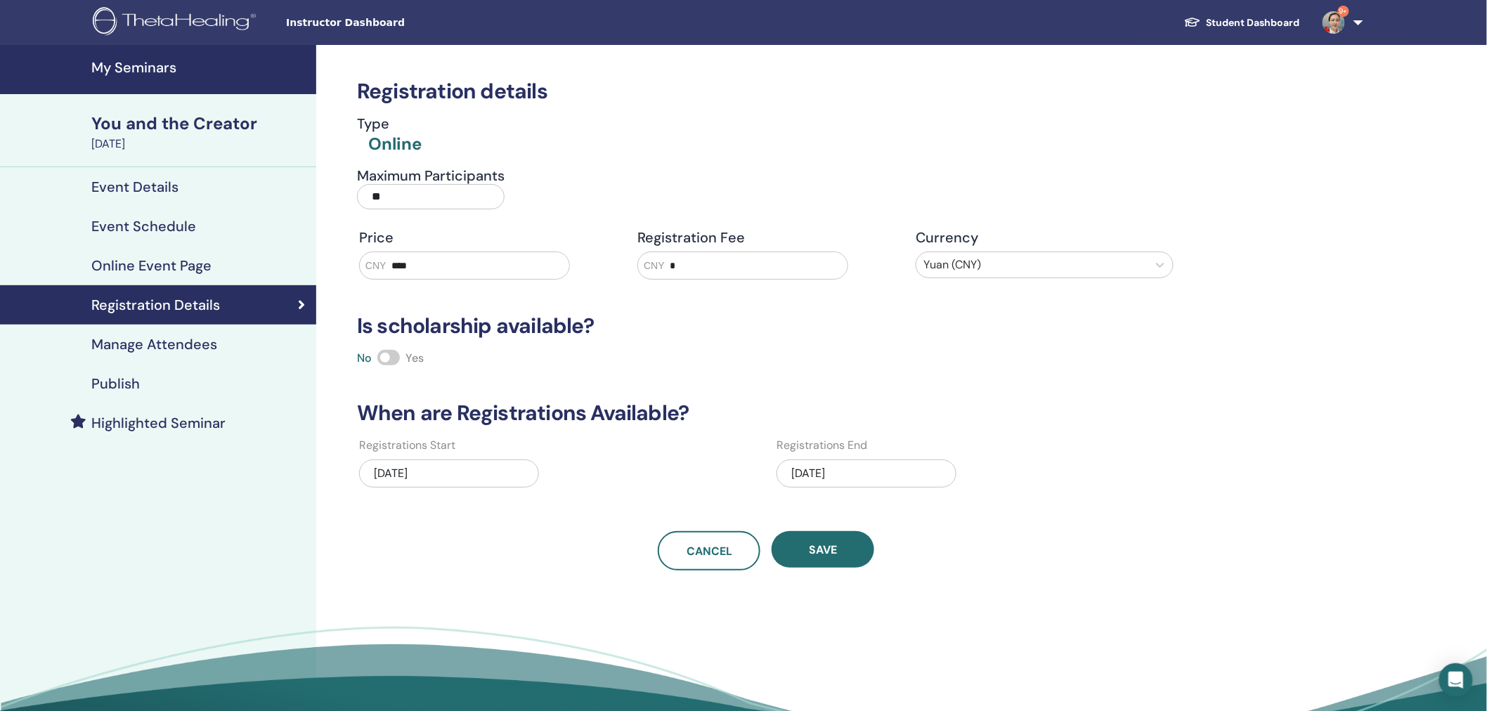
drag, startPoint x: 468, startPoint y: 268, endPoint x: 248, endPoint y: 272, distance: 220.0
click at [250, 272] on div "My Seminars You and the Creator November 09, 2025 Event Details Event Schedule …" at bounding box center [743, 406] width 1487 height 723
type input "****"
click at [834, 544] on span "Save" at bounding box center [823, 550] width 28 height 15
click at [823, 545] on span "Save" at bounding box center [823, 550] width 28 height 15
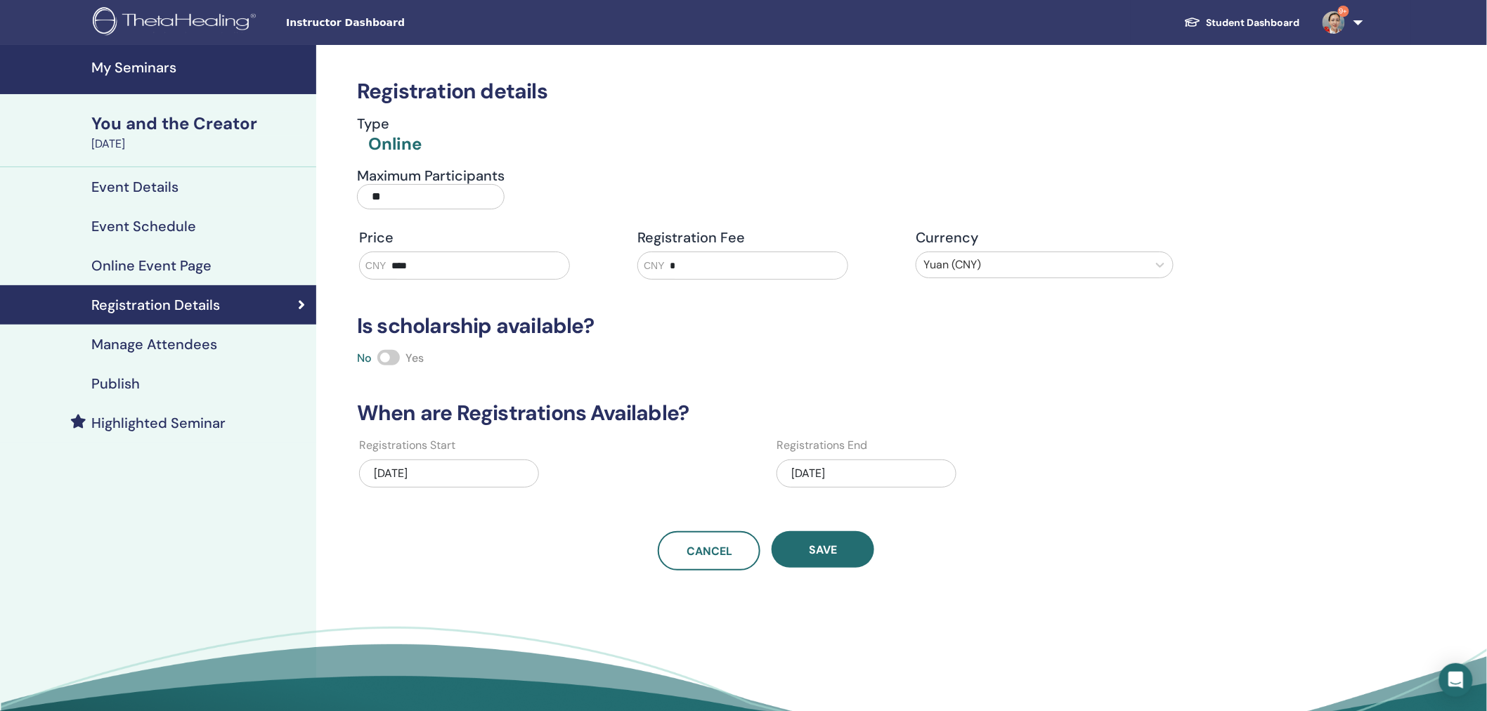
click at [122, 375] on h4 "Publish" at bounding box center [115, 383] width 48 height 17
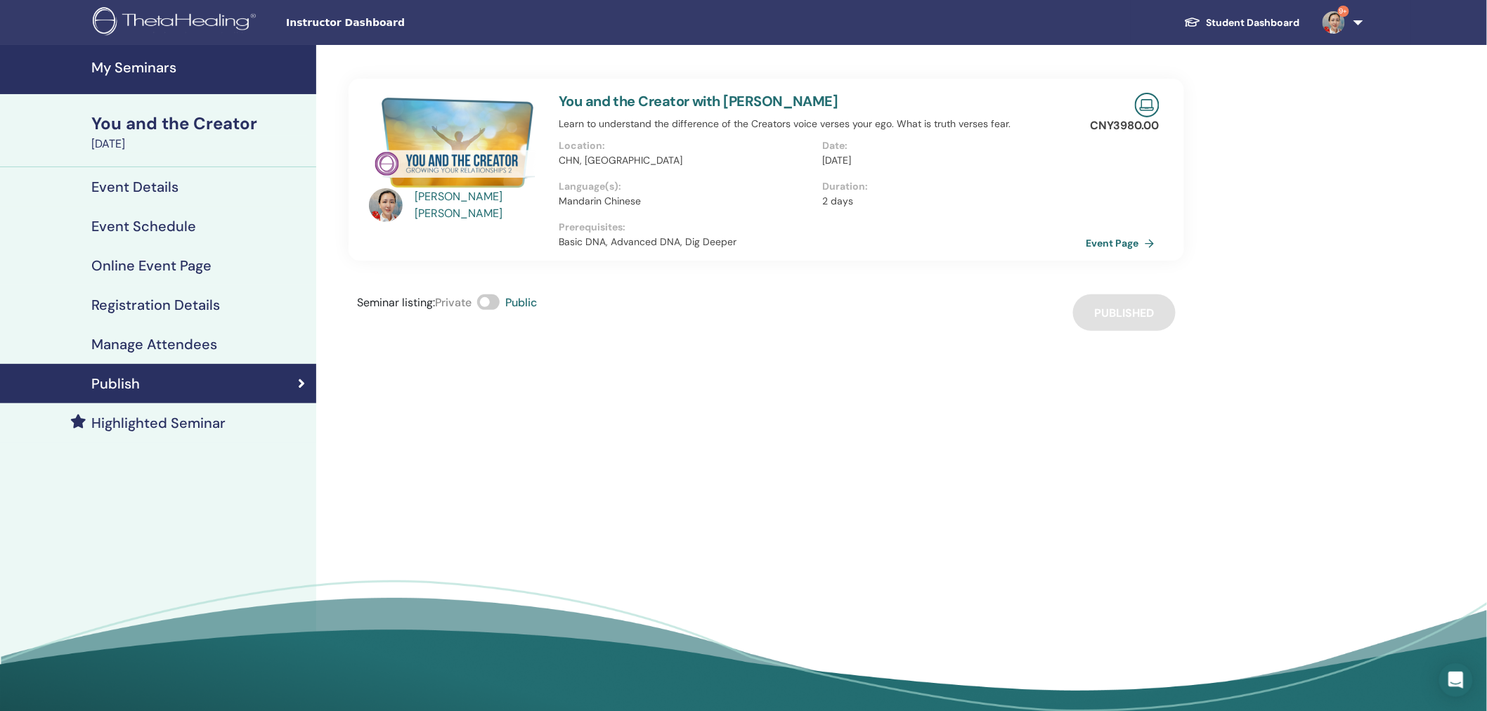
click at [136, 70] on h4 "My Seminars" at bounding box center [199, 67] width 216 height 17
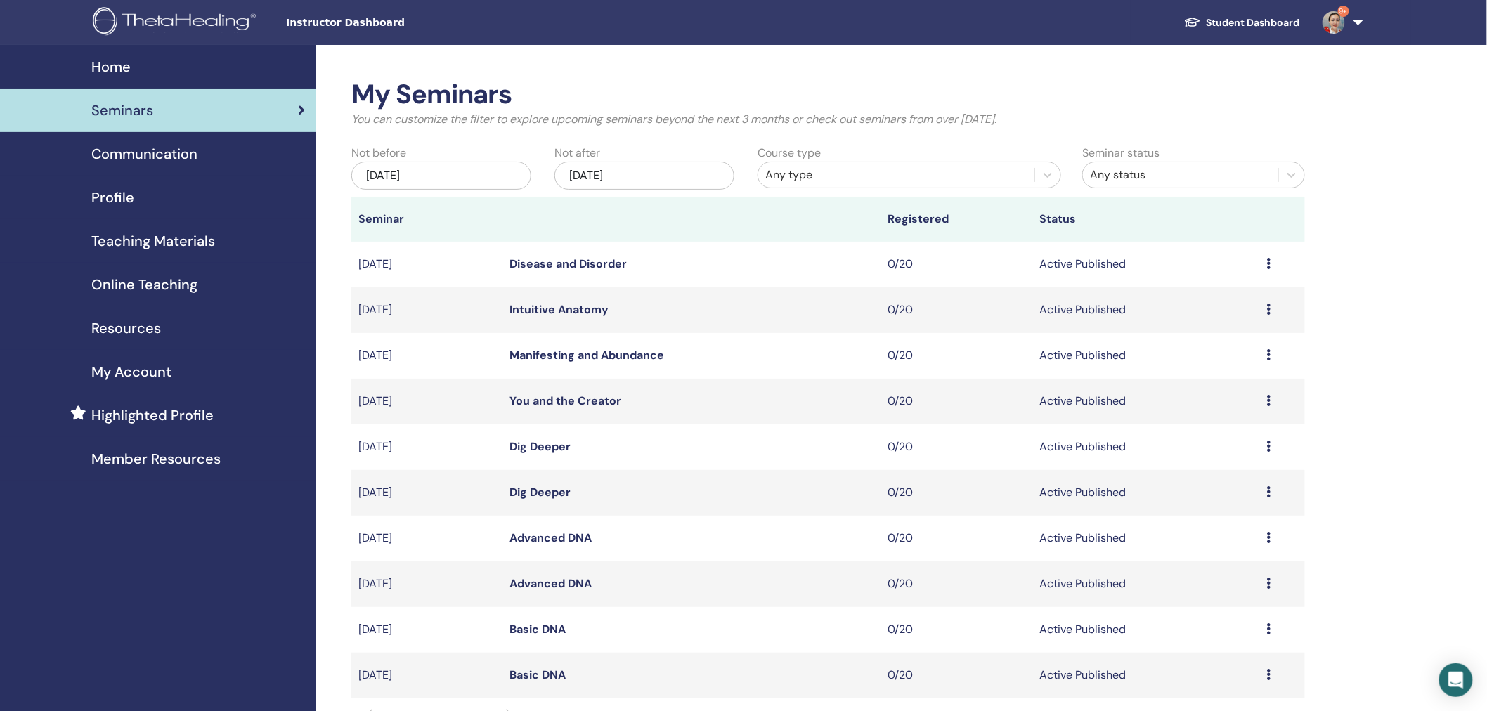
click at [579, 354] on link "Manifesting and Abundance" at bounding box center [587, 355] width 155 height 15
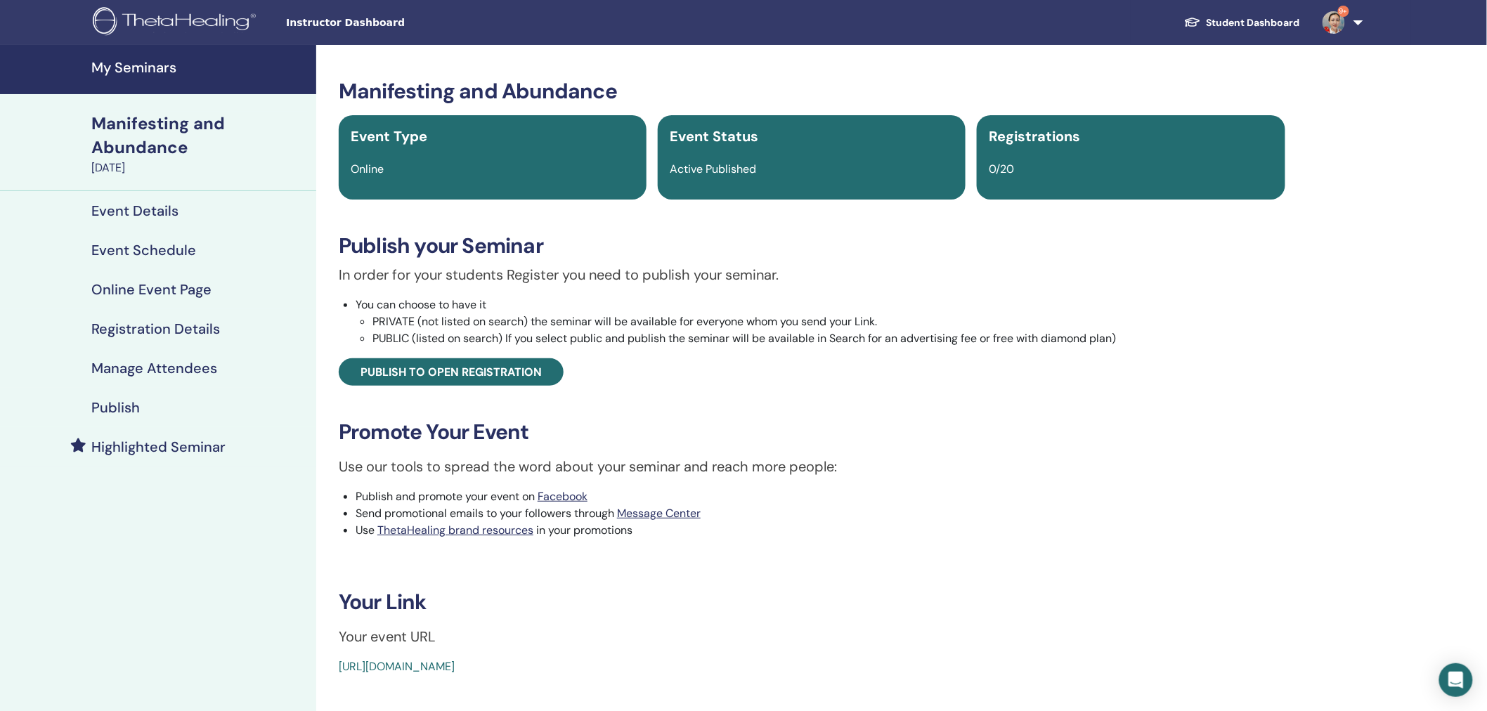
click at [148, 363] on h4 "Manage Attendees" at bounding box center [154, 368] width 126 height 17
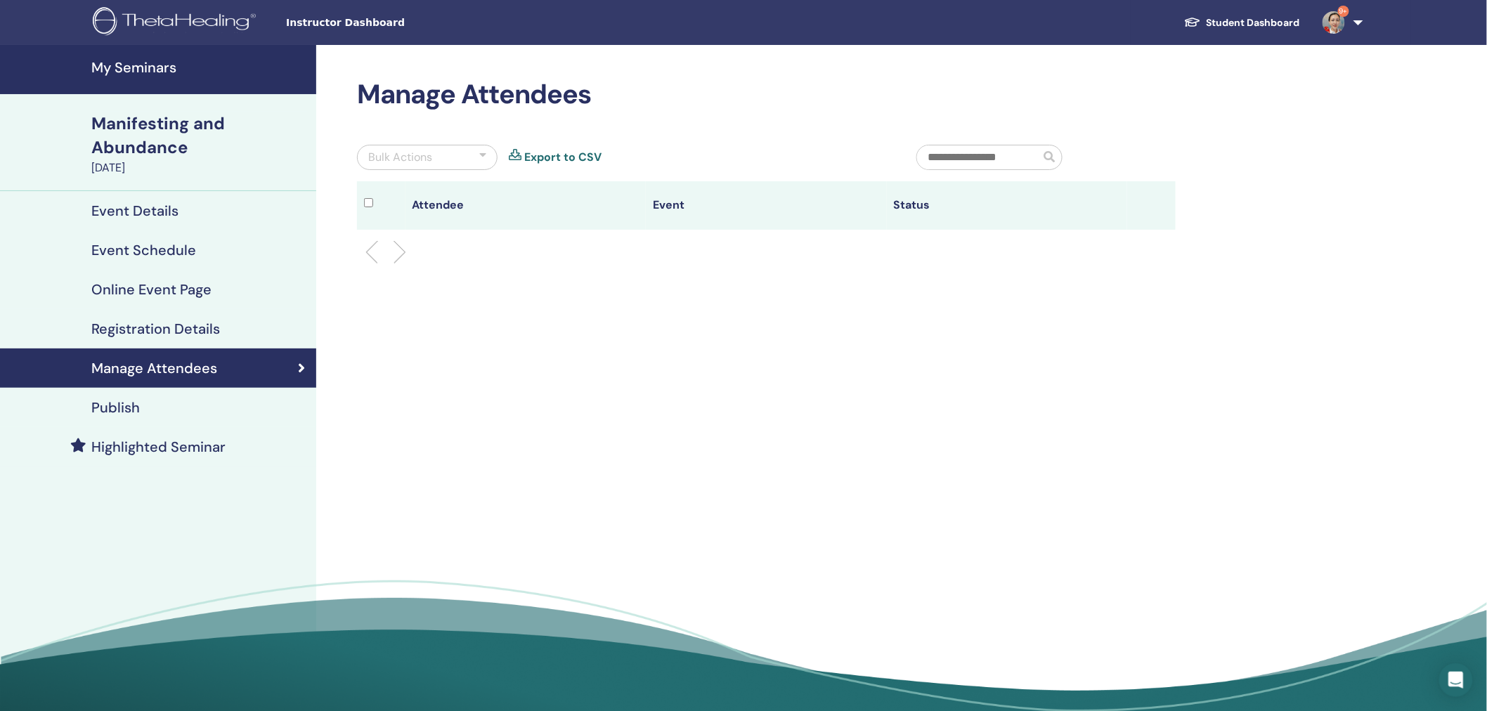
click at [179, 320] on h4 "Registration Details" at bounding box center [155, 328] width 129 height 17
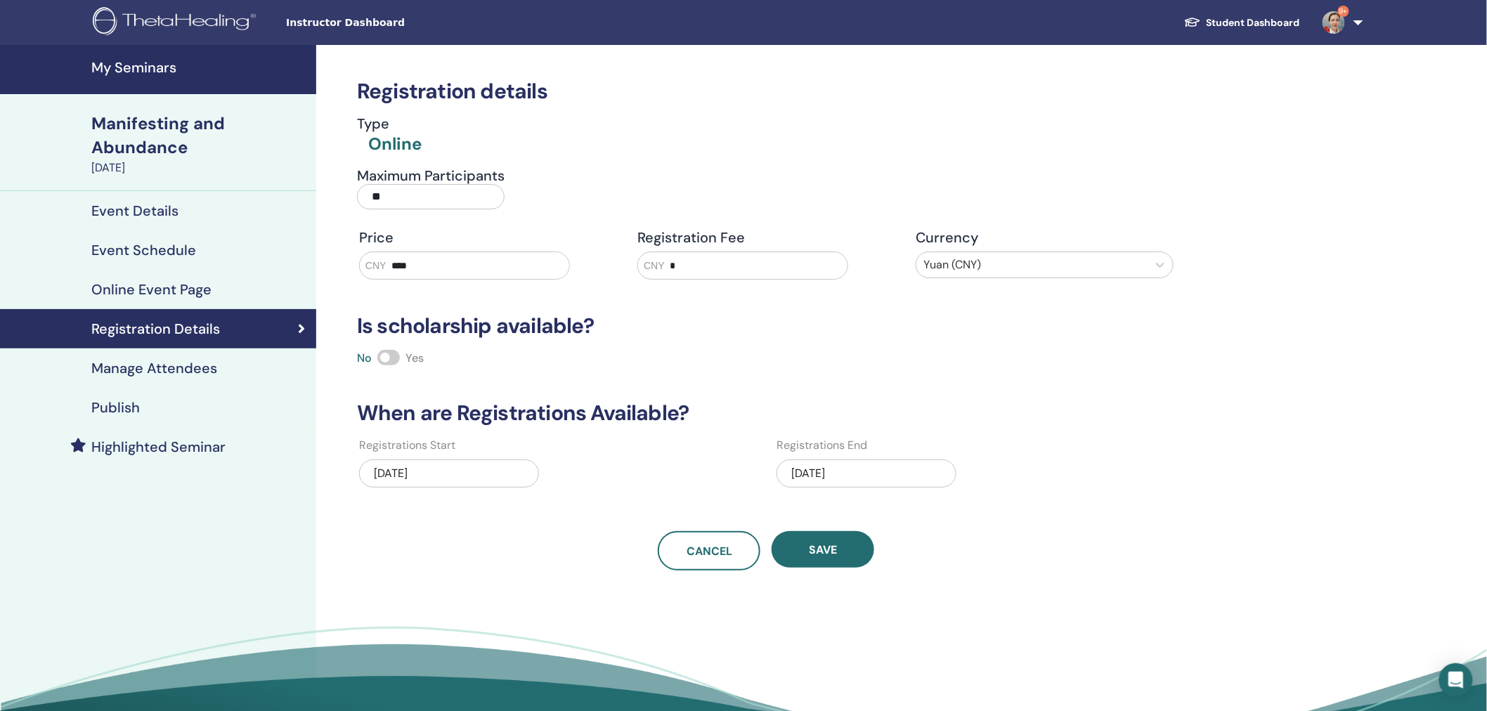
drag, startPoint x: 434, startPoint y: 265, endPoint x: 192, endPoint y: 257, distance: 241.9
click at [195, 257] on div "My Seminars Manifesting and Abundance November 15, 2025 Event Details Event Sch…" at bounding box center [743, 406] width 1487 height 723
type input "****"
click at [841, 557] on button "Save" at bounding box center [823, 549] width 103 height 37
click at [834, 554] on span "Save" at bounding box center [823, 550] width 28 height 15
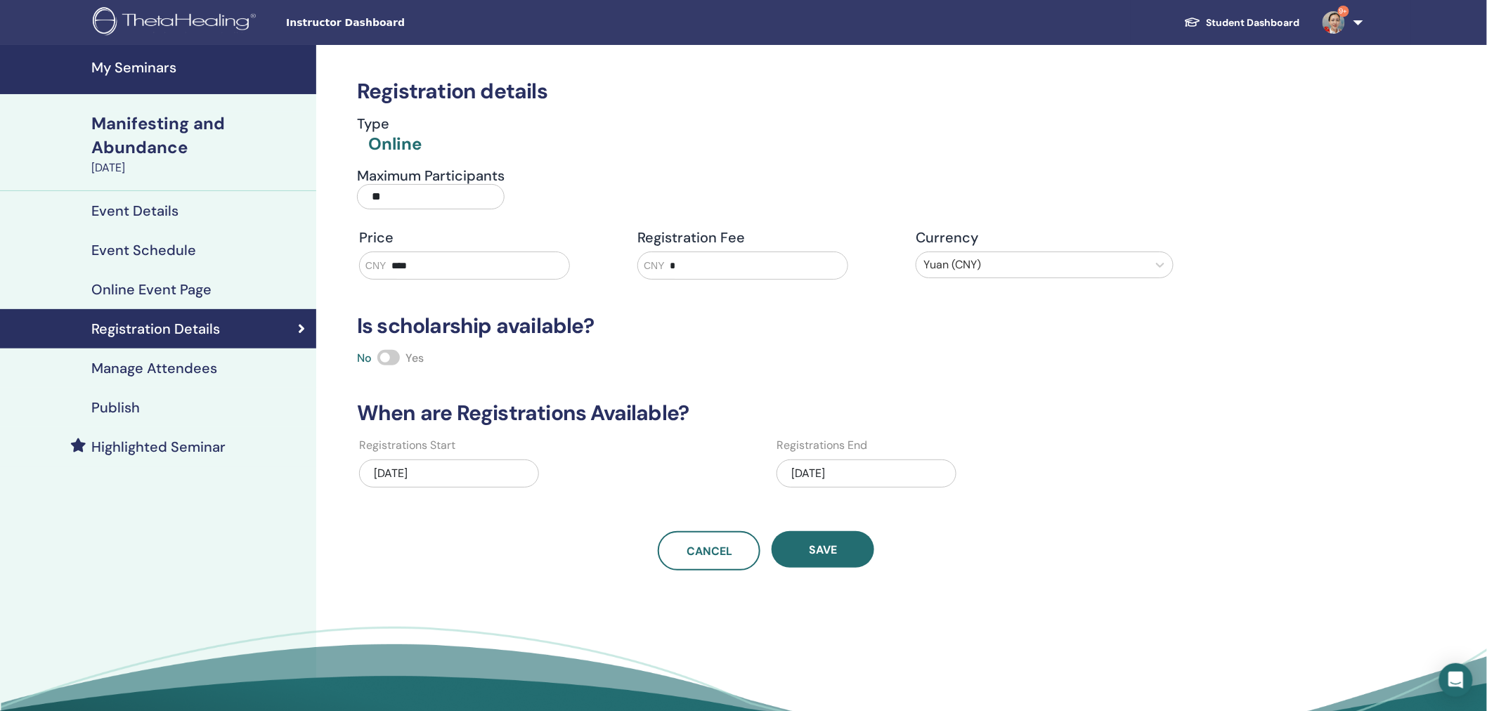
click at [157, 61] on h4 "My Seminars" at bounding box center [199, 67] width 216 height 17
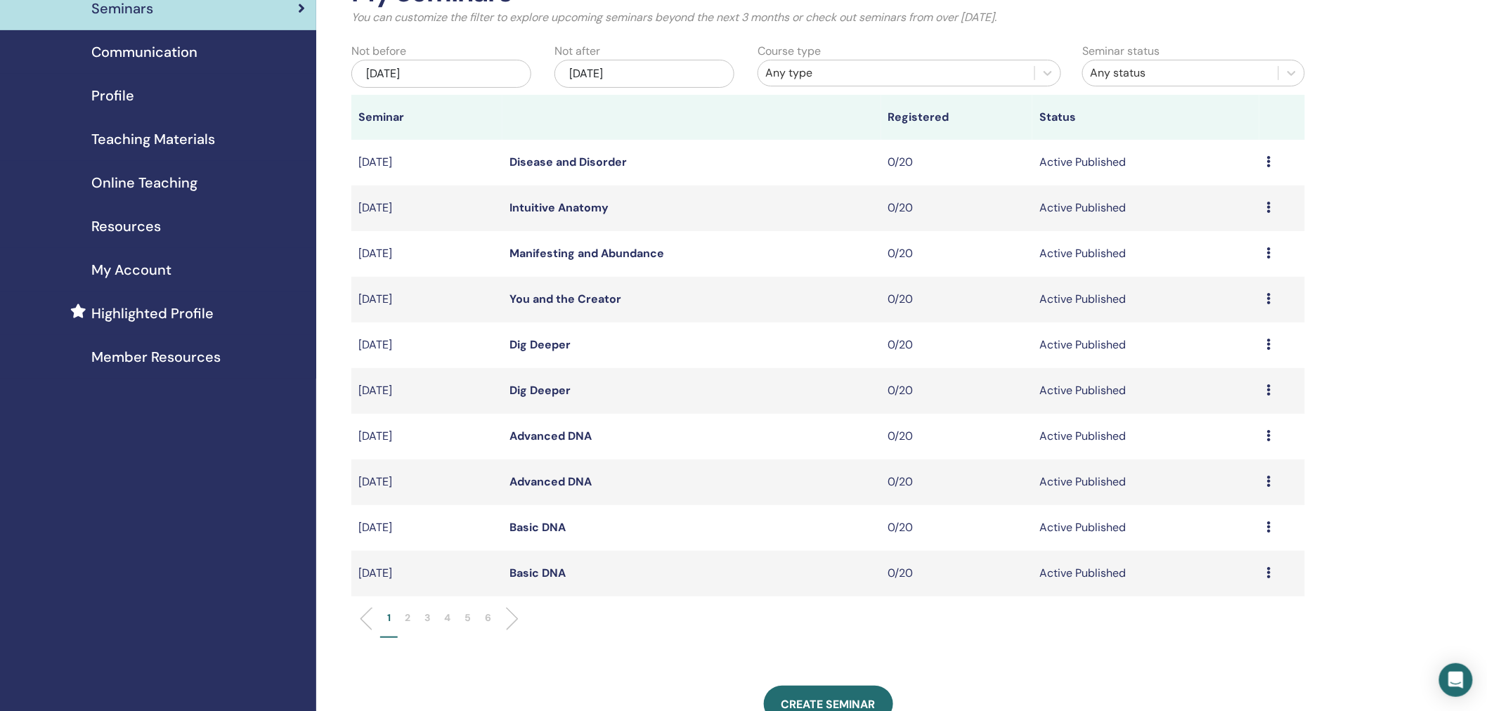
scroll to position [130, 0]
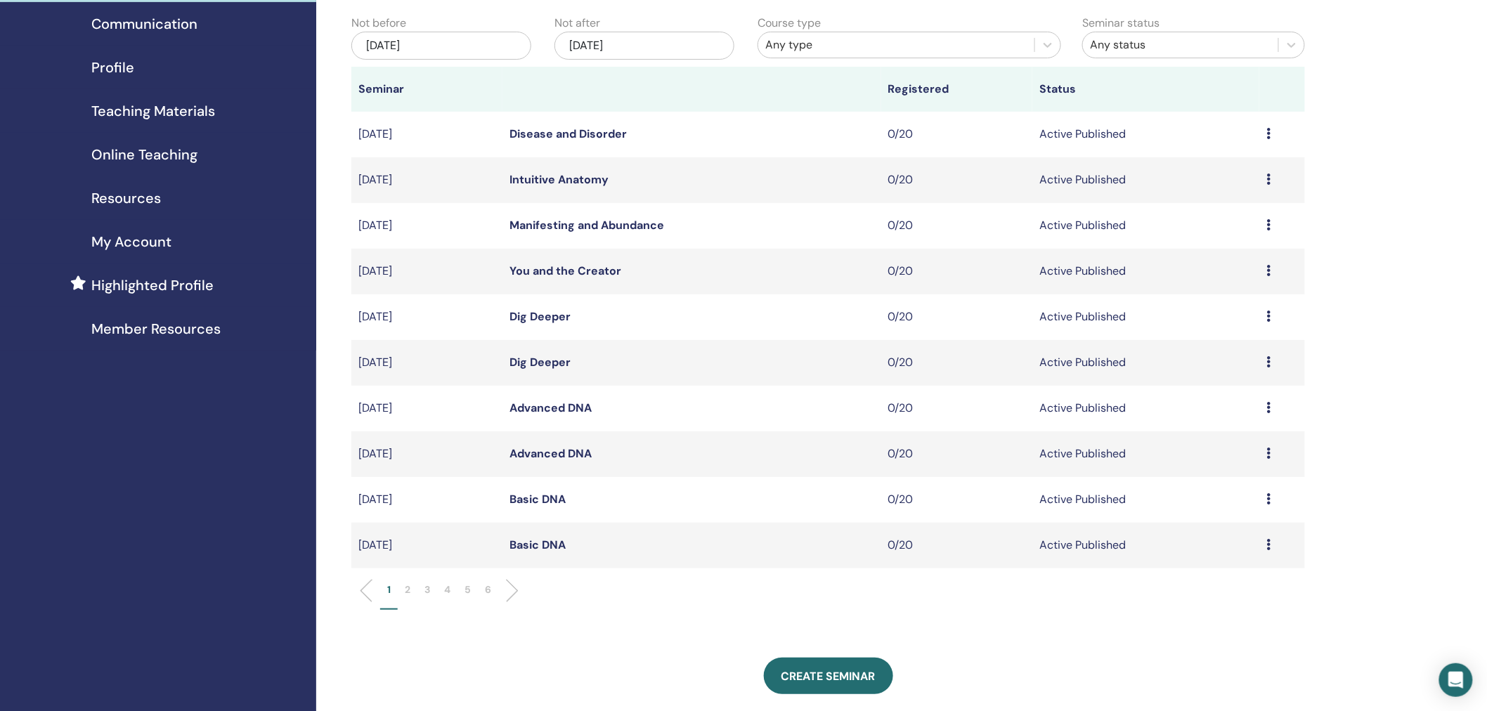
click at [430, 589] on p "3" at bounding box center [428, 590] width 6 height 15
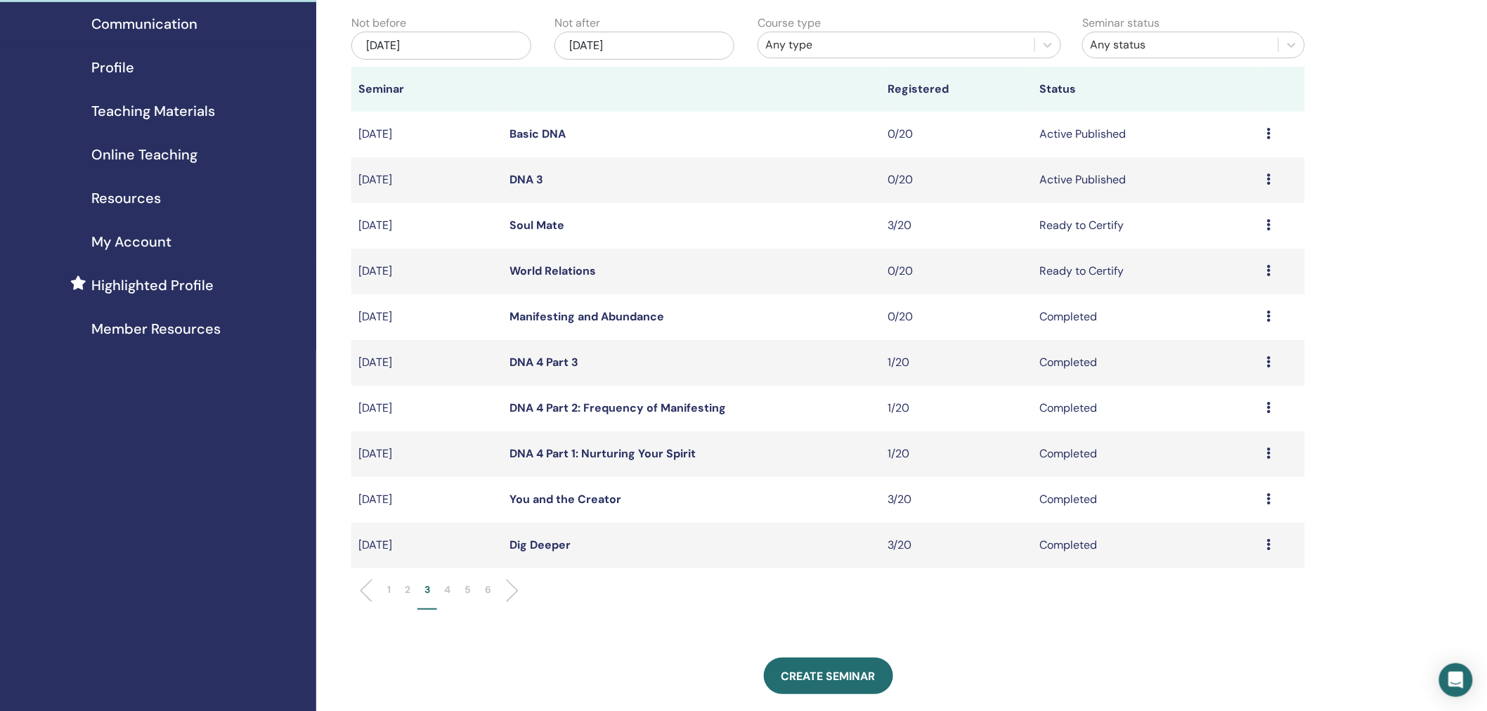
click at [406, 588] on p "2" at bounding box center [408, 590] width 6 height 15
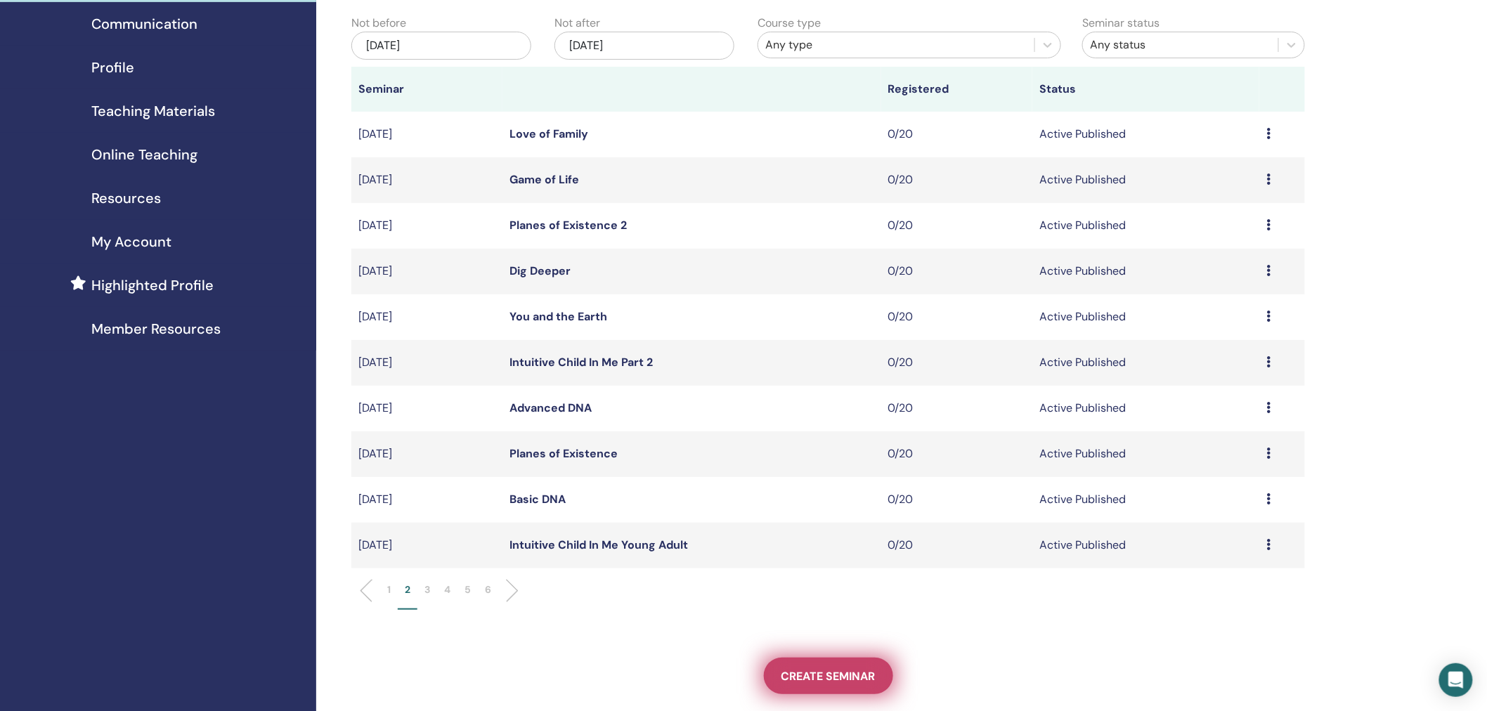
click at [845, 672] on span "Create seminar" at bounding box center [829, 676] width 94 height 15
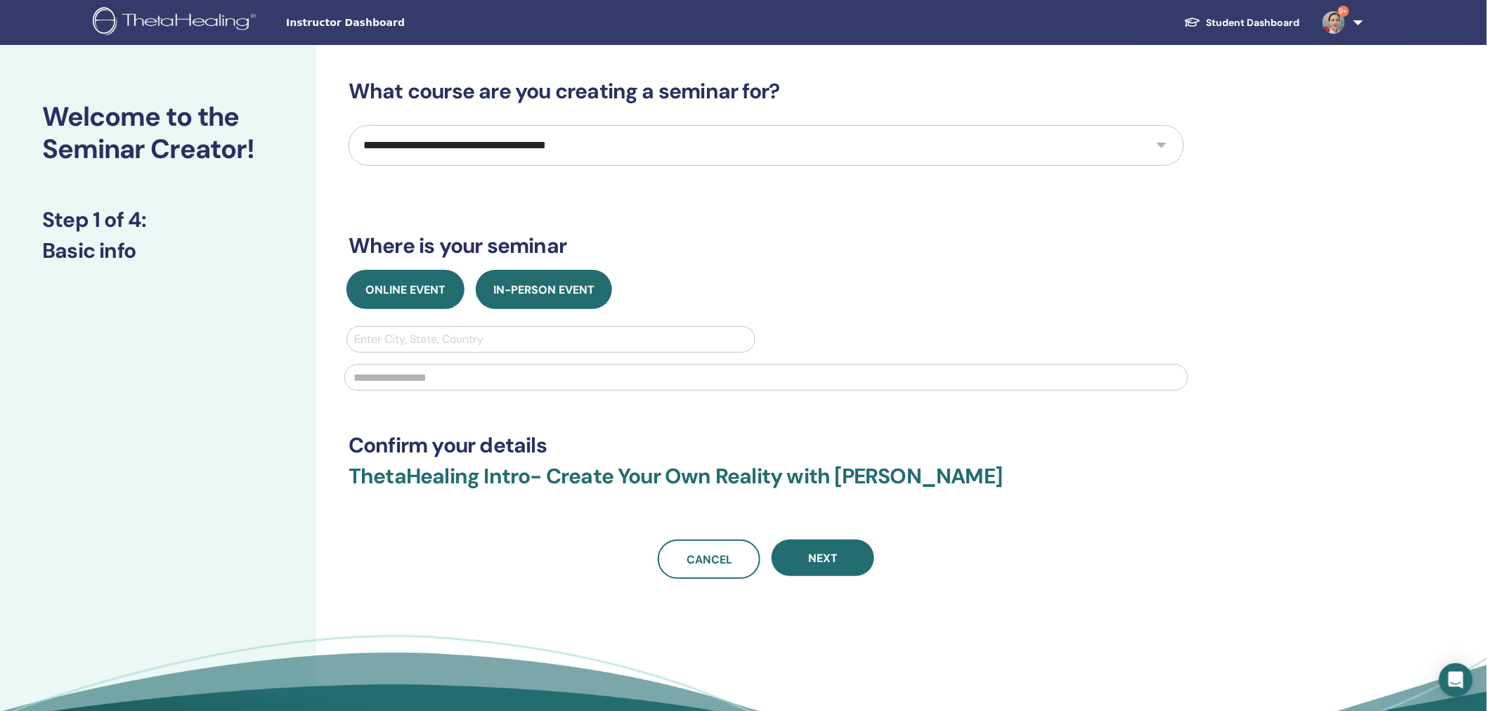
click at [388, 281] on button "Online Event" at bounding box center [406, 289] width 118 height 39
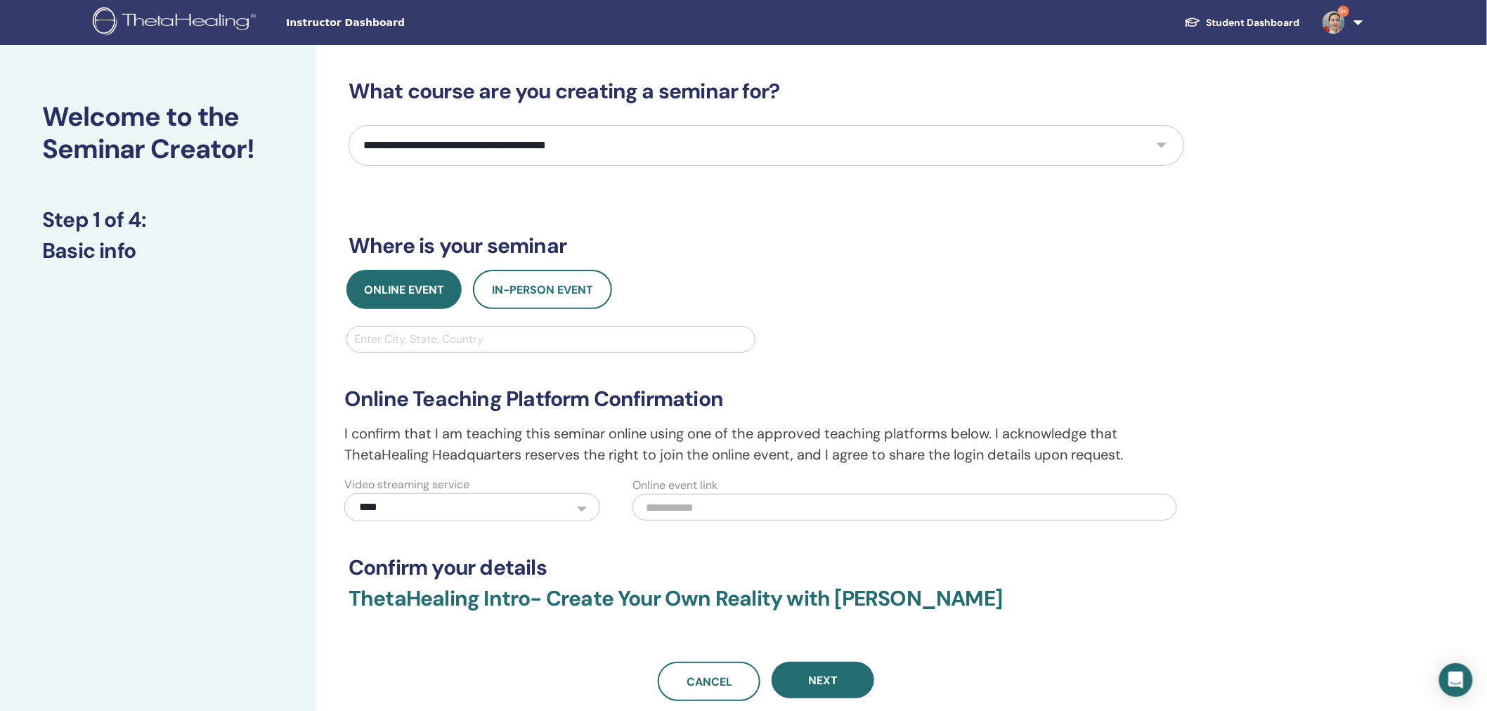
click at [490, 144] on select "**********" at bounding box center [767, 145] width 836 height 41
select select "****"
click at [349, 125] on select "**********" at bounding box center [767, 145] width 836 height 41
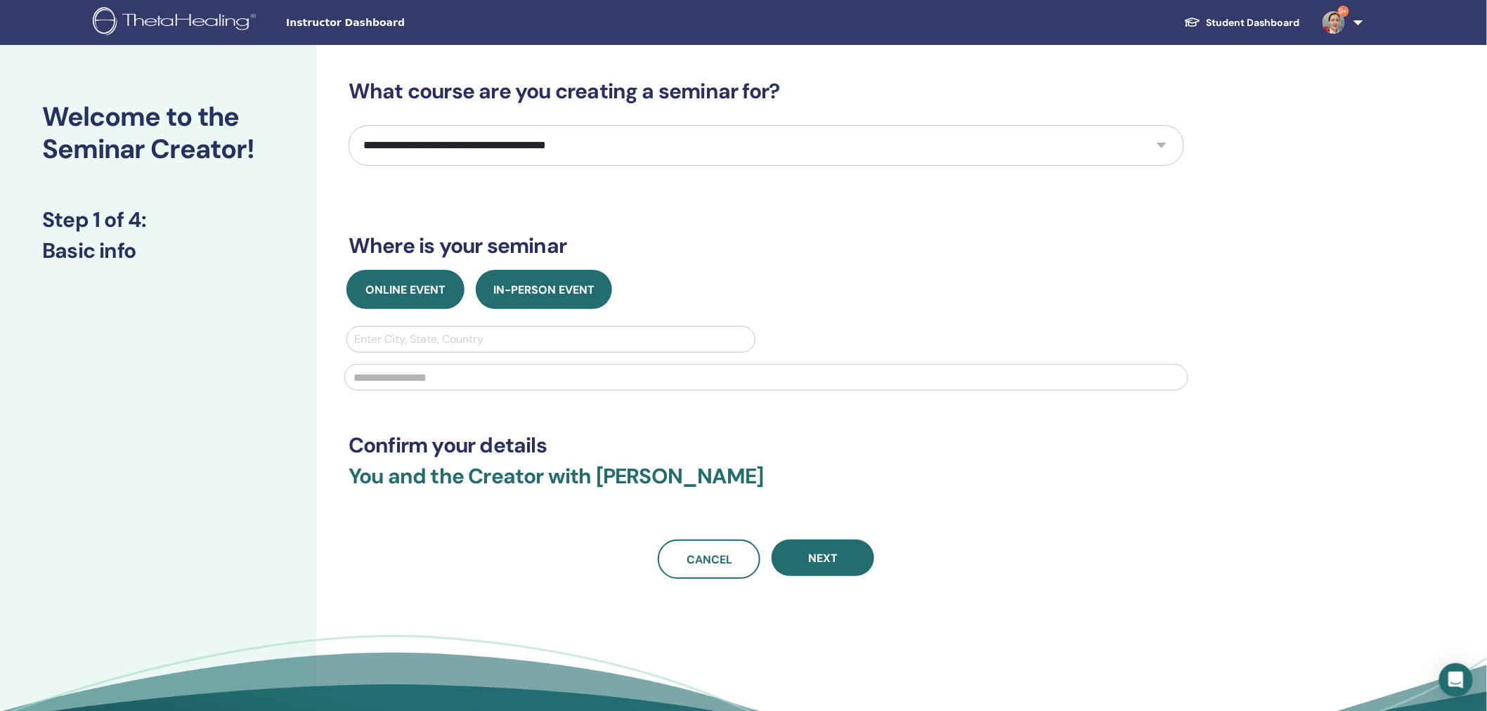
click at [408, 283] on span "Online Event" at bounding box center [405, 290] width 80 height 15
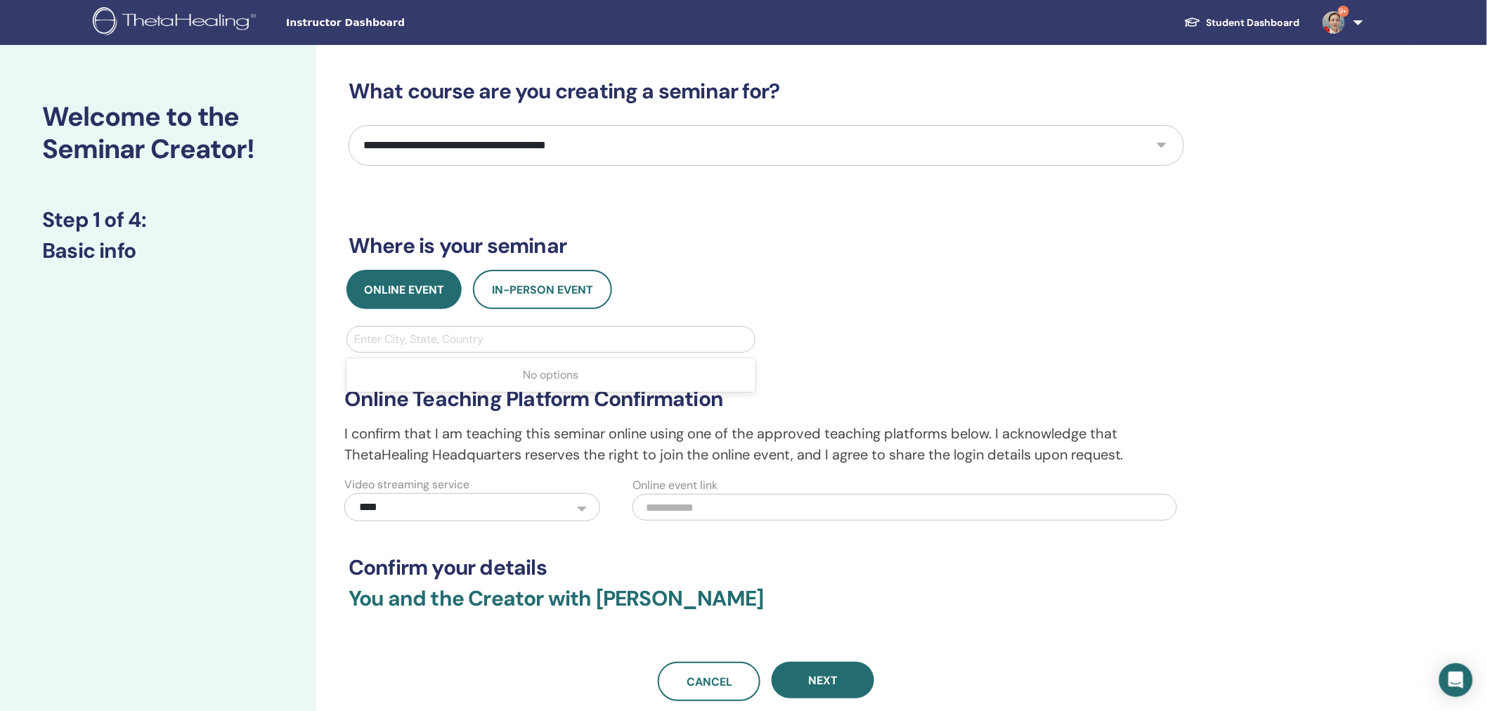
click at [437, 335] on div at bounding box center [551, 340] width 394 height 20
type input "*****"
click at [426, 340] on div at bounding box center [536, 340] width 365 height 20
click at [438, 335] on div at bounding box center [551, 340] width 394 height 20
type input "*****"
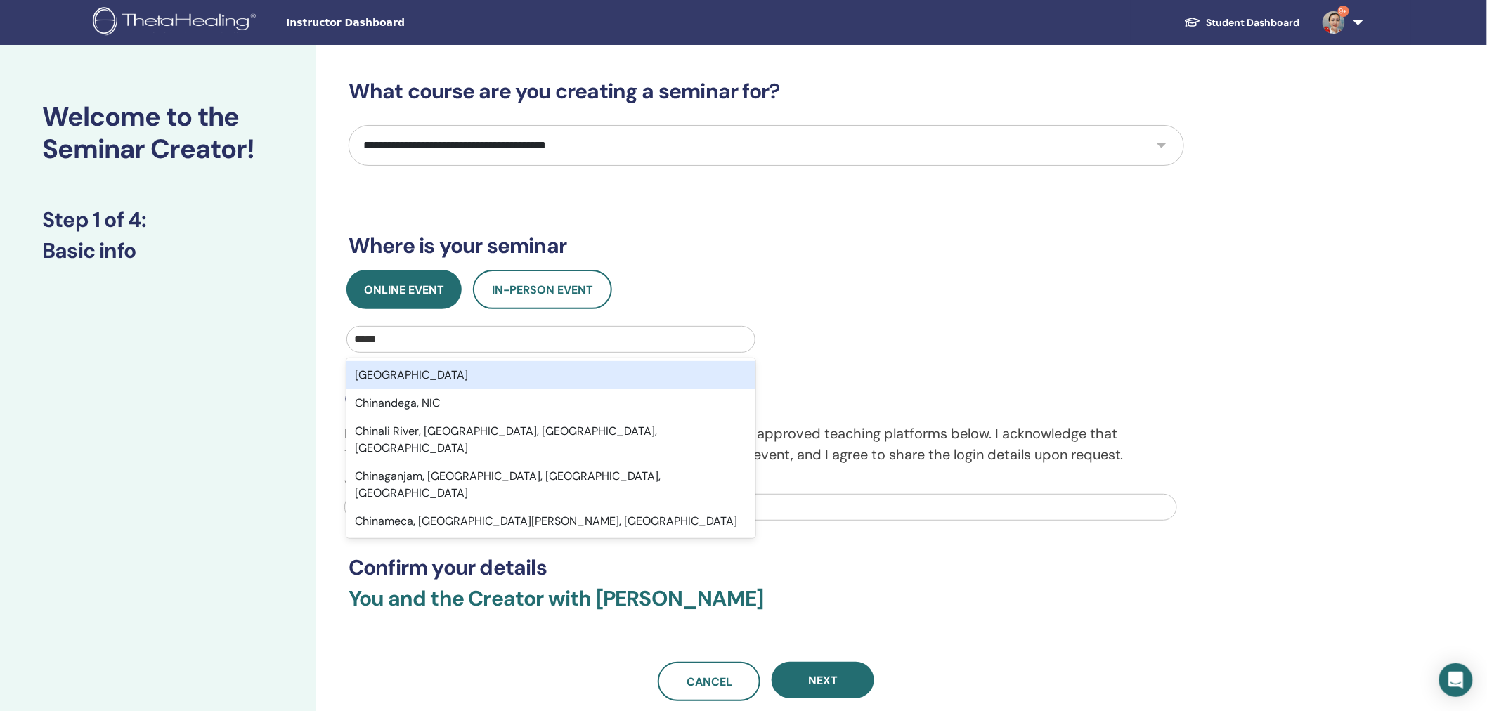
click at [507, 377] on div "[GEOGRAPHIC_DATA]" at bounding box center [551, 375] width 409 height 28
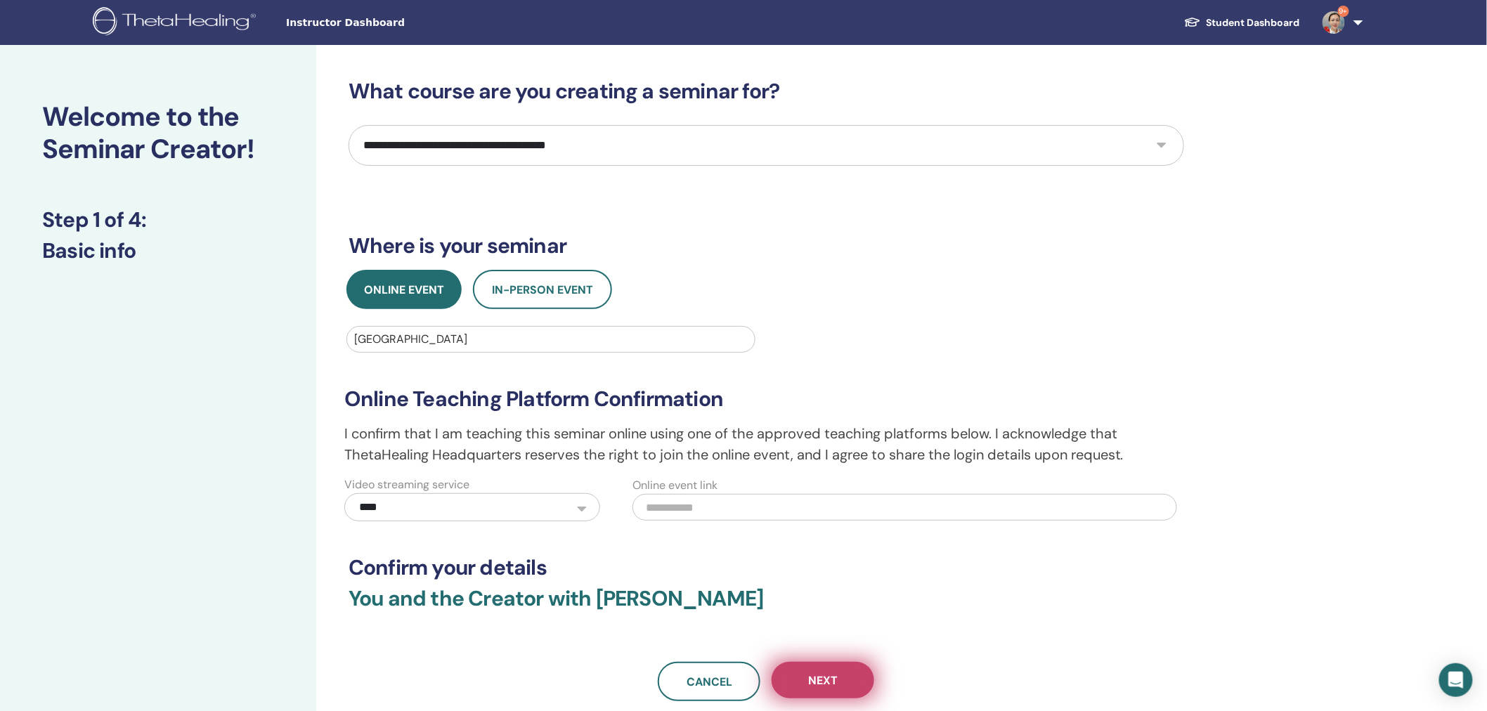
click at [806, 675] on button "Next" at bounding box center [823, 680] width 103 height 37
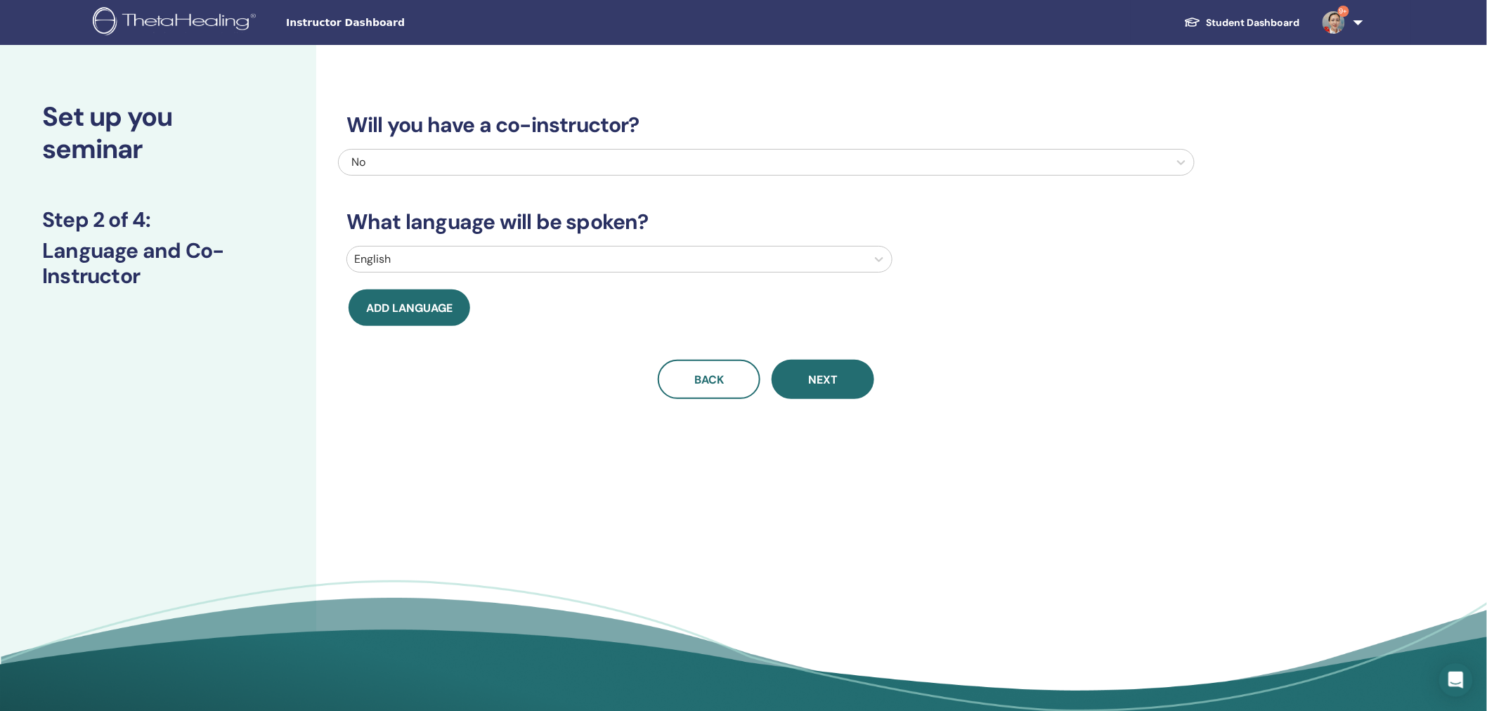
drag, startPoint x: 439, startPoint y: 253, endPoint x: 602, endPoint y: 253, distance: 162.4
click at [439, 253] on div at bounding box center [606, 260] width 505 height 20
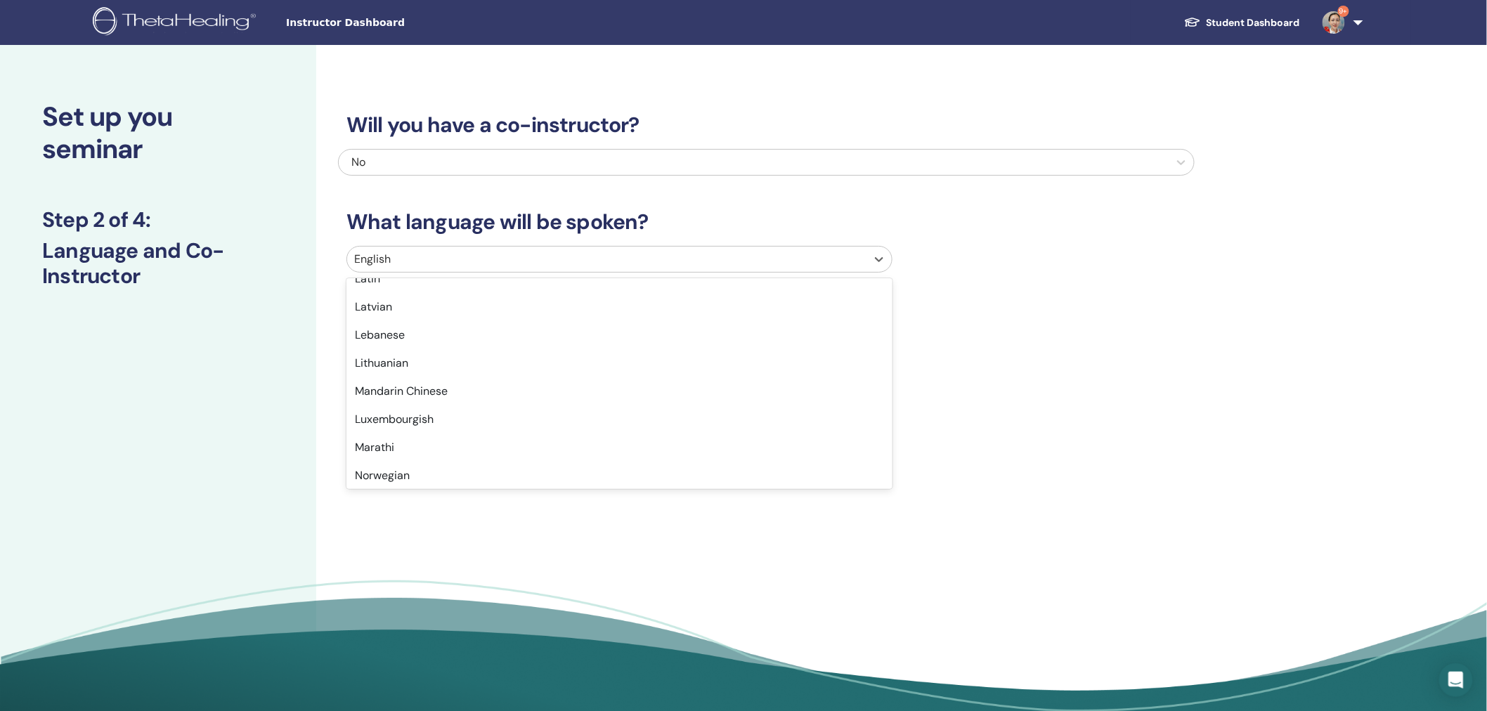
scroll to position [758, 0]
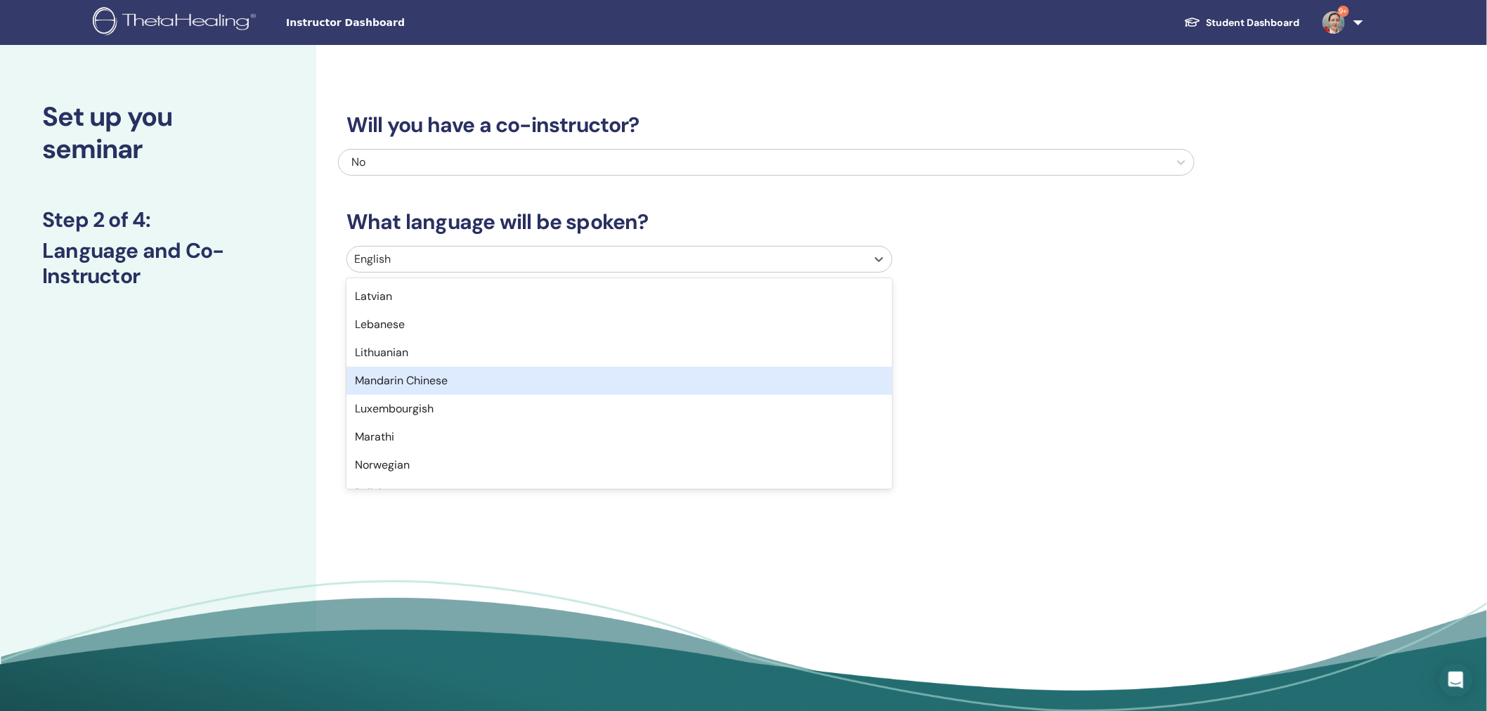
click at [851, 387] on div "Mandarin Chinese" at bounding box center [620, 381] width 546 height 28
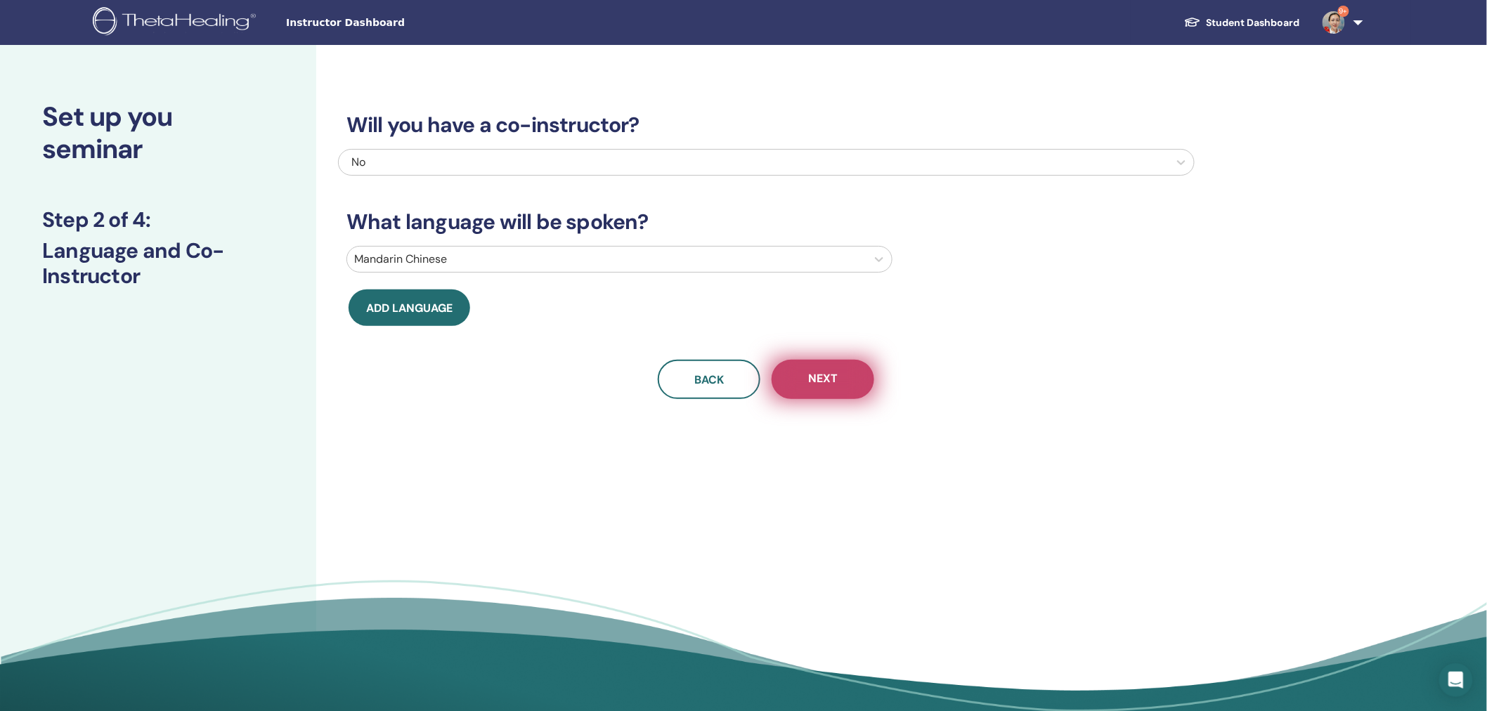
click at [821, 380] on span "Next" at bounding box center [823, 380] width 30 height 18
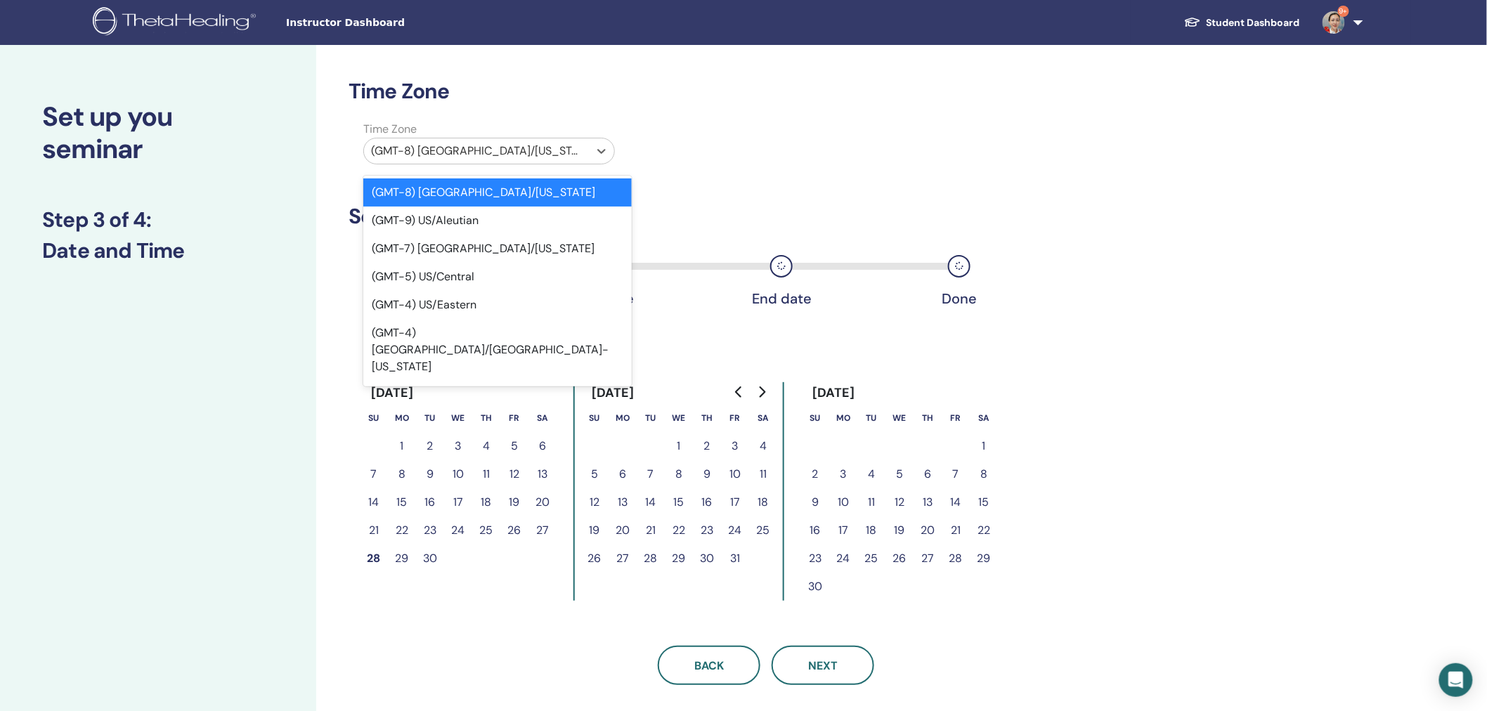
click at [460, 148] on div at bounding box center [476, 151] width 211 height 20
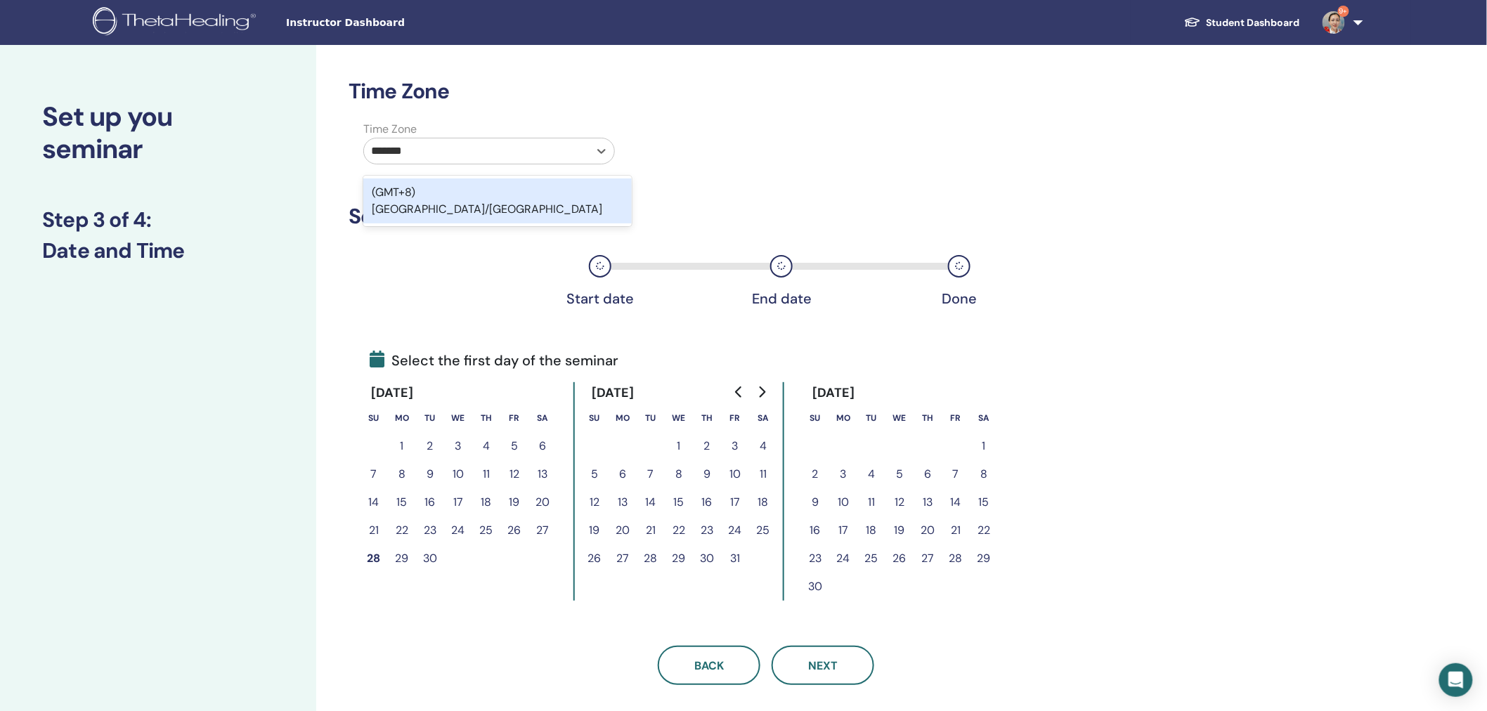
type input "********"
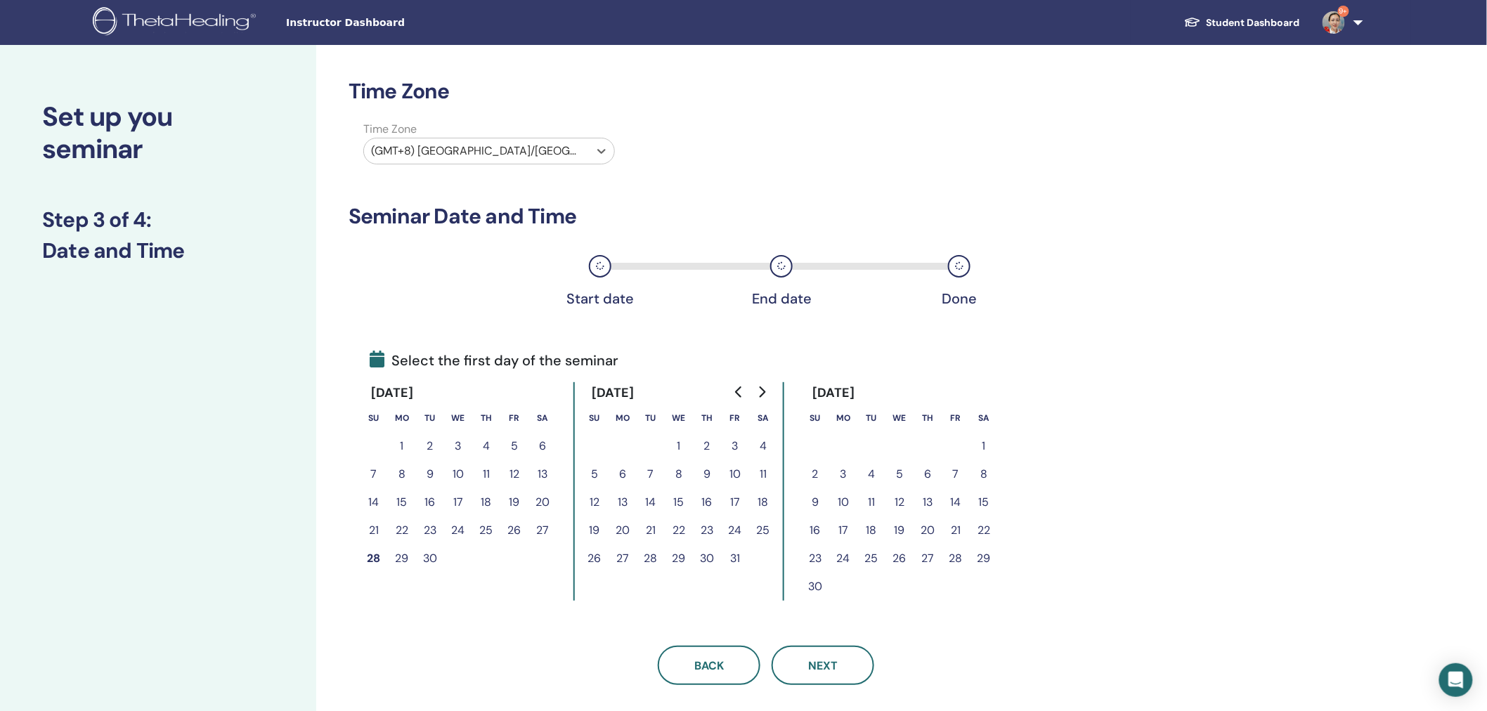
click at [705, 474] on button "9" at bounding box center [707, 474] width 28 height 28
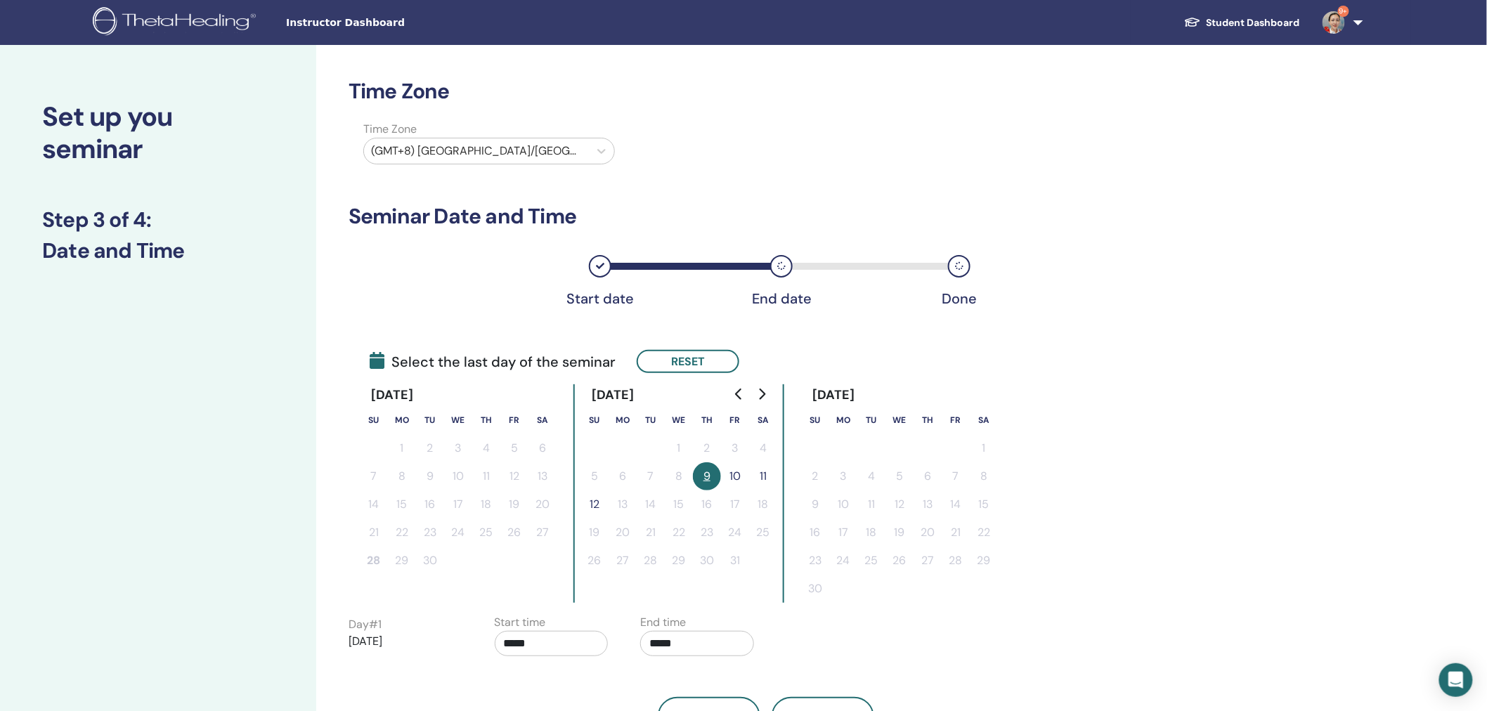
click at [734, 471] on button "10" at bounding box center [735, 476] width 28 height 28
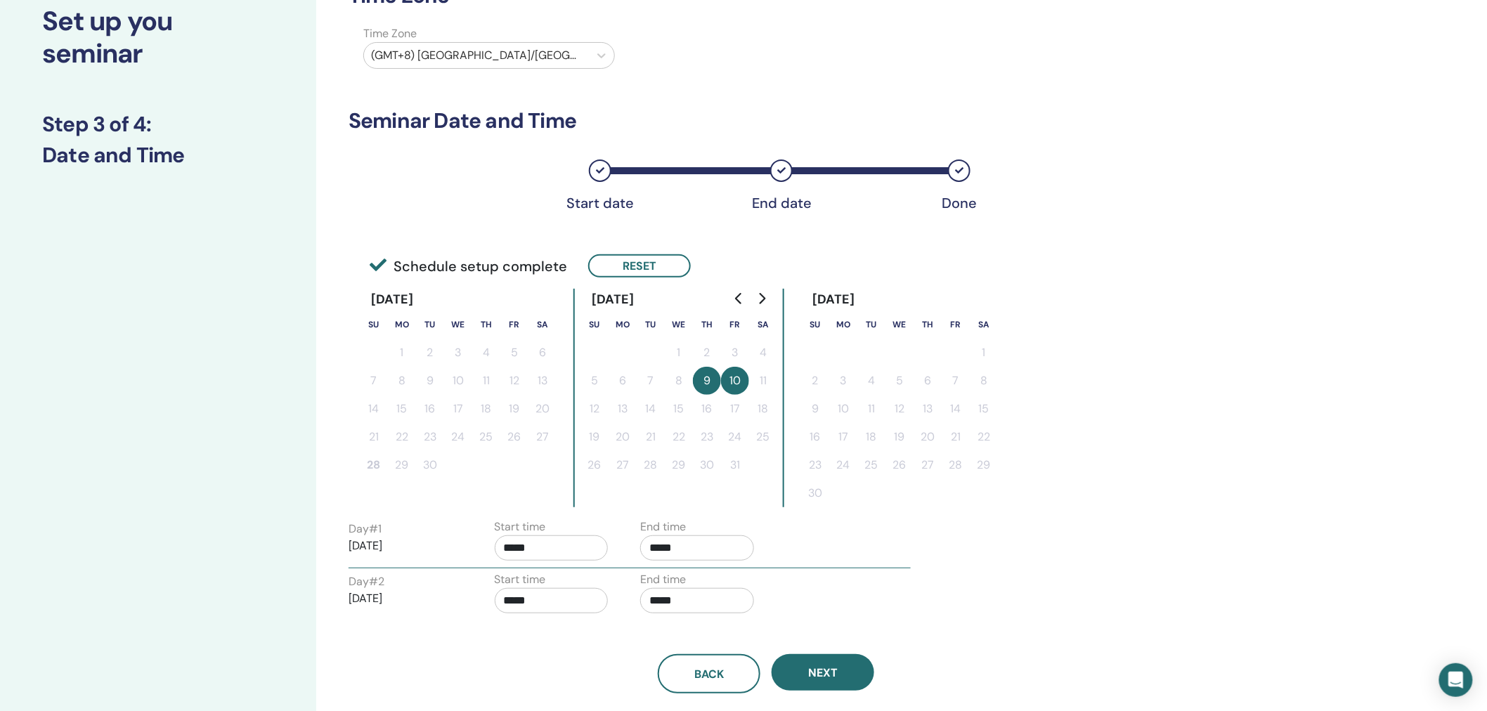
scroll to position [110, 0]
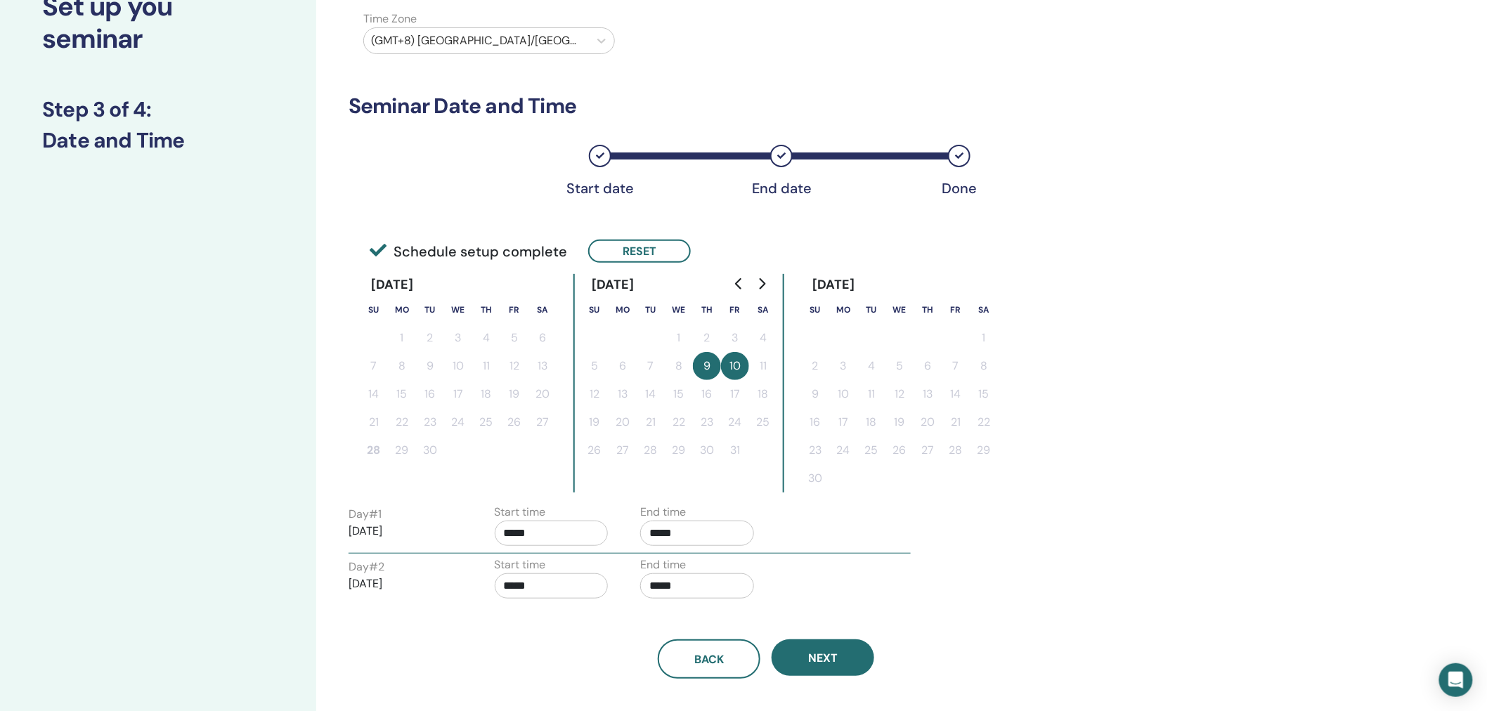
click at [708, 535] on input "*****" at bounding box center [697, 533] width 114 height 25
click at [720, 564] on span "▲" at bounding box center [712, 567] width 28 height 28
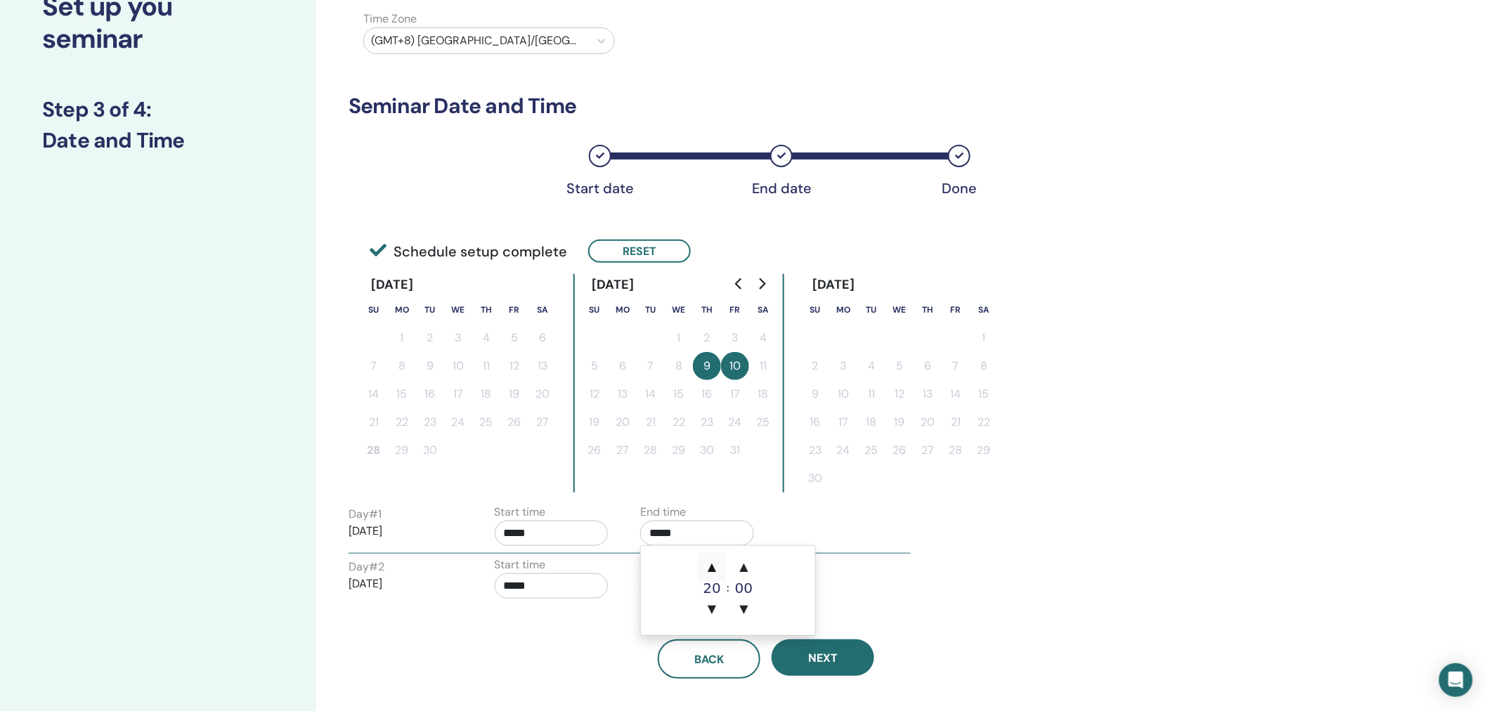
click at [720, 564] on span "▲" at bounding box center [712, 567] width 28 height 28
type input "*****"
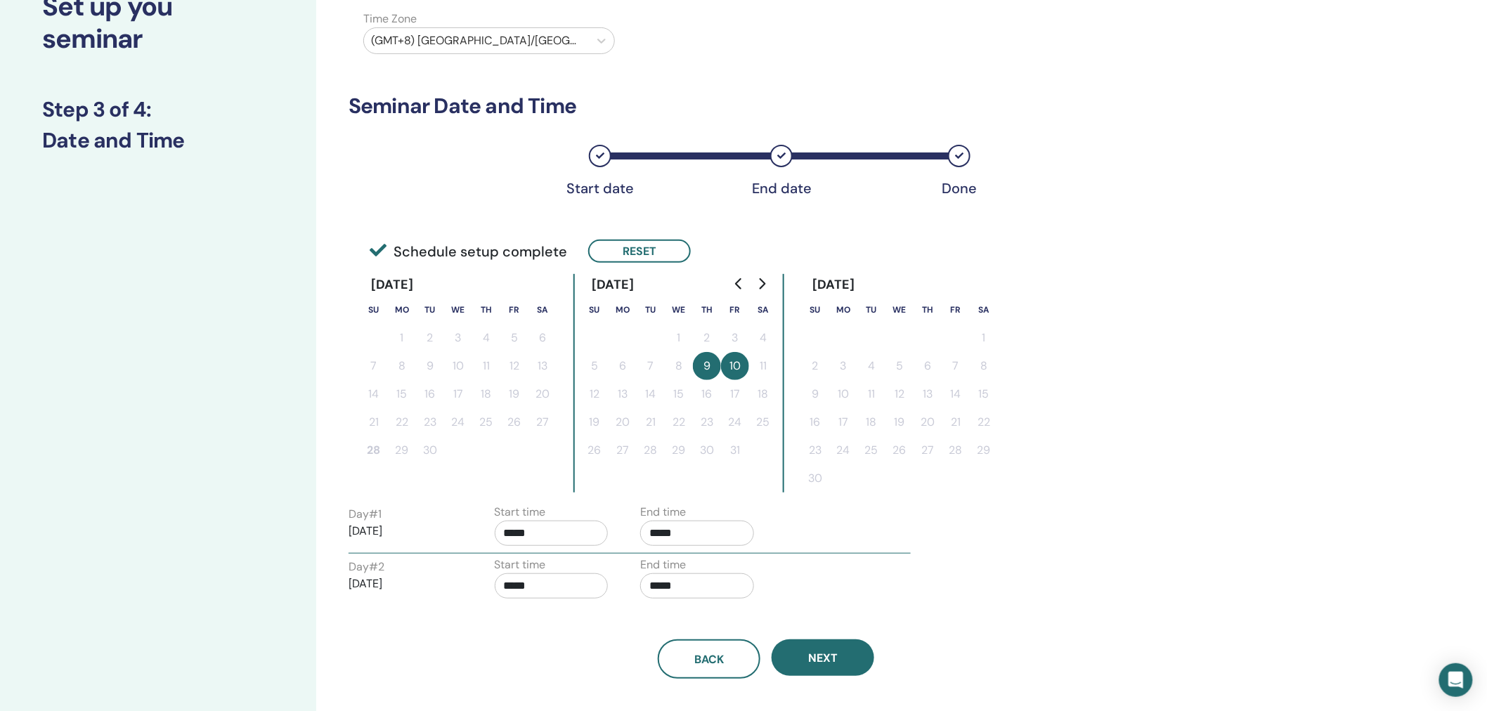
click at [1030, 552] on div "Day # 1 [DATE] Start time ***** End time ***** Day # 2 [DATE] Start time ***** …" at bounding box center [767, 555] width 836 height 102
click at [685, 584] on input "*****" at bounding box center [697, 586] width 114 height 25
click at [715, 621] on span "▲" at bounding box center [712, 620] width 28 height 28
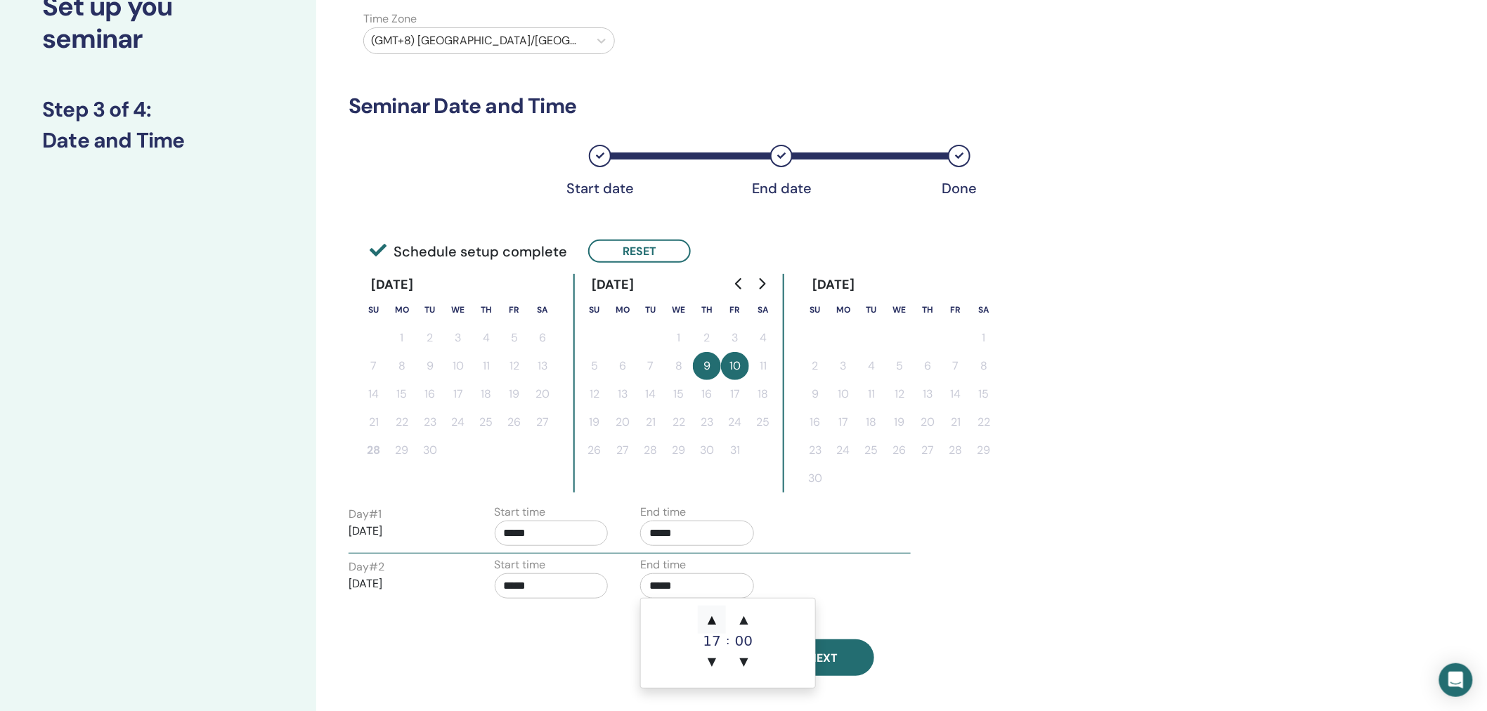
click at [715, 621] on span "▲" at bounding box center [712, 620] width 28 height 28
click at [713, 621] on span "▲" at bounding box center [712, 620] width 28 height 28
click at [713, 620] on span "▲" at bounding box center [712, 620] width 28 height 28
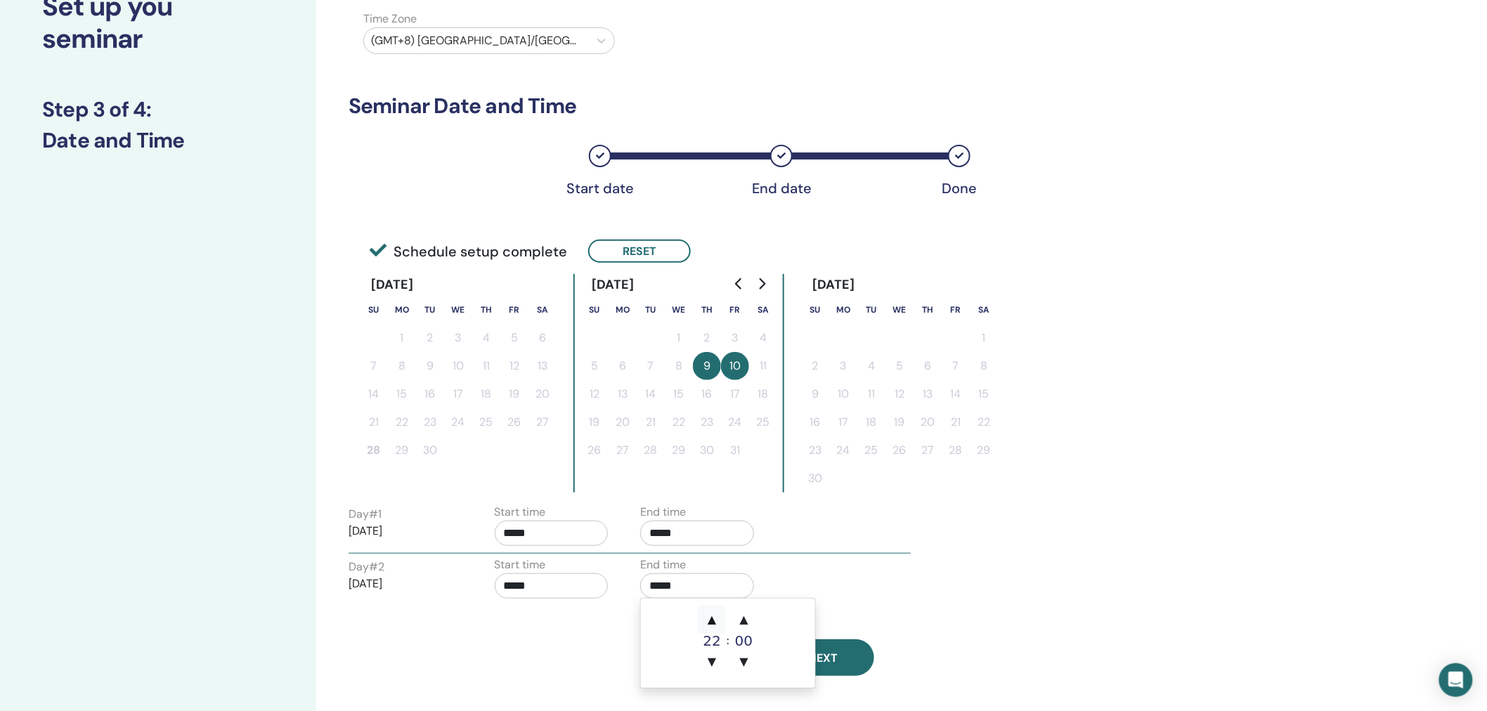
type input "*****"
click at [1231, 551] on div "Time Zone Time Zone (GMT+8) [GEOGRAPHIC_DATA]/[GEOGRAPHIC_DATA] Seminar Date an…" at bounding box center [812, 405] width 992 height 941
click at [550, 532] on input "*****" at bounding box center [552, 533] width 114 height 25
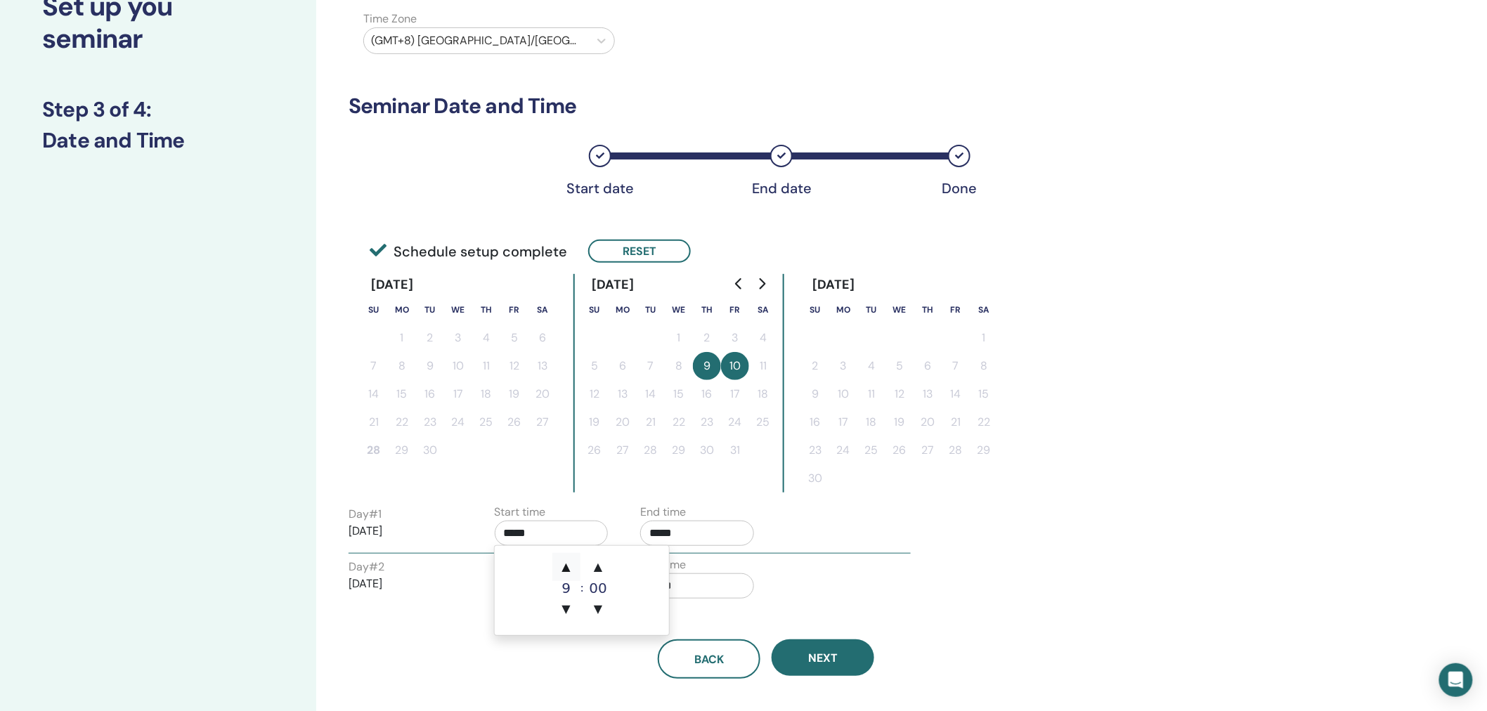
click at [571, 561] on span "▲" at bounding box center [566, 567] width 28 height 28
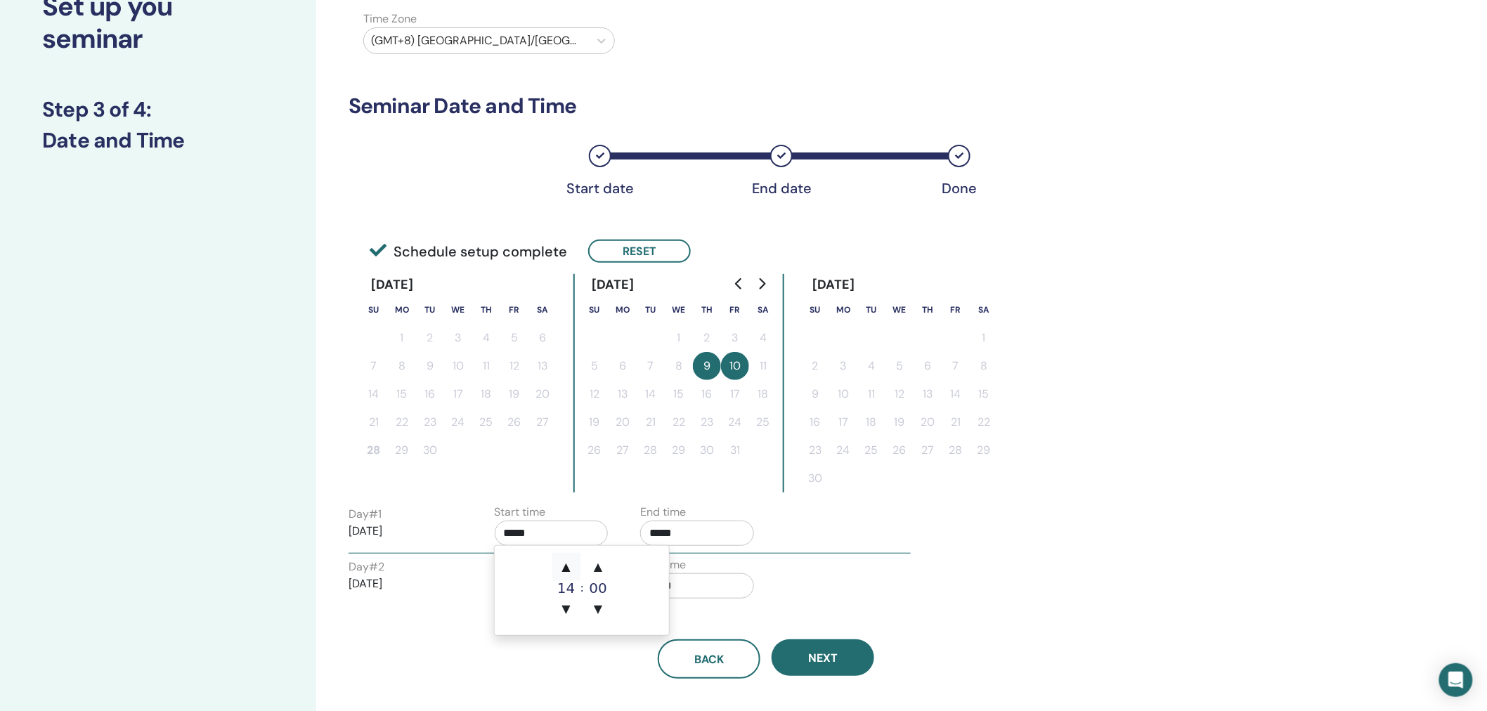
click at [571, 561] on span "▲" at bounding box center [566, 567] width 28 height 28
type input "*****"
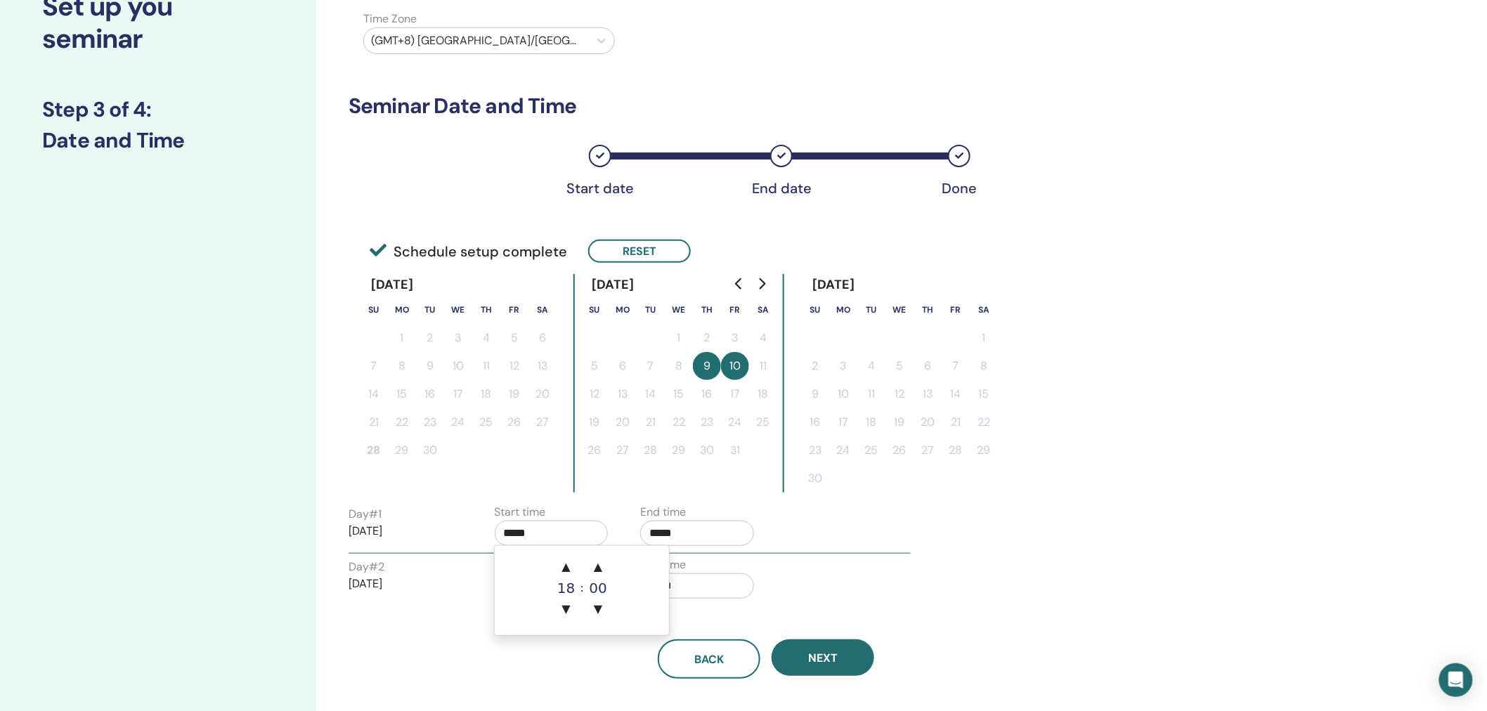
click at [1062, 564] on div "Day # 1 [DATE] Start time ***** End time ***** Day # 2 [DATE] Start time ***** …" at bounding box center [767, 555] width 836 height 102
click at [552, 582] on input "*****" at bounding box center [552, 586] width 114 height 25
click at [565, 614] on span "▲" at bounding box center [566, 620] width 28 height 28
click at [566, 614] on span "▲" at bounding box center [566, 620] width 28 height 28
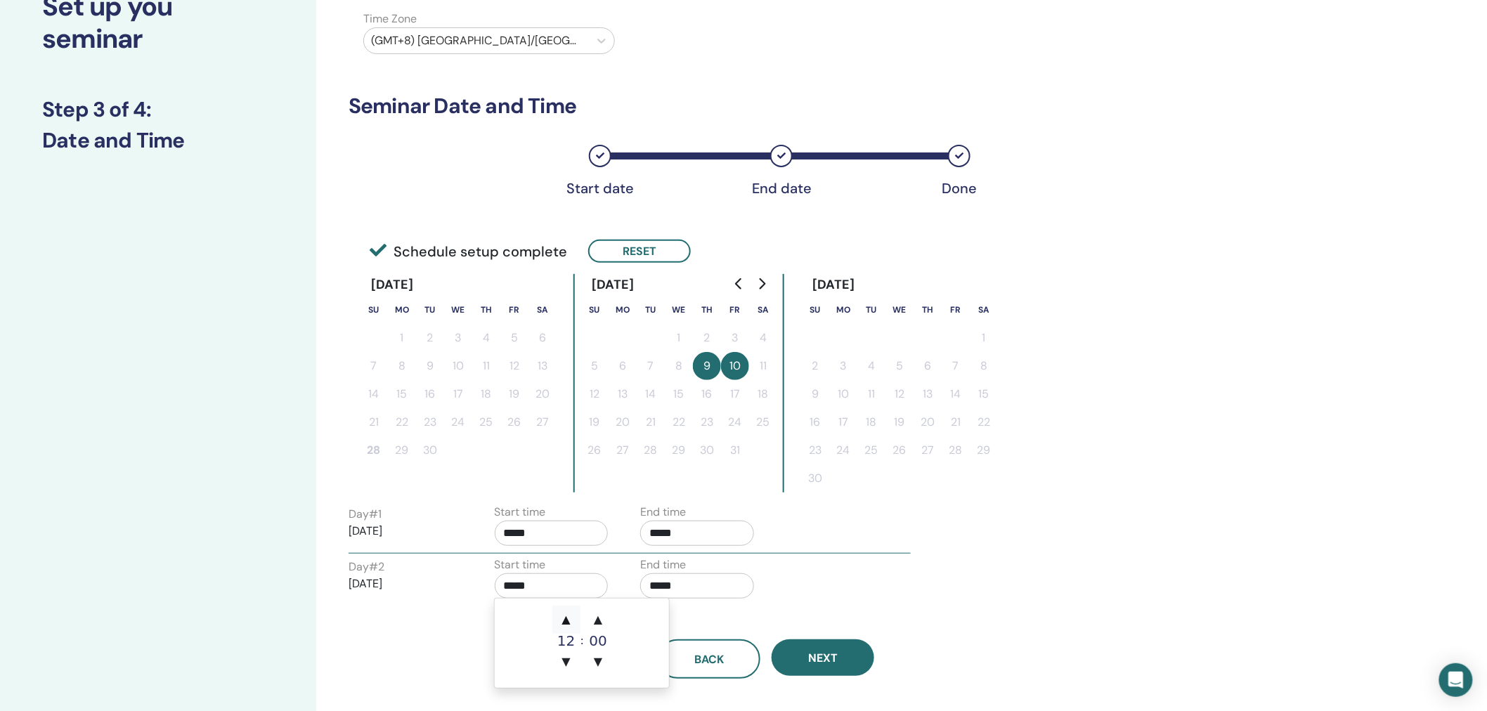
click at [566, 614] on span "▲" at bounding box center [566, 620] width 28 height 28
click at [566, 615] on span "▲" at bounding box center [566, 620] width 28 height 28
click at [567, 615] on span "▲" at bounding box center [566, 620] width 28 height 28
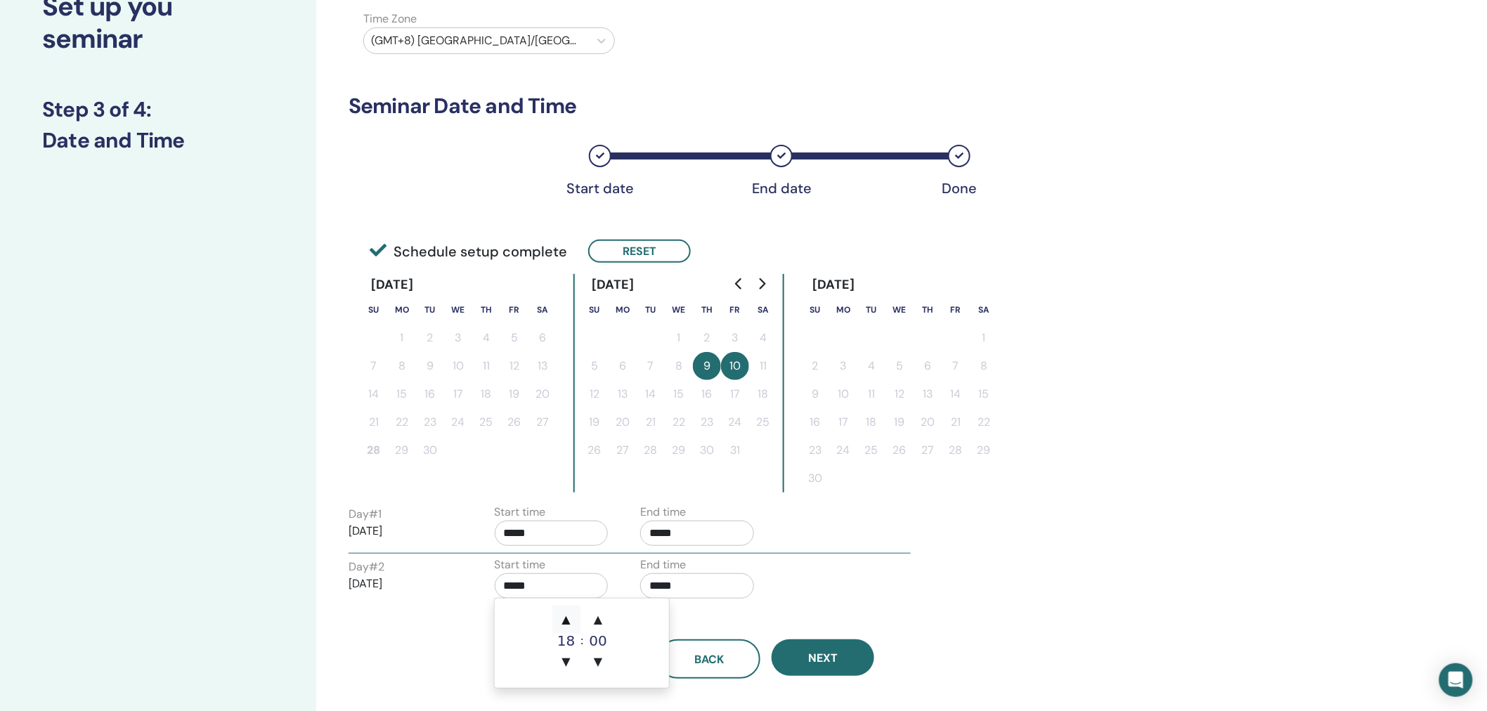
click at [569, 615] on span "▲" at bounding box center [566, 620] width 28 height 28
type input "*****"
click at [1120, 589] on div "Day # 1 [DATE] Start time ***** End time ***** Day # 2 [DATE] Start time ***** …" at bounding box center [767, 555] width 836 height 102
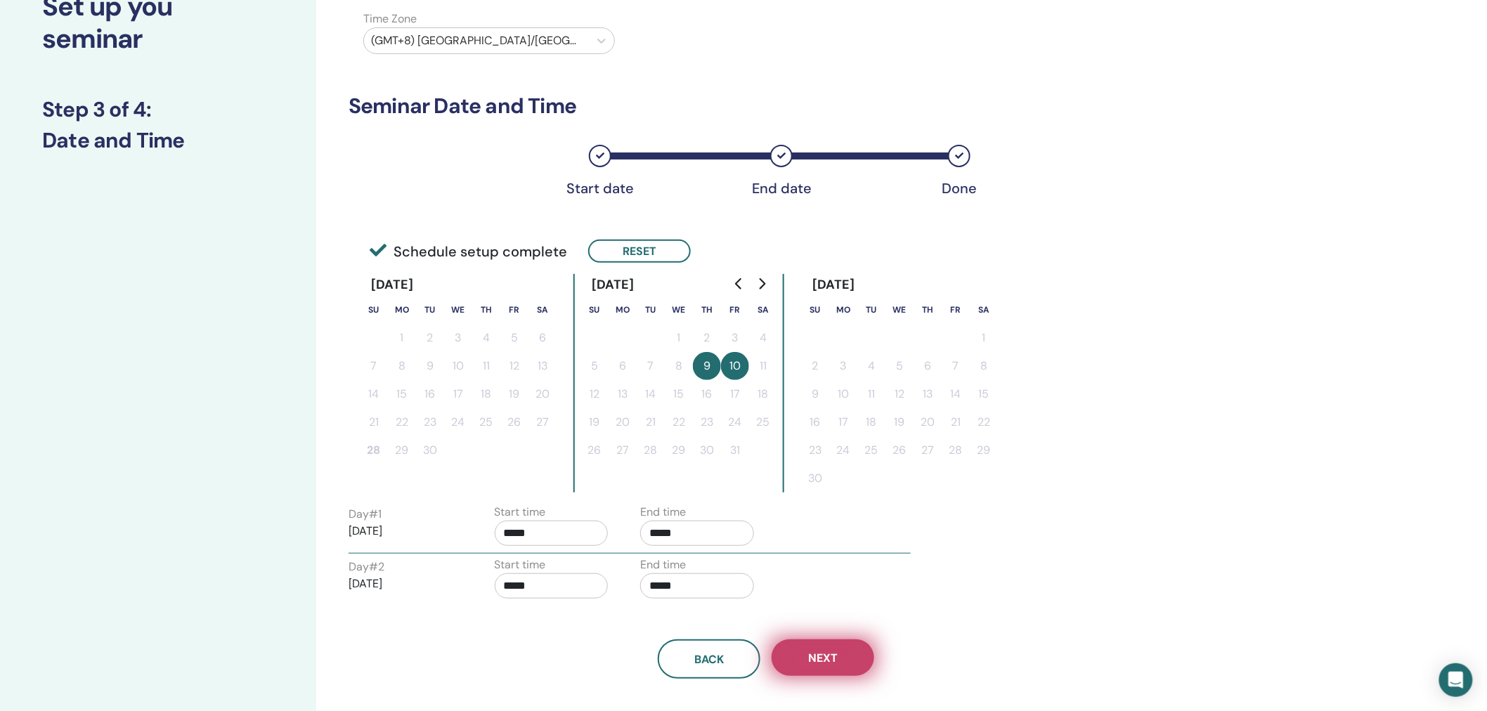
click at [828, 654] on span "Next" at bounding box center [823, 658] width 30 height 15
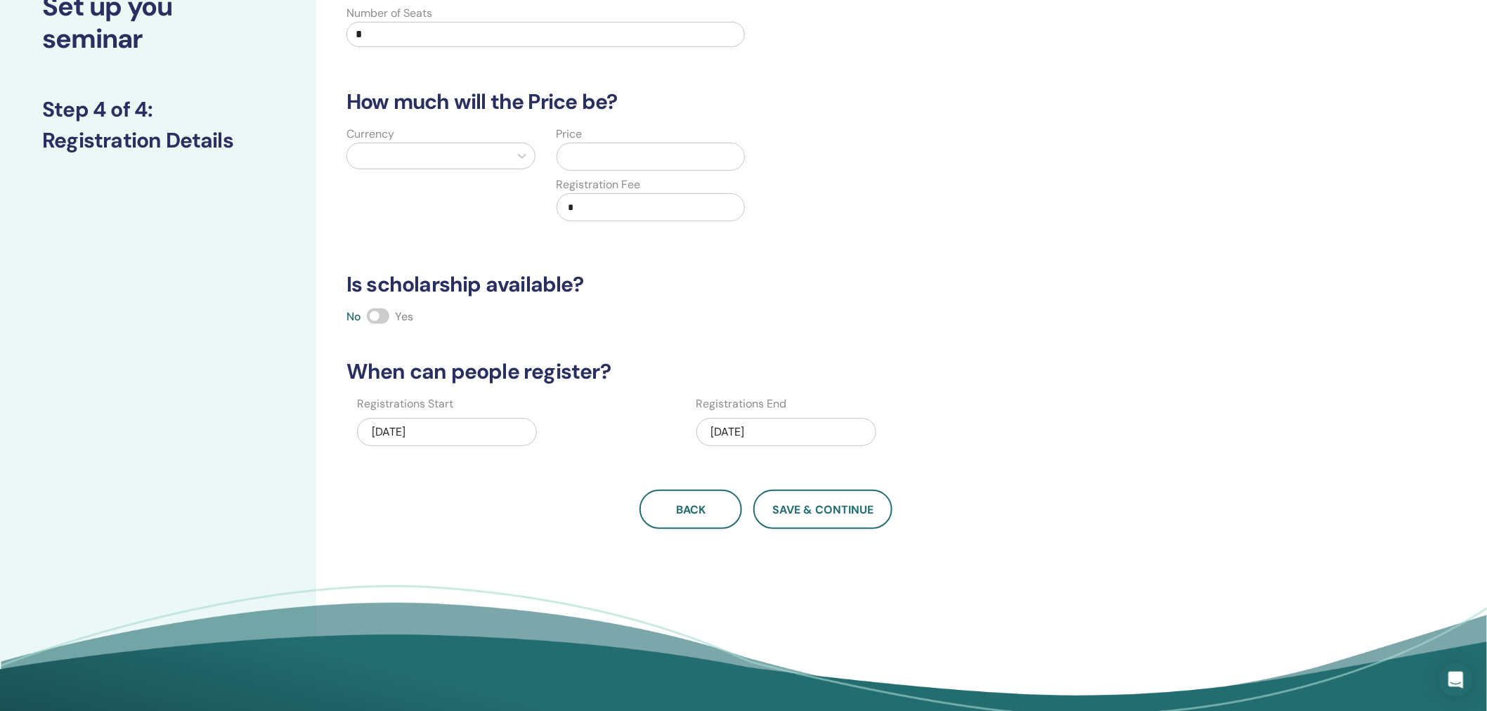
drag, startPoint x: 415, startPoint y: 37, endPoint x: 221, endPoint y: 37, distance: 194.0
click at [221, 37] on div "Set up you seminar Step 4 of 4 : Registration Details How many people can atten…" at bounding box center [743, 330] width 1487 height 791
type input "**"
click at [406, 150] on div at bounding box center [428, 156] width 148 height 20
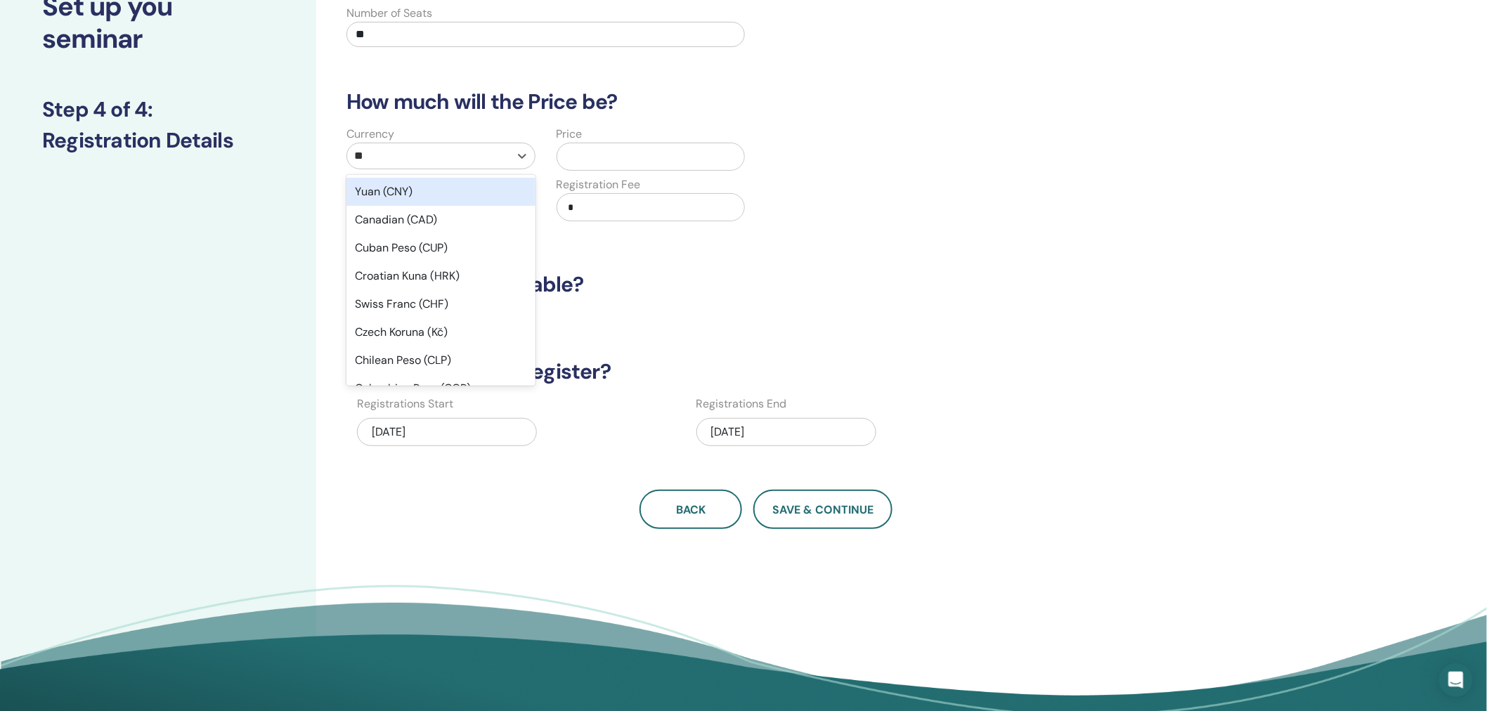
type input "***"
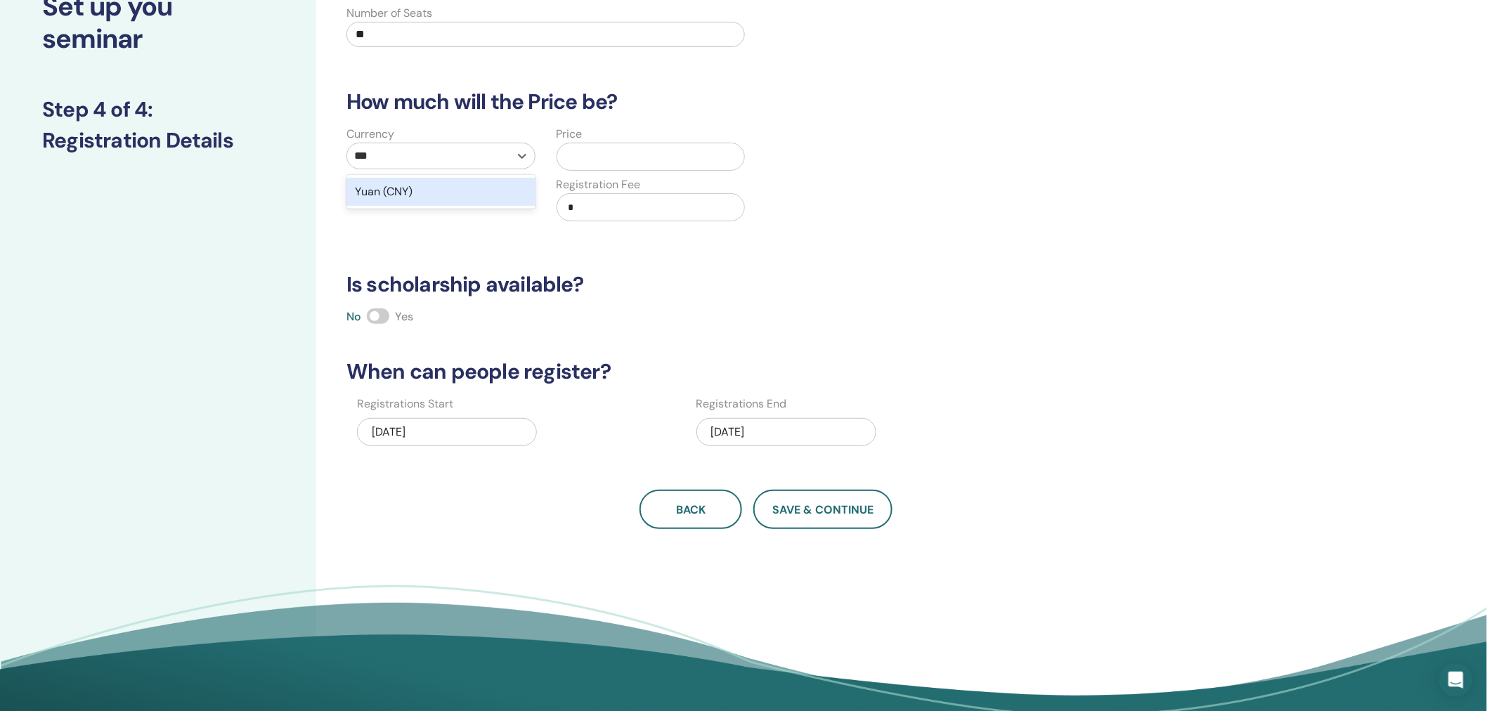
click at [396, 191] on div "Yuan (CNY)" at bounding box center [441, 192] width 189 height 28
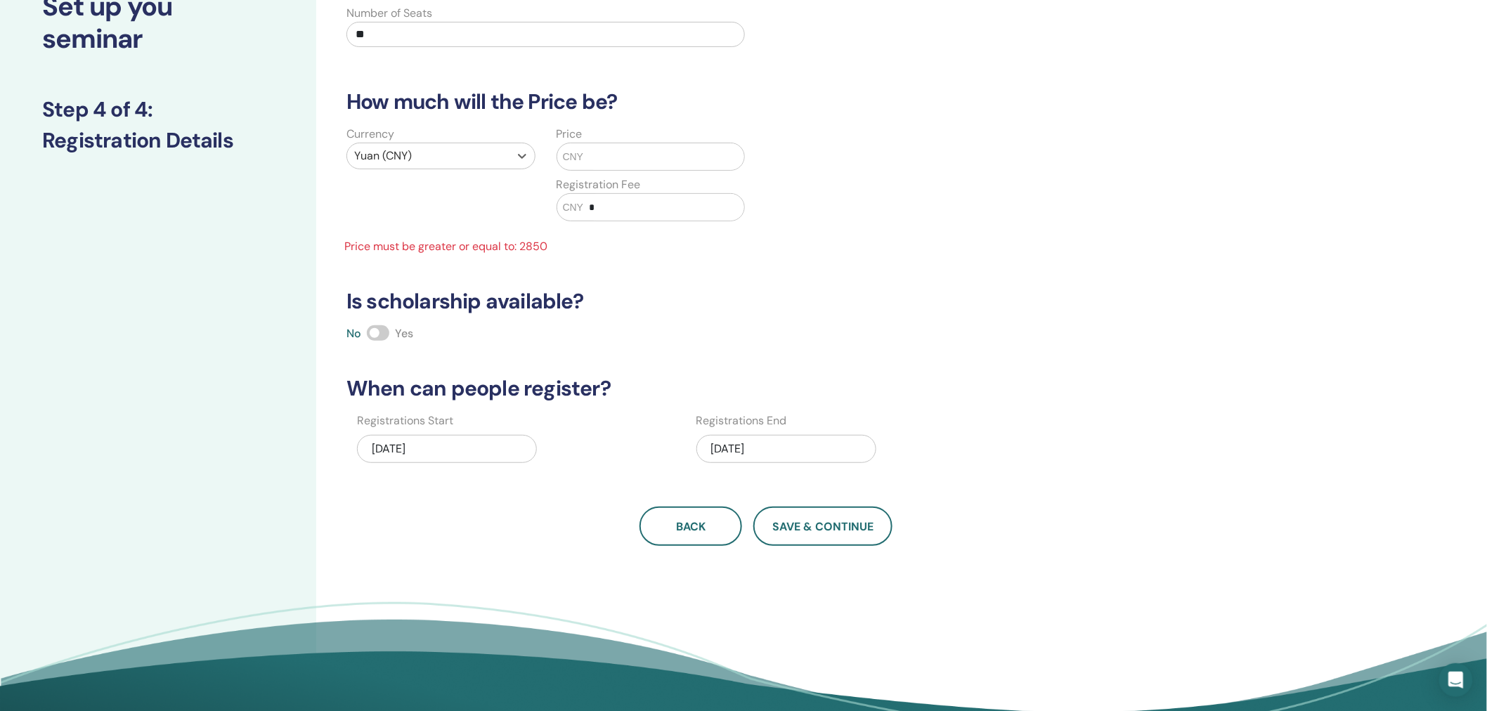
click at [669, 164] on input "text" at bounding box center [663, 156] width 161 height 27
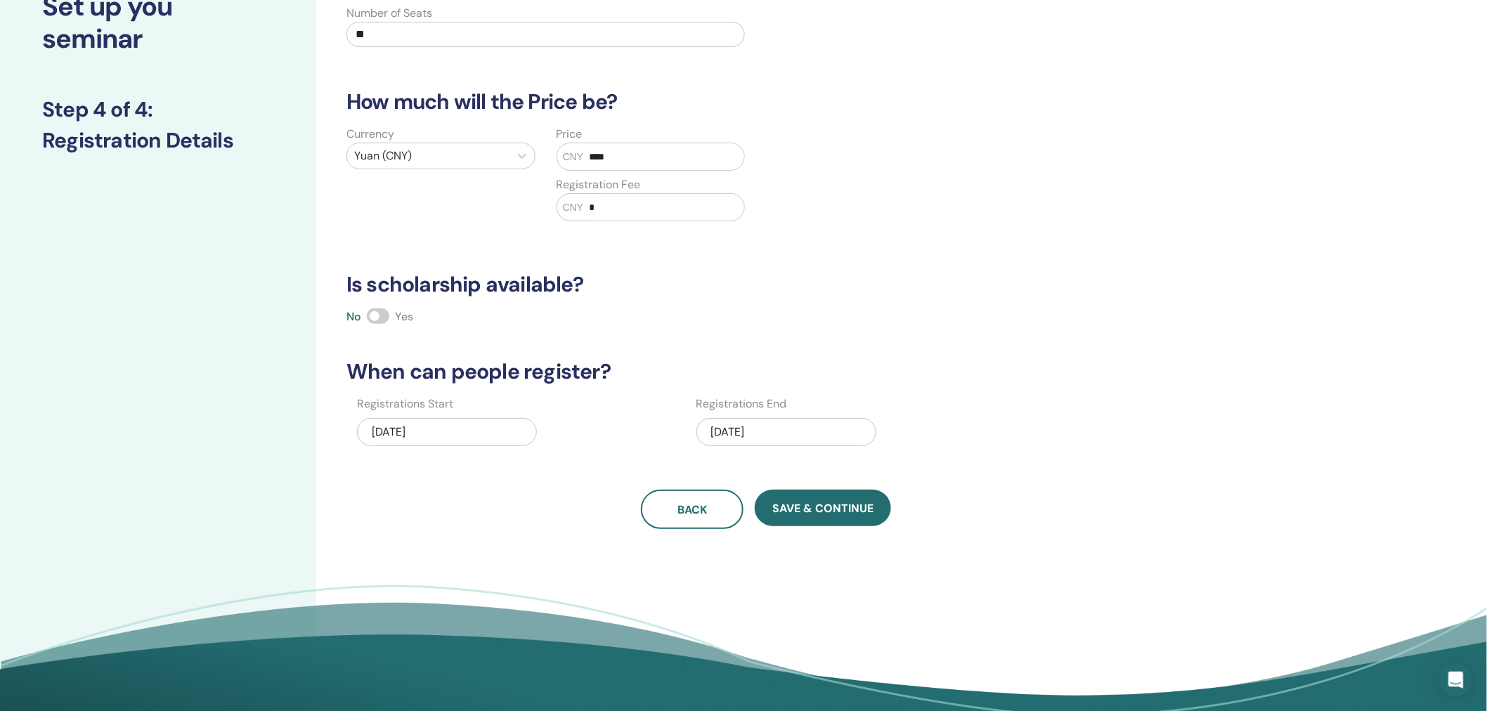
type input "****"
click at [1064, 302] on div "How many people can attend? Number of Seats ** How much will the Price be? Curr…" at bounding box center [766, 248] width 857 height 561
click at [832, 507] on span "Save & Continue" at bounding box center [822, 508] width 101 height 15
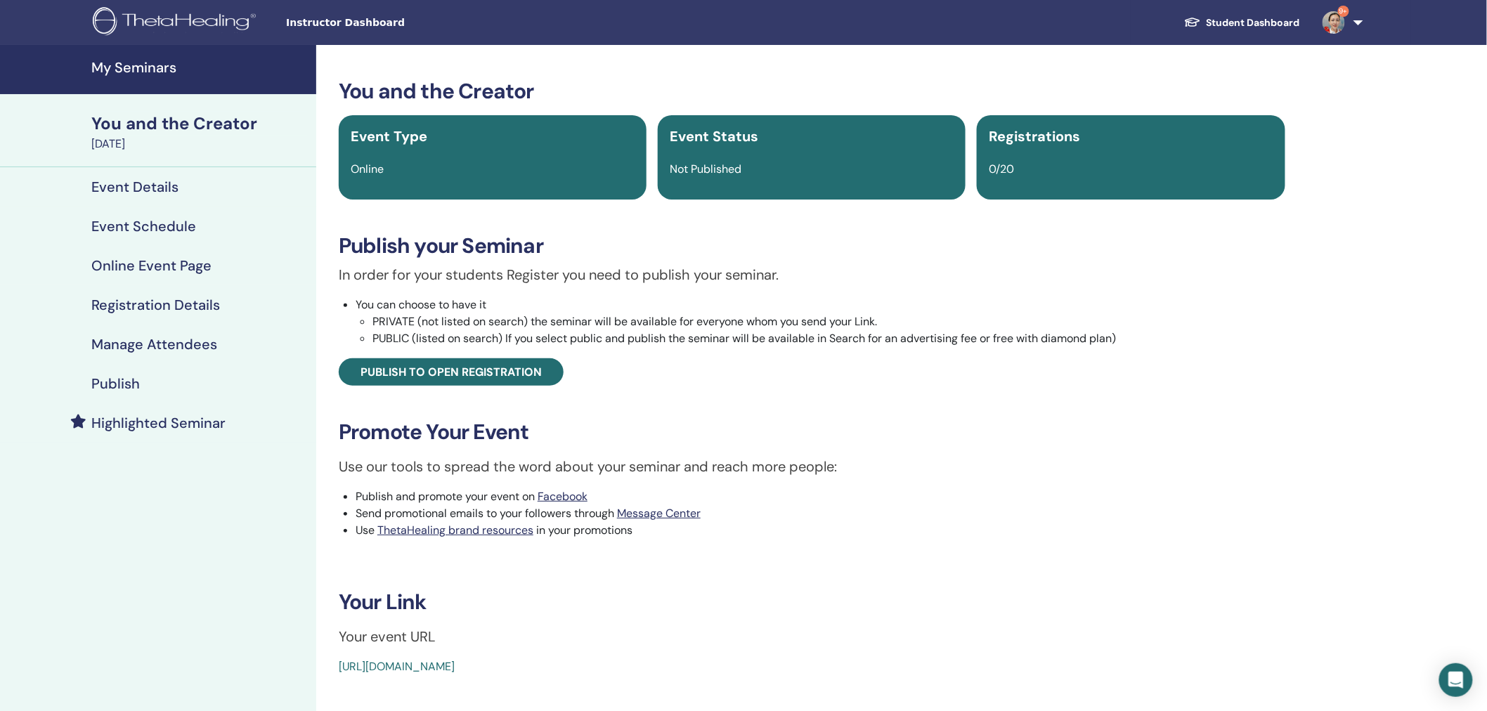
click at [130, 388] on h4 "Publish" at bounding box center [115, 383] width 48 height 17
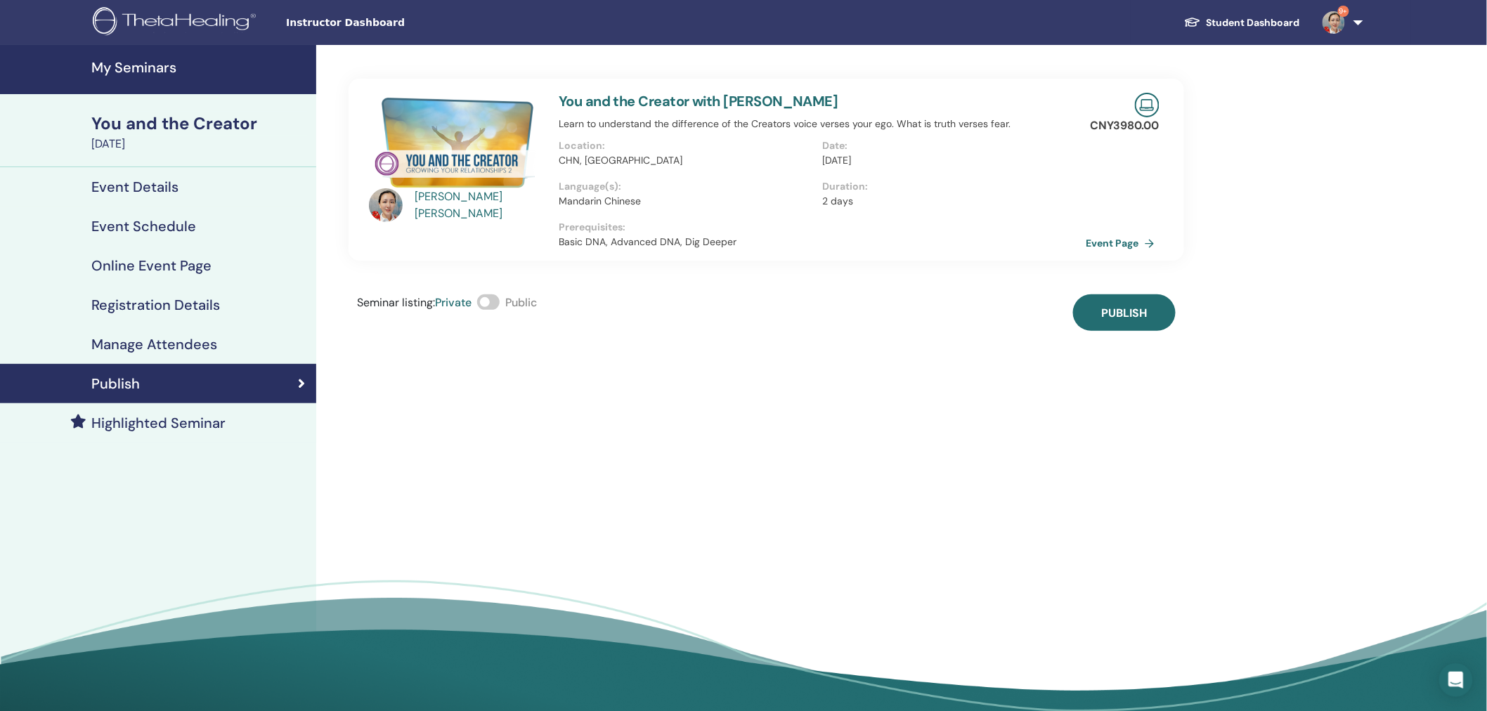
click at [499, 299] on span at bounding box center [488, 301] width 22 height 15
click at [1132, 318] on span "Publish" at bounding box center [1124, 313] width 46 height 15
drag, startPoint x: 1336, startPoint y: 334, endPoint x: 1329, endPoint y: 309, distance: 25.6
click at [1336, 333] on div "My Seminars You and the Creator [DATE] Event Details Event Schedule Online Even…" at bounding box center [743, 383] width 1487 height 676
click at [155, 66] on h4 "My Seminars" at bounding box center [199, 67] width 216 height 17
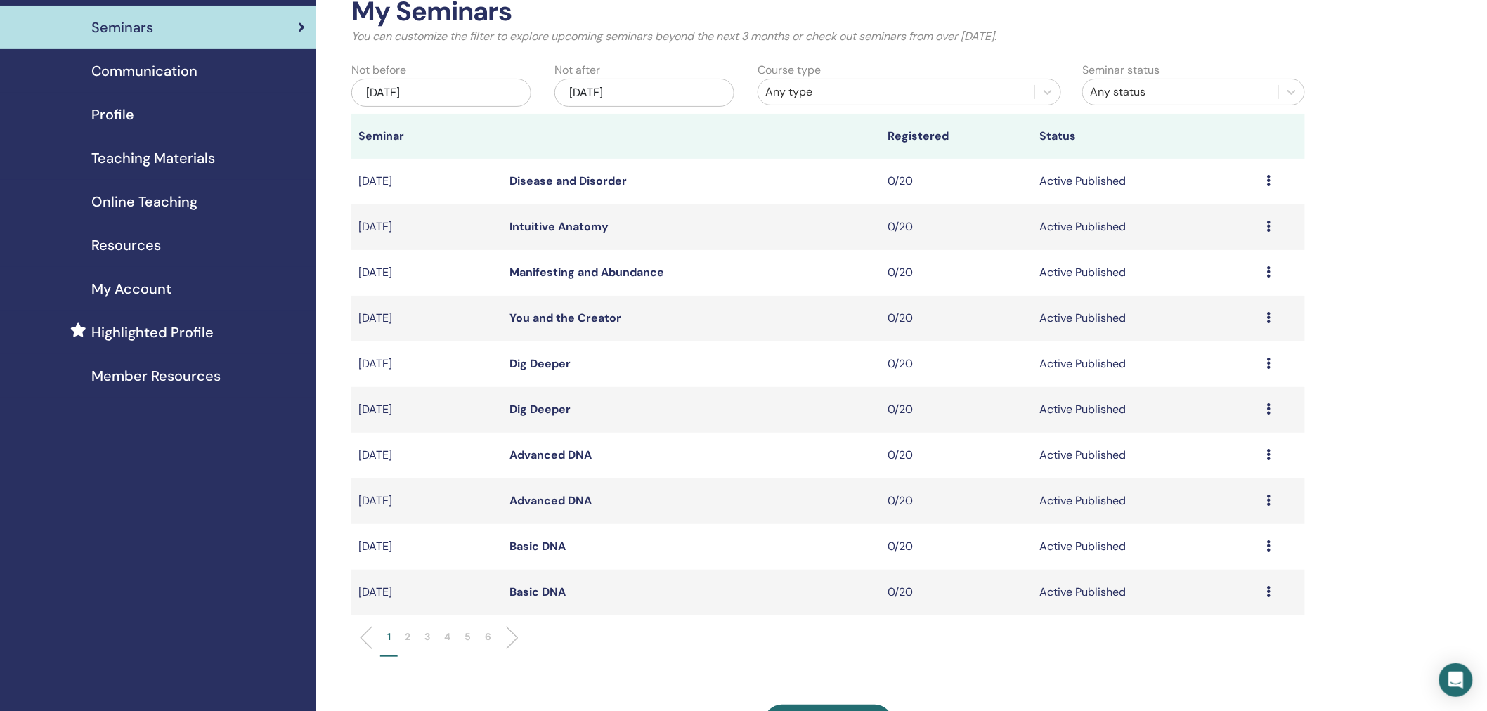
scroll to position [110, 0]
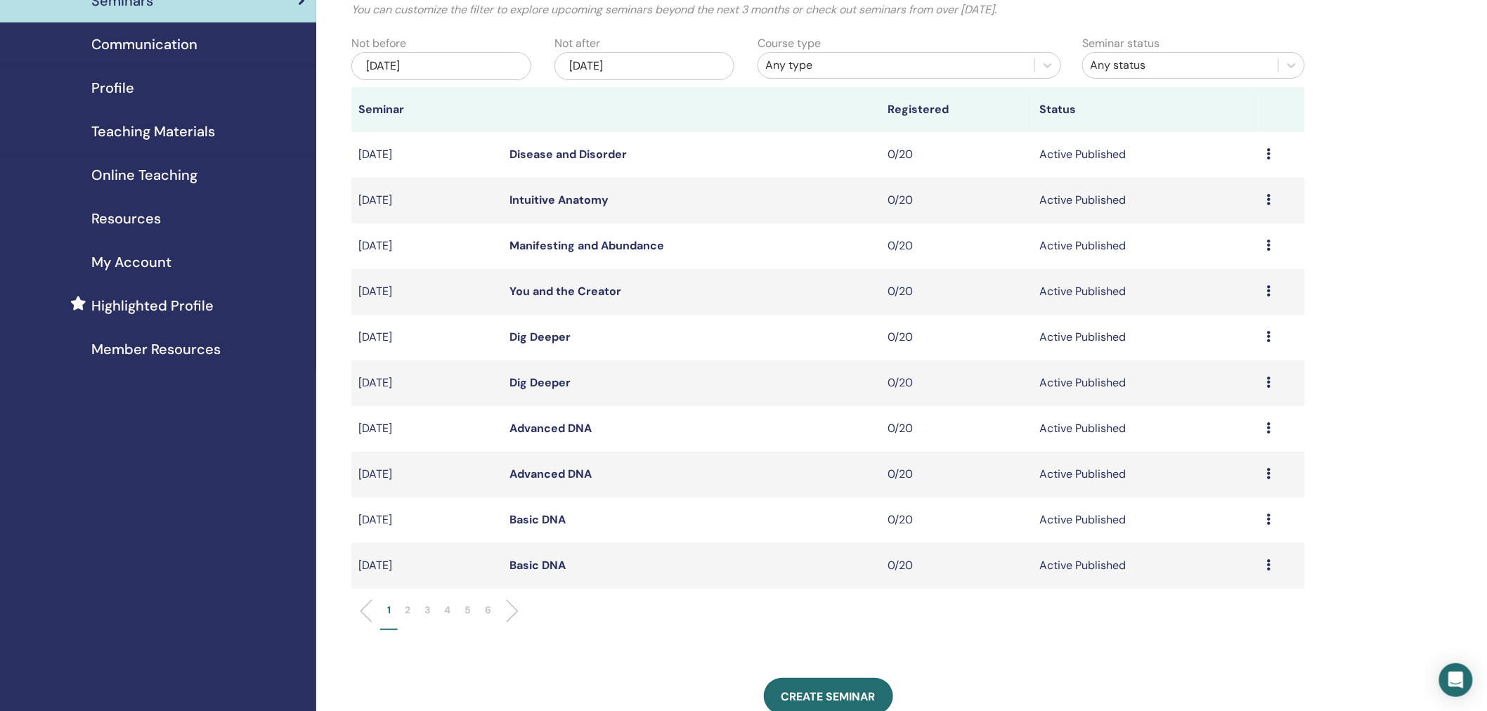
click at [402, 609] on li "2" at bounding box center [408, 616] width 20 height 27
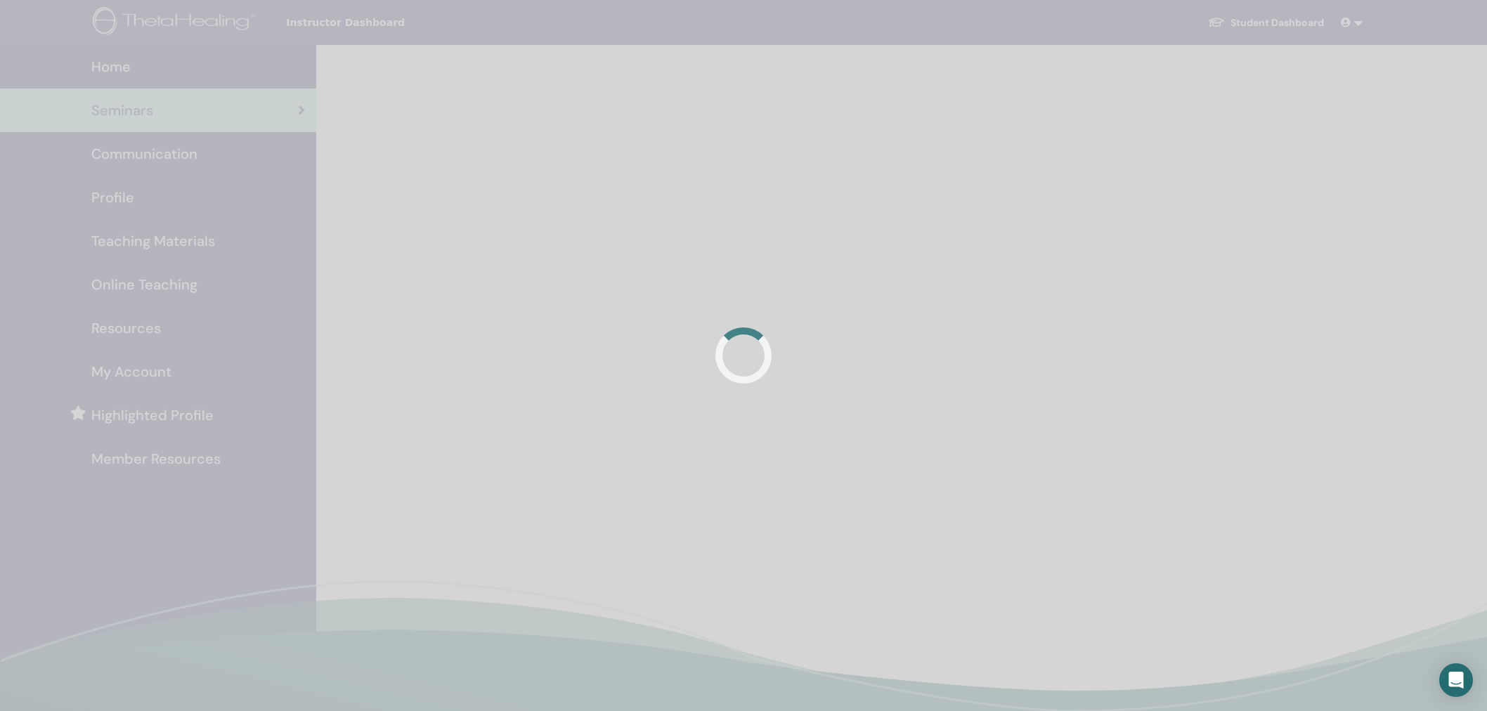
scroll to position [109, 0]
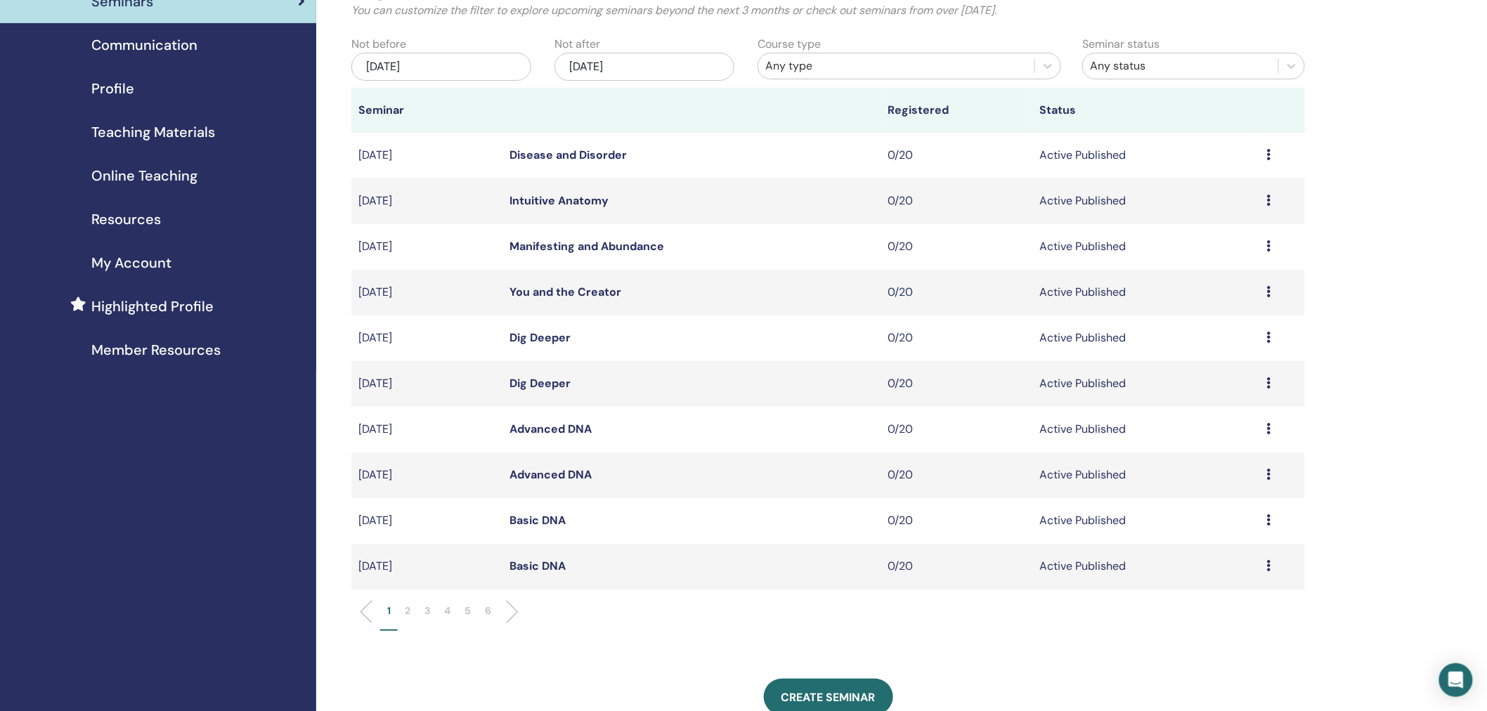
click at [410, 611] on li "2" at bounding box center [408, 617] width 20 height 27
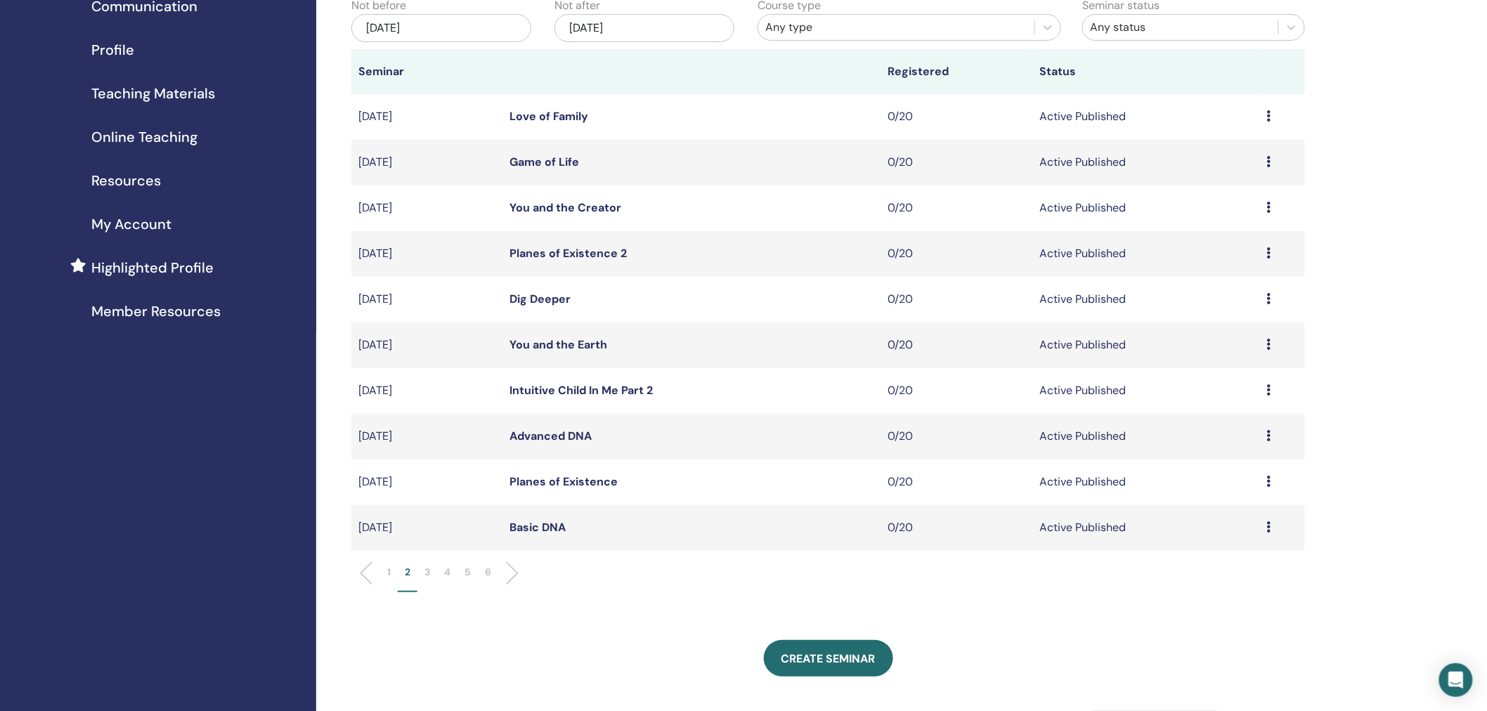
click at [422, 569] on li "3" at bounding box center [427, 578] width 20 height 27
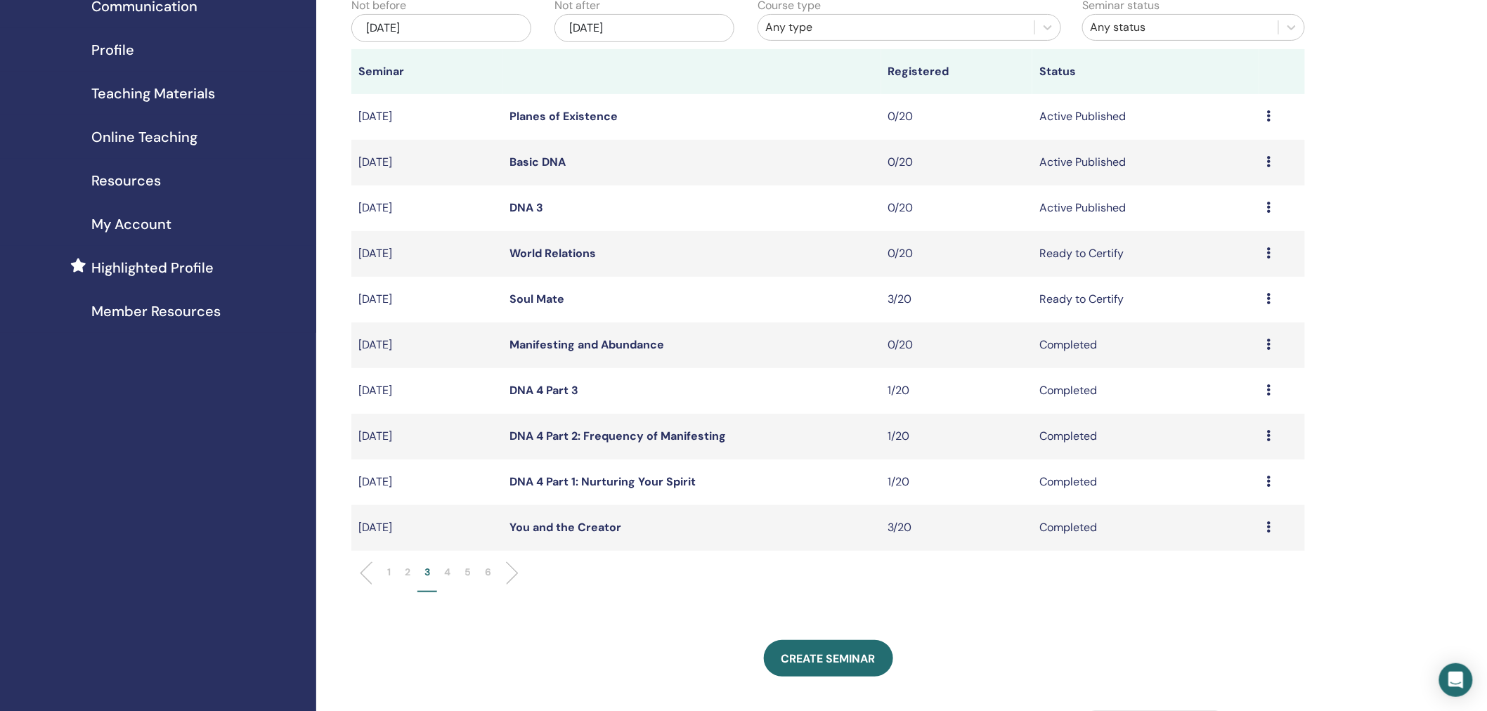
click at [413, 572] on li "2" at bounding box center [408, 578] width 20 height 27
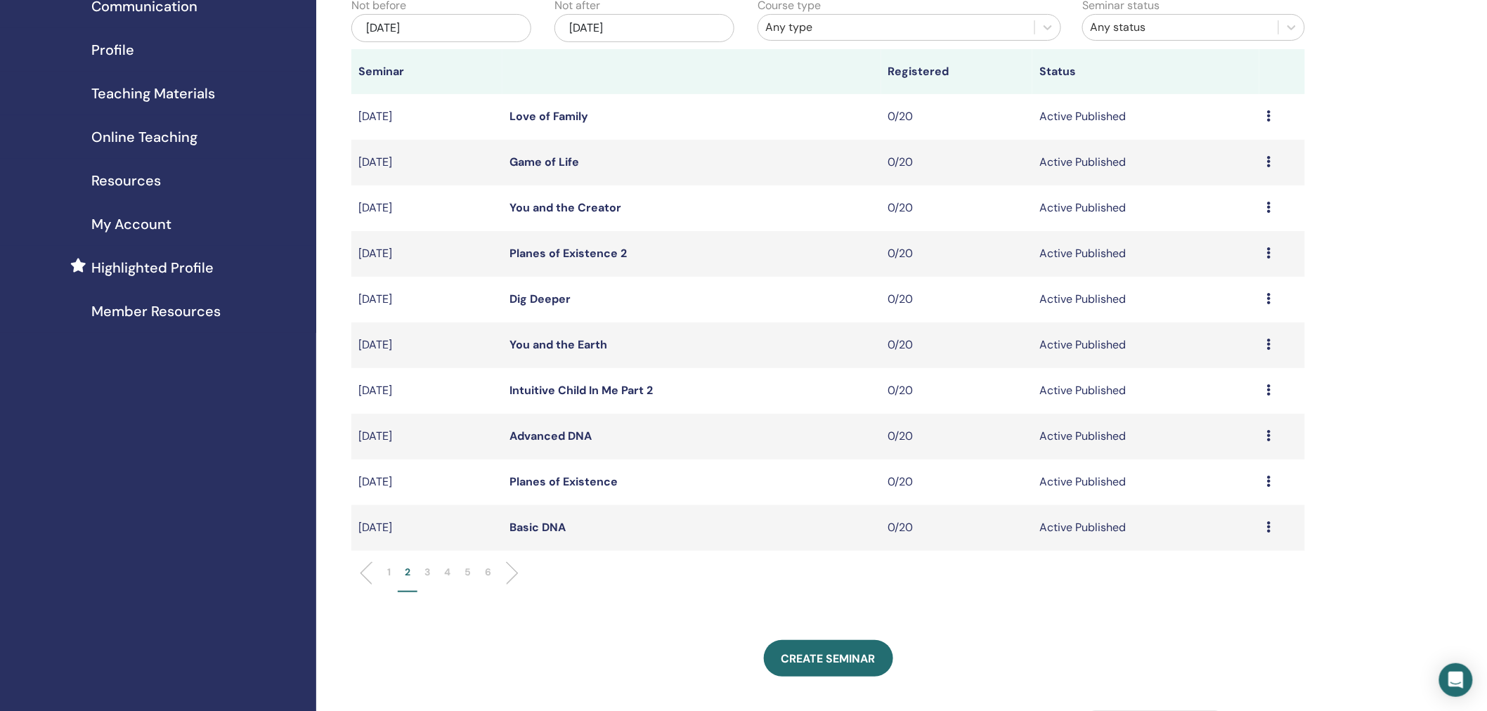
click at [429, 571] on p "3" at bounding box center [428, 572] width 6 height 15
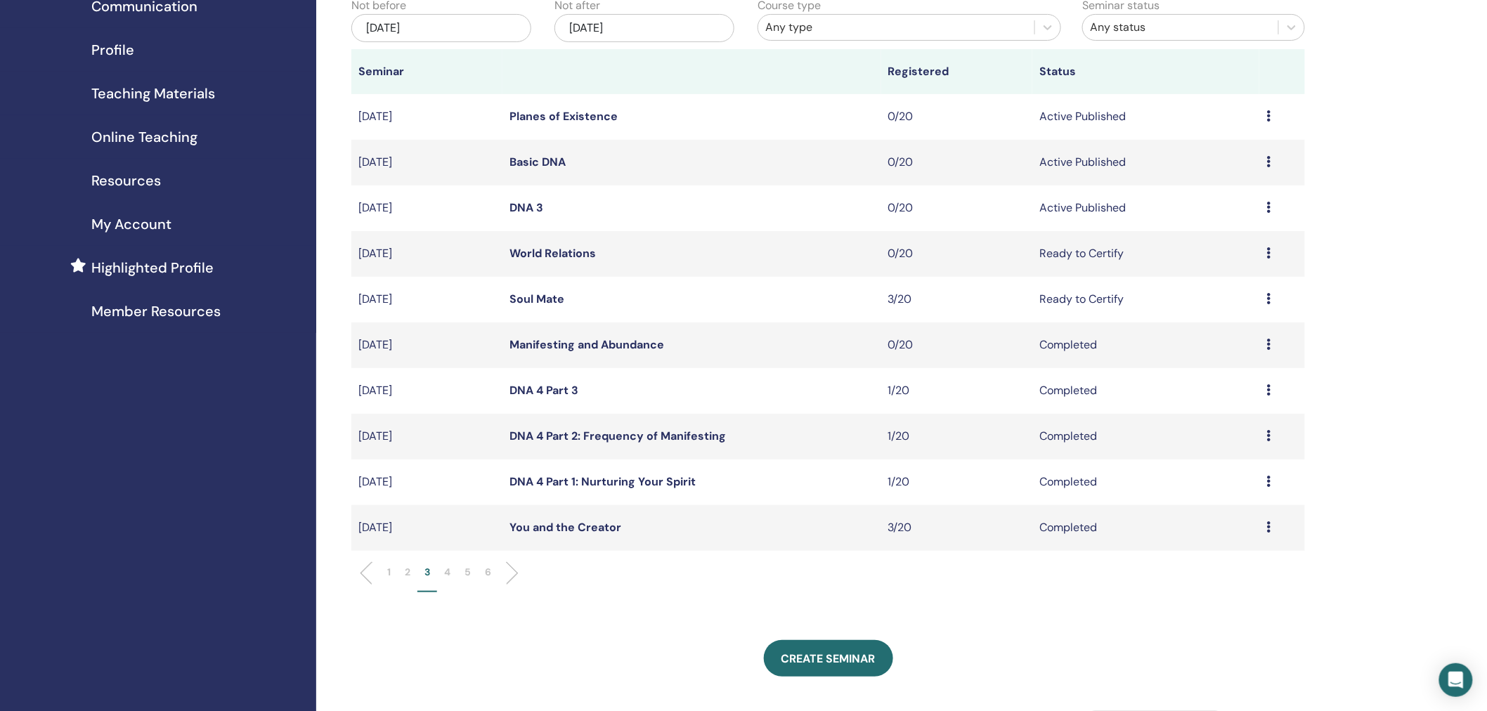
click at [1269, 116] on icon at bounding box center [1269, 115] width 4 height 11
click at [1209, 192] on p "Cancel" at bounding box center [1212, 191] width 53 height 17
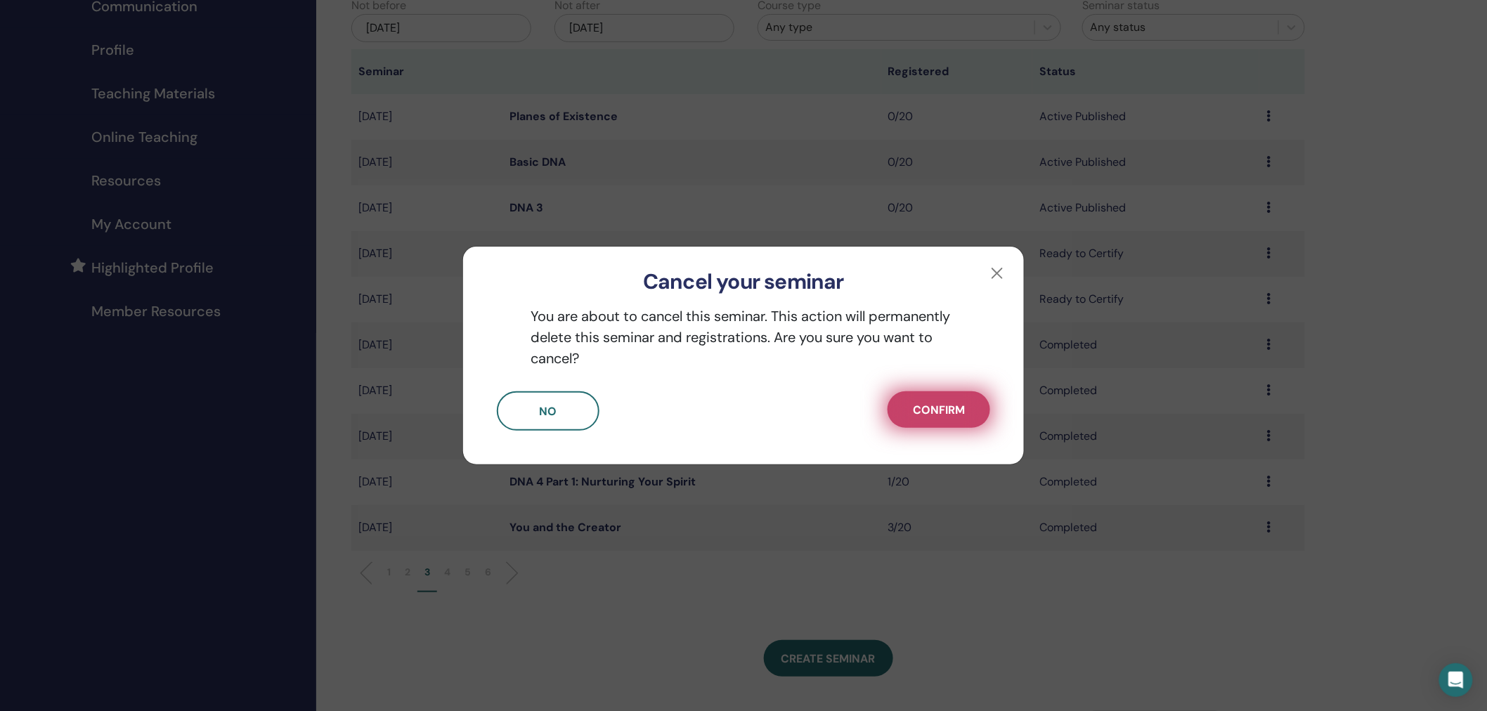
click at [935, 405] on span "Confirm" at bounding box center [939, 410] width 52 height 15
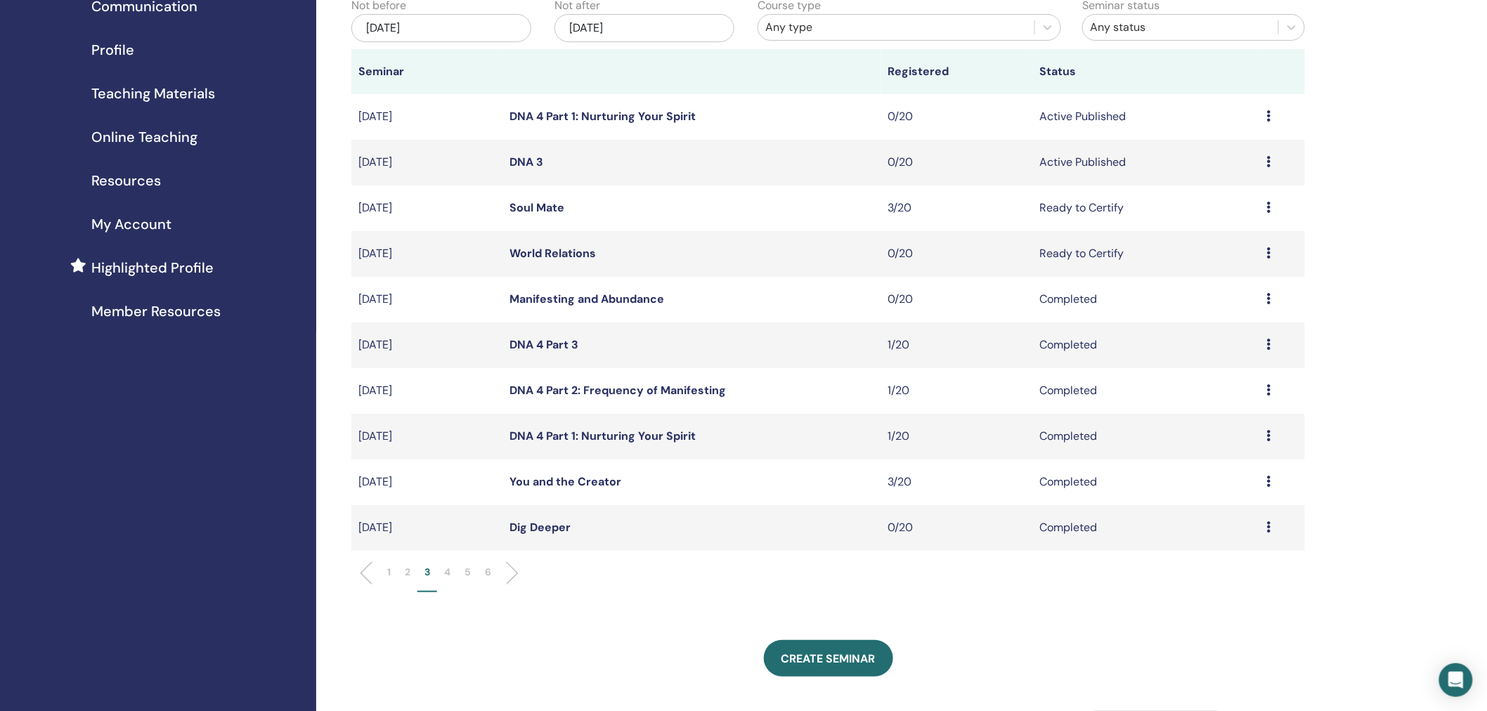
click at [408, 576] on p "2" at bounding box center [408, 572] width 6 height 15
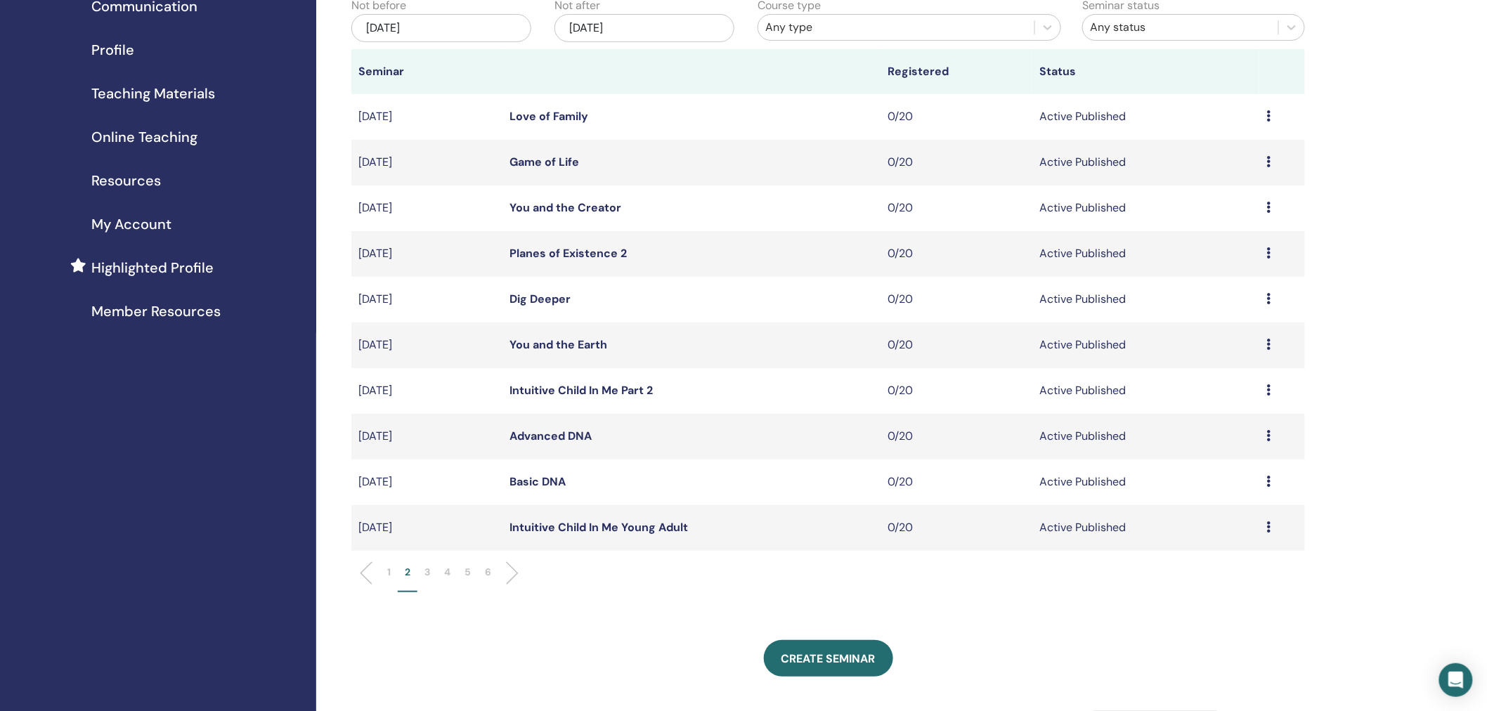
click at [425, 571] on p "3" at bounding box center [428, 572] width 6 height 15
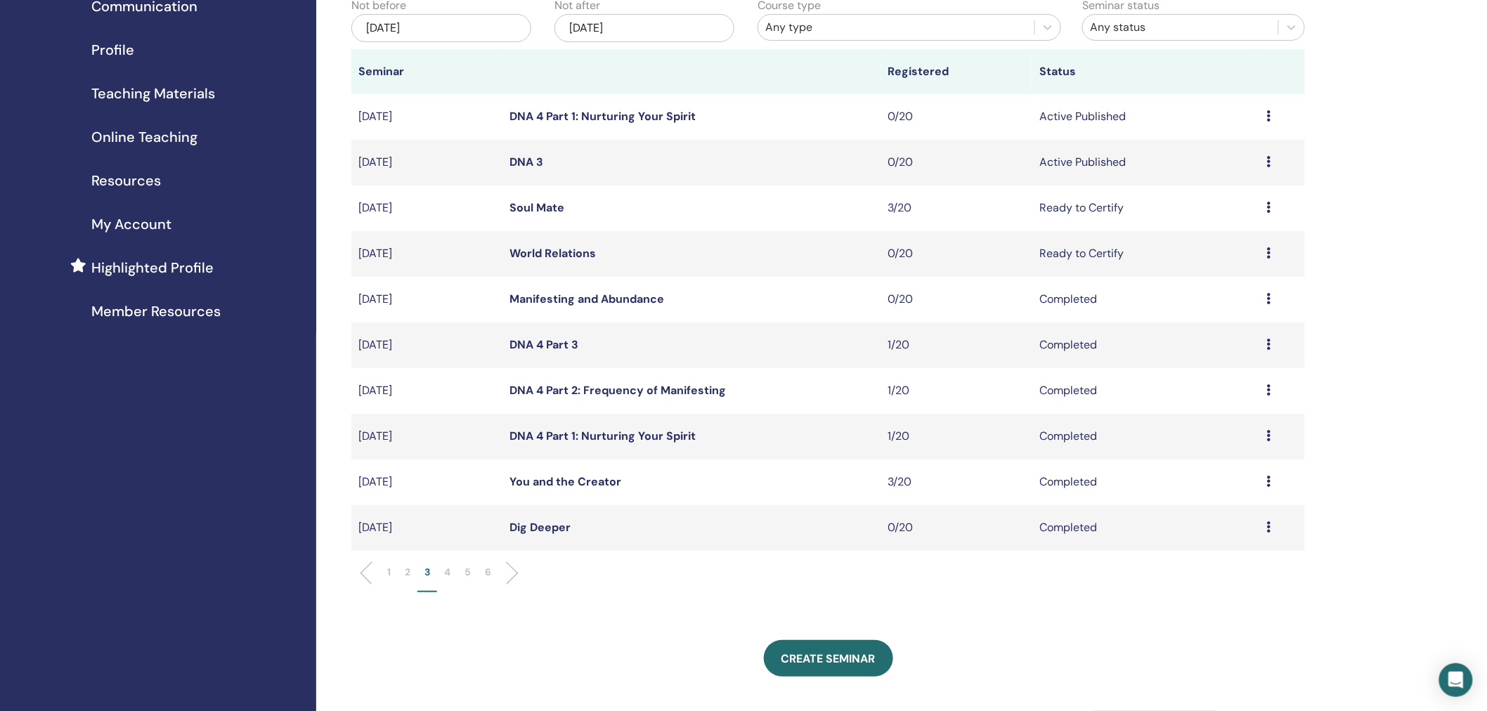
click at [410, 571] on p "2" at bounding box center [408, 572] width 6 height 15
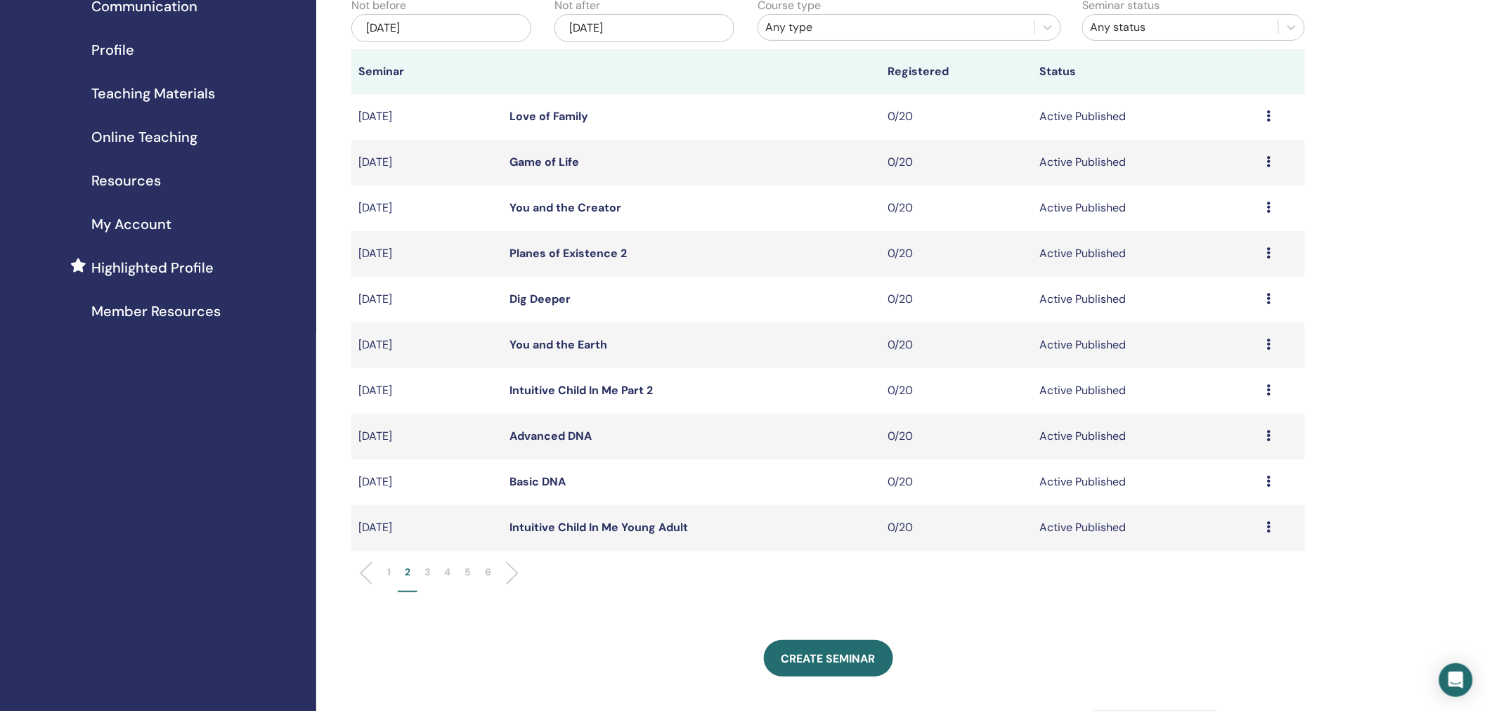
click at [1269, 524] on icon at bounding box center [1269, 527] width 4 height 11
click at [1214, 599] on p "Cancel" at bounding box center [1212, 599] width 53 height 17
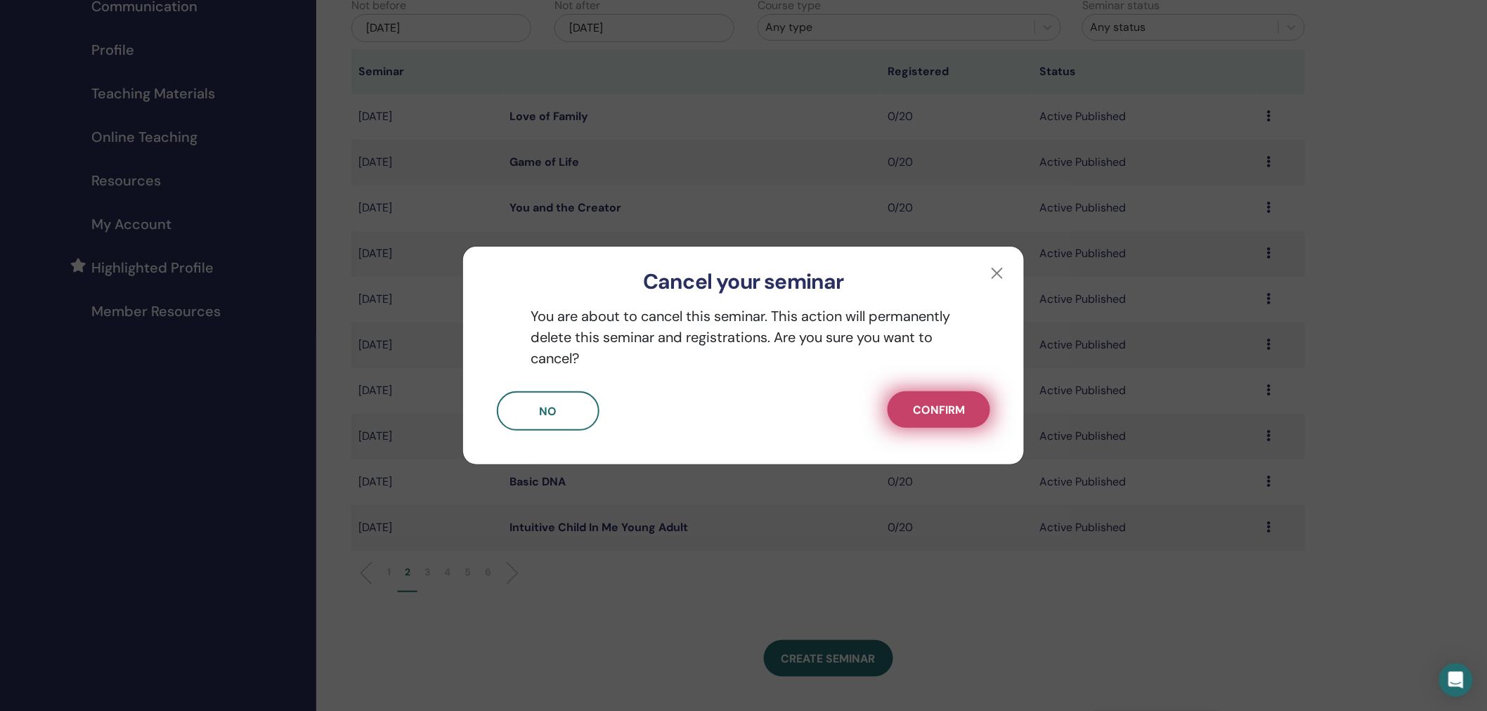
click at [923, 406] on span "Confirm" at bounding box center [939, 410] width 52 height 15
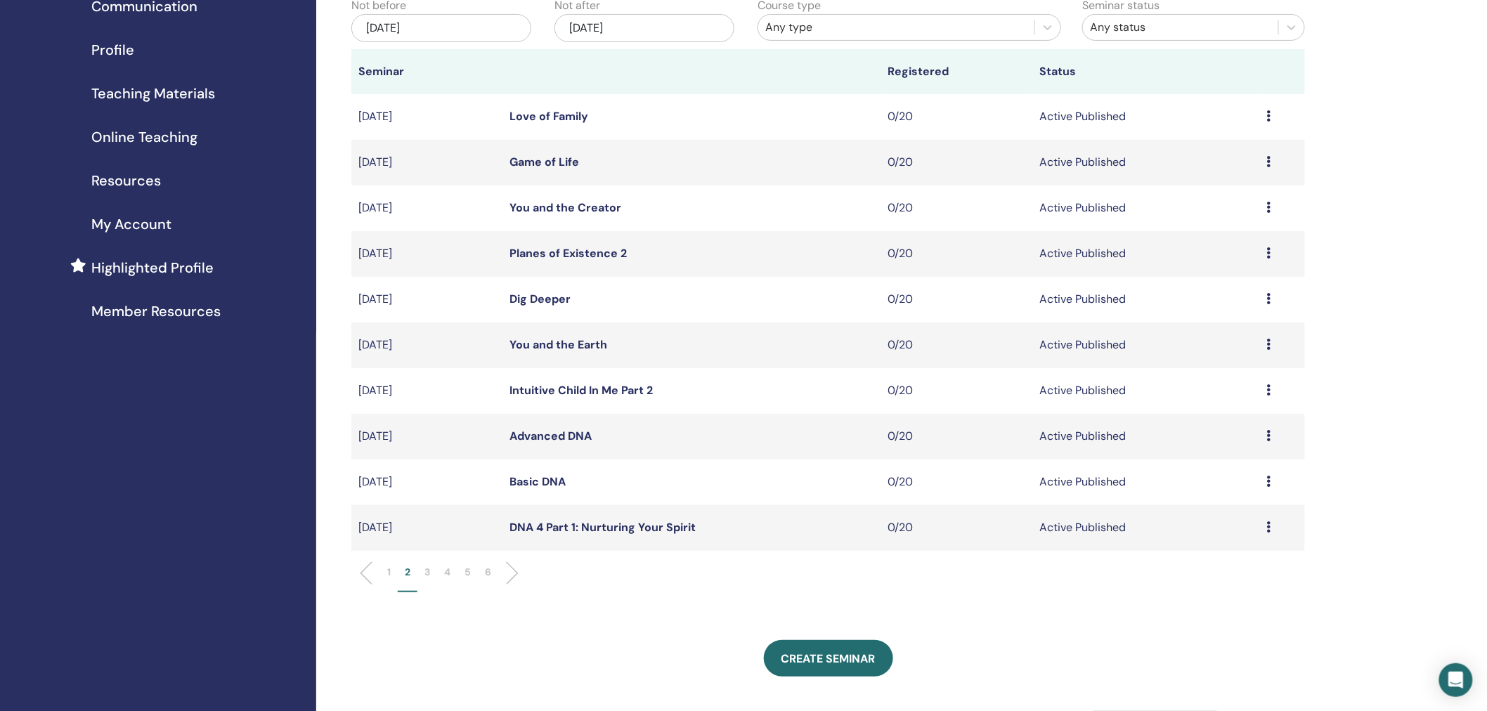
drag, startPoint x: 1343, startPoint y: 248, endPoint x: 1404, endPoint y: 388, distance: 152.4
click at [1404, 388] on div "My Seminars You can customize the filter to explore upcoming seminars beyond th…" at bounding box center [873, 443] width 1115 height 1092
click at [1266, 391] on td "Preview Edit Attendees Cancel" at bounding box center [1282, 391] width 46 height 46
click at [1269, 389] on icon at bounding box center [1269, 389] width 4 height 11
click at [1210, 462] on p "Cancel" at bounding box center [1212, 464] width 53 height 17
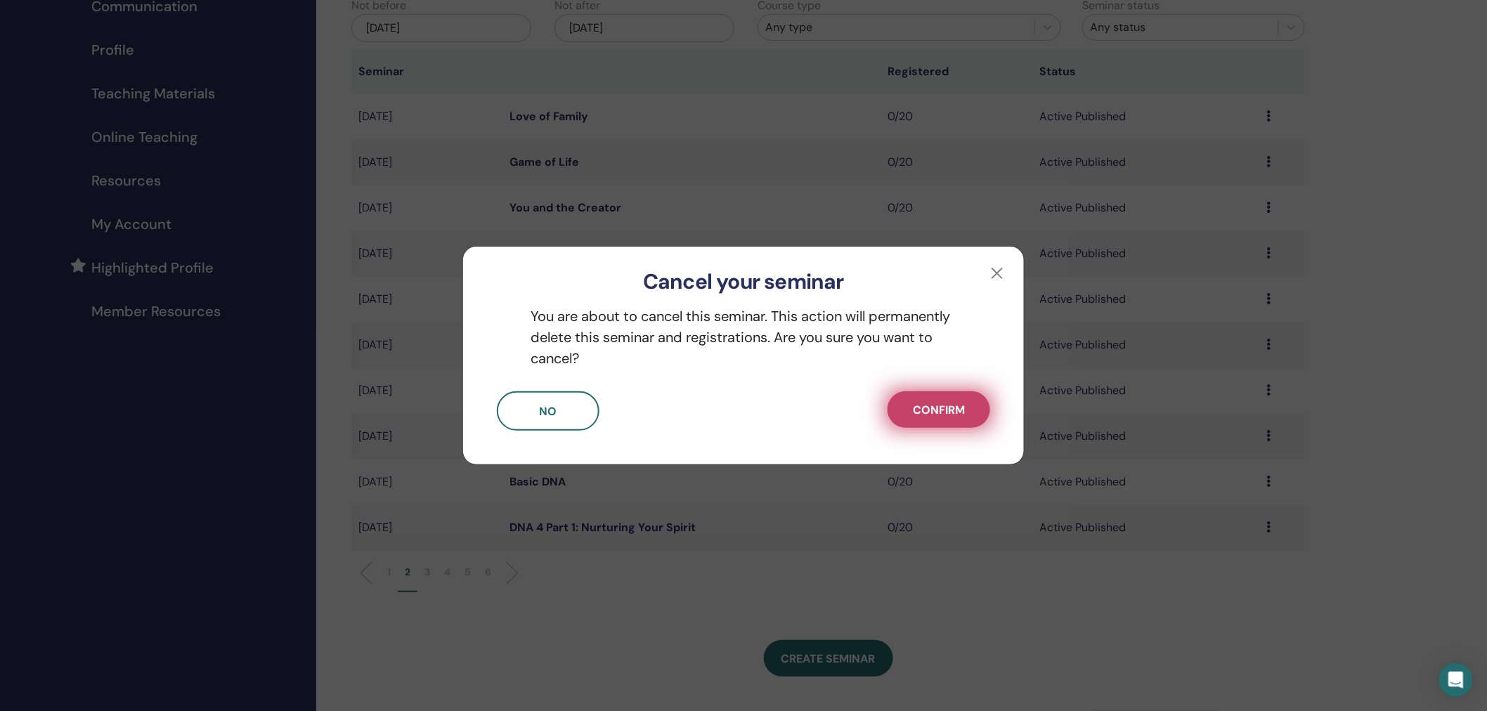
click at [942, 410] on span "Confirm" at bounding box center [939, 410] width 52 height 15
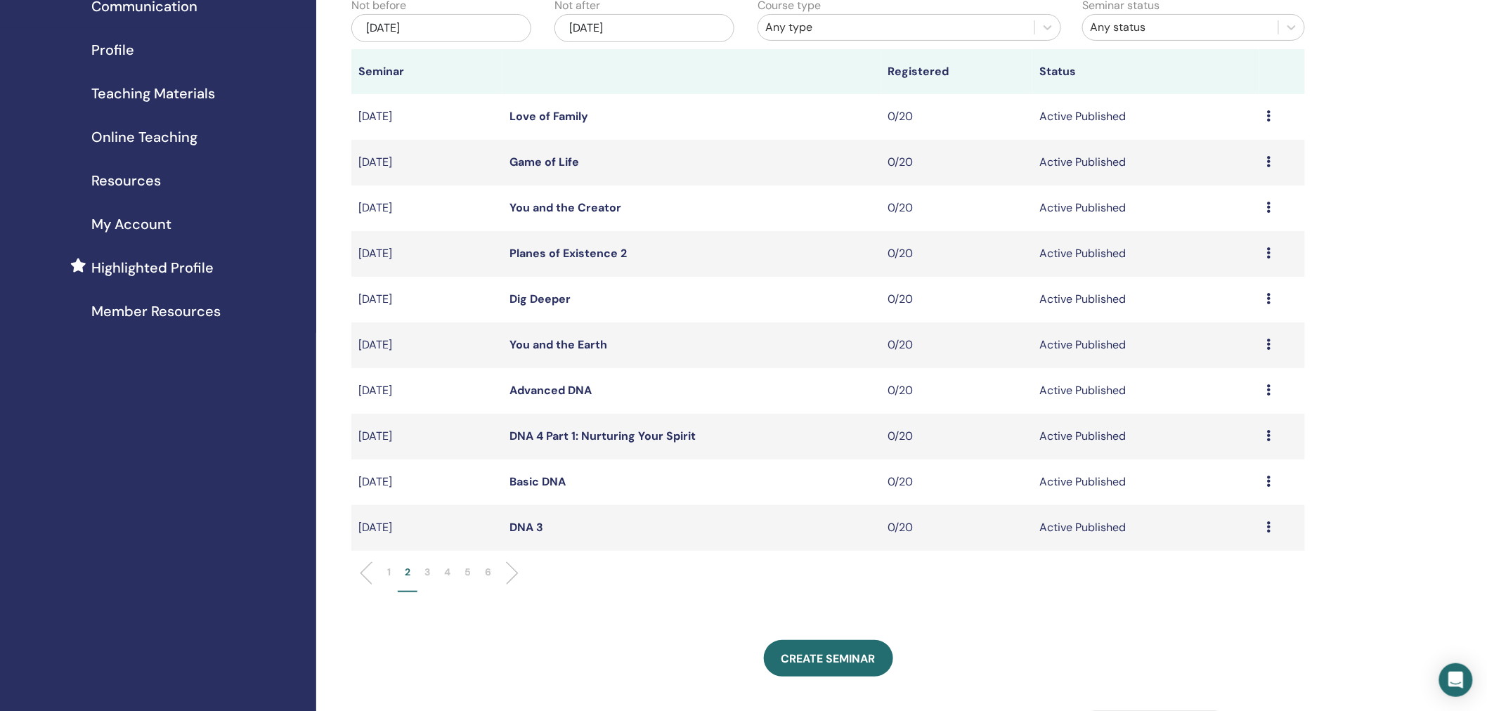
click at [1272, 342] on div "Preview Edit Attendees Cancel" at bounding box center [1283, 345] width 32 height 17
click at [1212, 417] on p "Cancel" at bounding box center [1215, 417] width 53 height 17
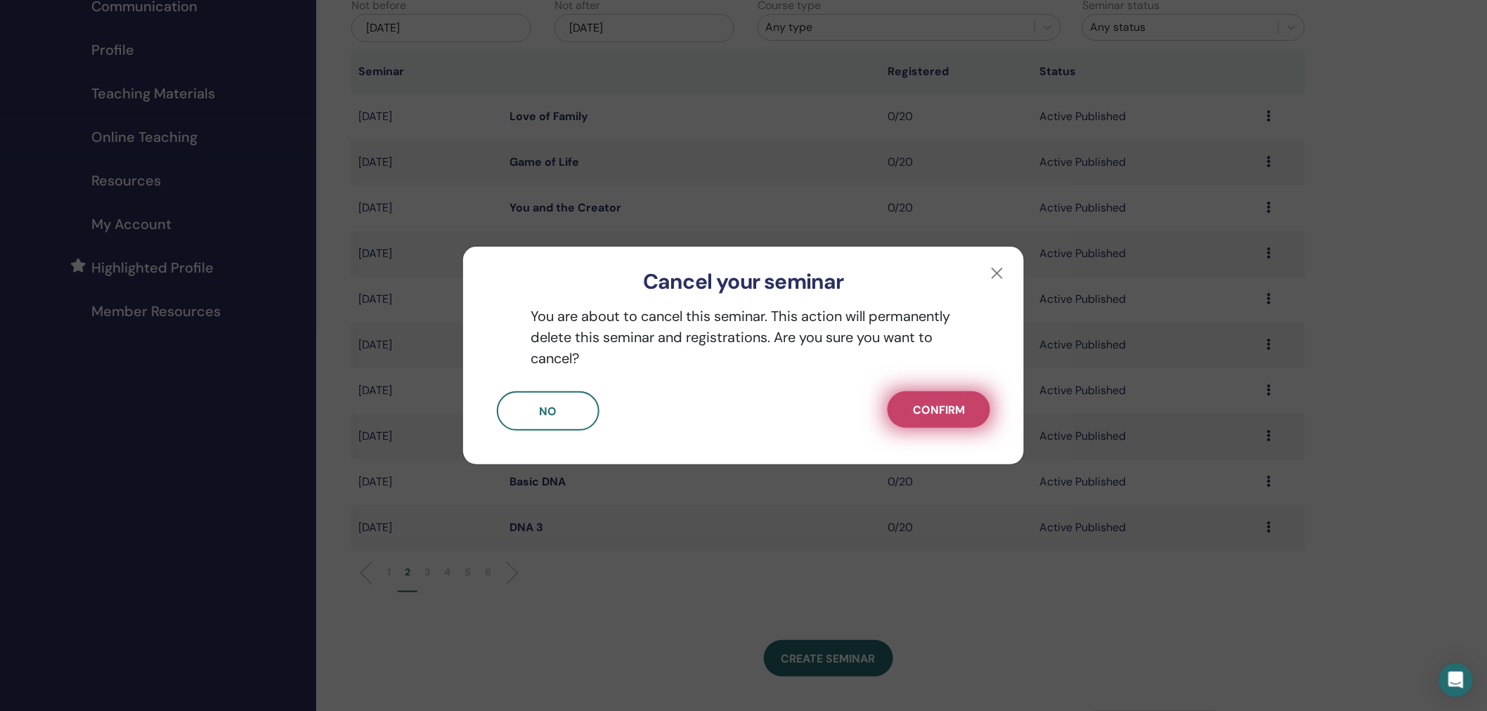
click at [931, 416] on span "Confirm" at bounding box center [939, 410] width 52 height 15
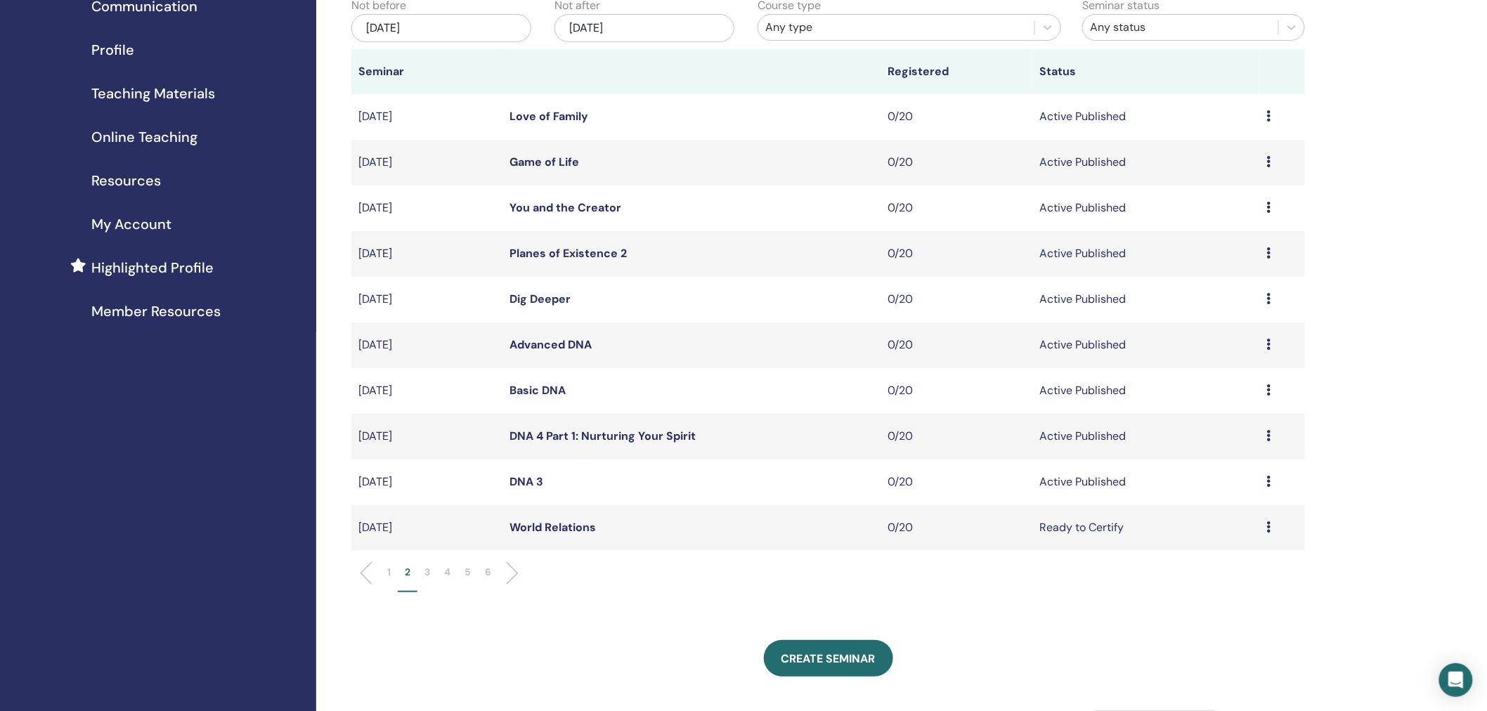
click at [1272, 252] on div "Preview Edit Attendees Cancel" at bounding box center [1283, 253] width 32 height 17
click at [1217, 326] on p "Cancel" at bounding box center [1215, 326] width 53 height 17
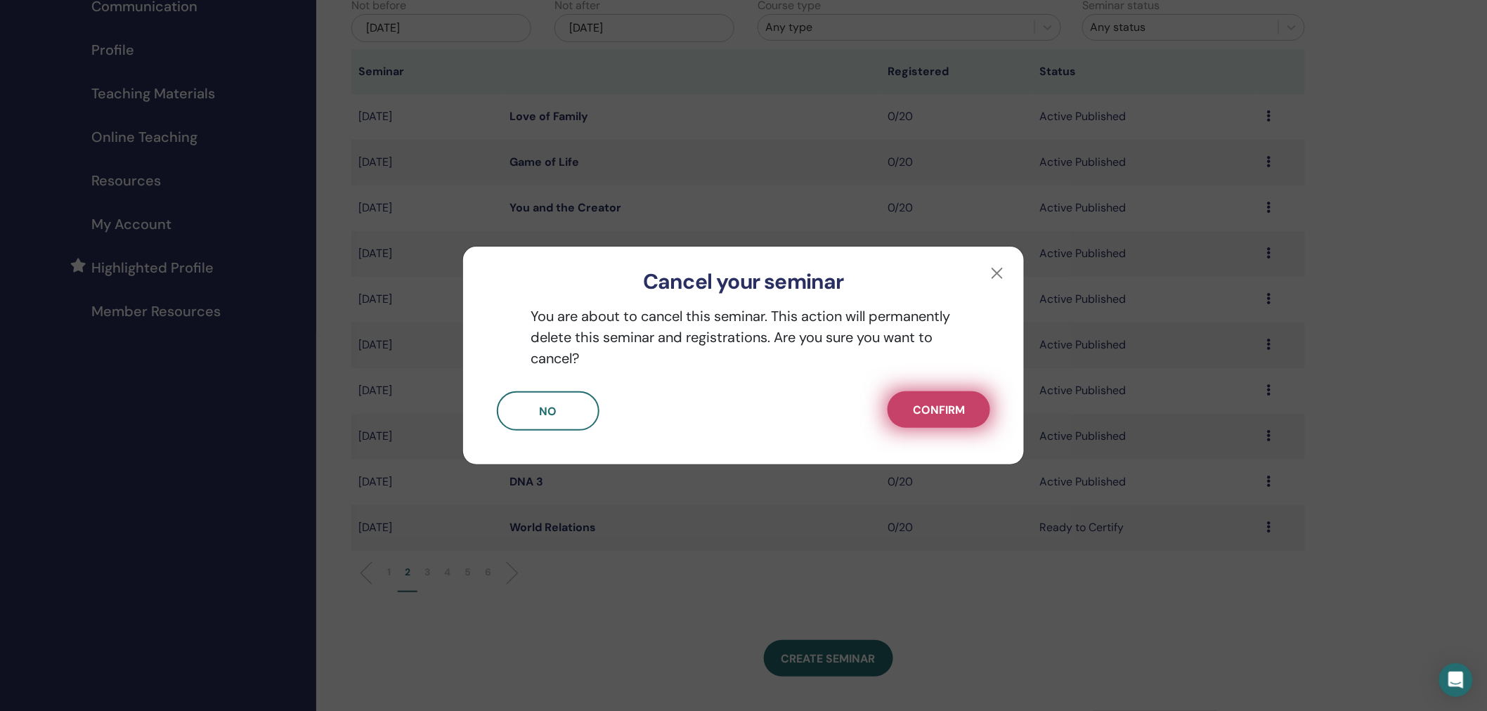
click at [938, 410] on span "Confirm" at bounding box center [939, 410] width 52 height 15
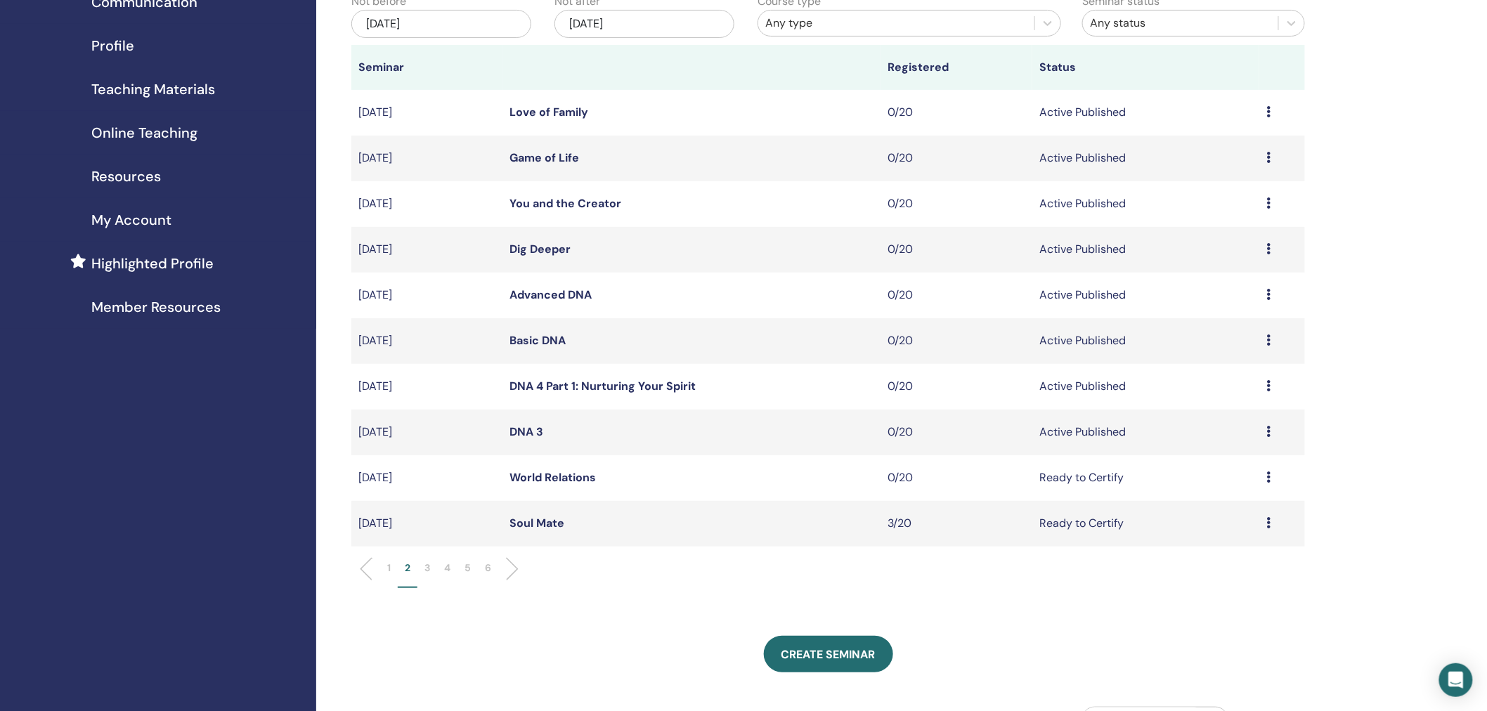
scroll to position [150, 0]
click at [841, 654] on span "Create seminar" at bounding box center [829, 656] width 94 height 15
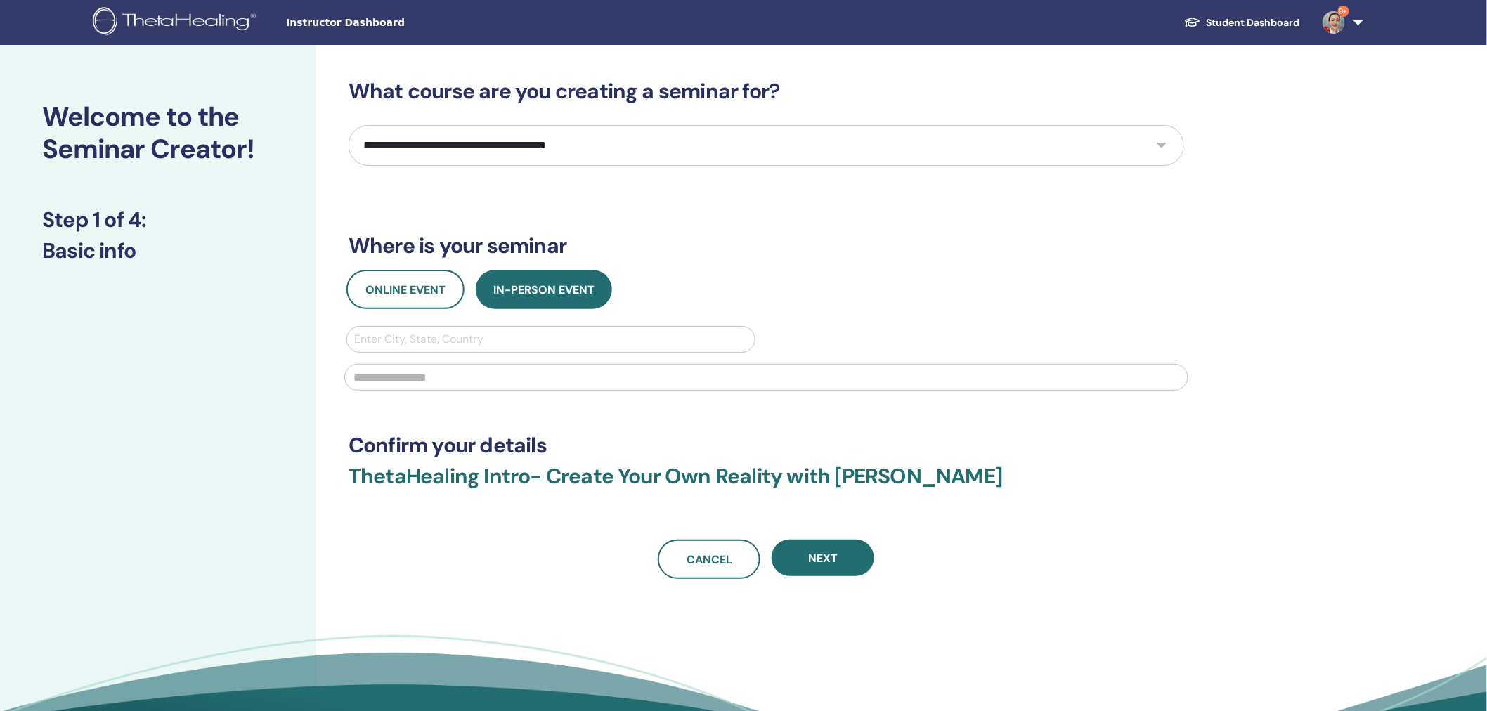
click at [515, 130] on select "**********" at bounding box center [767, 145] width 836 height 41
select select "****"
click at [349, 125] on select "**********" at bounding box center [767, 145] width 836 height 41
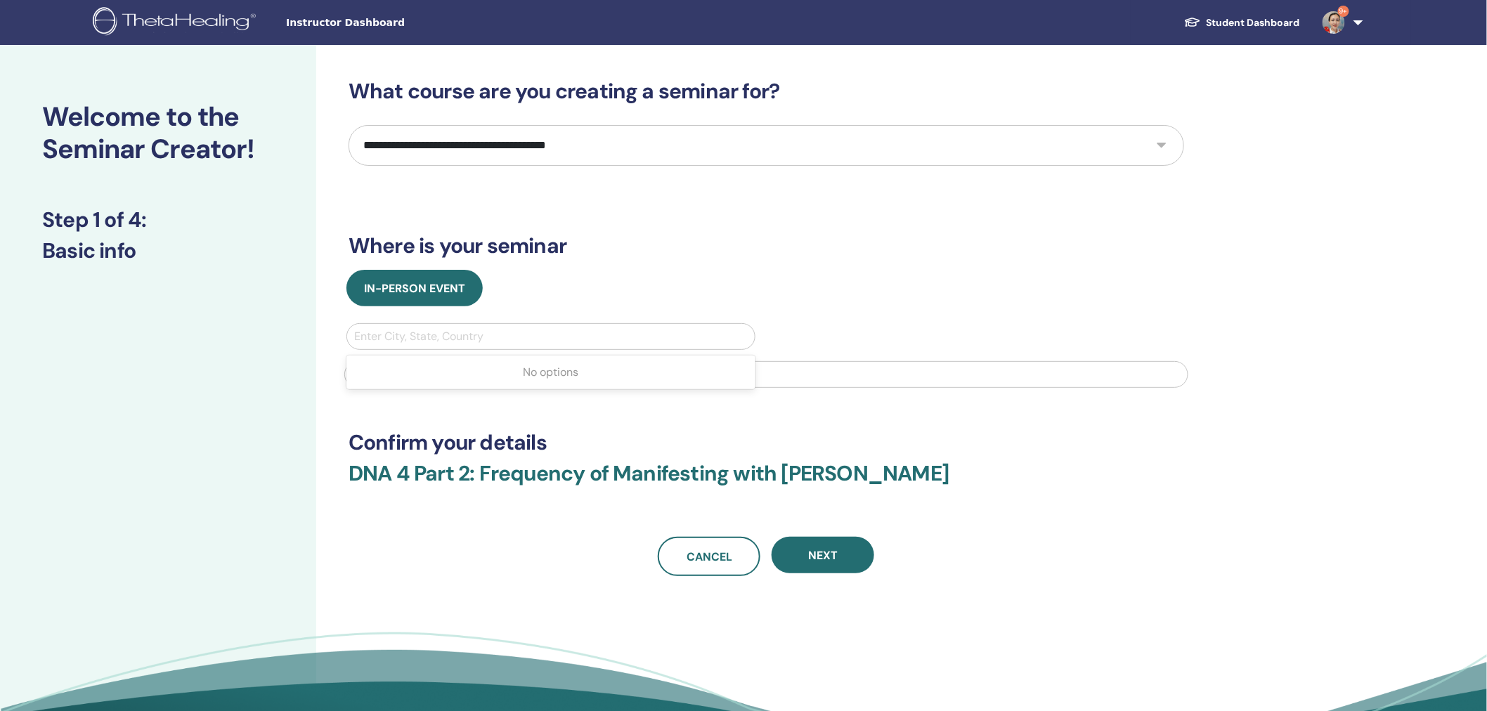
click at [410, 339] on div at bounding box center [551, 337] width 394 height 20
type input "********"
click at [453, 380] on input "text" at bounding box center [766, 374] width 844 height 27
type input "*****"
click at [933, 233] on h3 "Where is your seminar" at bounding box center [767, 245] width 836 height 25
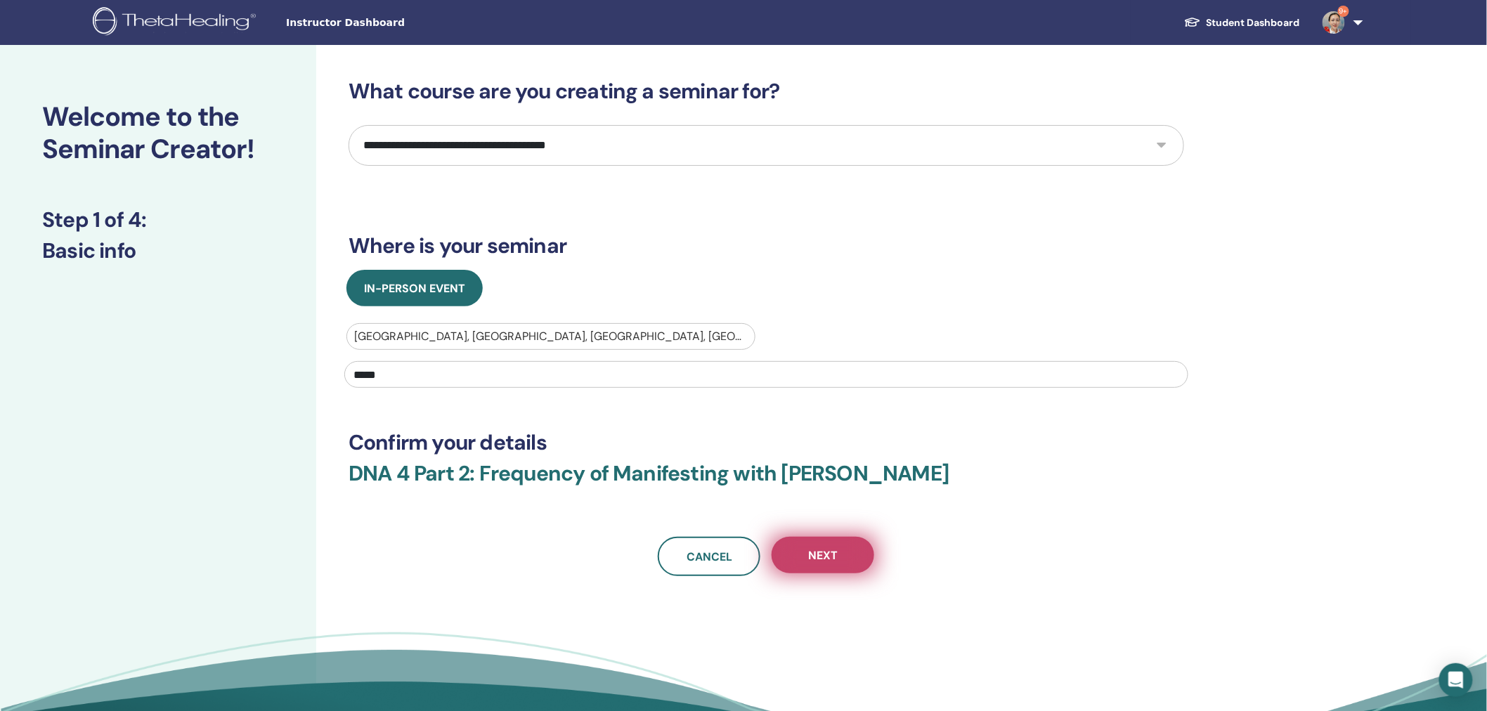
click at [844, 549] on button "Next" at bounding box center [823, 555] width 103 height 37
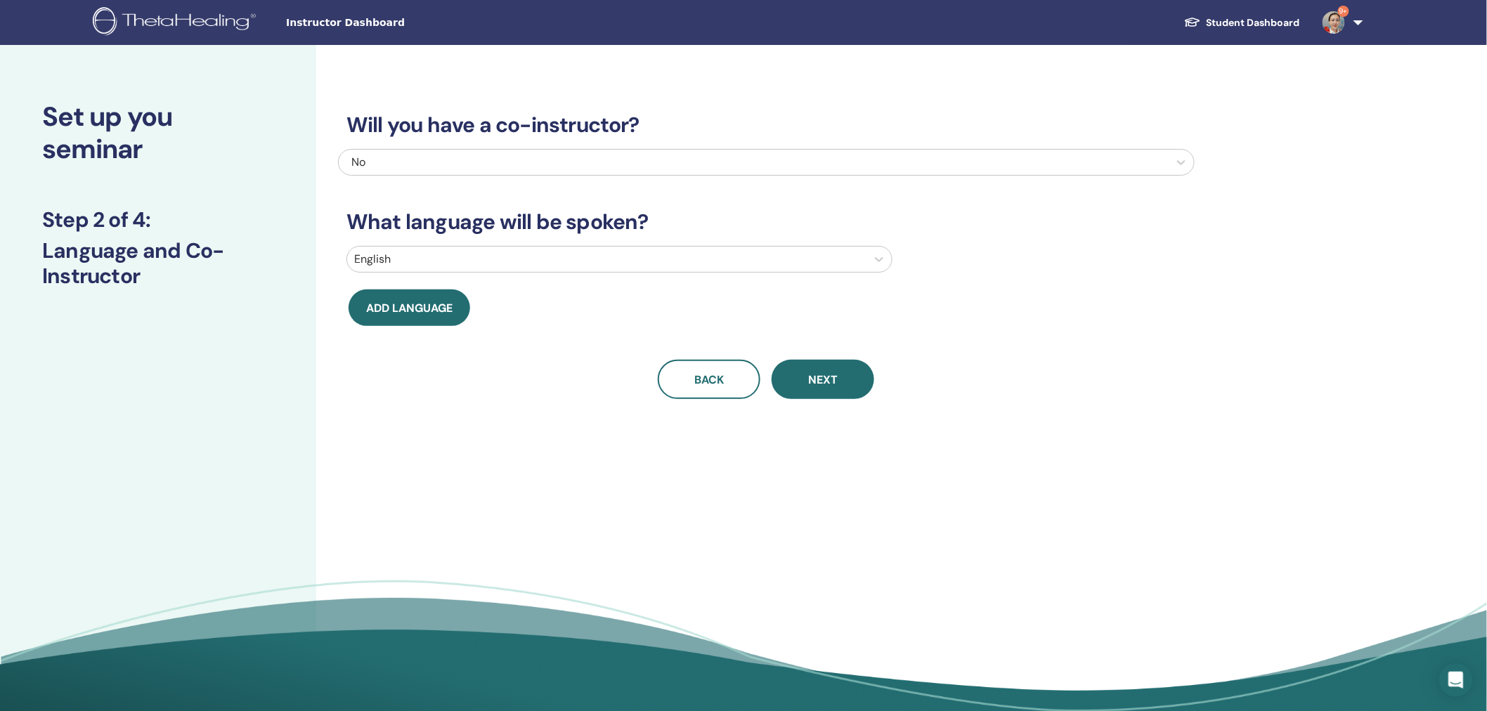
click at [397, 268] on div at bounding box center [606, 260] width 505 height 20
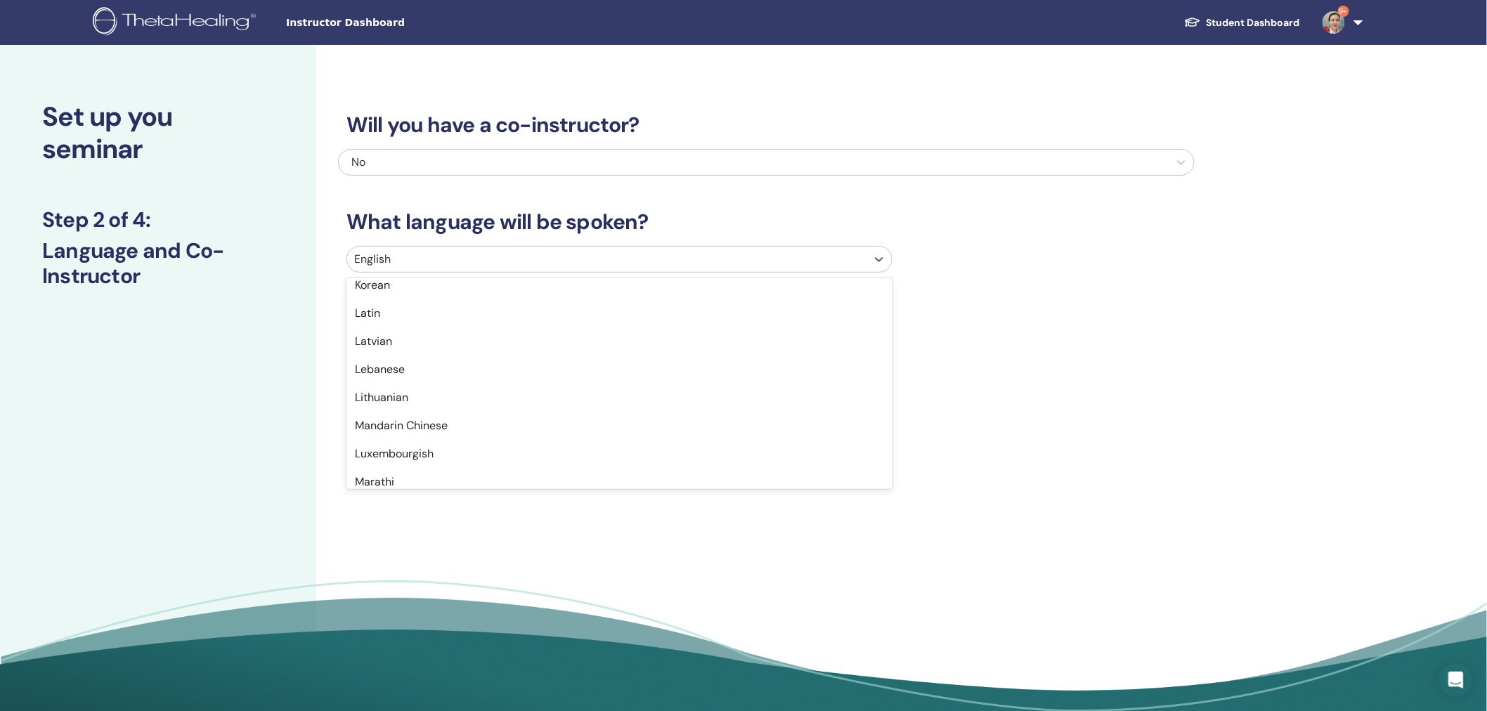
scroll to position [753, 0]
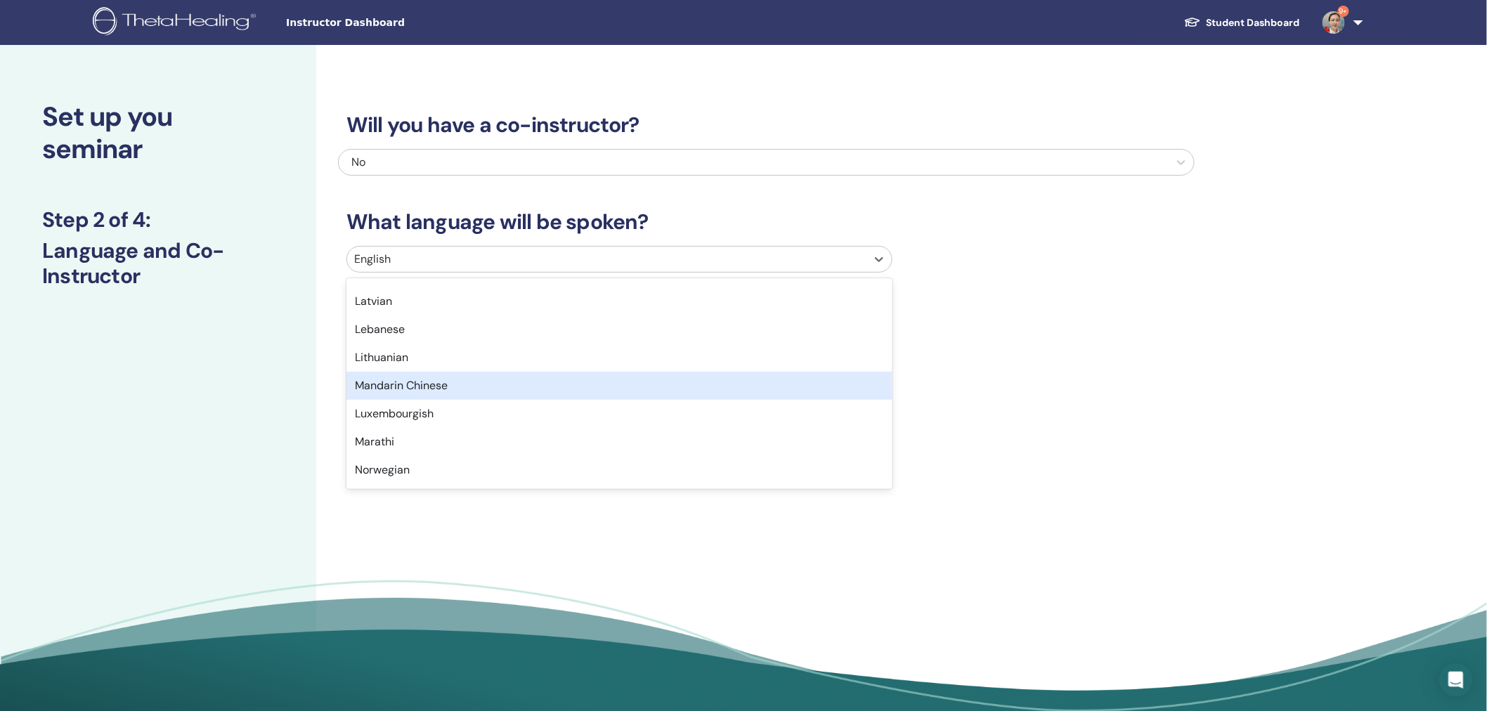
click at [794, 391] on div "Mandarin Chinese" at bounding box center [620, 386] width 546 height 28
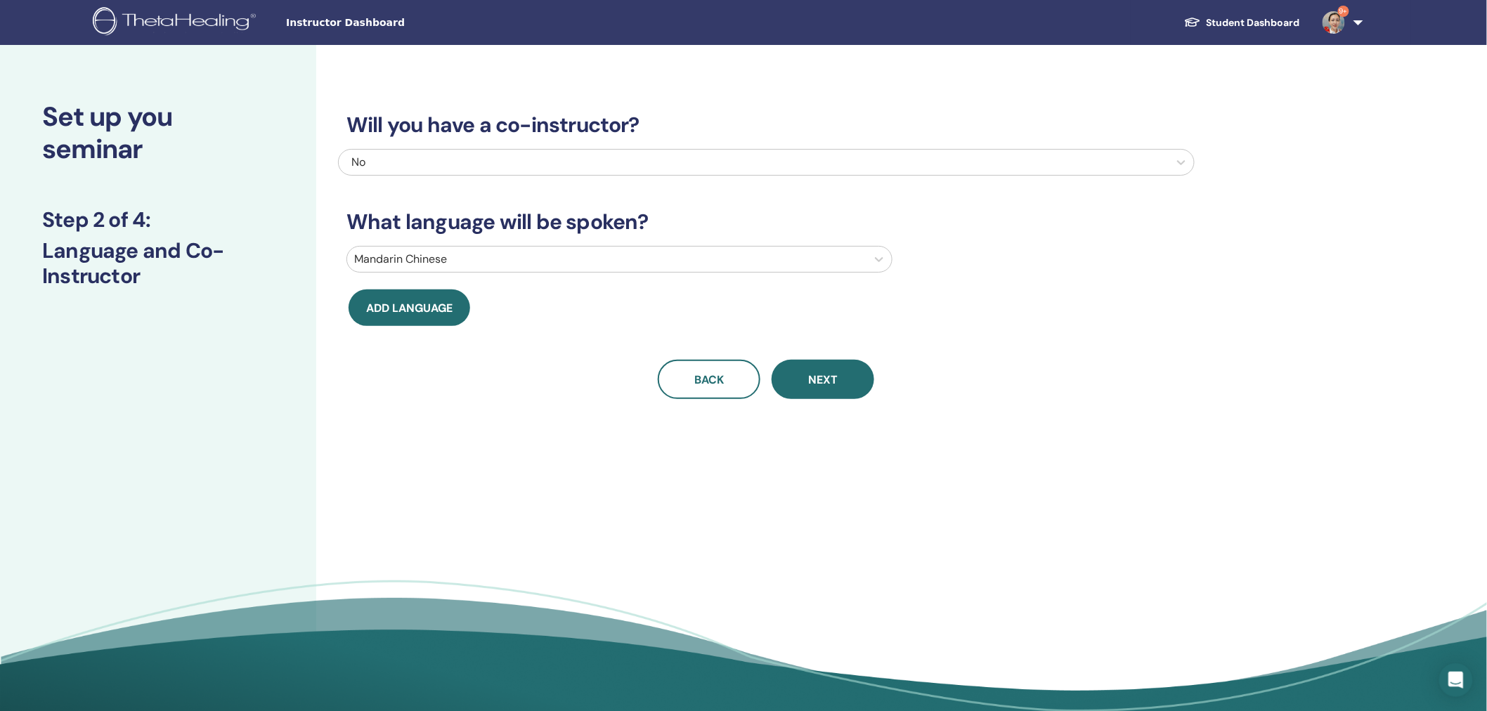
click at [1139, 309] on div "Will you have a co-instructor? No What language will be spoken? Mandarin Chines…" at bounding box center [766, 239] width 857 height 320
click at [840, 378] on button "Next" at bounding box center [823, 379] width 103 height 39
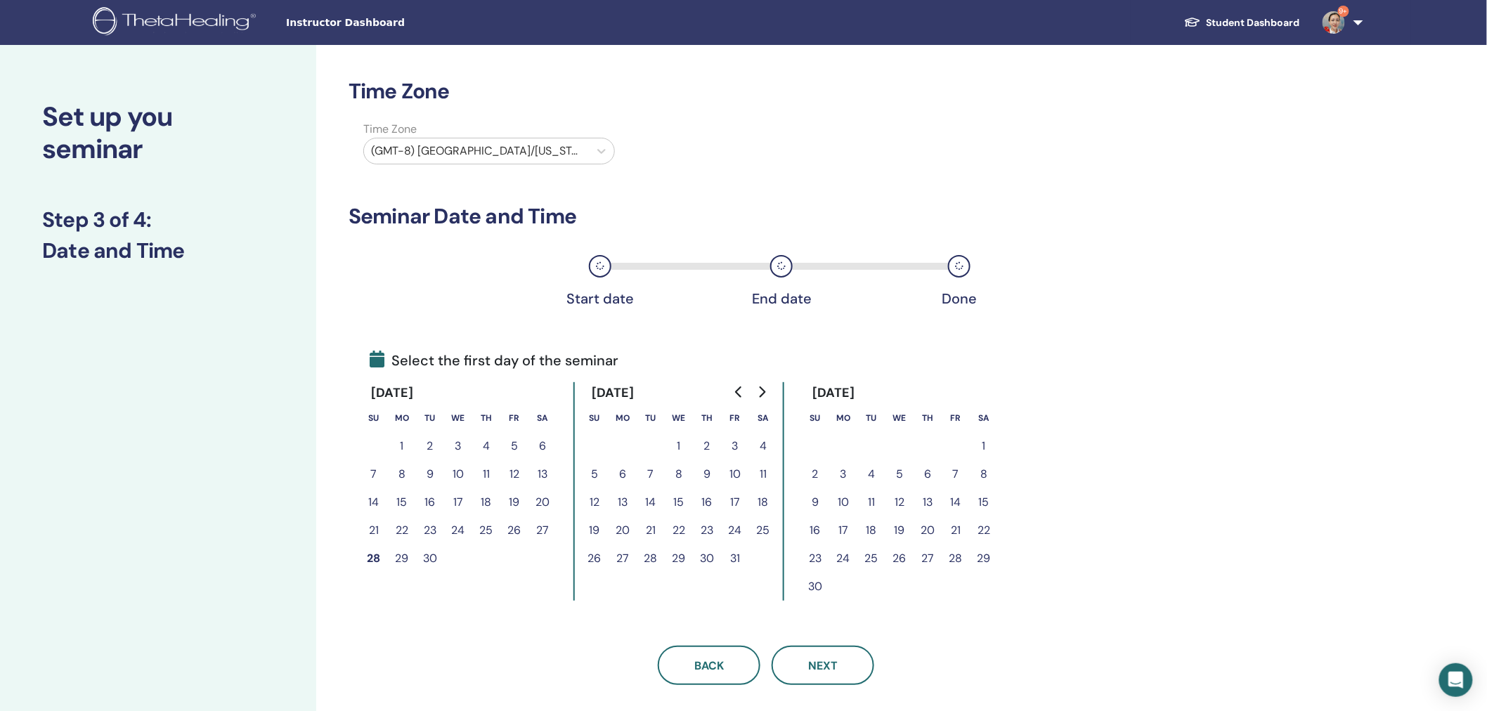
click at [599, 471] on button "5" at bounding box center [595, 474] width 28 height 28
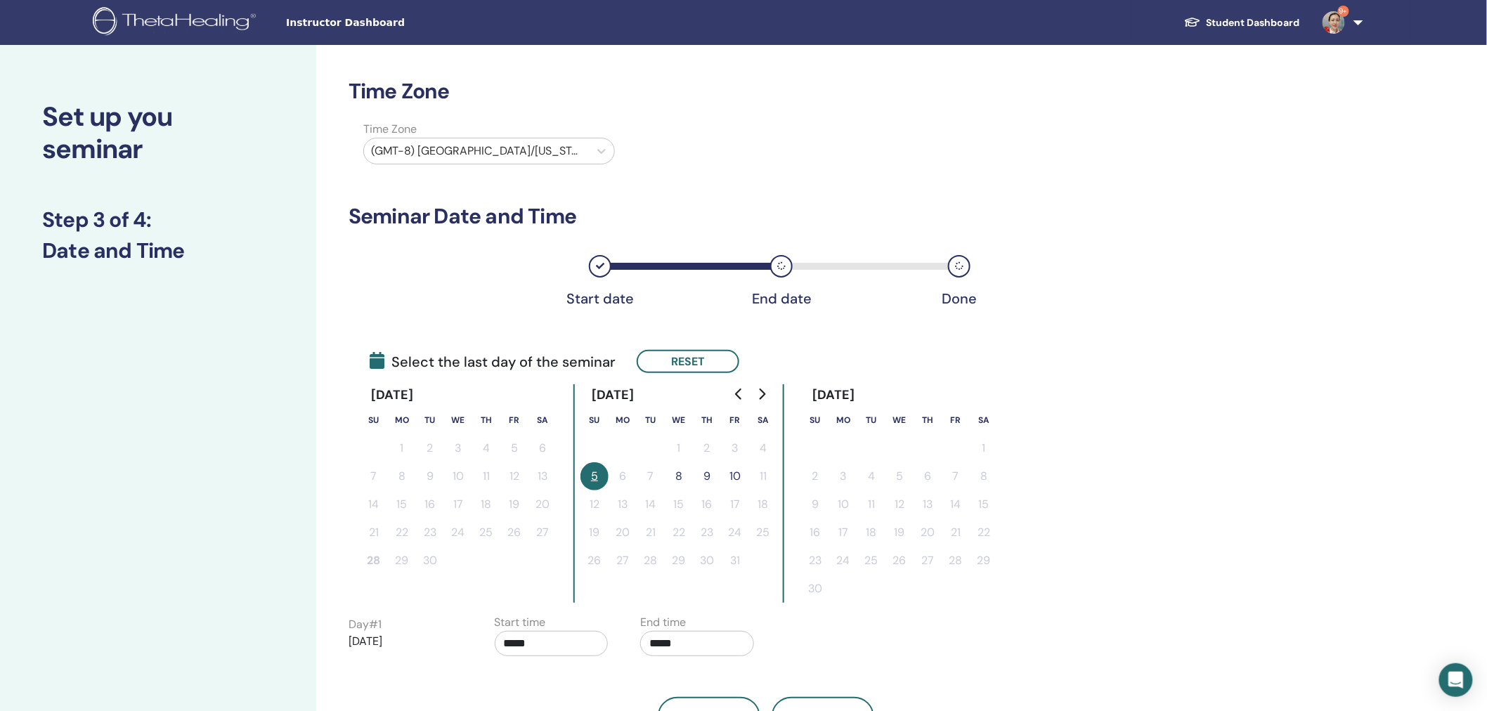
click at [677, 472] on button "8" at bounding box center [679, 476] width 28 height 28
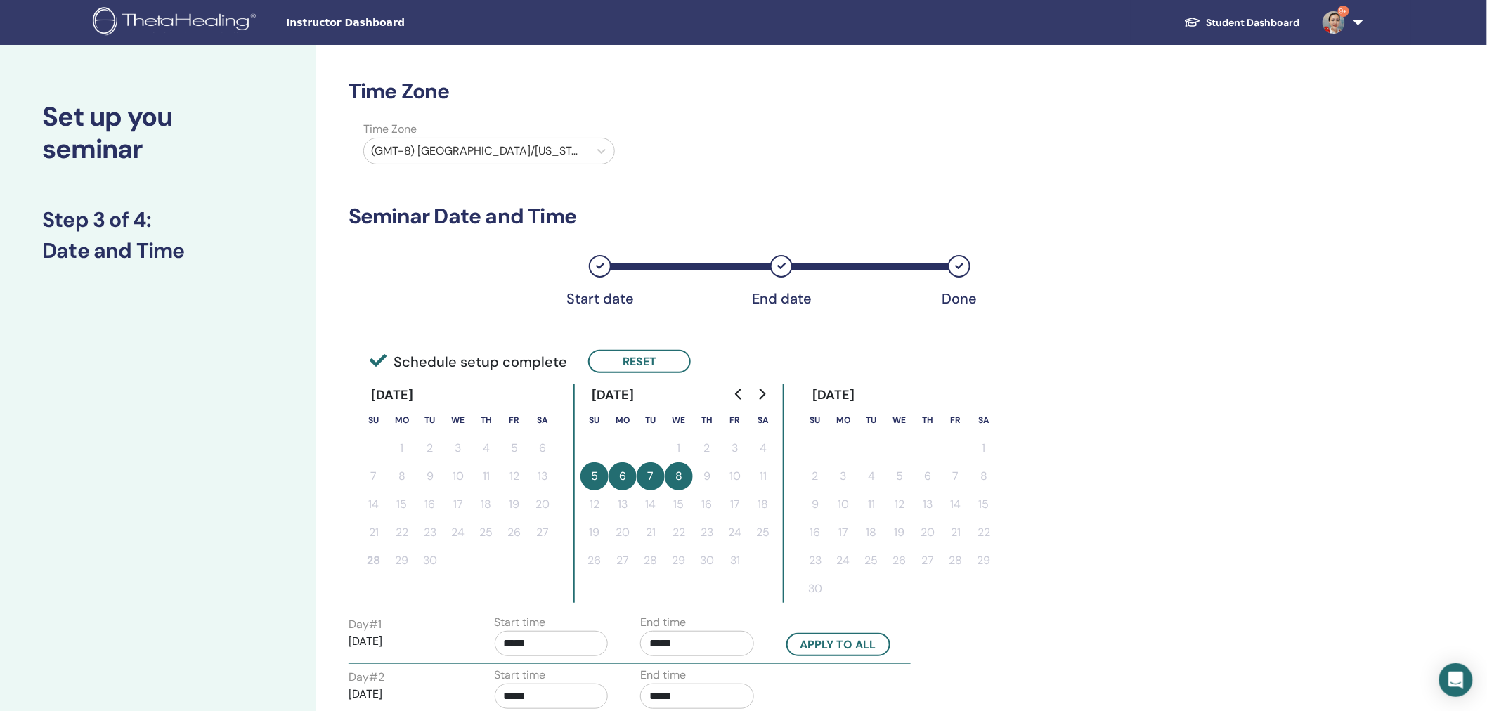
click at [1200, 474] on div "Time Zone Time Zone (GMT-8) [GEOGRAPHIC_DATA]/[US_STATE] Seminar Date and Time …" at bounding box center [812, 568] width 992 height 1047
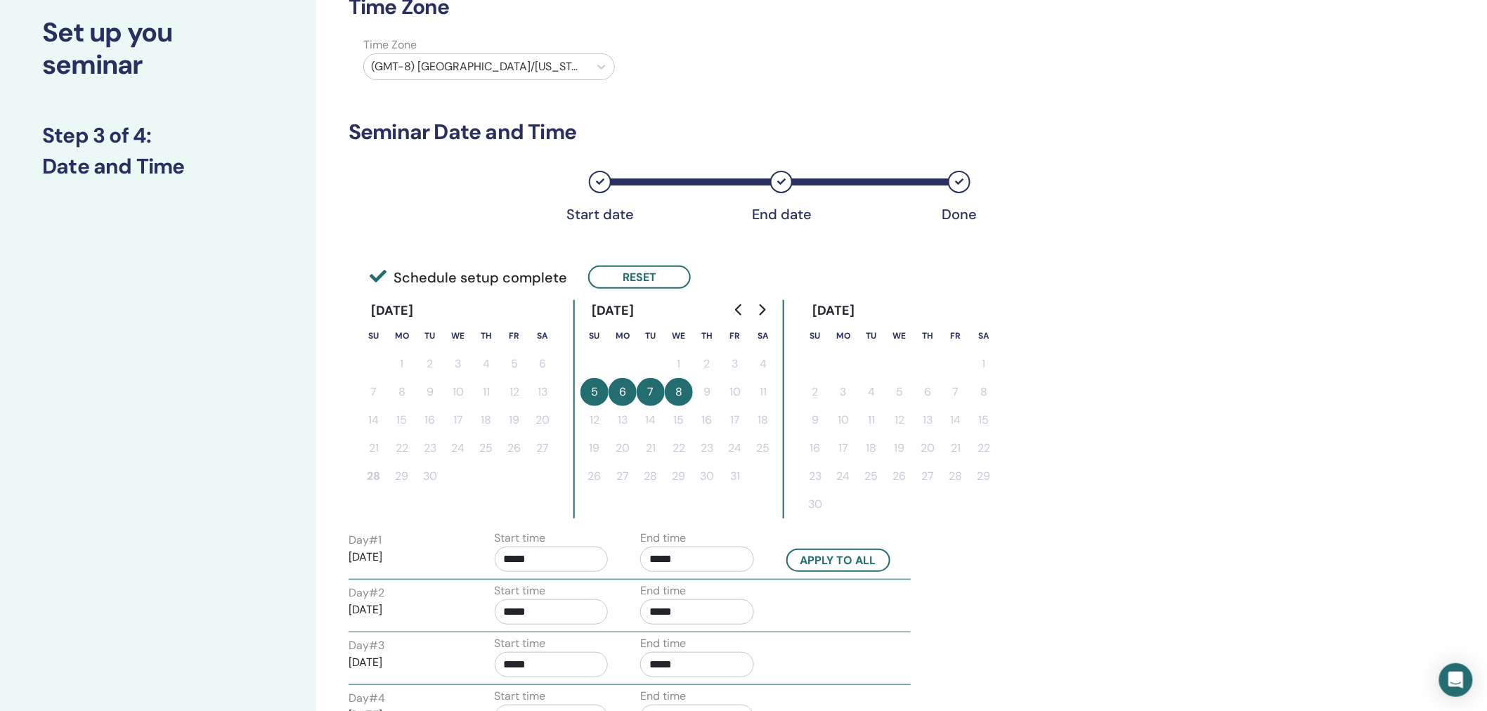
scroll to position [0, 0]
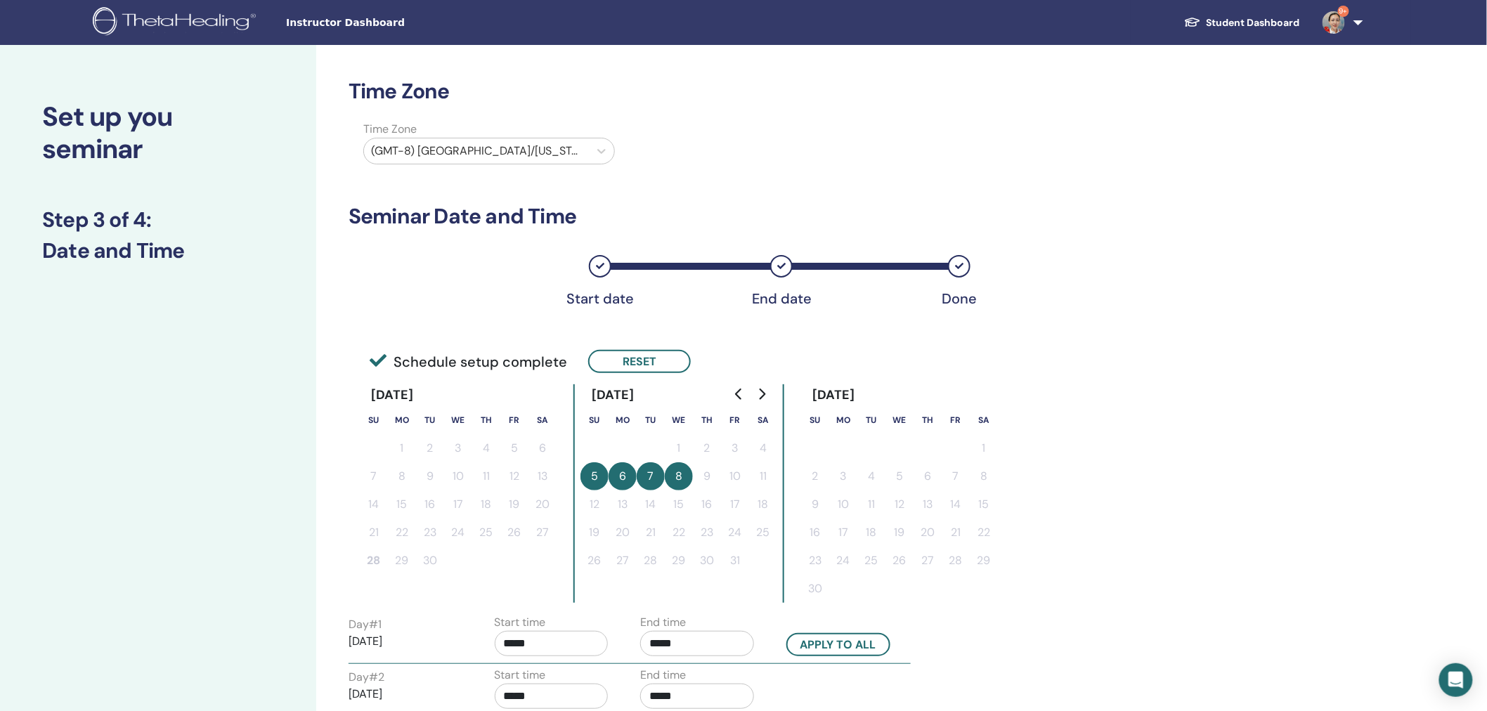
click at [468, 148] on div at bounding box center [476, 151] width 211 height 20
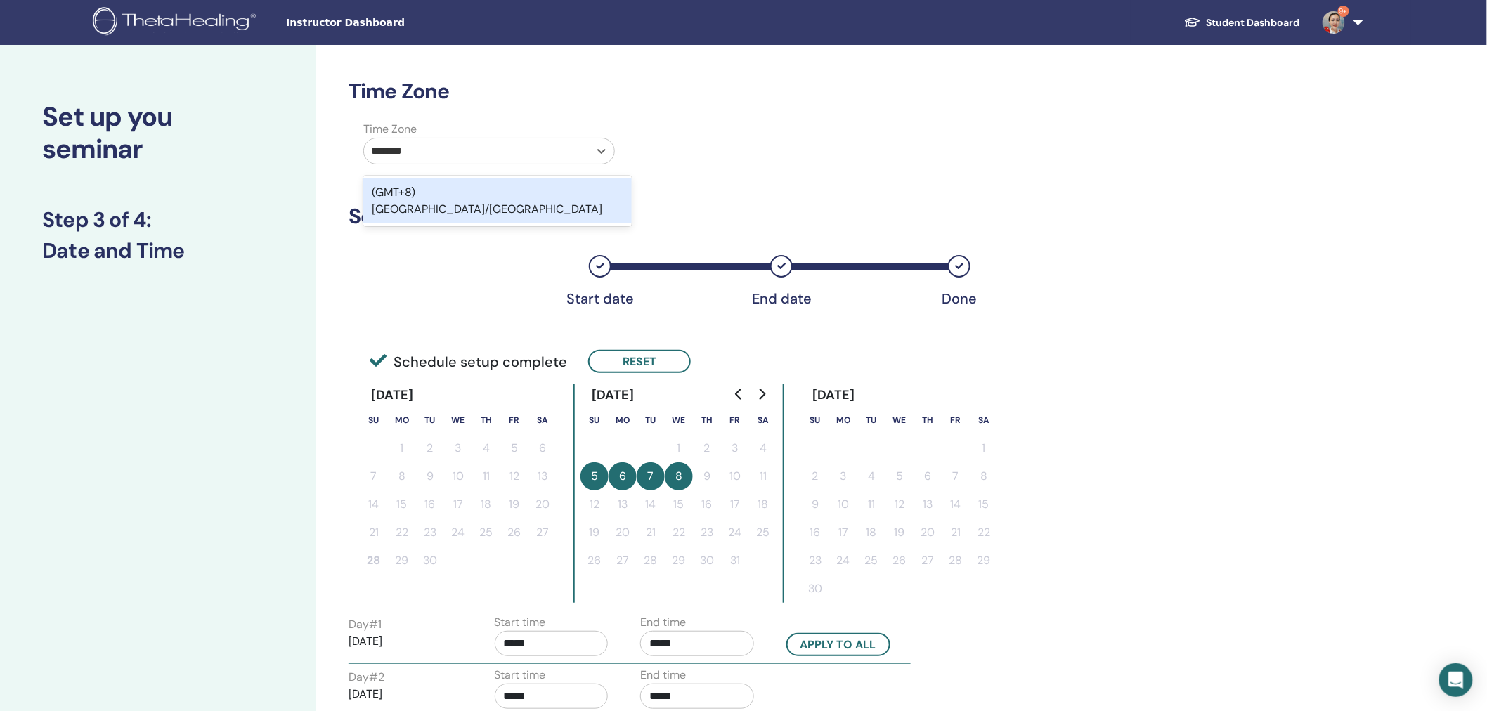
type input "********"
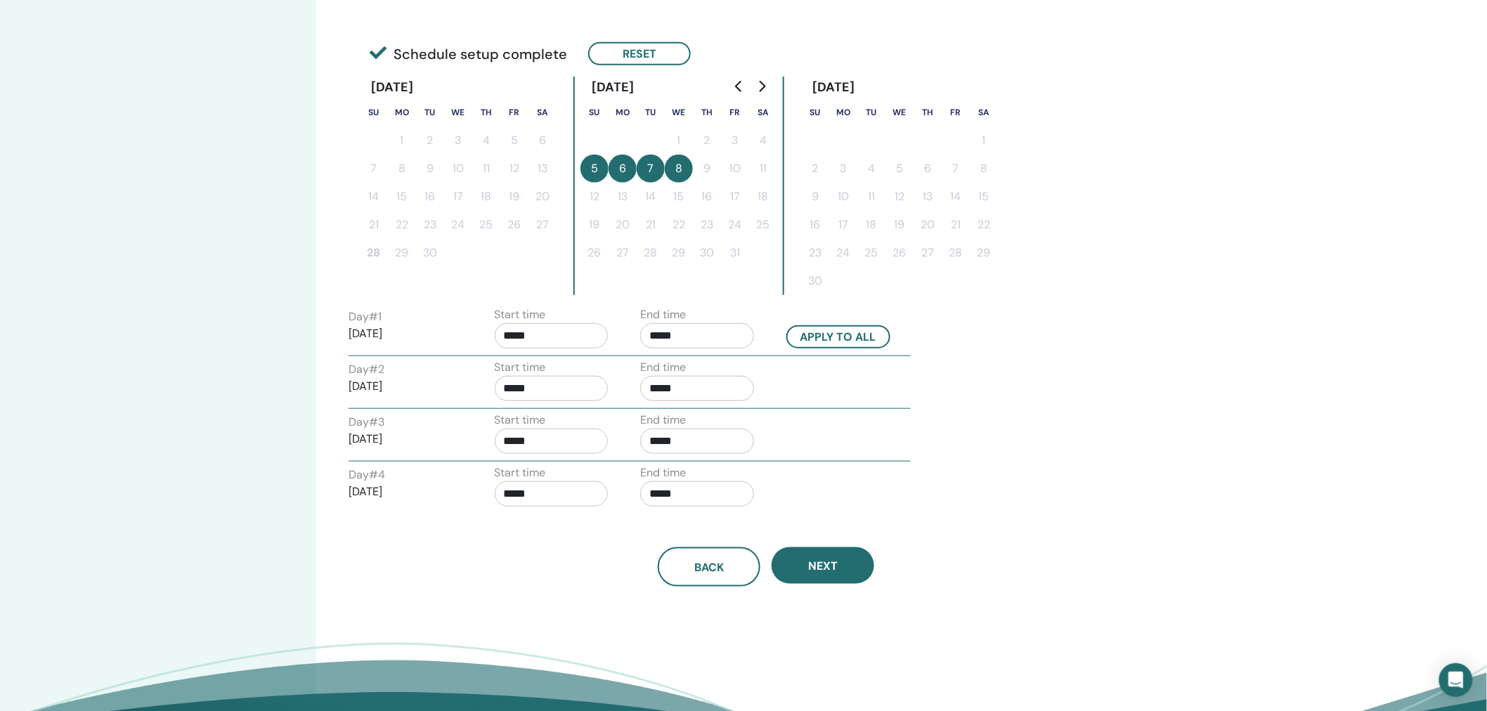
scroll to position [317, 0]
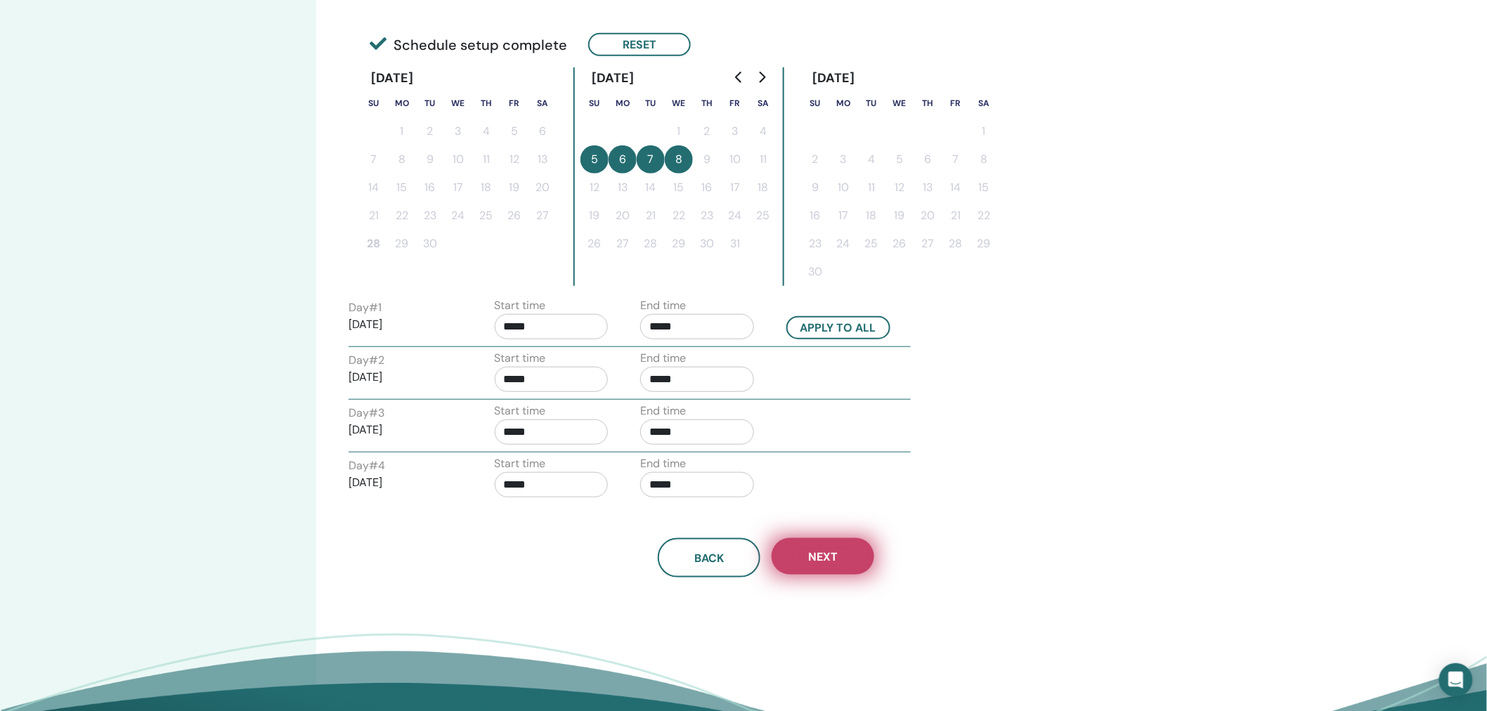
click at [822, 546] on button "Next" at bounding box center [823, 556] width 103 height 37
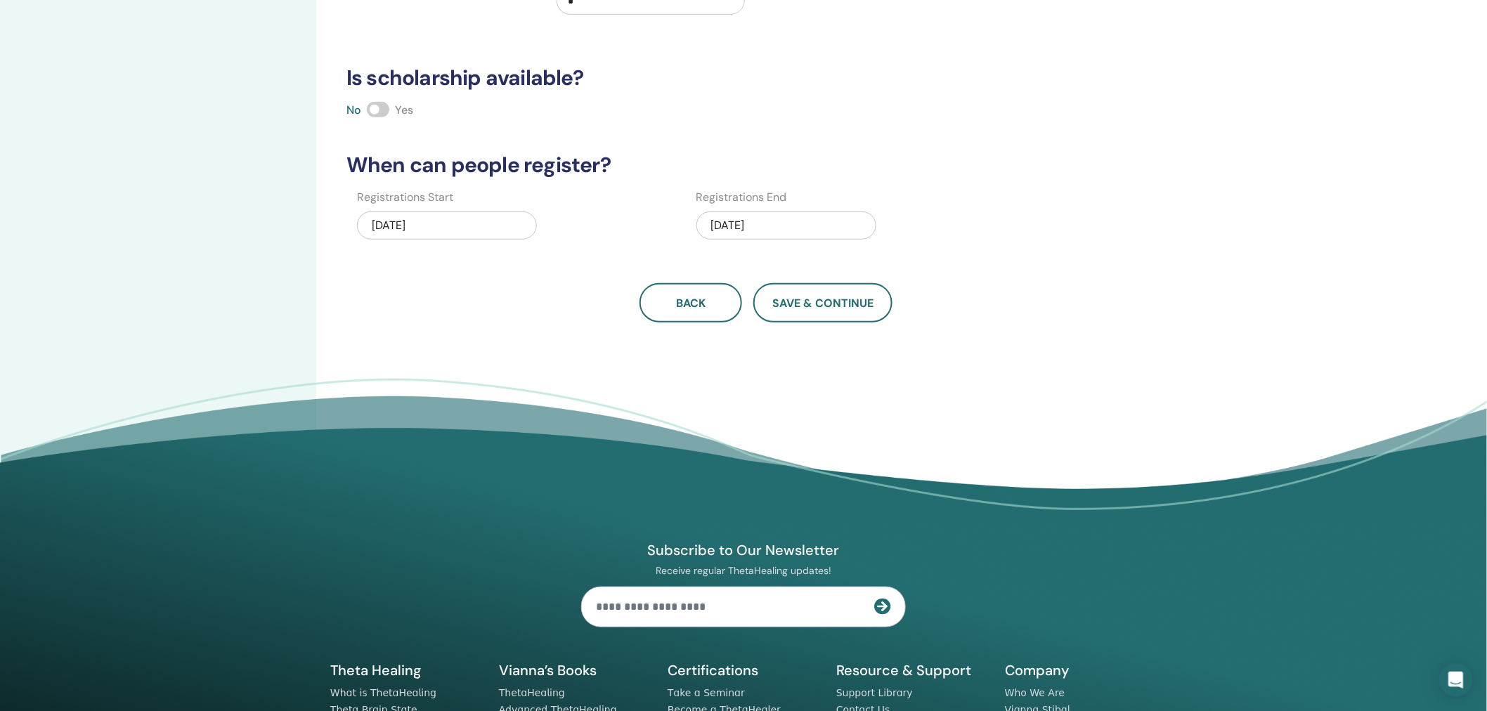
scroll to position [0, 0]
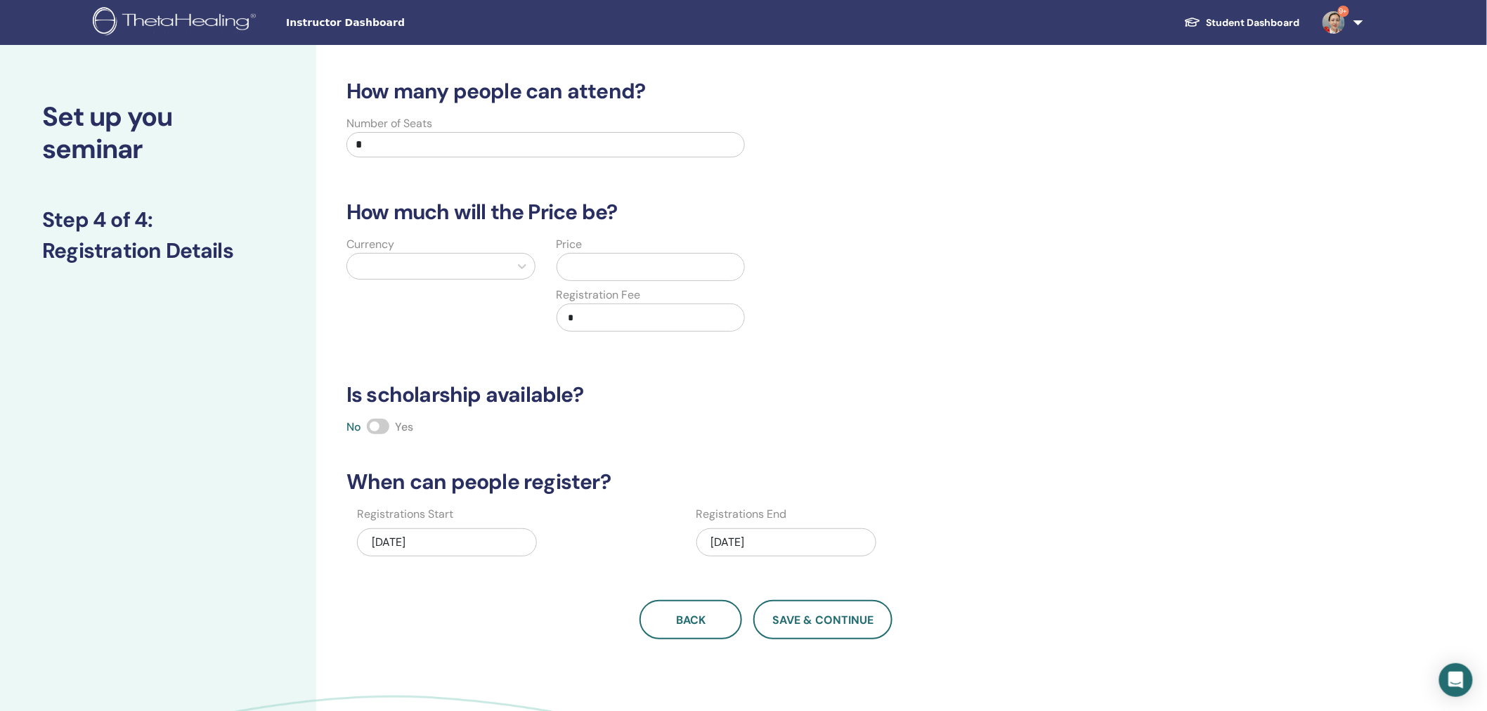
drag, startPoint x: 373, startPoint y: 139, endPoint x: 275, endPoint y: 142, distance: 98.4
click at [275, 142] on div "Set up you seminar Step 4 of 4 : Registration Details How many people can atten…" at bounding box center [743, 440] width 1487 height 791
type input "**"
click at [378, 262] on div at bounding box center [428, 267] width 148 height 20
type input "***"
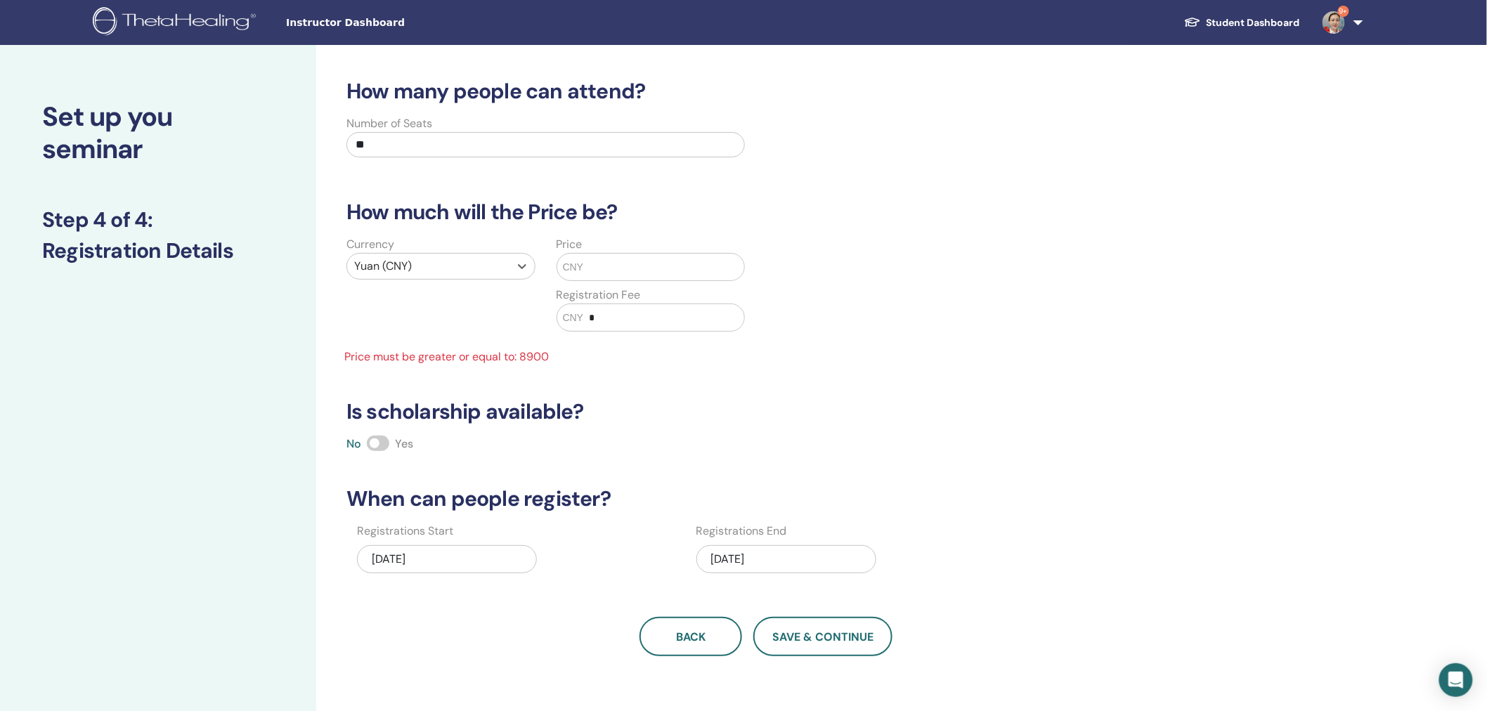
click at [588, 262] on input "text" at bounding box center [663, 267] width 161 height 27
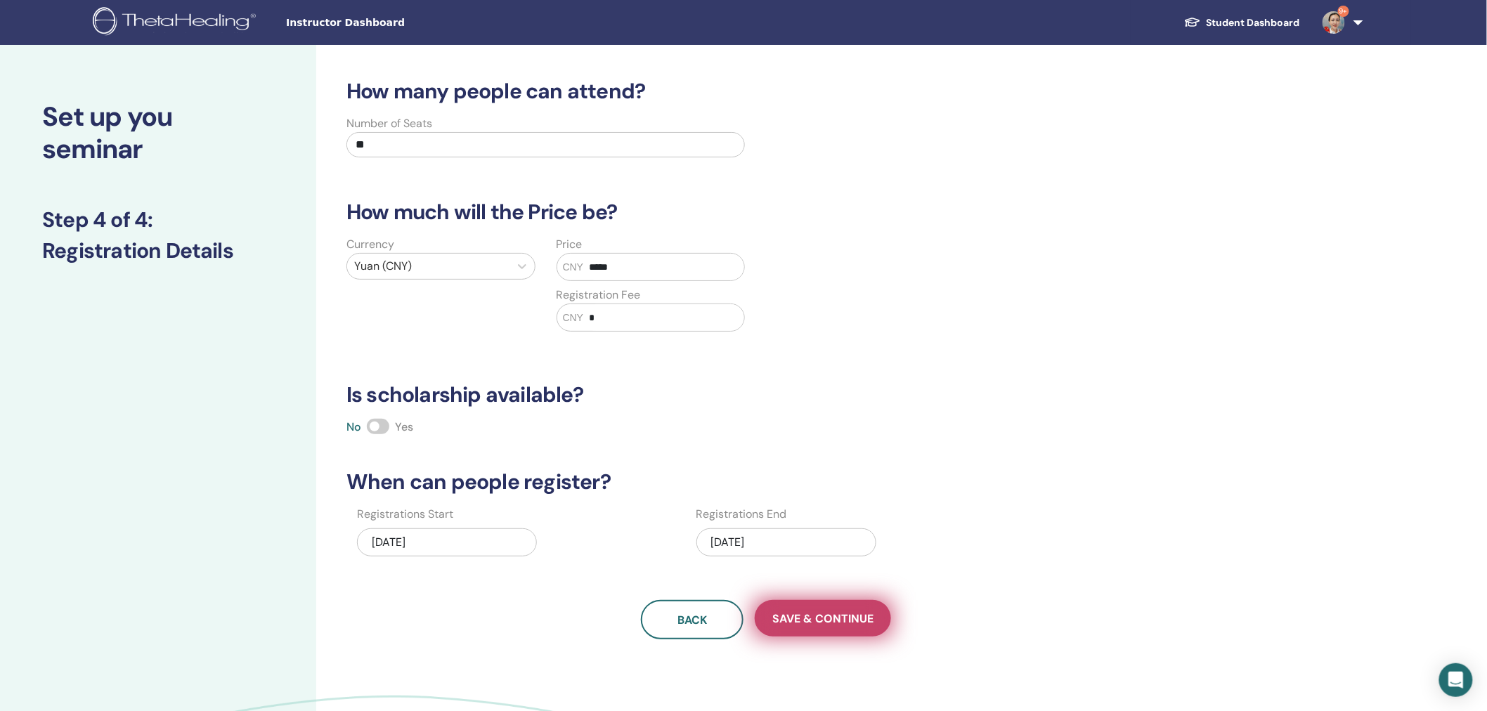
type input "*****"
drag, startPoint x: 836, startPoint y: 619, endPoint x: 862, endPoint y: 606, distance: 28.6
click at [836, 619] on span "Save & Continue" at bounding box center [822, 618] width 101 height 15
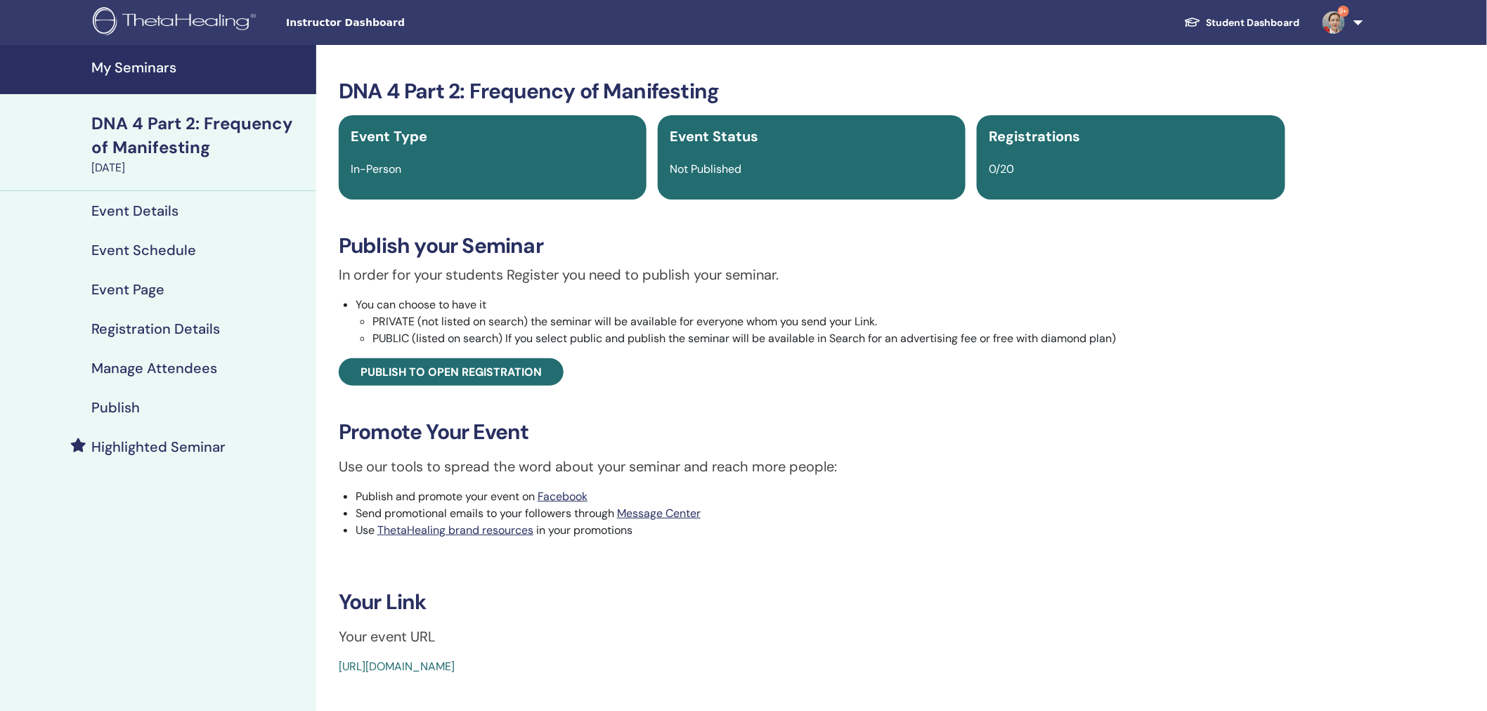
click at [122, 405] on h4 "Publish" at bounding box center [115, 407] width 48 height 17
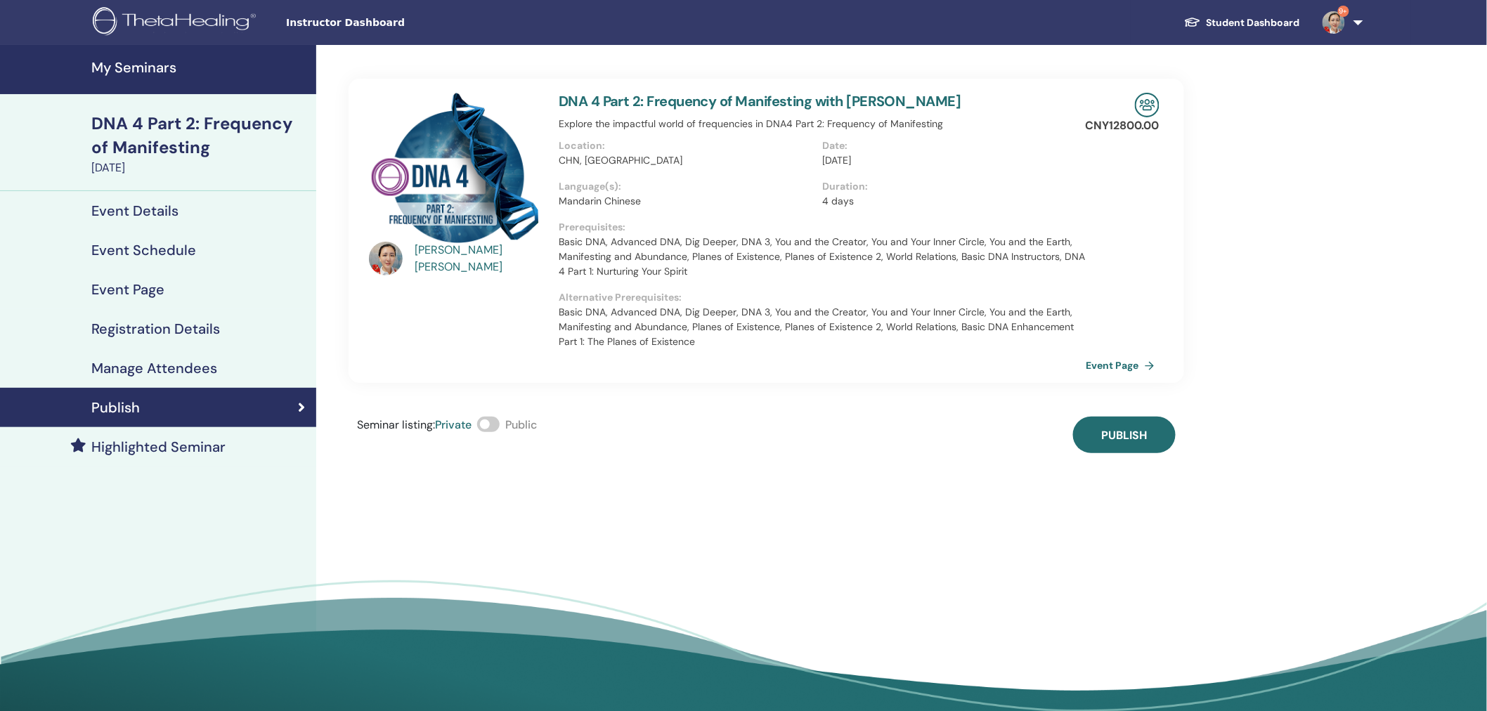
click at [494, 423] on span at bounding box center [488, 424] width 22 height 15
click at [1107, 429] on span "Publish" at bounding box center [1124, 435] width 46 height 15
click at [113, 65] on h4 "My Seminars" at bounding box center [199, 67] width 216 height 17
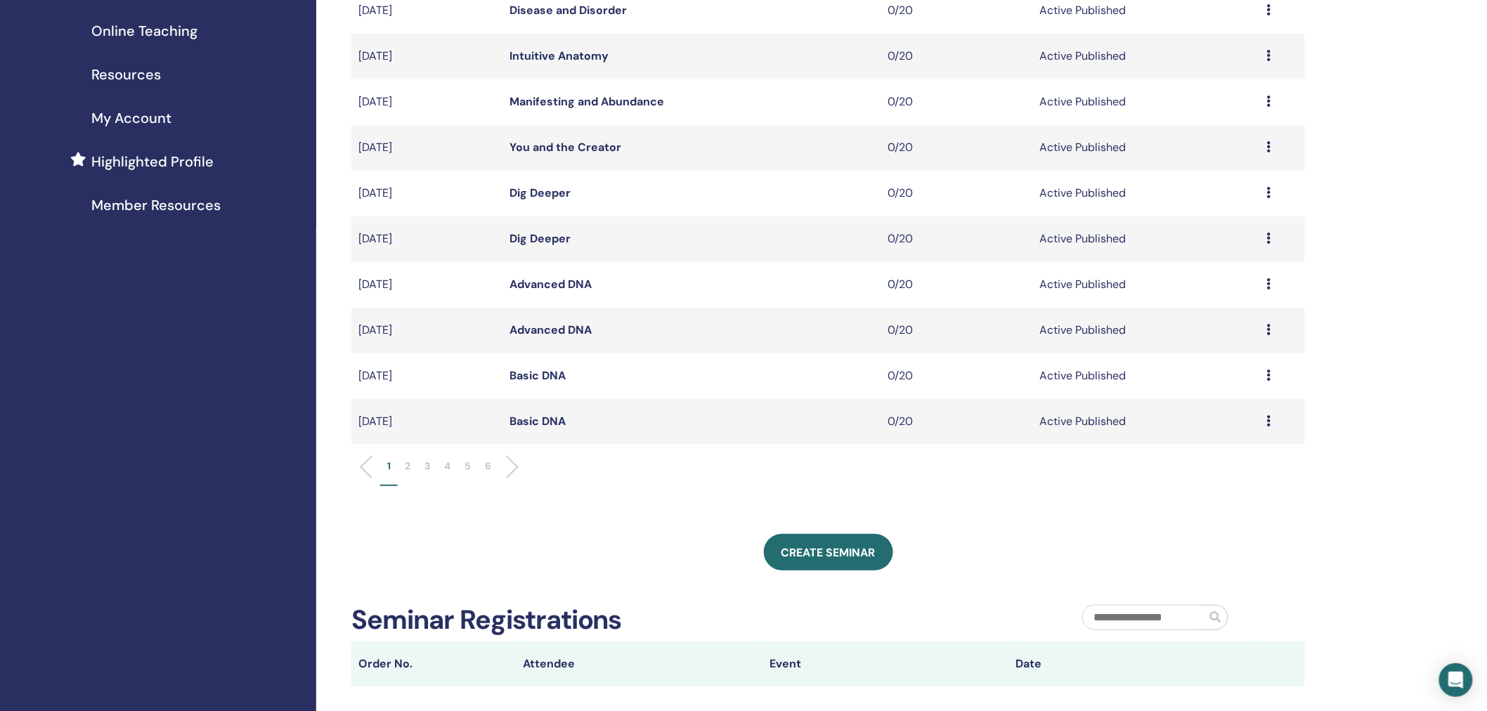
scroll to position [277, 0]
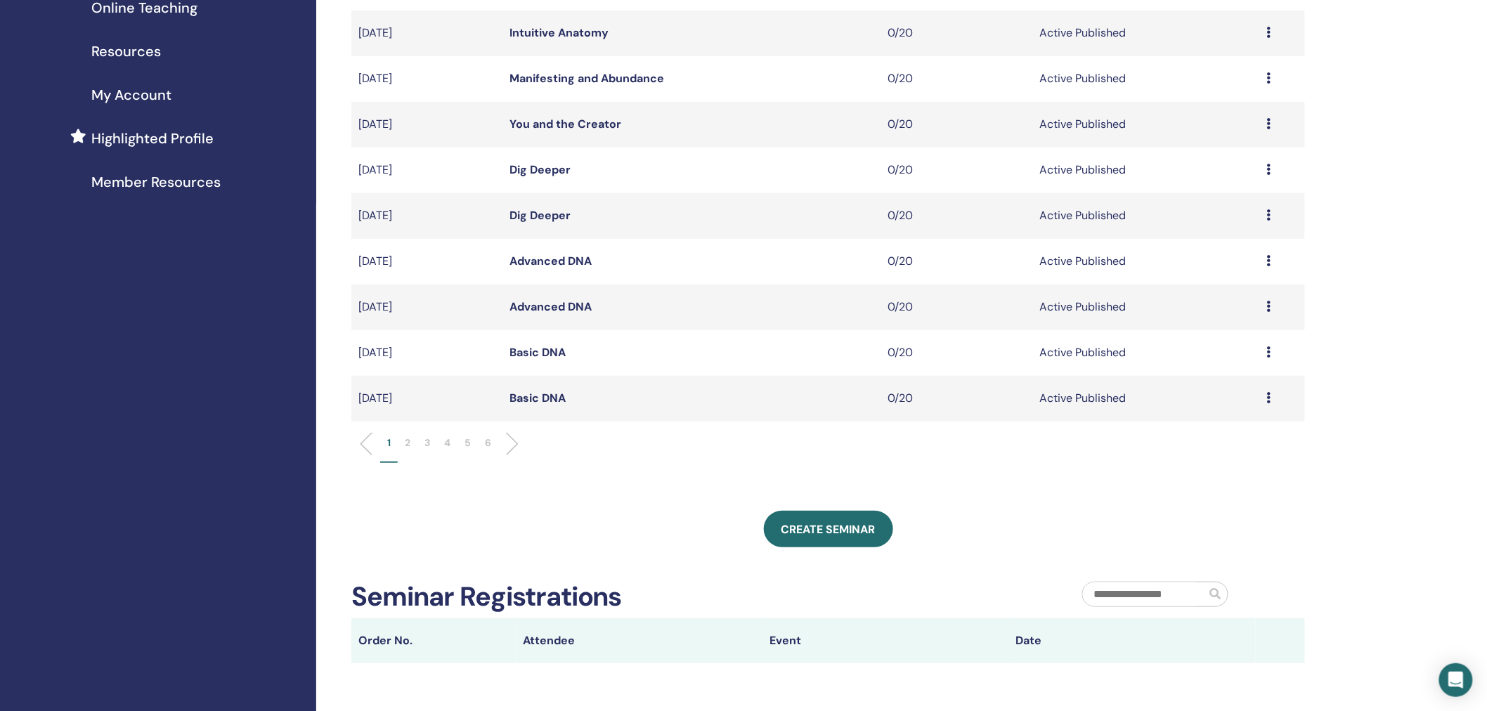
click at [405, 441] on p "2" at bounding box center [408, 443] width 6 height 15
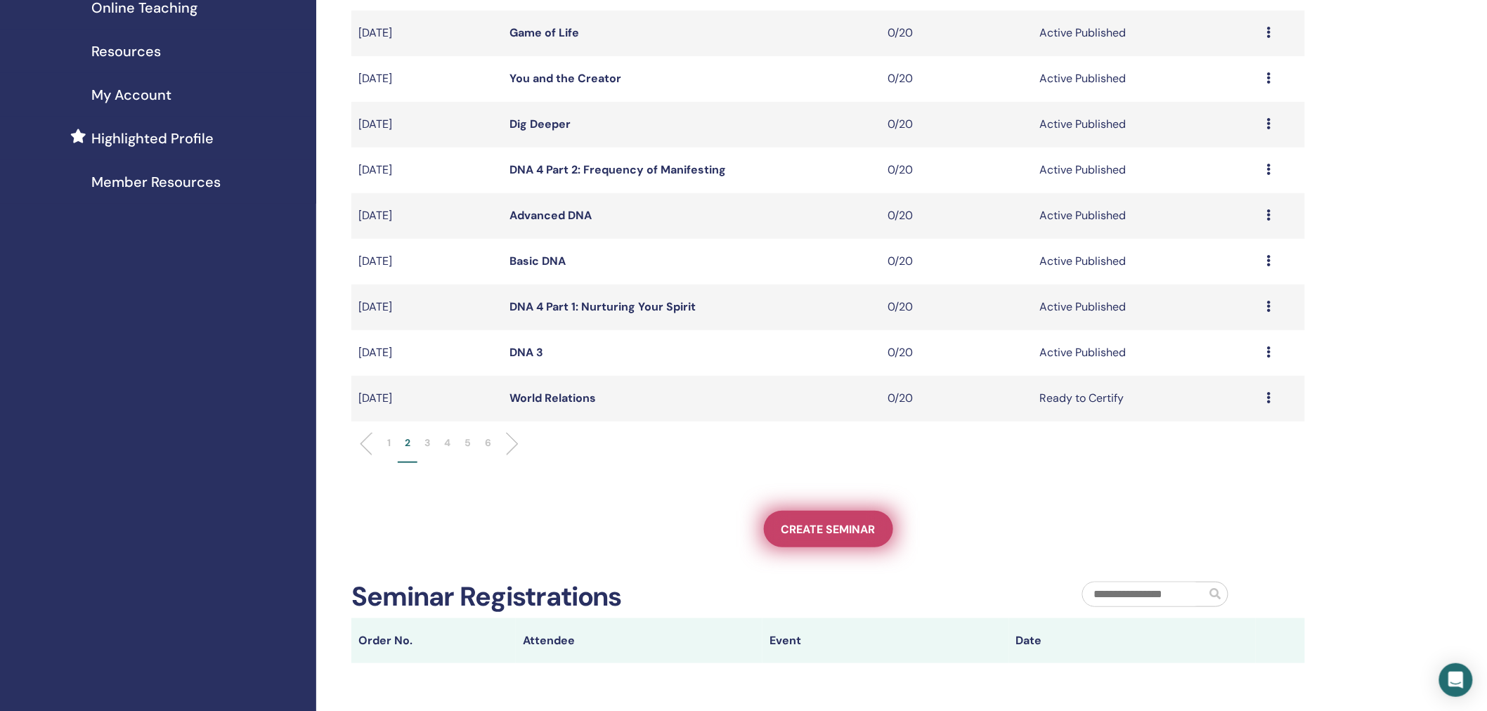
click at [806, 522] on span "Create seminar" at bounding box center [829, 529] width 94 height 15
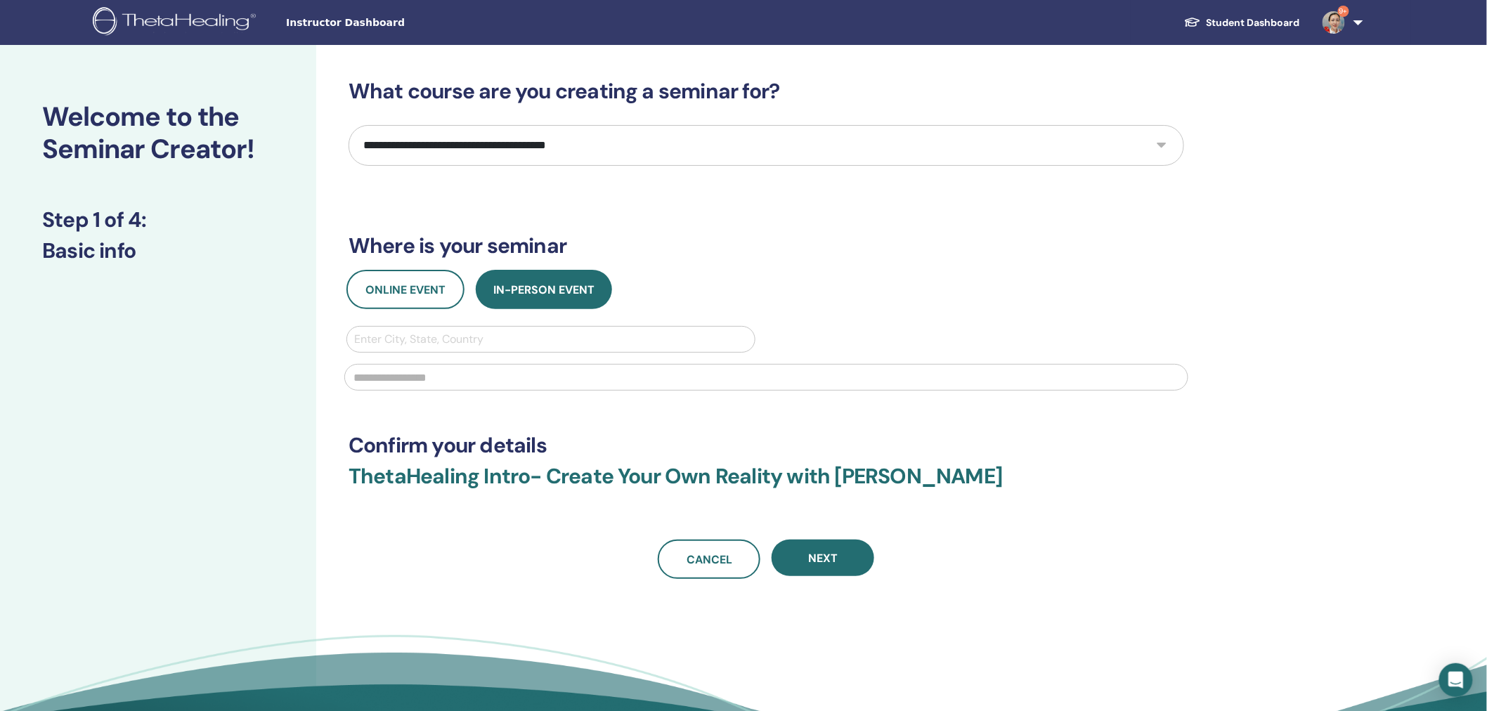
select select "****"
click at [349, 125] on select "**********" at bounding box center [767, 145] width 836 height 41
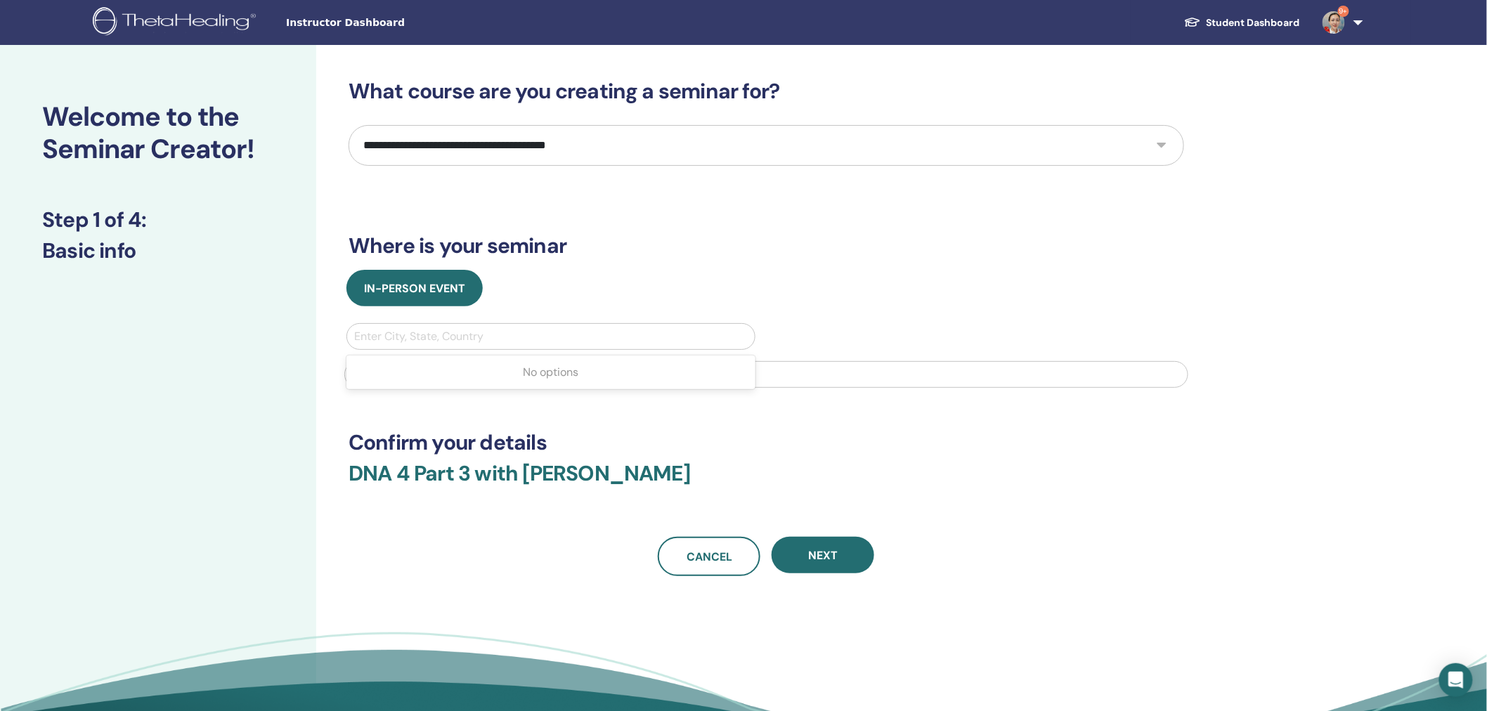
click at [432, 339] on div at bounding box center [551, 337] width 394 height 20
type input "********"
click at [465, 377] on input "text" at bounding box center [766, 374] width 844 height 27
type input "*****"
click at [774, 458] on div "**********" at bounding box center [767, 328] width 836 height 498
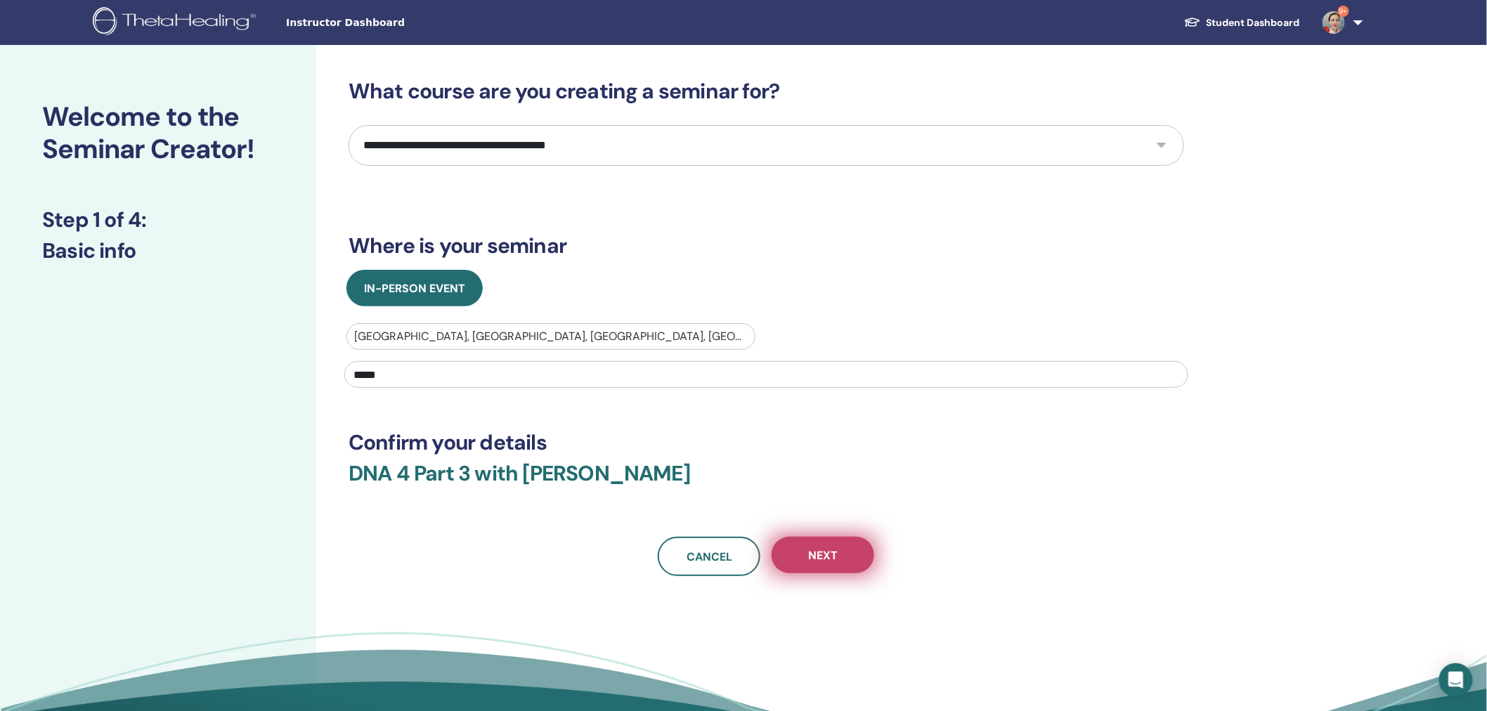
click at [817, 557] on span "Next" at bounding box center [823, 555] width 30 height 15
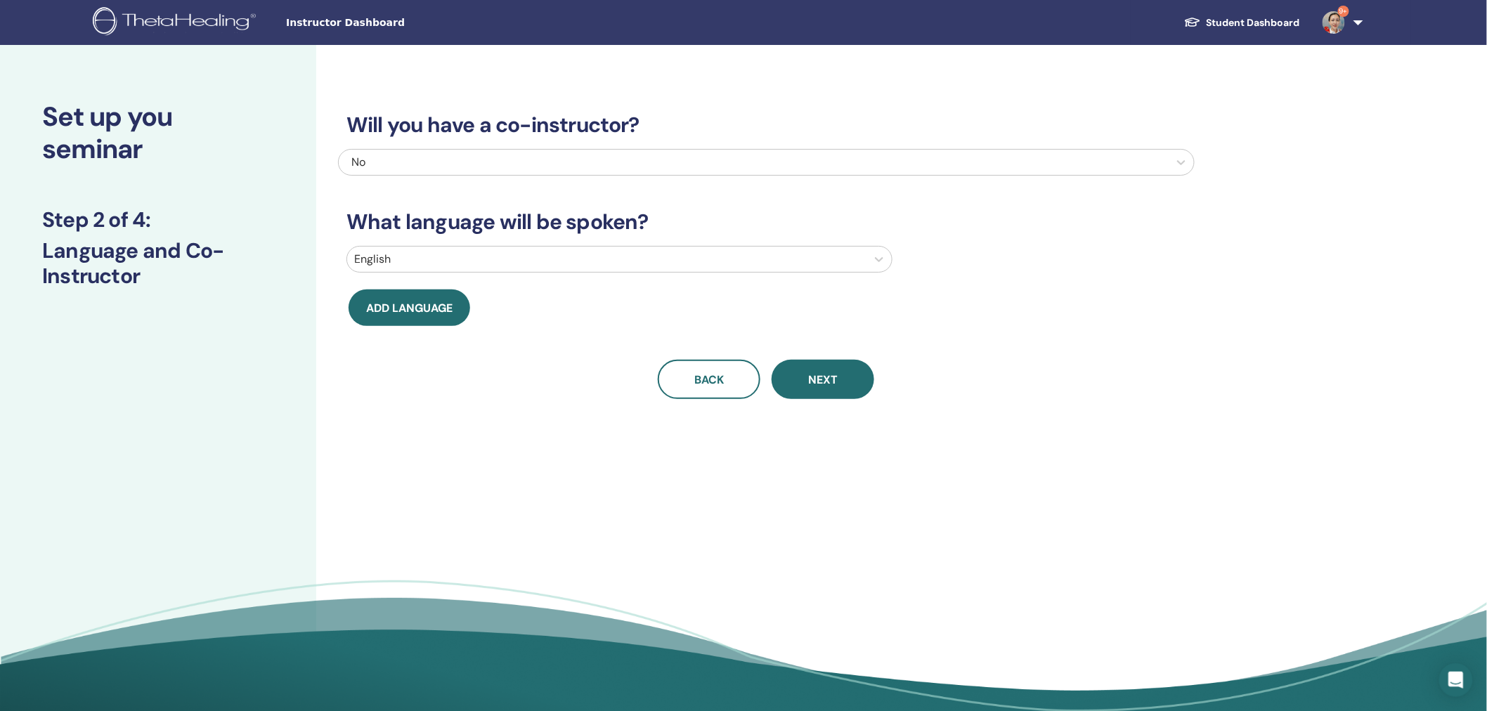
click at [645, 254] on div at bounding box center [606, 260] width 505 height 20
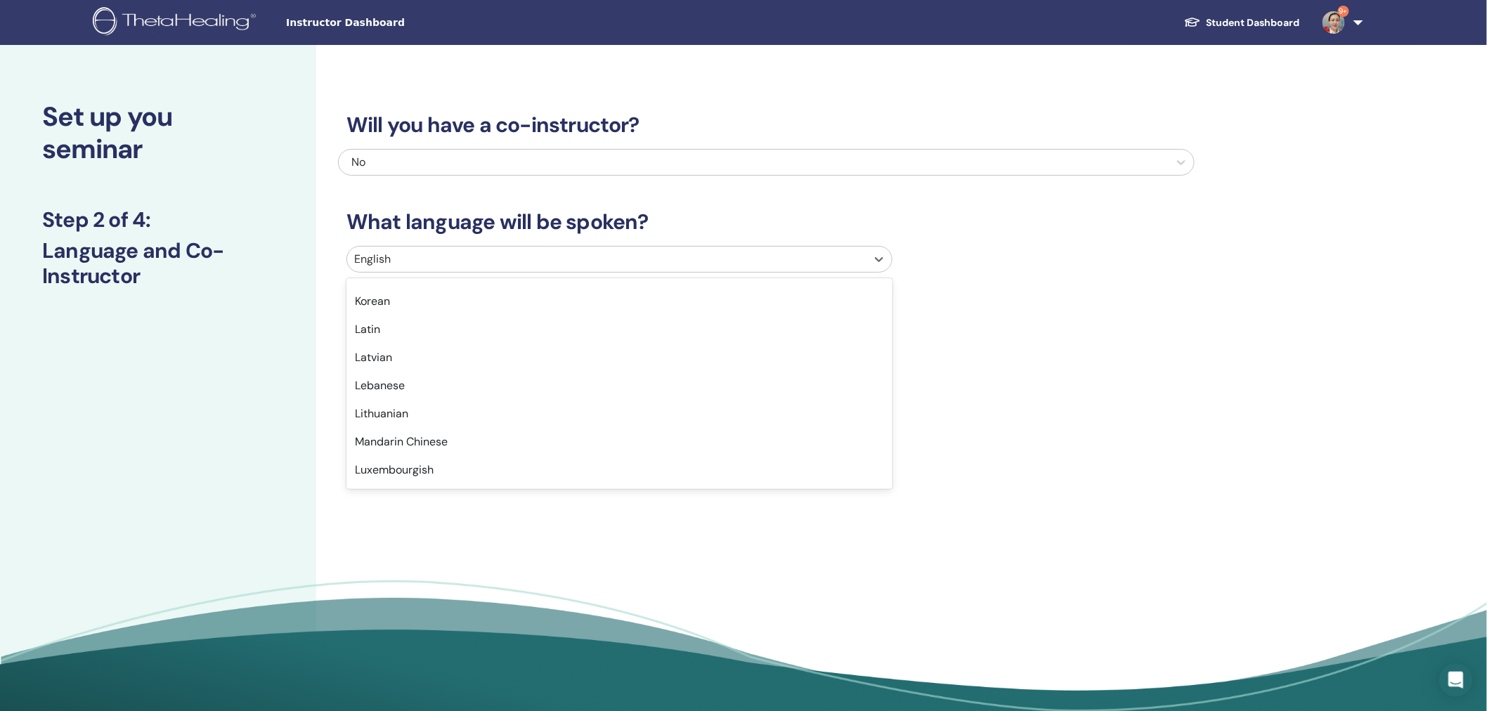
scroll to position [747, 0]
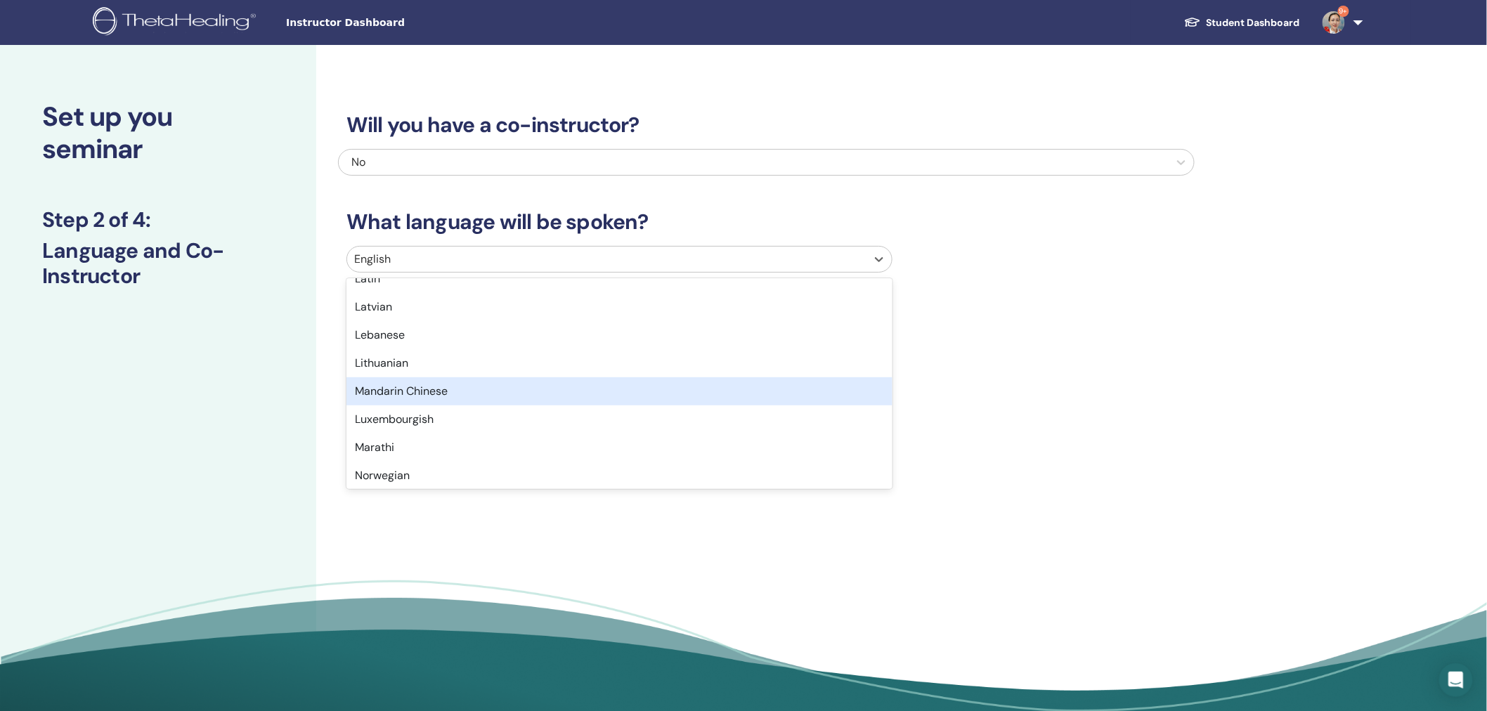
click at [841, 387] on div "Mandarin Chinese" at bounding box center [620, 391] width 546 height 28
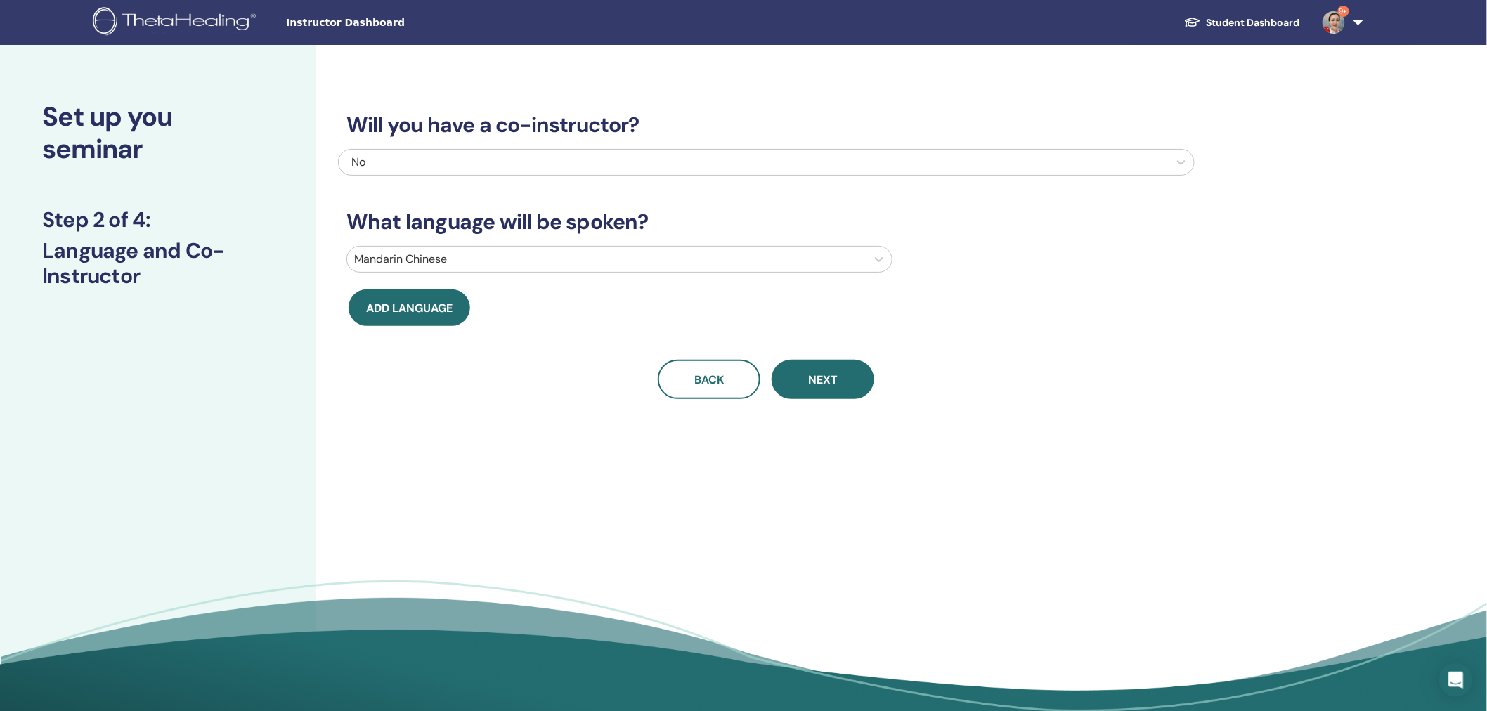
click at [1069, 350] on div "Will you have a co-instructor? No What language will be spoken? Mandarin Chines…" at bounding box center [766, 239] width 857 height 320
click at [834, 377] on span "Next" at bounding box center [823, 380] width 30 height 18
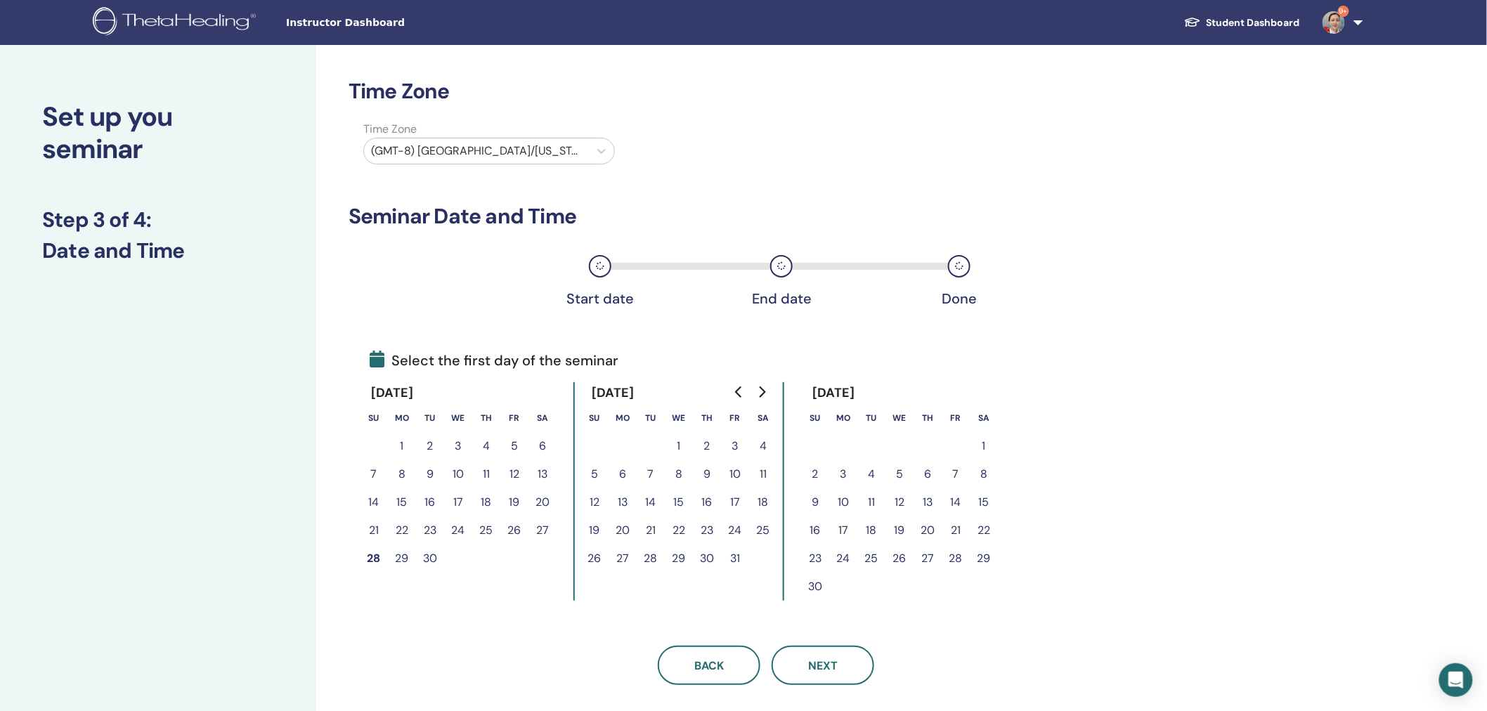
click at [518, 150] on div at bounding box center [476, 151] width 211 height 20
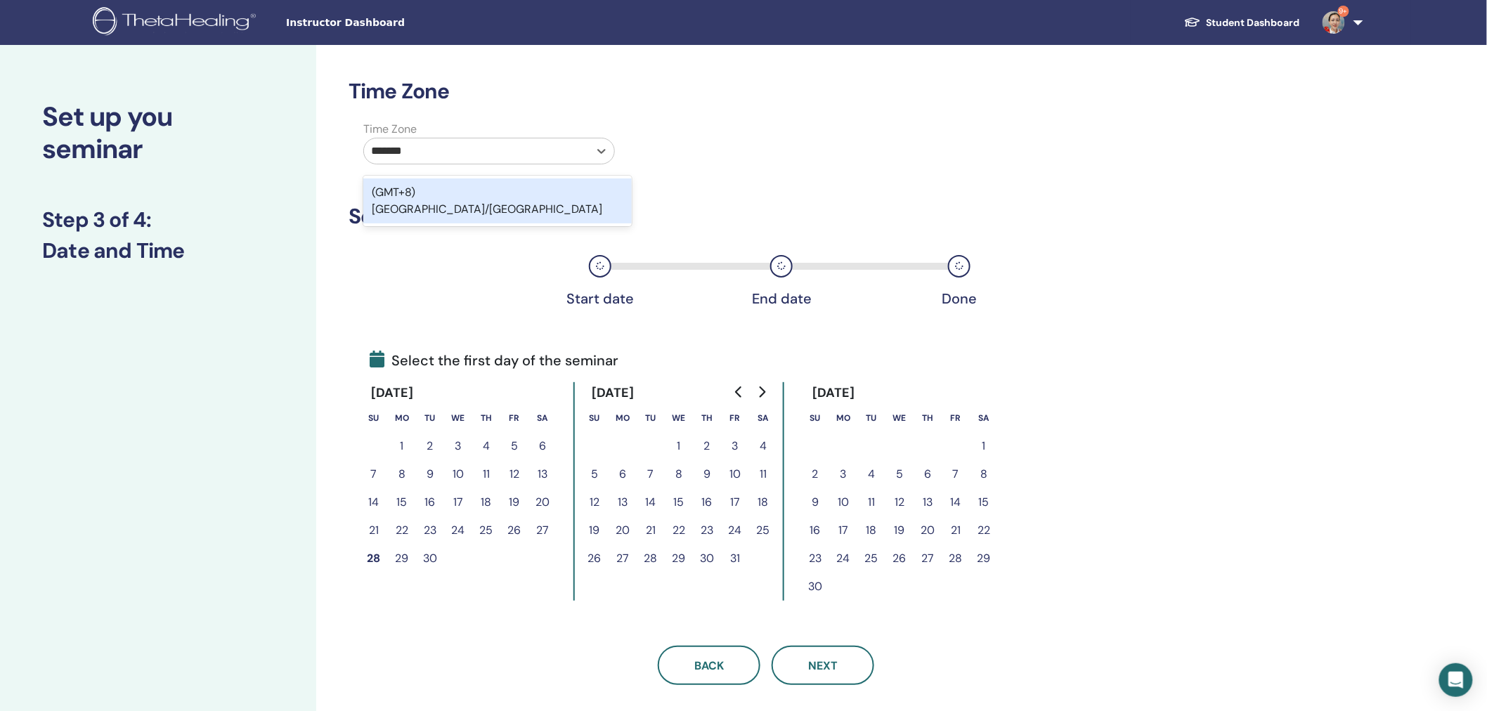
type input "********"
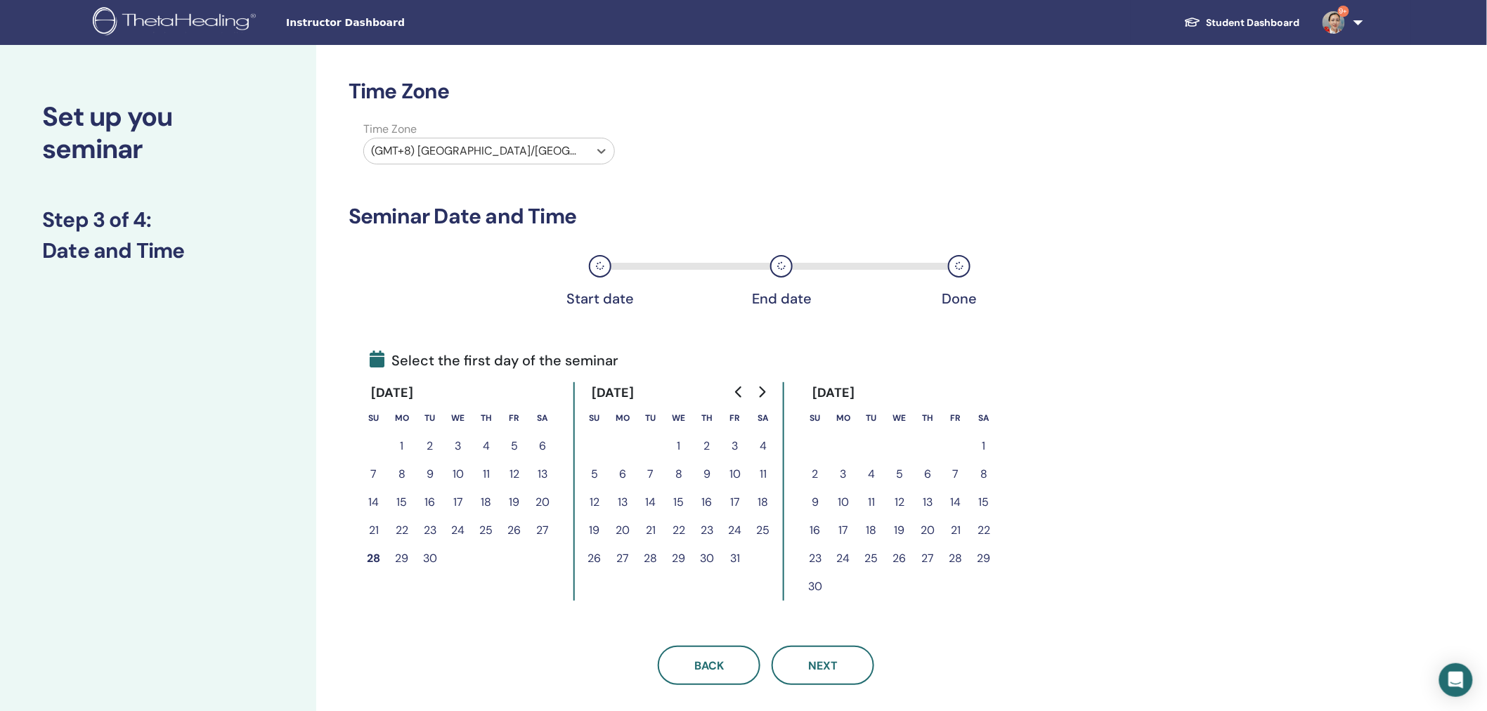
click at [711, 474] on button "9" at bounding box center [707, 474] width 28 height 28
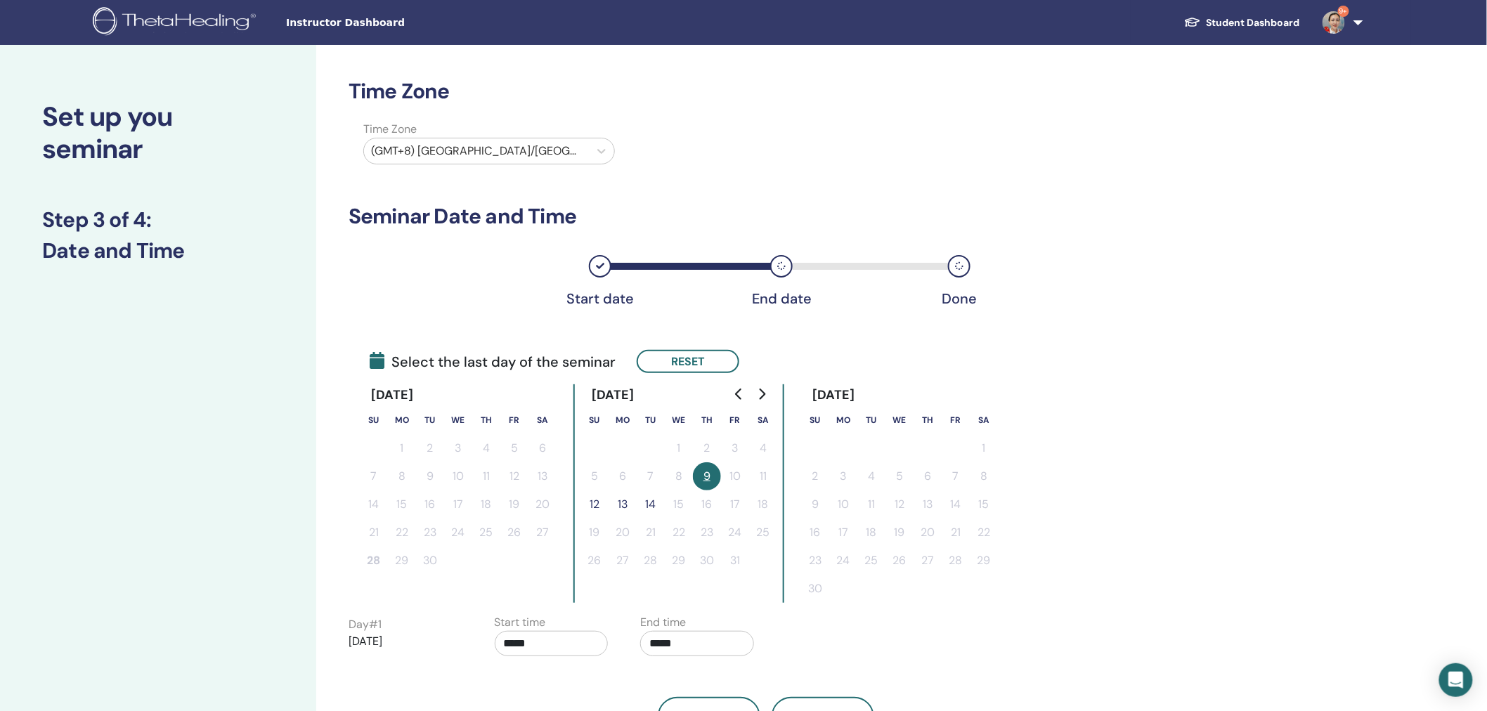
click at [594, 500] on button "12" at bounding box center [595, 505] width 28 height 28
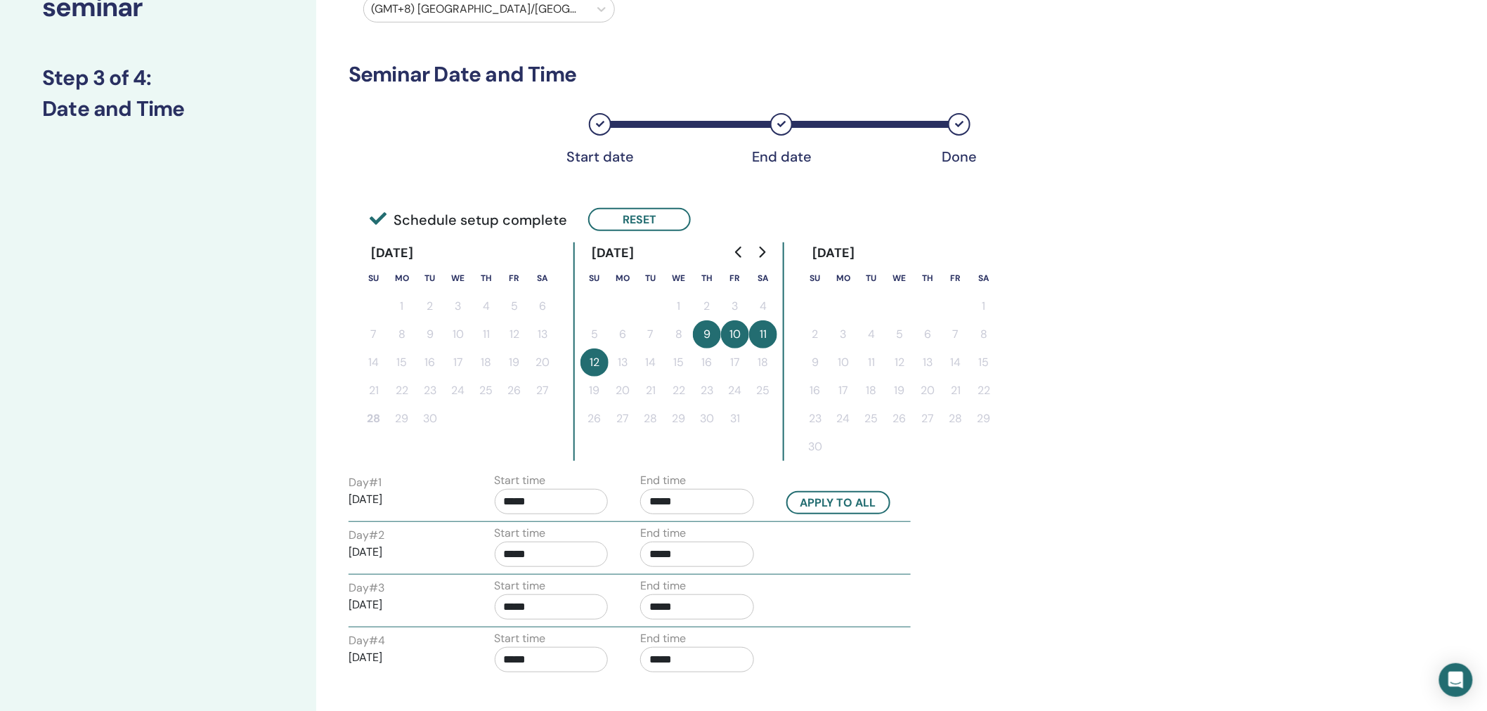
scroll to position [197, 0]
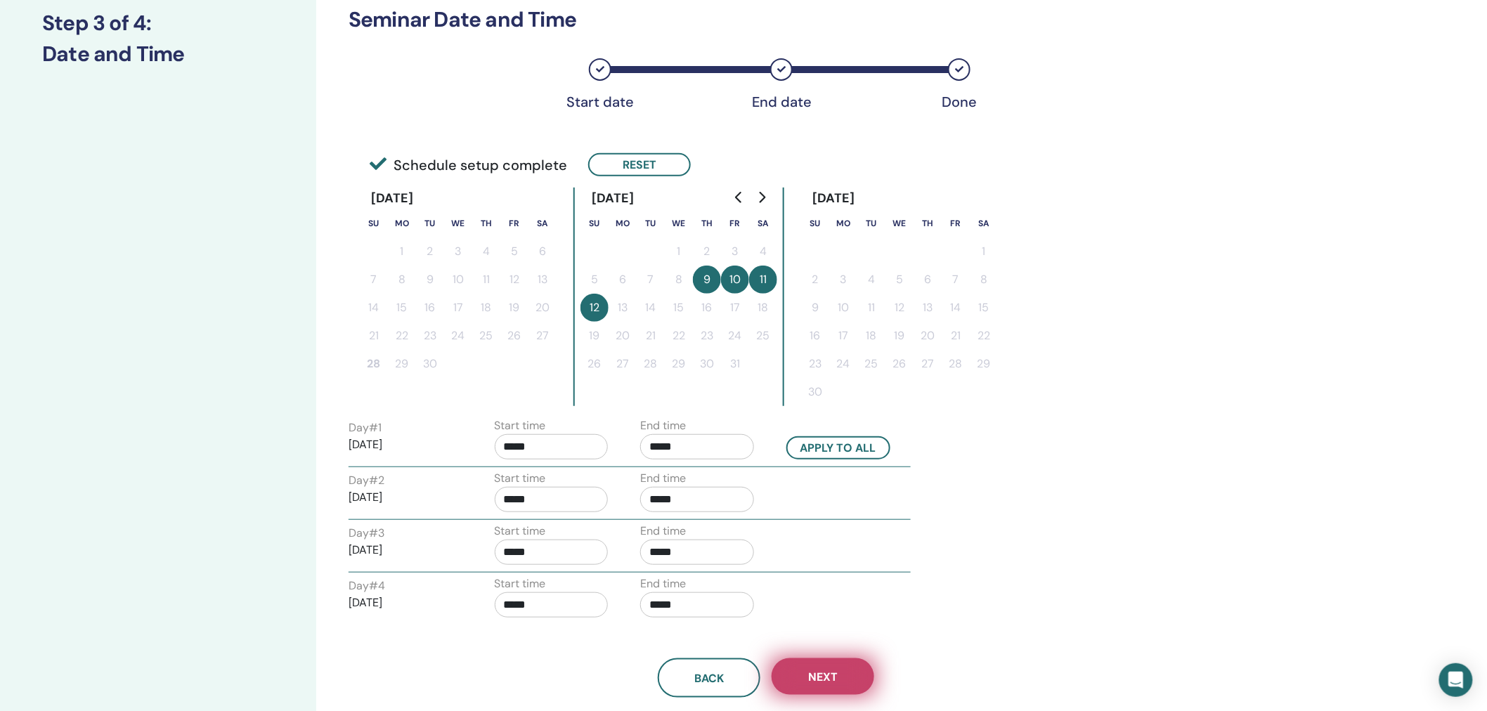
click at [824, 677] on span "Next" at bounding box center [823, 677] width 30 height 15
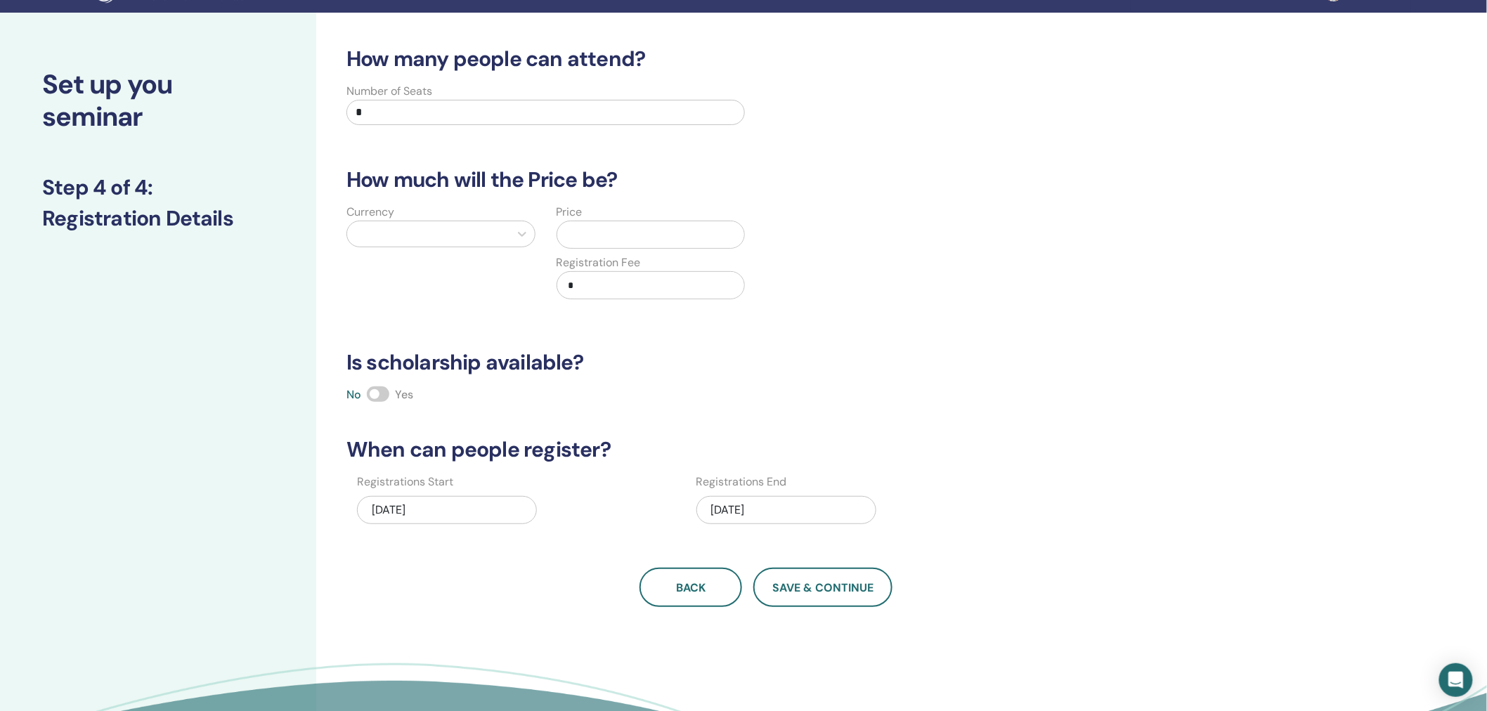
scroll to position [0, 0]
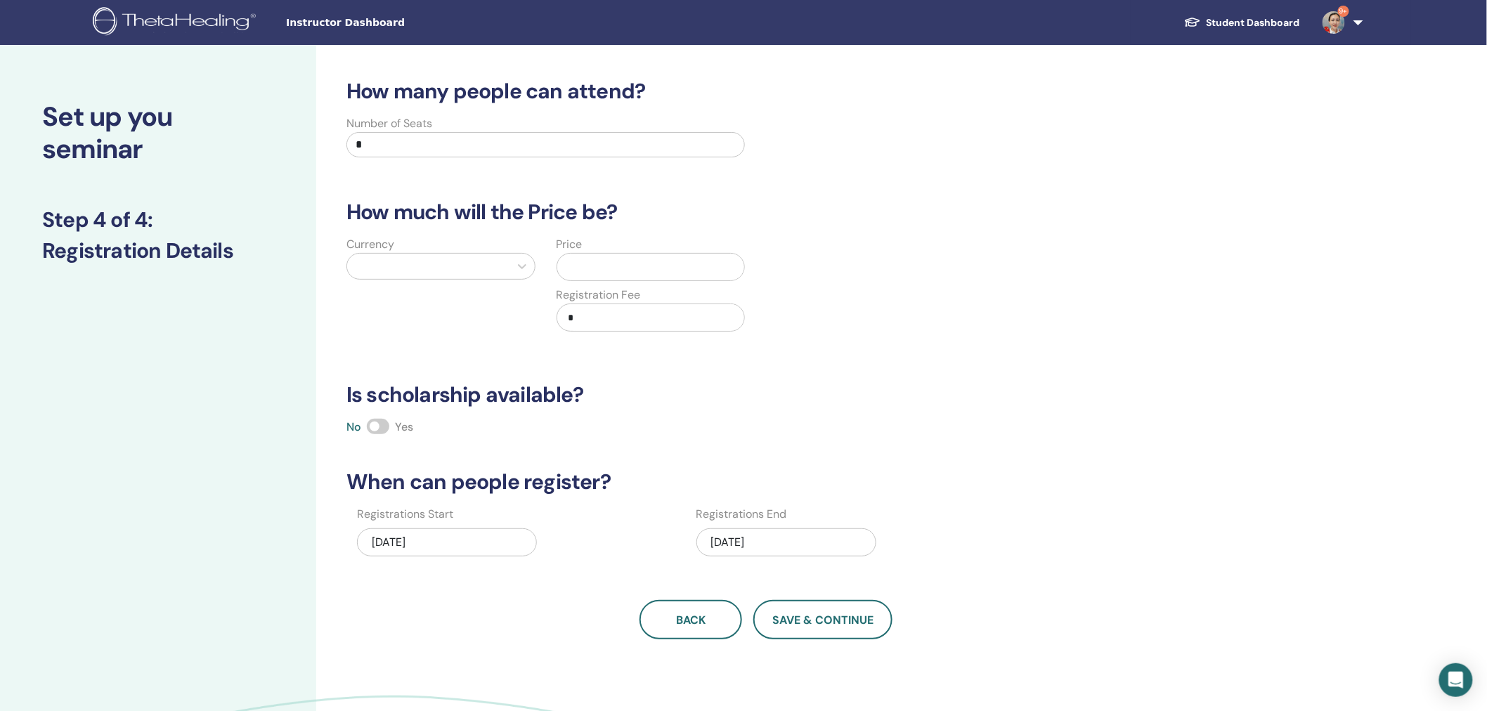
drag, startPoint x: 387, startPoint y: 145, endPoint x: 228, endPoint y: 138, distance: 158.3
click at [251, 137] on div "Set up you seminar Step 4 of 4 : Registration Details How many people can atten…" at bounding box center [743, 440] width 1487 height 791
type input "**"
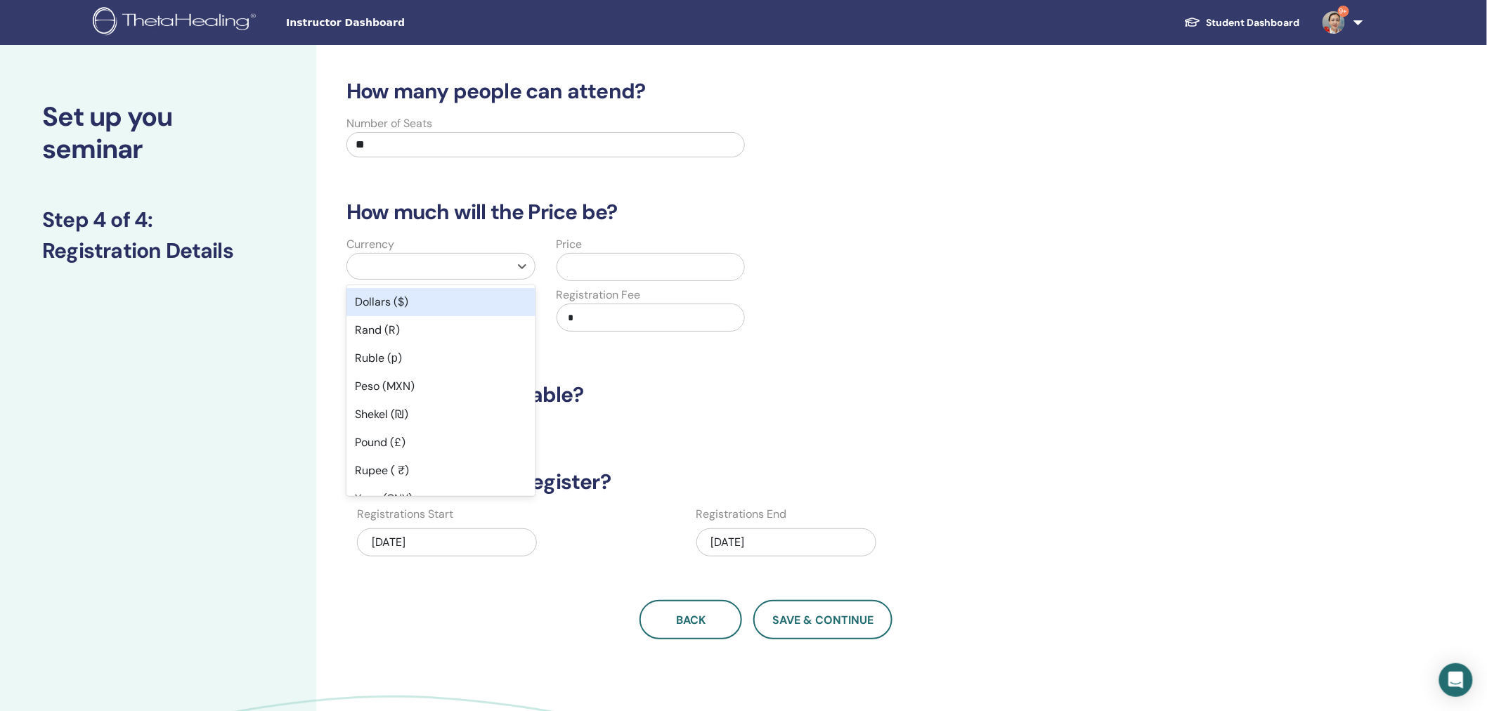
click at [364, 254] on div at bounding box center [428, 266] width 162 height 25
type input "***"
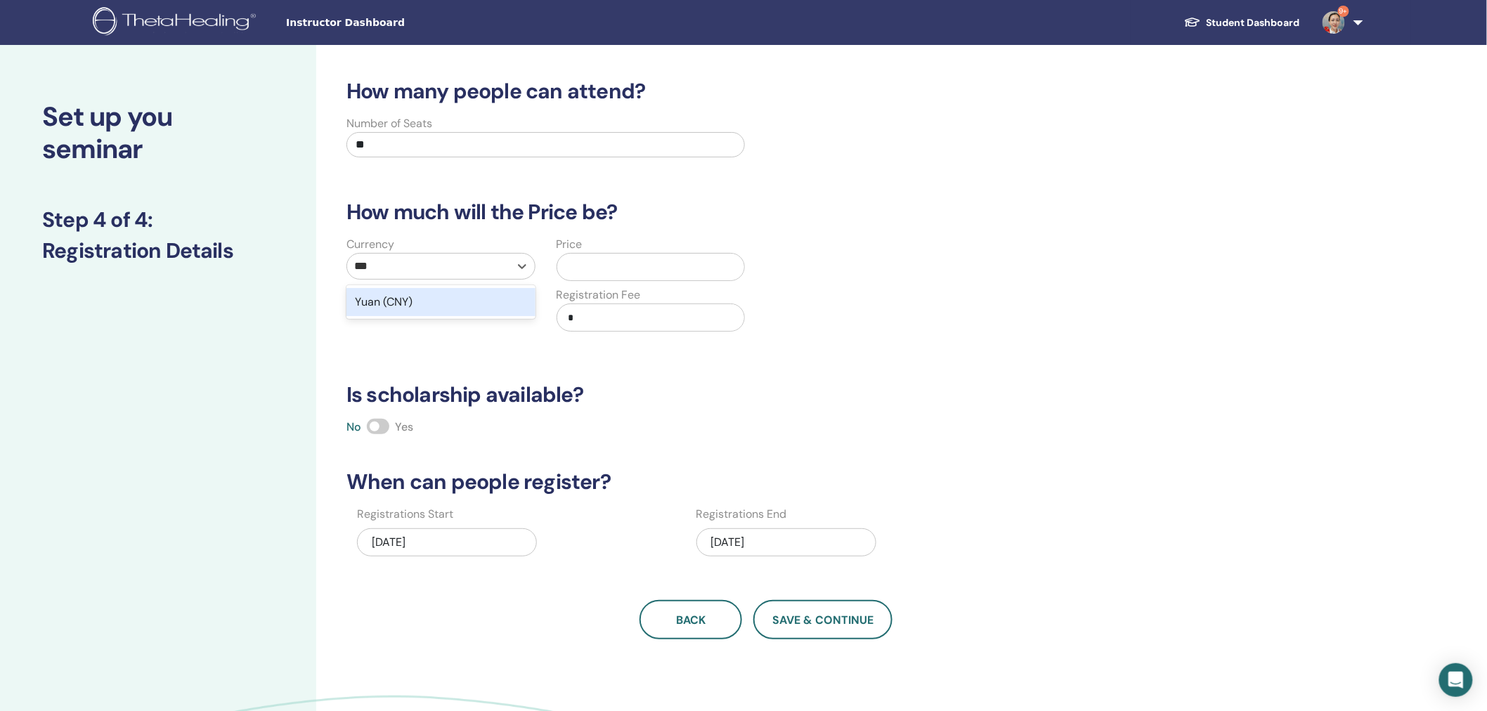
click at [447, 302] on div "Yuan (CNY)" at bounding box center [441, 302] width 189 height 28
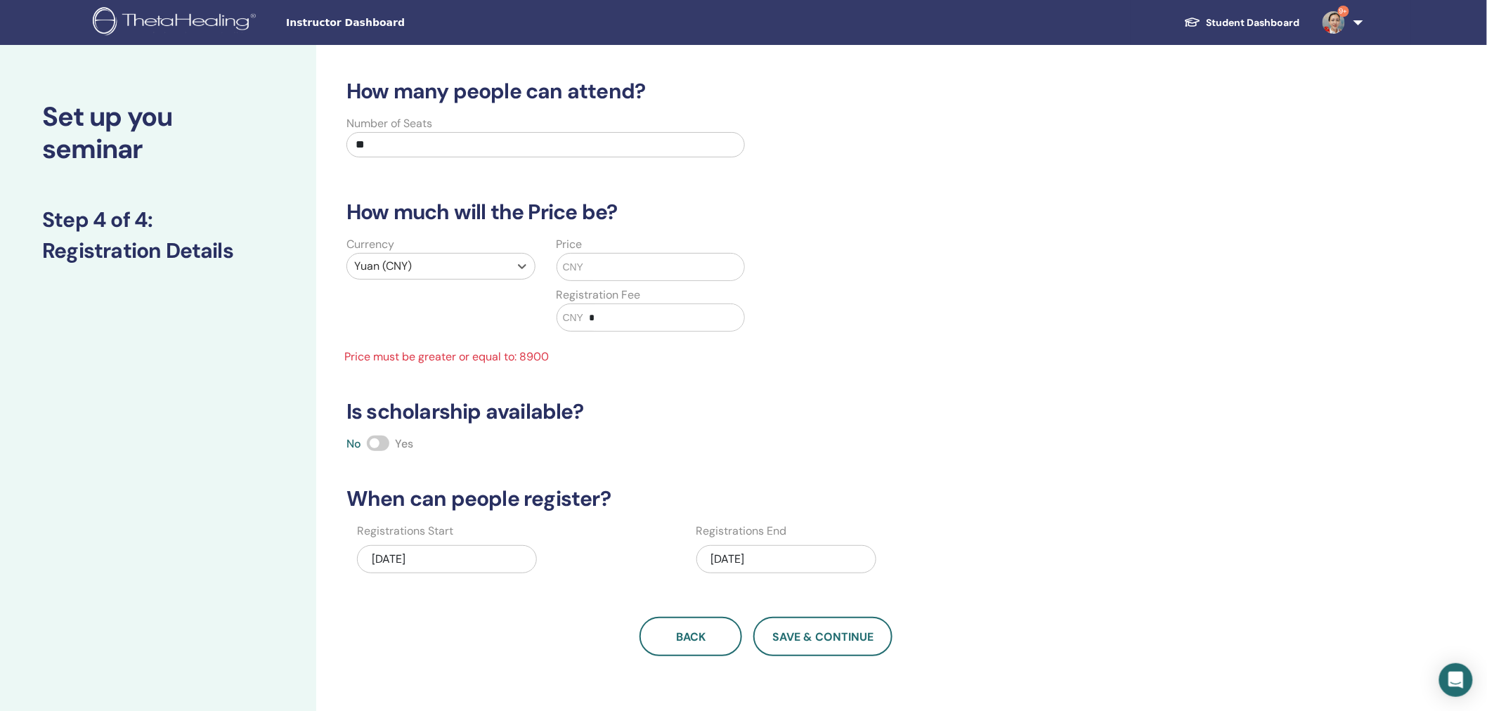
click at [596, 256] on input "text" at bounding box center [663, 267] width 161 height 27
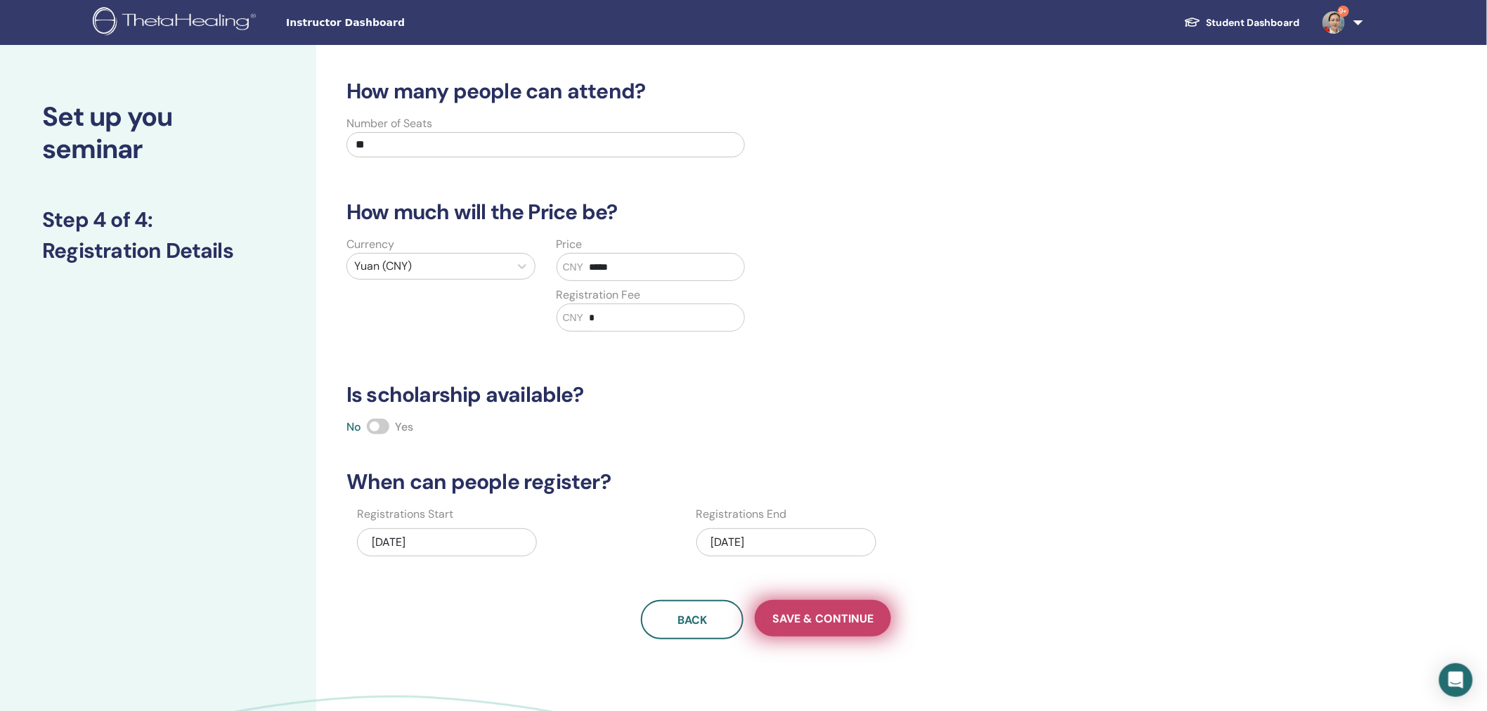
type input "*****"
click at [820, 623] on span "Save & Continue" at bounding box center [822, 618] width 101 height 15
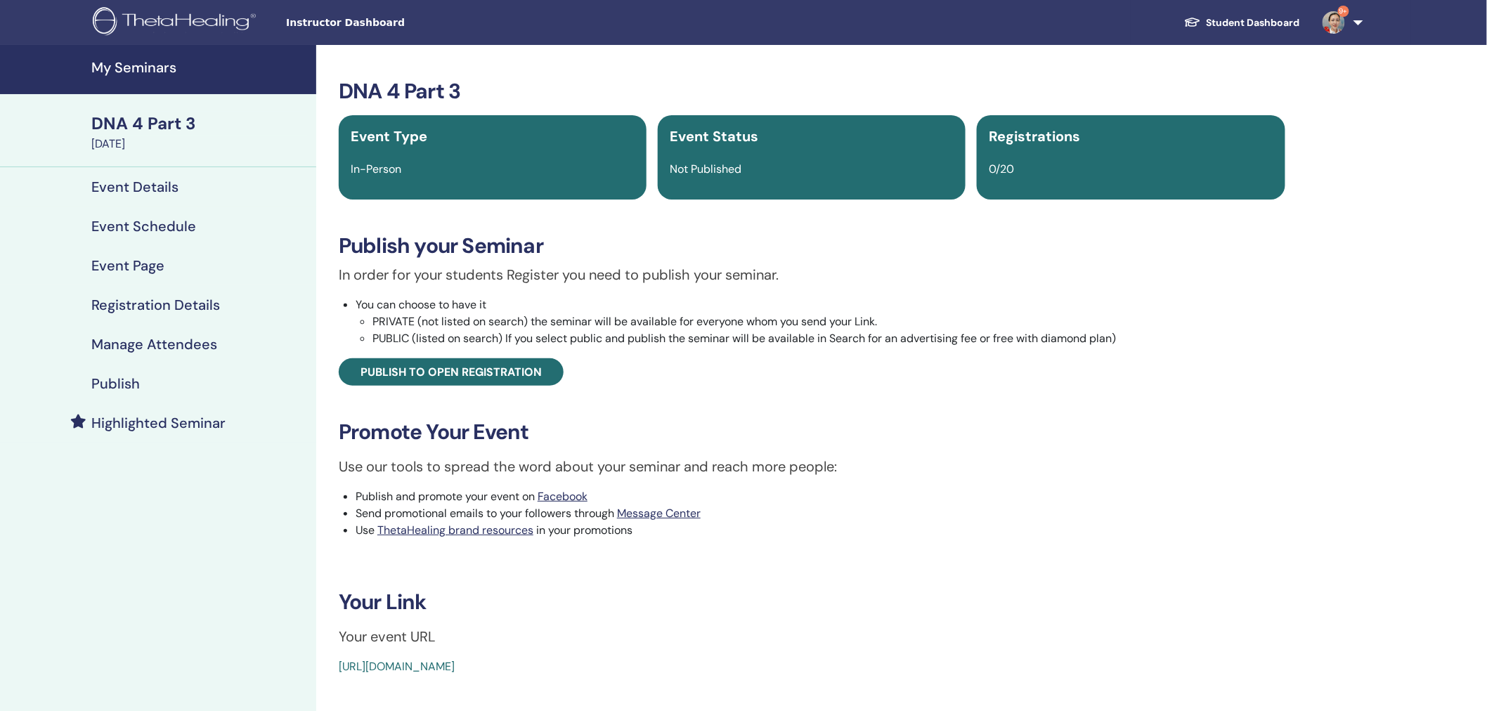
click at [119, 378] on h4 "Publish" at bounding box center [115, 383] width 48 height 17
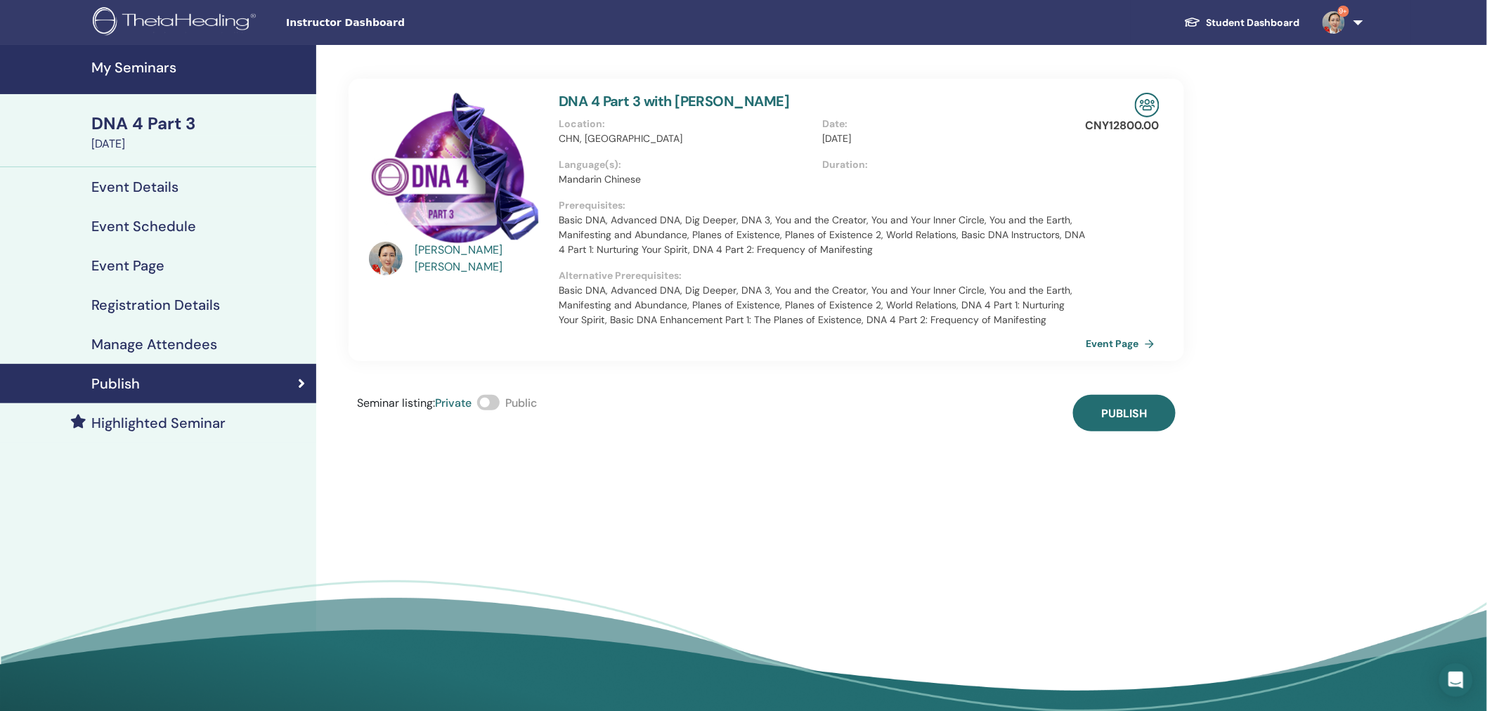
click at [494, 399] on span at bounding box center [488, 402] width 22 height 15
click at [1127, 406] on span "Publish" at bounding box center [1124, 413] width 46 height 15
click at [150, 67] on h4 "My Seminars" at bounding box center [199, 67] width 216 height 17
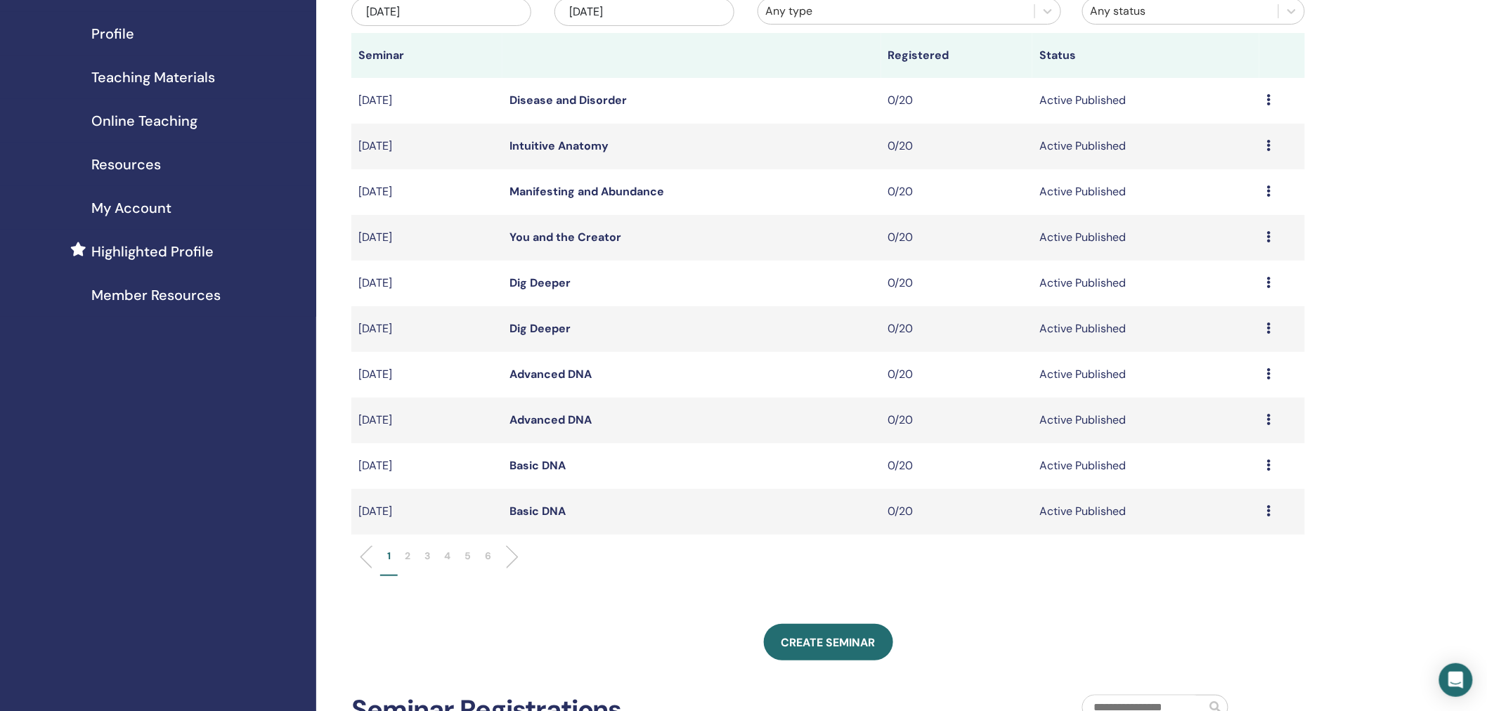
scroll to position [158, 0]
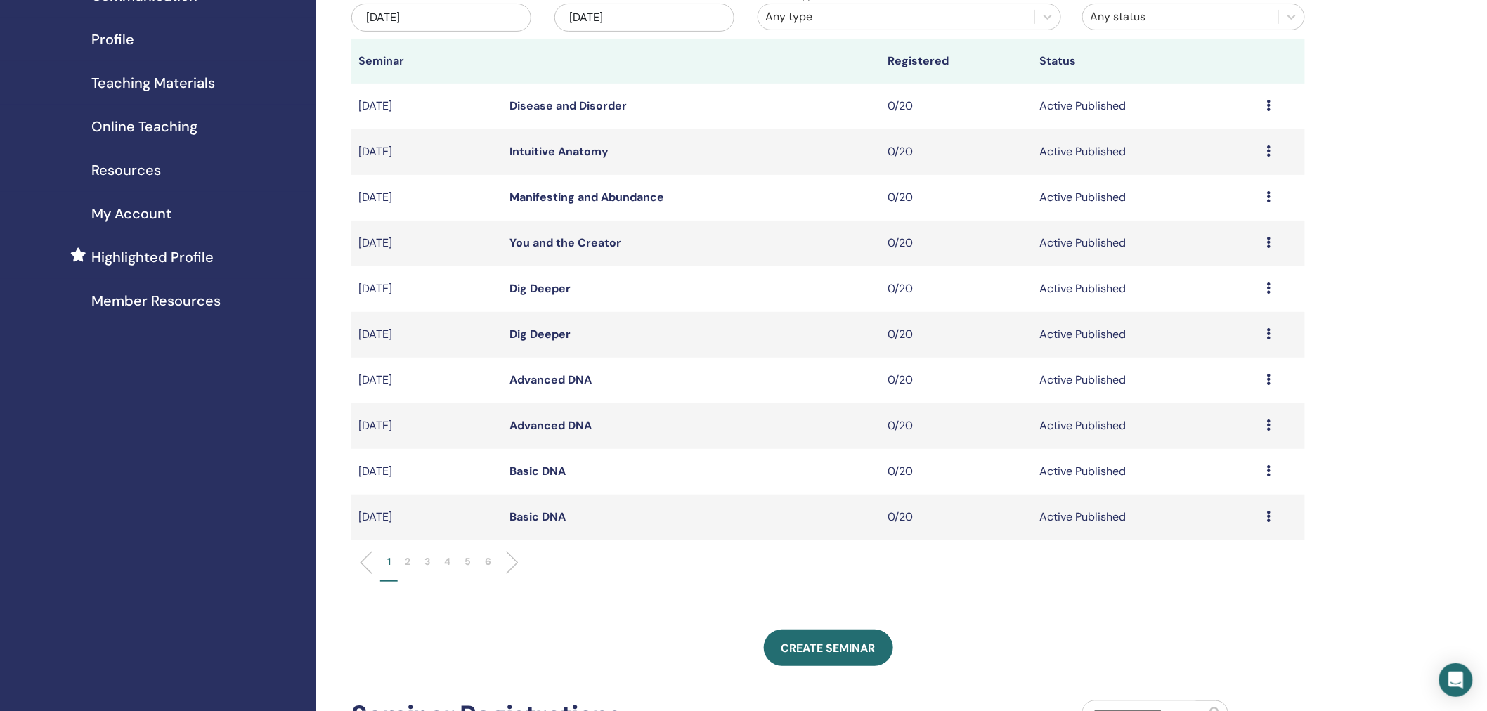
click at [446, 562] on p "4" at bounding box center [447, 562] width 6 height 15
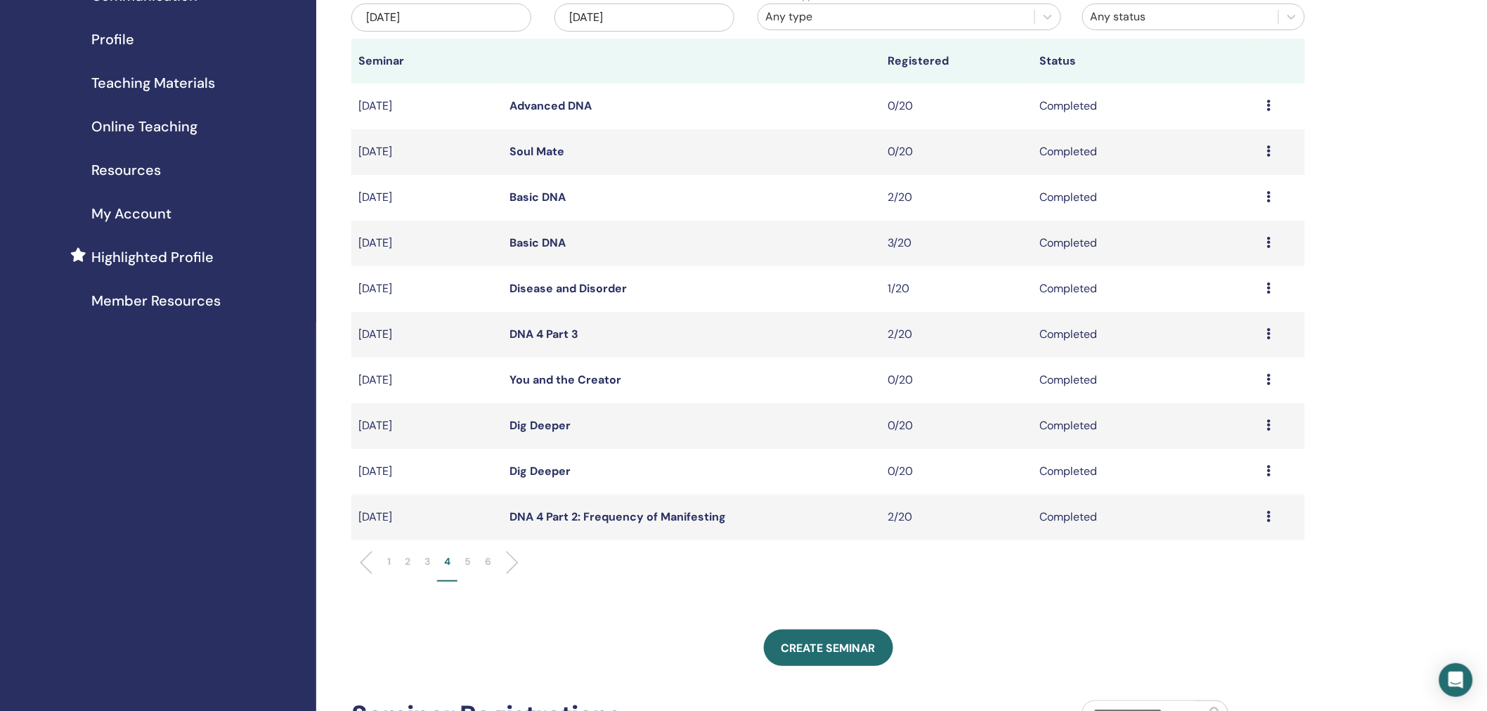
click at [462, 560] on li "5" at bounding box center [468, 568] width 20 height 27
click at [401, 558] on li "2" at bounding box center [408, 568] width 20 height 27
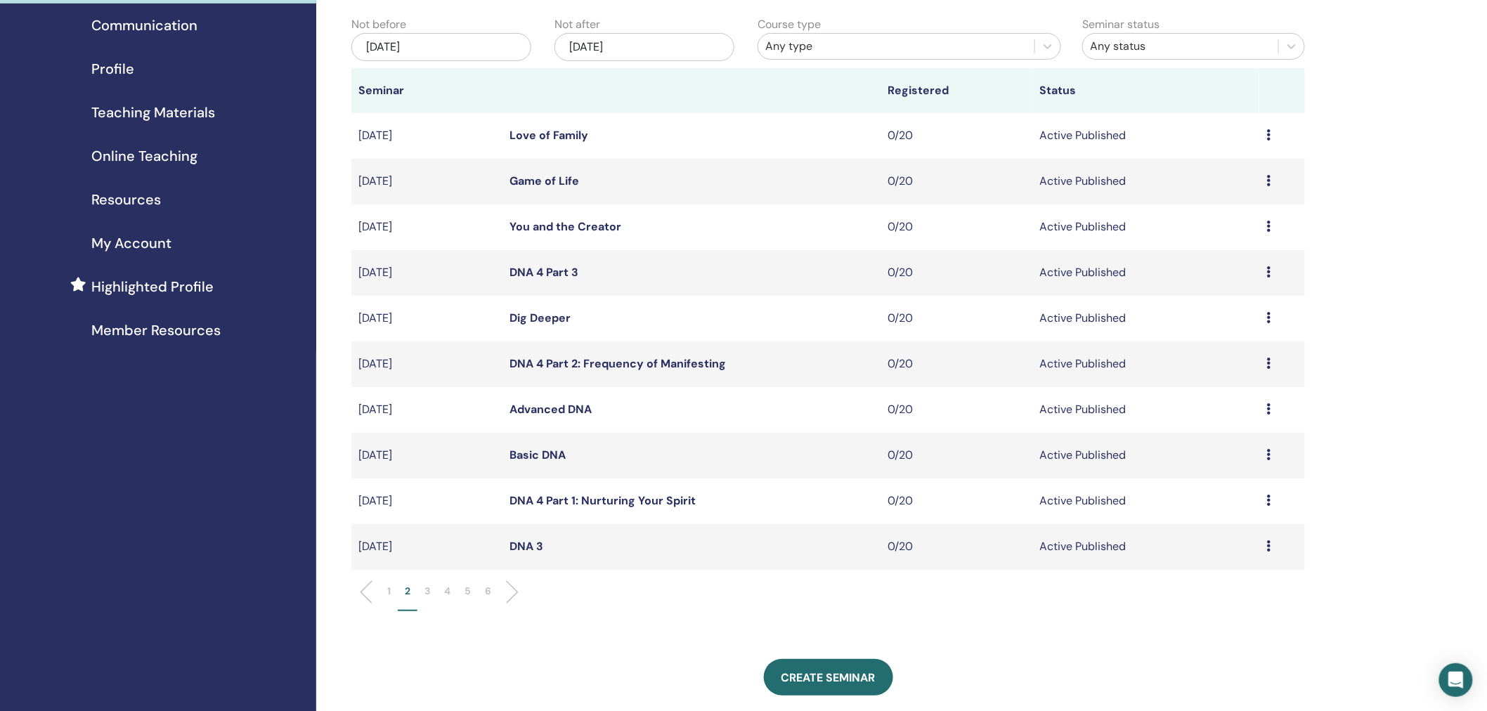
scroll to position [143, 0]
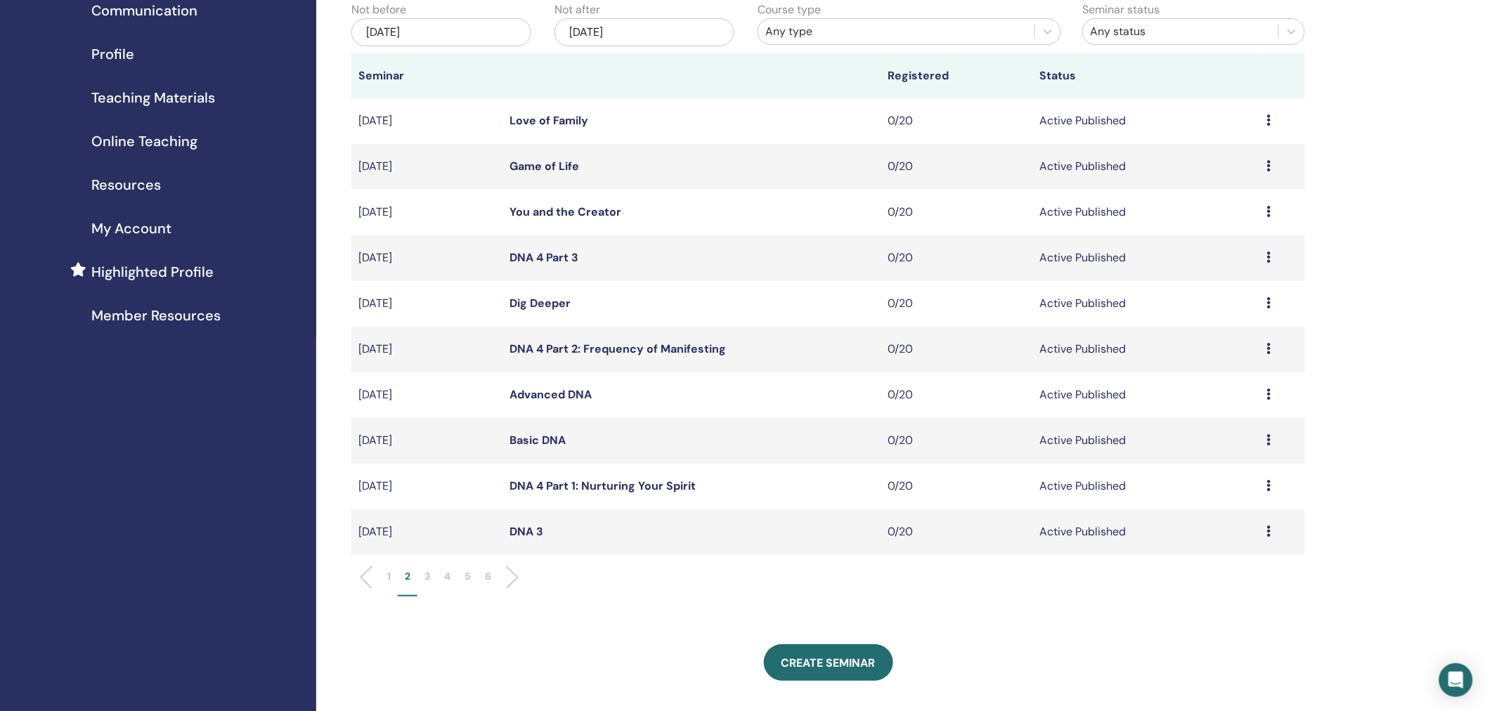
click at [389, 577] on p "1" at bounding box center [389, 576] width 4 height 15
click at [406, 575] on p "2" at bounding box center [408, 576] width 6 height 15
click at [578, 346] on link "DNA 4 Part 2: Frequency of Manifesting" at bounding box center [618, 349] width 216 height 15
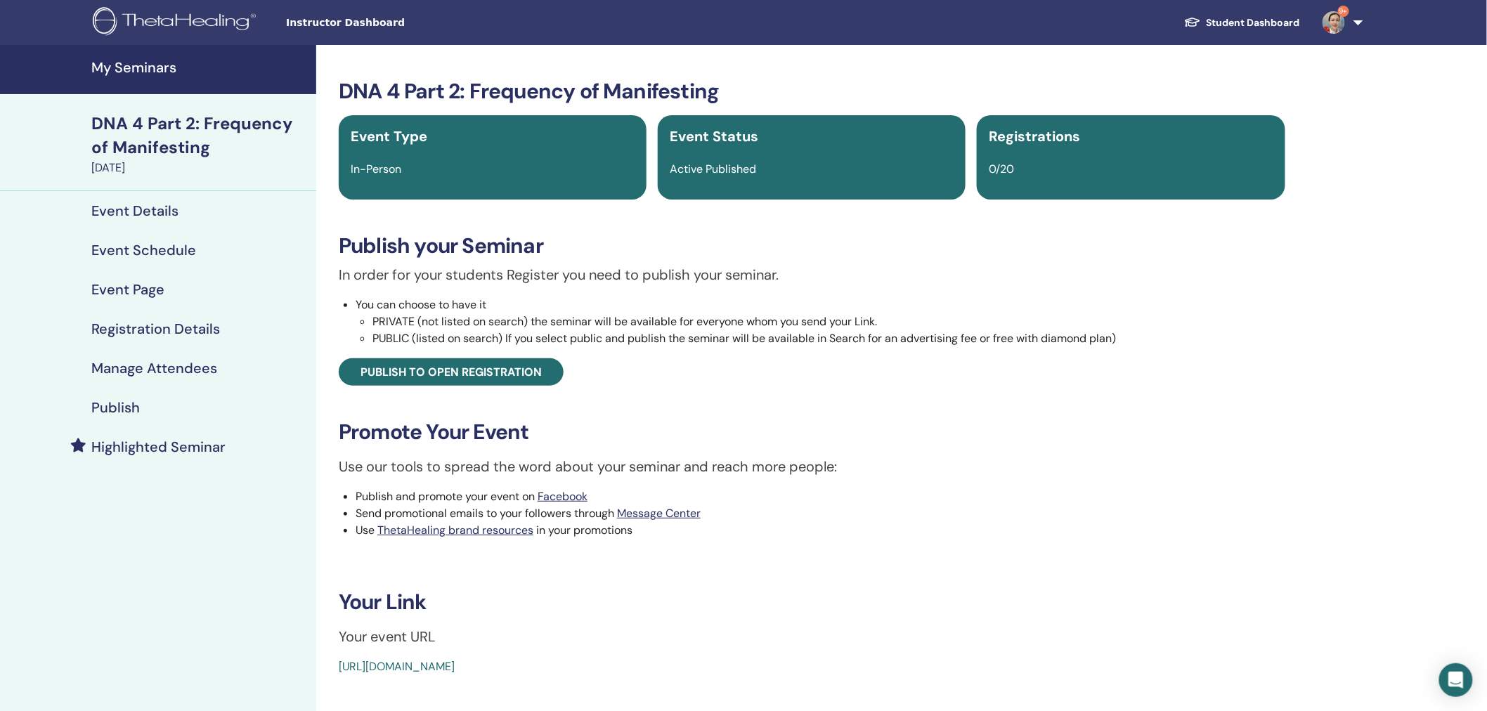
click at [148, 331] on h4 "Registration Details" at bounding box center [155, 328] width 129 height 17
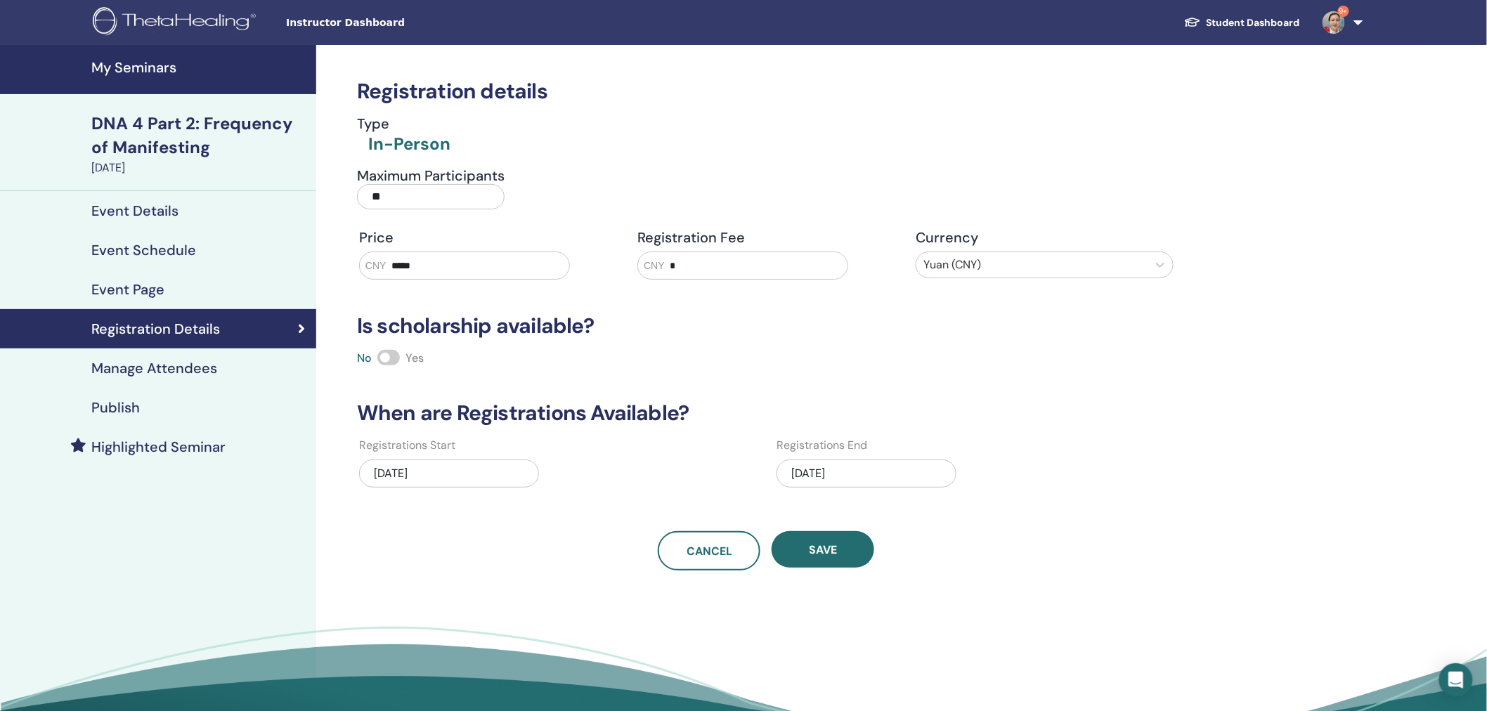
click at [152, 245] on h4 "Event Schedule" at bounding box center [143, 250] width 105 height 17
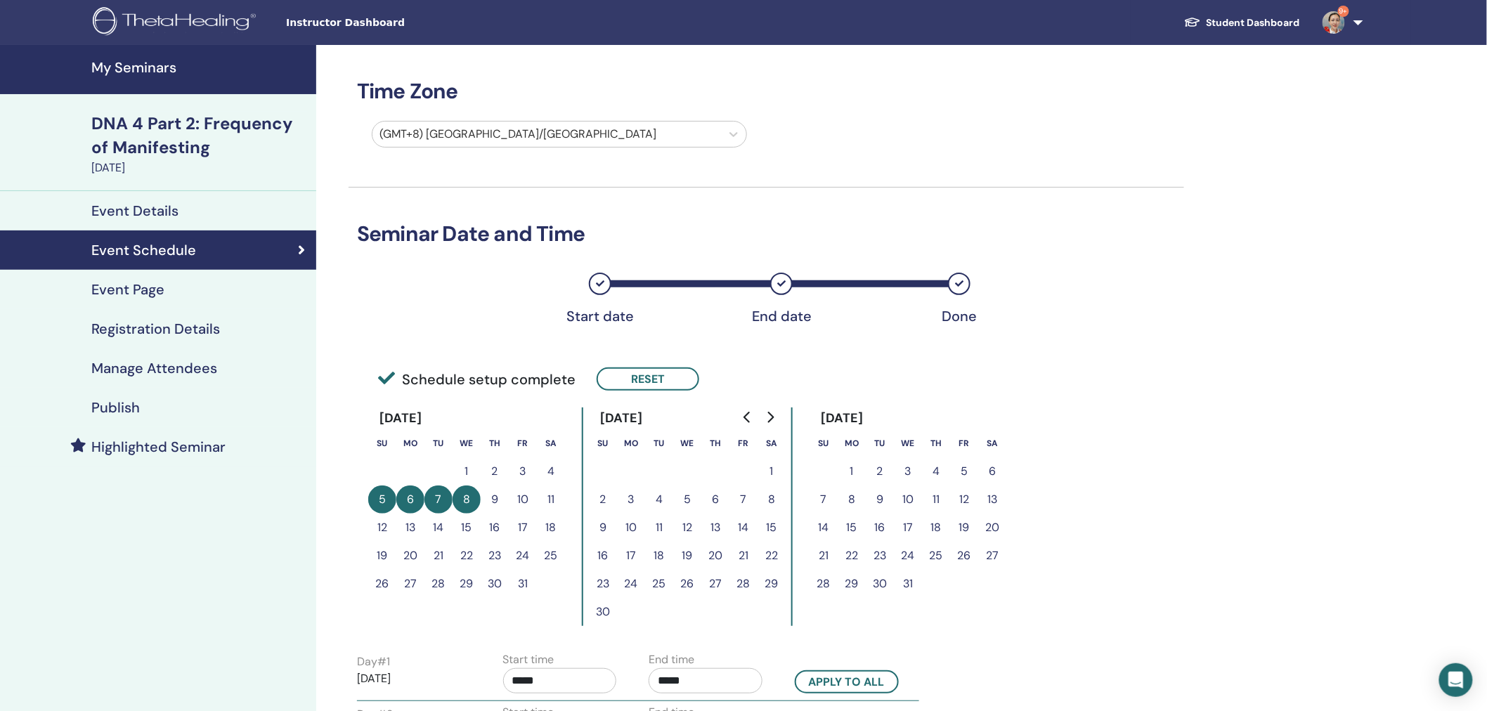
click at [112, 368] on h4 "Manage Attendees" at bounding box center [154, 368] width 126 height 17
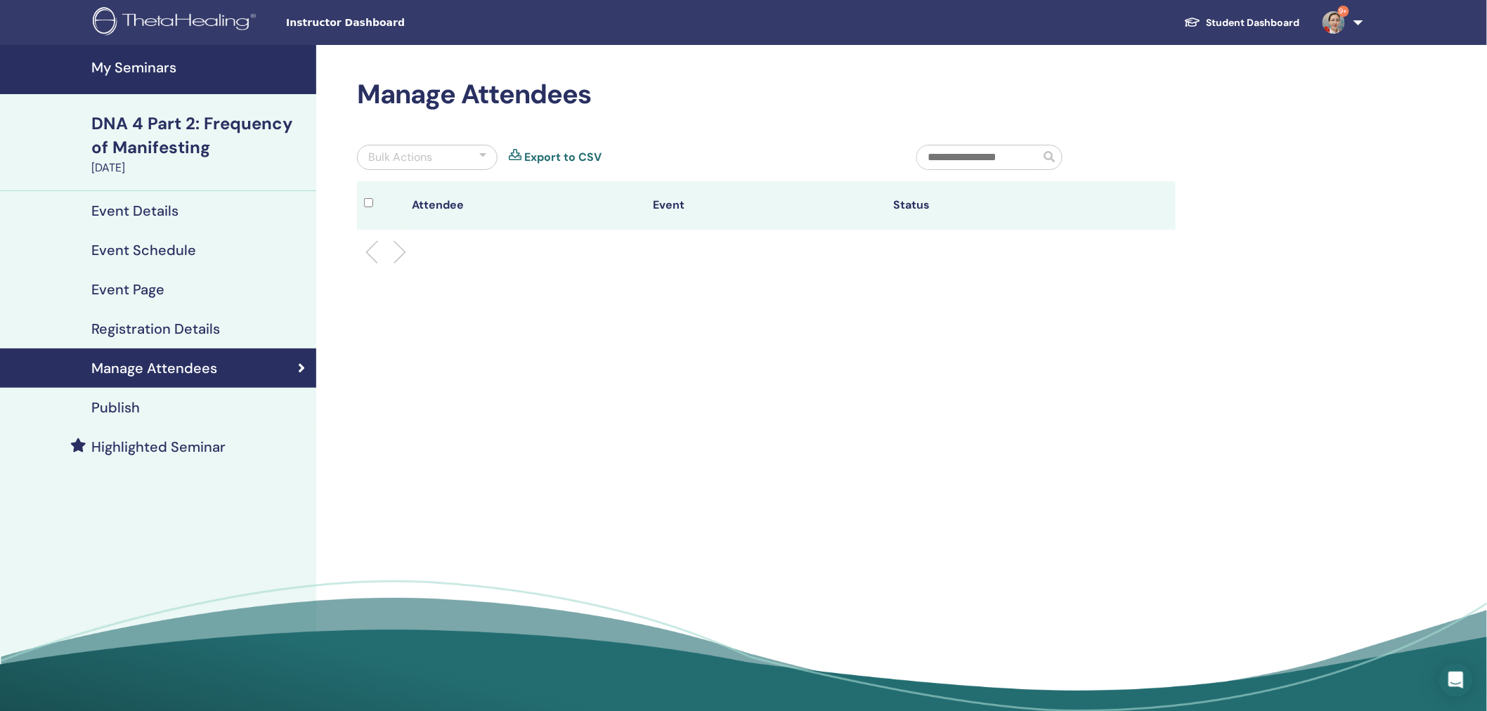
click at [141, 335] on h4 "Registration Details" at bounding box center [155, 328] width 129 height 17
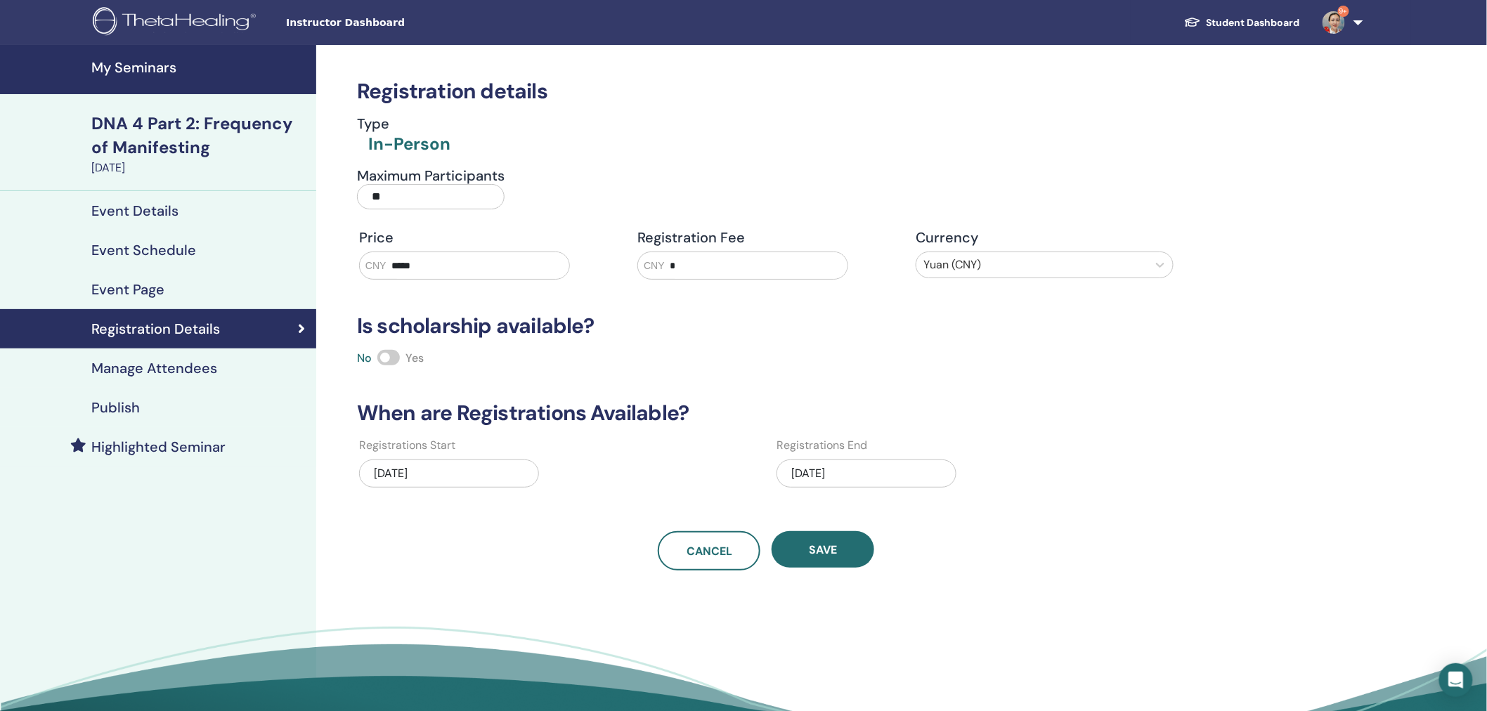
click at [118, 401] on h4 "Publish" at bounding box center [115, 407] width 48 height 17
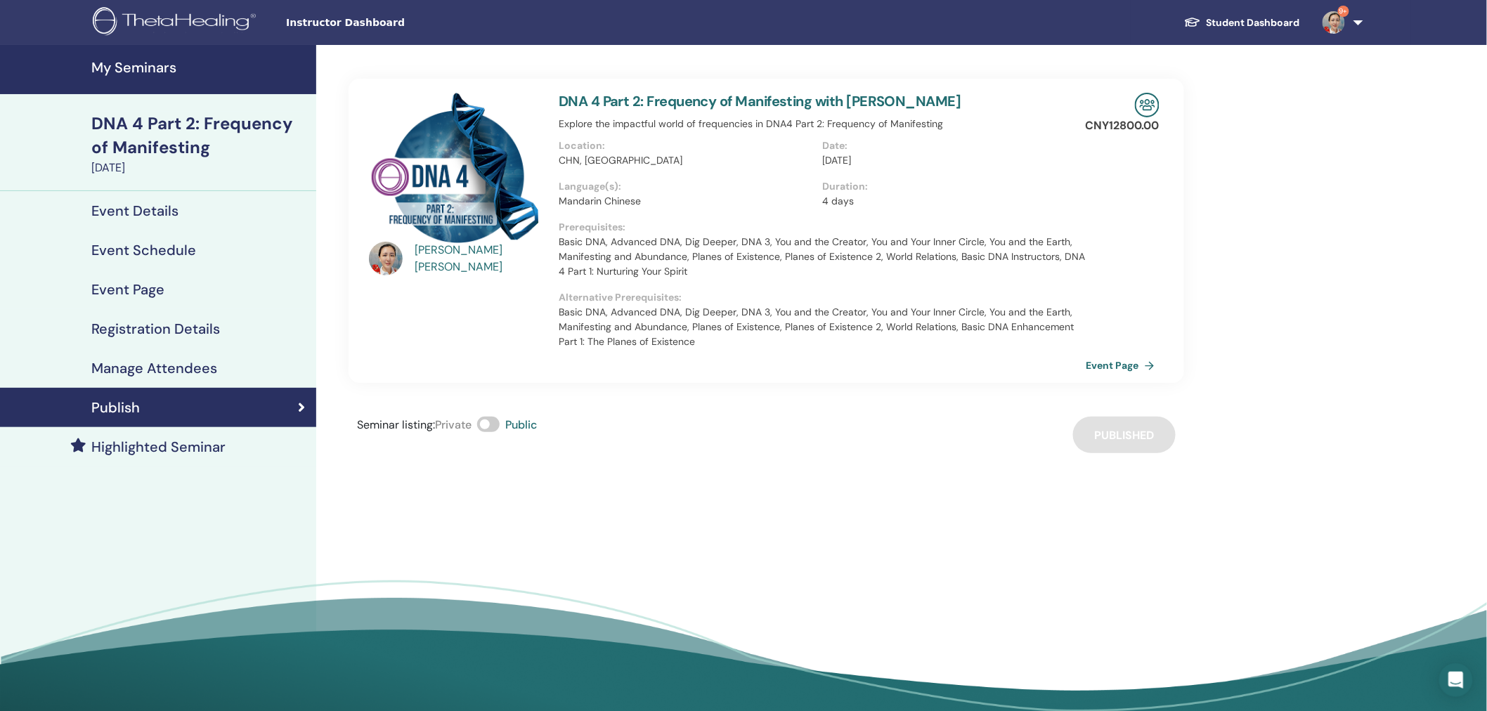
click at [136, 70] on h4 "My Seminars" at bounding box center [199, 67] width 216 height 17
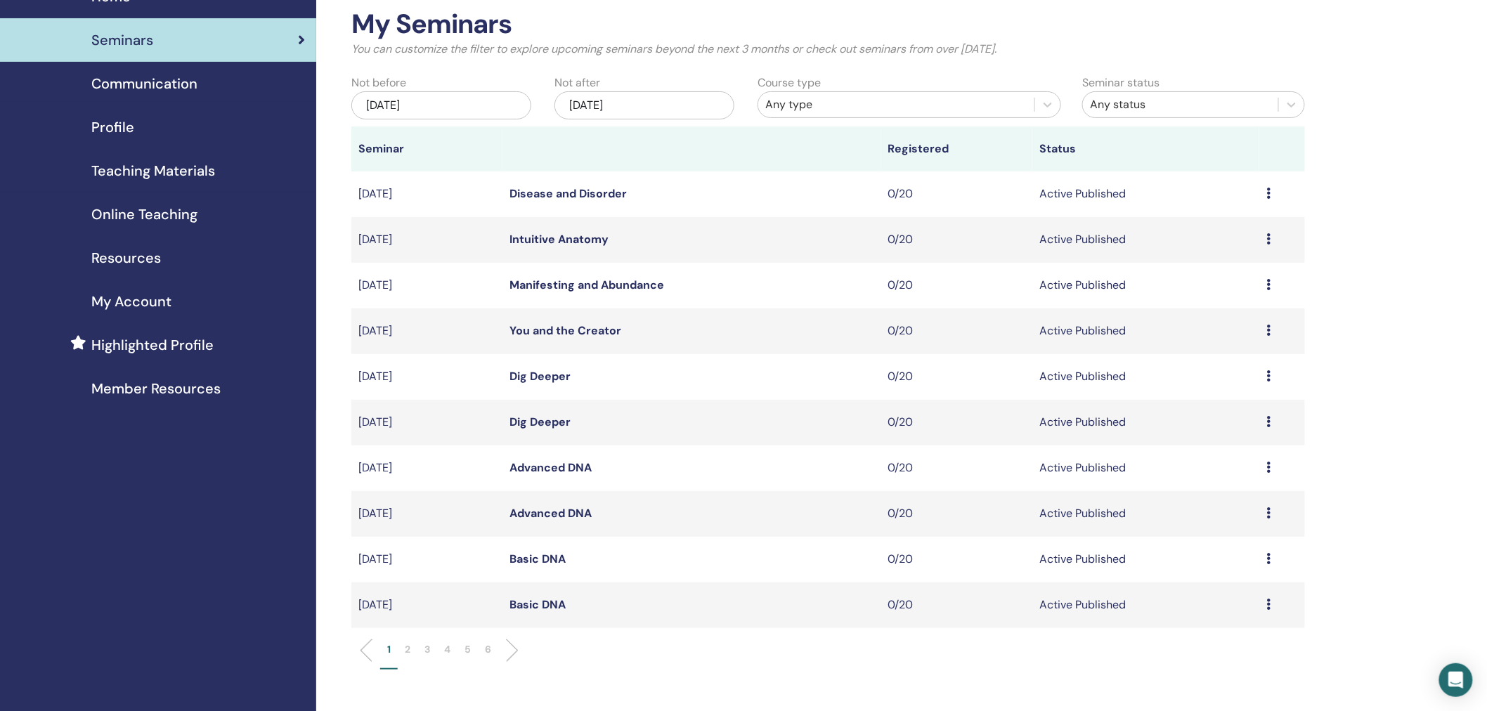
scroll to position [118, 0]
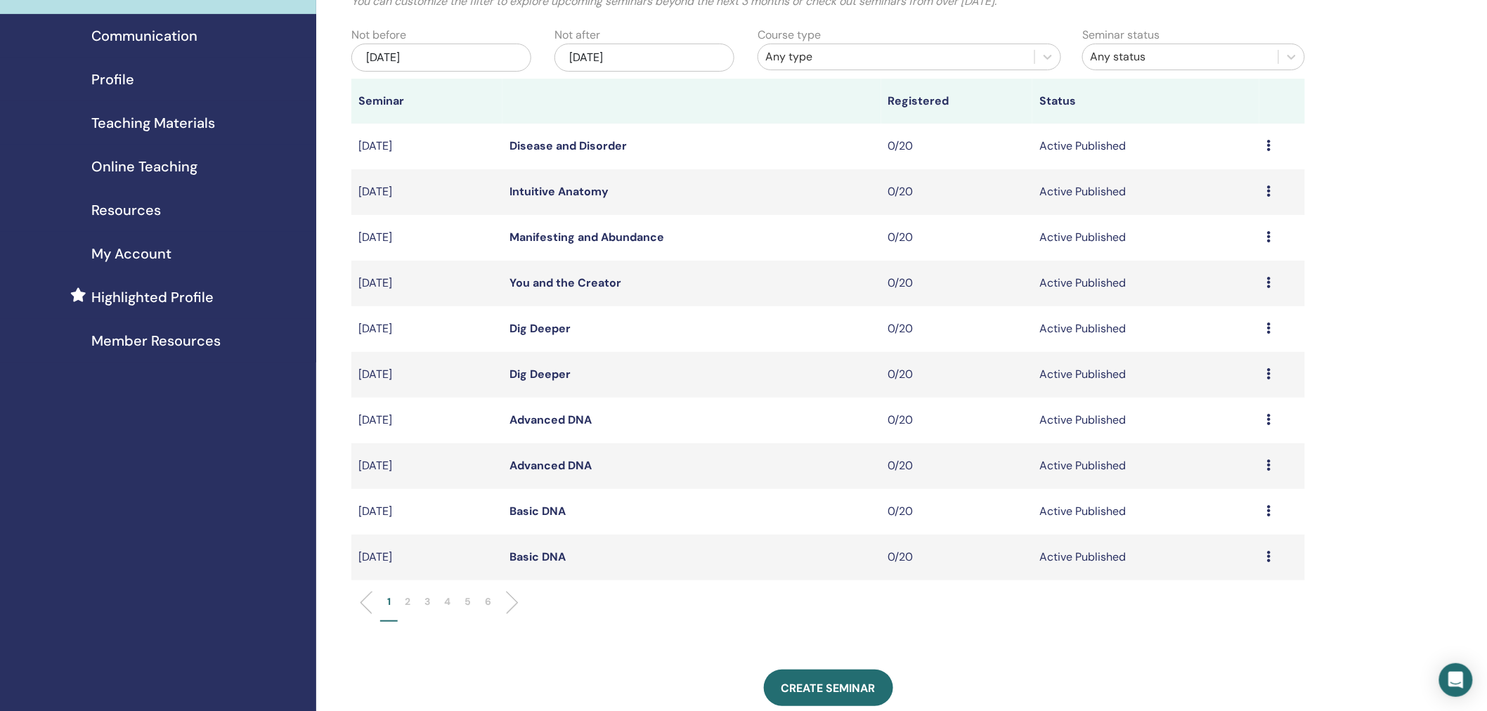
click at [403, 607] on li "2" at bounding box center [408, 608] width 20 height 27
click at [554, 373] on link "DNA 4 Part 2: Frequency of Manifesting" at bounding box center [618, 374] width 216 height 15
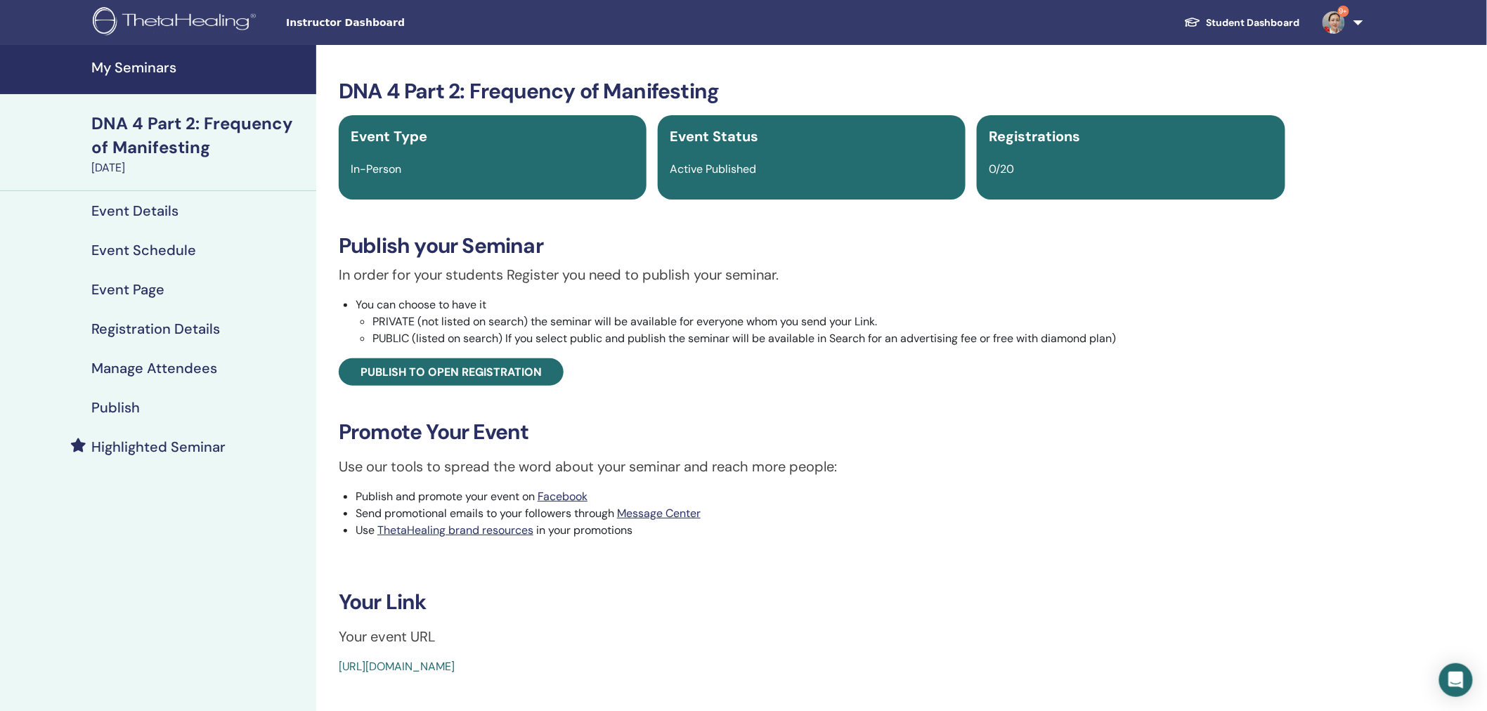
click at [118, 368] on h4 "Manage Attendees" at bounding box center [154, 368] width 126 height 17
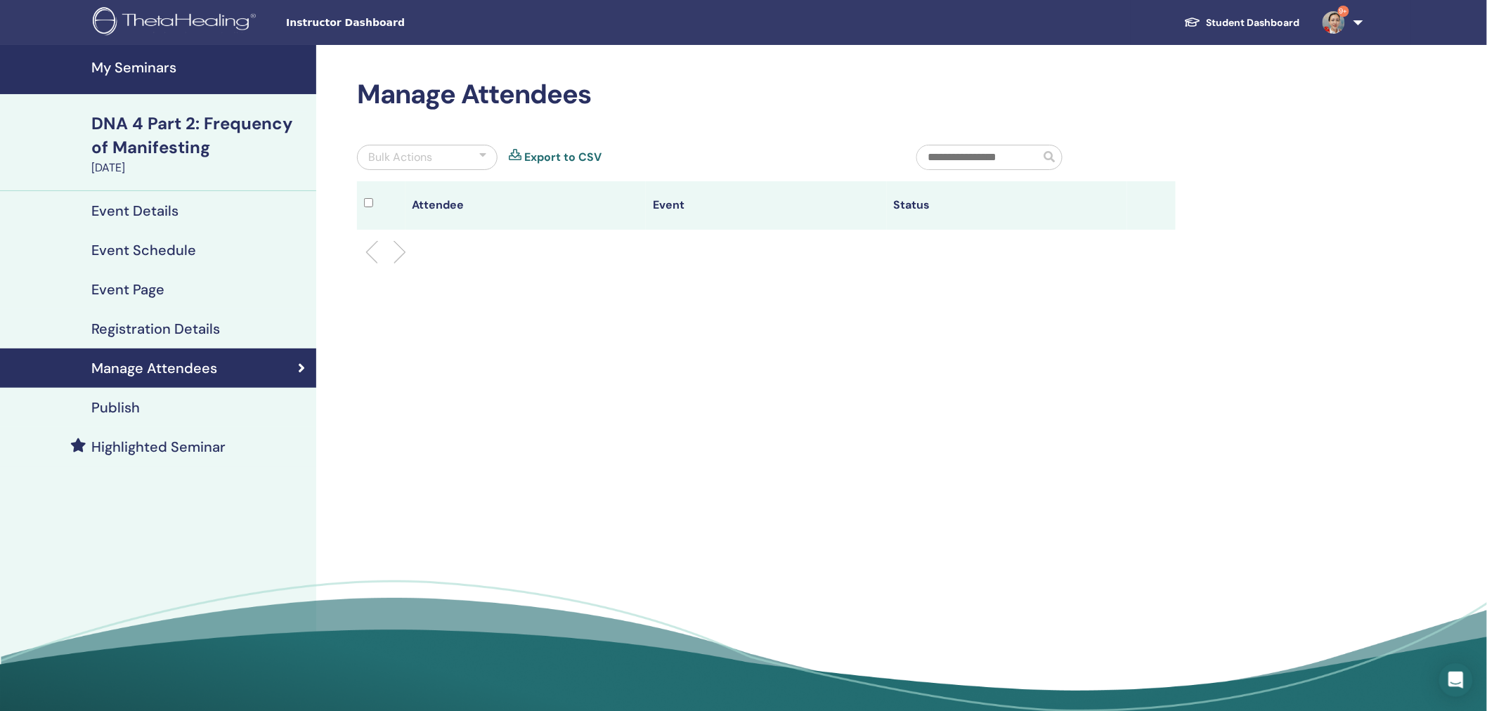
click at [110, 408] on h4 "Publish" at bounding box center [115, 407] width 48 height 17
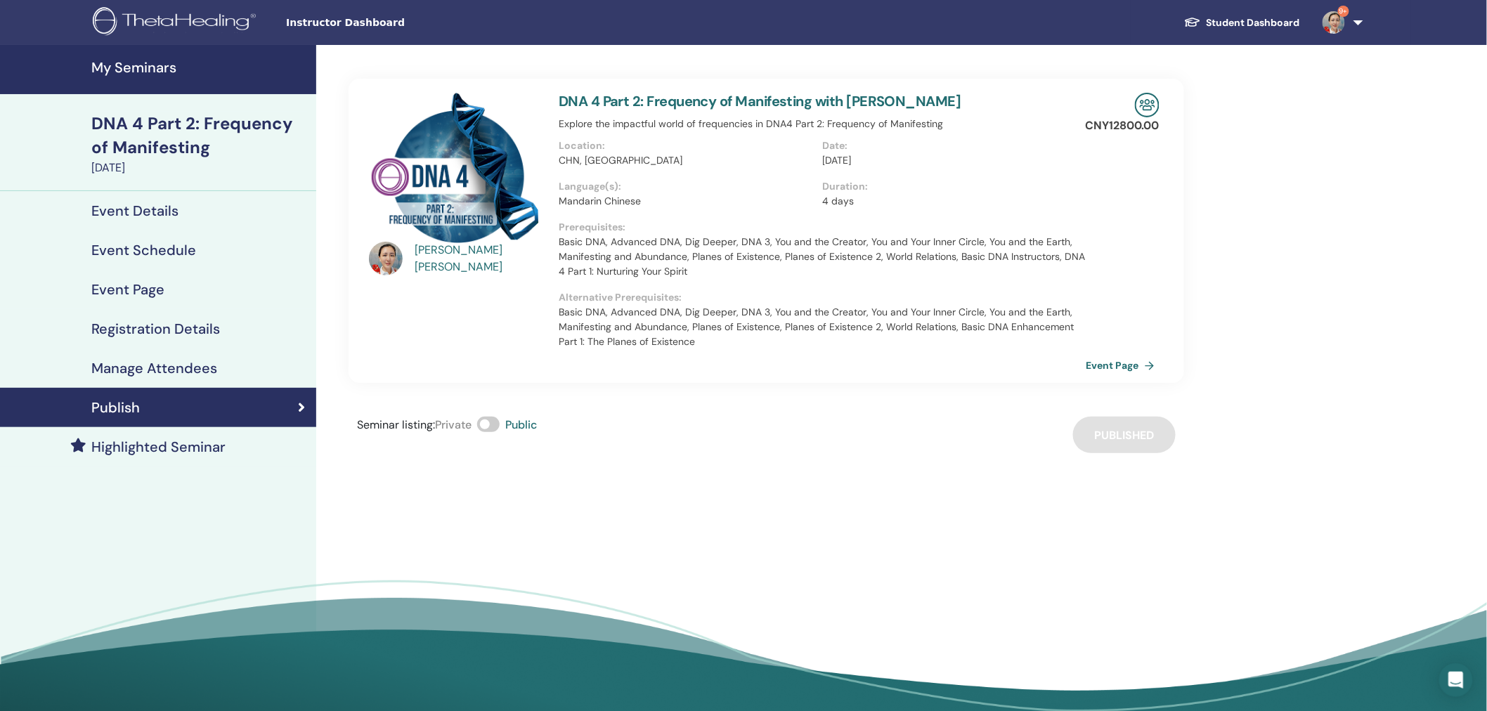
click at [119, 62] on h4 "My Seminars" at bounding box center [199, 67] width 216 height 17
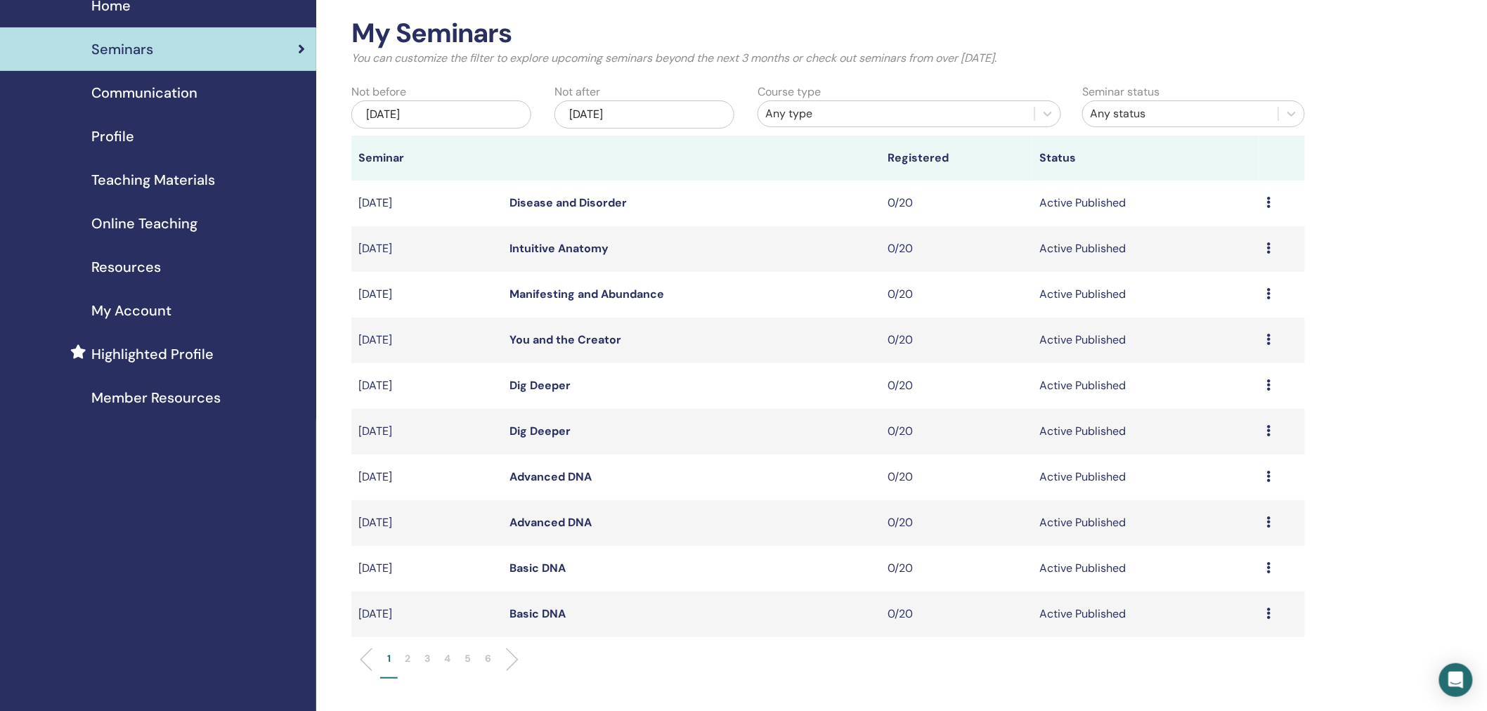
scroll to position [114, 0]
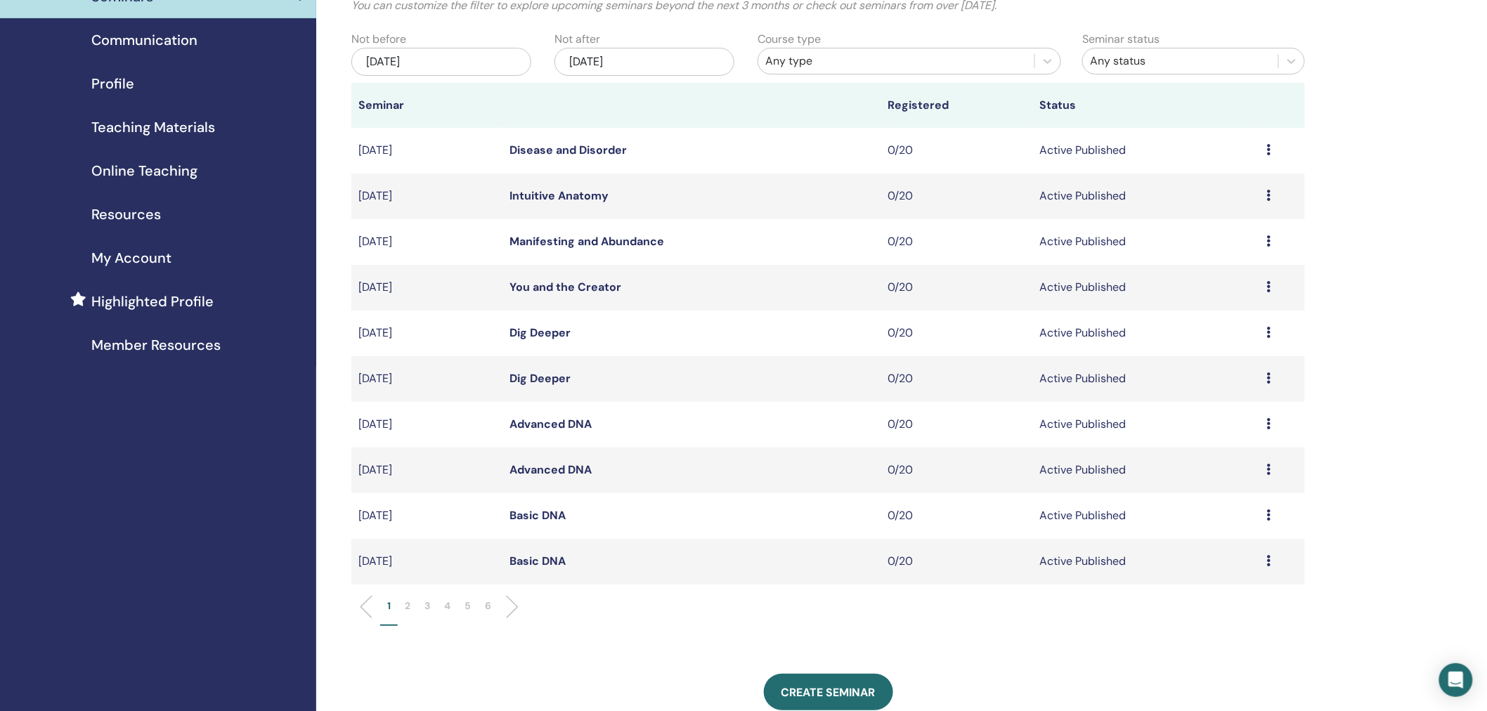
click at [406, 607] on p "2" at bounding box center [408, 606] width 6 height 15
click at [571, 290] on link "DNA 4 Part 3" at bounding box center [544, 287] width 69 height 15
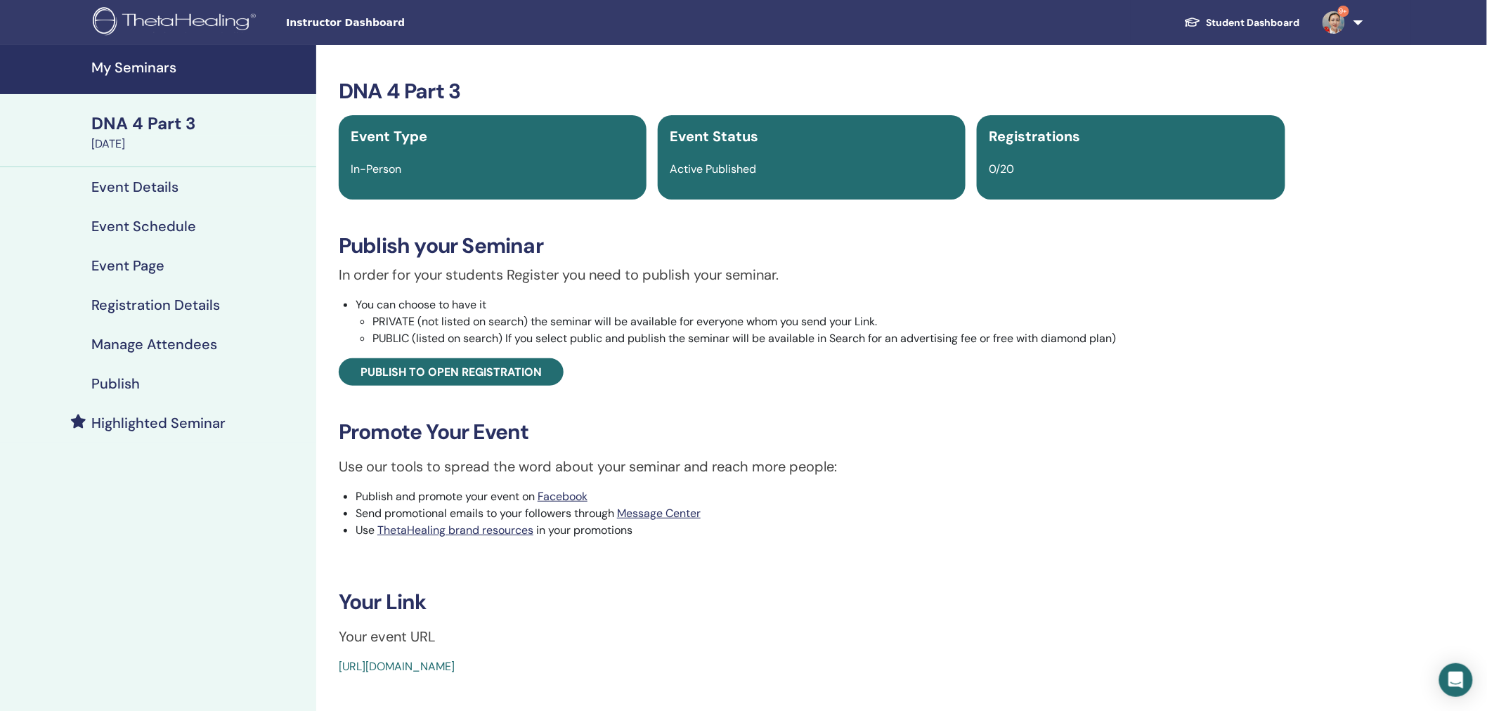
click at [148, 346] on h4 "Manage Attendees" at bounding box center [154, 344] width 126 height 17
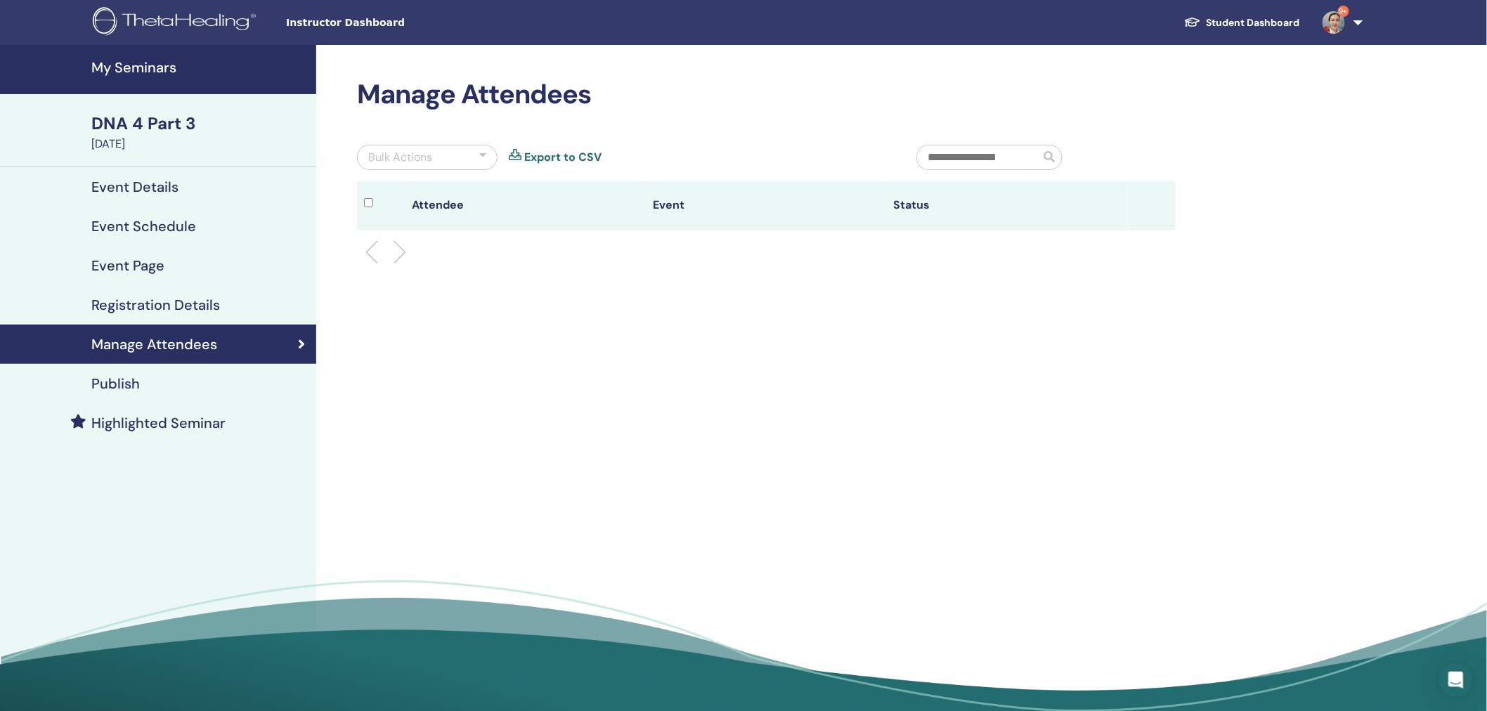
click at [110, 370] on link "Publish" at bounding box center [158, 383] width 316 height 39
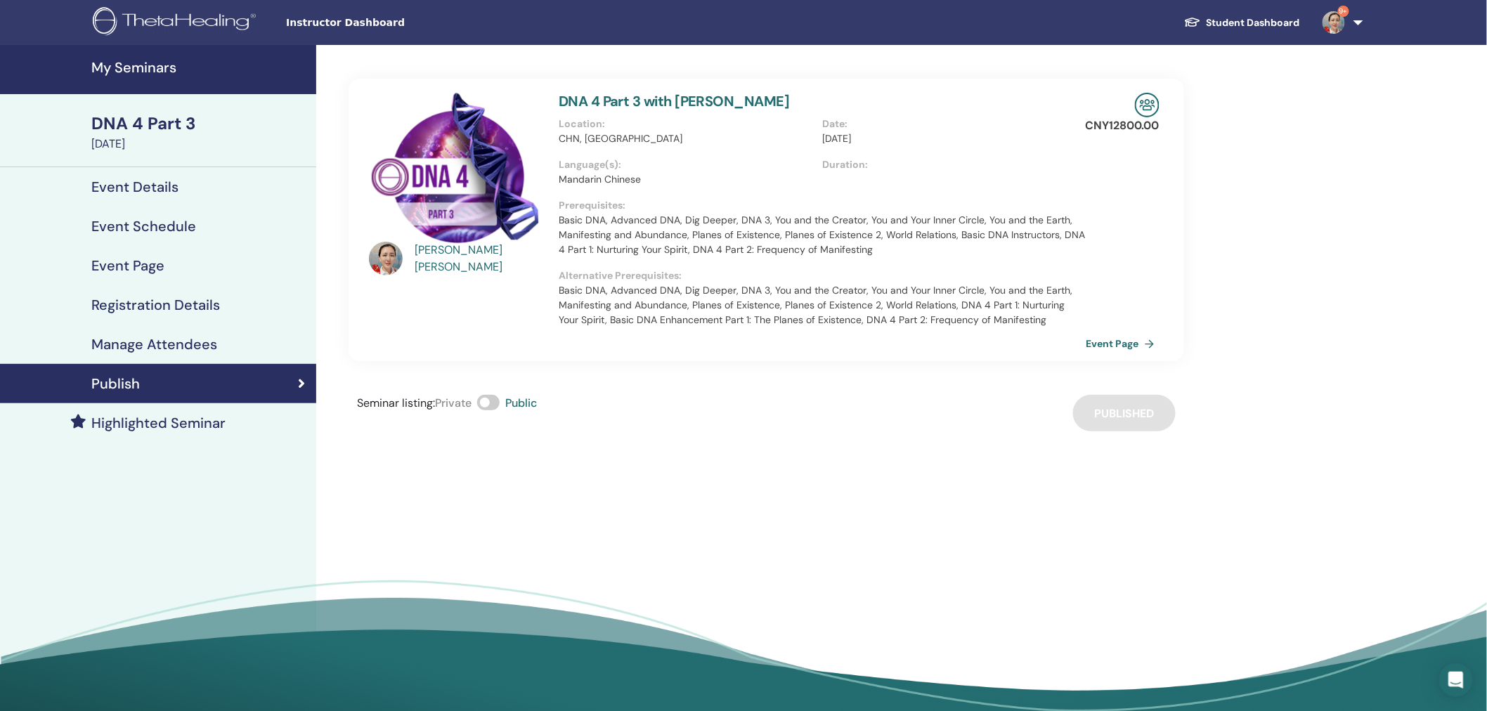
click at [134, 66] on h4 "My Seminars" at bounding box center [199, 67] width 216 height 17
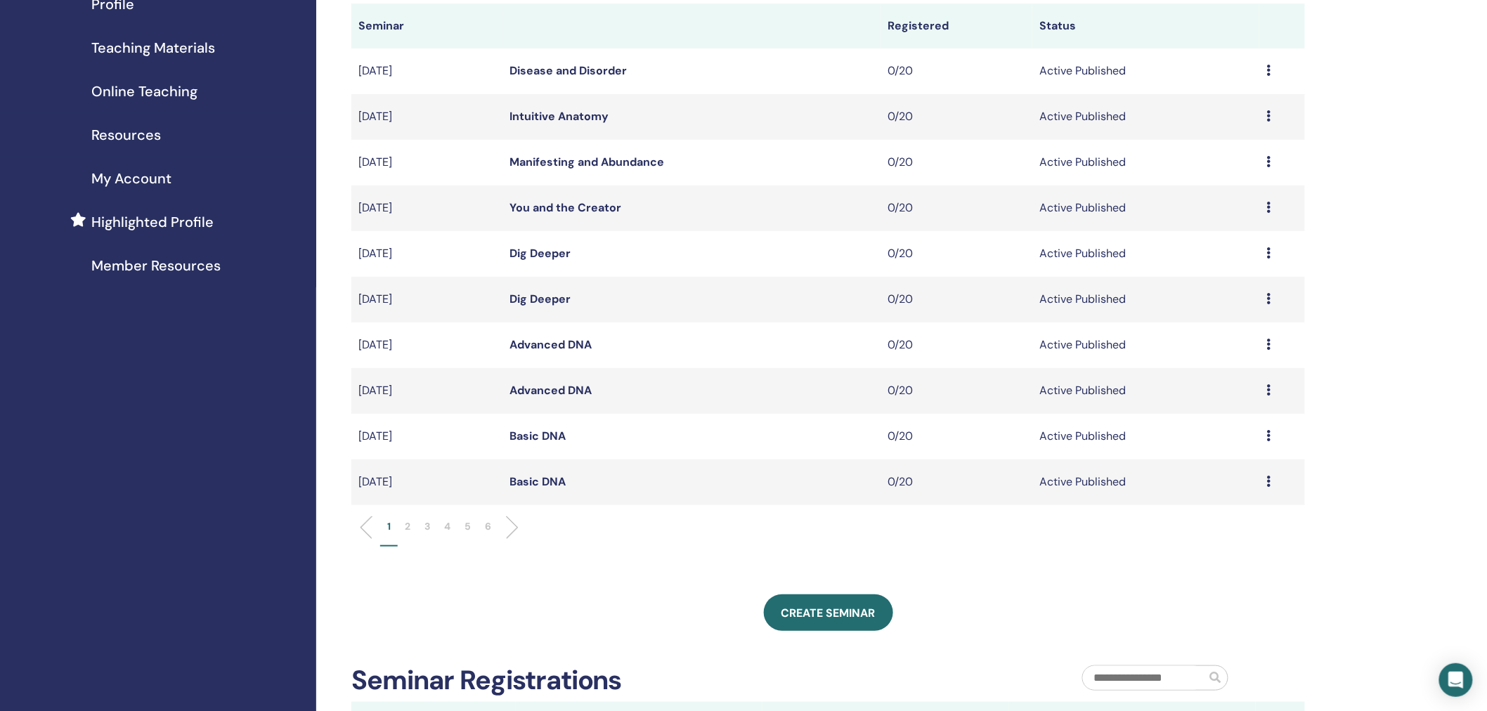
scroll to position [195, 0]
click at [408, 522] on p "2" at bounding box center [408, 525] width 6 height 15
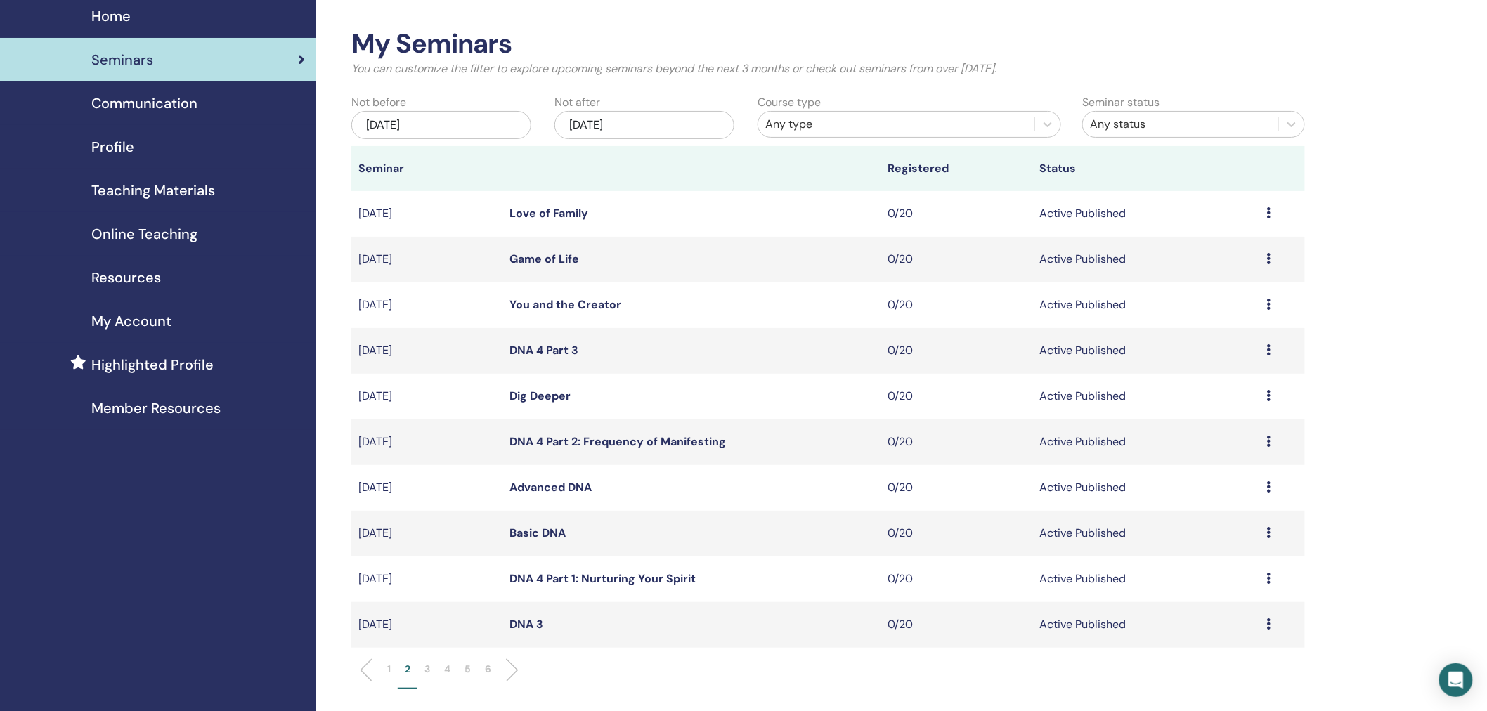
scroll to position [0, 0]
